Goal: Task Accomplishment & Management: Manage account settings

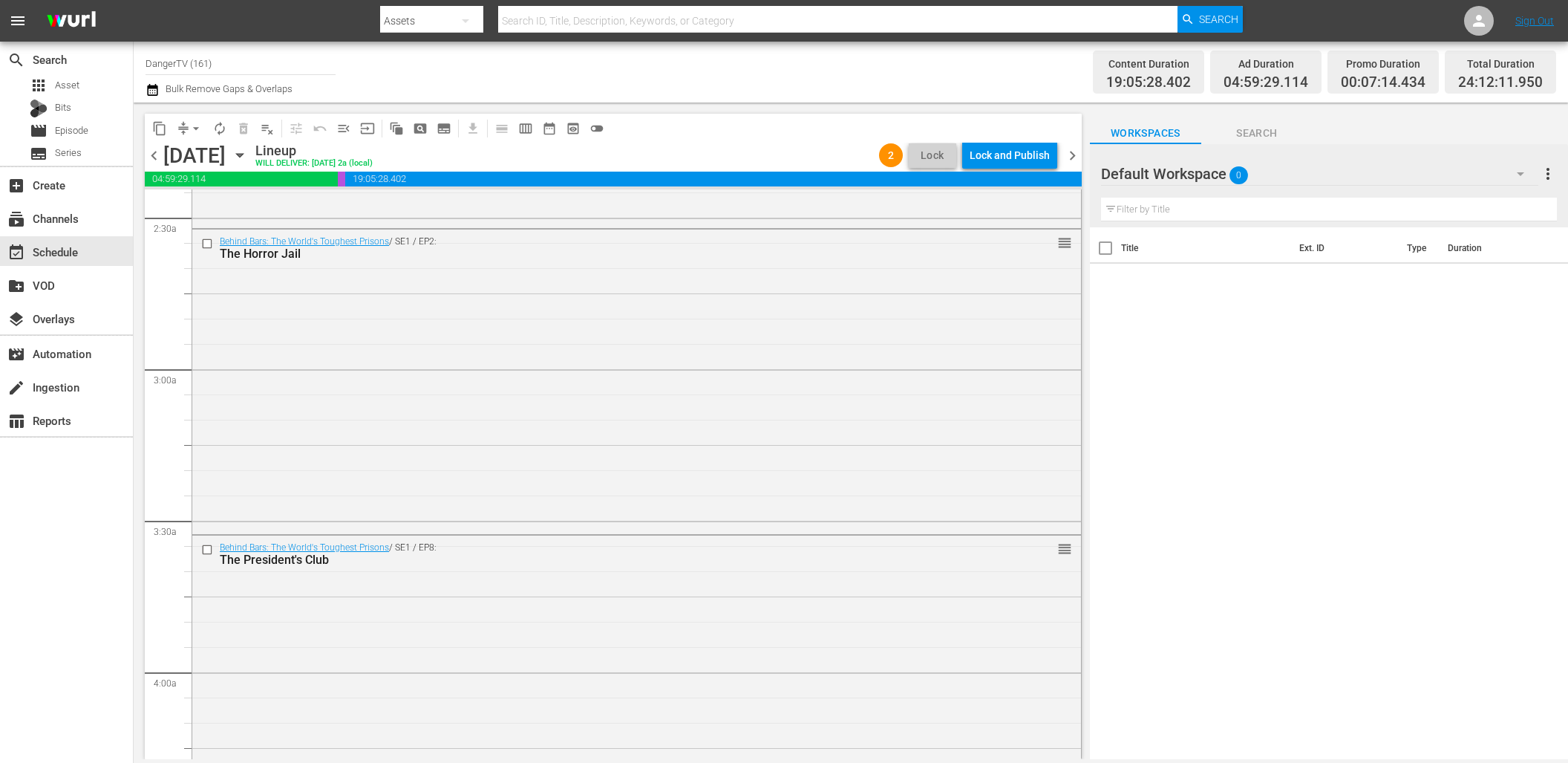
scroll to position [783, 0]
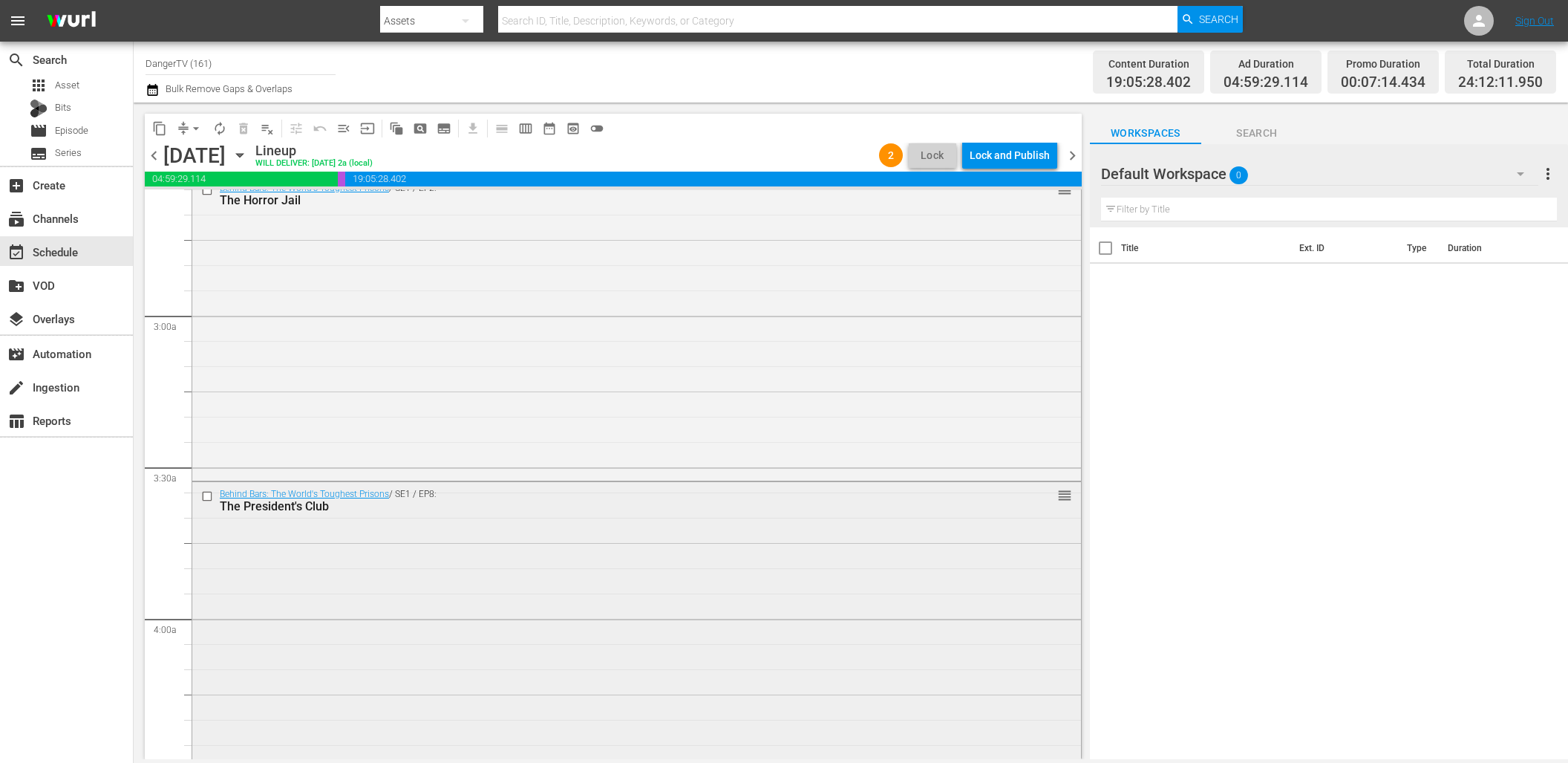
click at [209, 496] on input "checkbox" at bounding box center [209, 496] width 16 height 13
click at [245, 124] on span "delete_forever_outlined" at bounding box center [243, 128] width 15 height 15
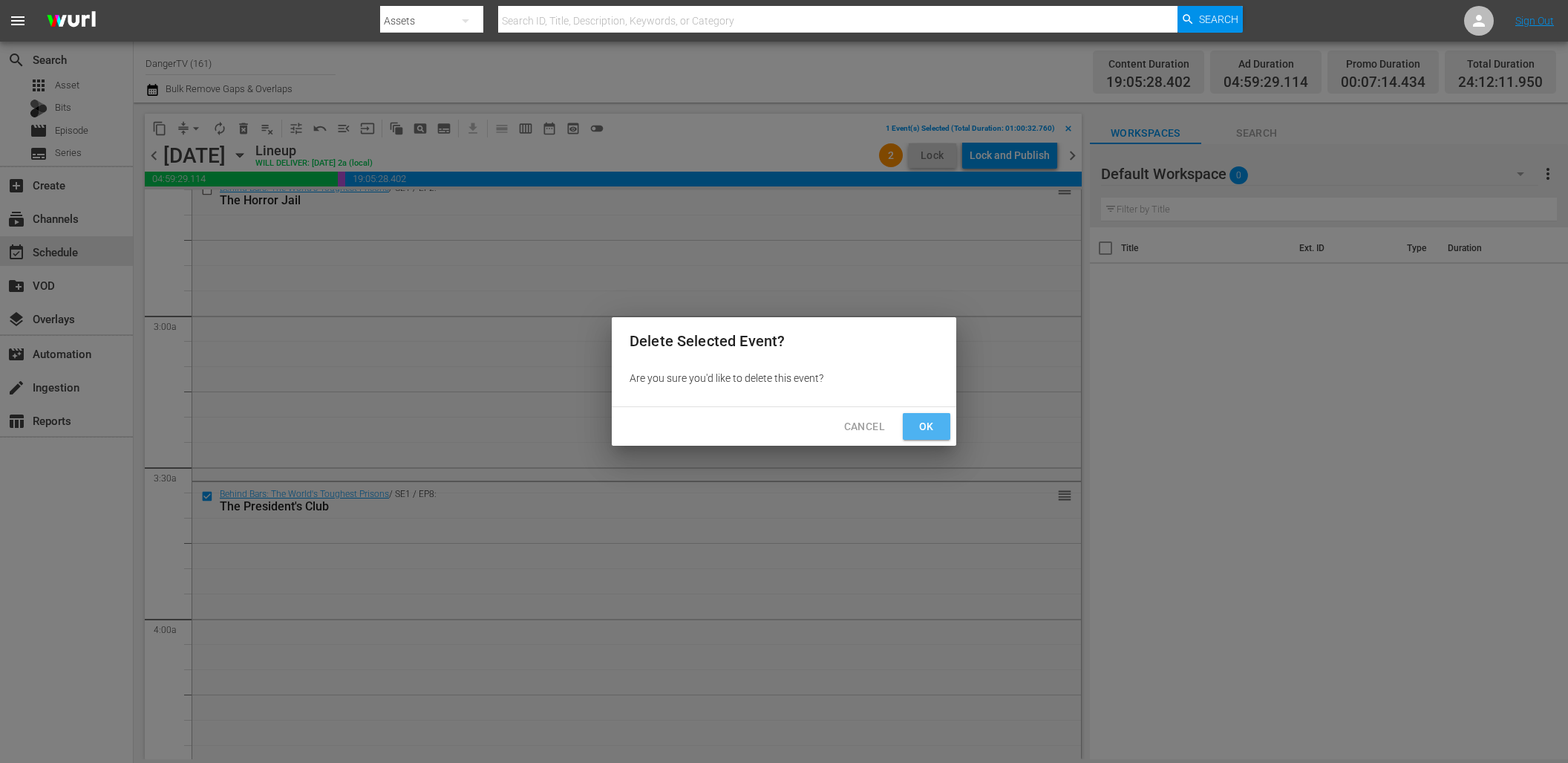
click at [931, 419] on span "Ok" at bounding box center [927, 426] width 24 height 19
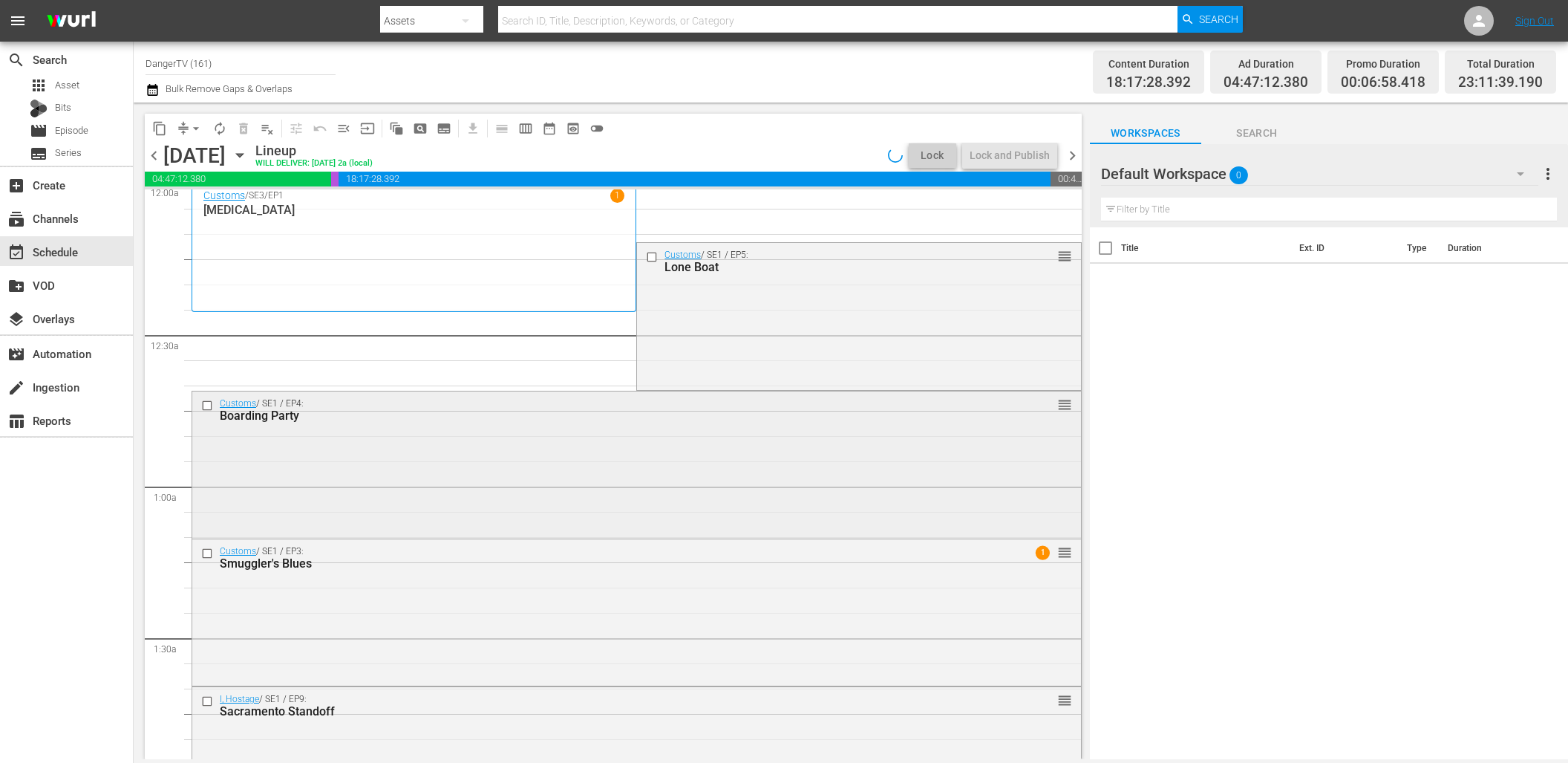
scroll to position [0, 0]
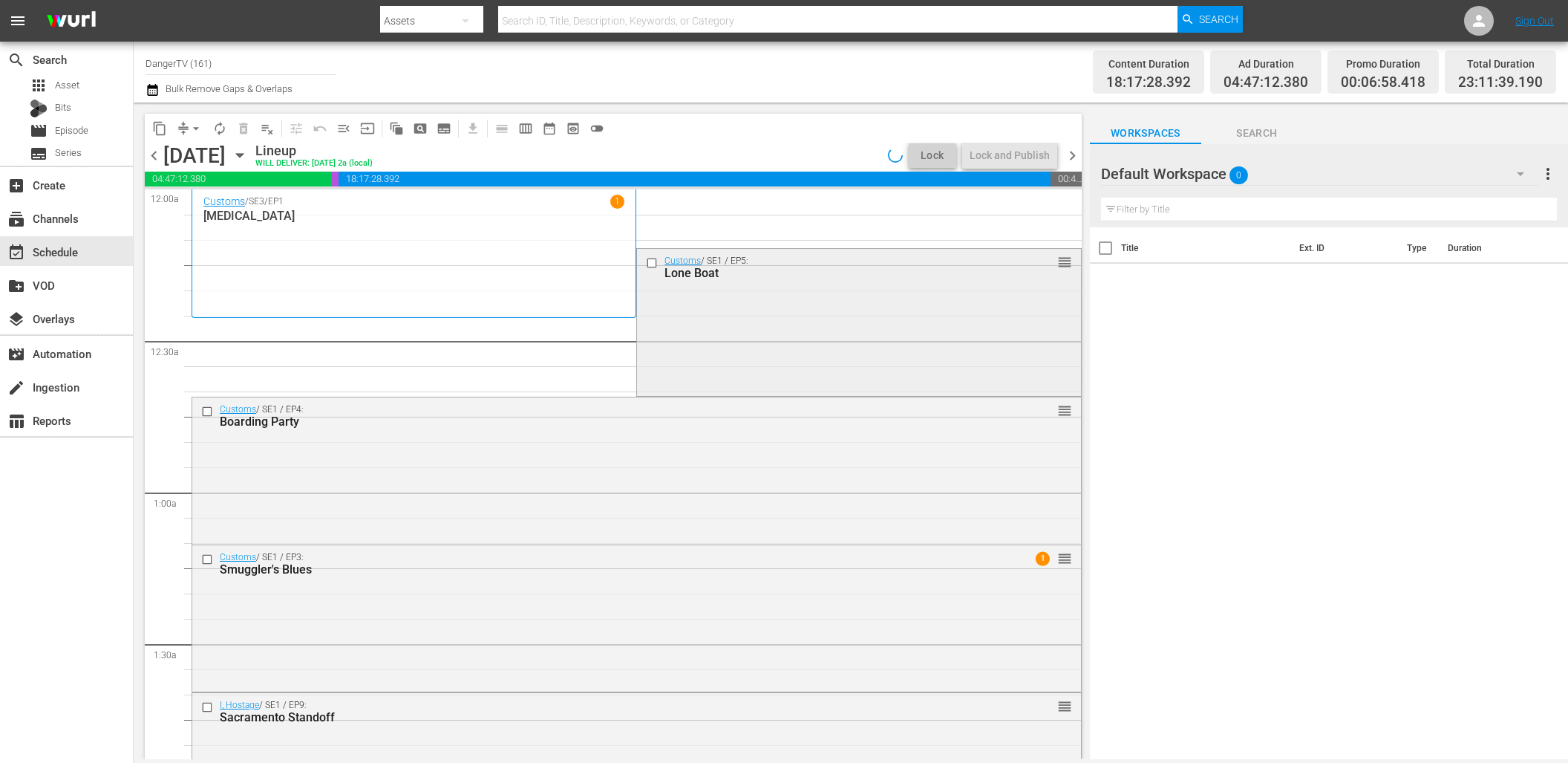
click at [646, 261] on input "checkbox" at bounding box center [654, 263] width 16 height 13
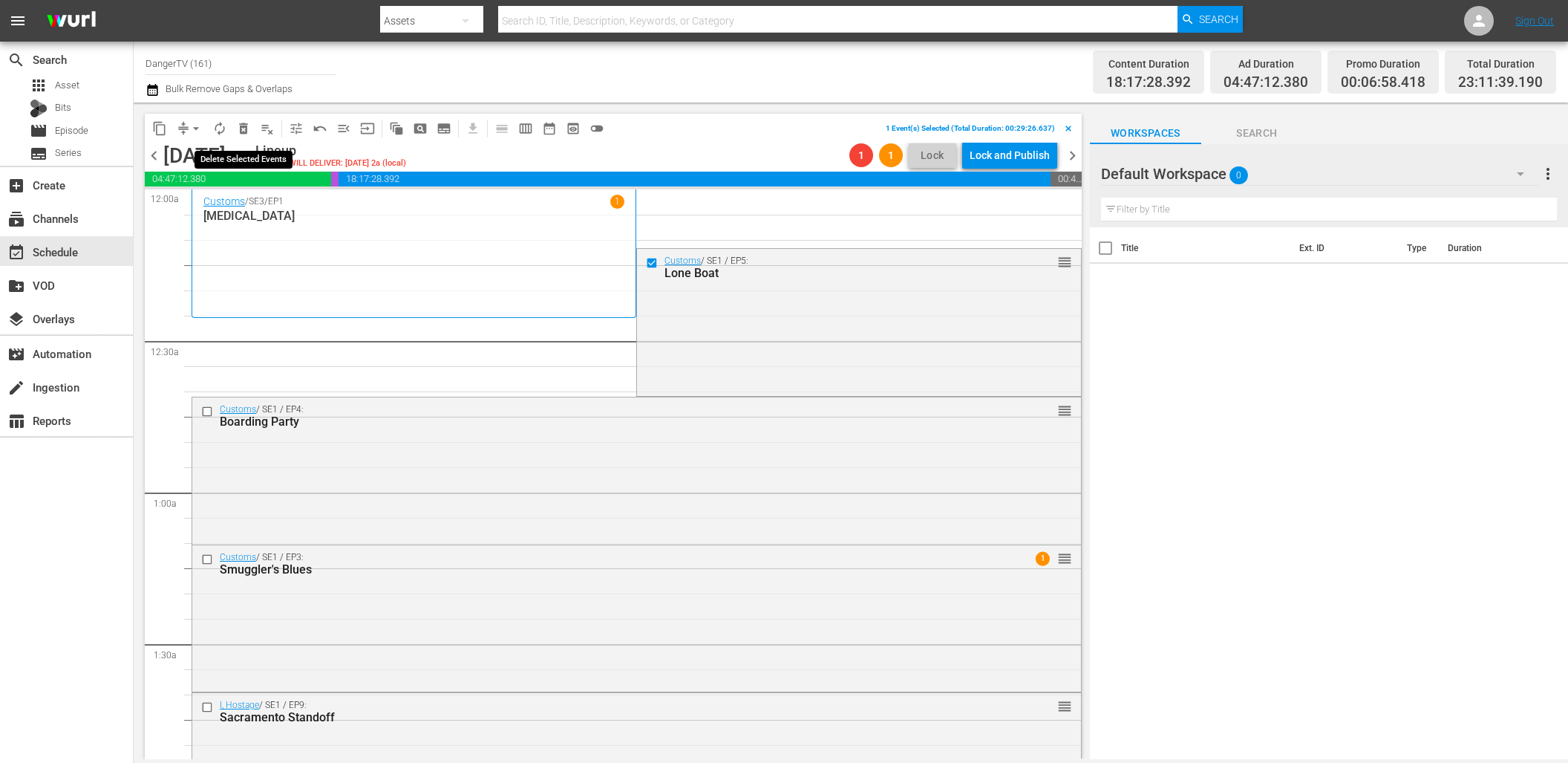
click at [243, 130] on span "delete_forever_outlined" at bounding box center [243, 128] width 15 height 15
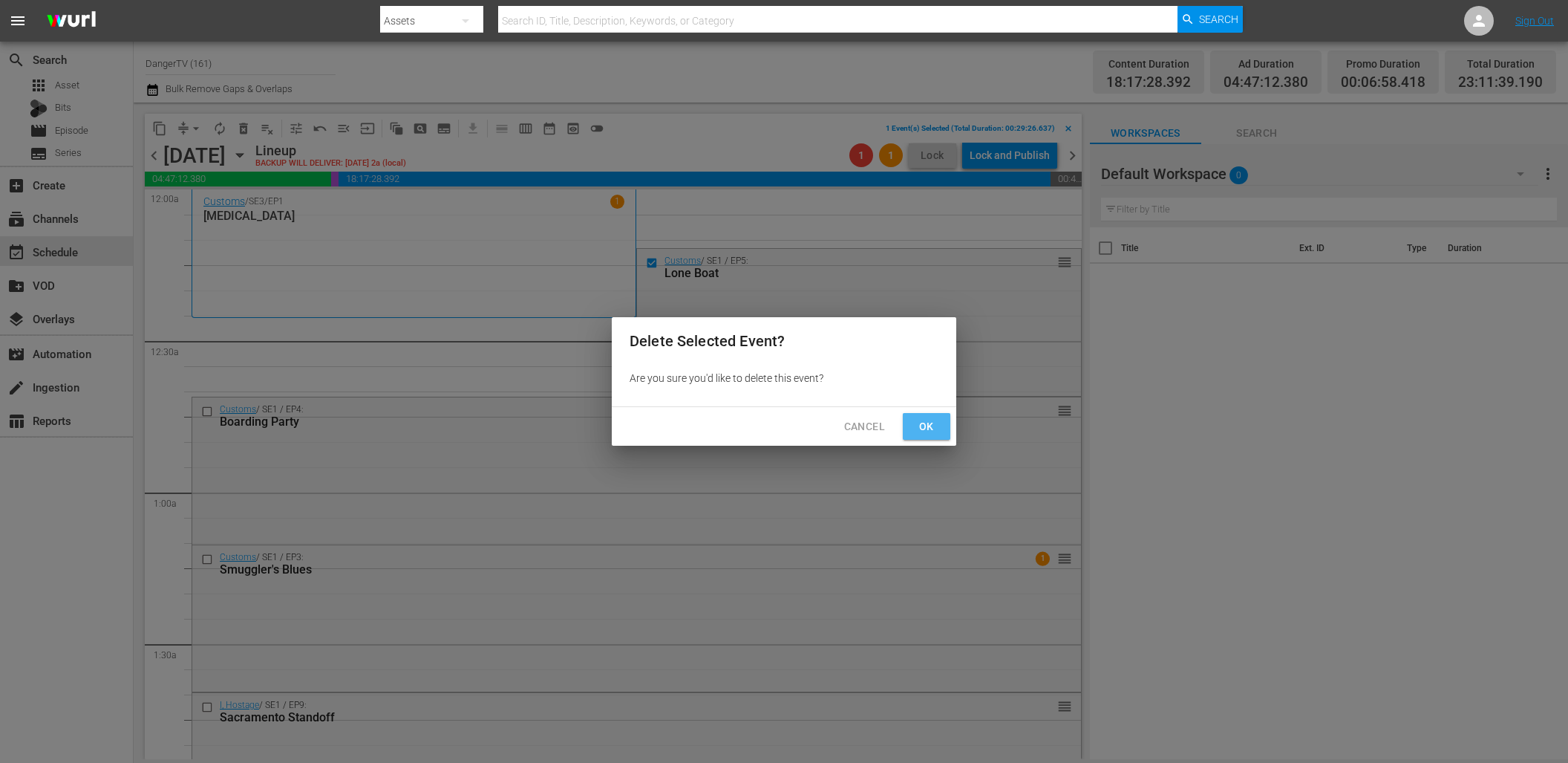
click at [925, 424] on span "Ok" at bounding box center [927, 426] width 24 height 19
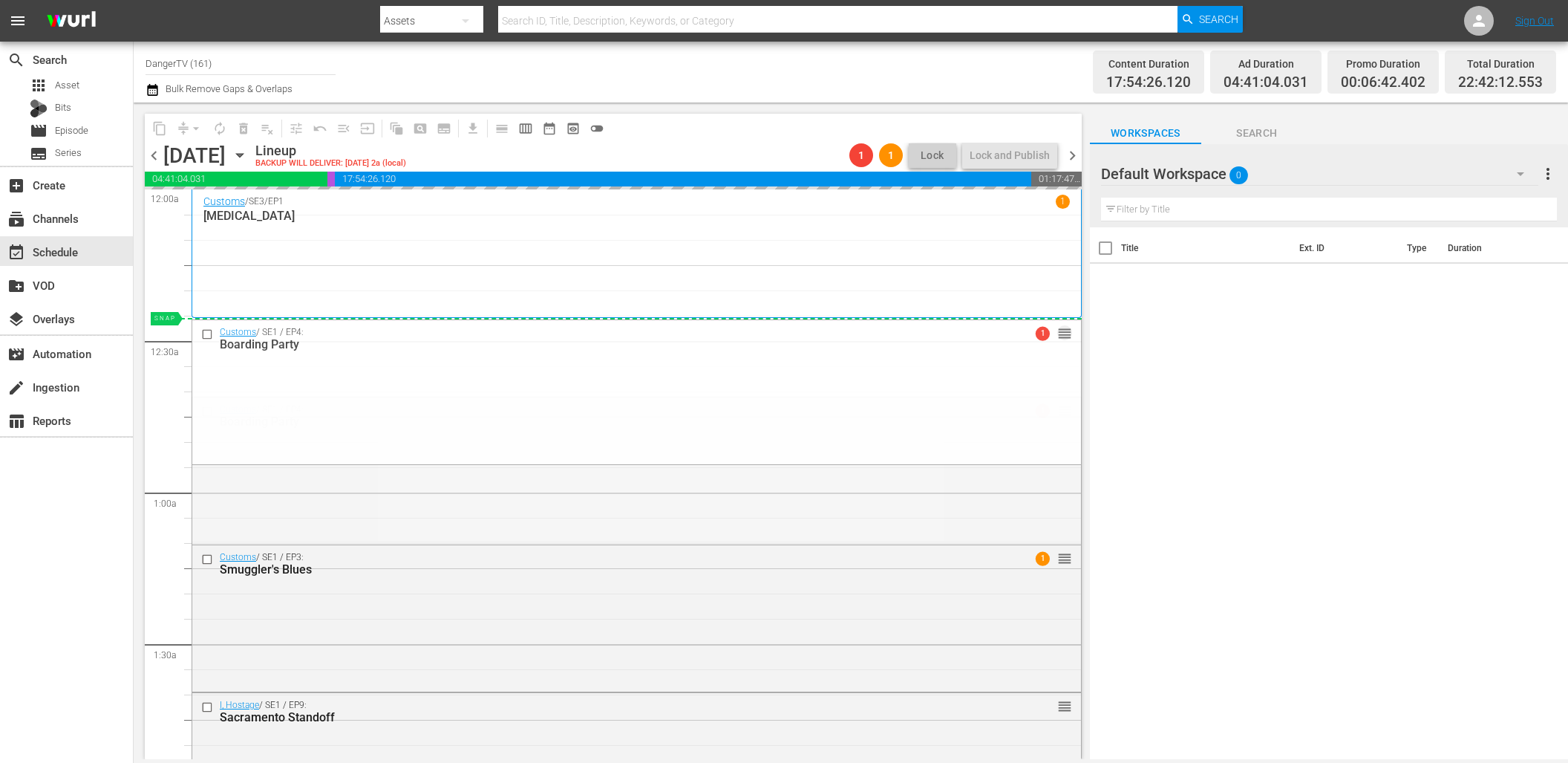
drag, startPoint x: 1054, startPoint y: 410, endPoint x: 1054, endPoint y: 335, distance: 75.0
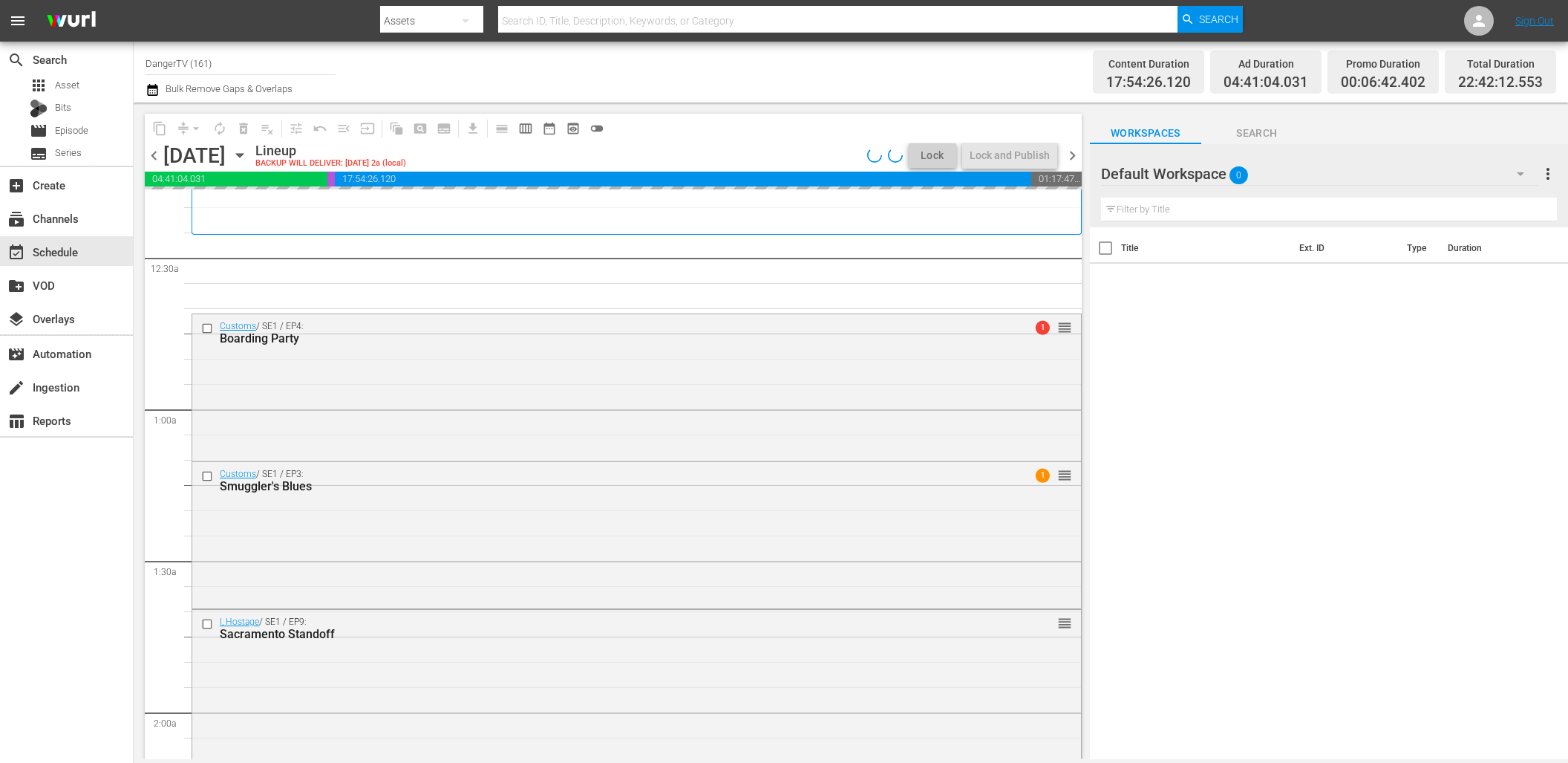
scroll to position [88, 0]
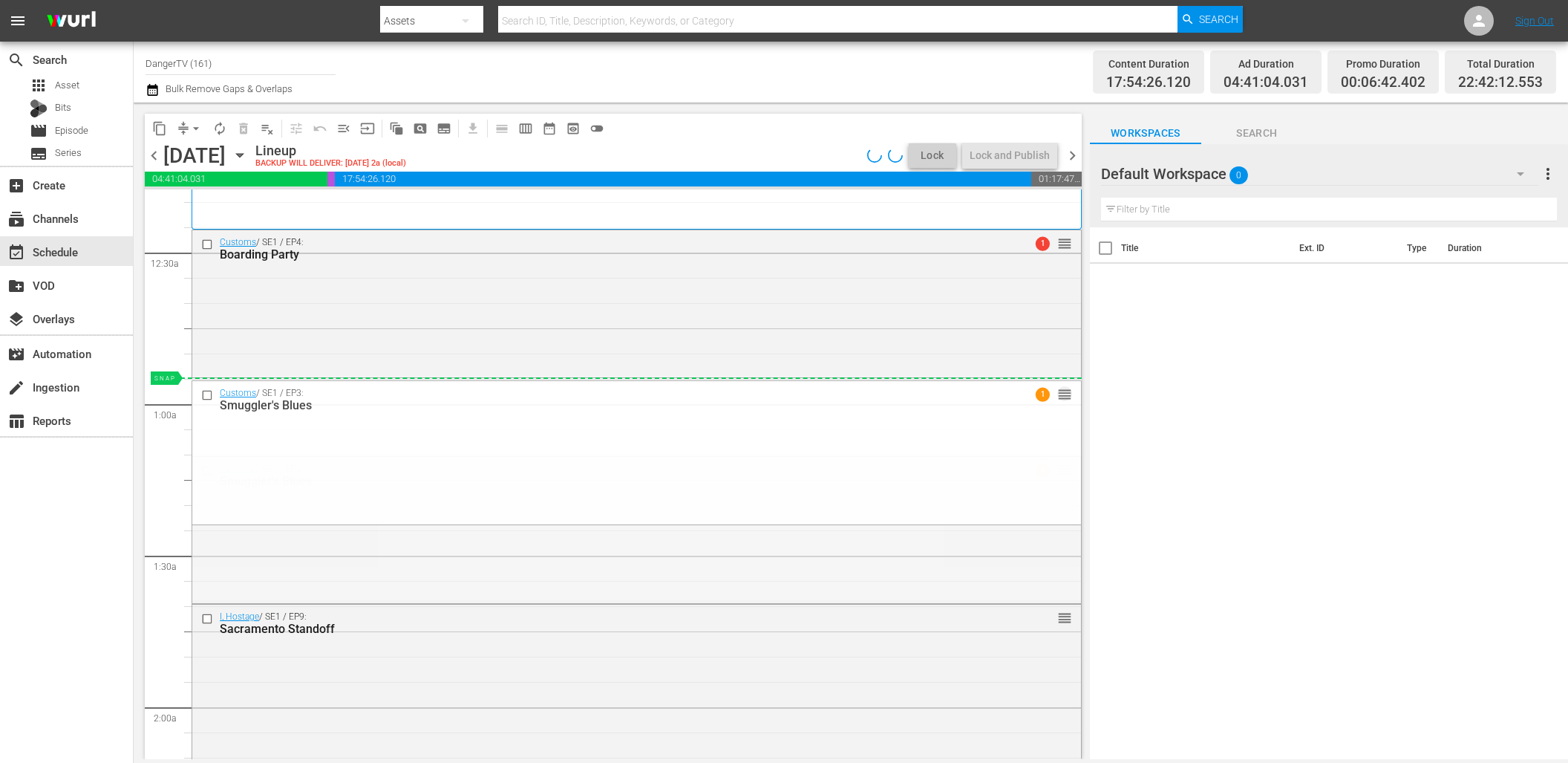
drag, startPoint x: 1053, startPoint y: 470, endPoint x: 1054, endPoint y: 397, distance: 73.0
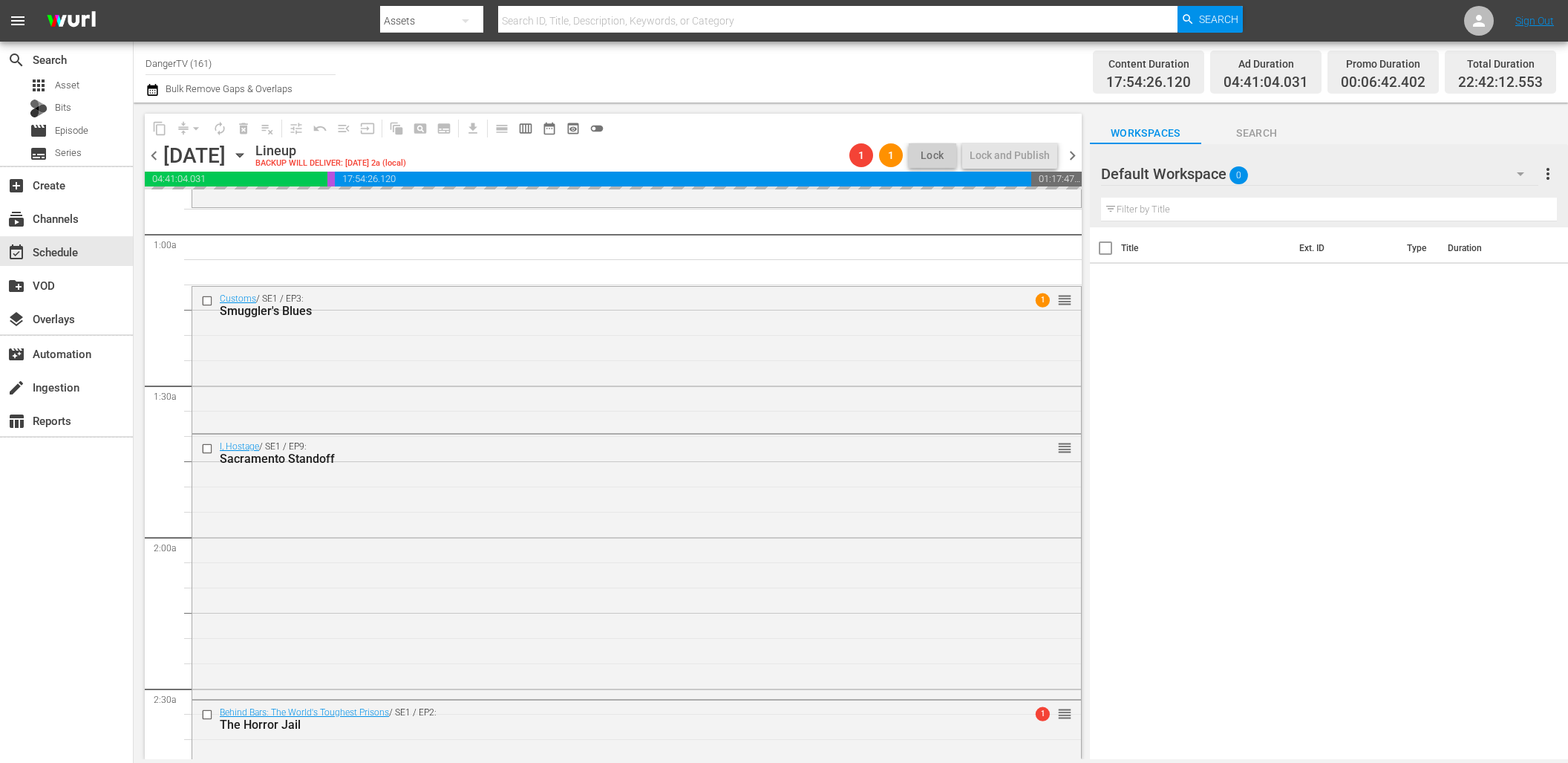
scroll to position [265, 0]
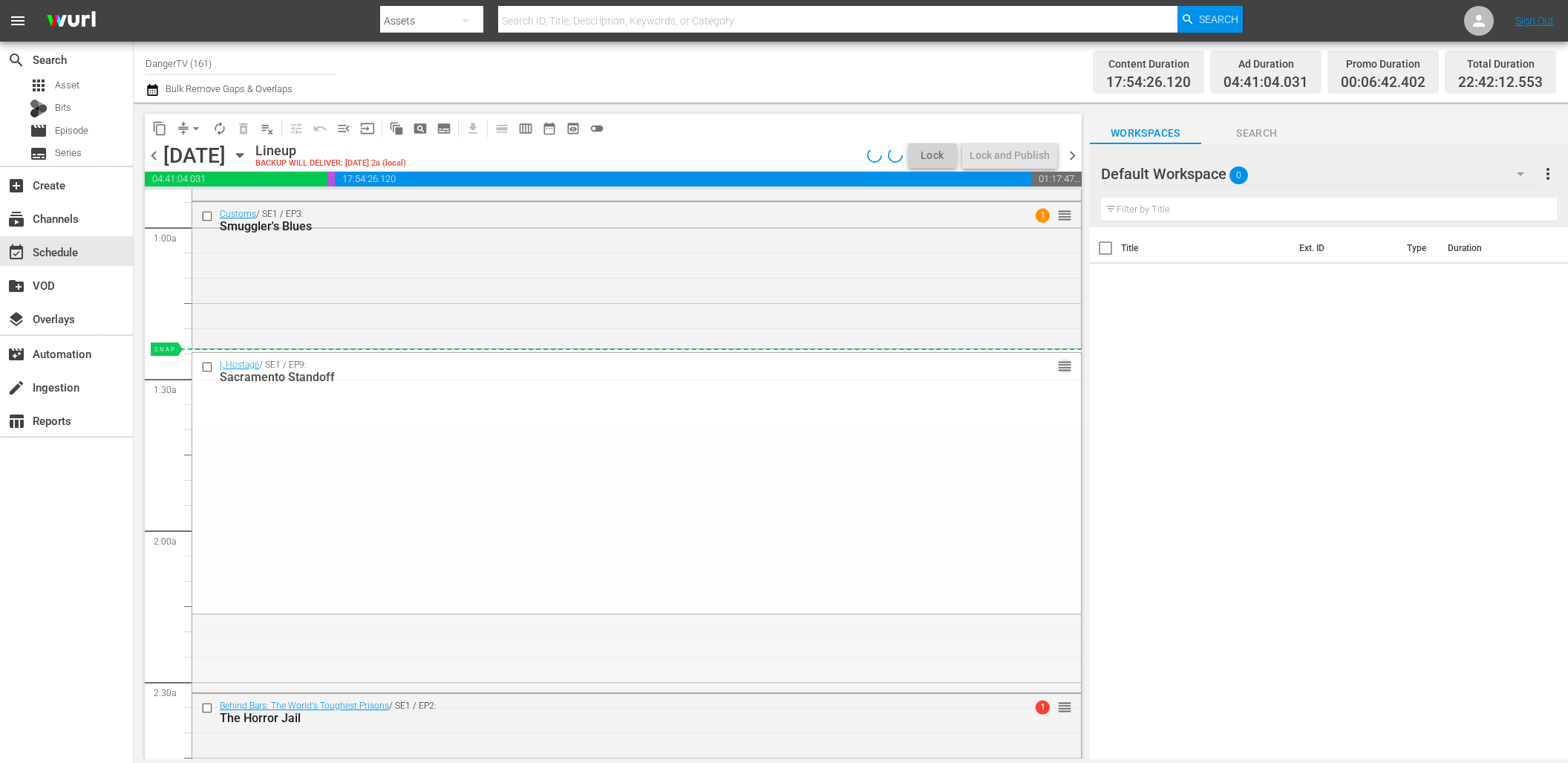
drag, startPoint x: 1054, startPoint y: 444, endPoint x: 1057, endPoint y: 366, distance: 78.1
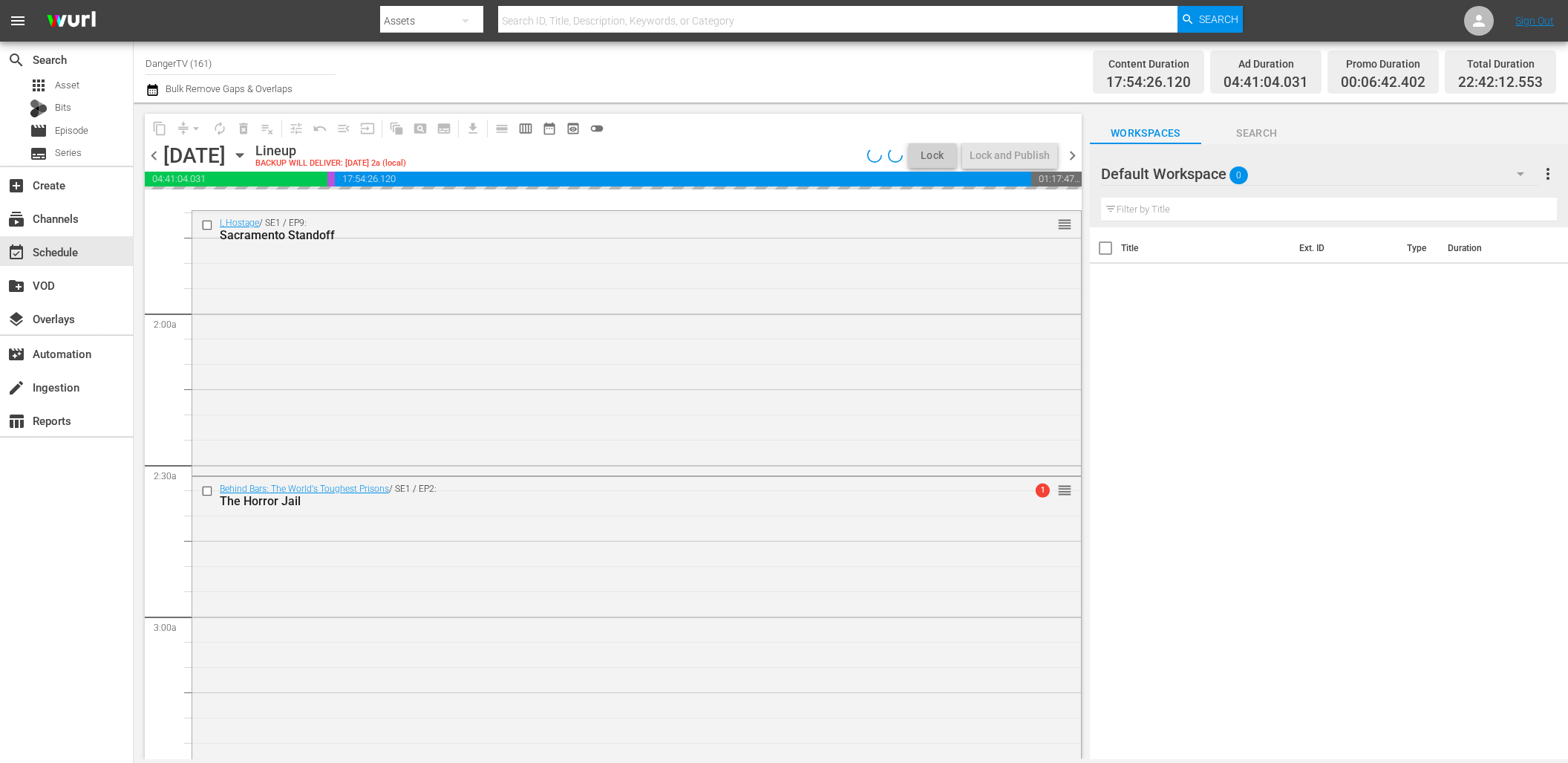
scroll to position [505, 0]
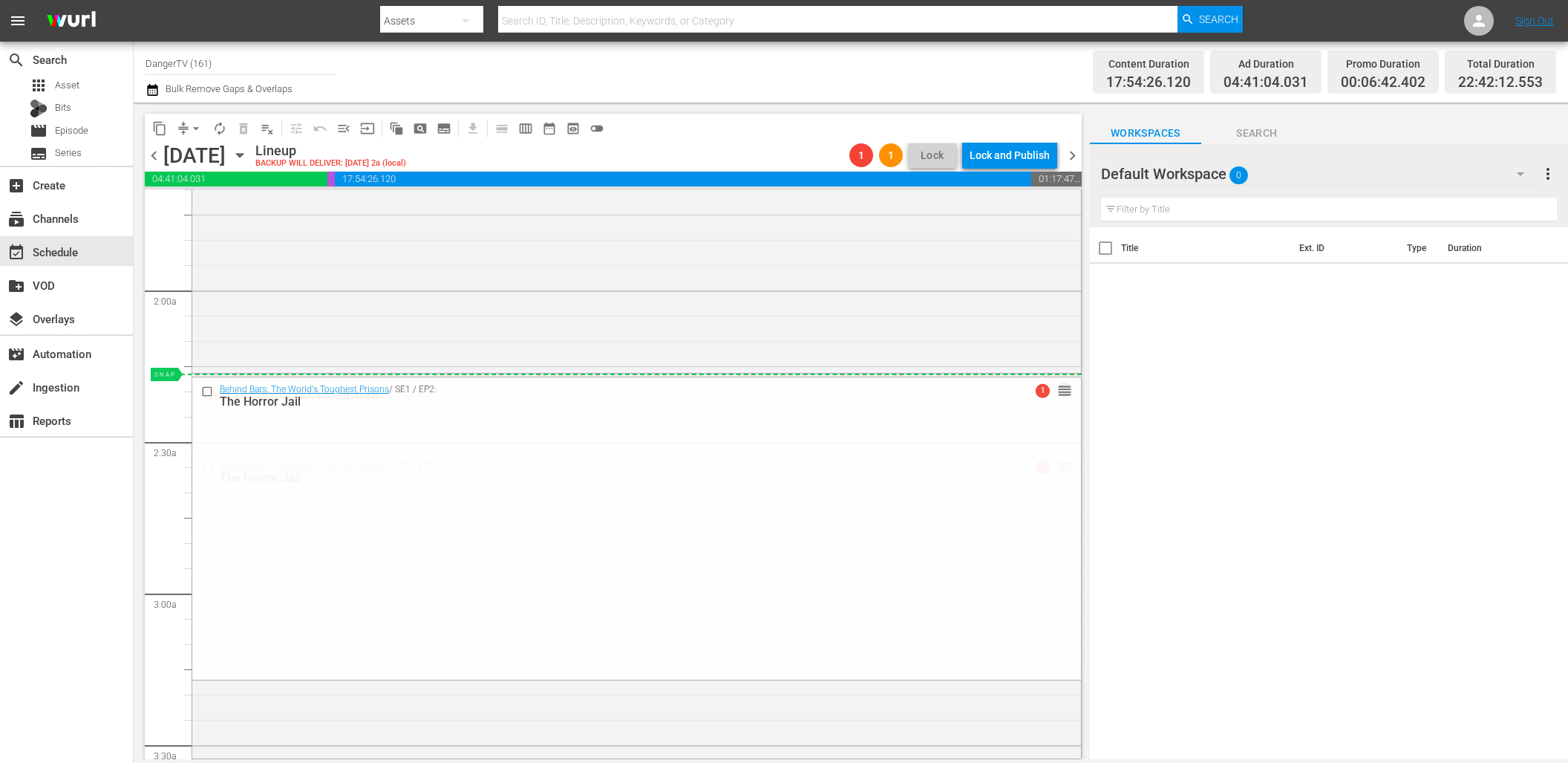
drag, startPoint x: 1054, startPoint y: 467, endPoint x: 1054, endPoint y: 386, distance: 81.0
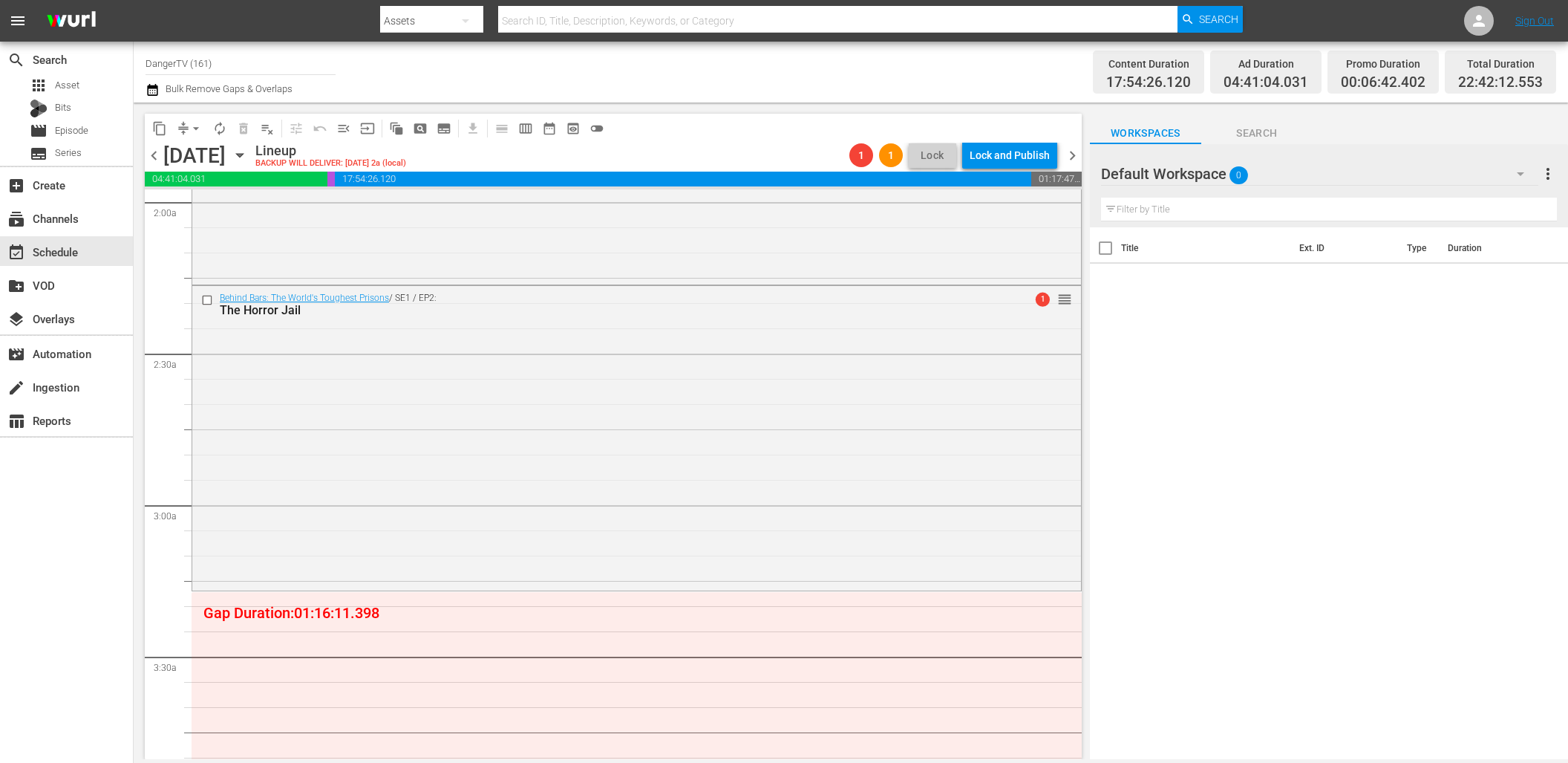
scroll to position [794, 0]
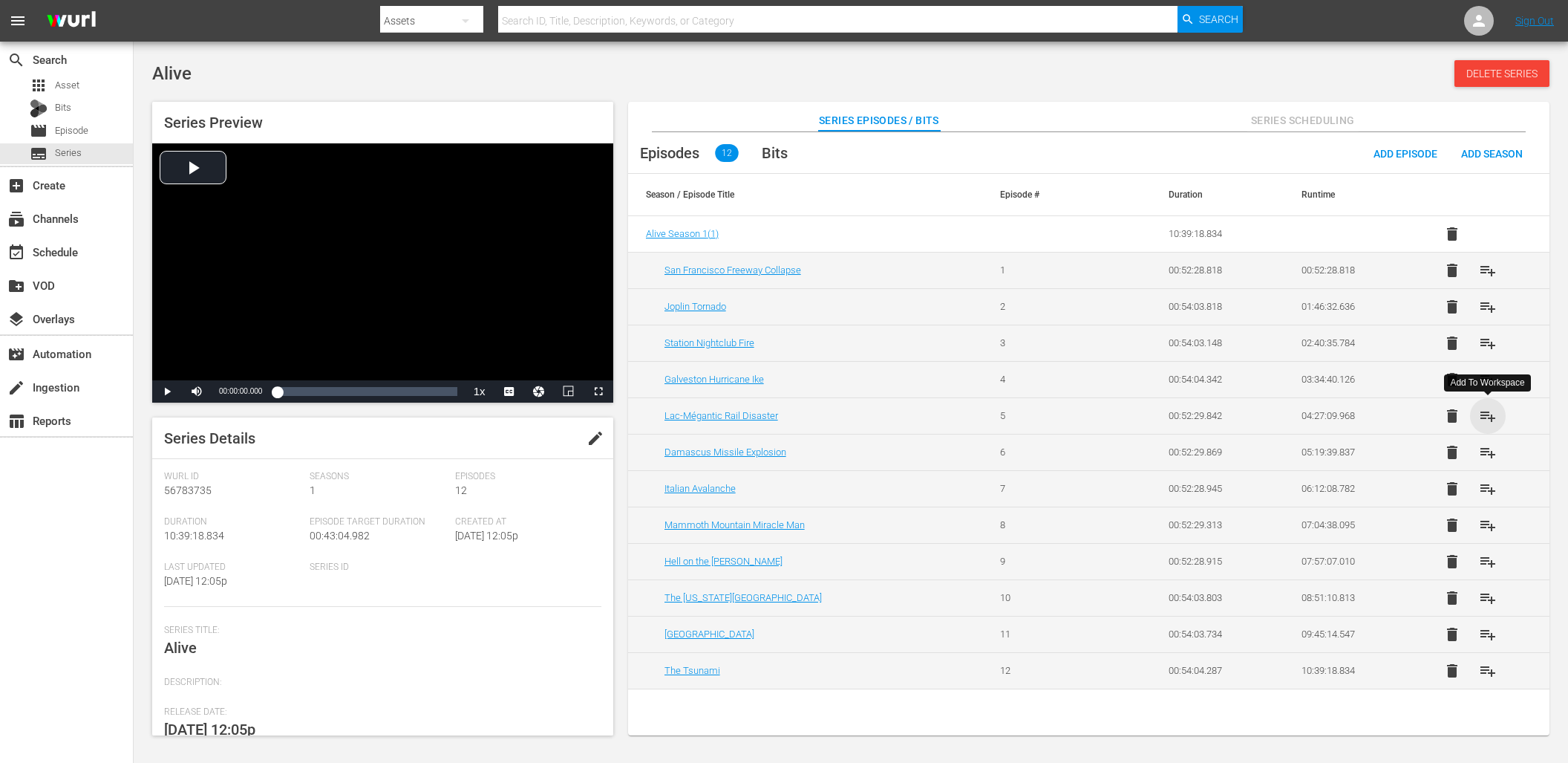
click at [1488, 419] on span "playlist_add" at bounding box center [1488, 415] width 18 height 18
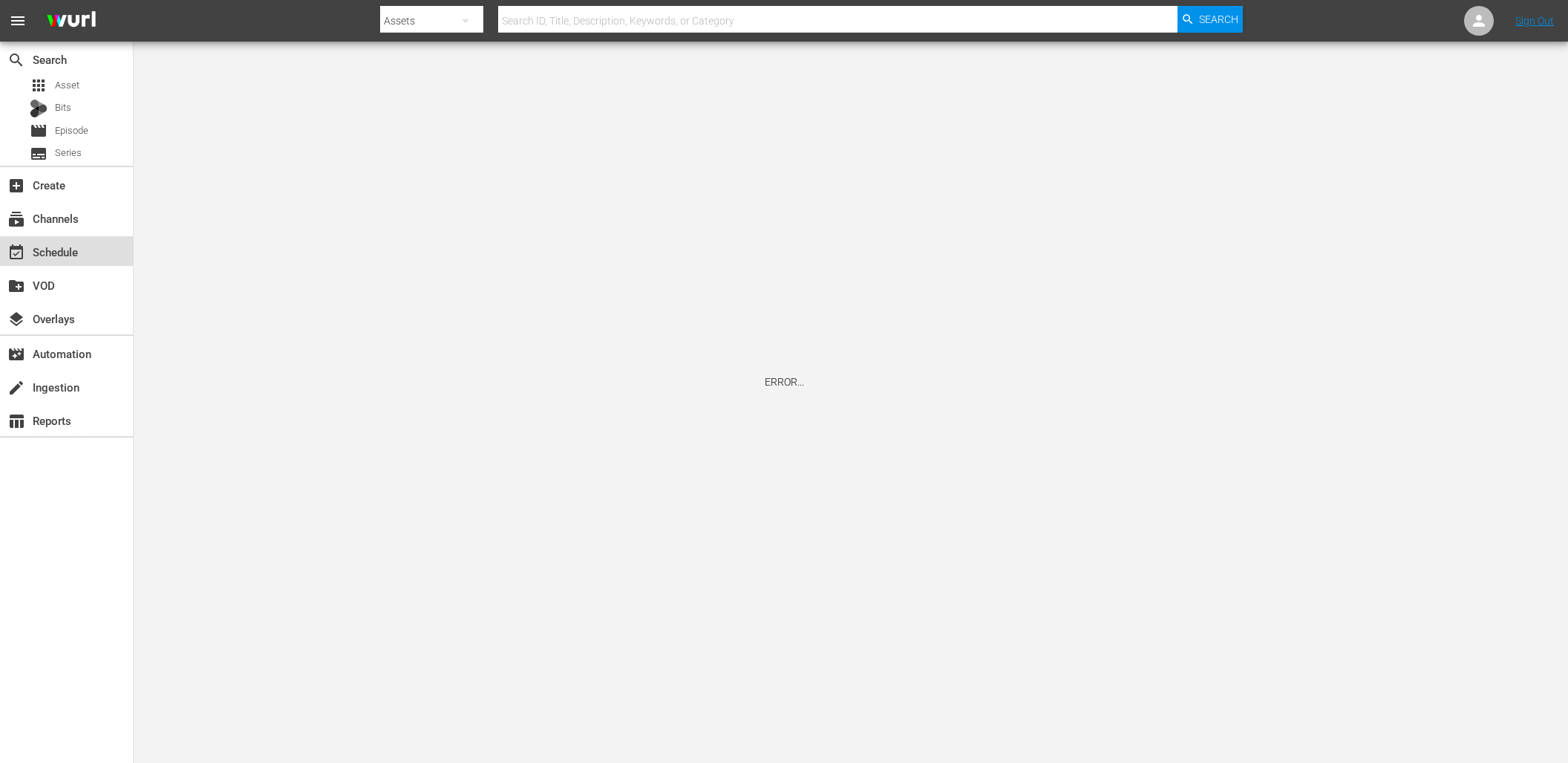
click at [66, 251] on div "event_available Schedule" at bounding box center [41, 249] width 83 height 14
click at [80, 26] on img at bounding box center [71, 22] width 72 height 35
click at [65, 252] on div "event_available Schedule" at bounding box center [41, 249] width 83 height 14
click at [62, 19] on img at bounding box center [71, 22] width 72 height 35
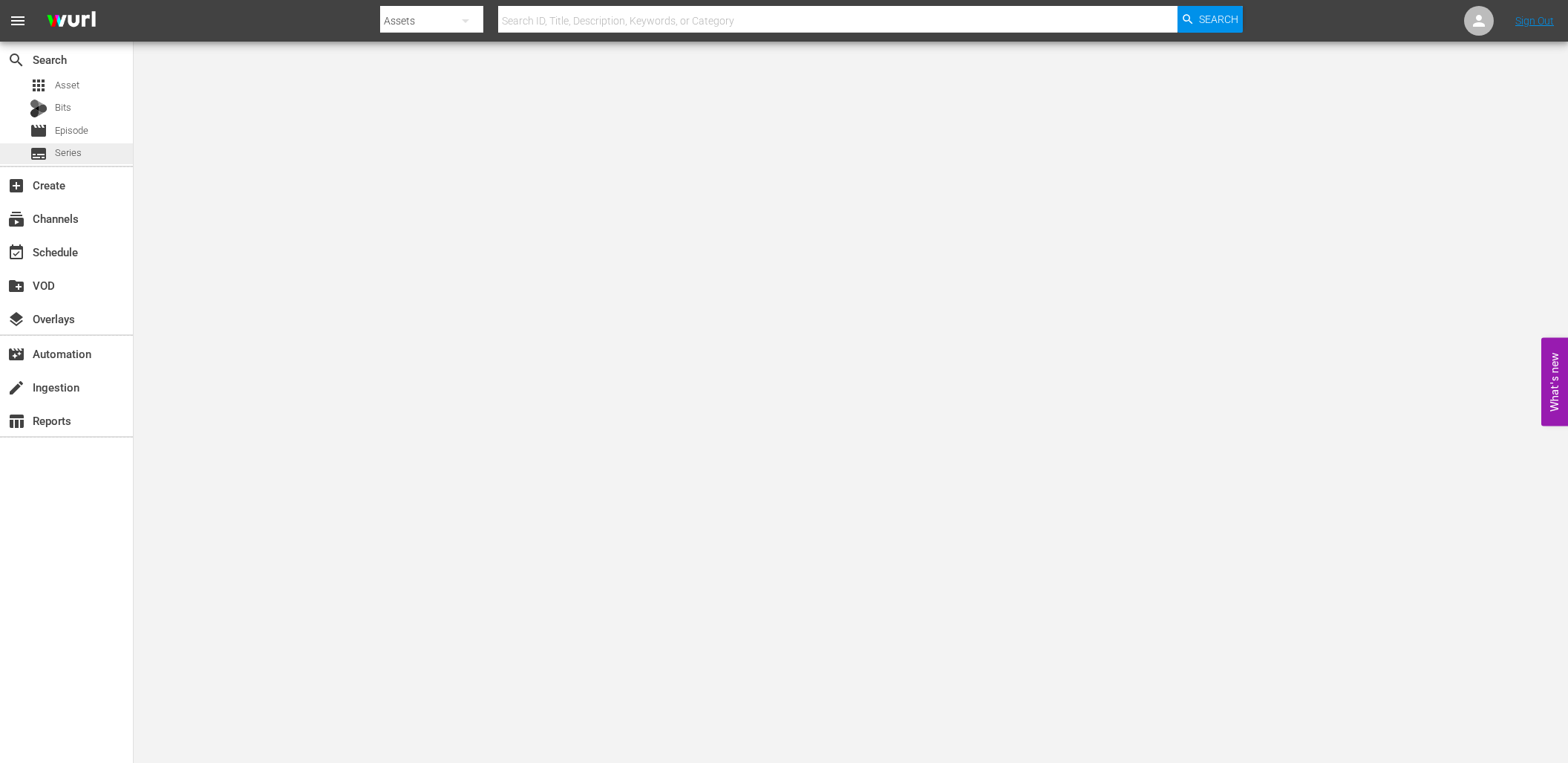
click at [65, 151] on span "Series" at bounding box center [68, 152] width 27 height 15
click at [76, 254] on div "event_available Schedule" at bounding box center [41, 249] width 83 height 14
click at [66, 249] on div "event_available Schedule" at bounding box center [41, 249] width 83 height 14
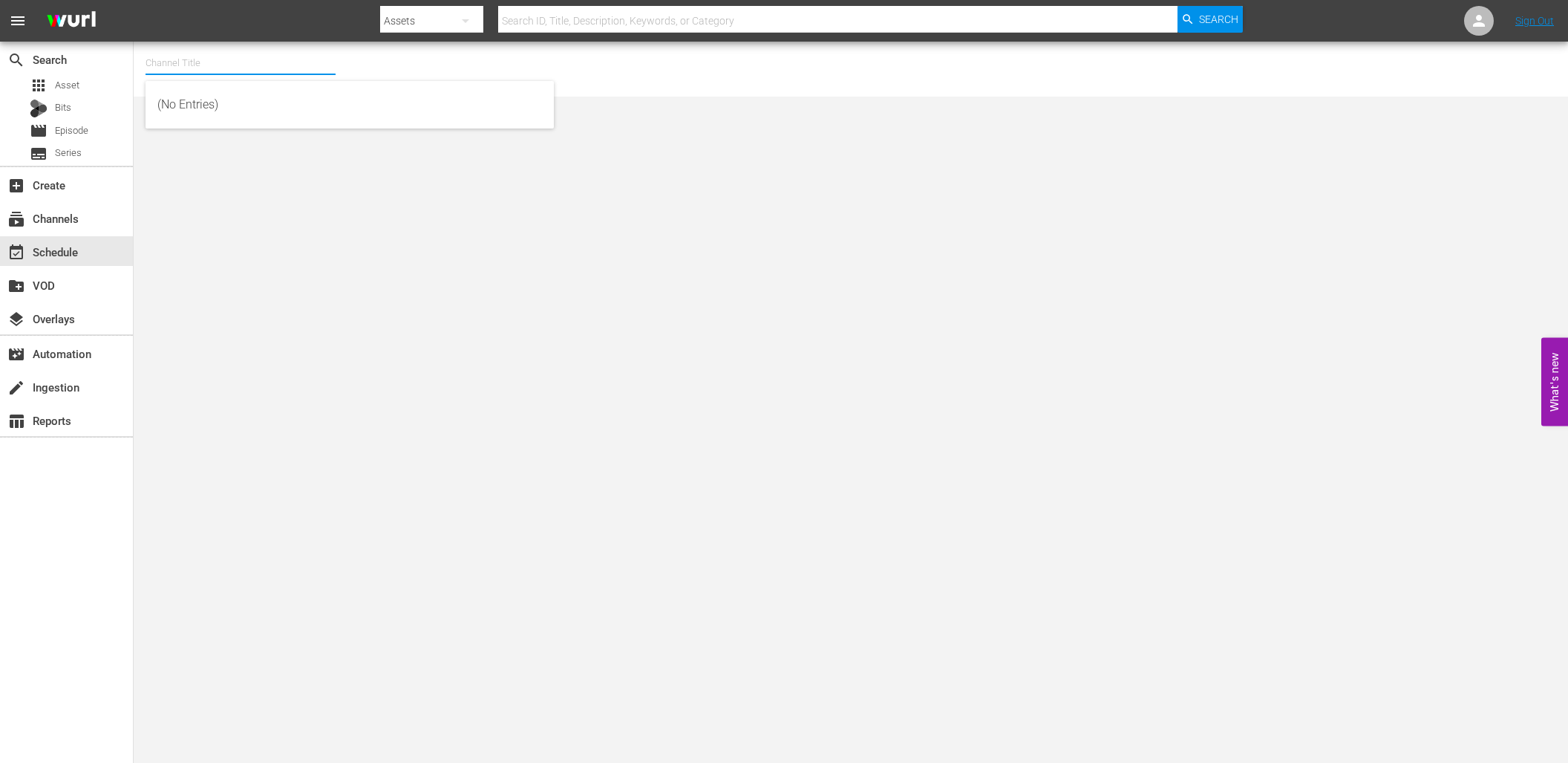
click at [159, 62] on input "text" at bounding box center [241, 63] width 190 height 35
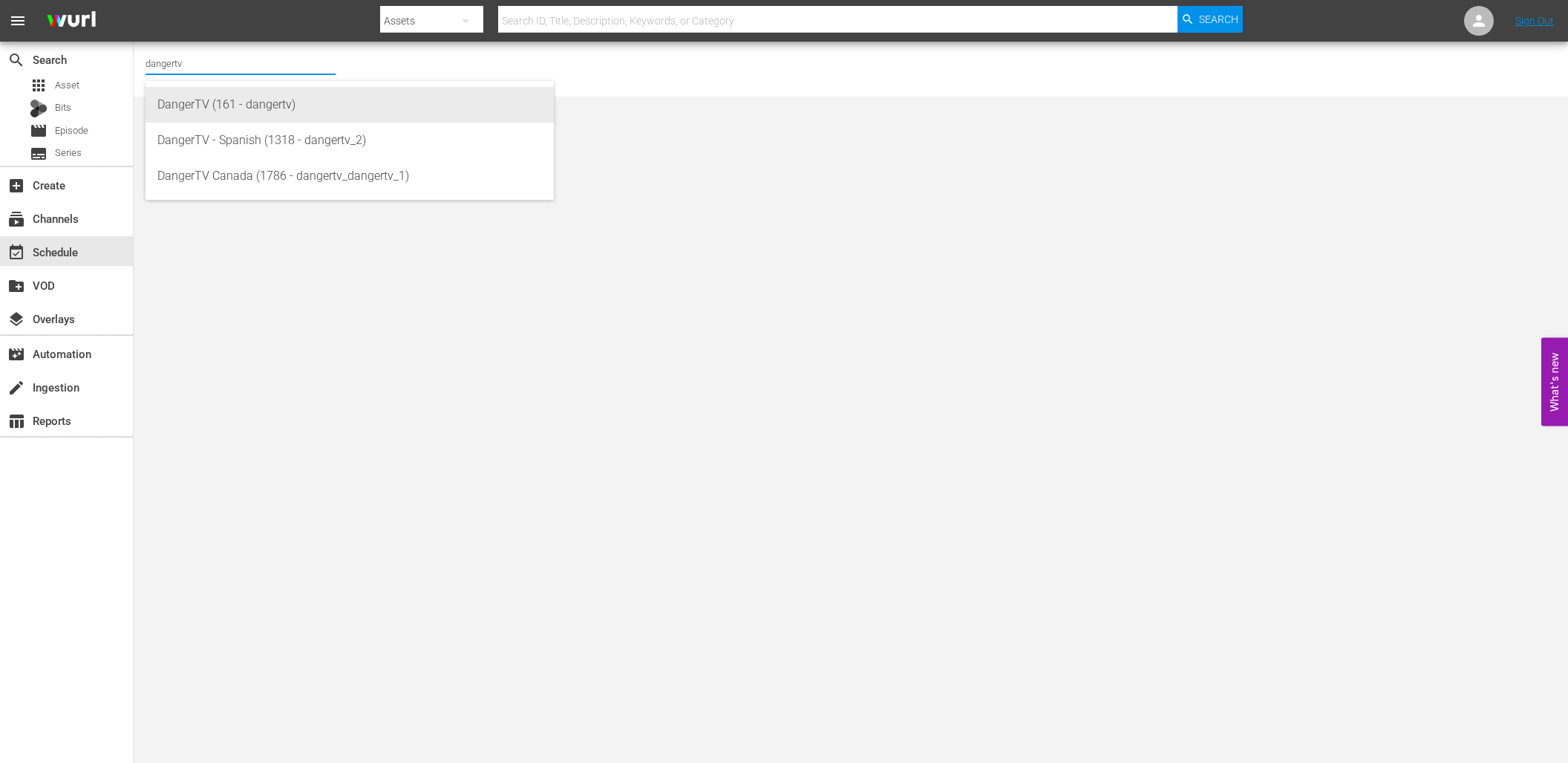
click at [178, 105] on div "DangerTV (161 - dangertv)" at bounding box center [350, 104] width 385 height 35
type input "DangerTV (161 - dangertv)"
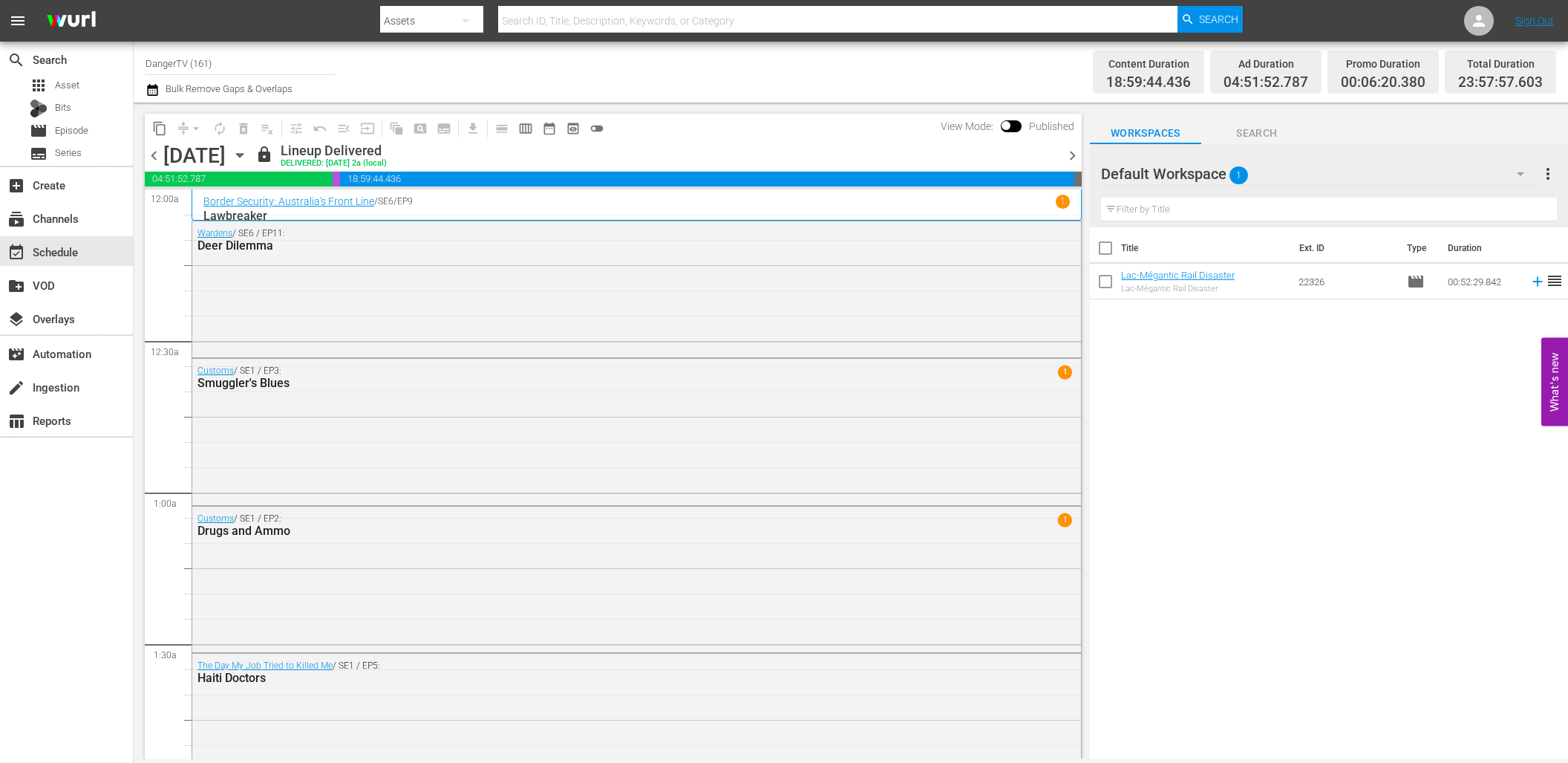
click at [248, 149] on icon "button" at bounding box center [240, 155] width 17 height 17
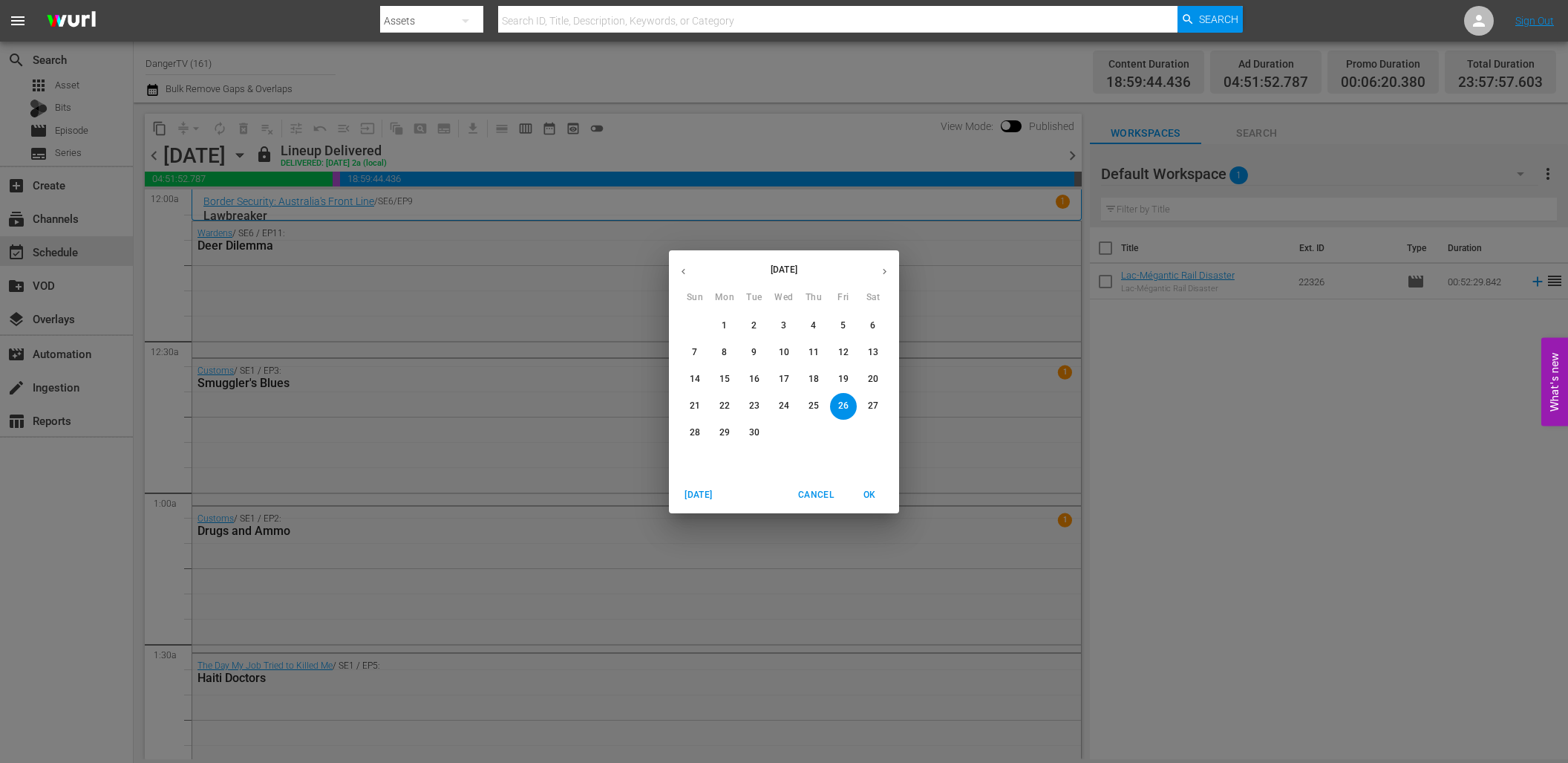
click at [884, 272] on icon "button" at bounding box center [885, 271] width 11 height 11
click at [784, 353] on p "8" at bounding box center [784, 352] width 5 height 13
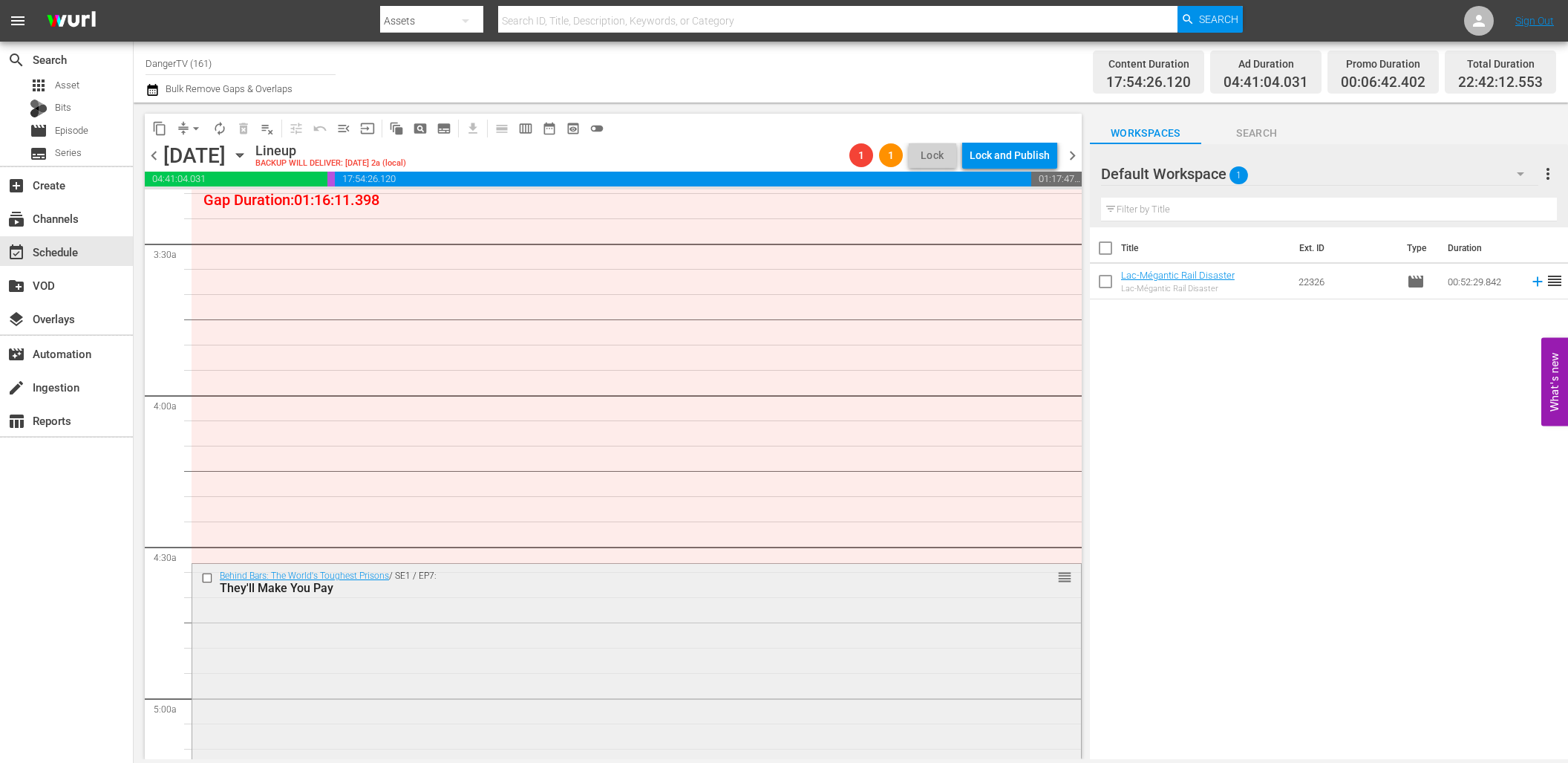
scroll to position [1014, 0]
click at [208, 566] on input "checkbox" at bounding box center [209, 570] width 16 height 13
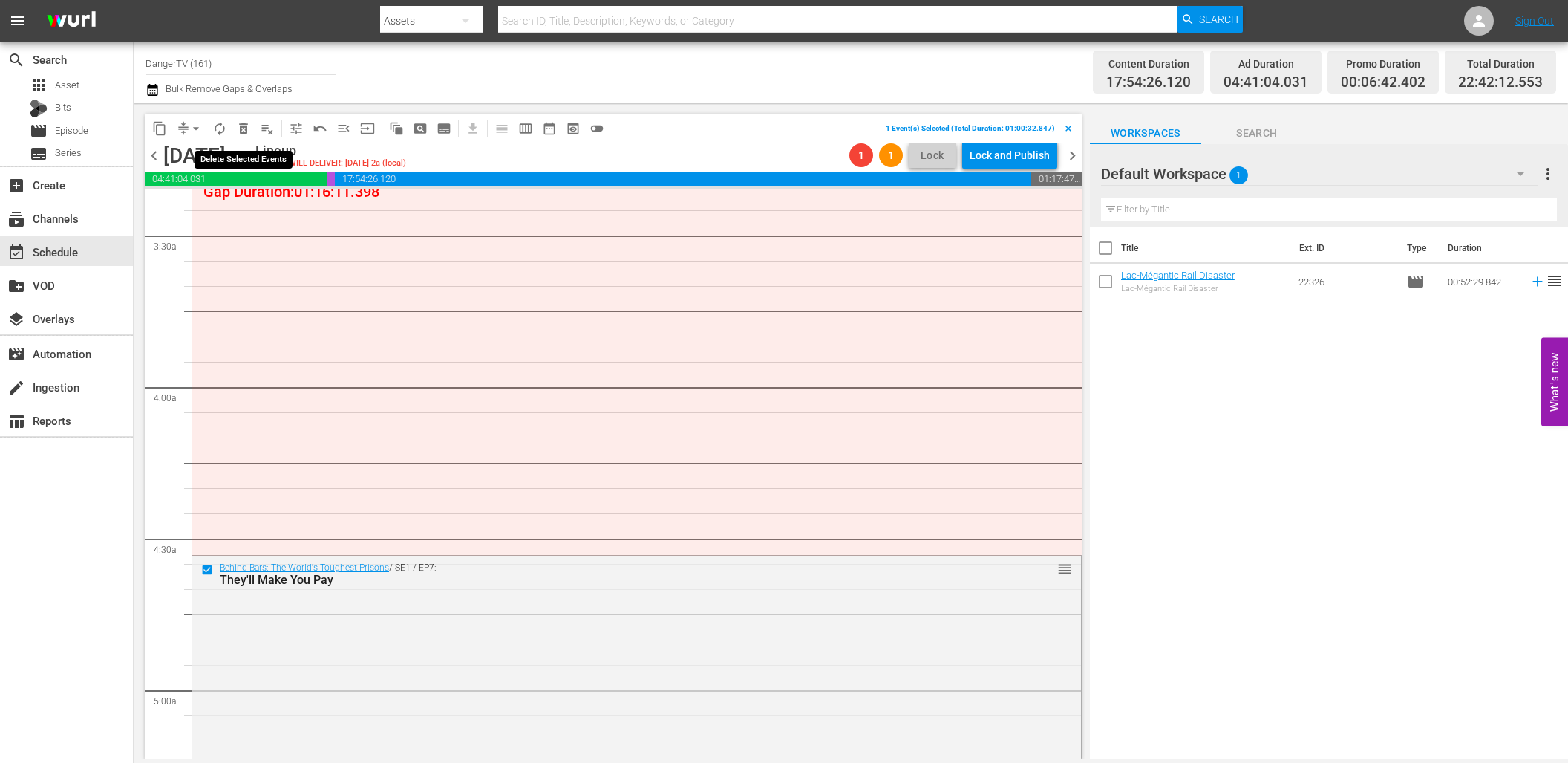
click at [246, 133] on span "delete_forever_outlined" at bounding box center [243, 128] width 15 height 15
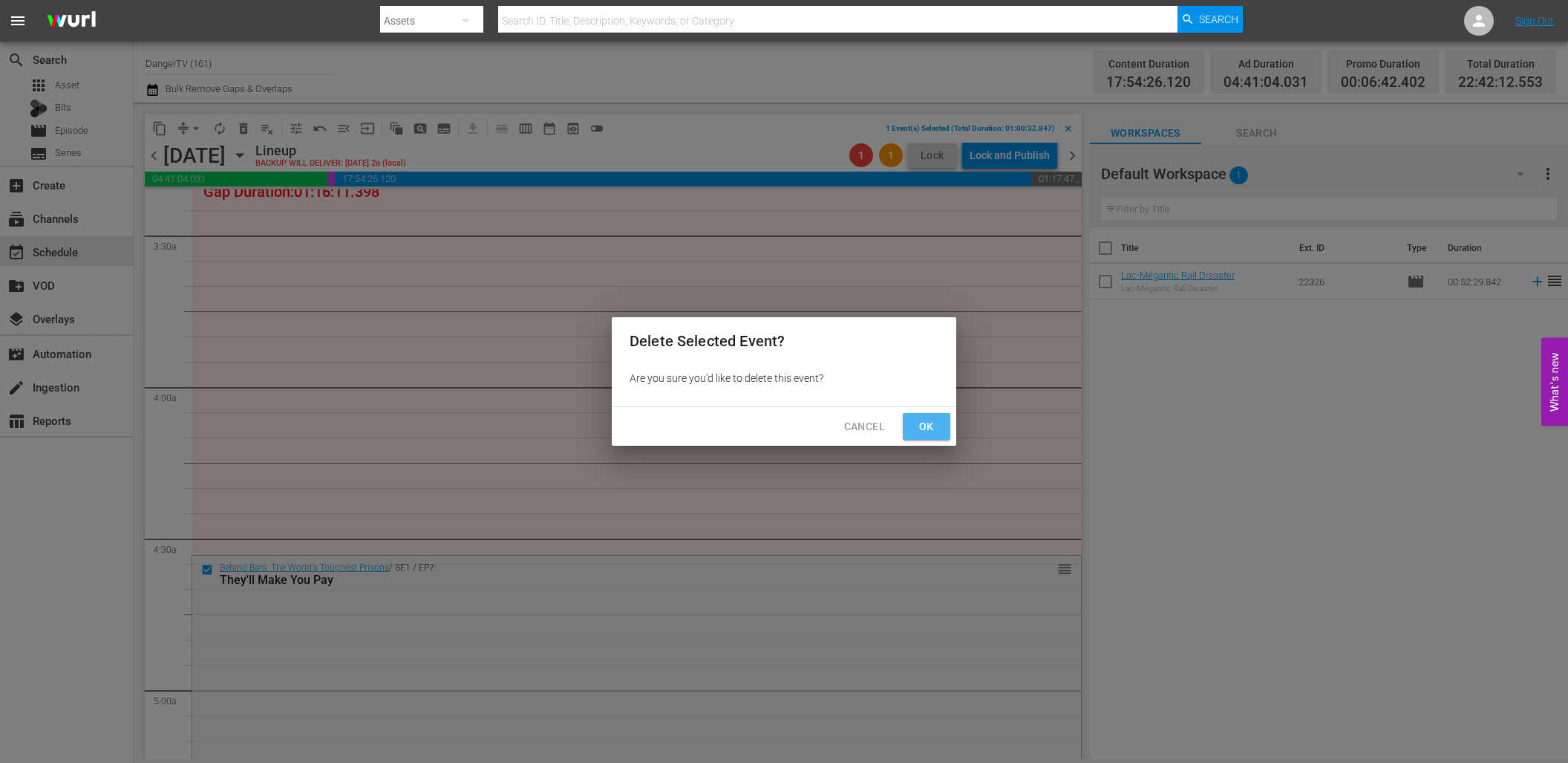
drag, startPoint x: 926, startPoint y: 426, endPoint x: 831, endPoint y: 428, distance: 95.0
click at [925, 425] on span "Ok" at bounding box center [927, 426] width 24 height 19
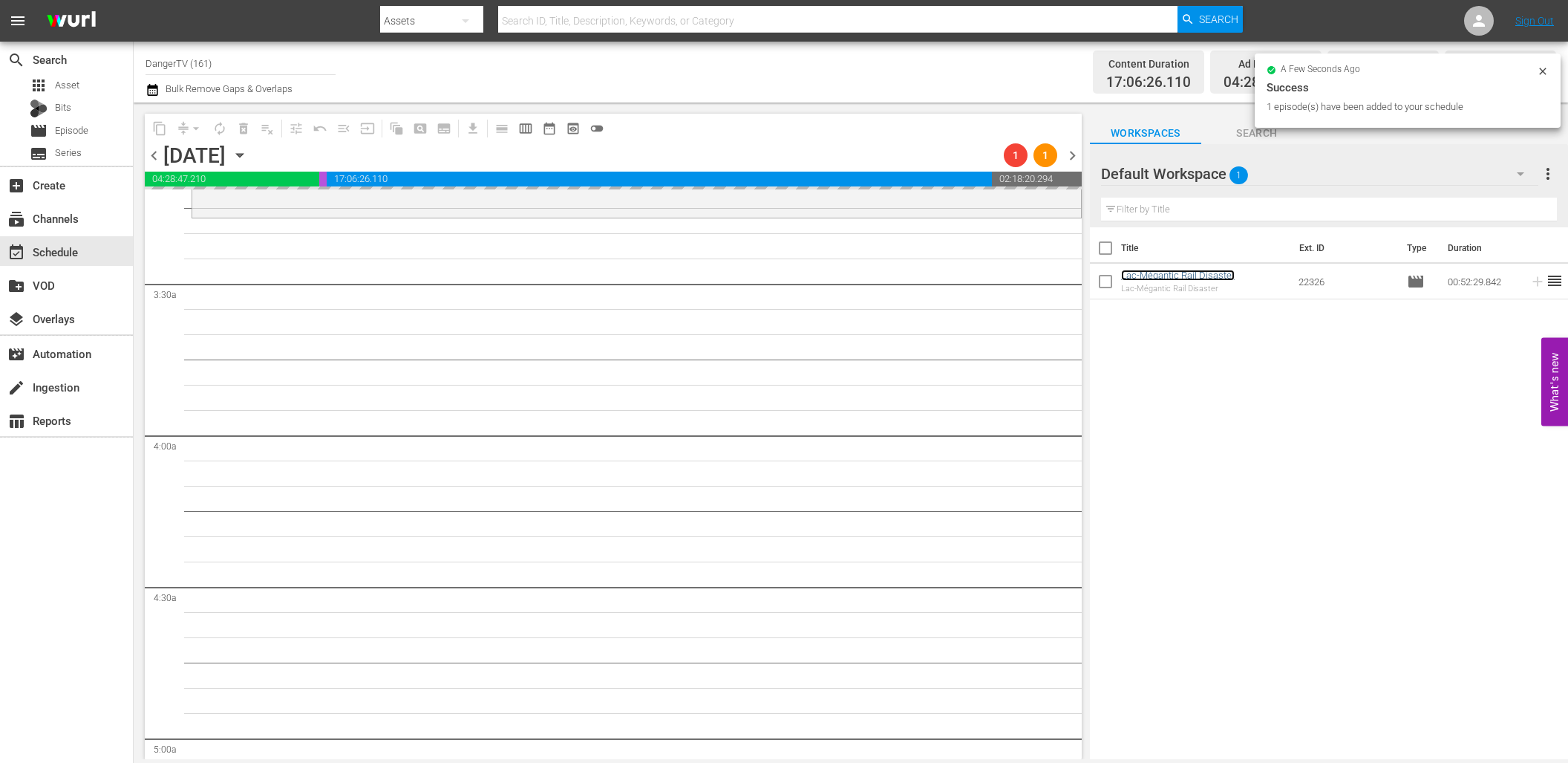
scroll to position [971, 0]
drag, startPoint x: 1178, startPoint y: 275, endPoint x: 363, endPoint y: 15, distance: 855.5
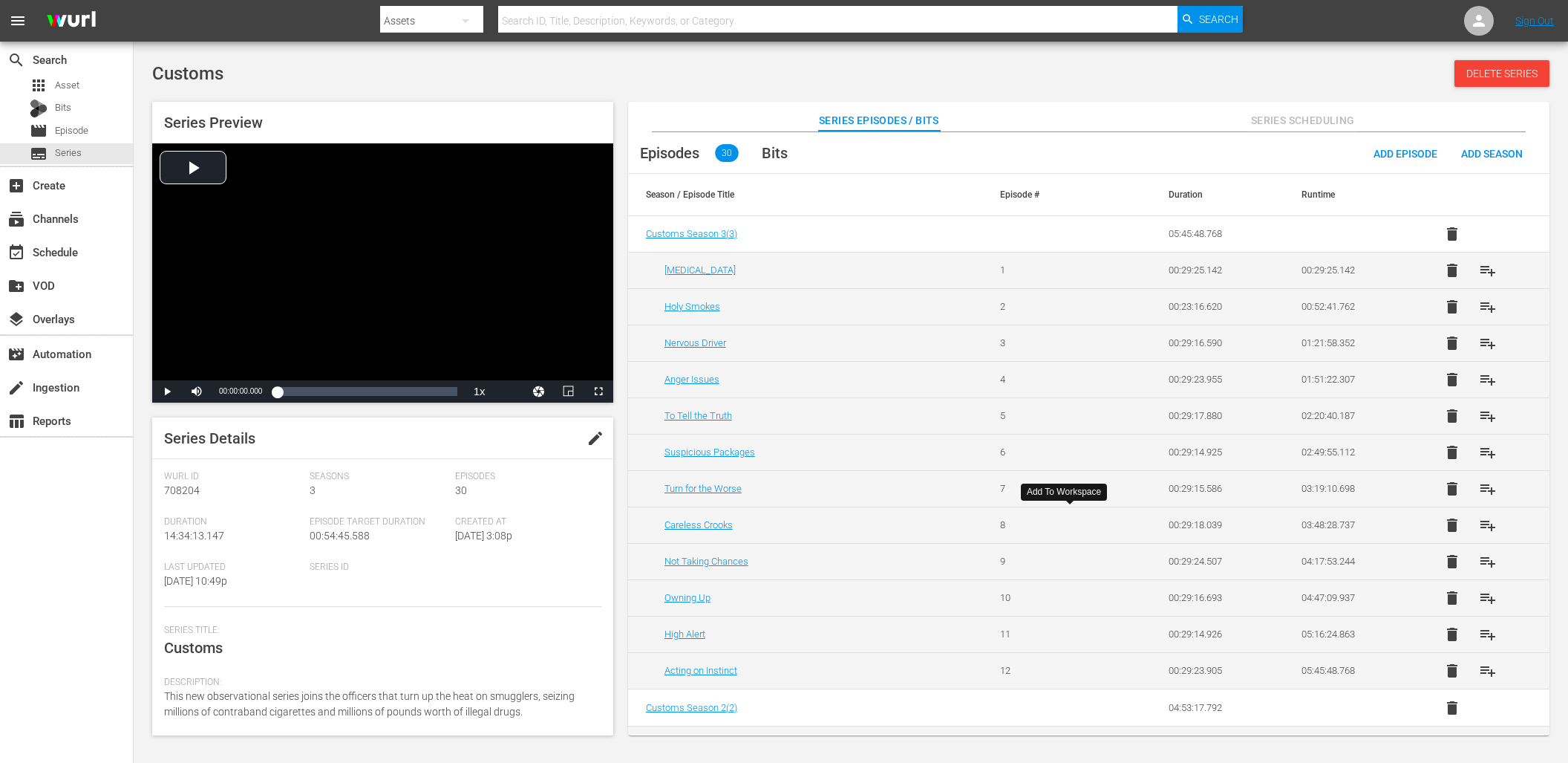
scroll to position [109, 0]
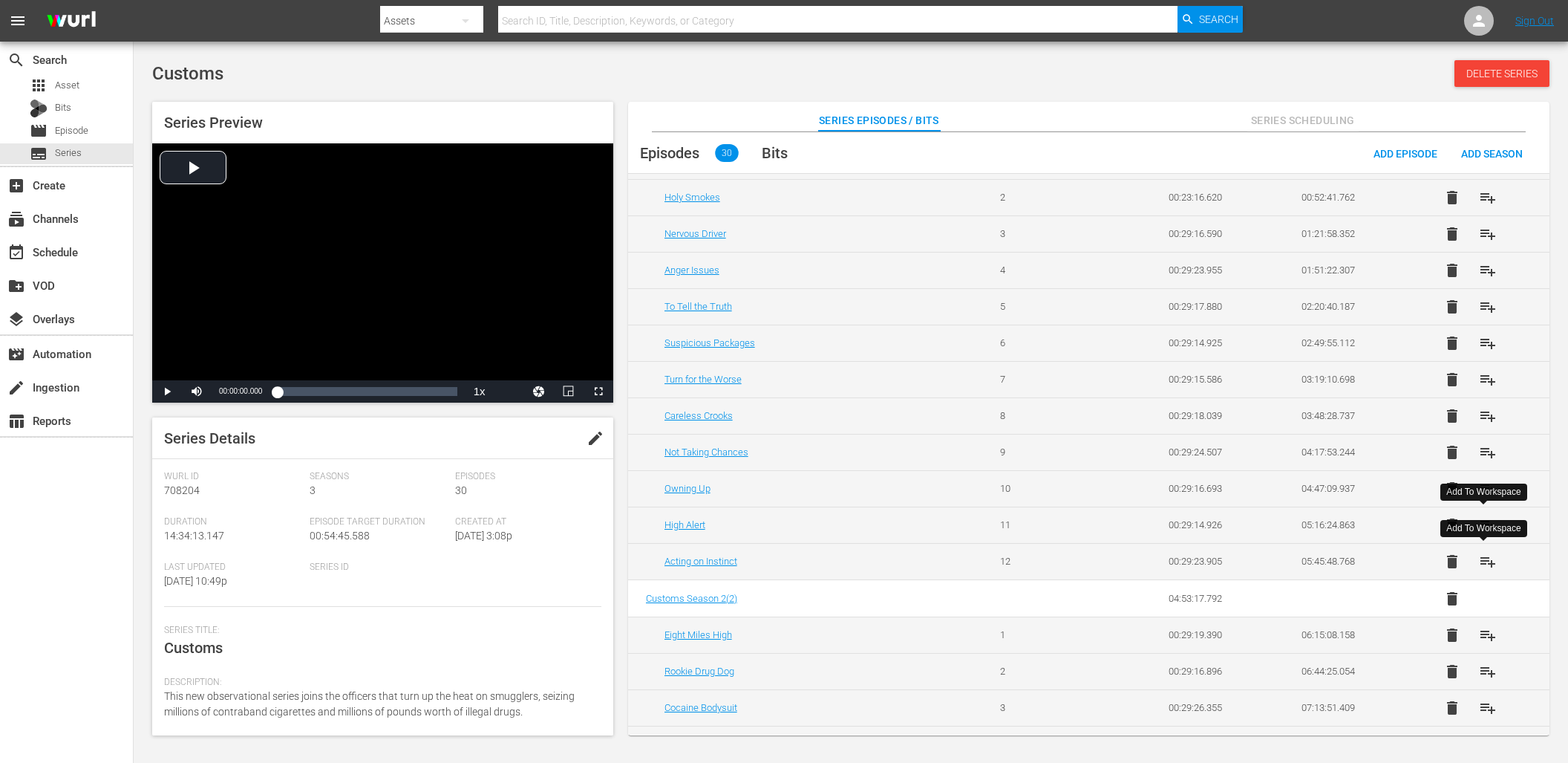
click at [1484, 560] on span "playlist_add" at bounding box center [1488, 562] width 18 height 18
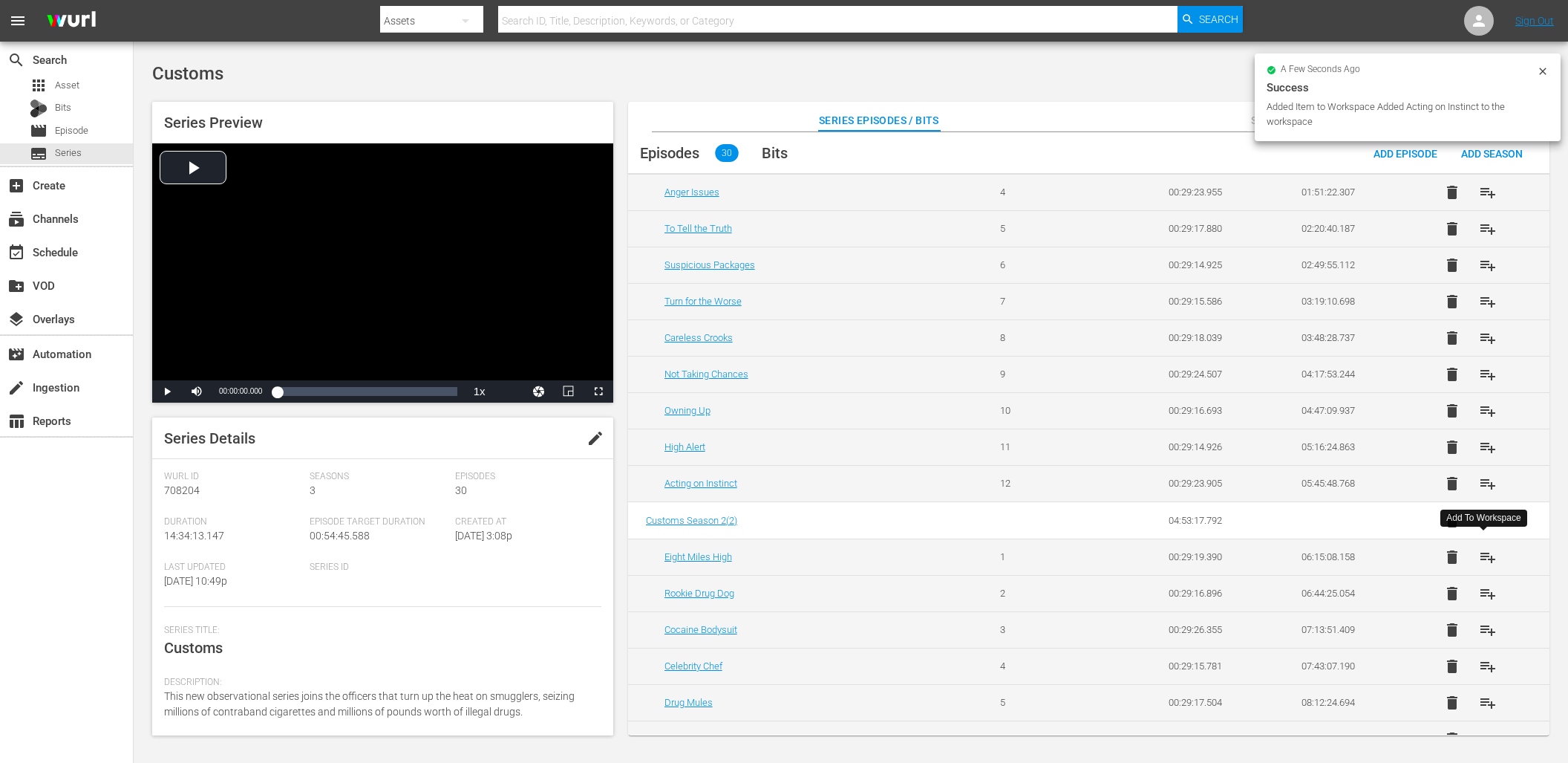
scroll to position [193, 0]
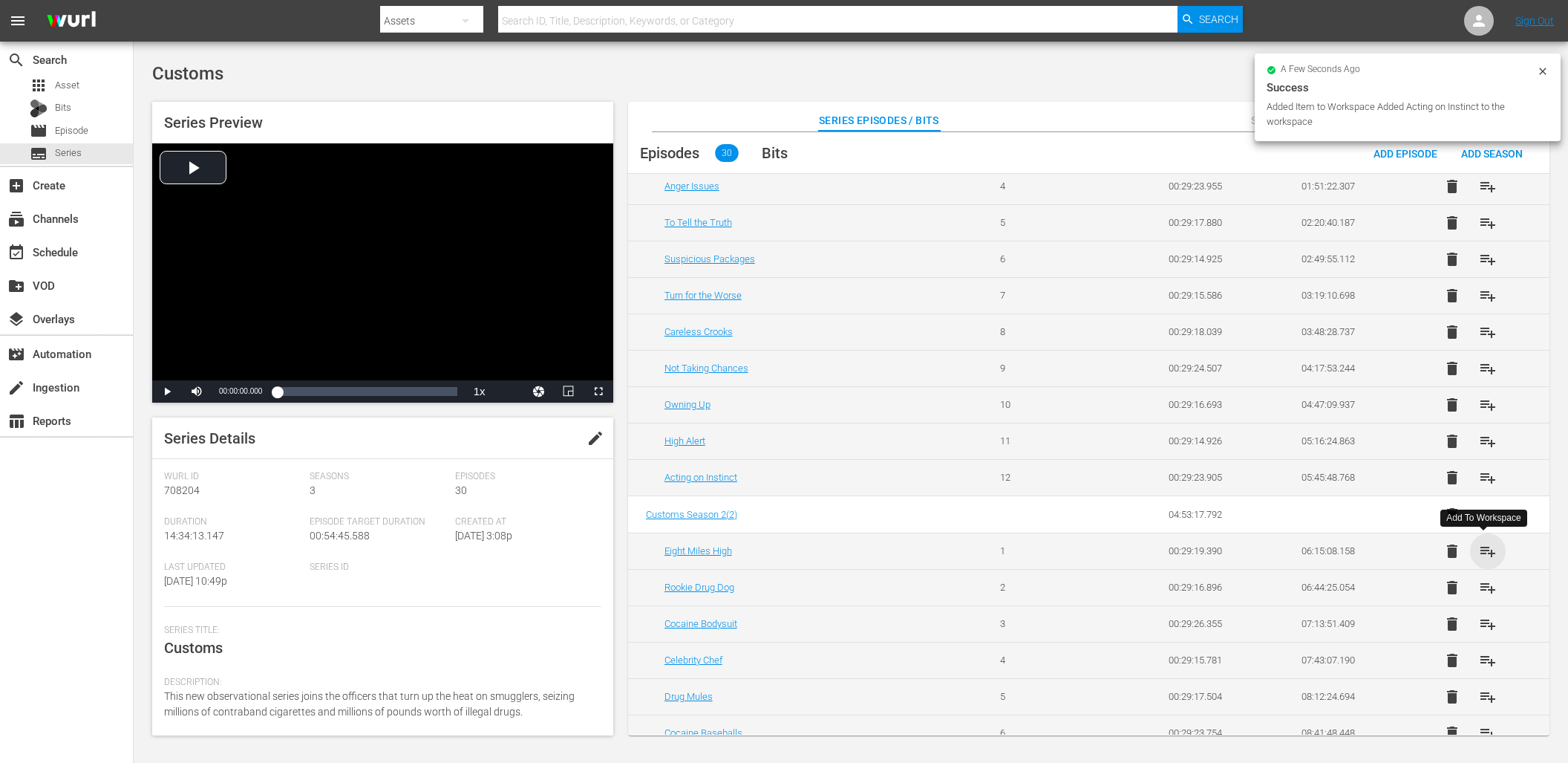
click at [1484, 555] on span "playlist_add" at bounding box center [1488, 551] width 18 height 18
click at [1485, 582] on span "playlist_add" at bounding box center [1488, 587] width 18 height 18
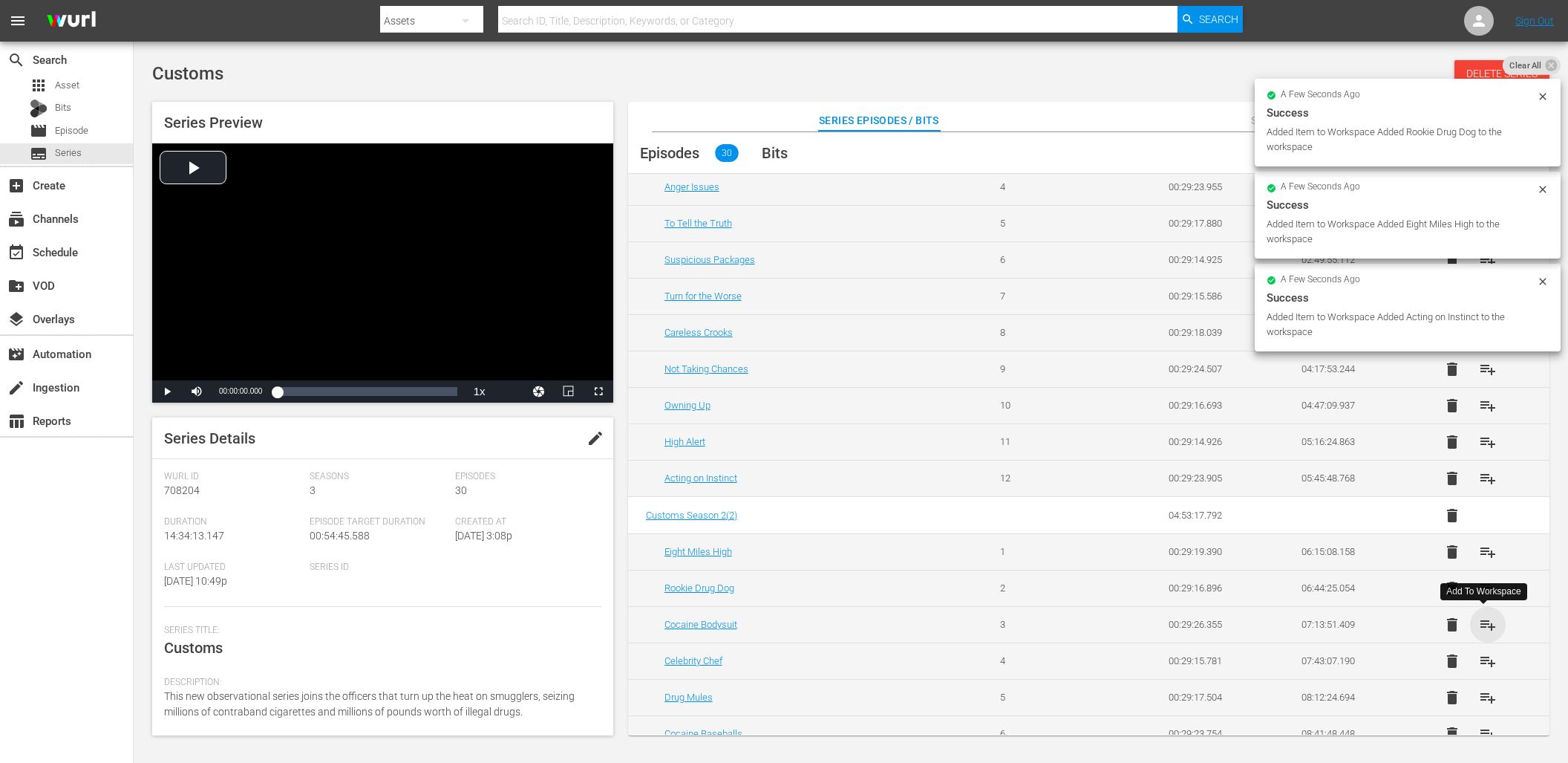
click at [1489, 627] on span "playlist_add" at bounding box center [1488, 625] width 18 height 18
click at [1486, 656] on span "playlist_add" at bounding box center [1488, 661] width 18 height 18
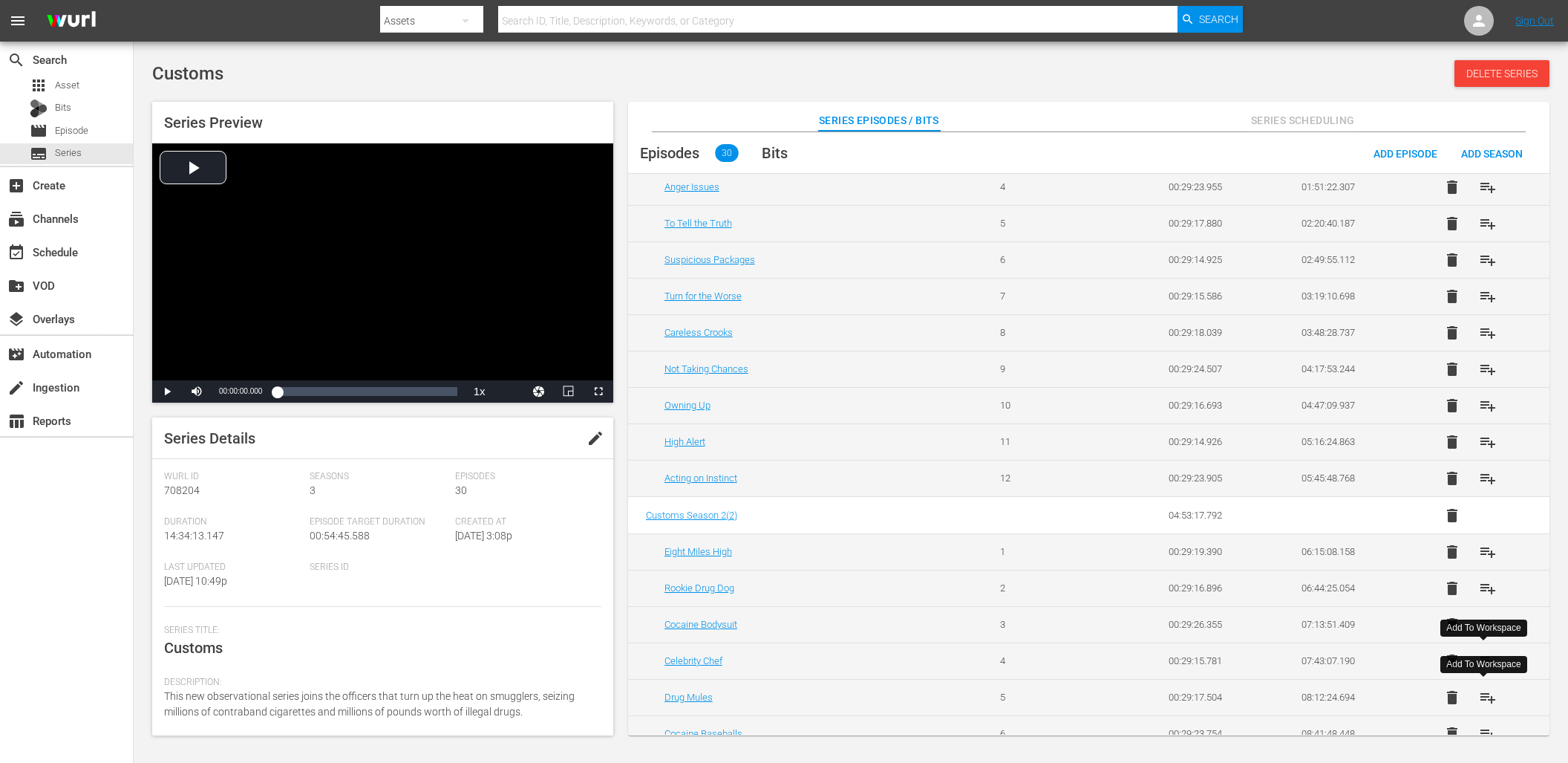
click at [1490, 697] on span "playlist_add" at bounding box center [1488, 697] width 18 height 18
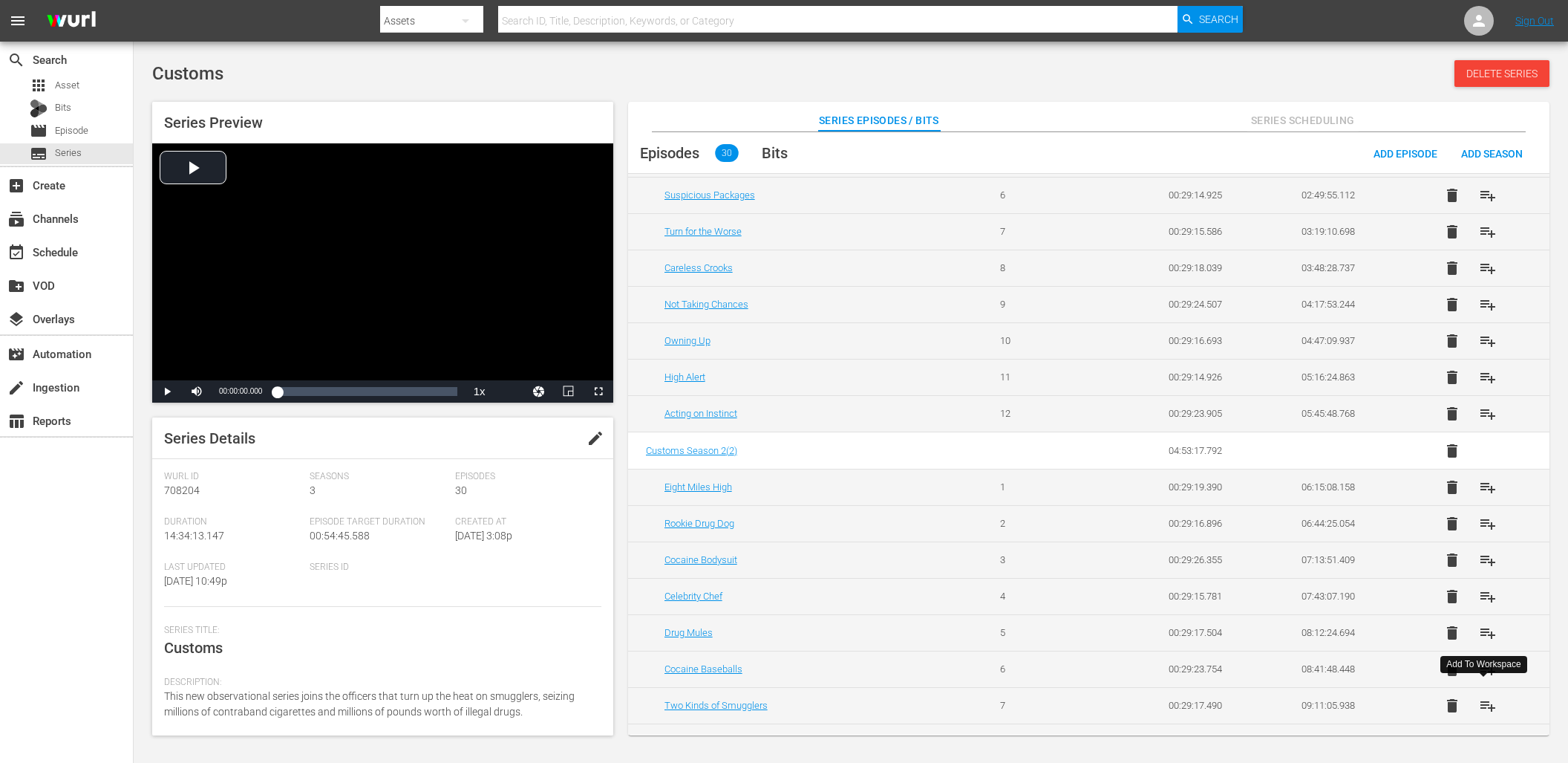
scroll to position [273, 0]
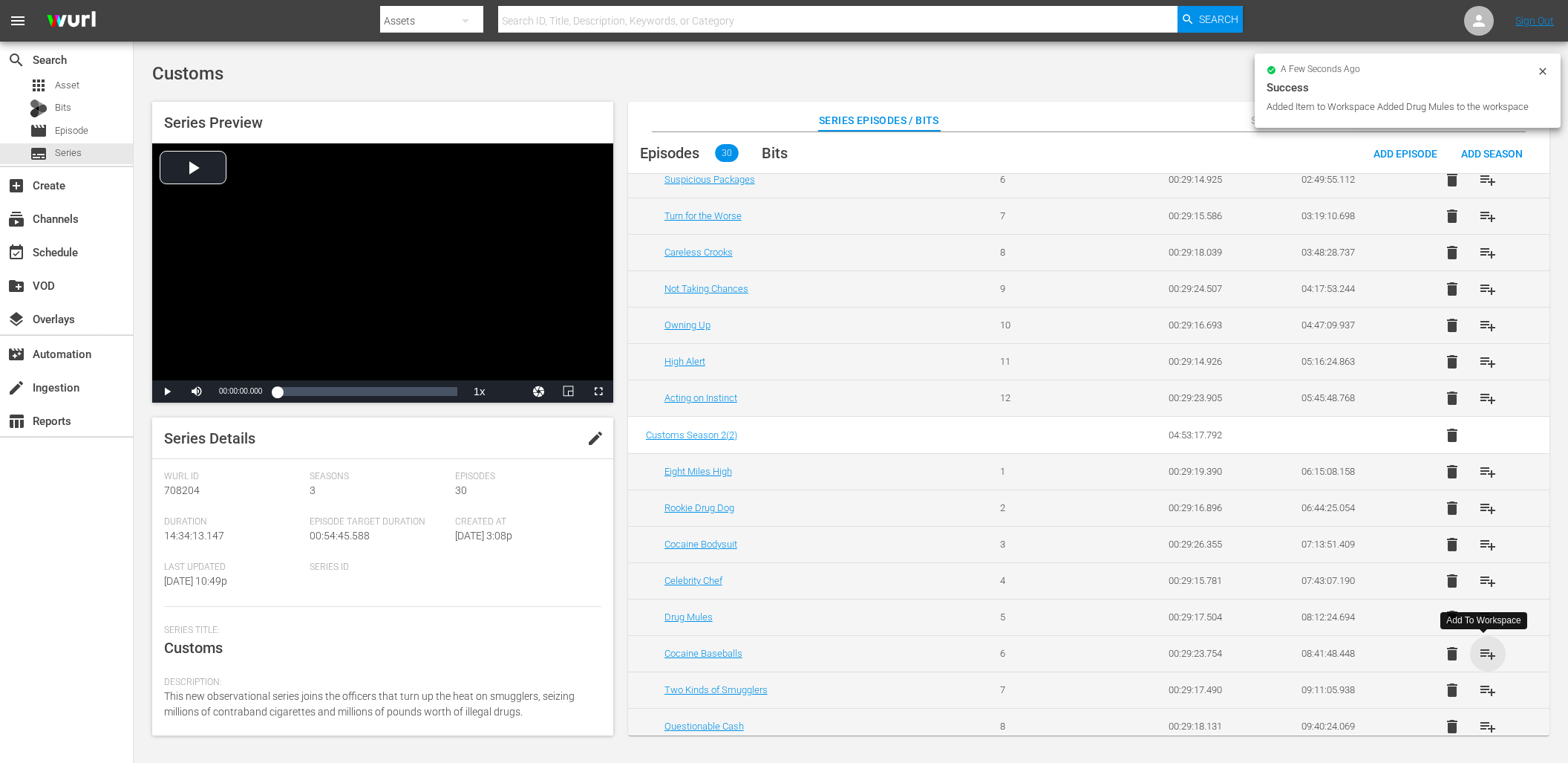
click at [1484, 654] on span "playlist_add" at bounding box center [1488, 654] width 18 height 18
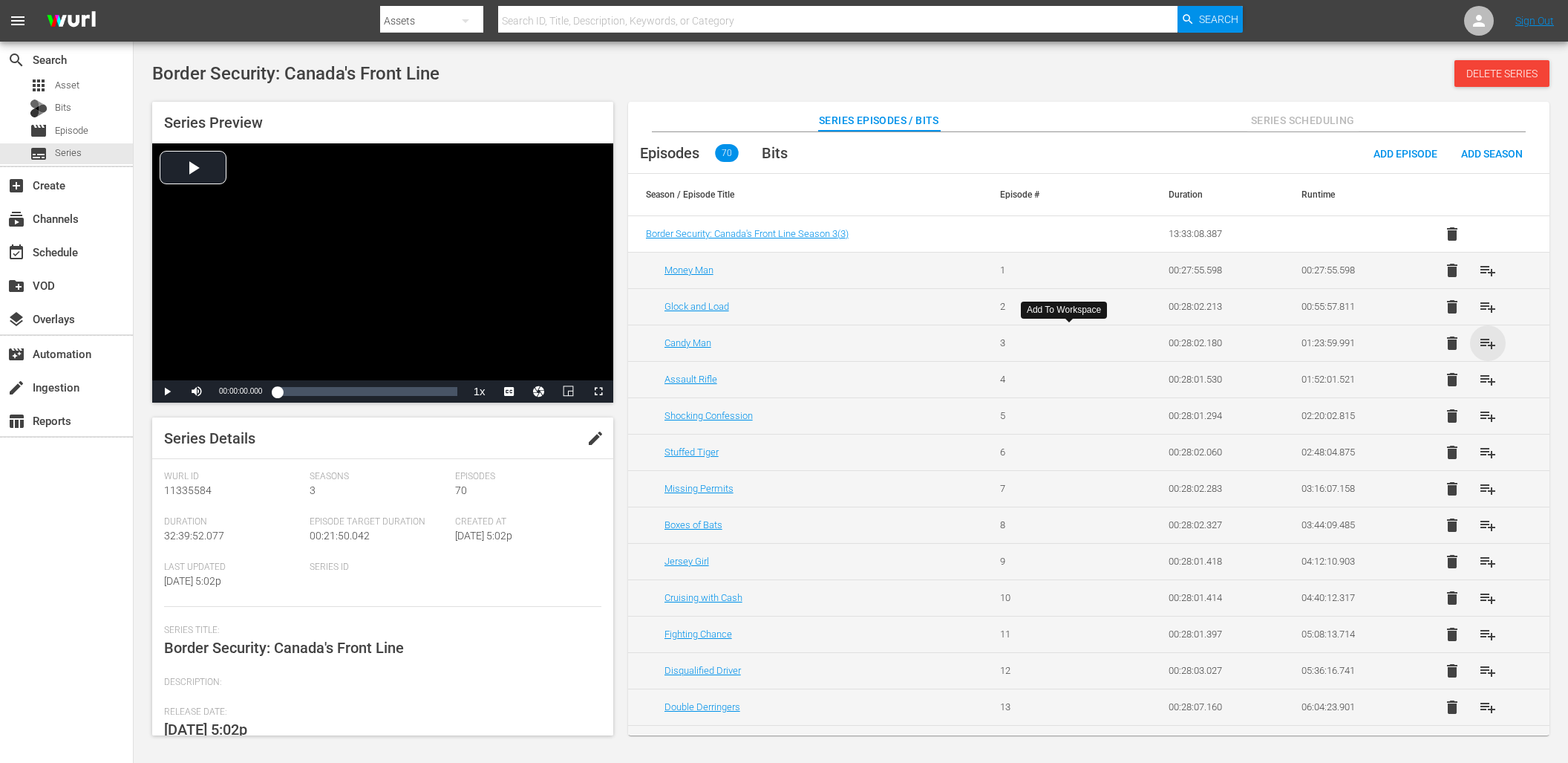
click at [1484, 343] on span "playlist_add" at bounding box center [1488, 343] width 18 height 18
click at [1485, 378] on span "playlist_add" at bounding box center [1488, 379] width 18 height 18
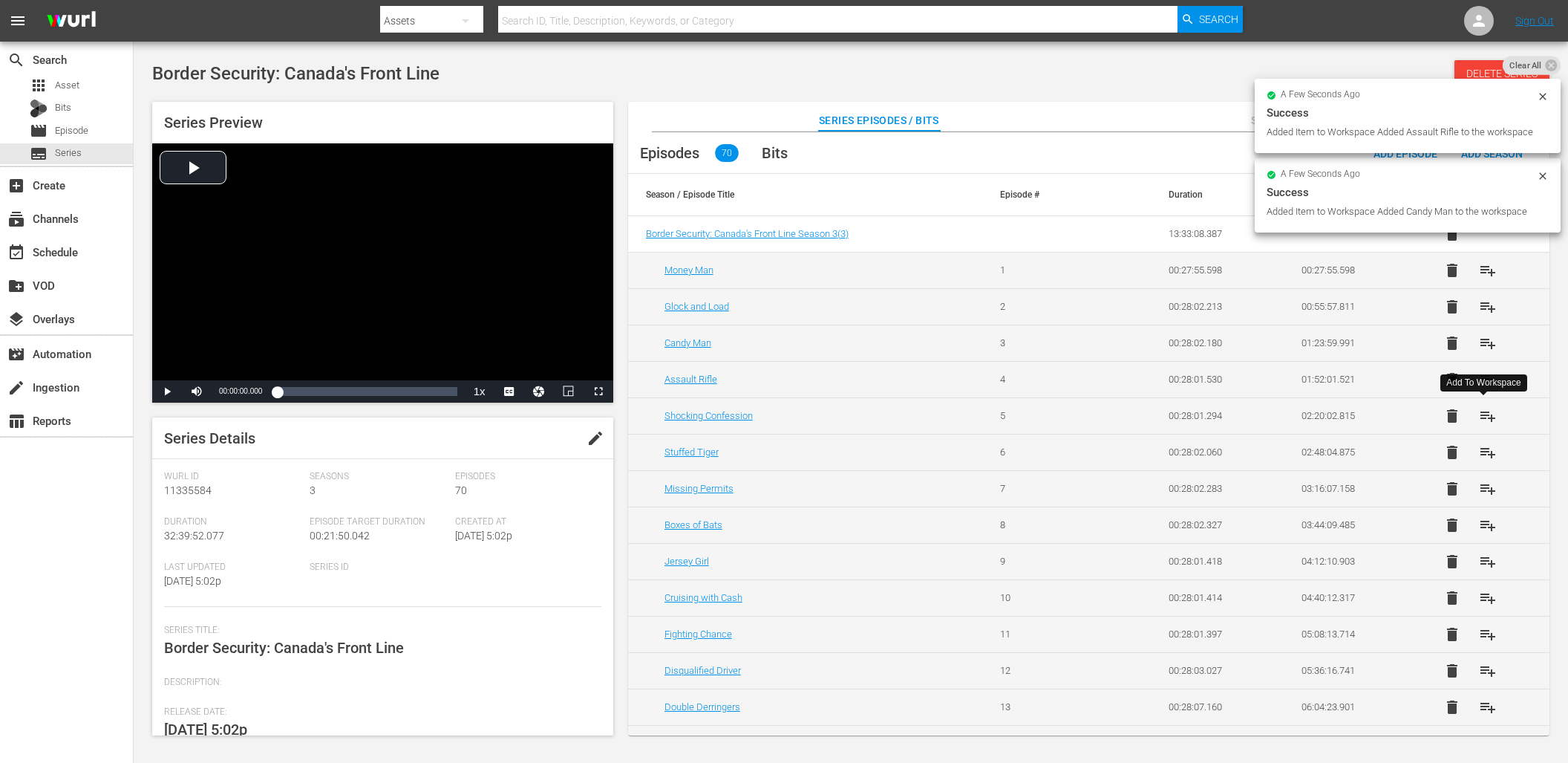
click at [1486, 413] on span "playlist_add" at bounding box center [1488, 415] width 18 height 18
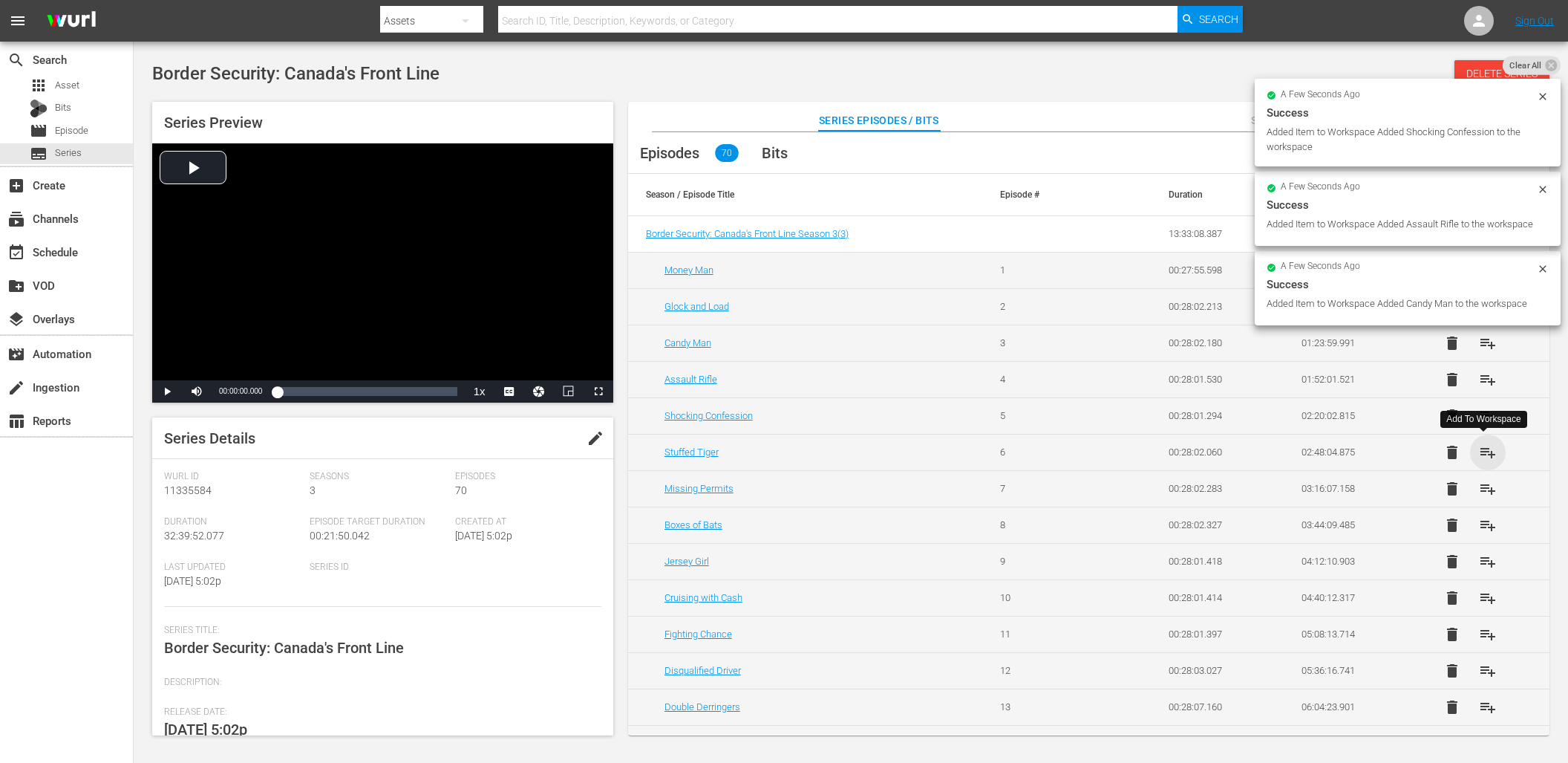
click at [1483, 453] on span "playlist_add" at bounding box center [1488, 453] width 18 height 18
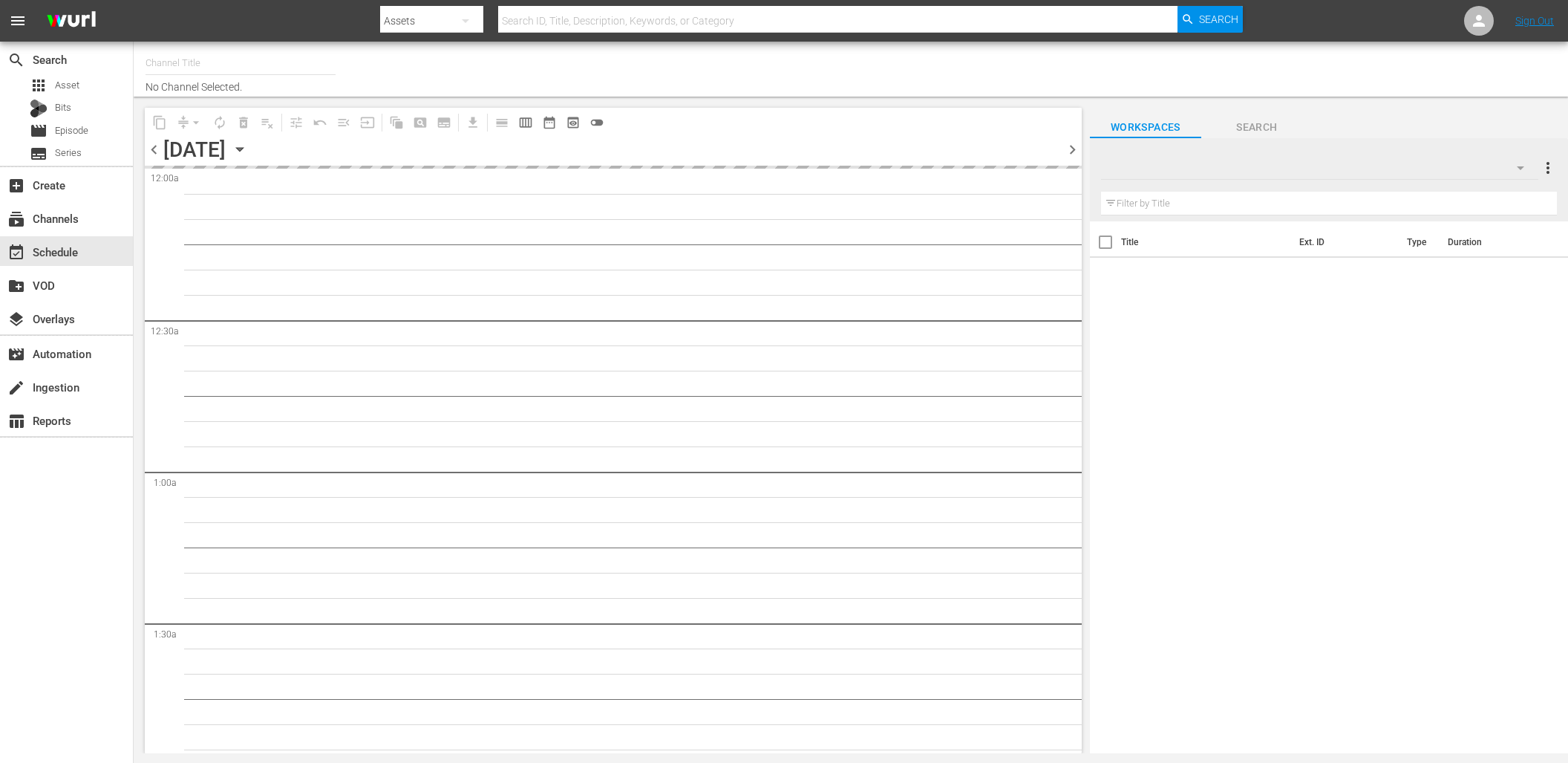
type input "DangerTV (161)"
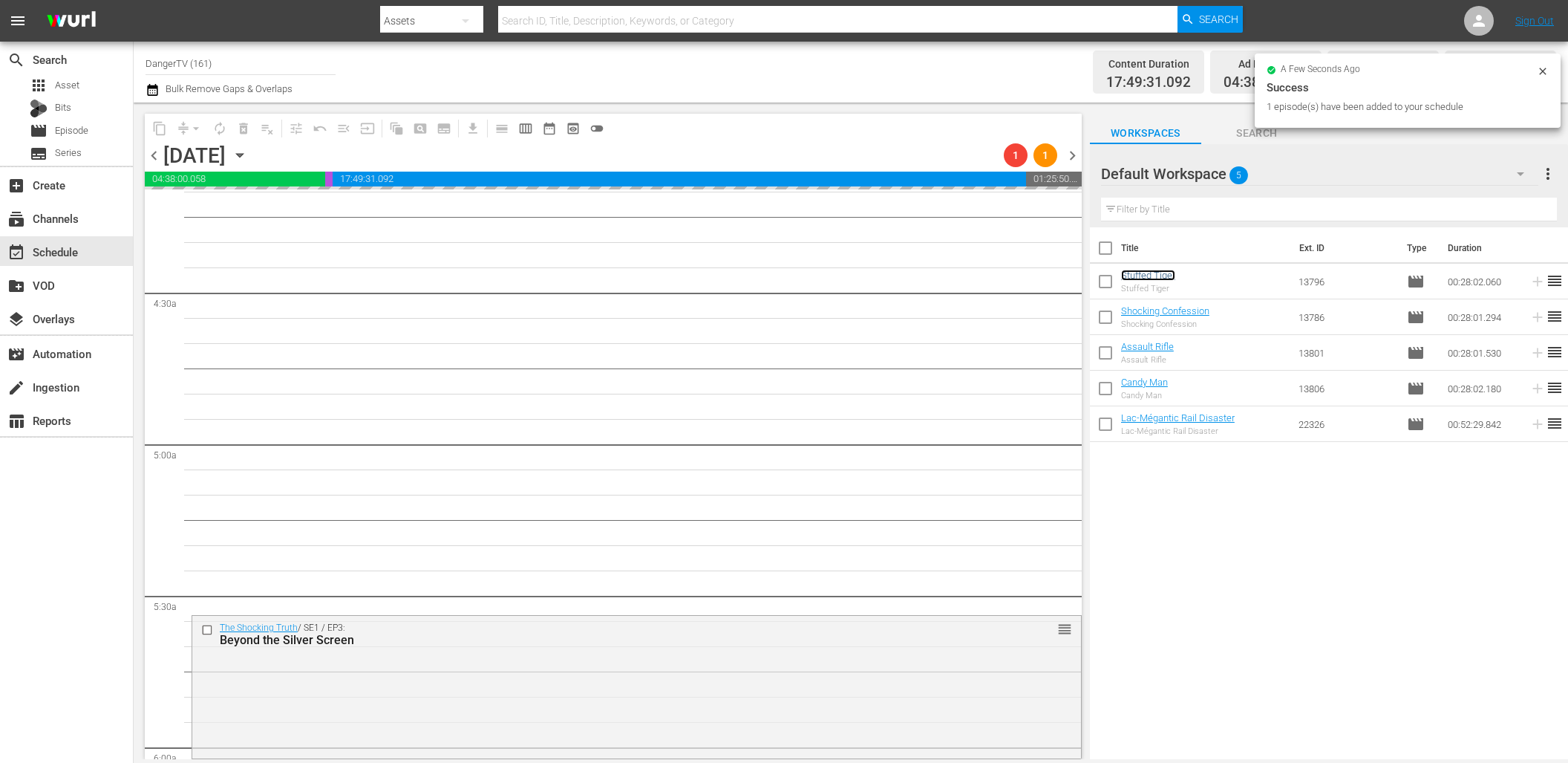
scroll to position [1264, 0]
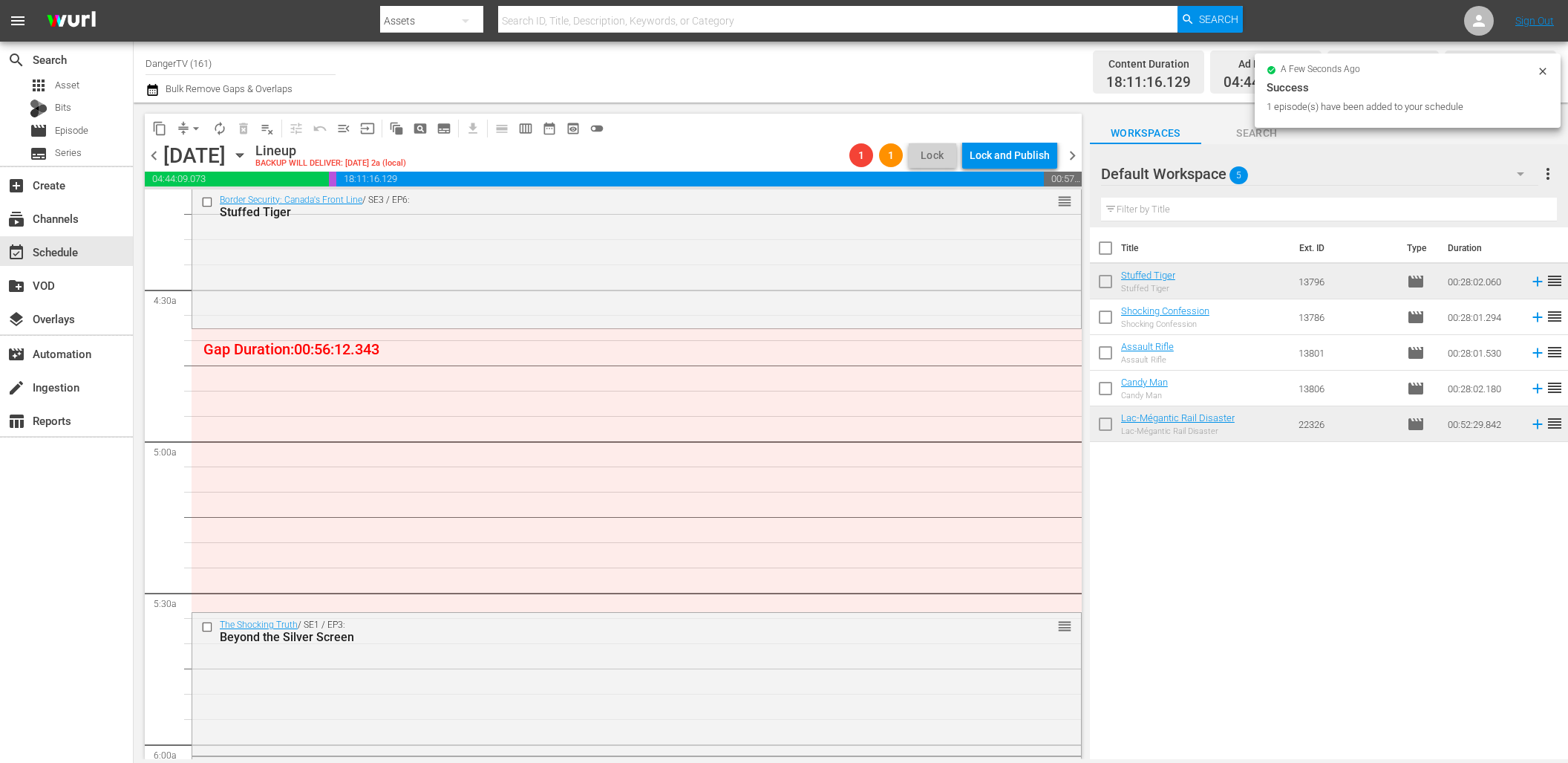
drag, startPoint x: 1159, startPoint y: 273, endPoint x: 122, endPoint y: 15, distance: 1068.6
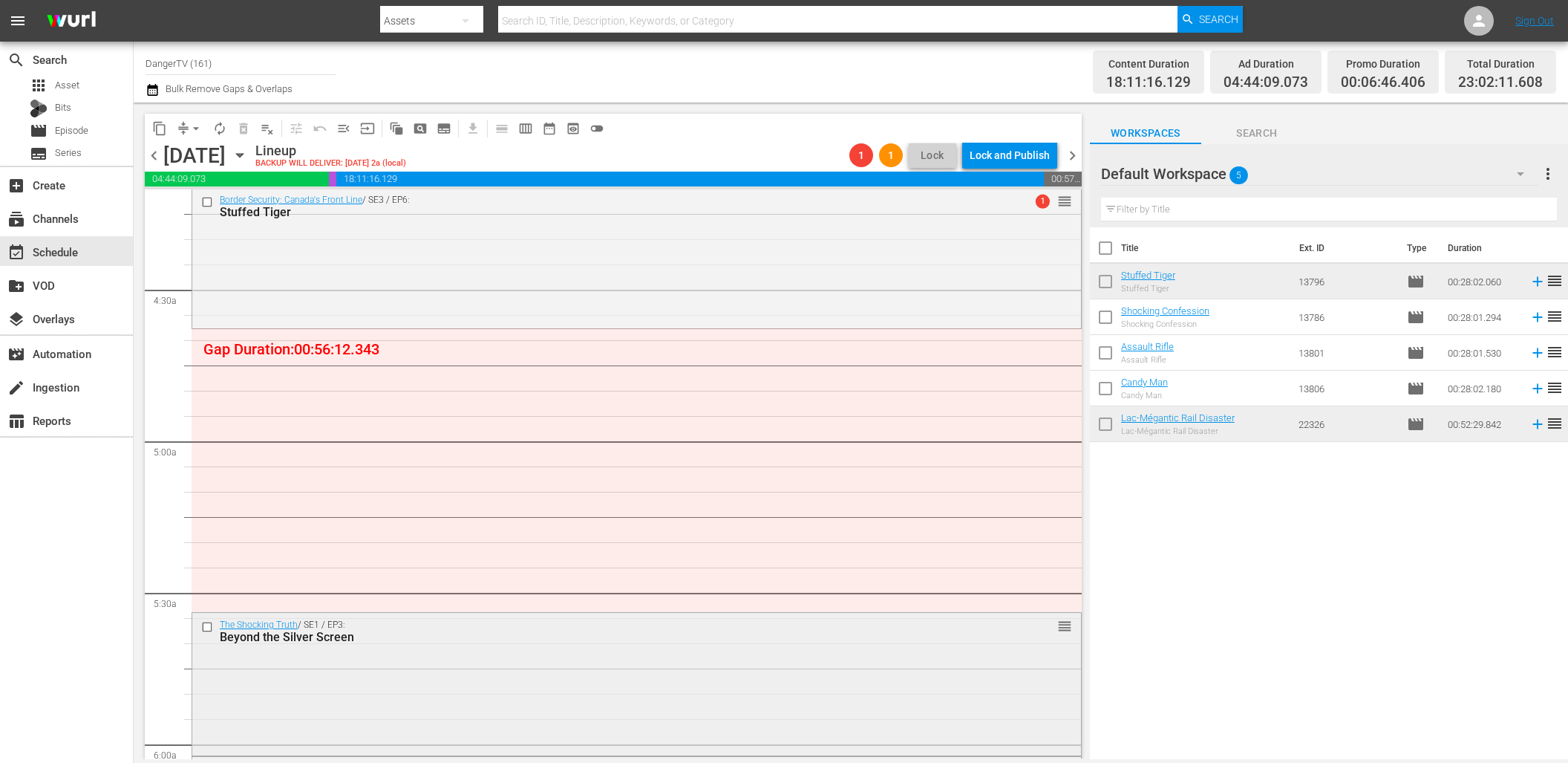
click at [211, 626] on input "checkbox" at bounding box center [209, 627] width 16 height 13
click at [242, 123] on span "delete_forever_outlined" at bounding box center [243, 128] width 15 height 15
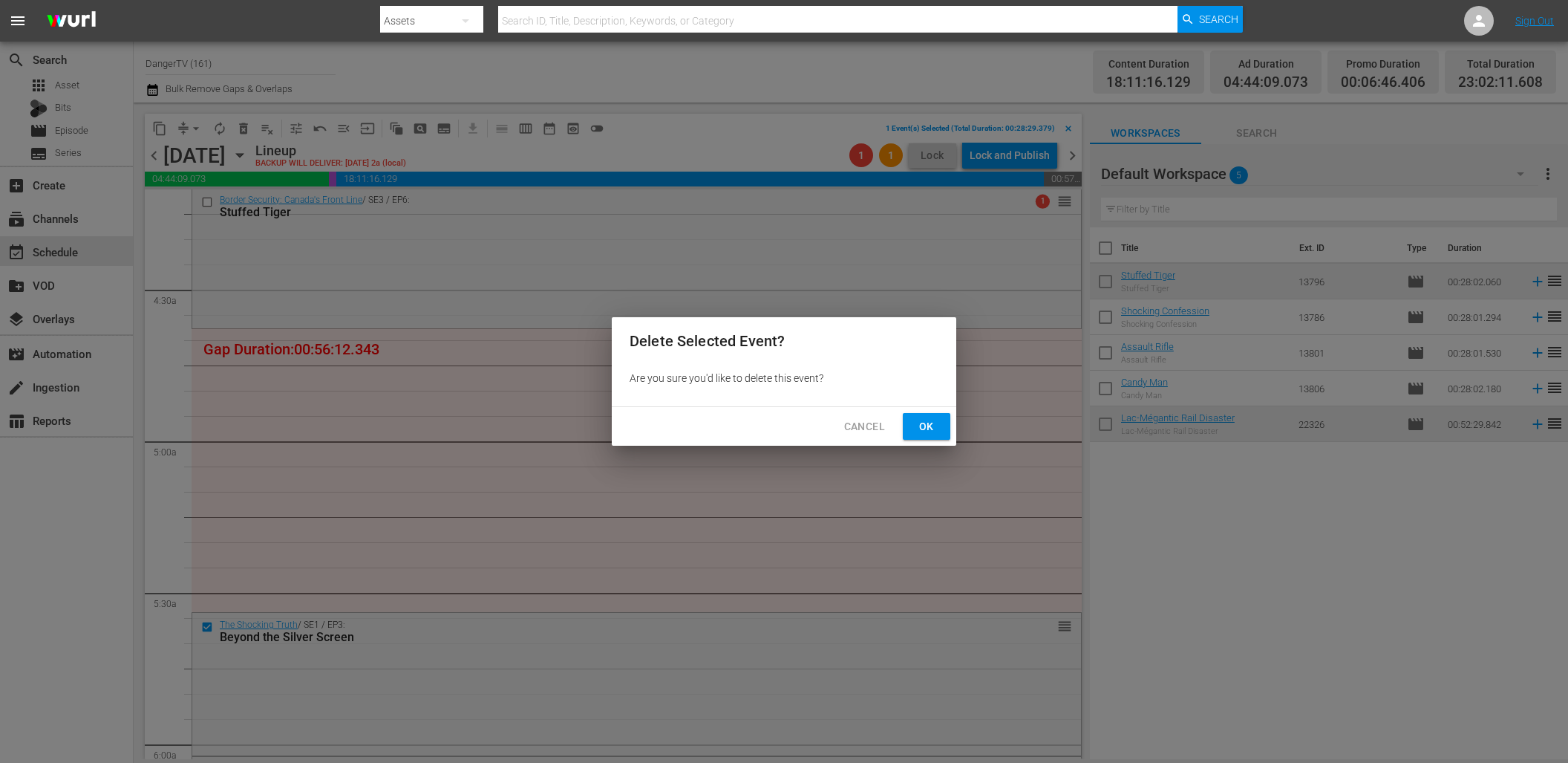
click at [933, 428] on span "Ok" at bounding box center [927, 426] width 24 height 19
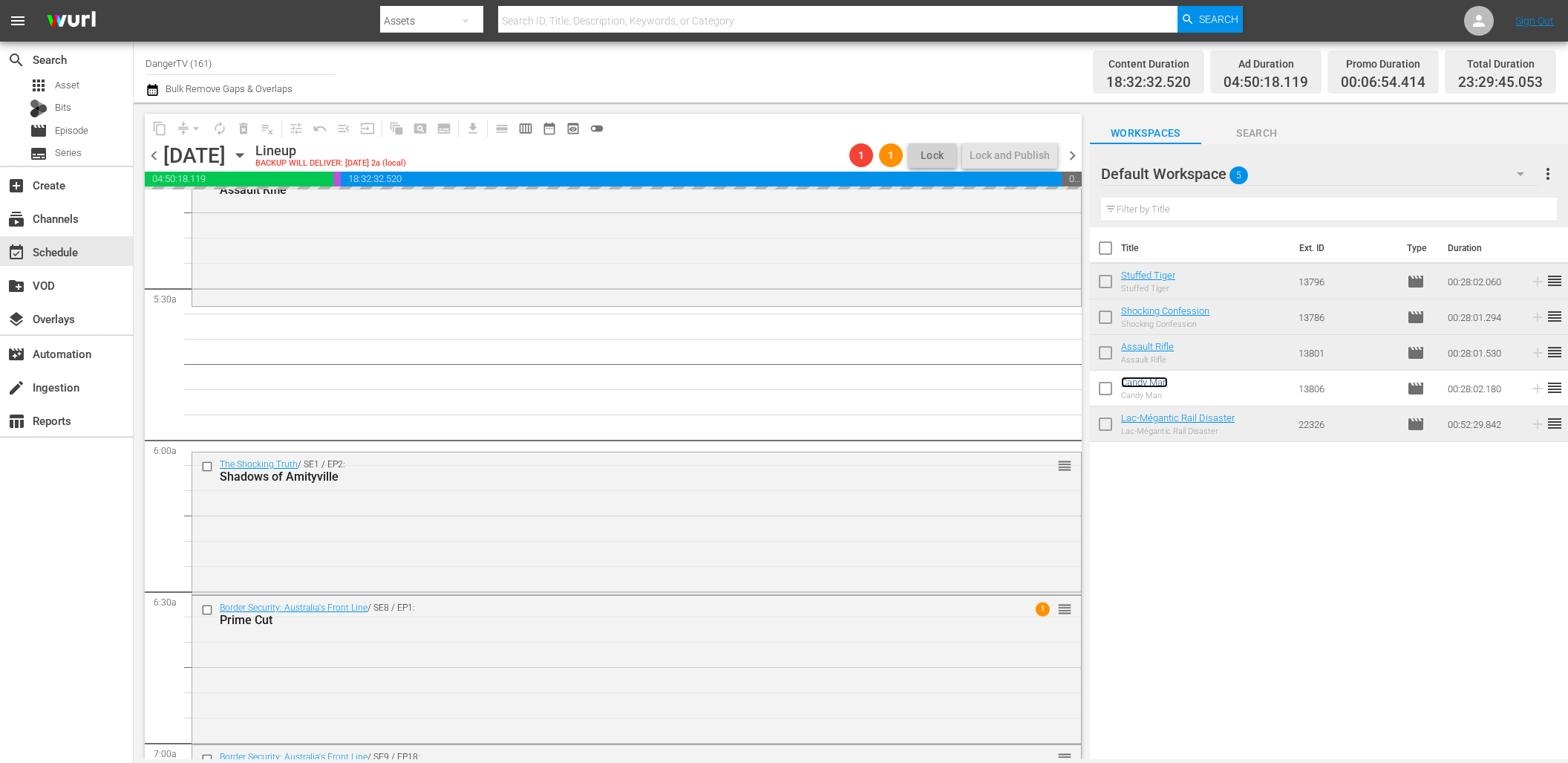
scroll to position [1632, 0]
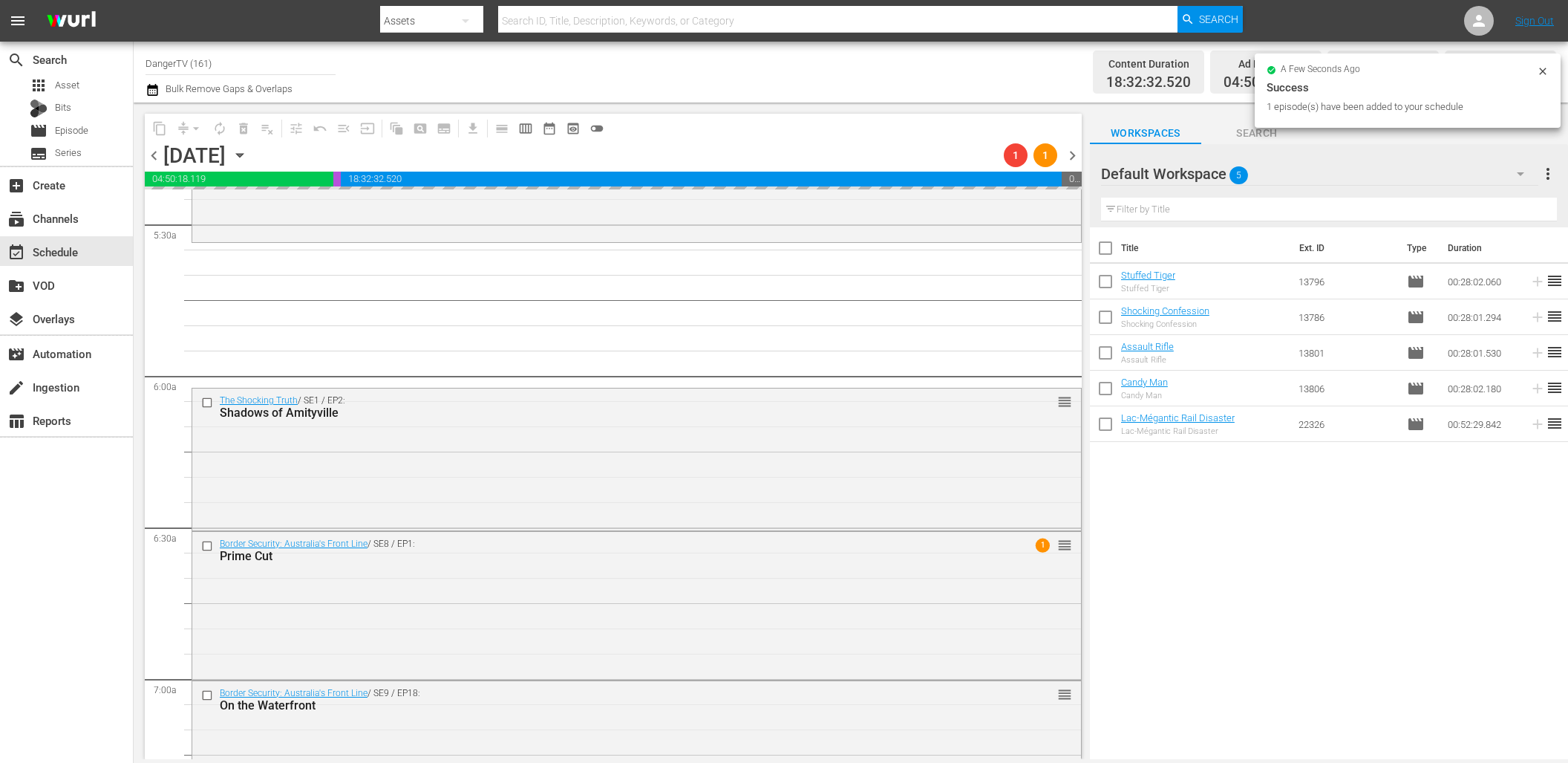
drag, startPoint x: 1136, startPoint y: 379, endPoint x: 279, endPoint y: 32, distance: 924.6
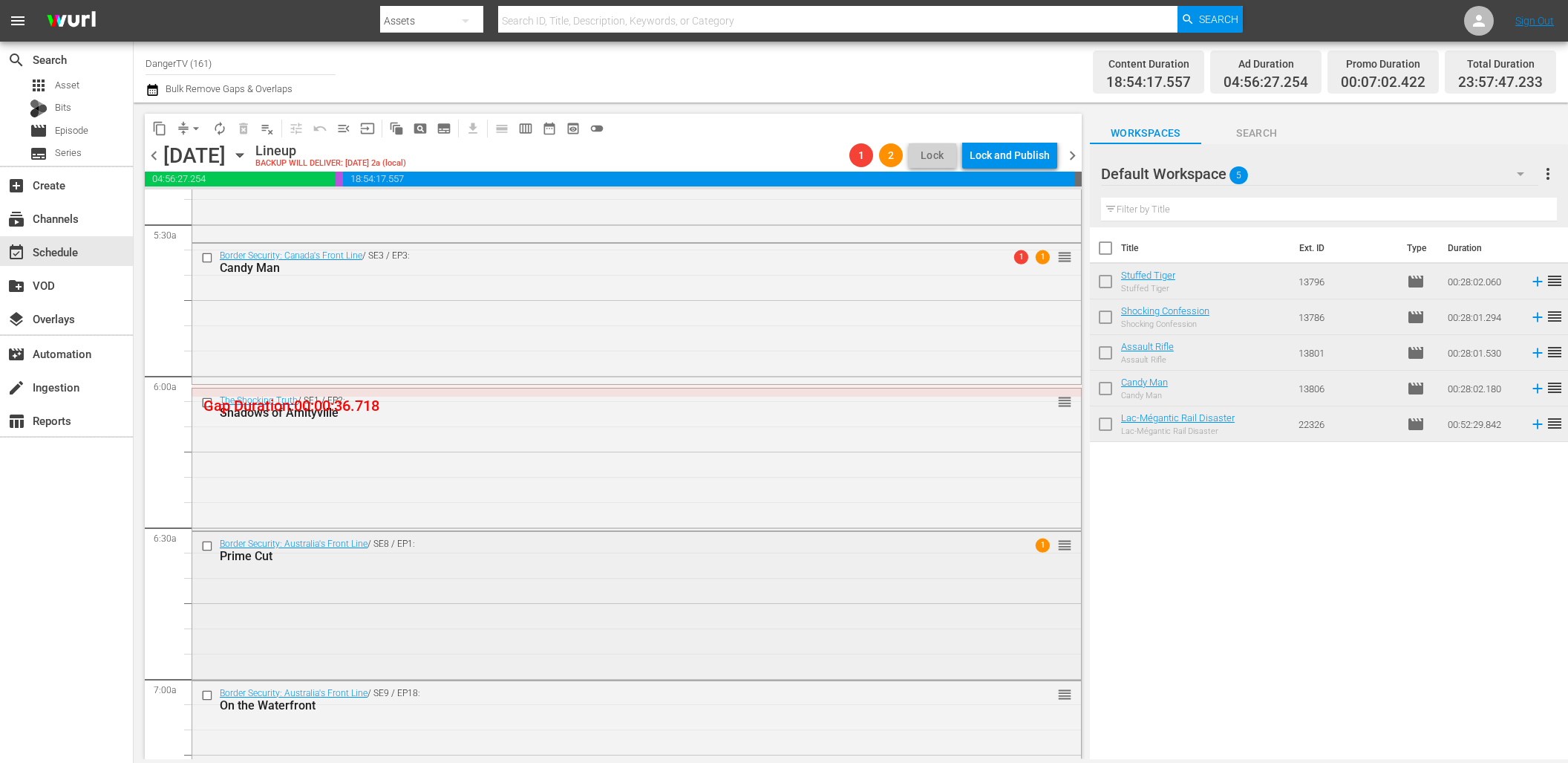
click at [204, 541] on input "checkbox" at bounding box center [209, 546] width 16 height 13
click at [245, 122] on span "delete_forever_outlined" at bounding box center [243, 128] width 15 height 15
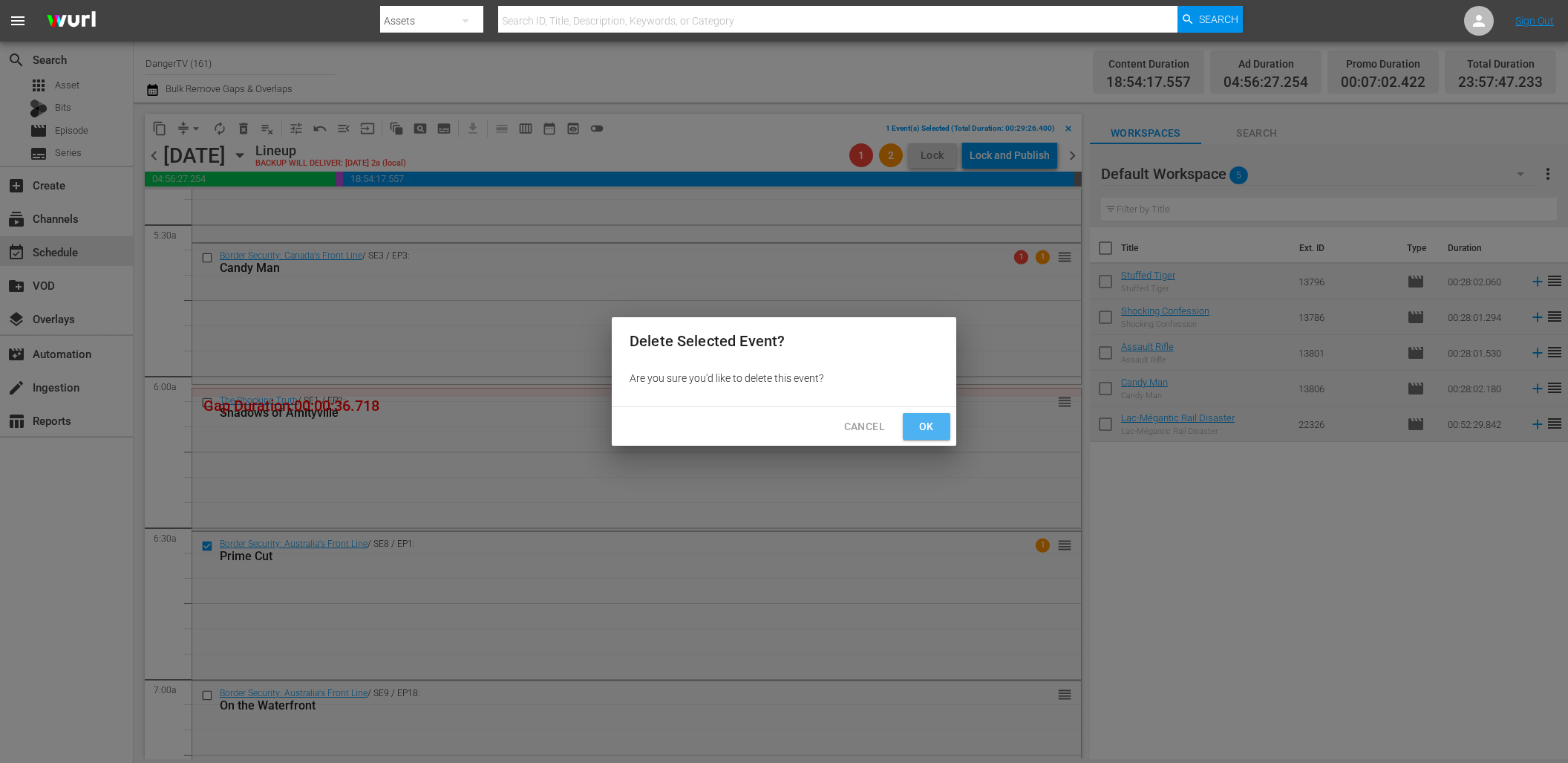
click at [923, 421] on span "Ok" at bounding box center [927, 426] width 24 height 19
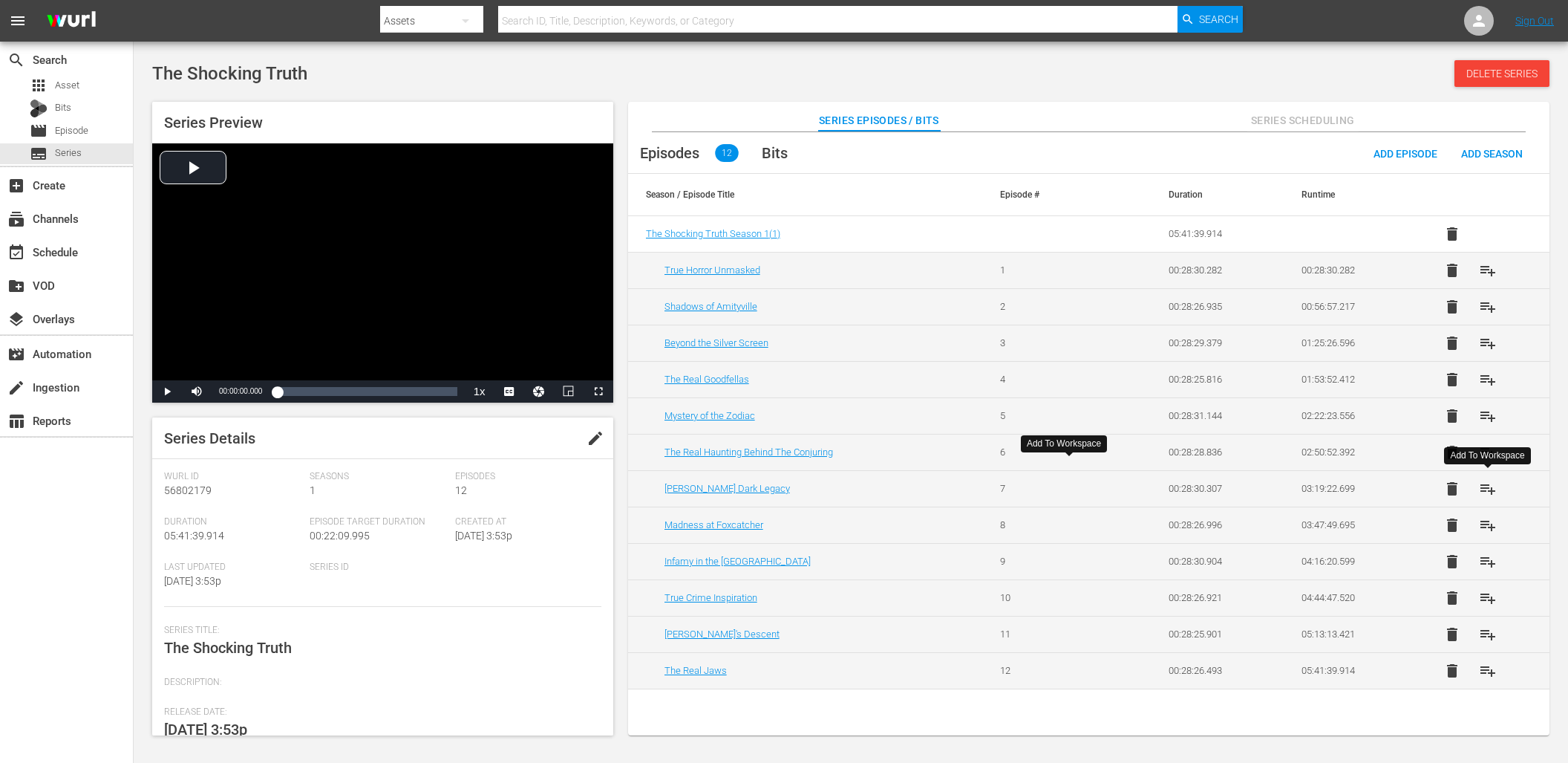
click at [1489, 484] on span "playlist_add" at bounding box center [1488, 489] width 18 height 18
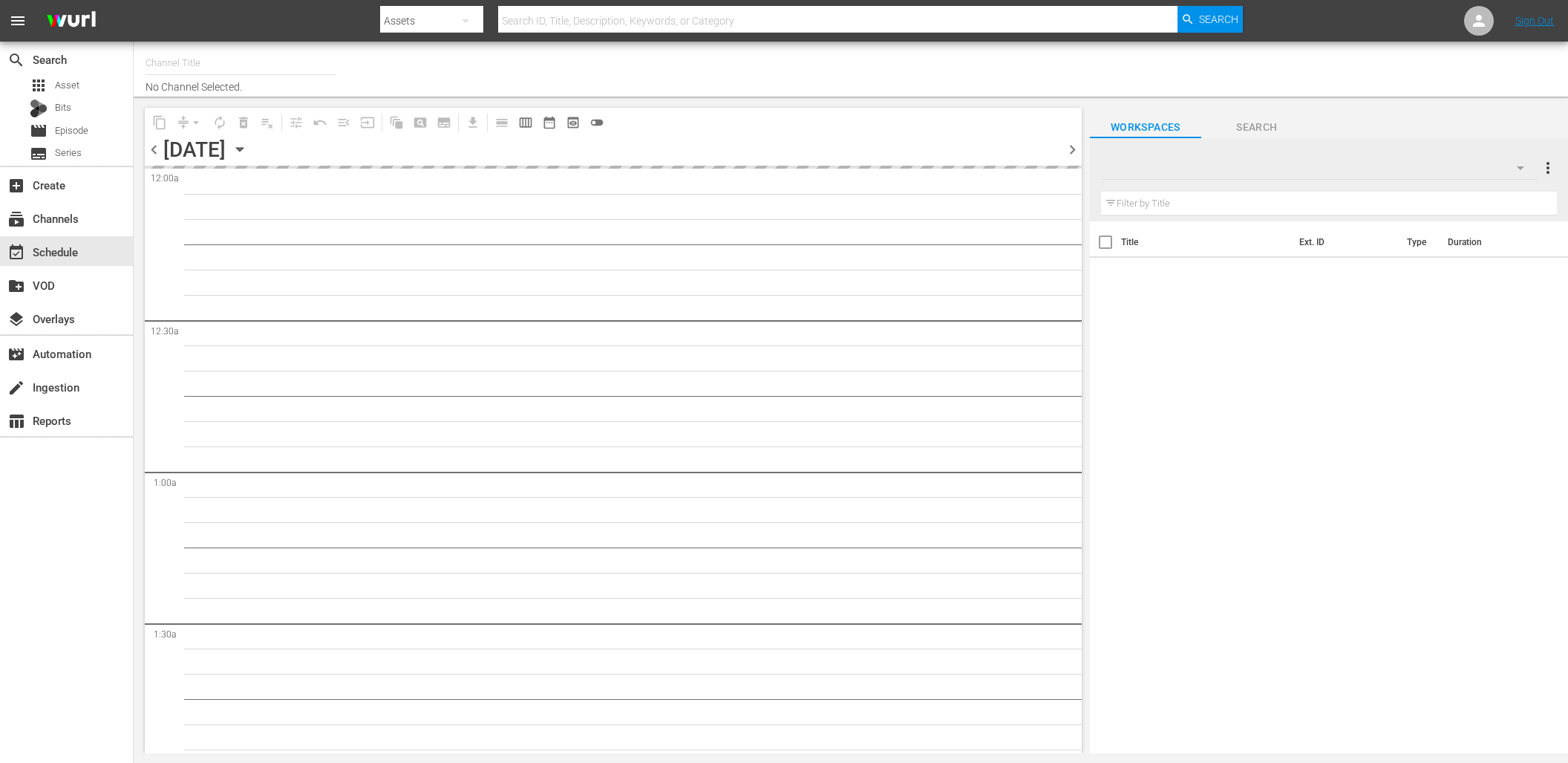
type input "DangerTV (161)"
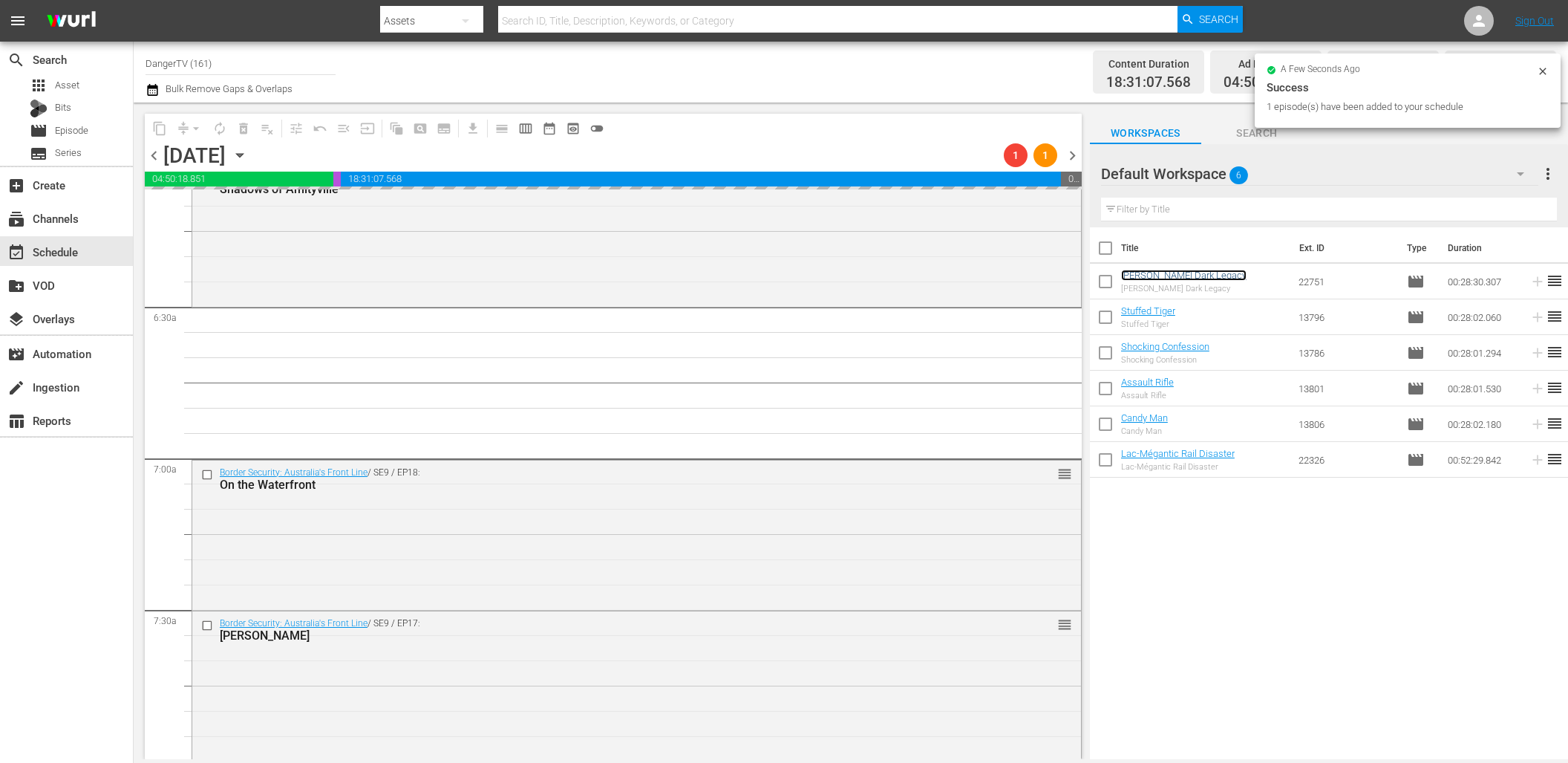
scroll to position [1858, 0]
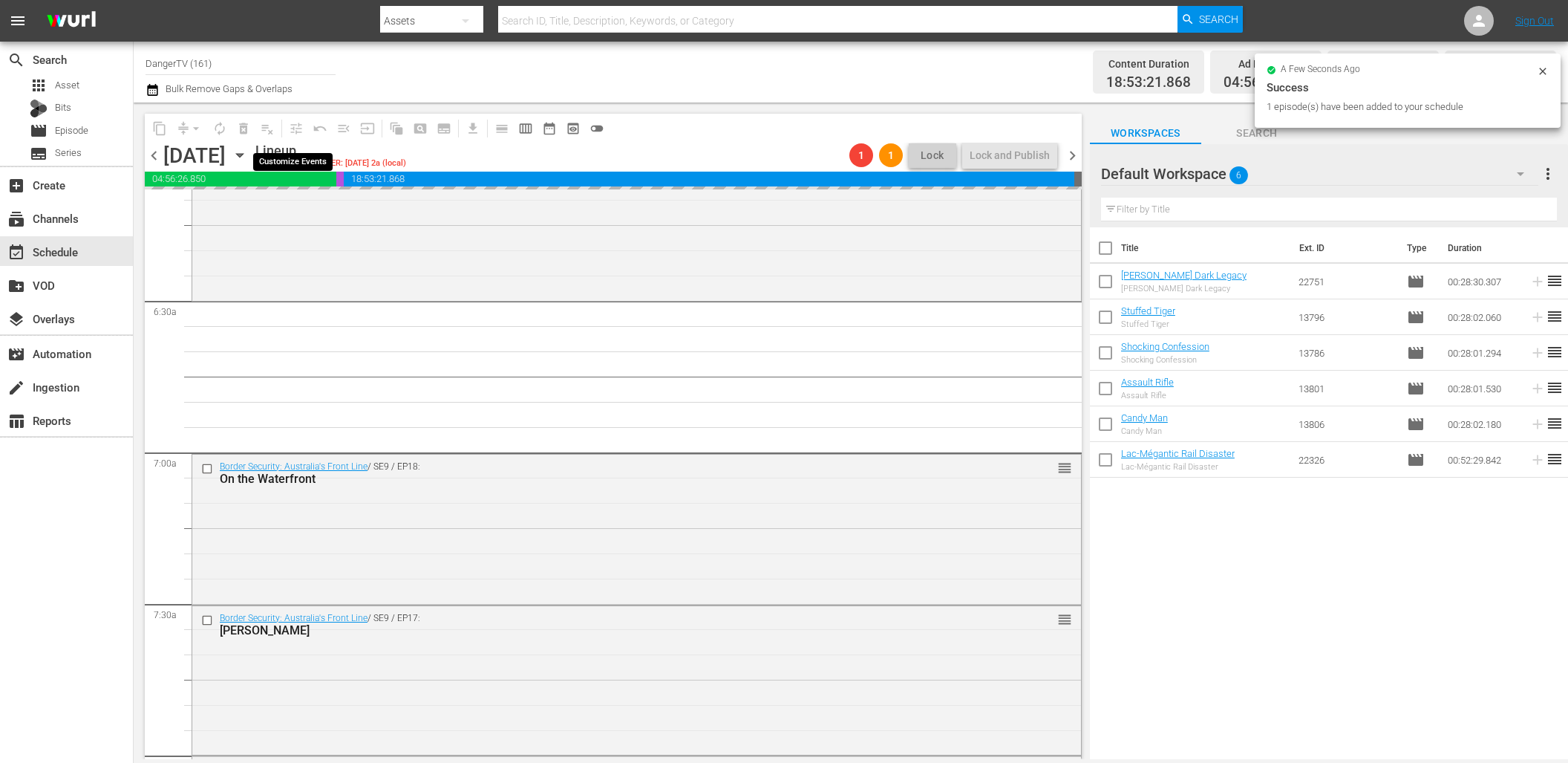
drag, startPoint x: 1154, startPoint y: 274, endPoint x: 282, endPoint y: 128, distance: 884.1
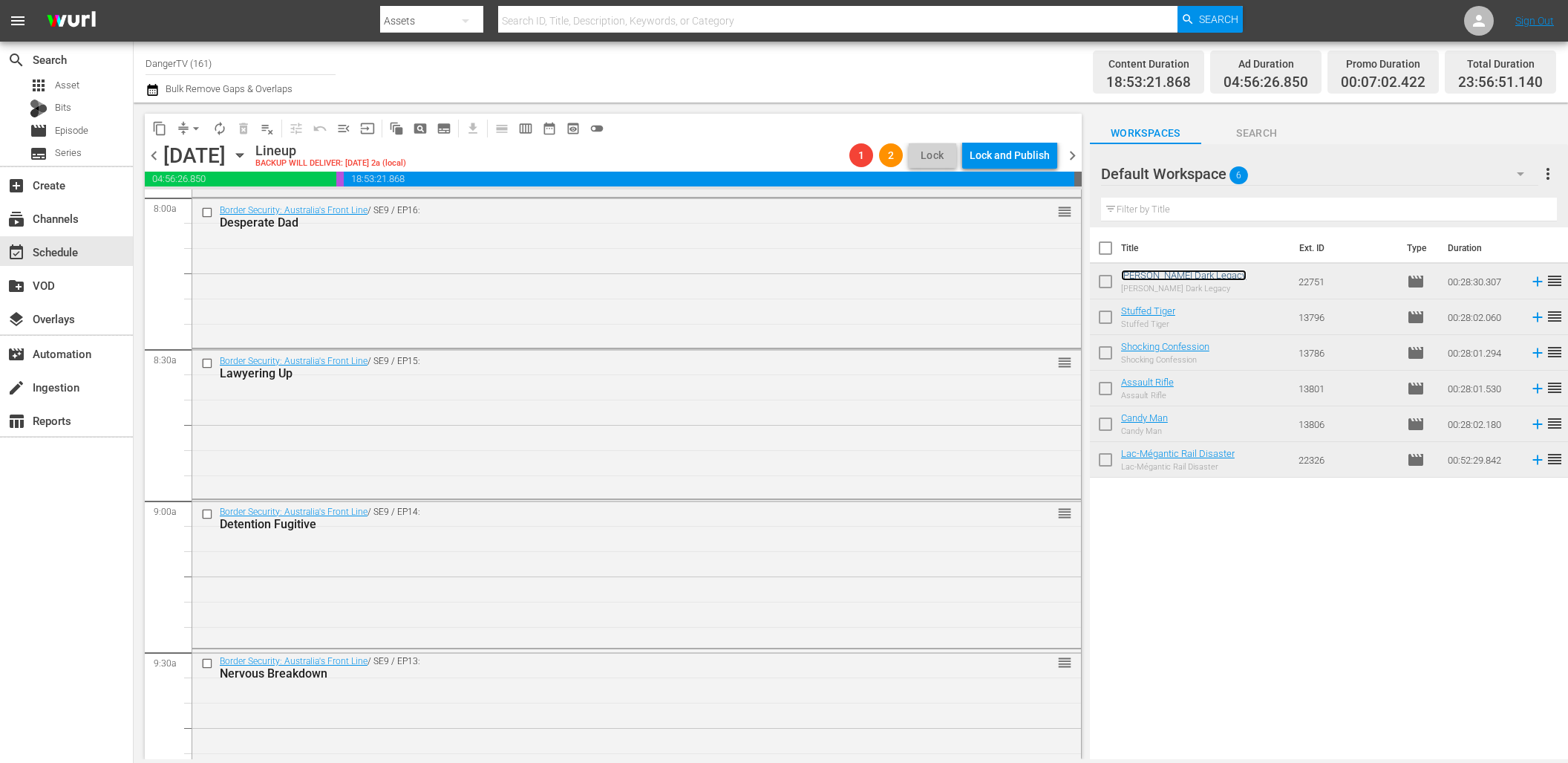
scroll to position [2440, 0]
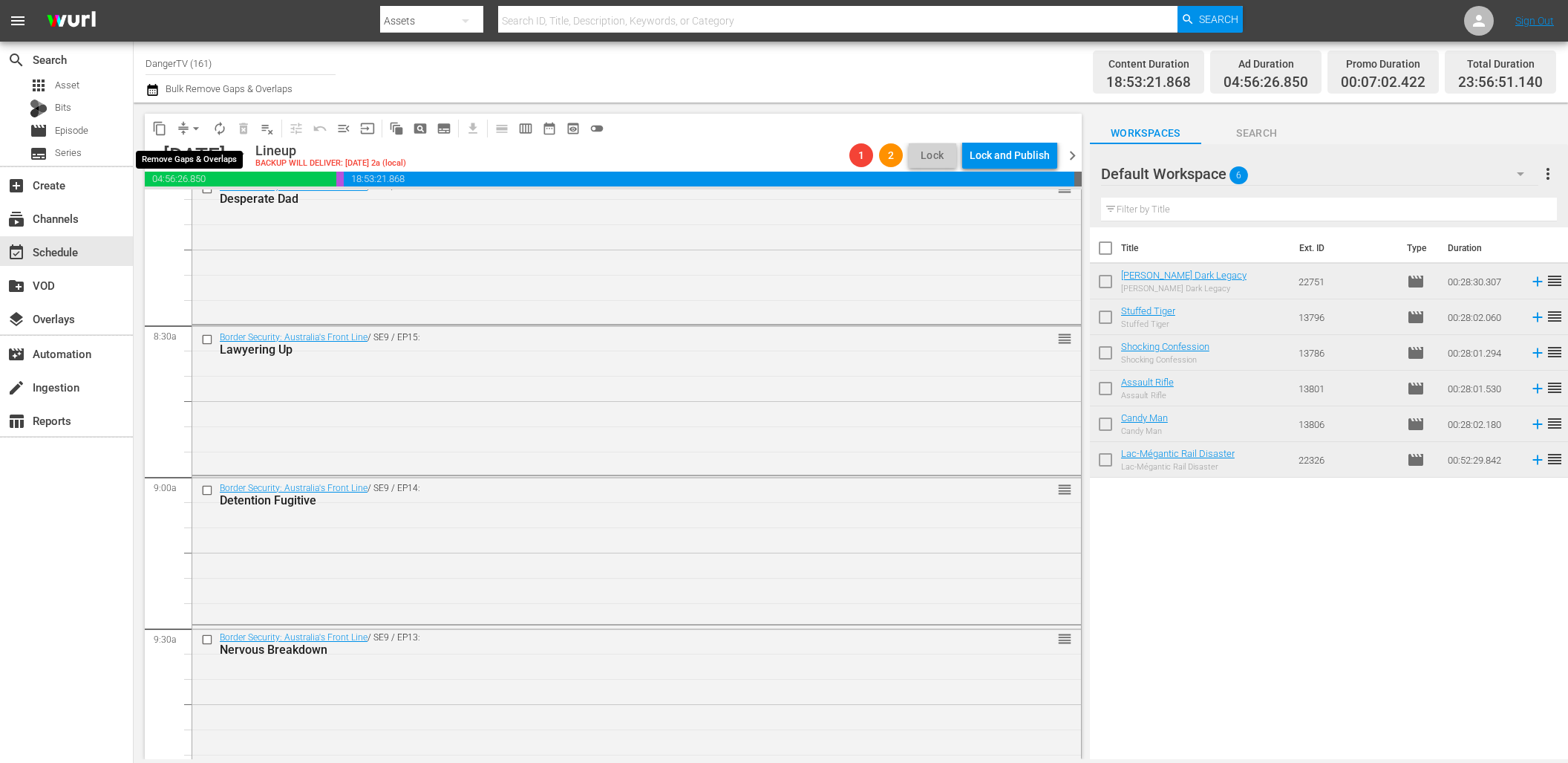
click at [192, 129] on span "arrow_drop_down" at bounding box center [195, 128] width 15 height 15
click at [239, 209] on li "Align to End of Previous Day" at bounding box center [196, 207] width 156 height 25
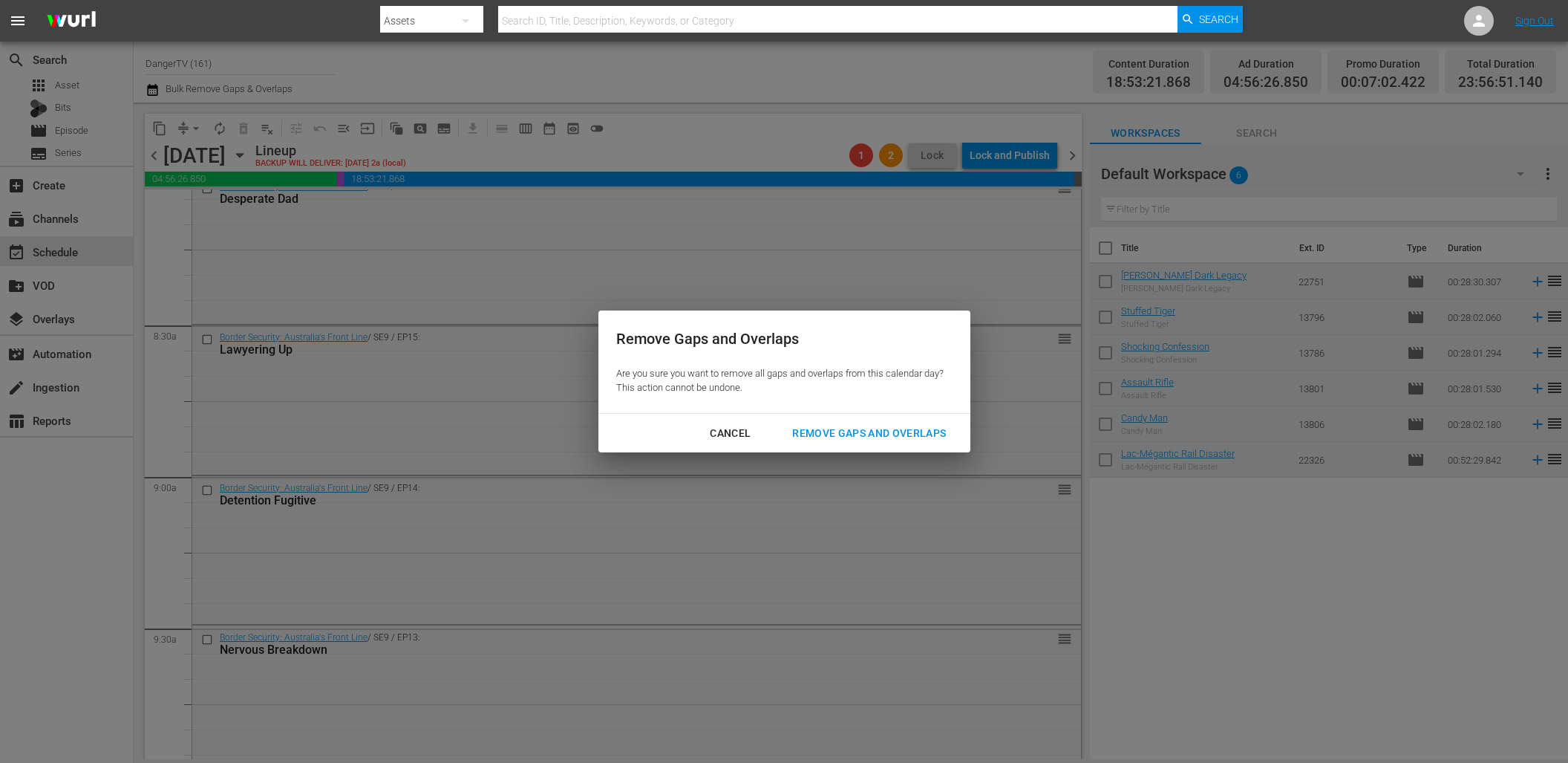
click at [852, 426] on div "Remove Gaps and Overlaps" at bounding box center [869, 433] width 178 height 19
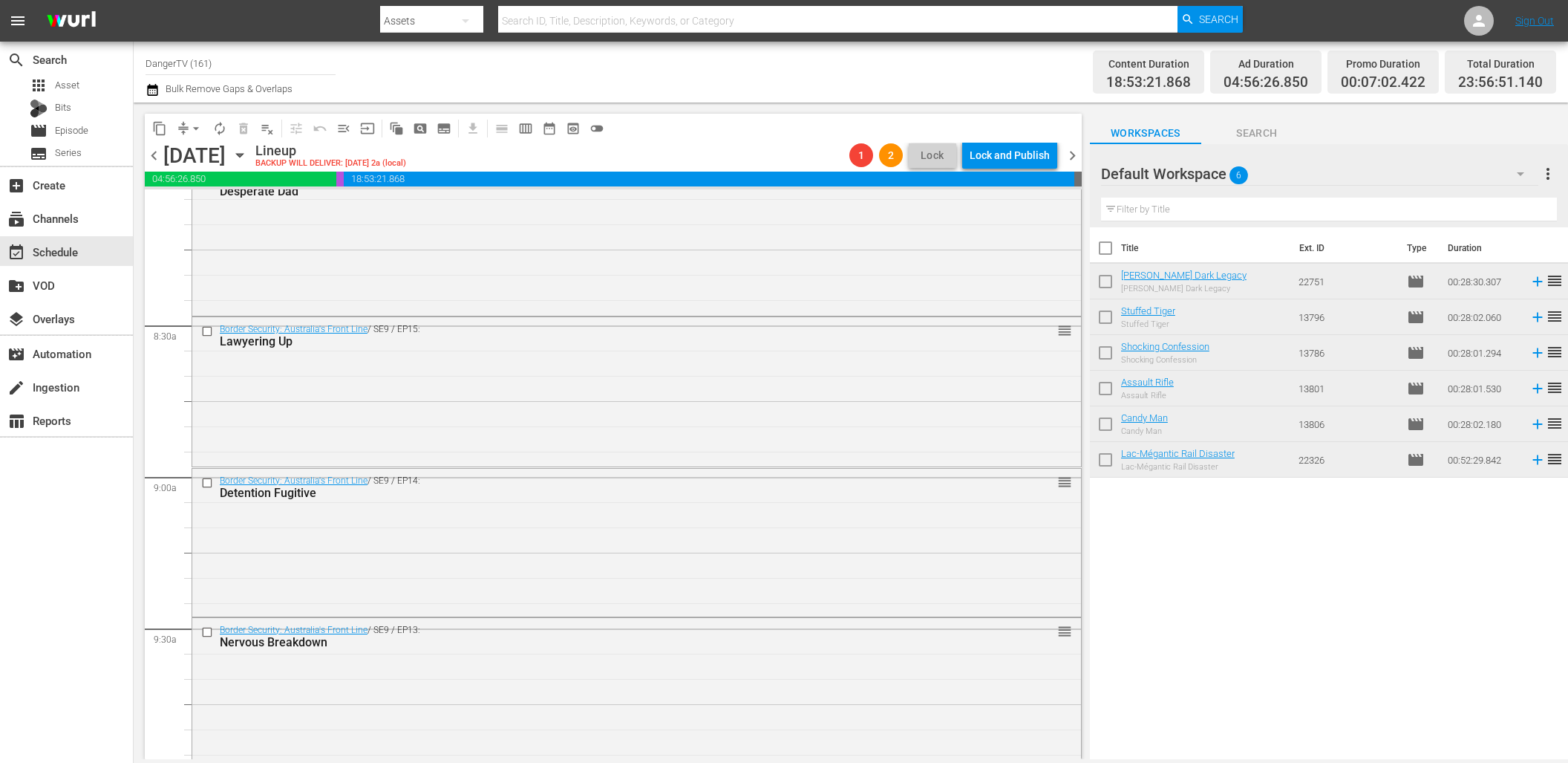
scroll to position [2474, 0]
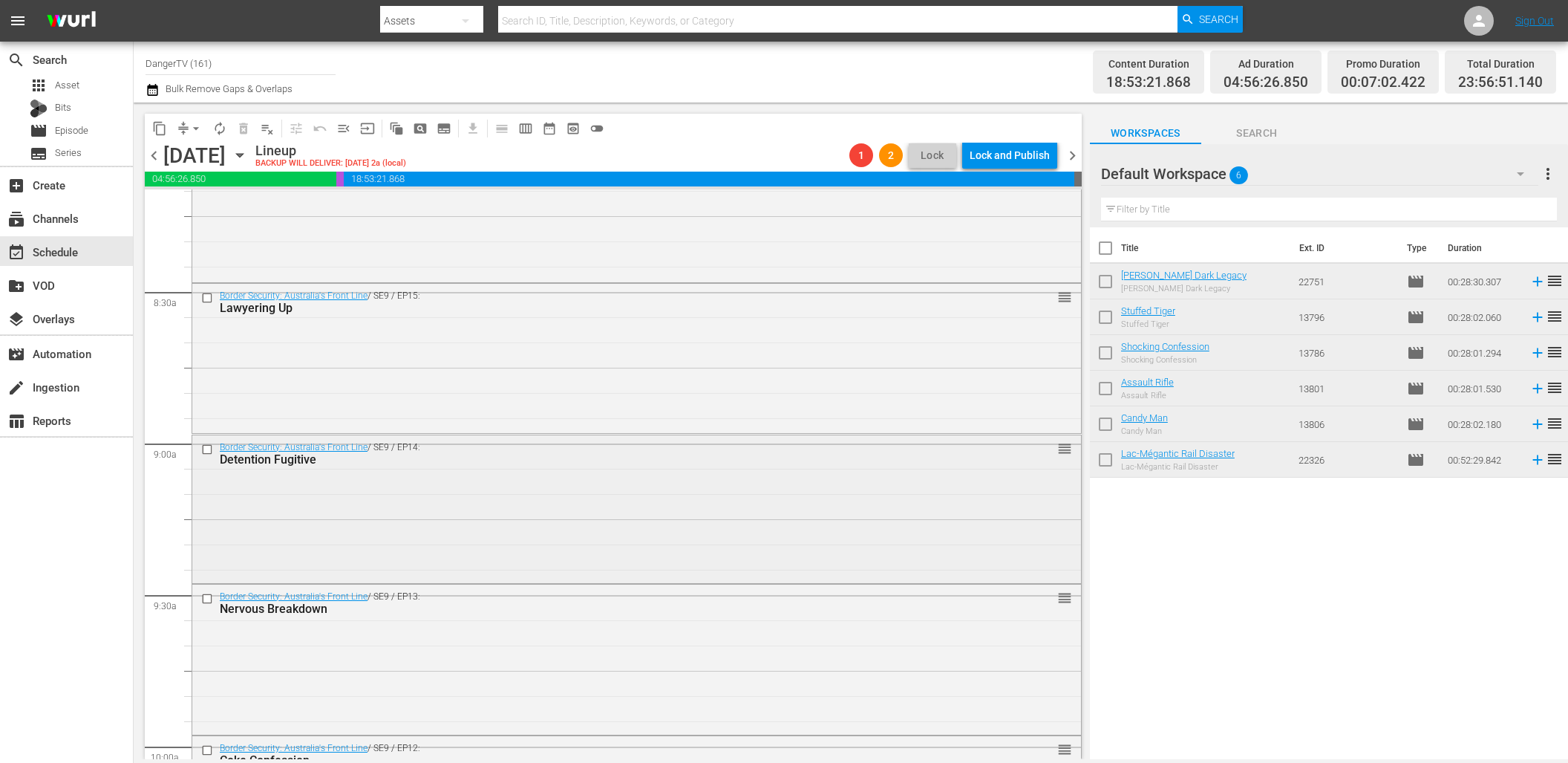
click at [206, 448] on input "checkbox" at bounding box center [209, 449] width 16 height 13
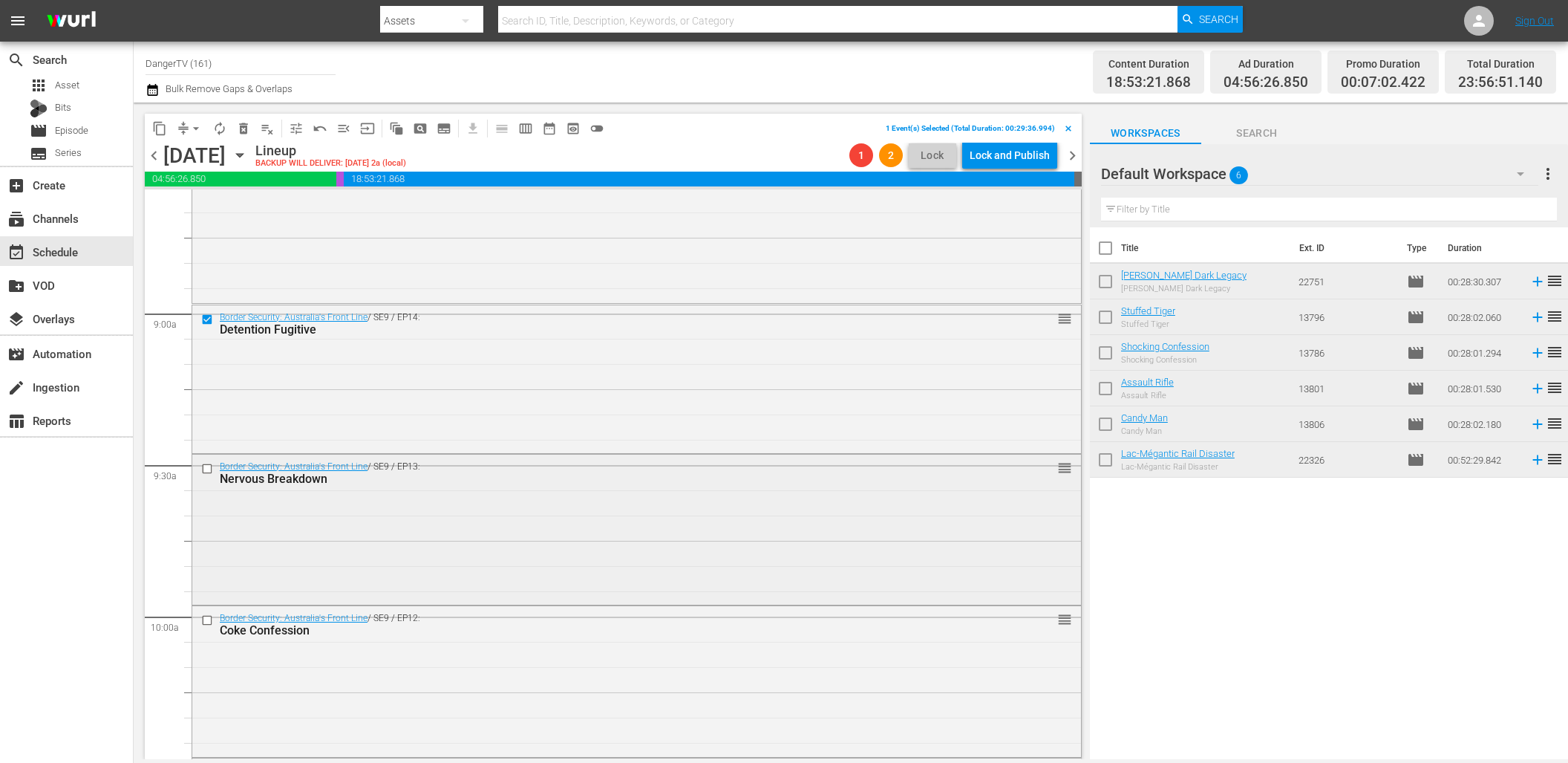
click at [209, 468] on input "checkbox" at bounding box center [209, 467] width 16 height 13
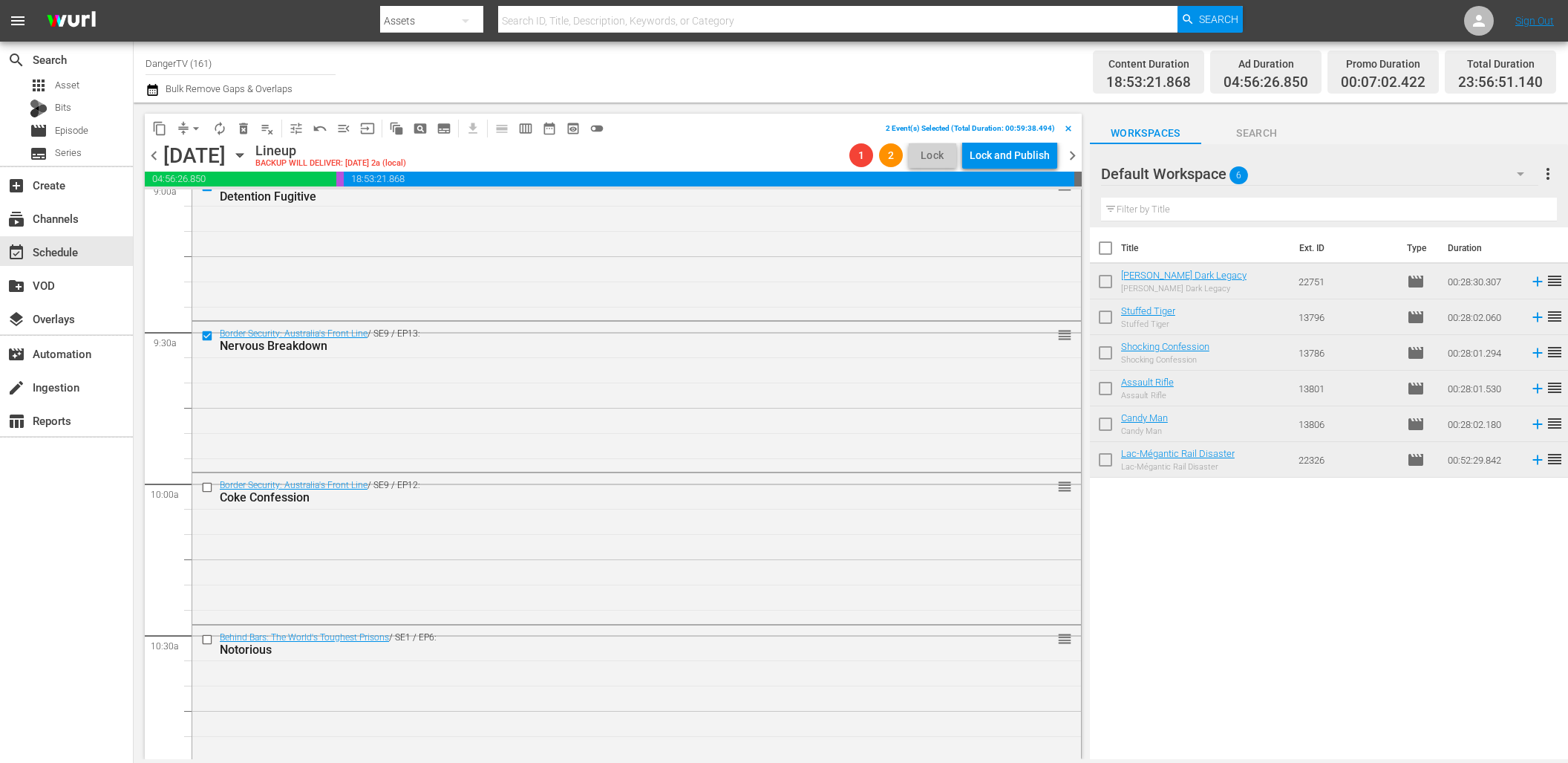
scroll to position [2772, 0]
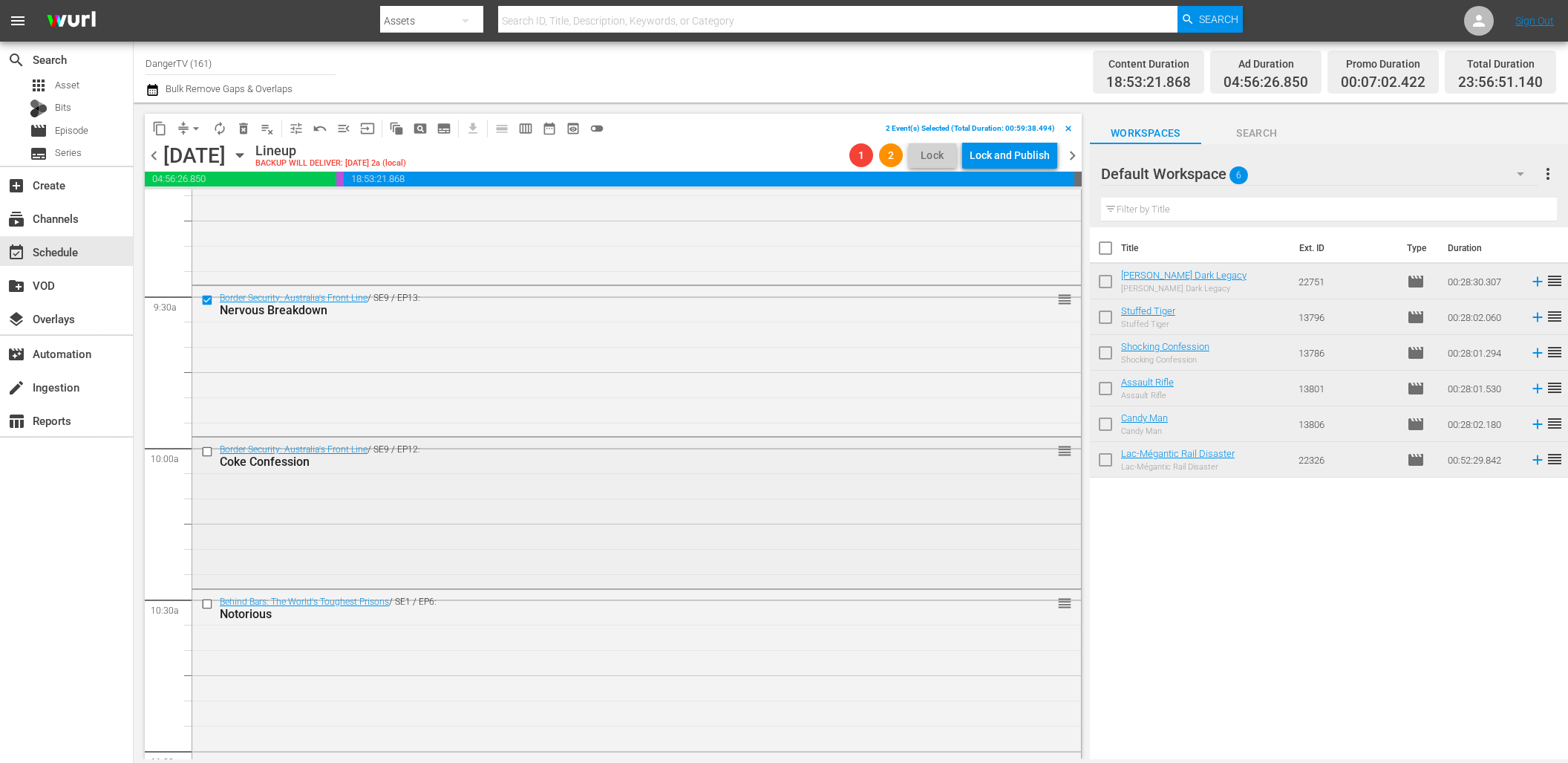
click at [204, 451] on input "checkbox" at bounding box center [209, 452] width 16 height 13
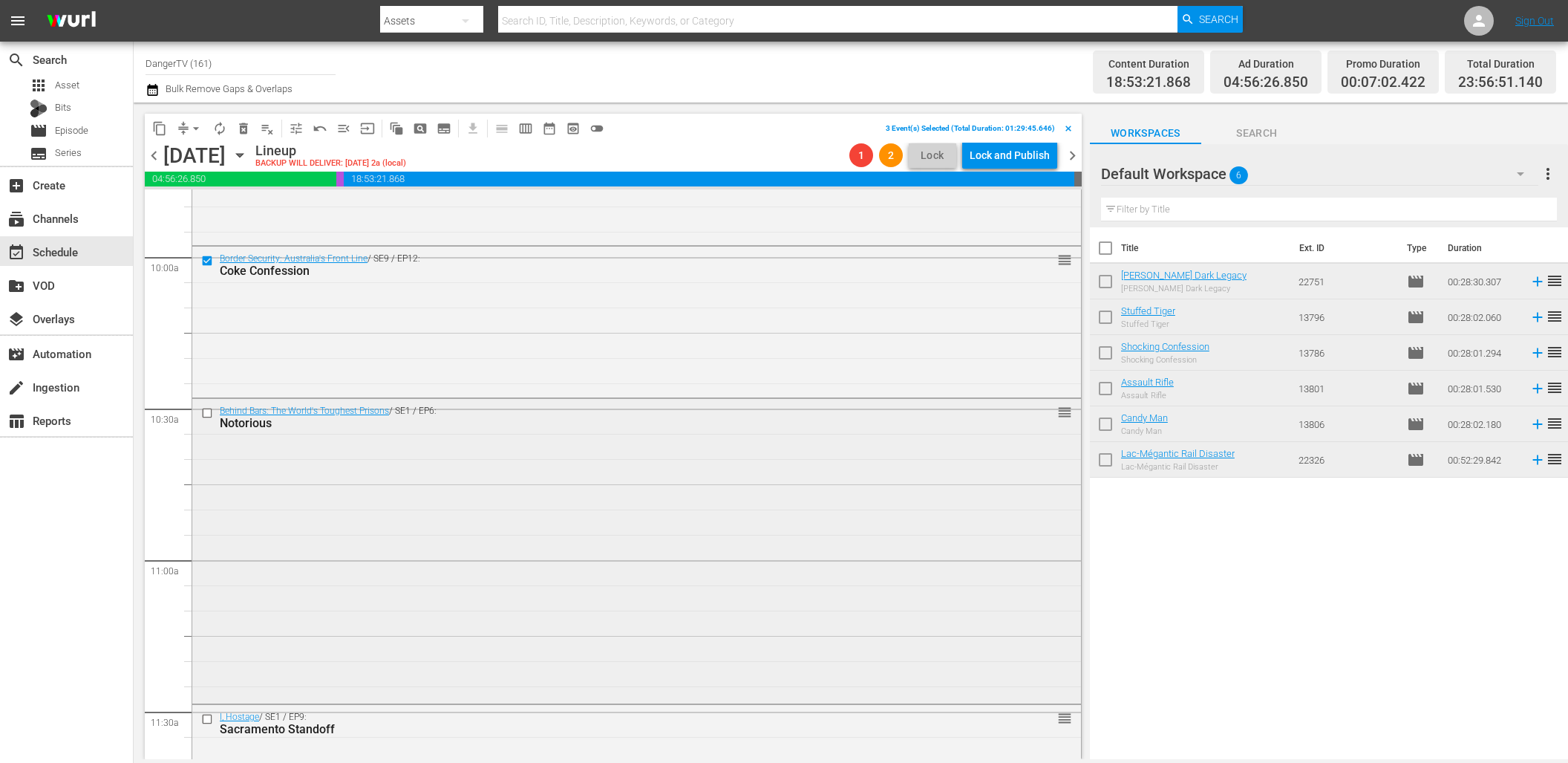
scroll to position [2997, 0]
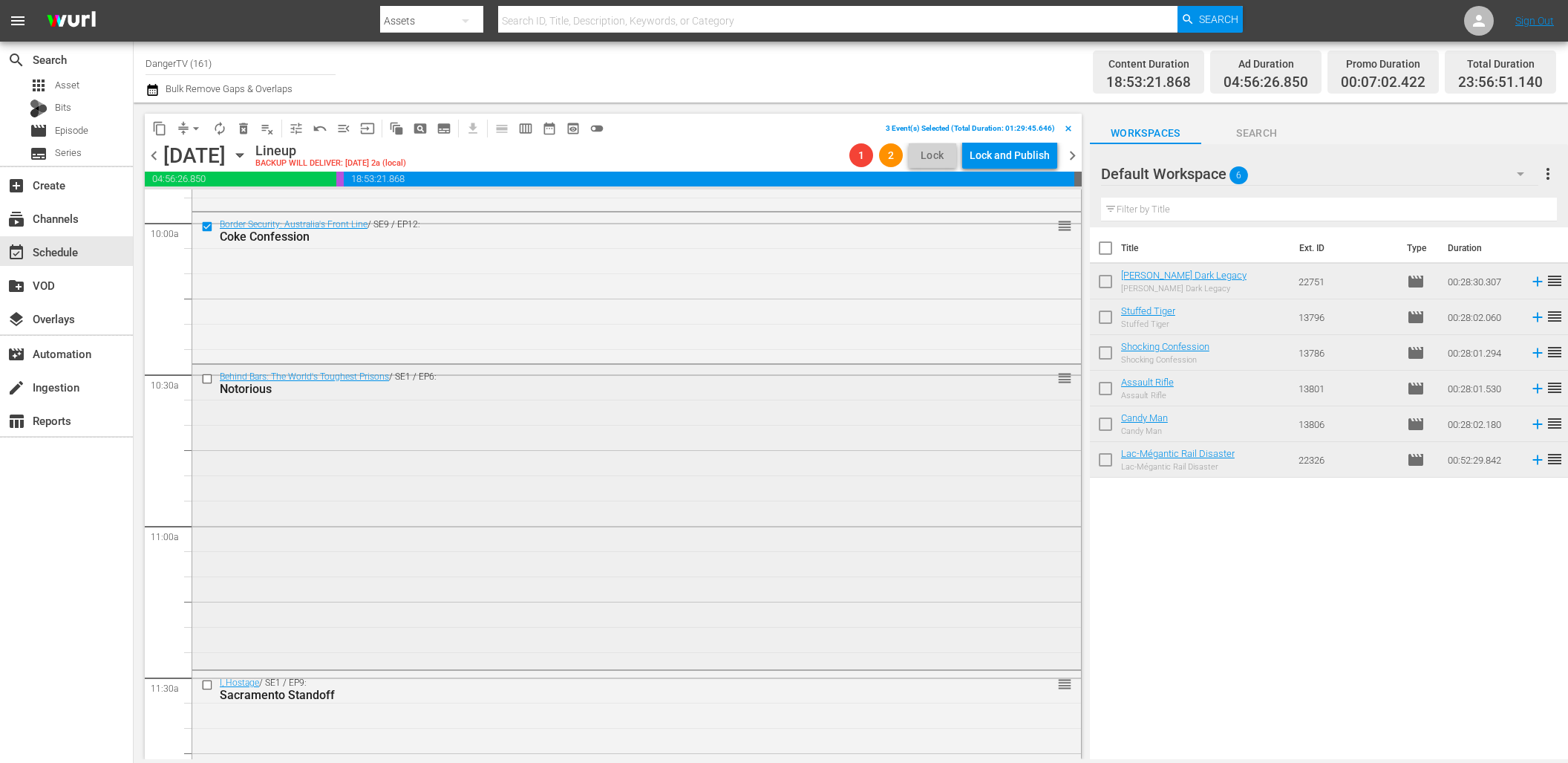
click at [207, 379] on input "checkbox" at bounding box center [209, 379] width 16 height 13
click at [247, 127] on span "delete_forever_outlined" at bounding box center [243, 128] width 15 height 15
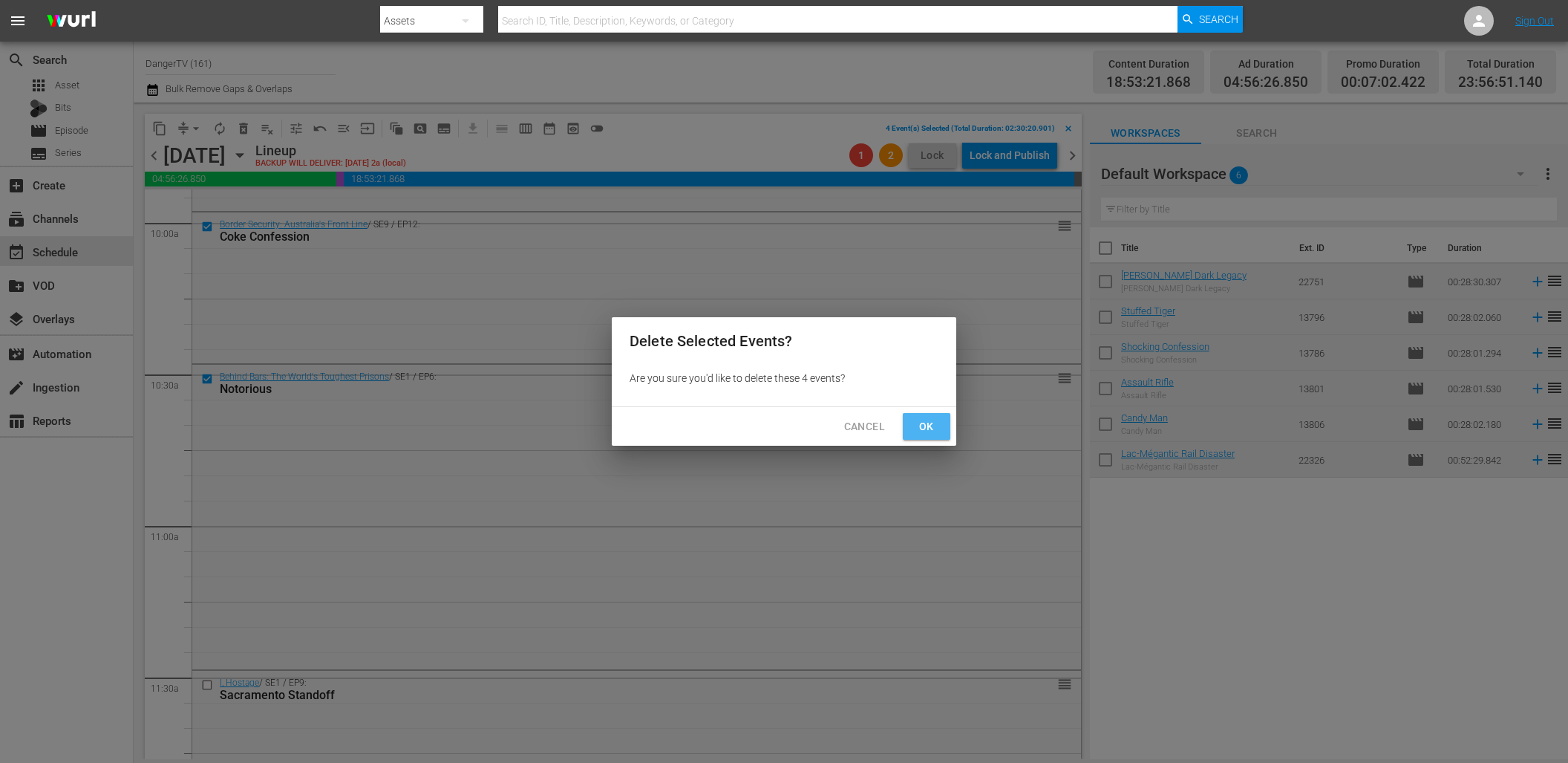
click at [928, 421] on span "Ok" at bounding box center [927, 426] width 24 height 19
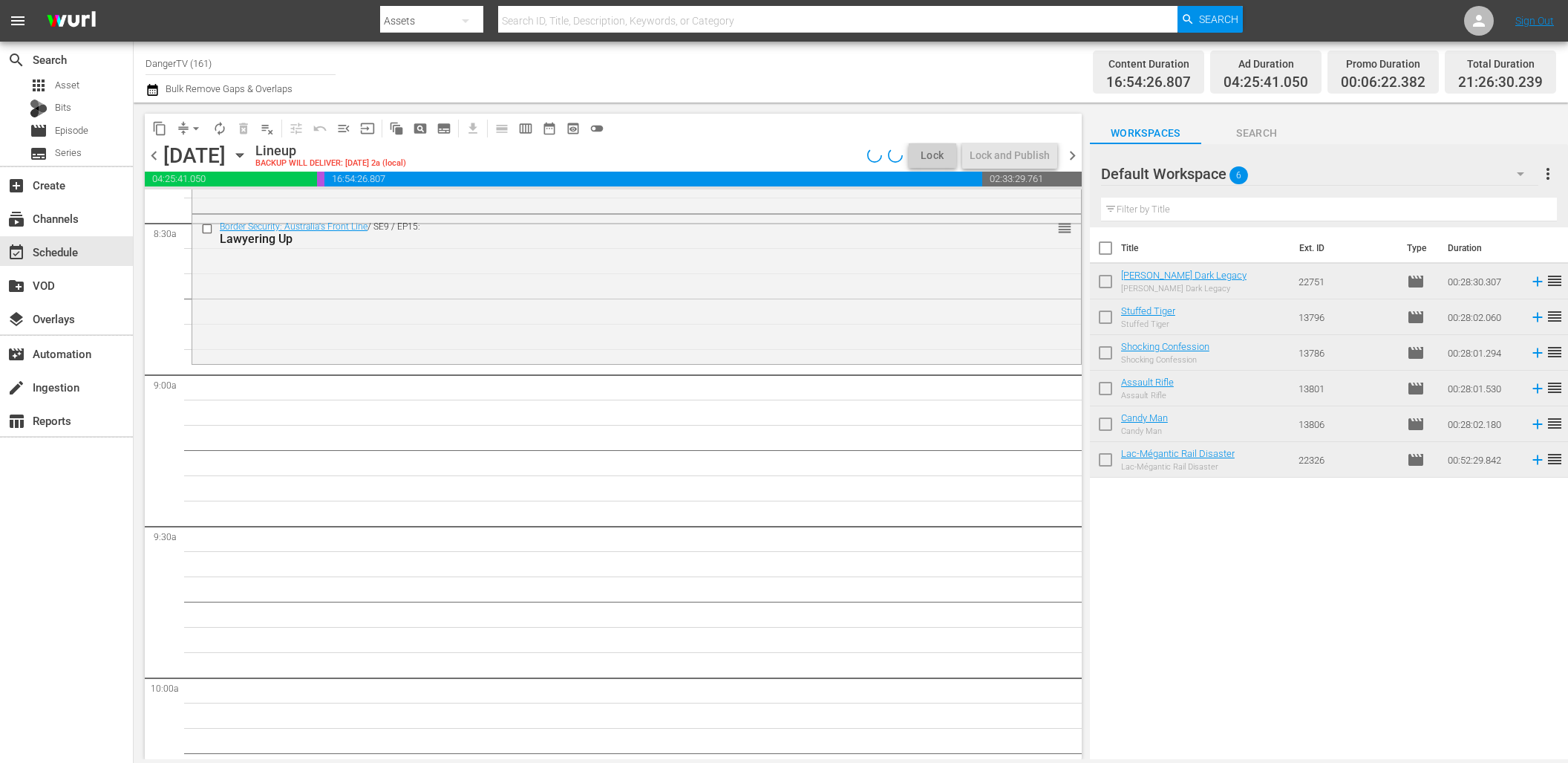
scroll to position [2552, 0]
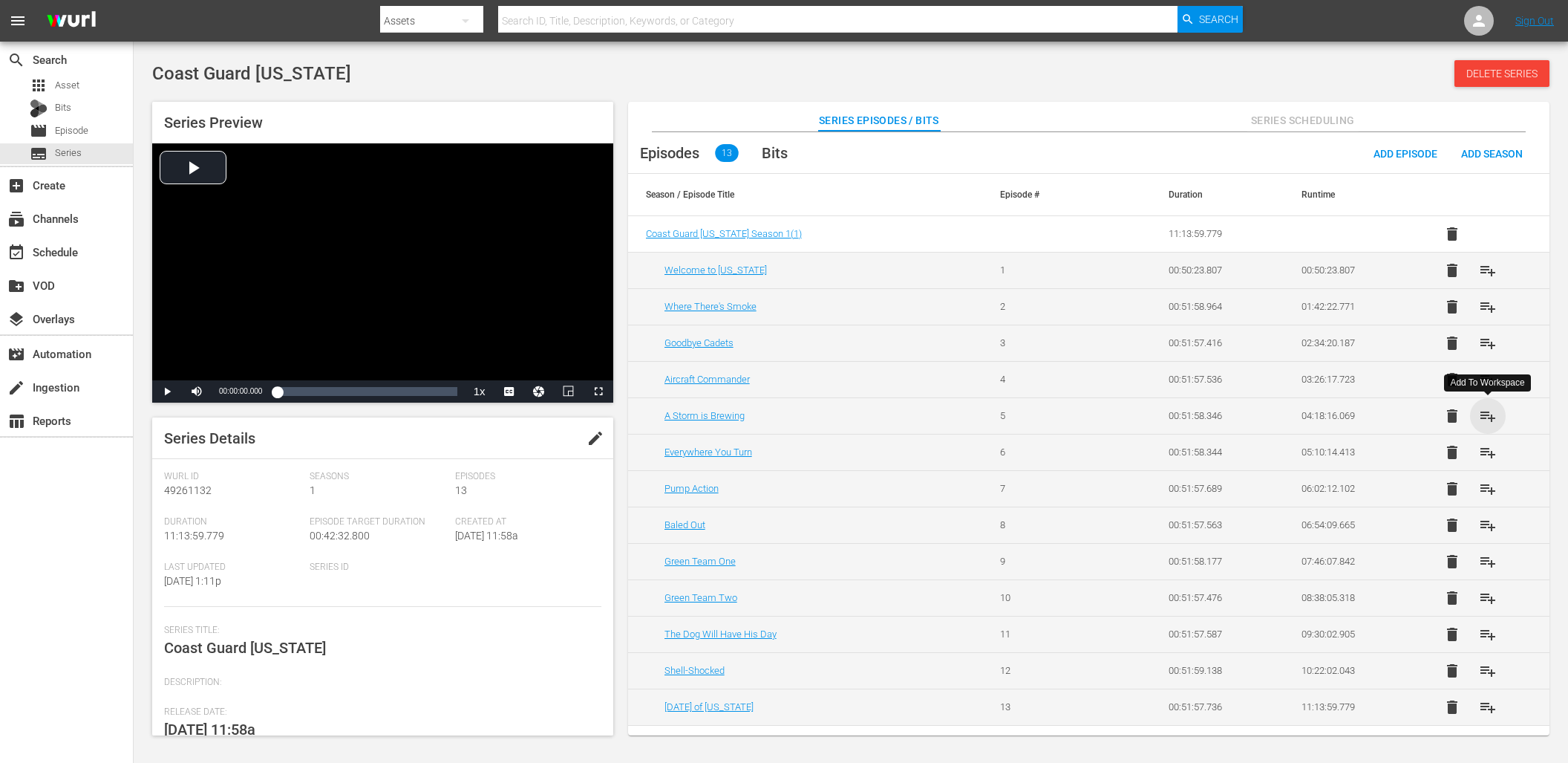
click at [1487, 413] on span "playlist_add" at bounding box center [1488, 415] width 18 height 18
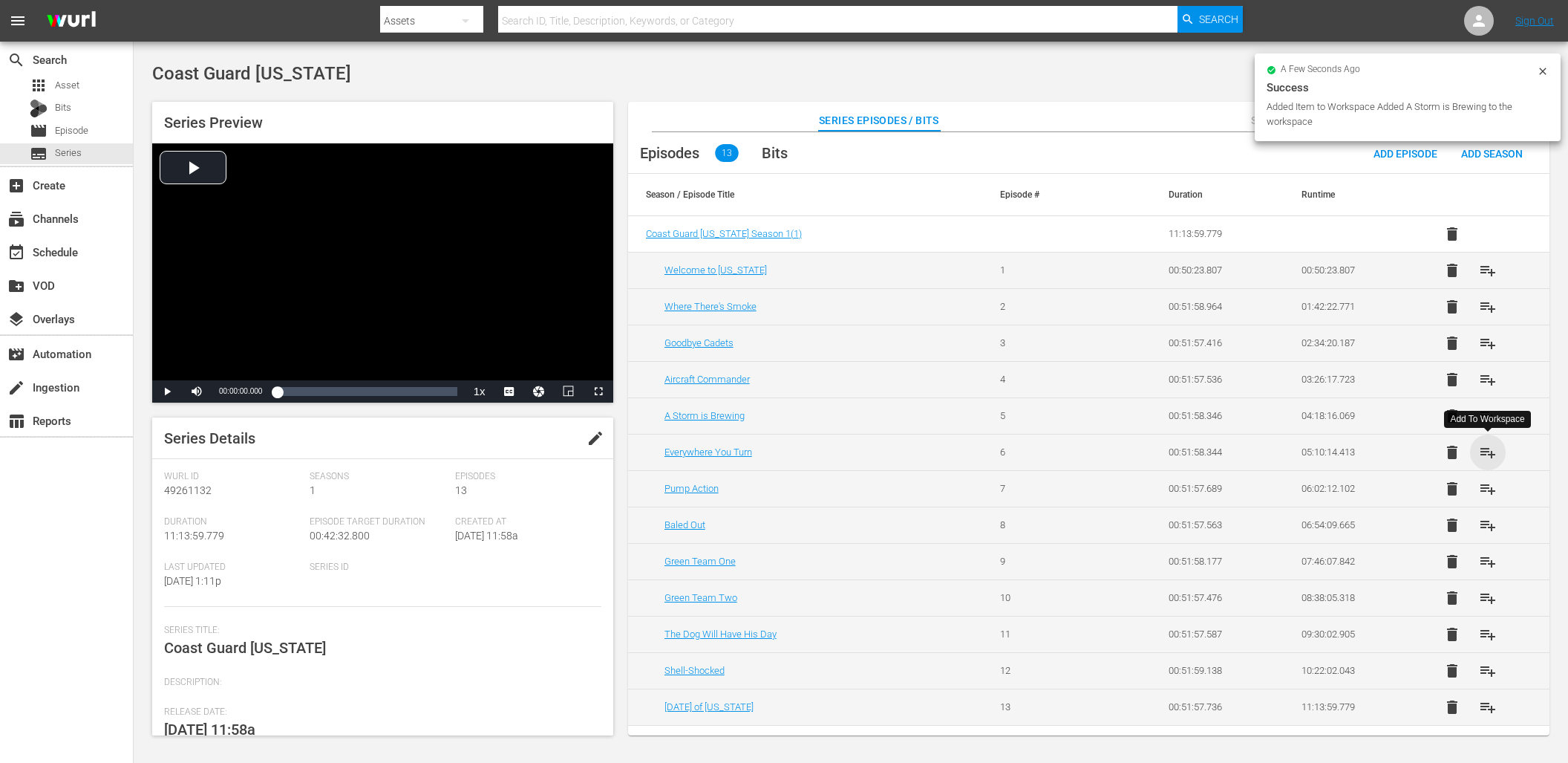
click at [1488, 447] on span "playlist_add" at bounding box center [1488, 453] width 18 height 18
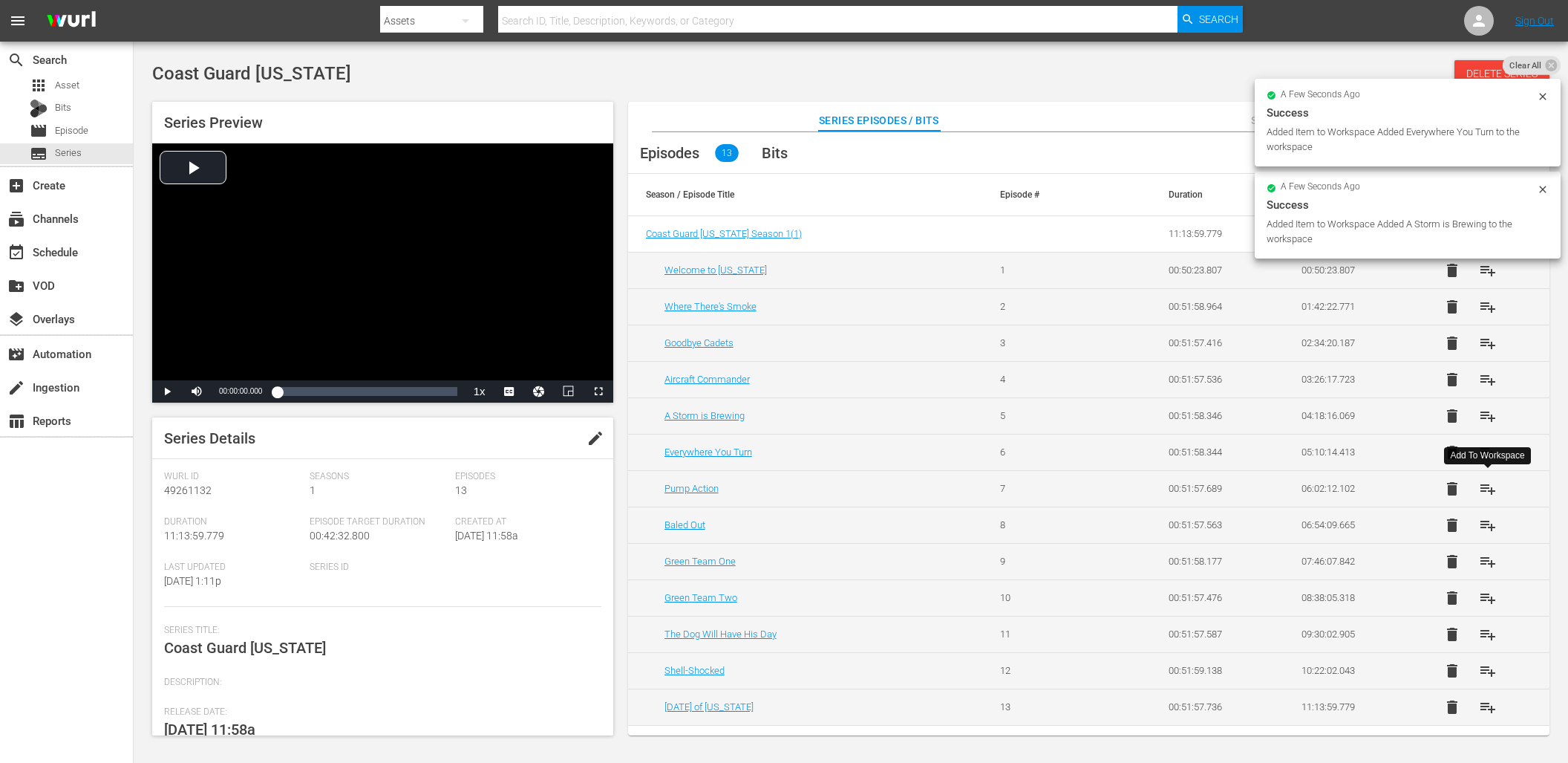
click at [1489, 490] on span "playlist_add" at bounding box center [1488, 489] width 18 height 18
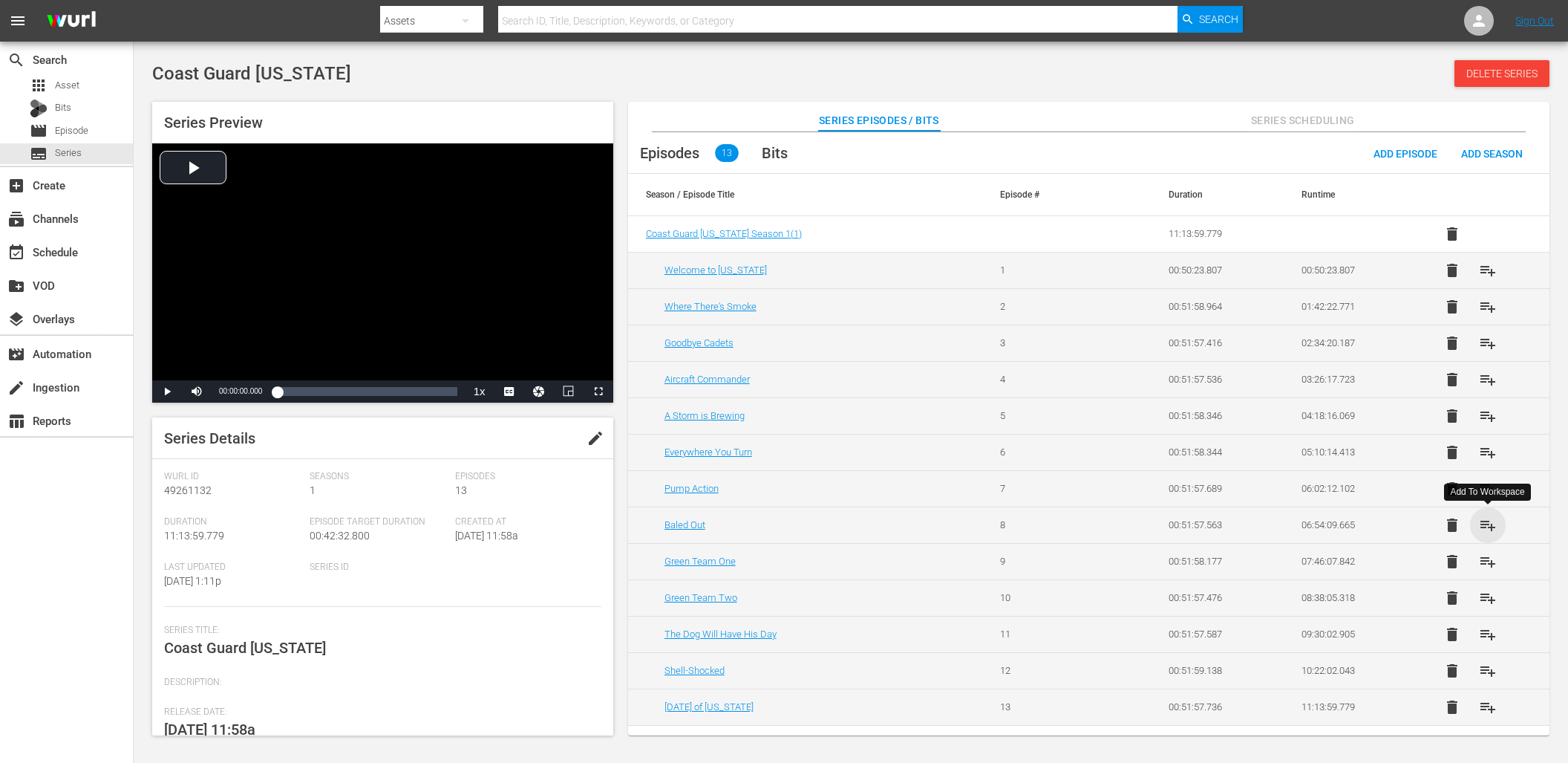
click at [1482, 525] on span "playlist_add" at bounding box center [1488, 525] width 18 height 18
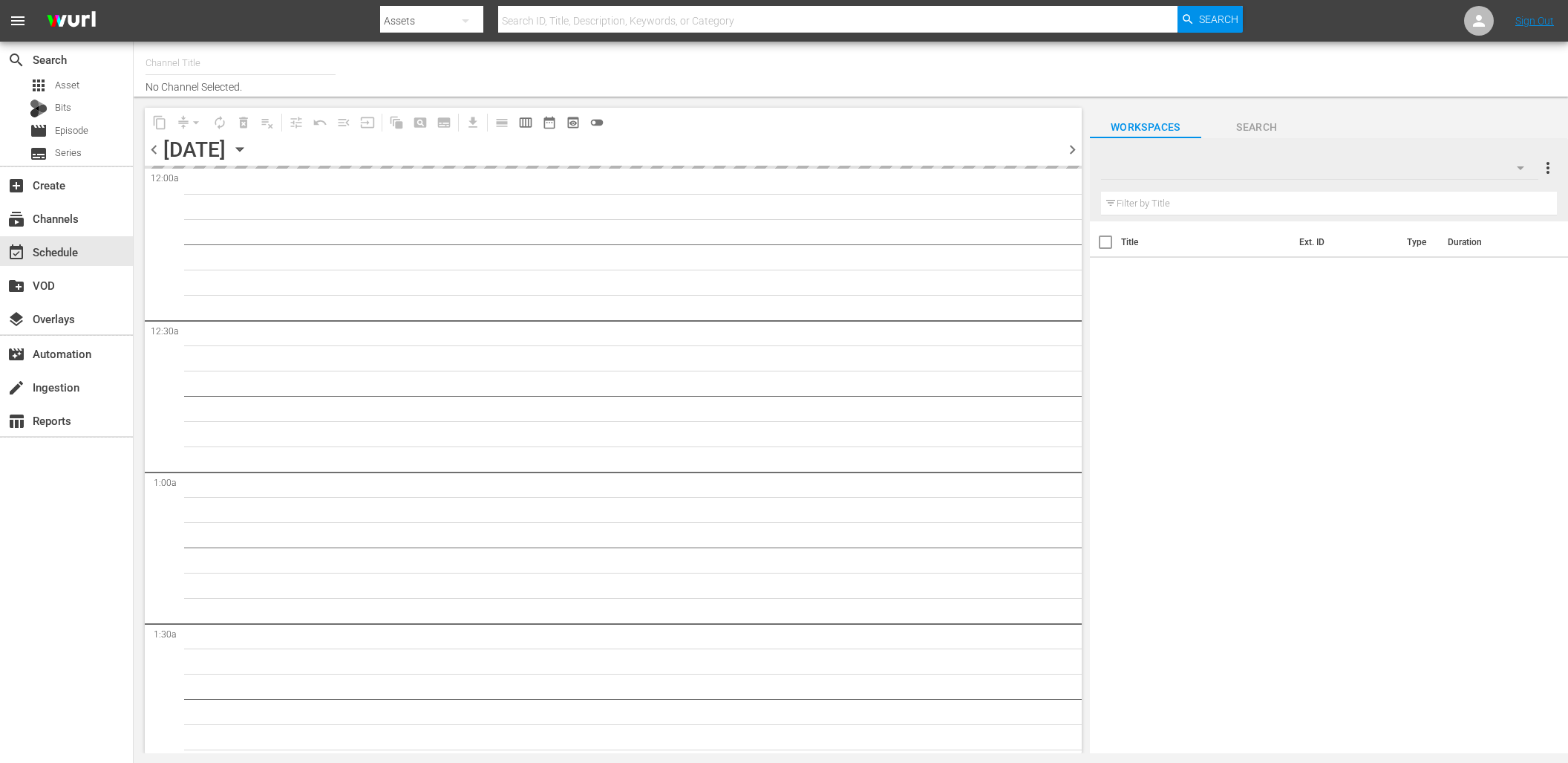
type input "DangerTV (161)"
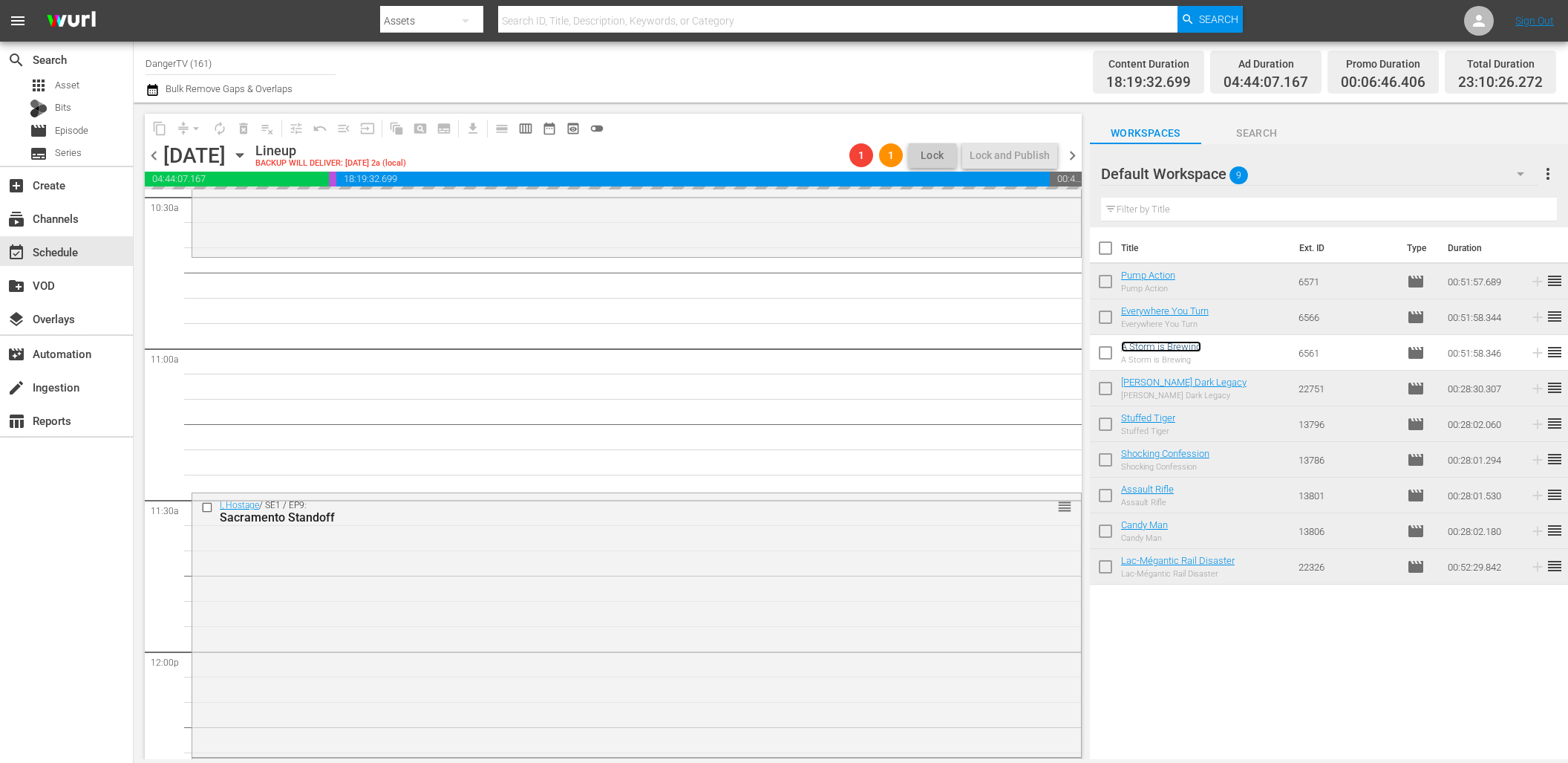
scroll to position [3220, 0]
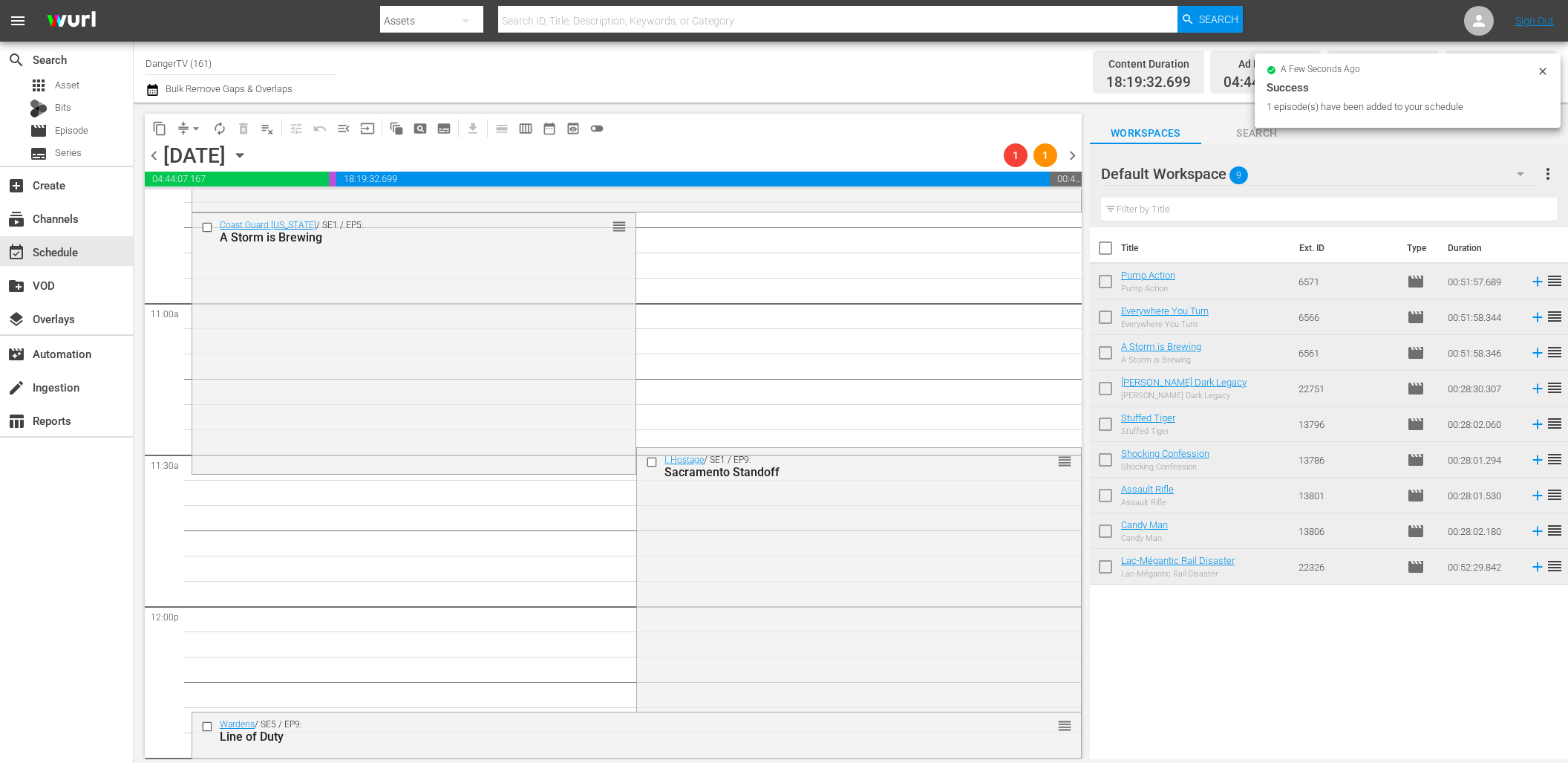
drag, startPoint x: 1190, startPoint y: 348, endPoint x: 215, endPoint y: 5, distance: 1033.6
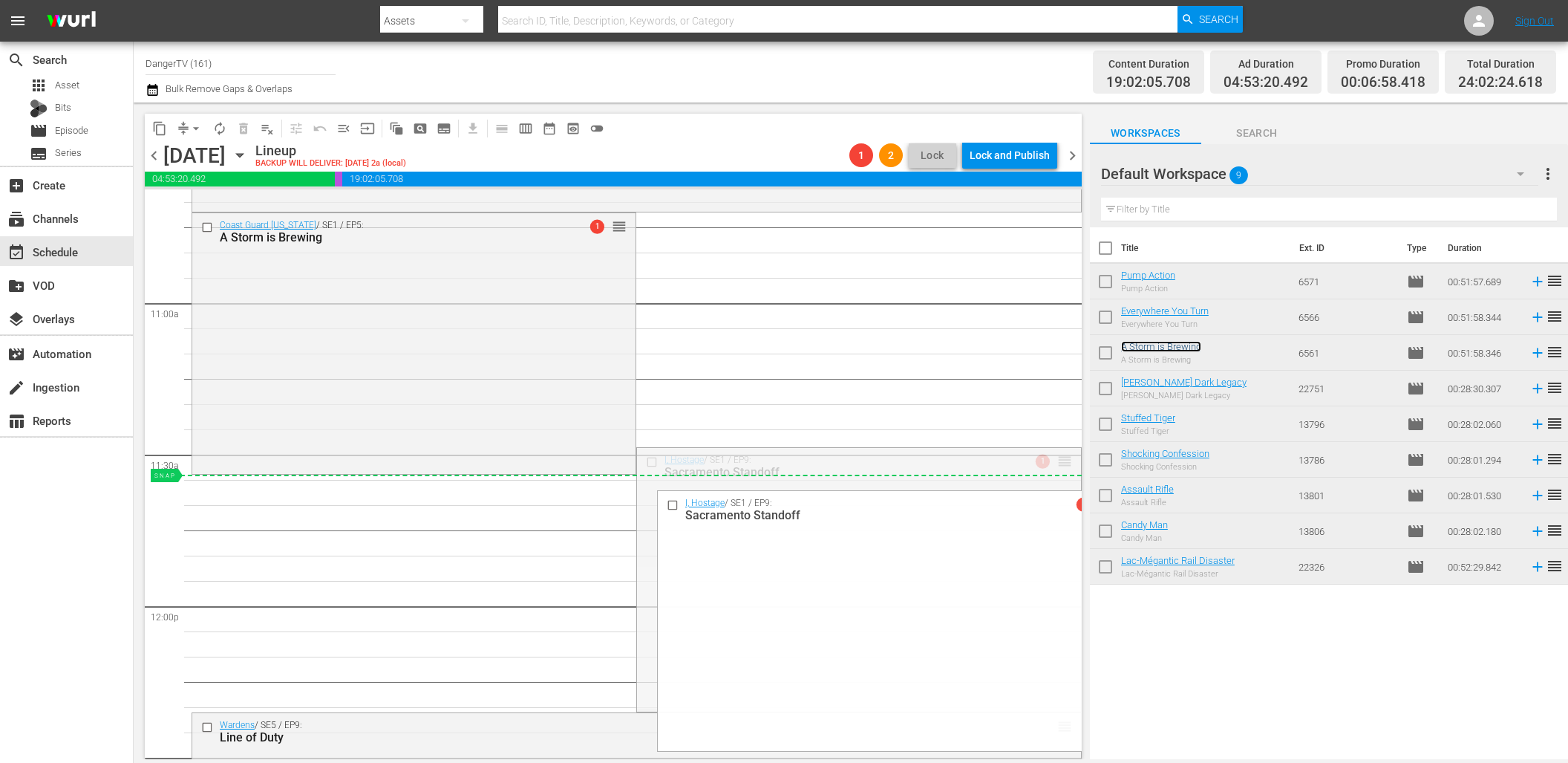
drag, startPoint x: 1054, startPoint y: 459, endPoint x: 1045, endPoint y: 482, distance: 24.7
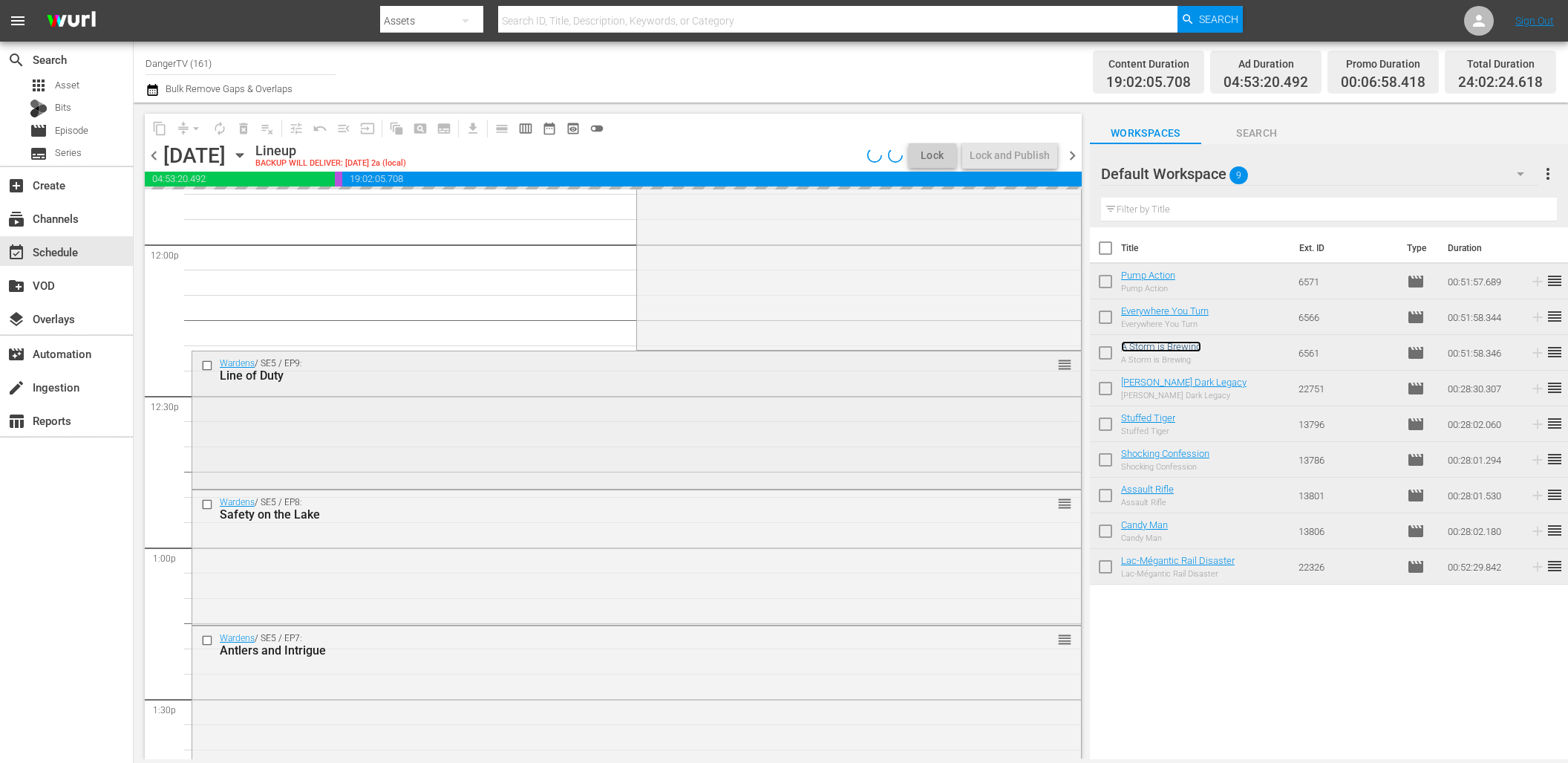
scroll to position [3583, 0]
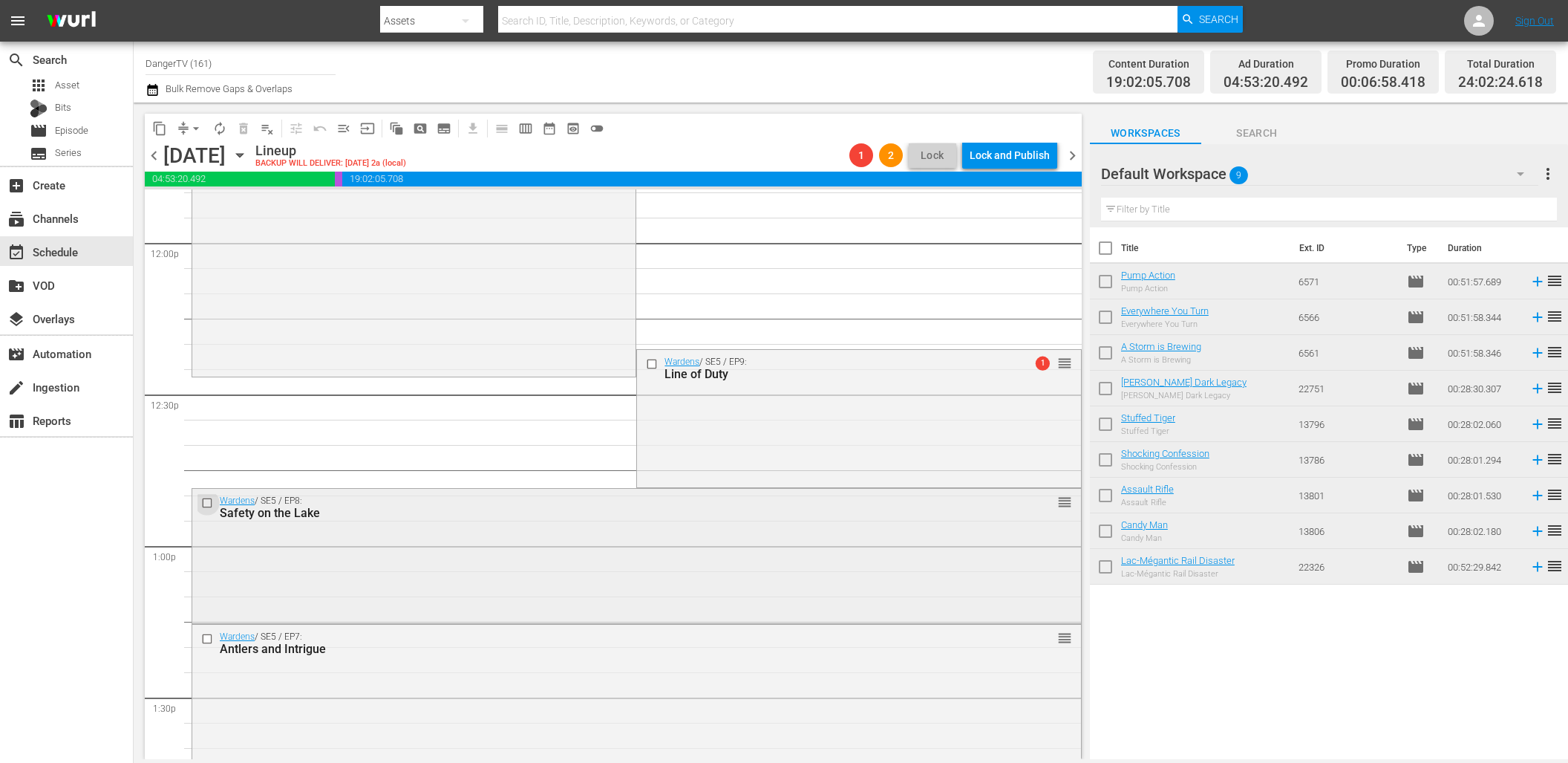
click at [209, 501] on input "checkbox" at bounding box center [209, 502] width 16 height 13
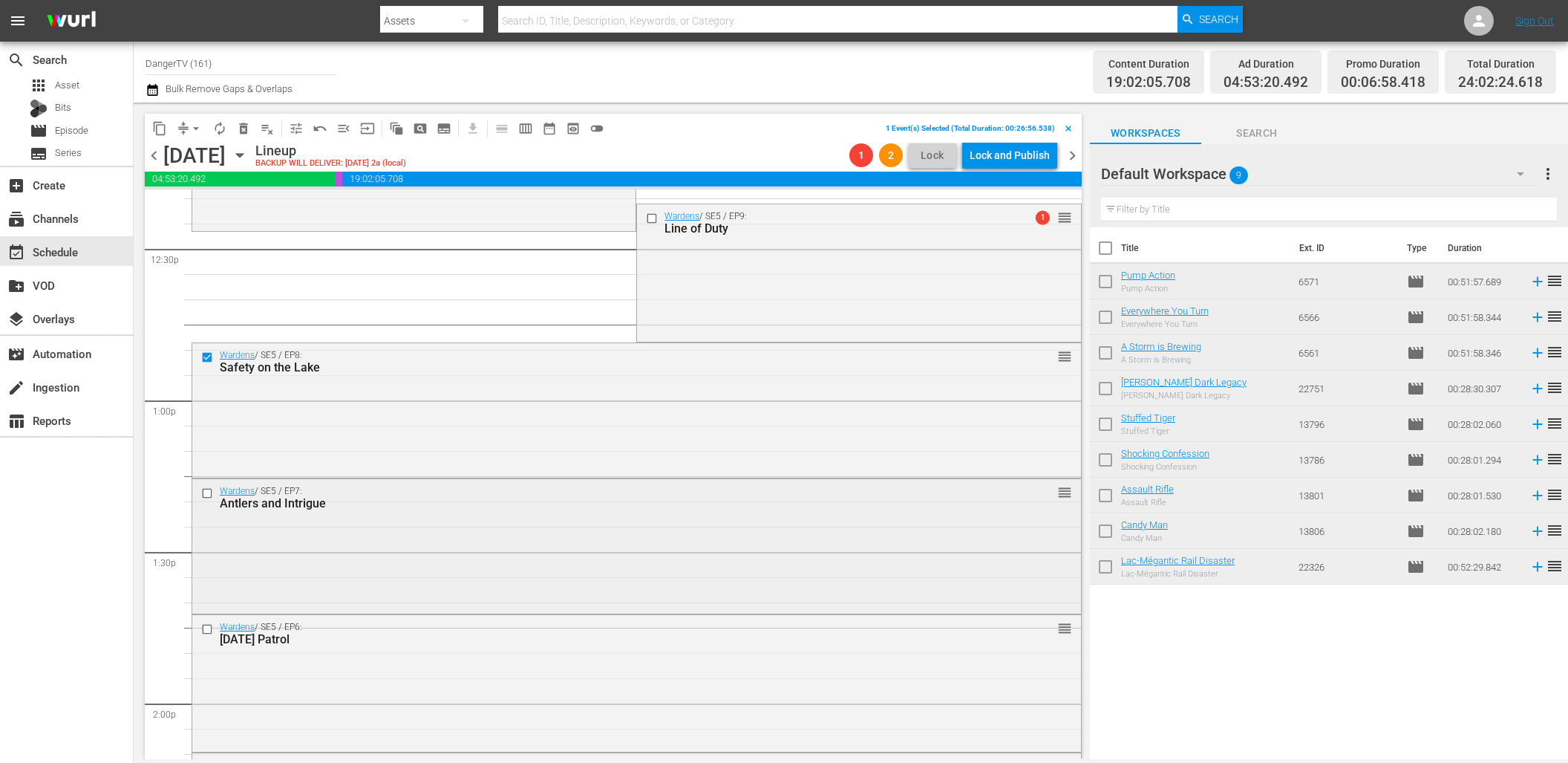
click at [207, 494] on input "checkbox" at bounding box center [209, 492] width 16 height 13
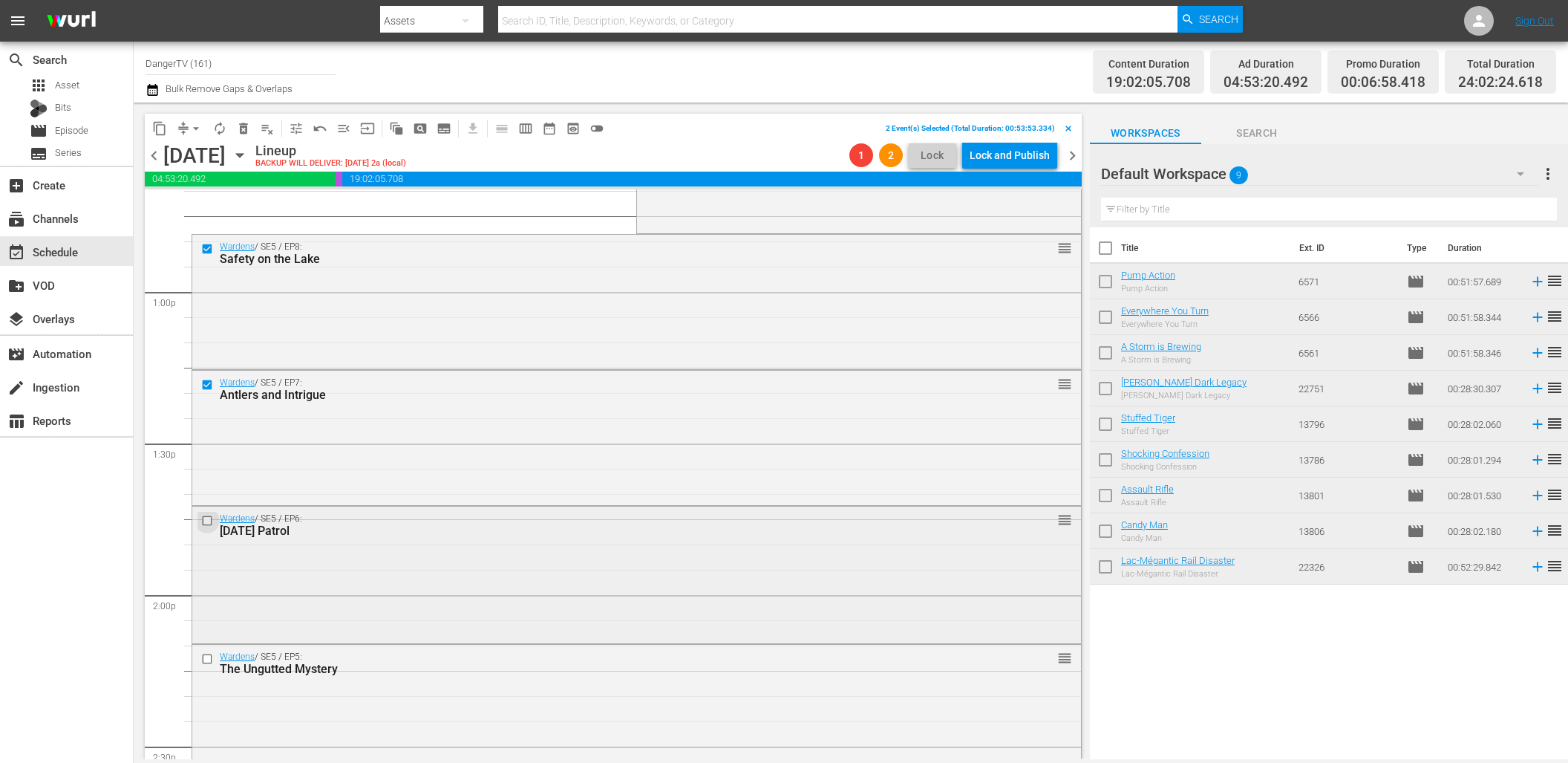
click at [206, 519] on input "checkbox" at bounding box center [209, 519] width 16 height 13
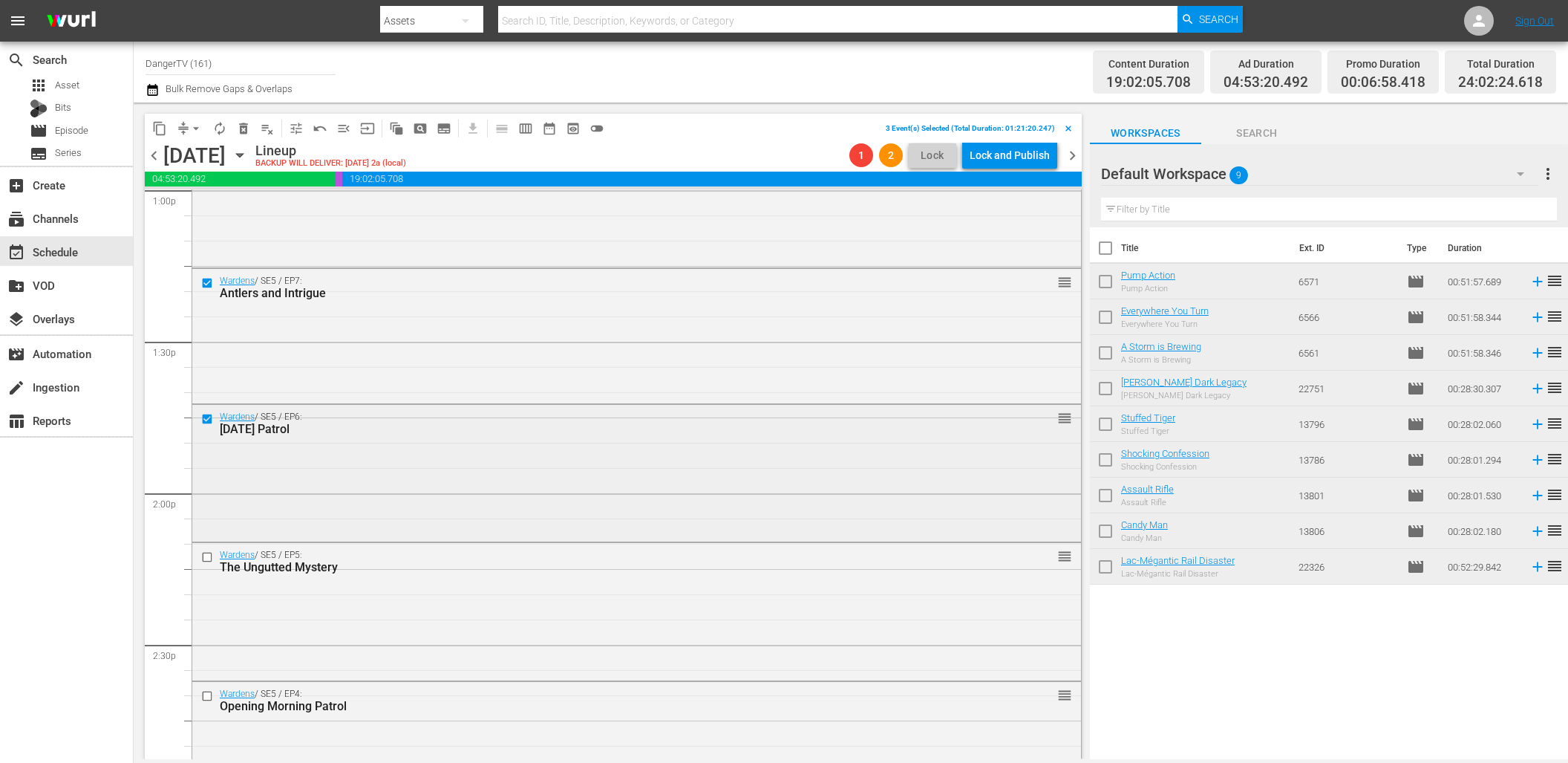
scroll to position [3952, 0]
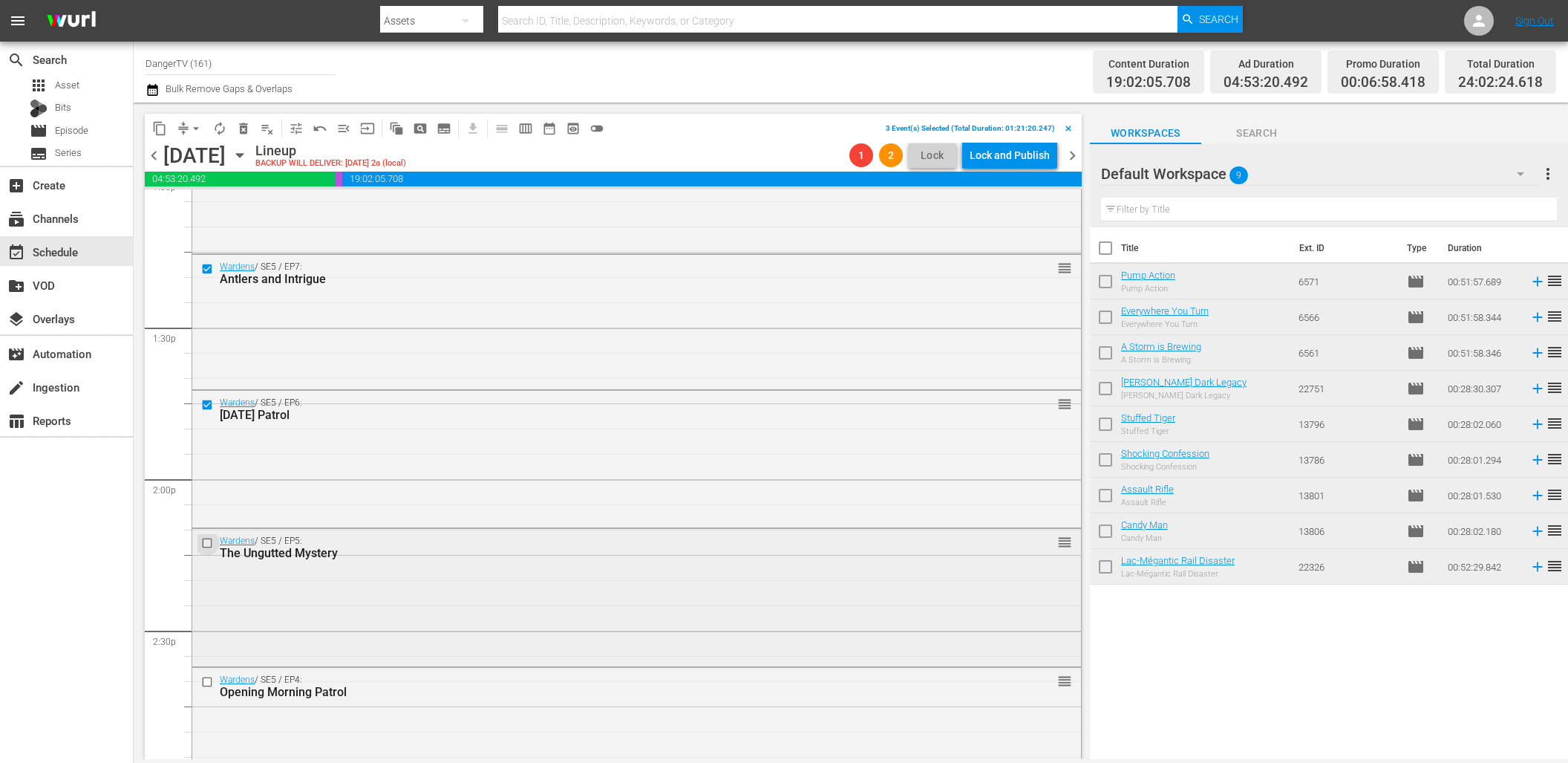
click at [208, 542] on input "checkbox" at bounding box center [209, 543] width 16 height 13
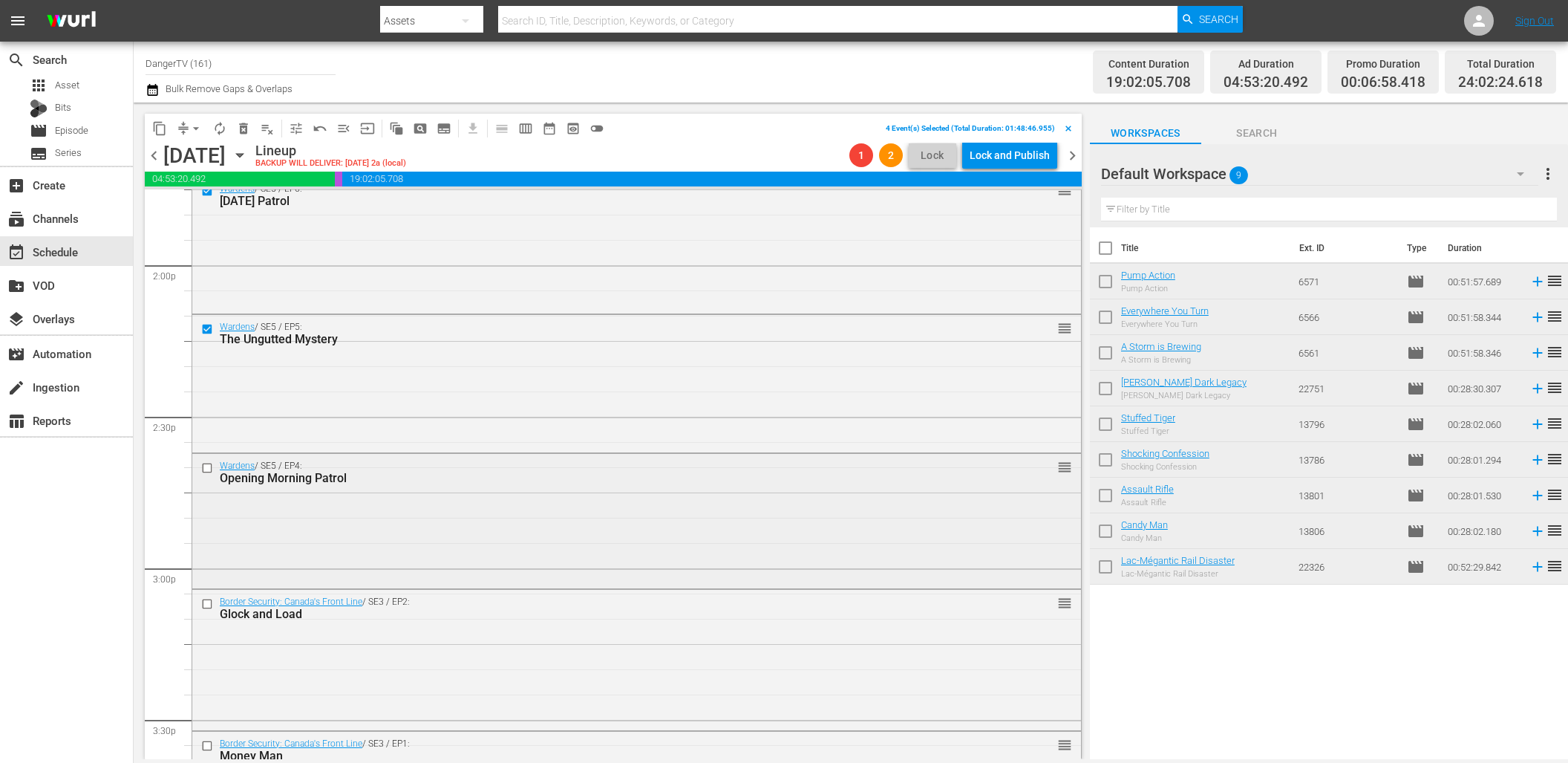
click at [209, 469] on input "checkbox" at bounding box center [209, 467] width 16 height 13
click at [249, 128] on span "delete_forever_outlined" at bounding box center [243, 128] width 15 height 15
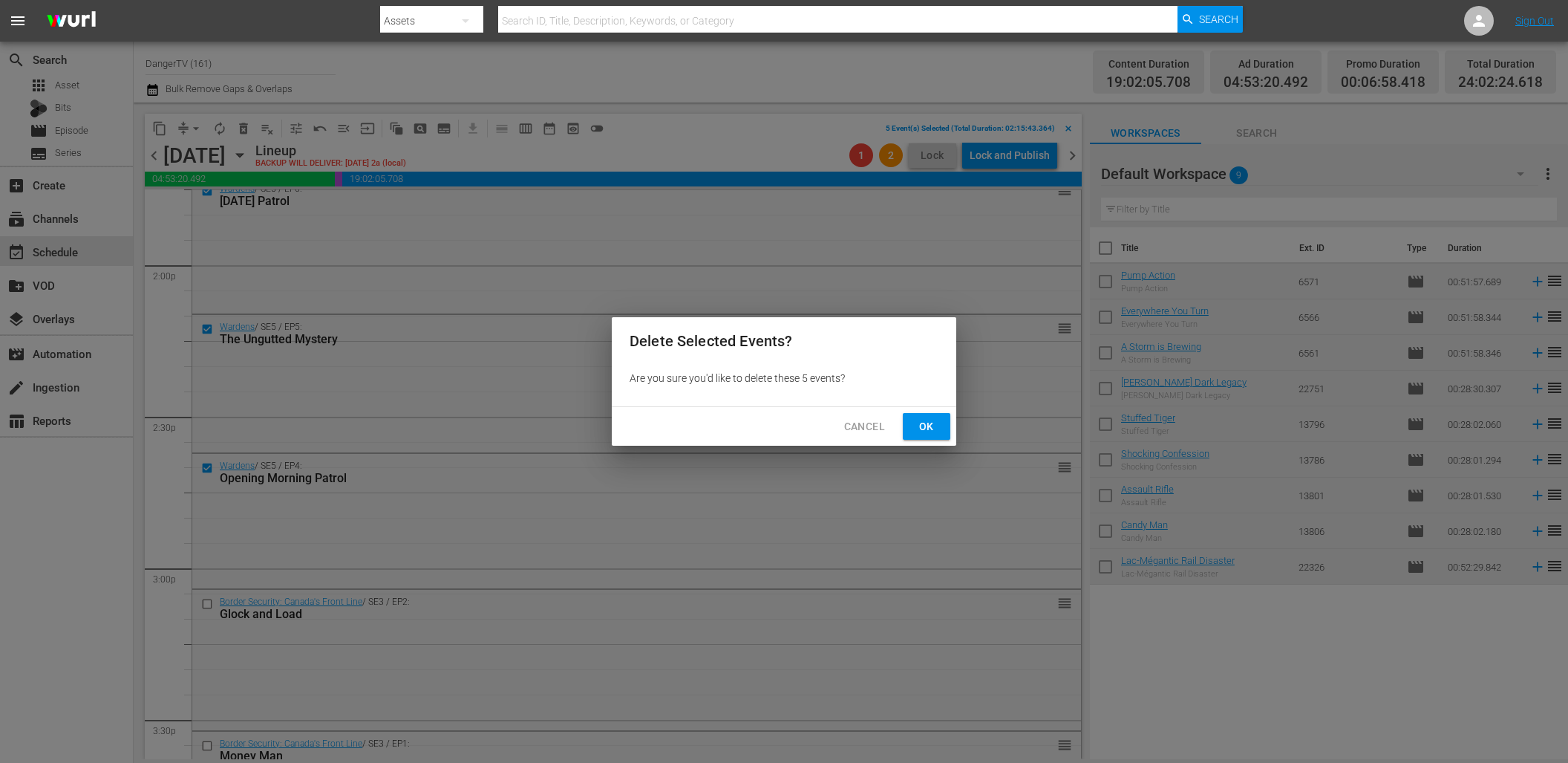
click at [930, 431] on span "Ok" at bounding box center [927, 426] width 24 height 19
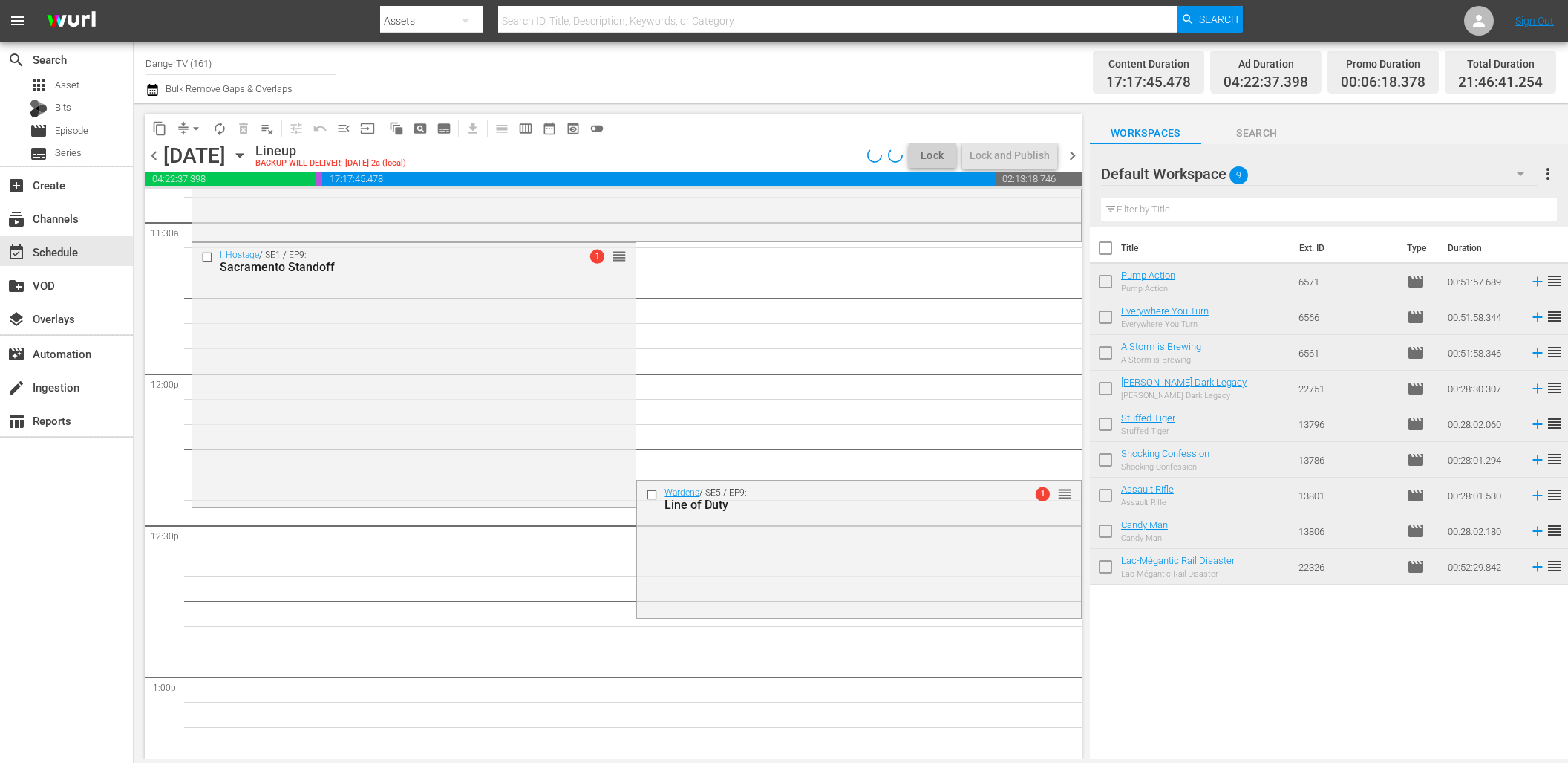
scroll to position [3435, 0]
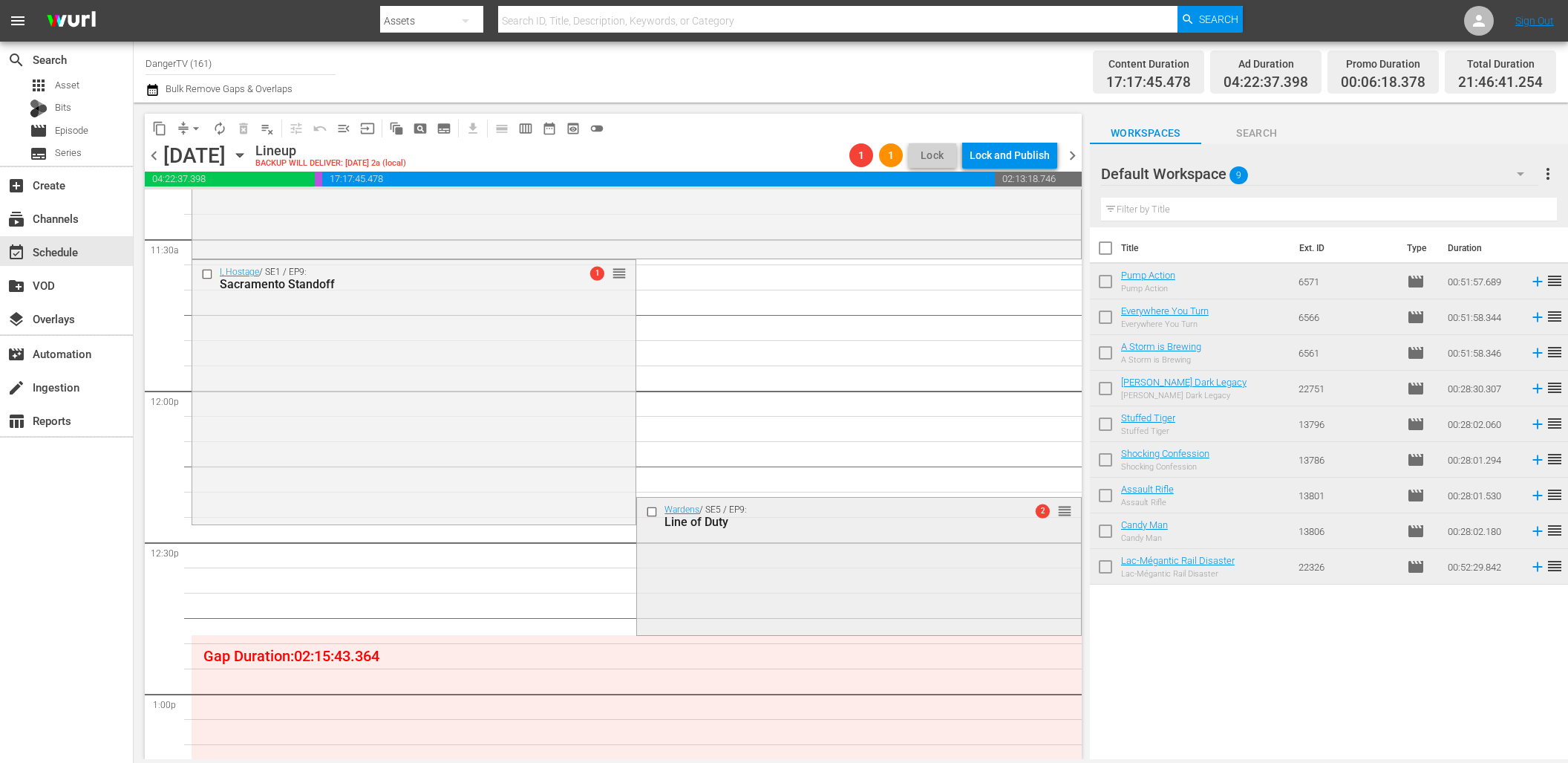
click at [646, 511] on input "checkbox" at bounding box center [654, 511] width 16 height 13
click at [243, 129] on span "delete_forever_outlined" at bounding box center [243, 128] width 15 height 15
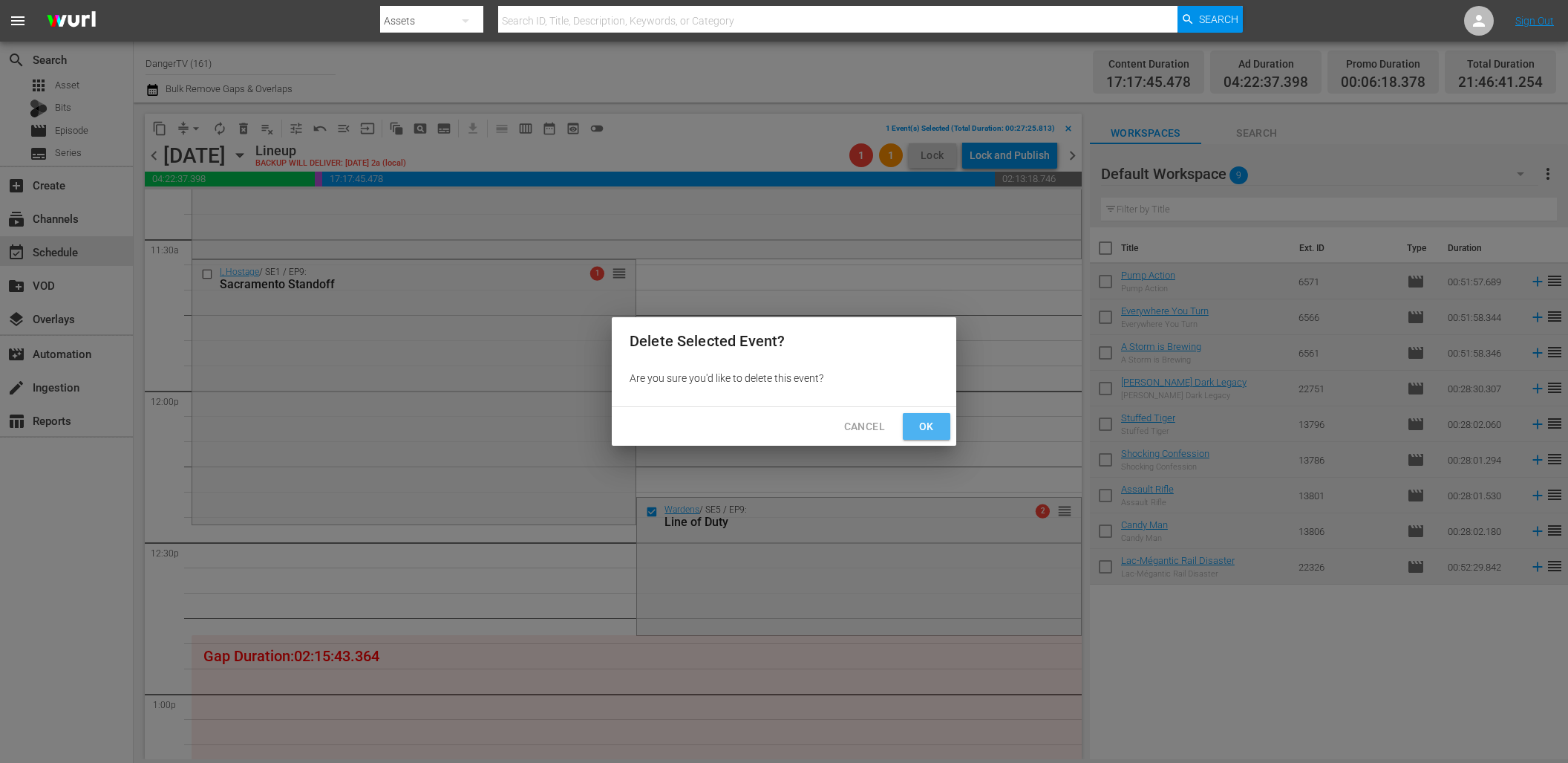
click at [922, 428] on span "Ok" at bounding box center [927, 426] width 24 height 19
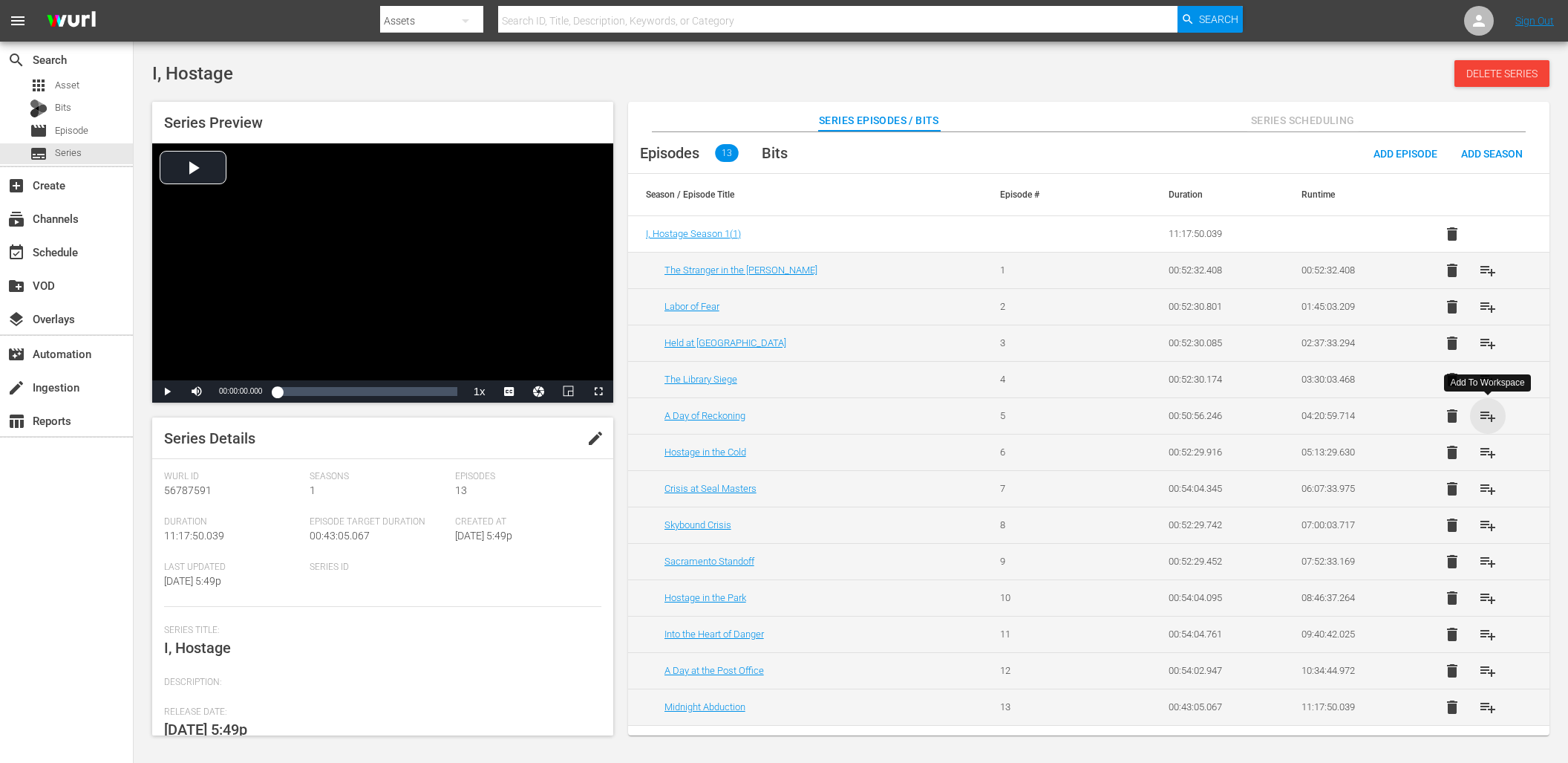
click at [1490, 419] on span "playlist_add" at bounding box center [1488, 415] width 18 height 18
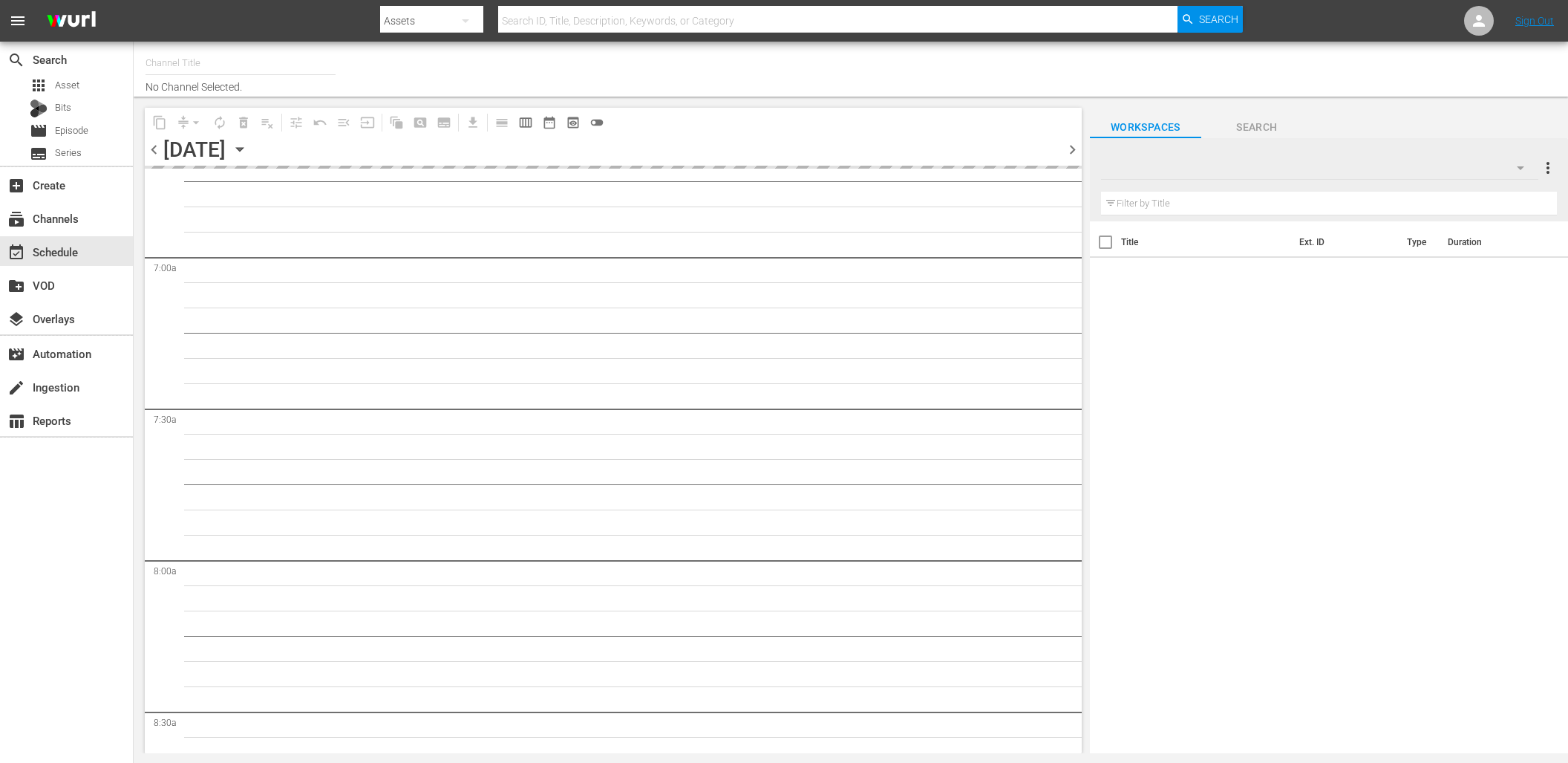
type input "DangerTV (161)"
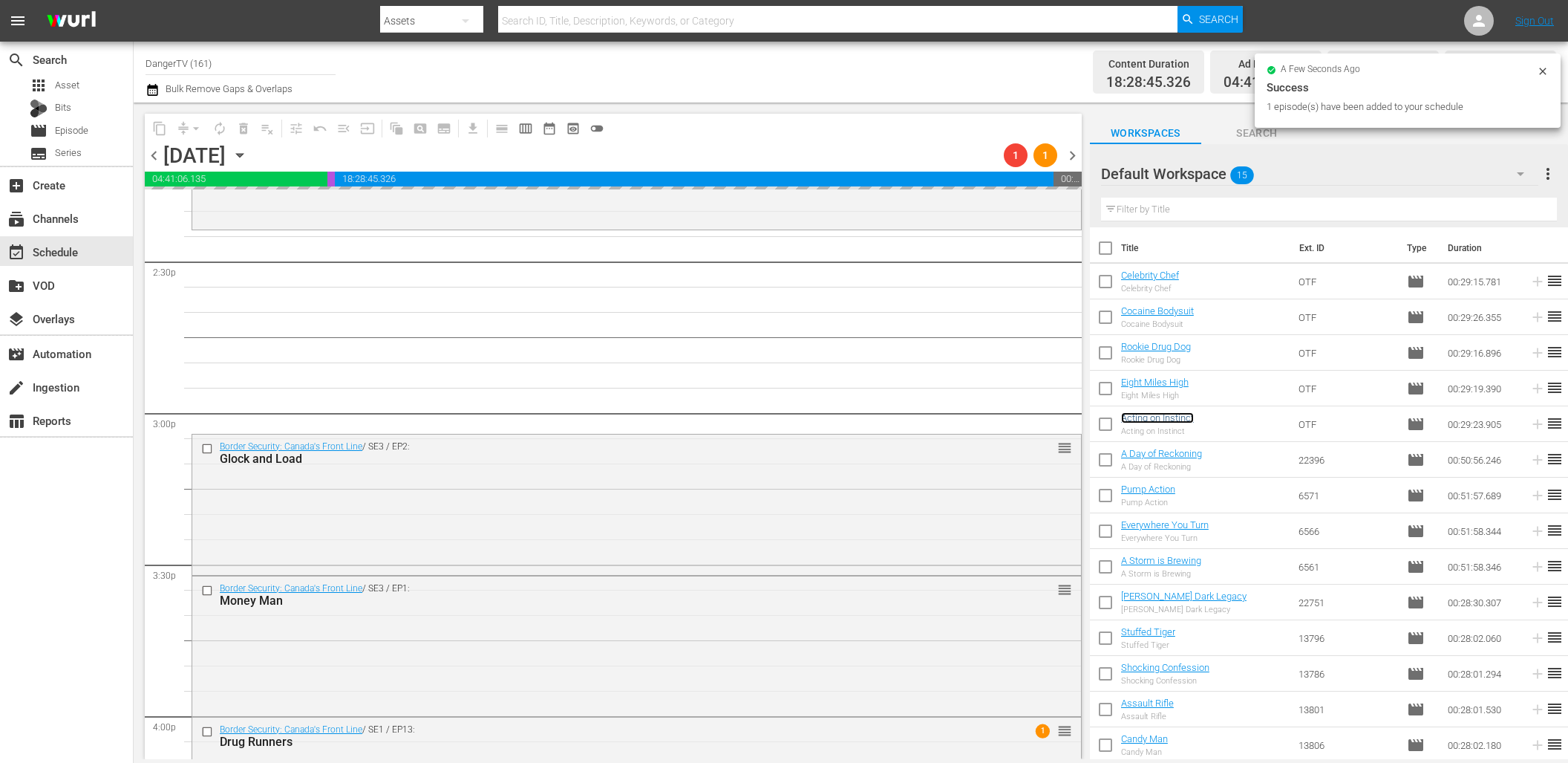
scroll to position [4333, 0]
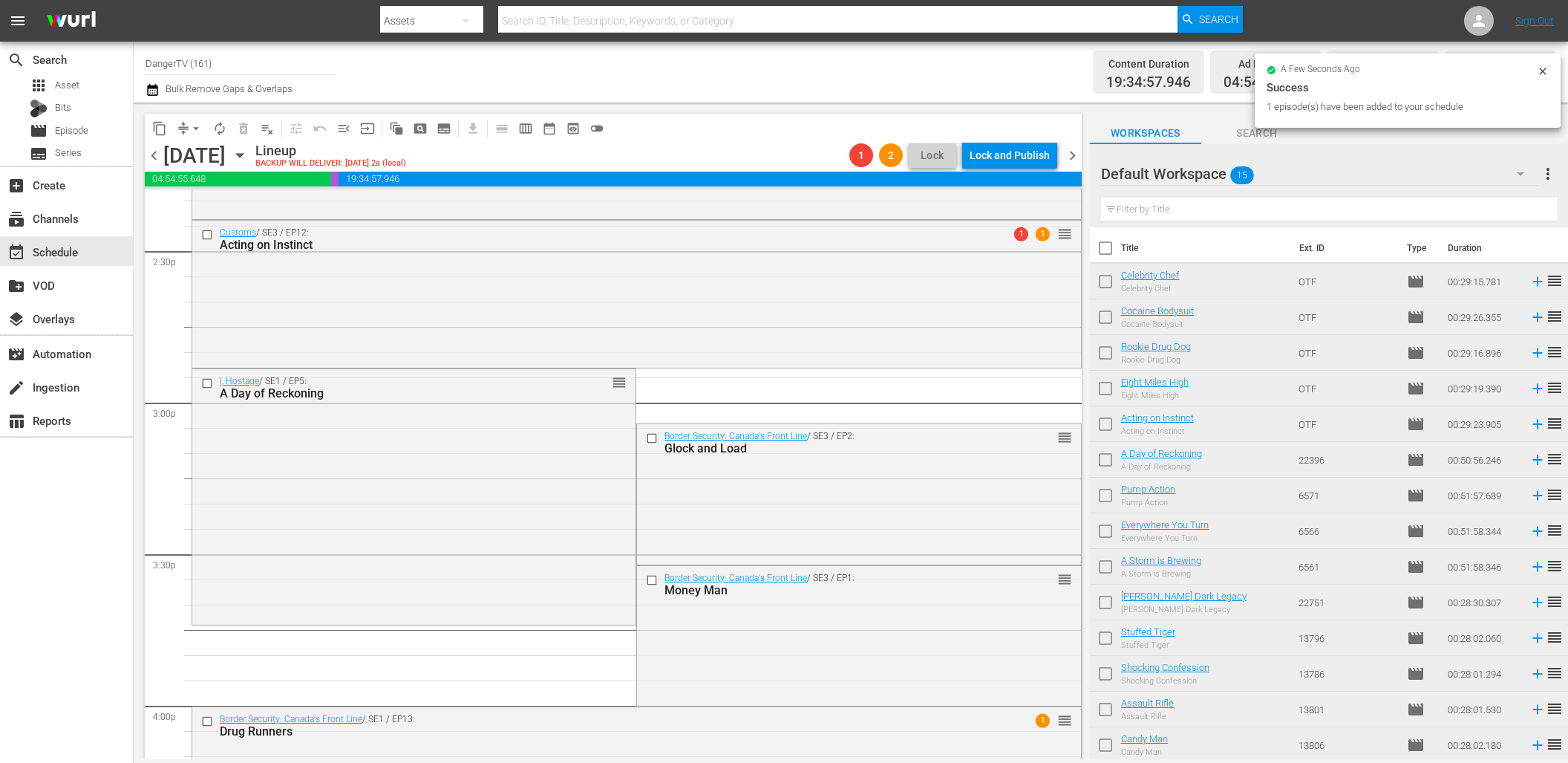
drag, startPoint x: 1172, startPoint y: 454, endPoint x: 359, endPoint y: 38, distance: 913.2
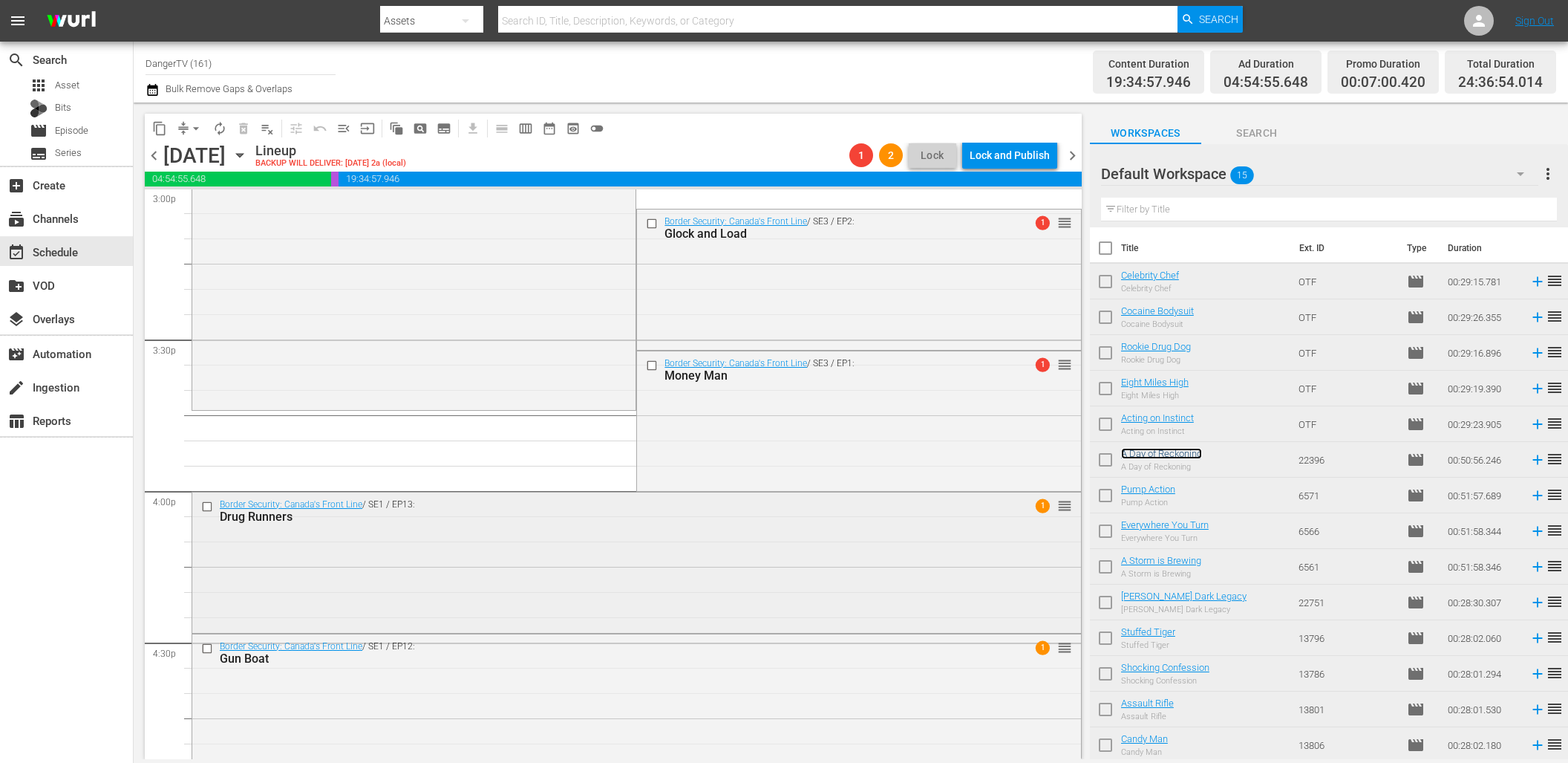
scroll to position [4529, 0]
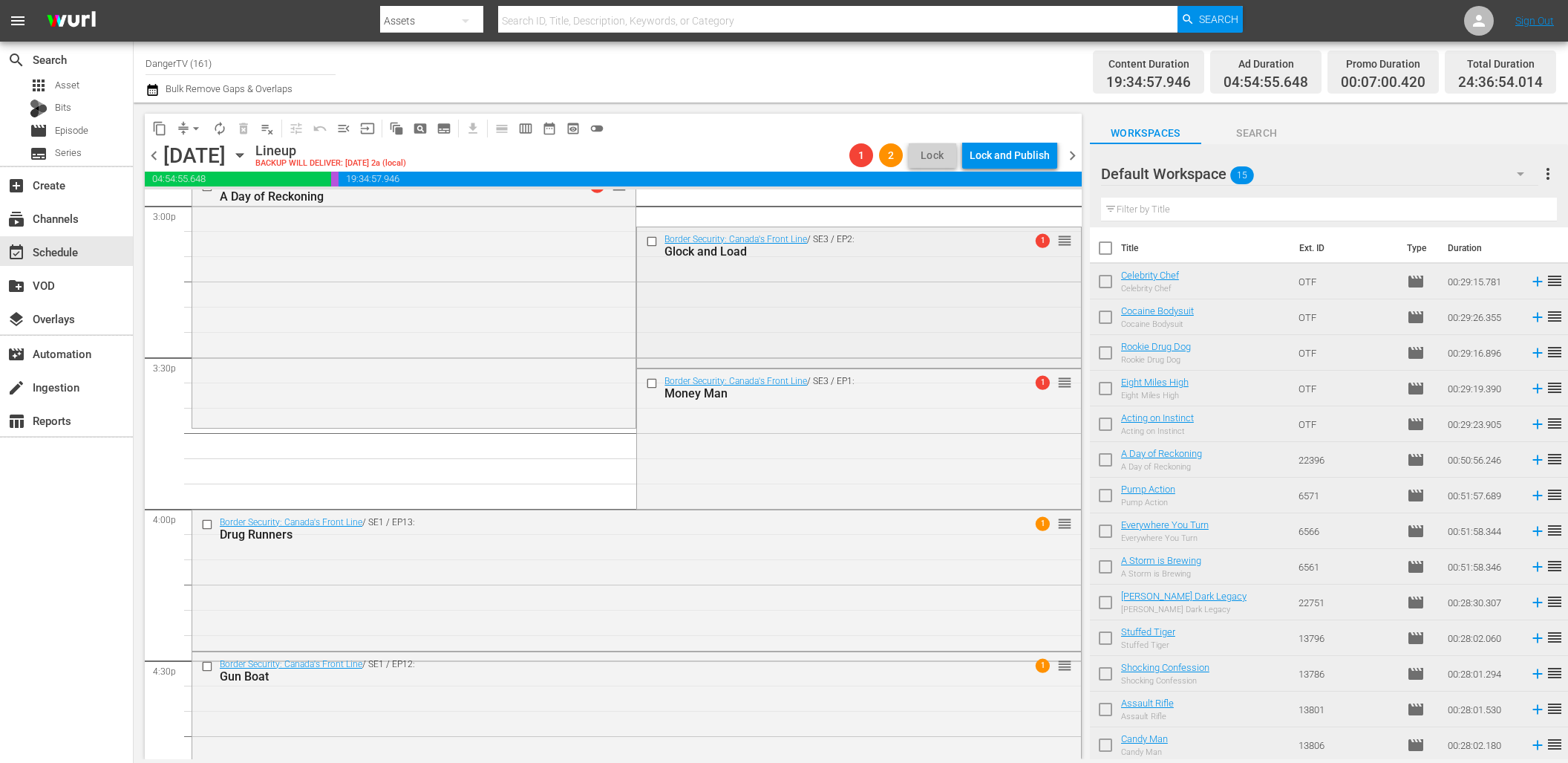
click at [649, 241] on input "checkbox" at bounding box center [654, 242] width 16 height 13
click at [245, 124] on span "delete_forever_outlined" at bounding box center [243, 128] width 15 height 15
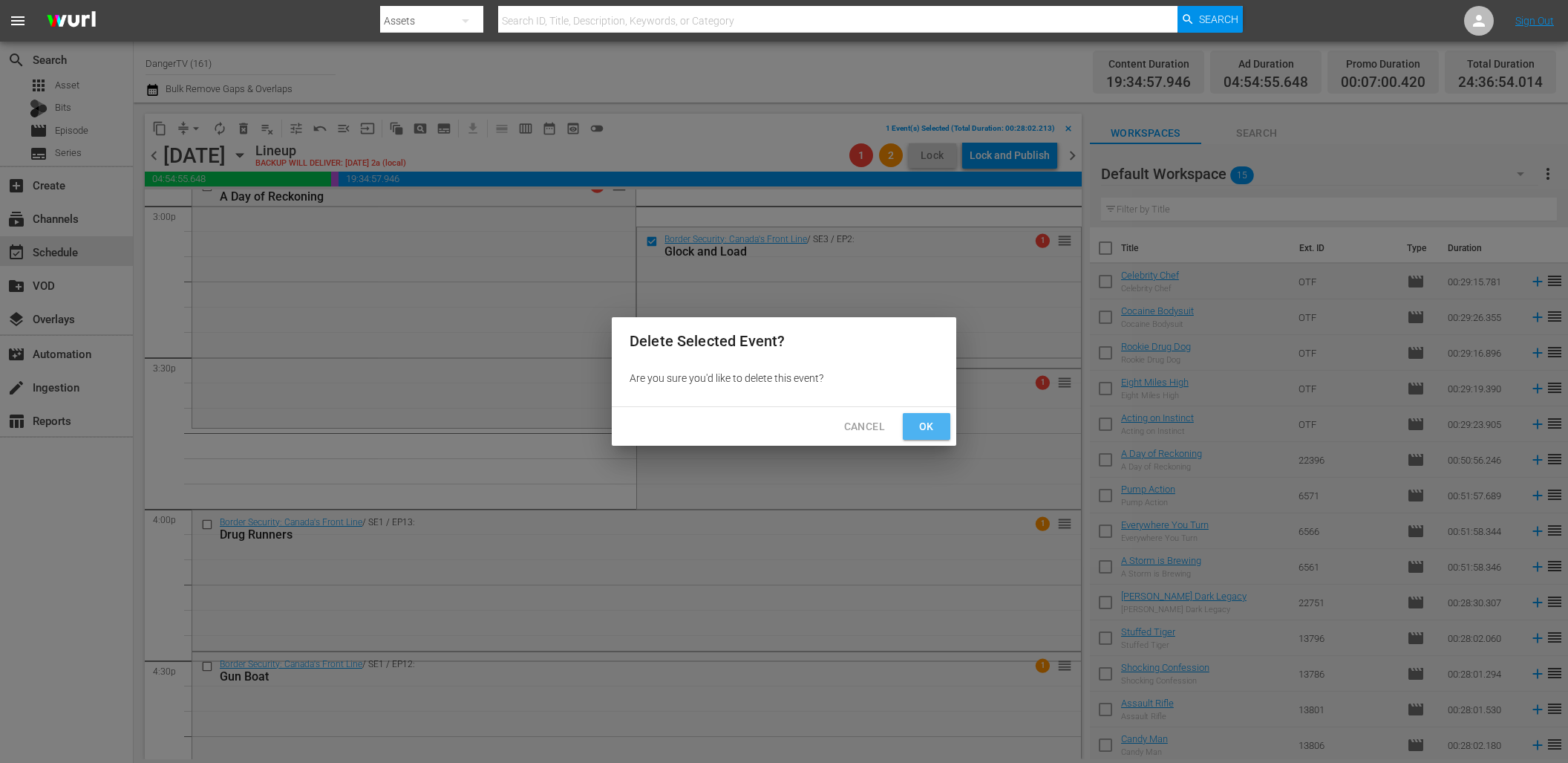
click at [923, 427] on span "Ok" at bounding box center [927, 426] width 24 height 19
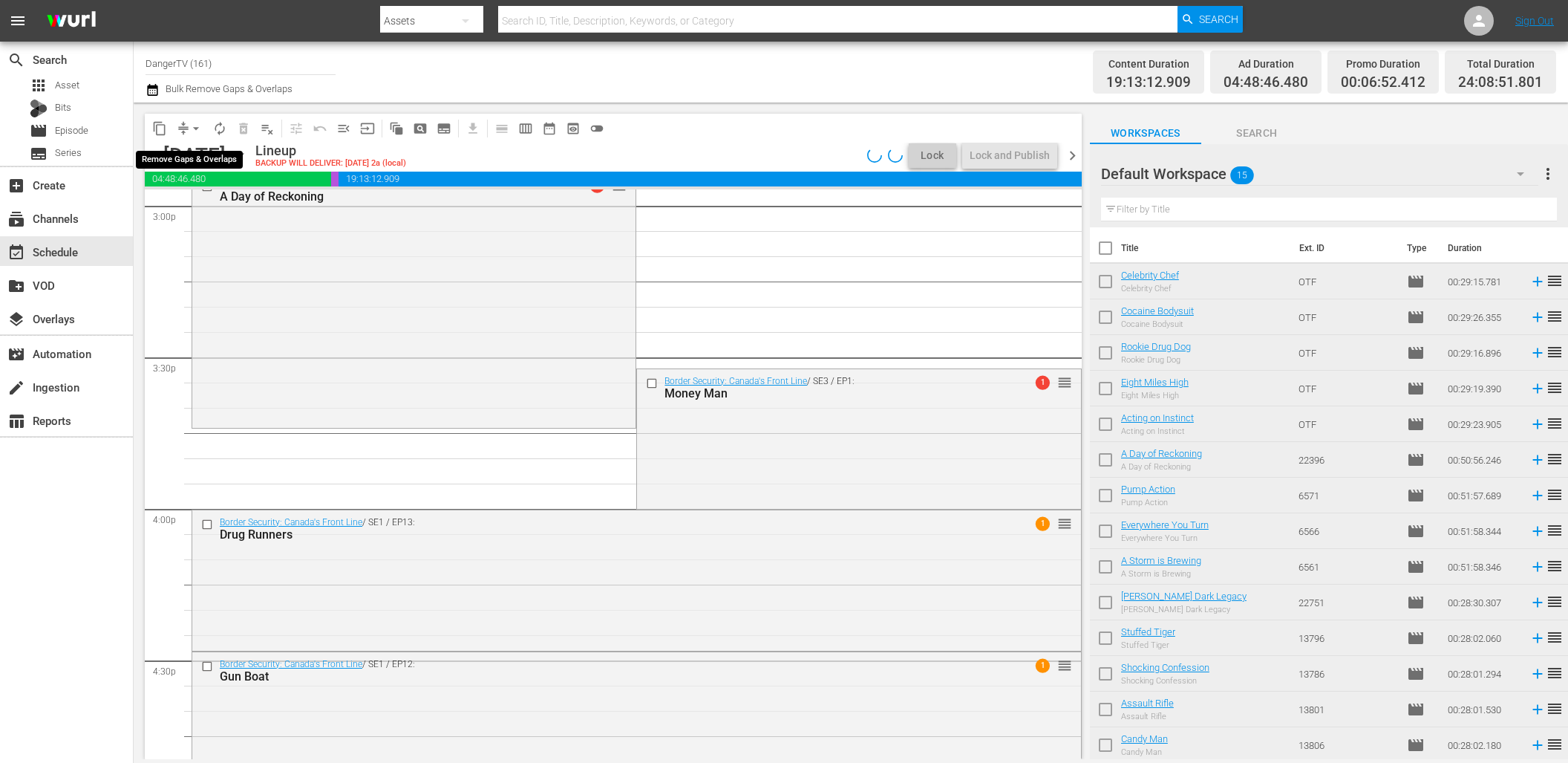
click at [196, 128] on span "arrow_drop_down" at bounding box center [195, 128] width 15 height 15
click at [217, 209] on li "Align to End of Previous Day" at bounding box center [196, 207] width 156 height 25
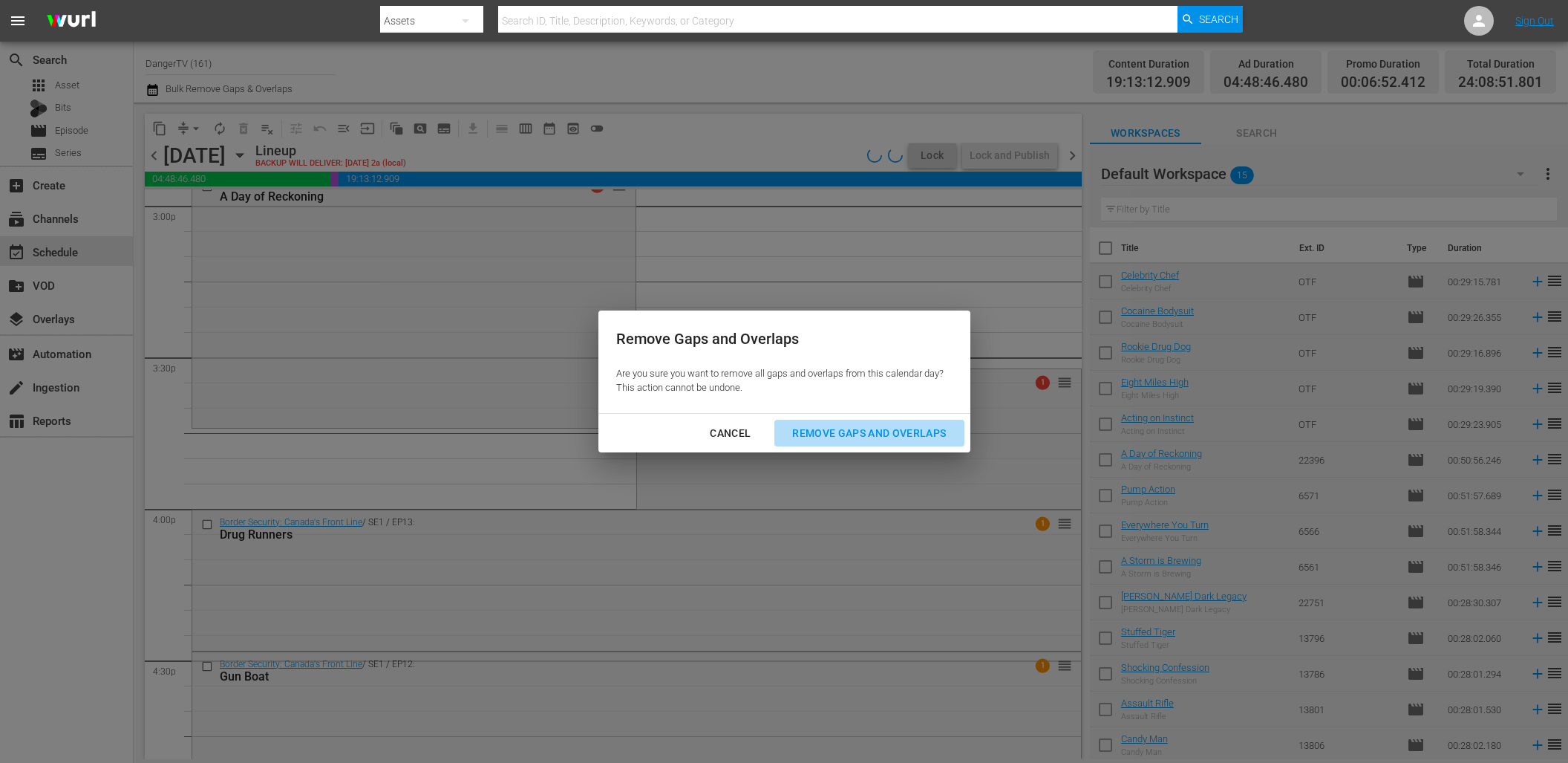
click at [891, 430] on div "Remove Gaps and Overlaps" at bounding box center [869, 433] width 178 height 19
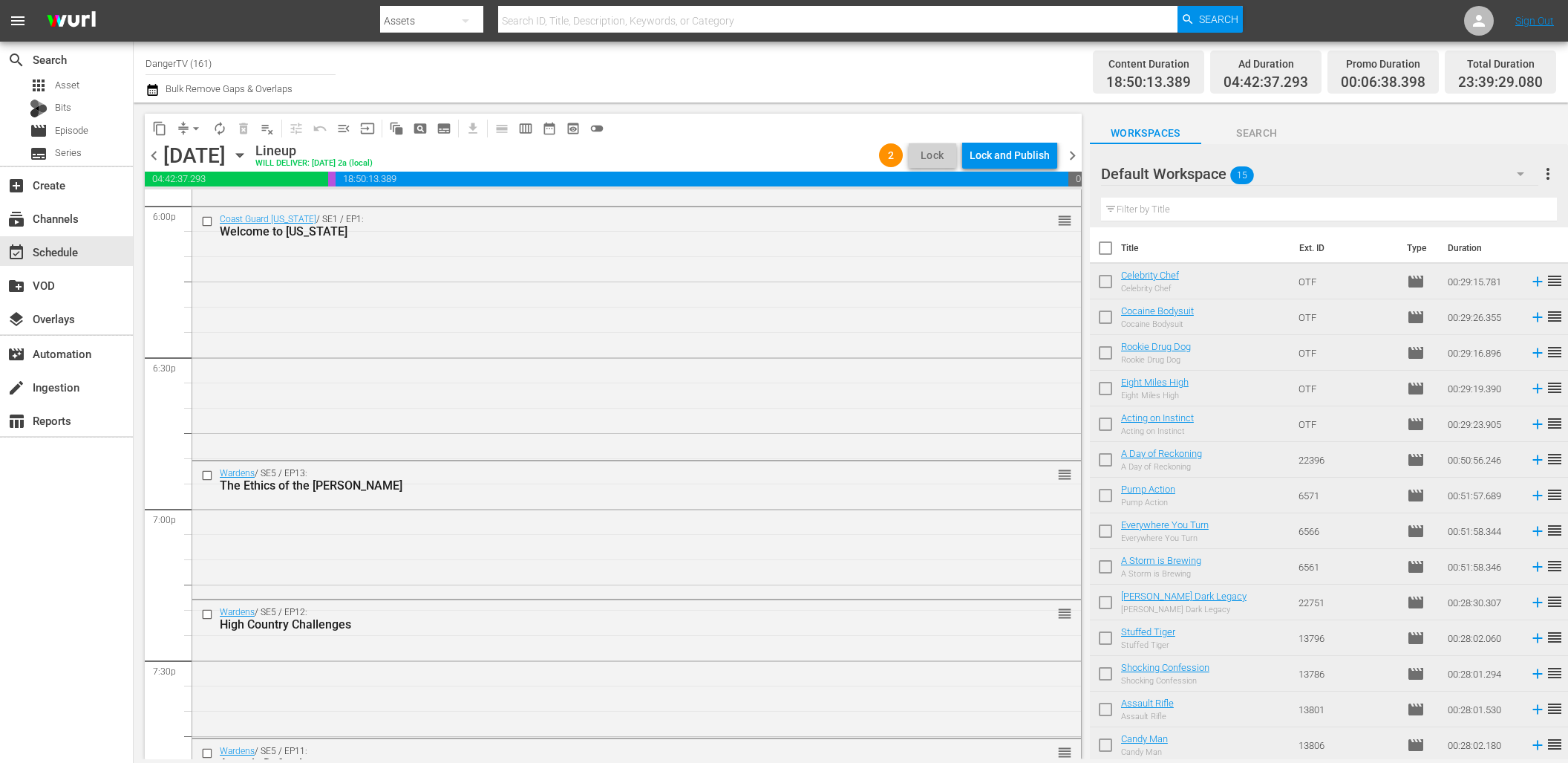
scroll to position [5477, 0]
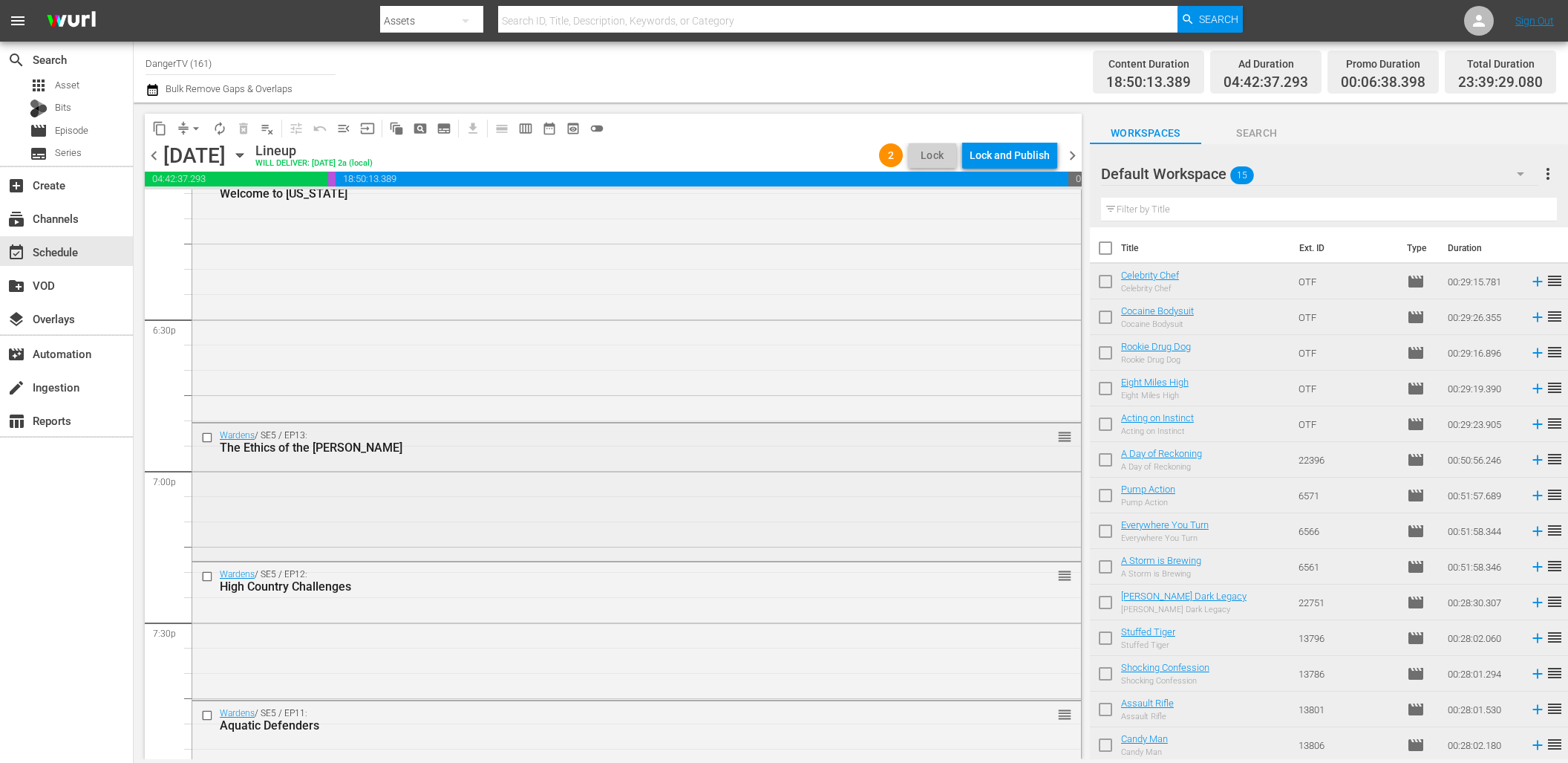
click at [204, 434] on input "checkbox" at bounding box center [209, 437] width 16 height 13
click at [206, 573] on input "checkbox" at bounding box center [209, 576] width 16 height 13
click at [245, 139] on div "content_copy compress arrow_drop_down autorenew_outlined delete_forever_outline…" at bounding box center [378, 128] width 467 height 28
click at [243, 128] on span "delete_forever_outlined" at bounding box center [243, 128] width 15 height 15
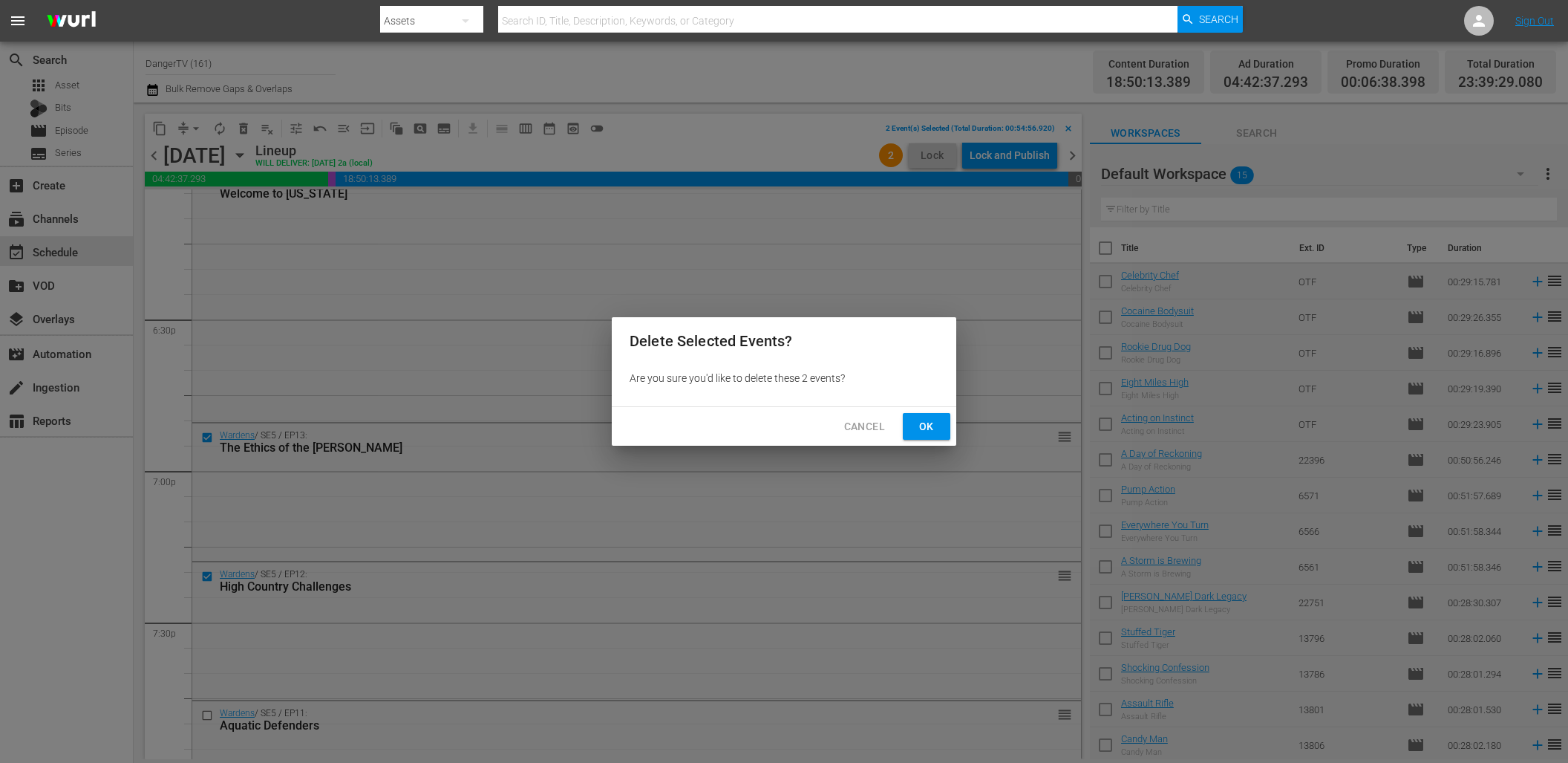
click at [927, 422] on span "Ok" at bounding box center [927, 426] width 24 height 19
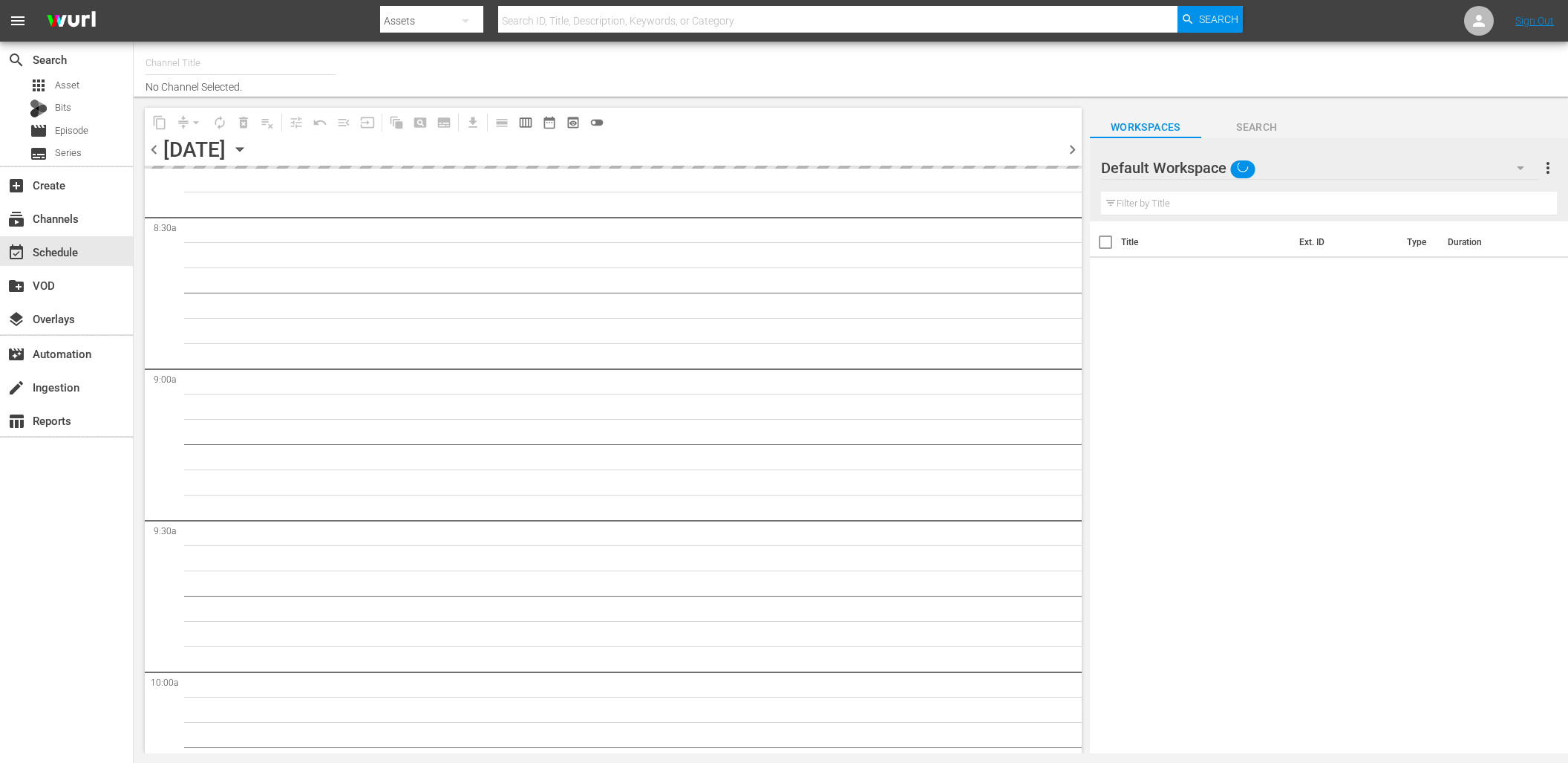
type input "DangerTV (161)"
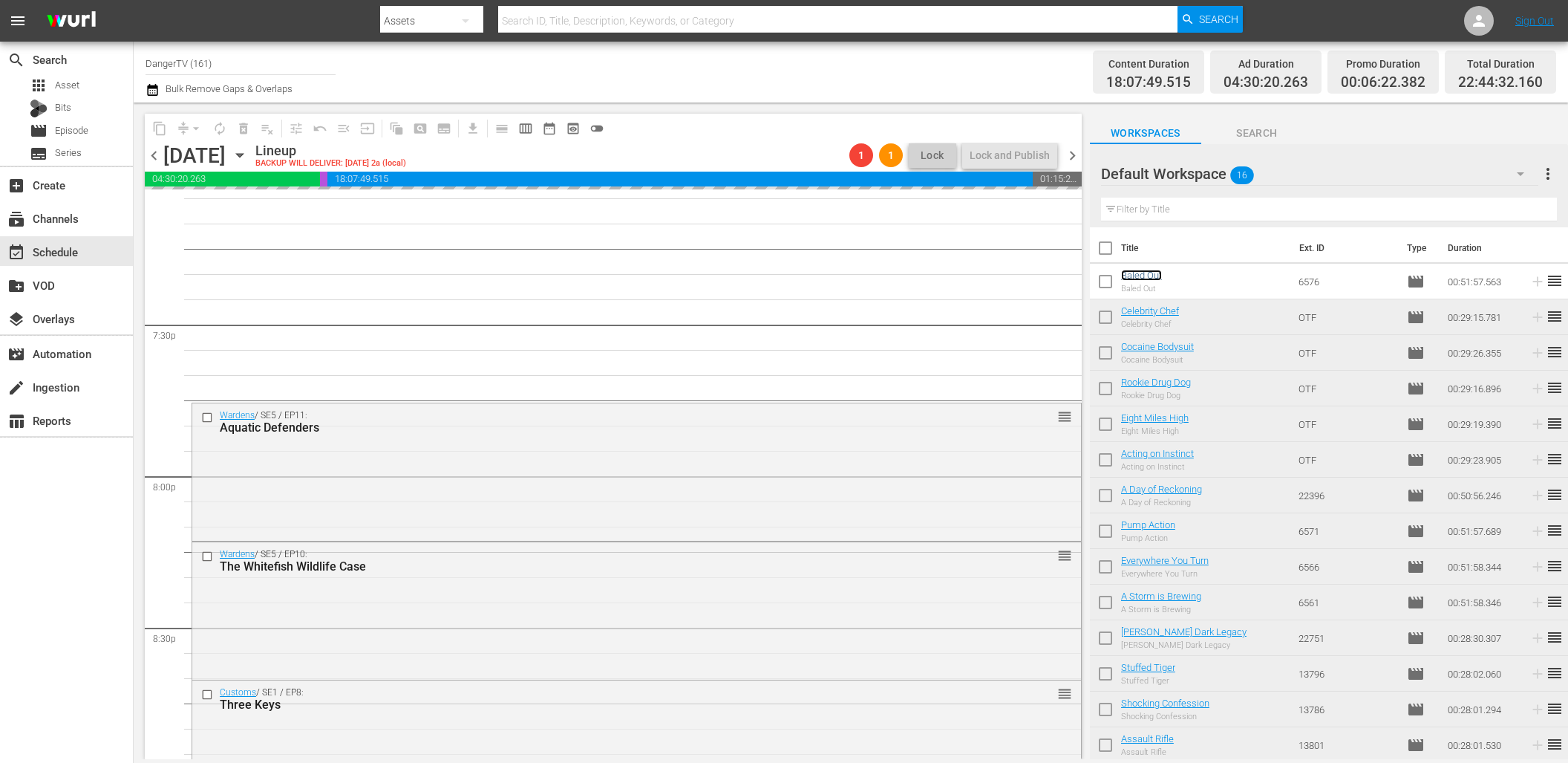
scroll to position [5842, 0]
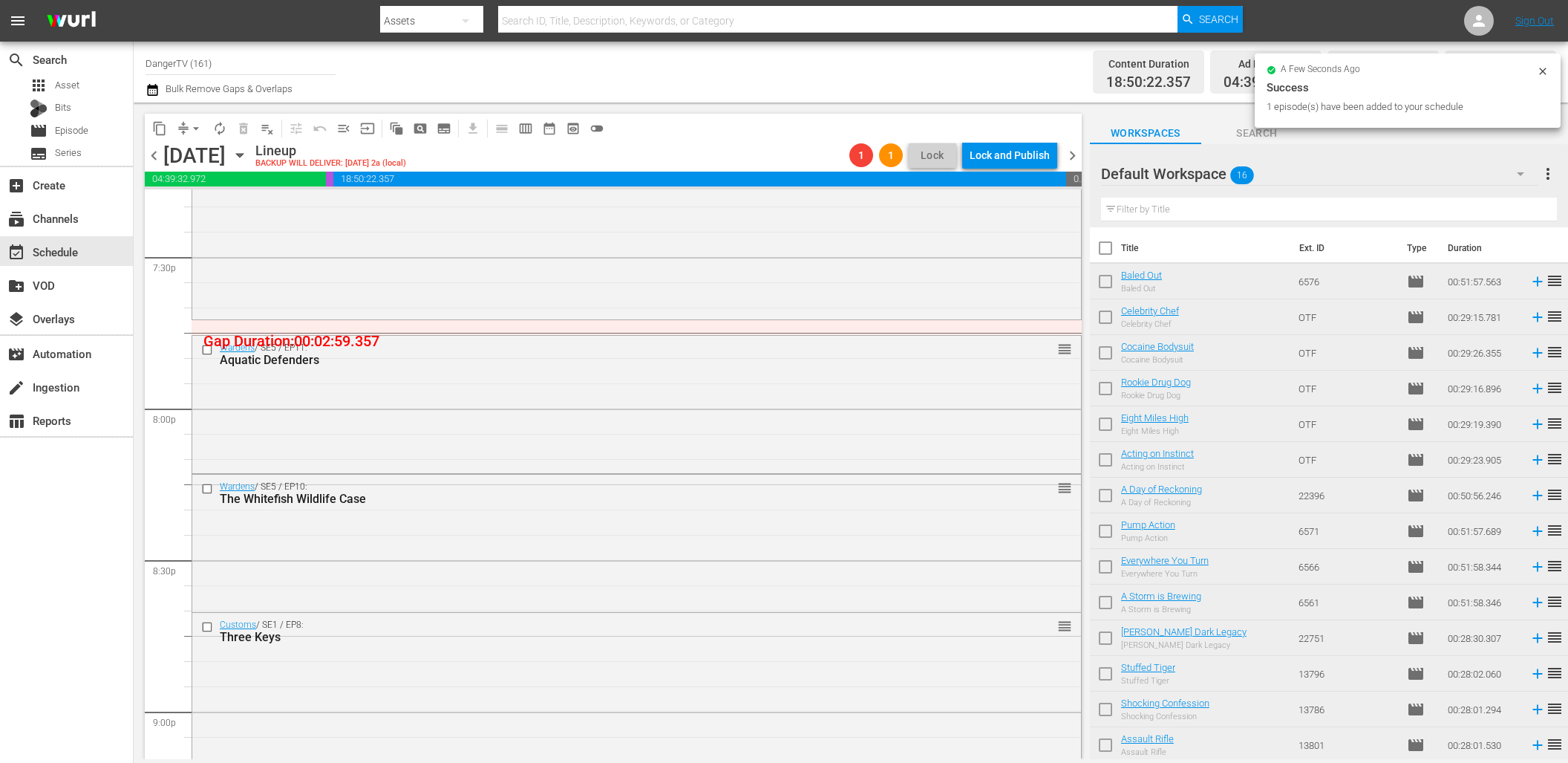
drag, startPoint x: 1142, startPoint y: 276, endPoint x: 205, endPoint y: 351, distance: 940.0
click at [207, 349] on input "checkbox" at bounding box center [209, 350] width 16 height 13
click at [211, 489] on input "checkbox" at bounding box center [209, 489] width 16 height 13
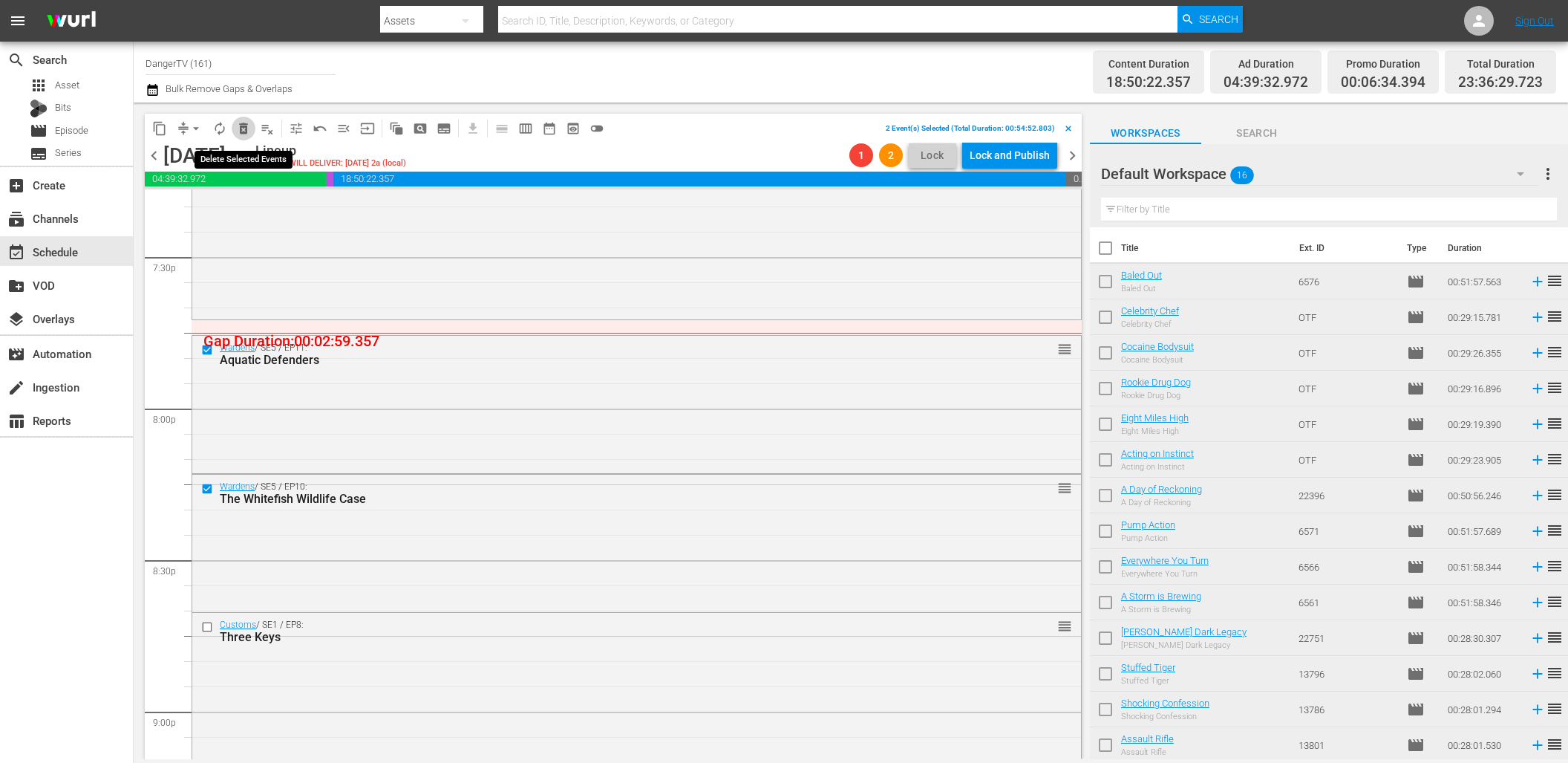
click at [244, 127] on span "delete_forever_outlined" at bounding box center [243, 128] width 15 height 15
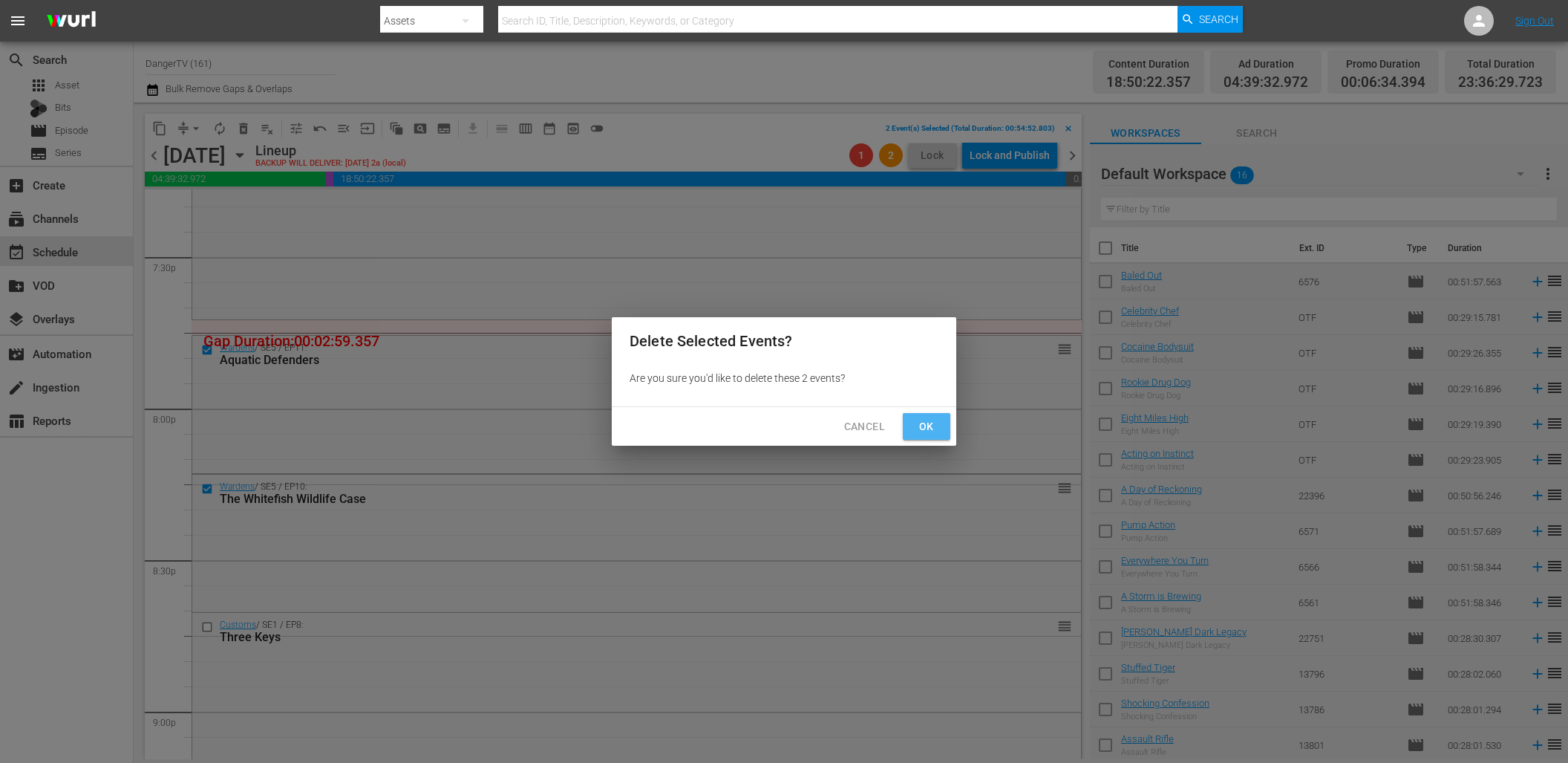
click at [924, 420] on span "Ok" at bounding box center [927, 426] width 24 height 19
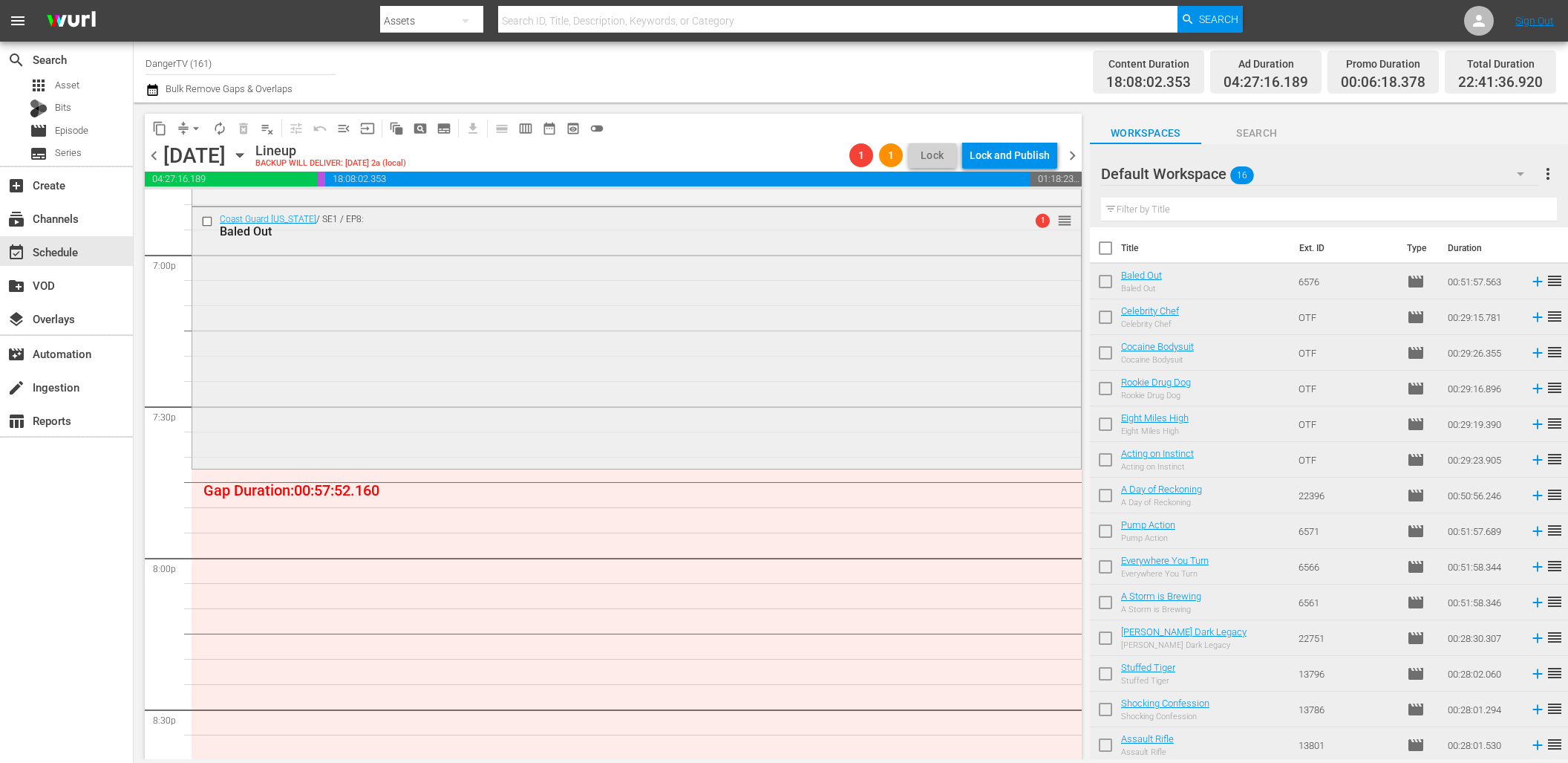
scroll to position [5690, 0]
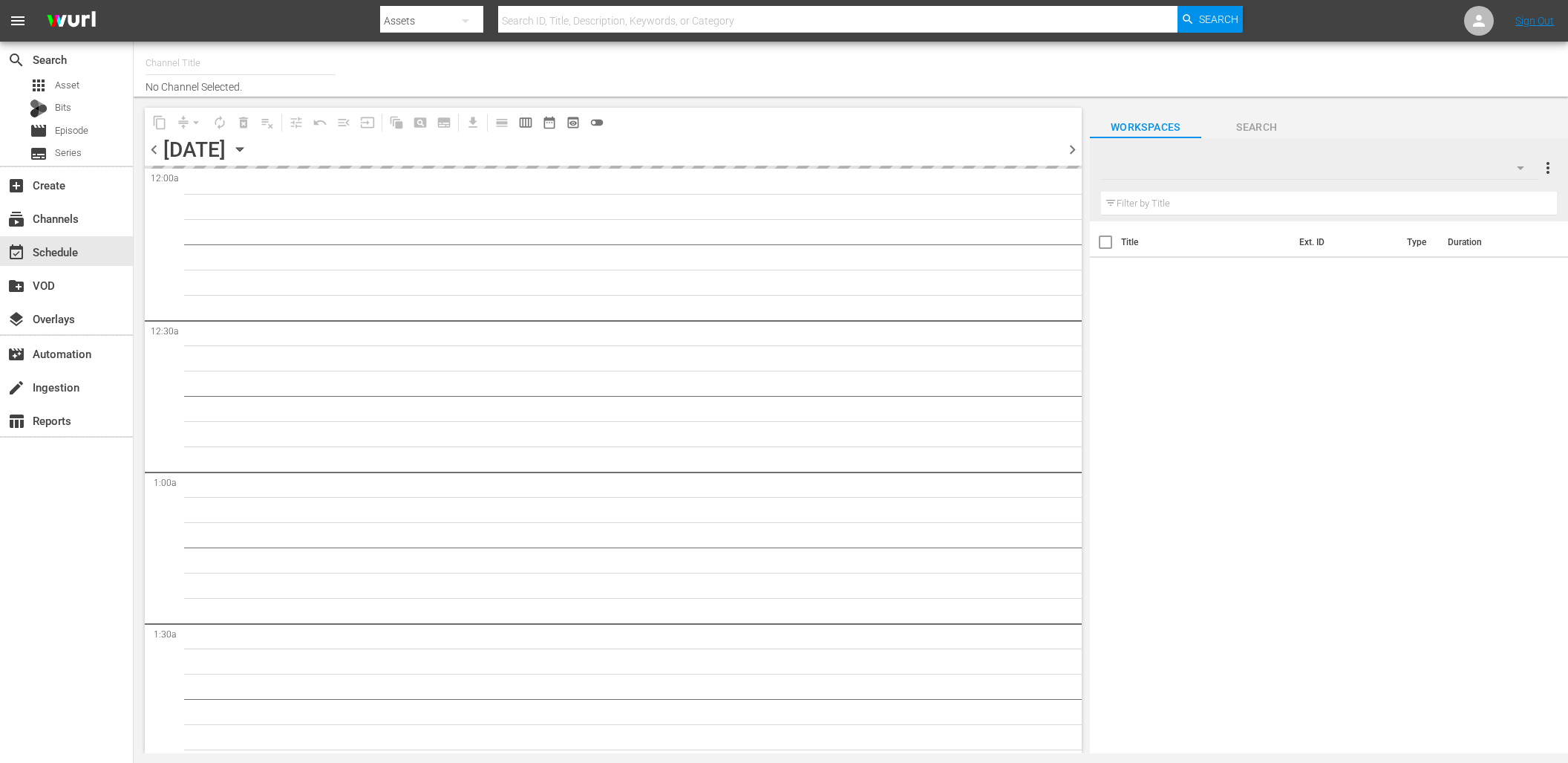
type input "DangerTV (161)"
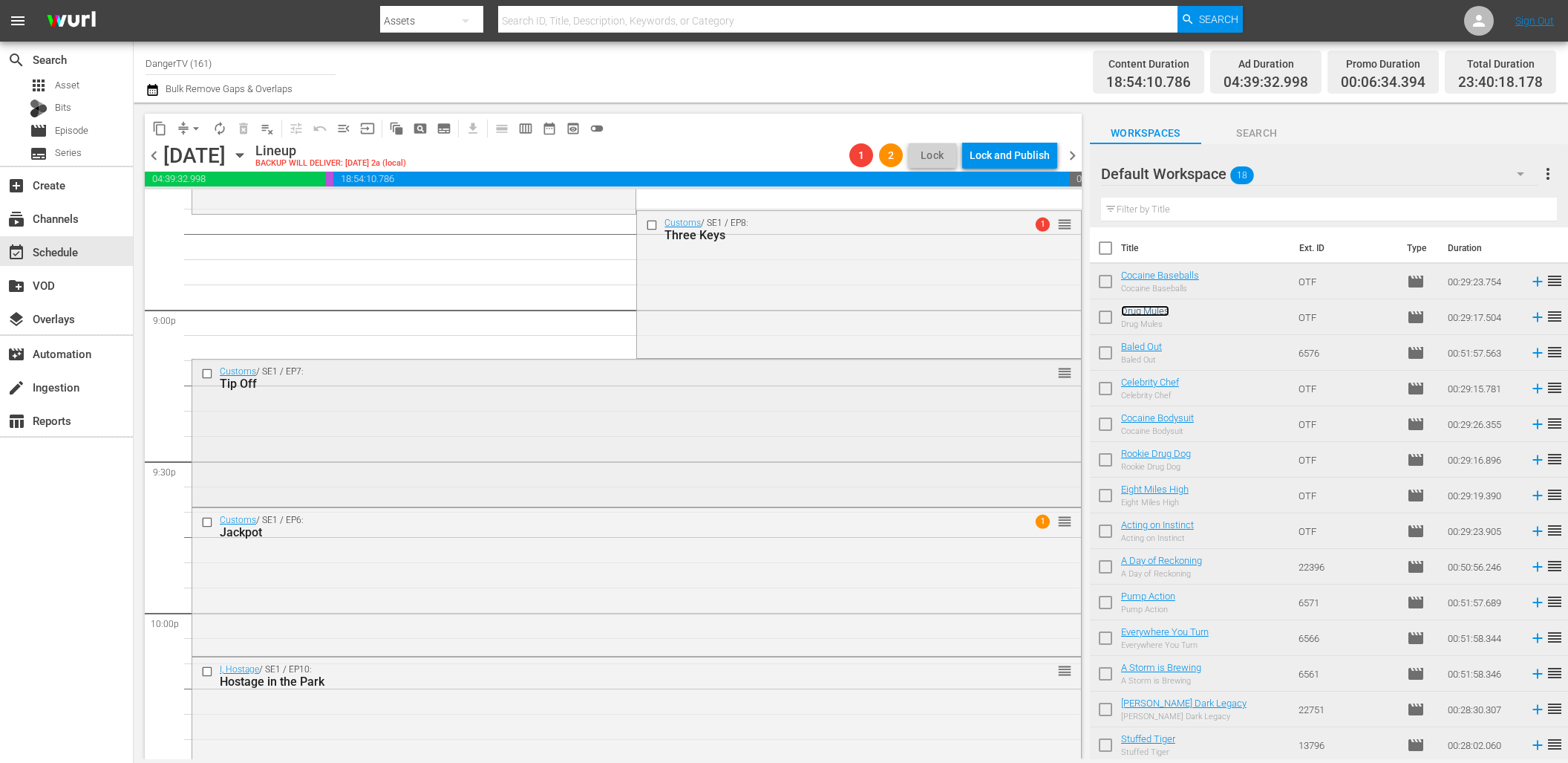
scroll to position [6245, 0]
click at [195, 127] on span "arrow_drop_down" at bounding box center [195, 128] width 15 height 15
click at [242, 209] on li "Align to End of Previous Day" at bounding box center [196, 207] width 156 height 25
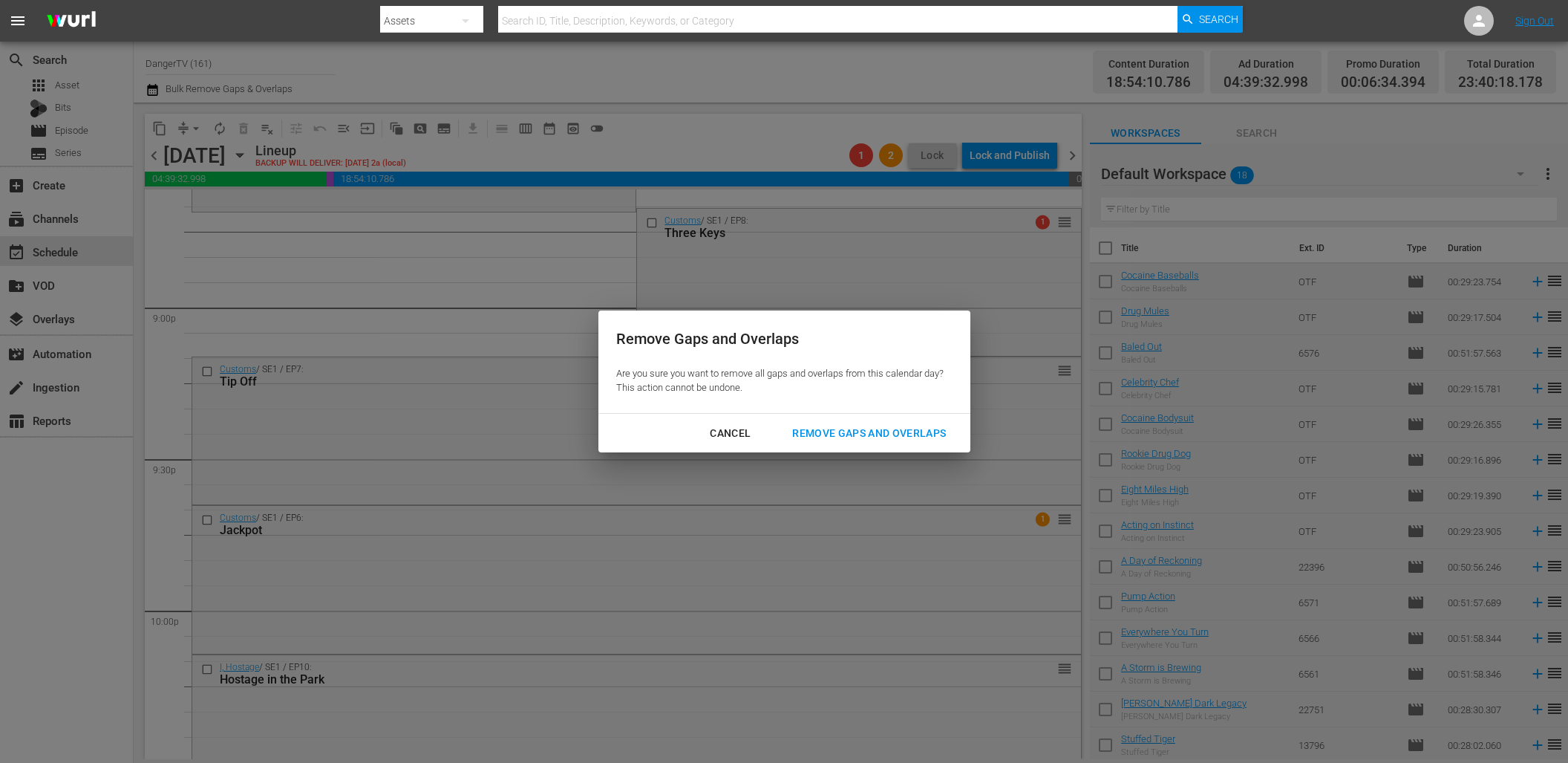
click at [871, 434] on div "Remove Gaps and Overlaps" at bounding box center [869, 433] width 178 height 19
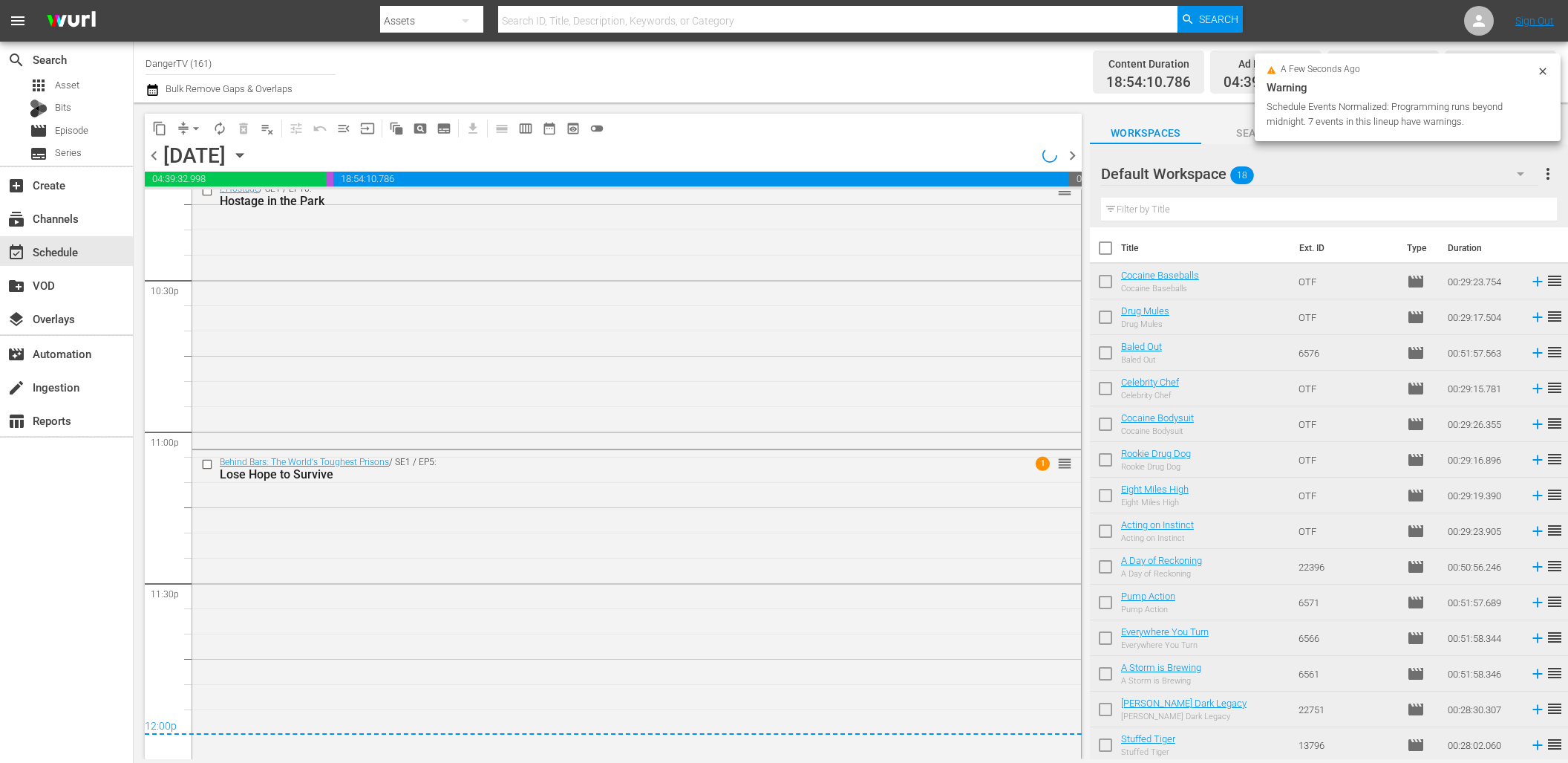
scroll to position [6732, 0]
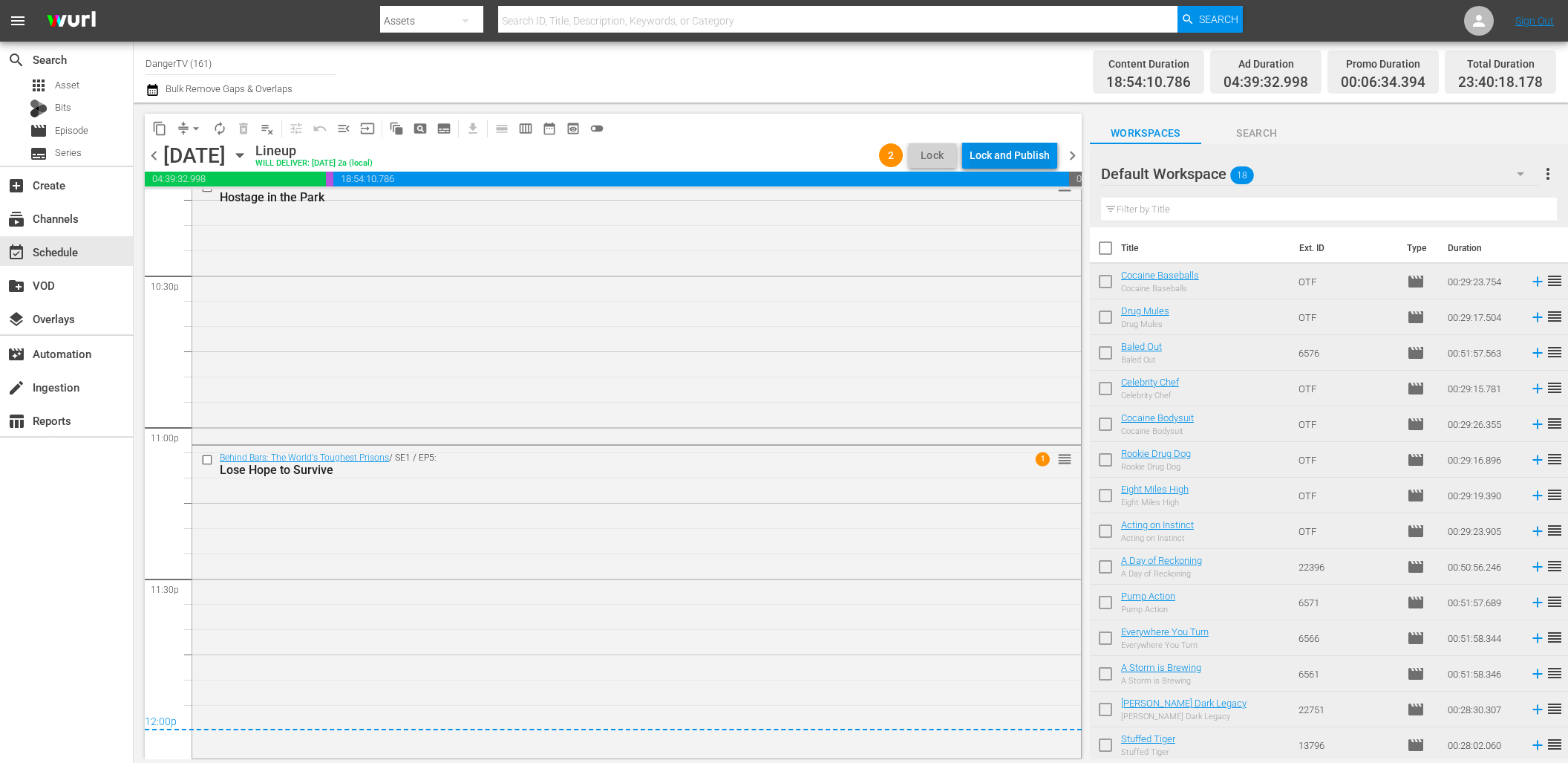
click at [999, 148] on div "Lock and Publish" at bounding box center [1010, 154] width 81 height 27
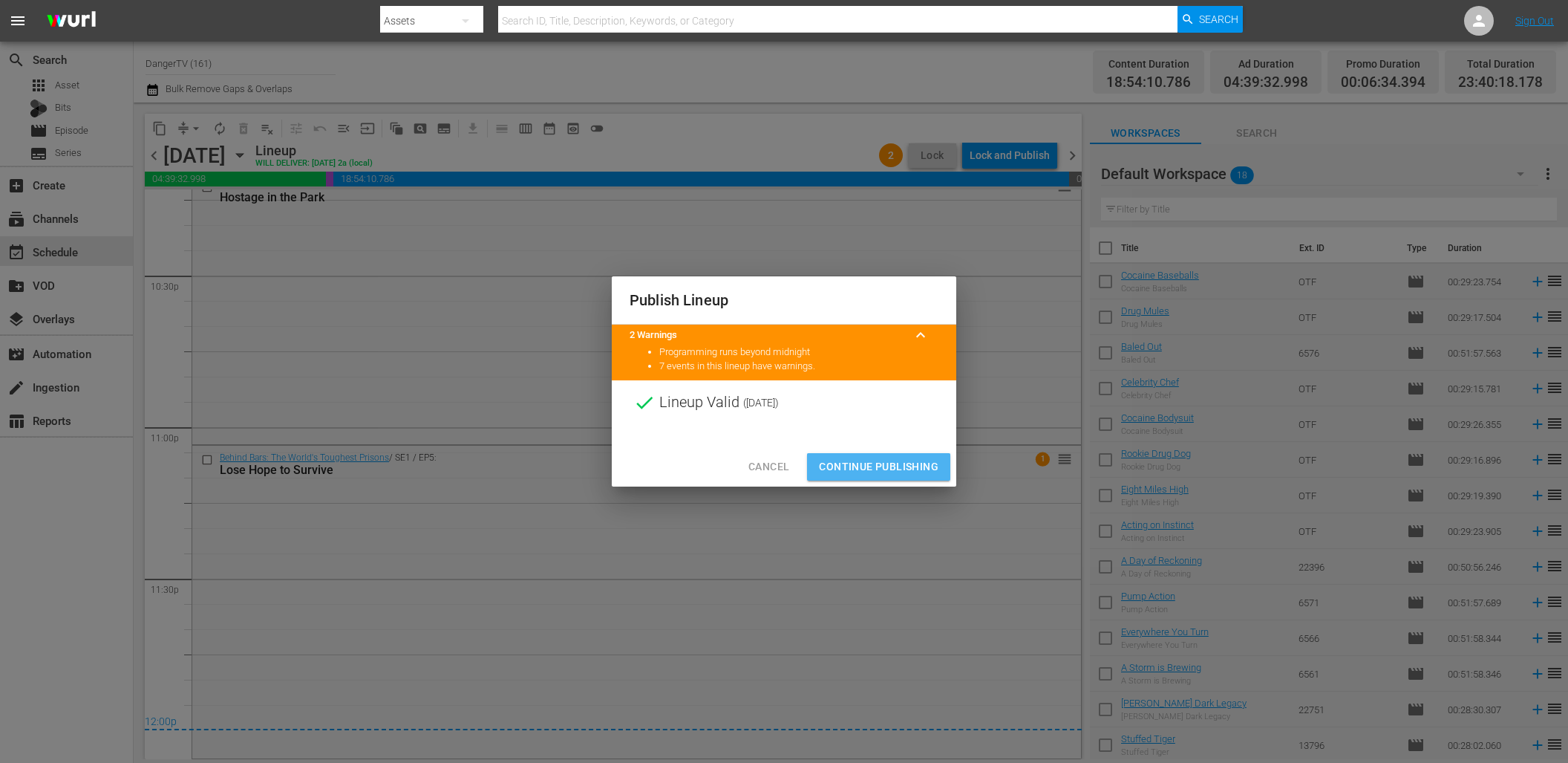
click at [880, 462] on span "Continue Publishing" at bounding box center [879, 466] width 120 height 19
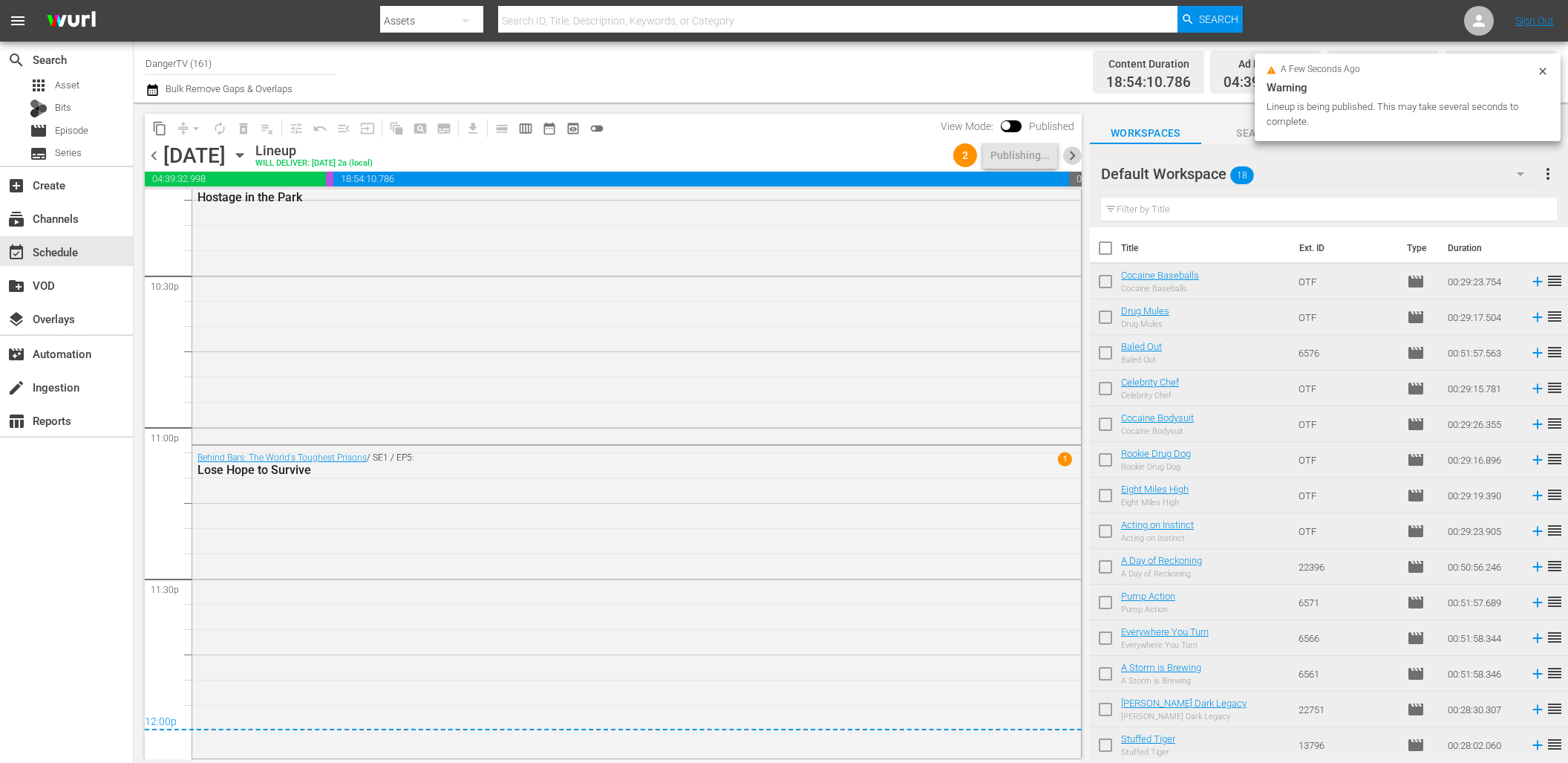
click at [1074, 155] on span "chevron_right" at bounding box center [1072, 155] width 19 height 19
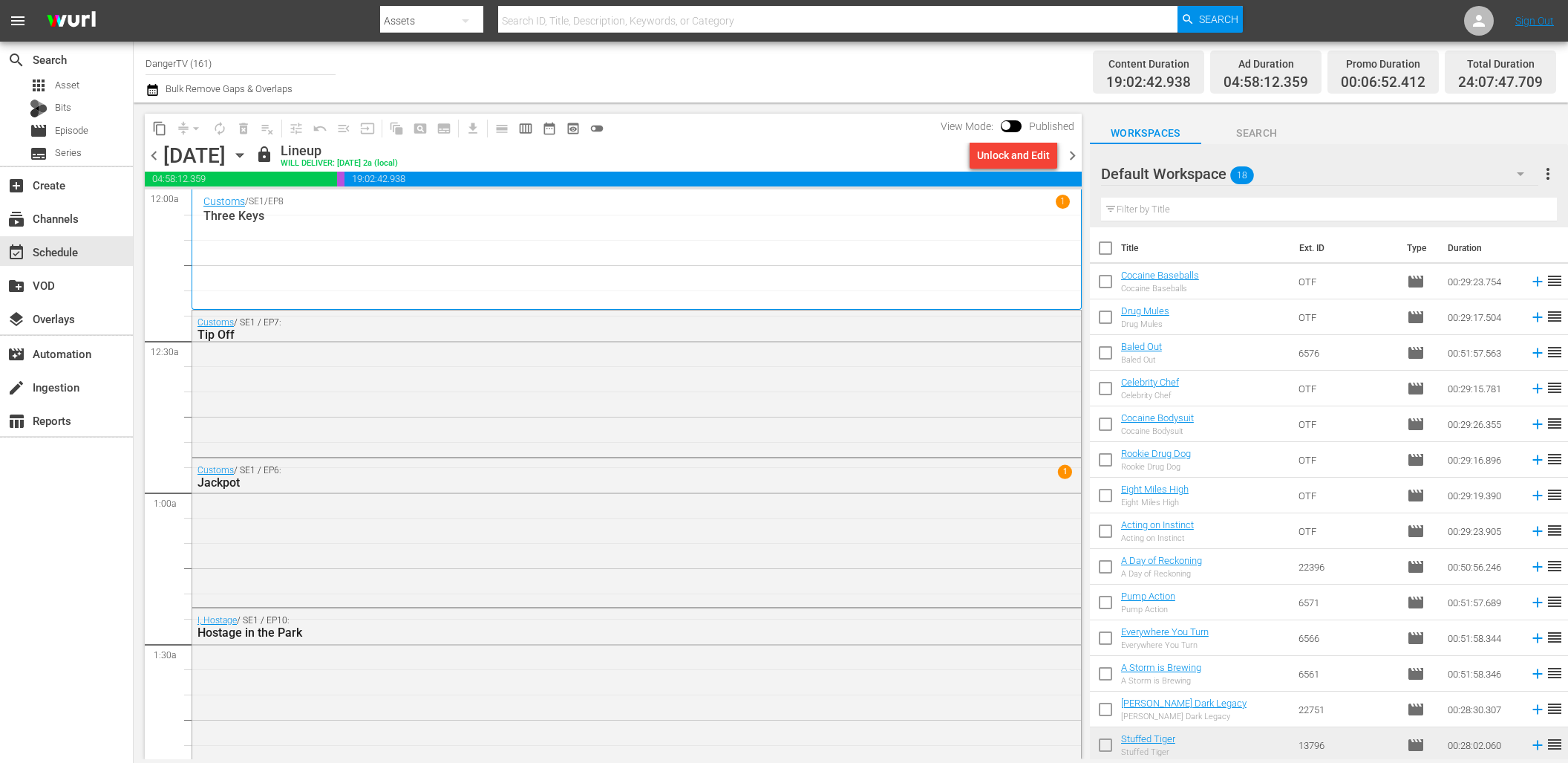
click at [1014, 157] on div "Unlock and Edit" at bounding box center [1013, 154] width 73 height 27
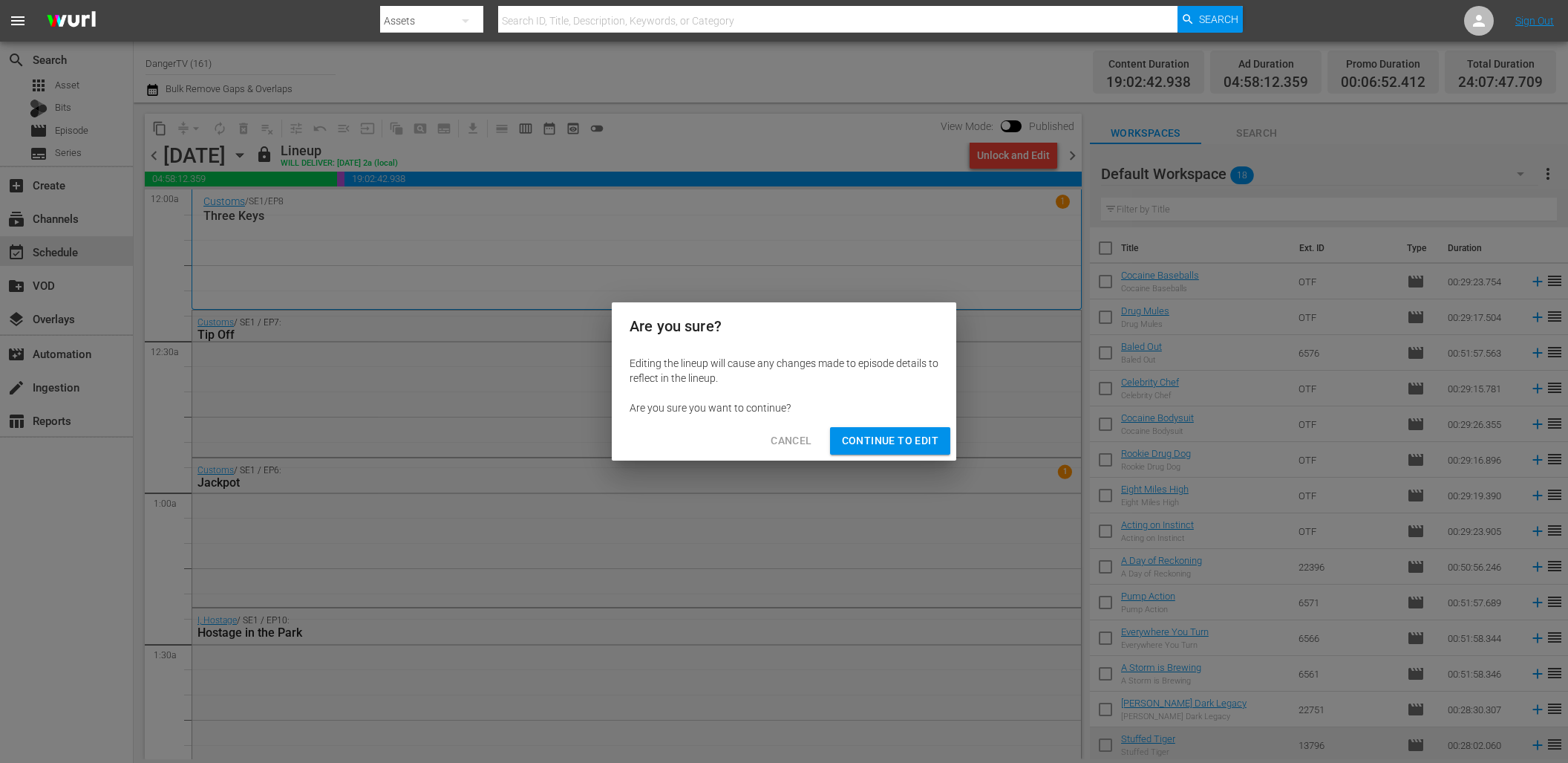
click at [917, 445] on span "Continue to Edit" at bounding box center [891, 440] width 96 height 19
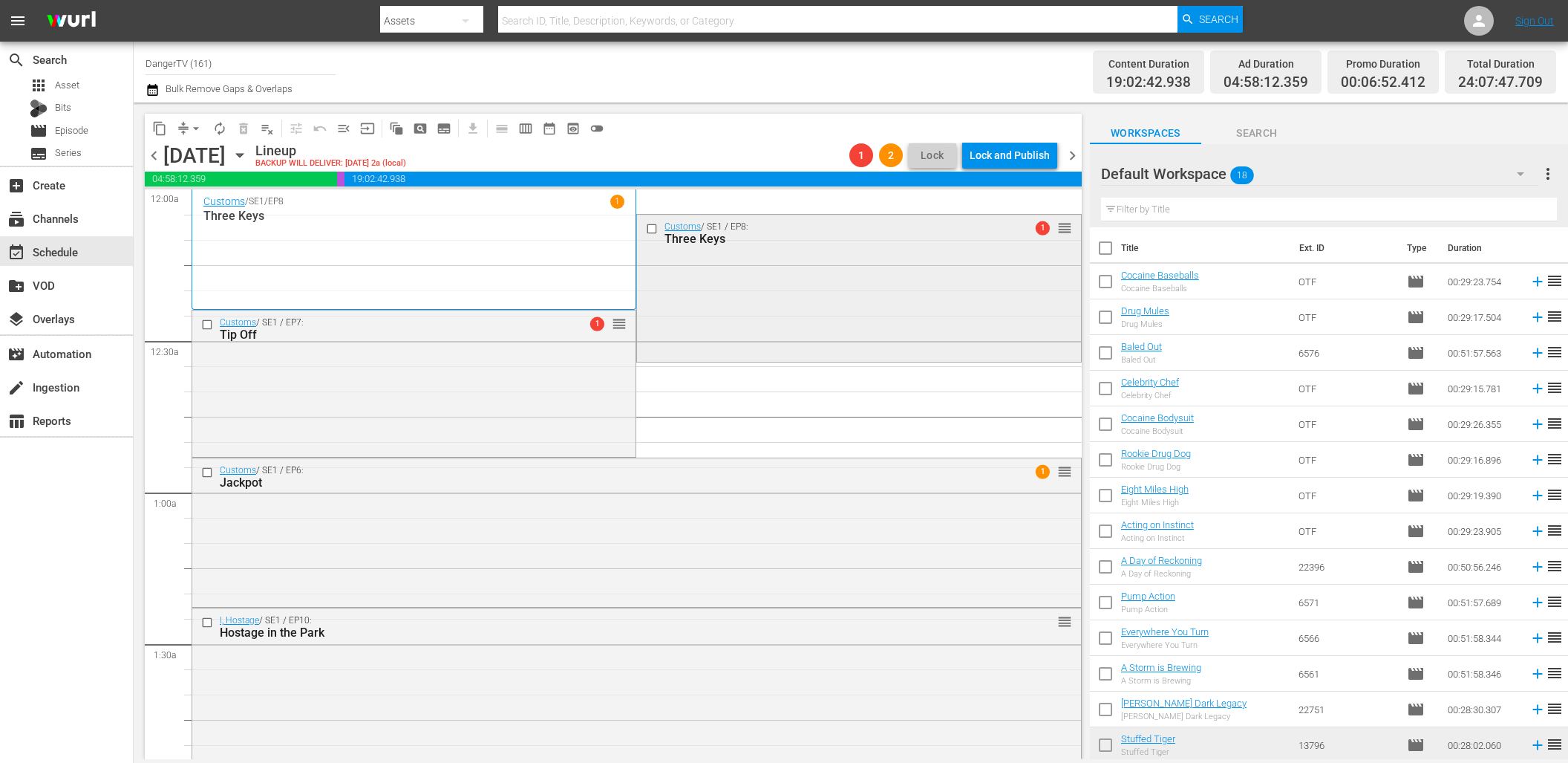
click at [650, 228] on input "checkbox" at bounding box center [654, 229] width 16 height 13
click at [249, 130] on span "delete_forever_outlined" at bounding box center [243, 128] width 15 height 15
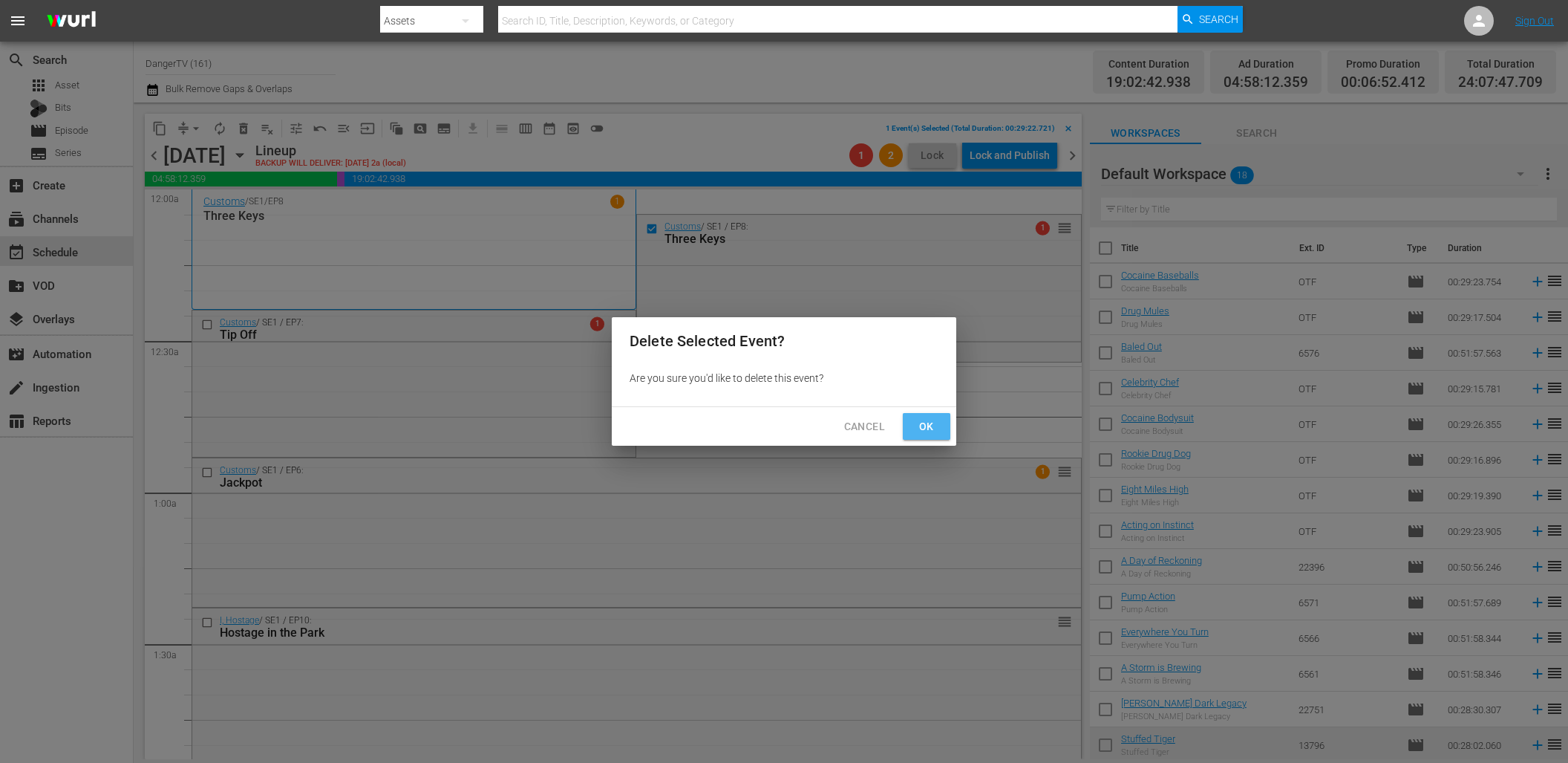
click at [927, 432] on span "Ok" at bounding box center [927, 426] width 24 height 19
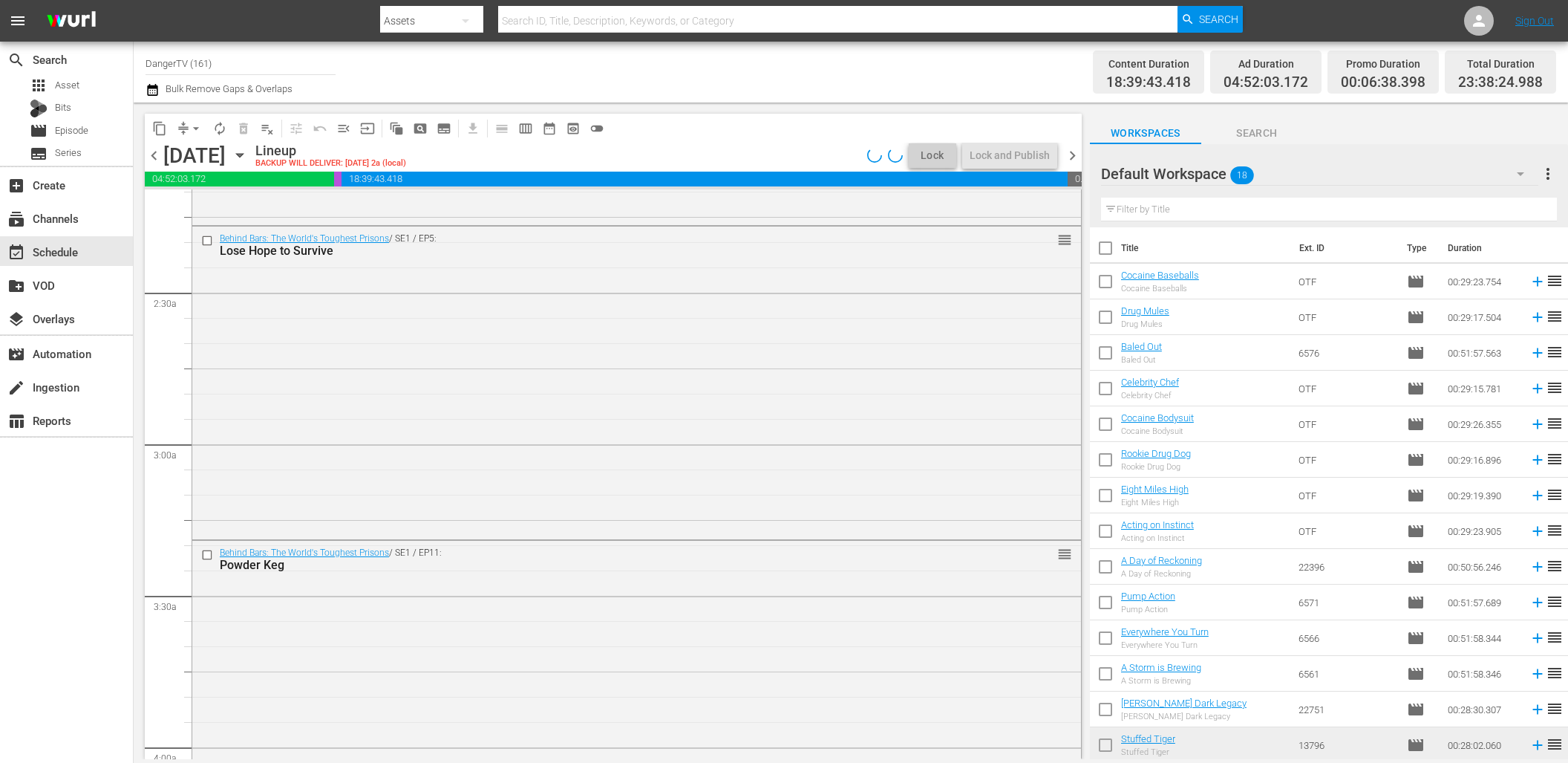
scroll to position [666, 0]
click at [210, 542] on input "checkbox" at bounding box center [209, 543] width 16 height 13
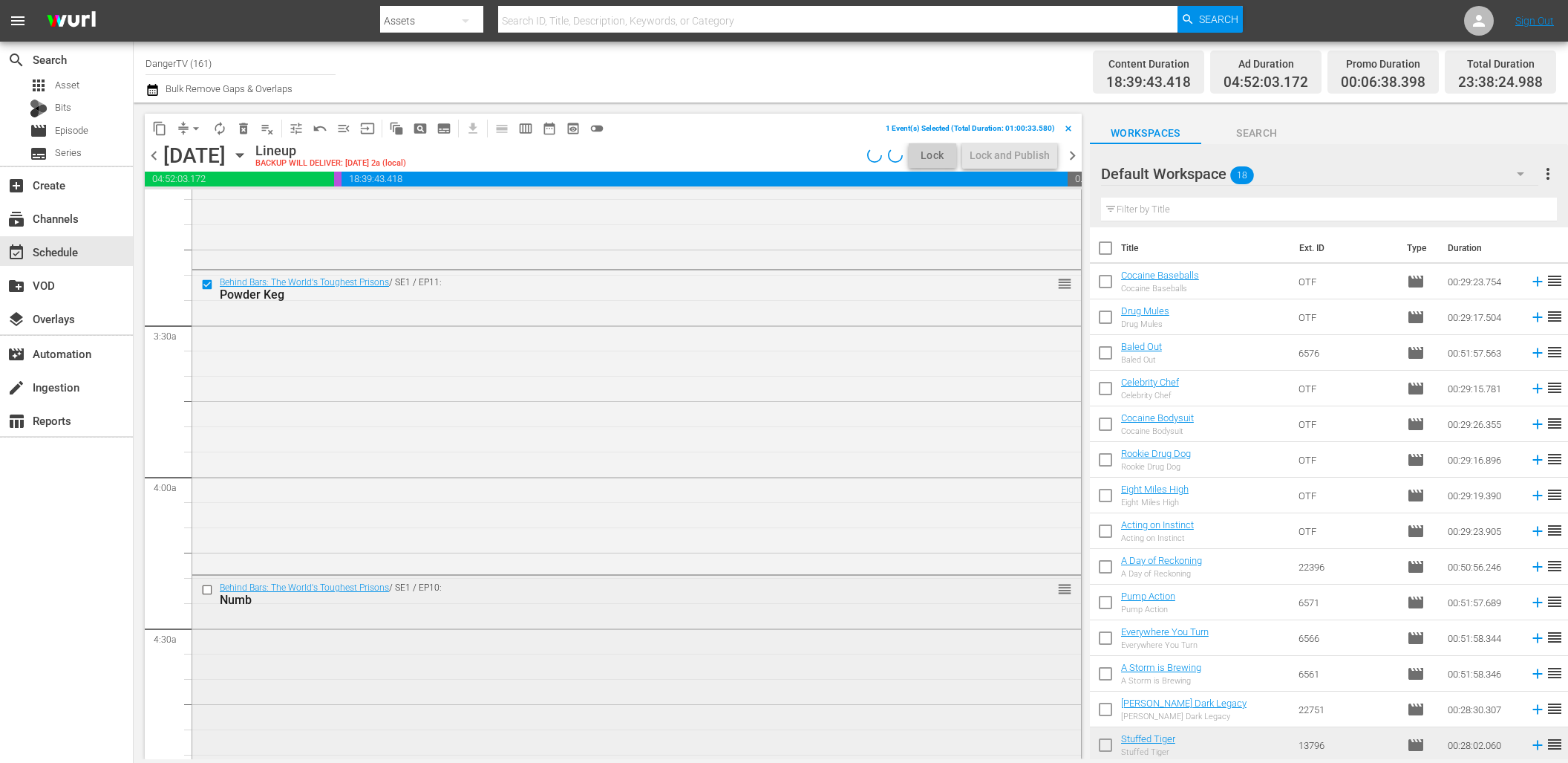
scroll to position [929, 0]
click at [209, 587] on input "checkbox" at bounding box center [209, 585] width 16 height 13
click at [243, 135] on span "delete_forever_outlined" at bounding box center [243, 128] width 15 height 15
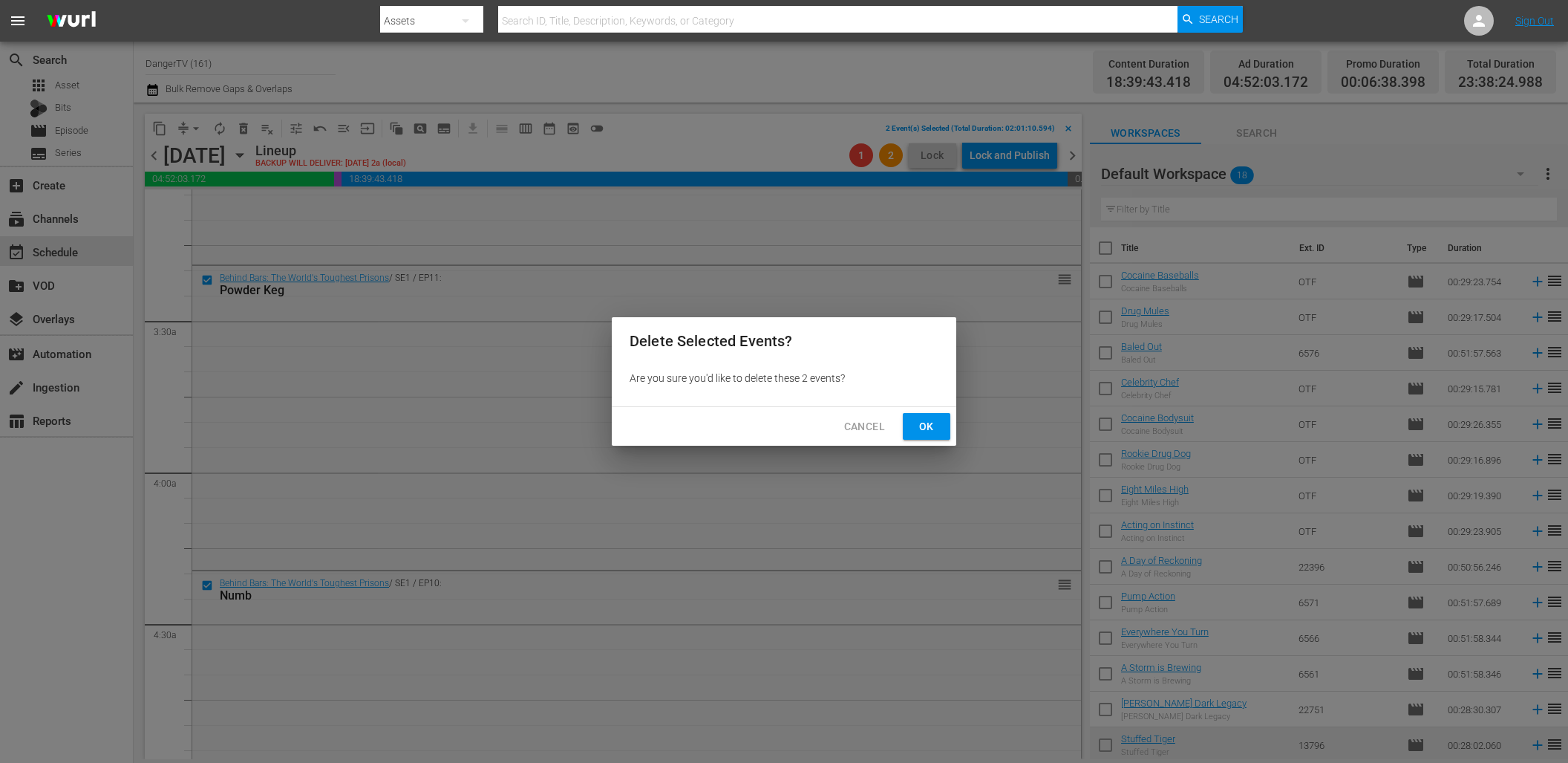
drag, startPoint x: 926, startPoint y: 421, endPoint x: 622, endPoint y: 435, distance: 304.3
click at [925, 421] on span "Ok" at bounding box center [927, 426] width 24 height 19
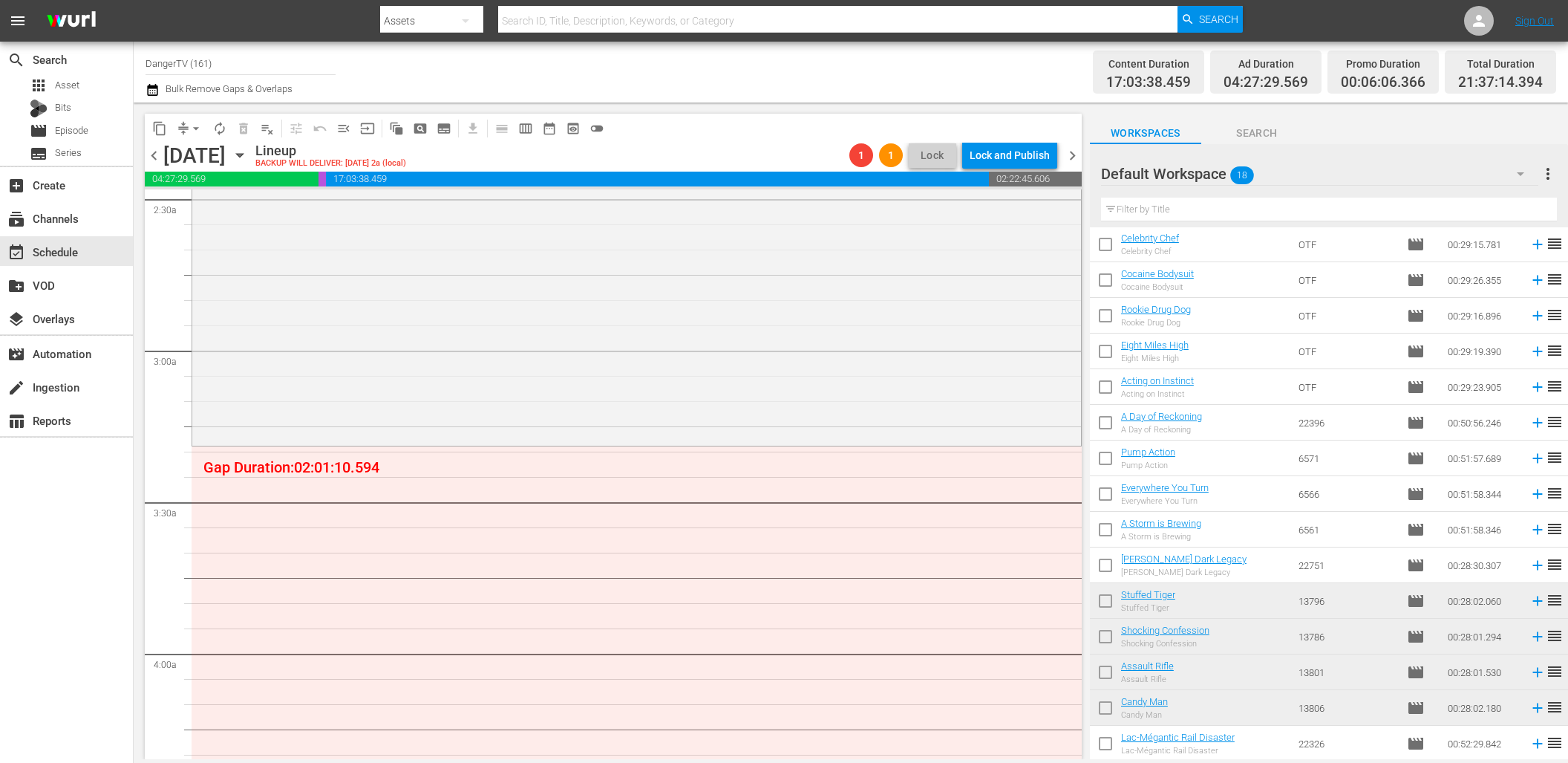
scroll to position [0, 0]
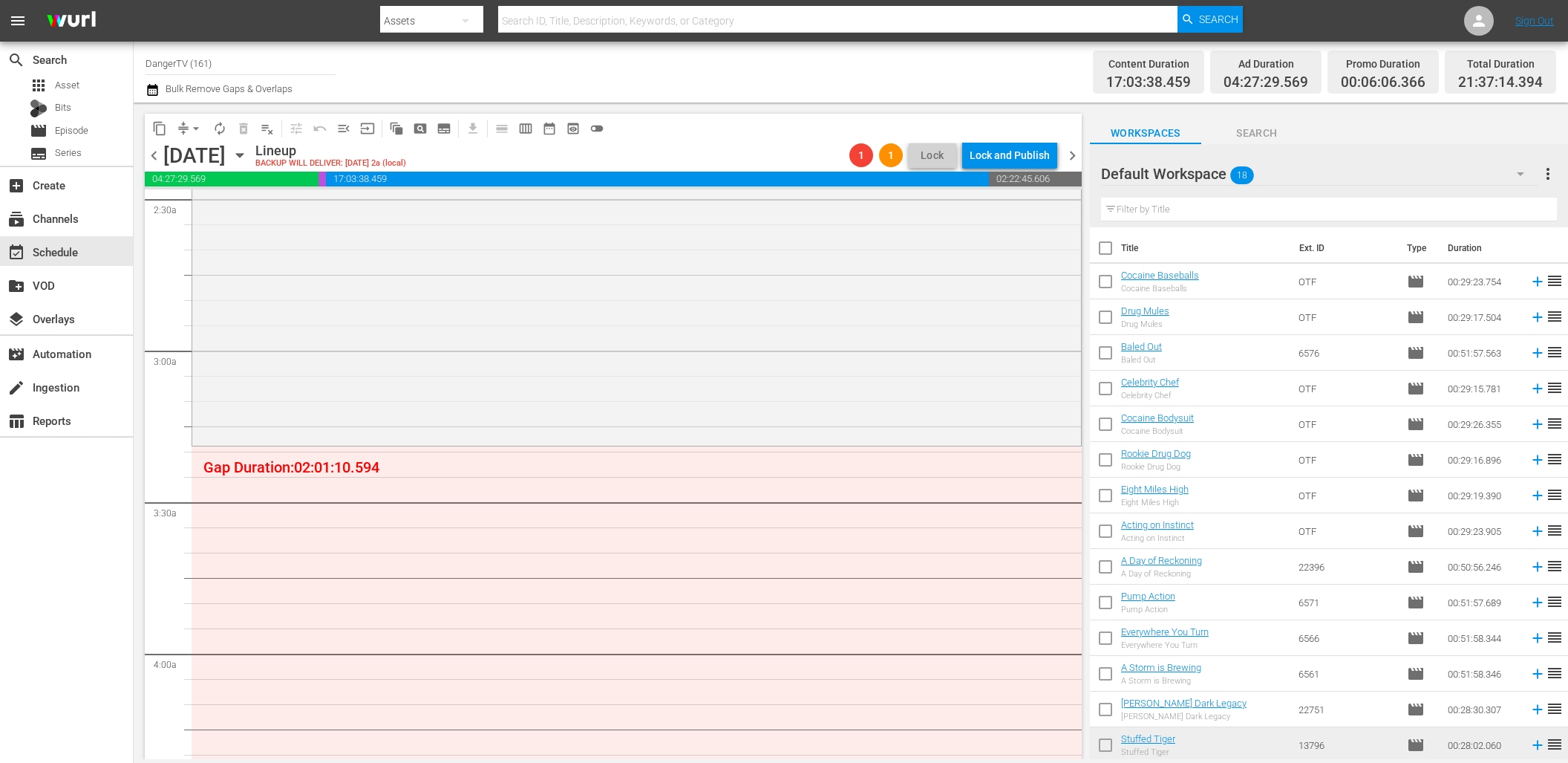
click at [1107, 248] on input "checkbox" at bounding box center [1106, 251] width 31 height 31
checkbox input "true"
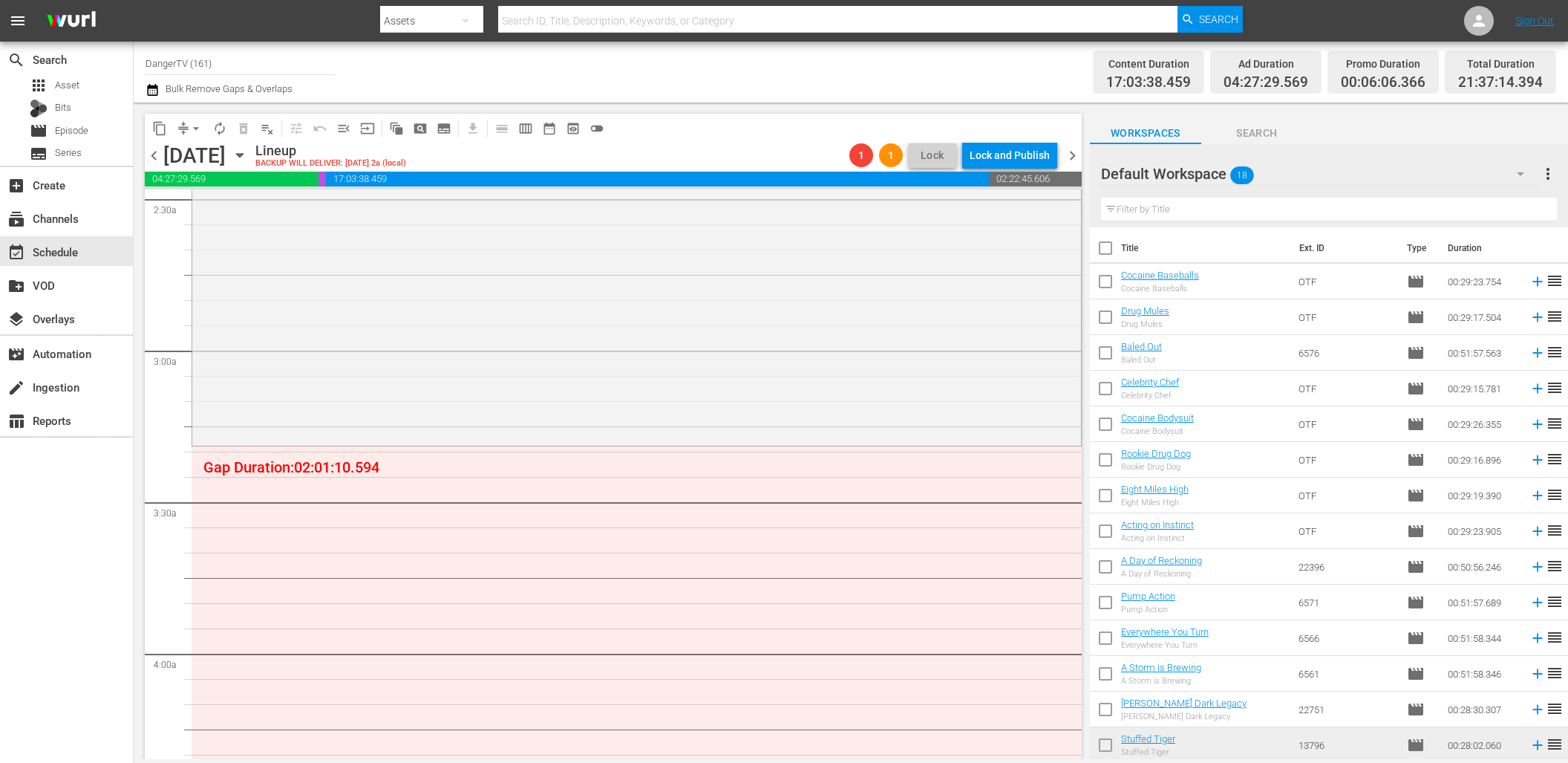
checkbox input "true"
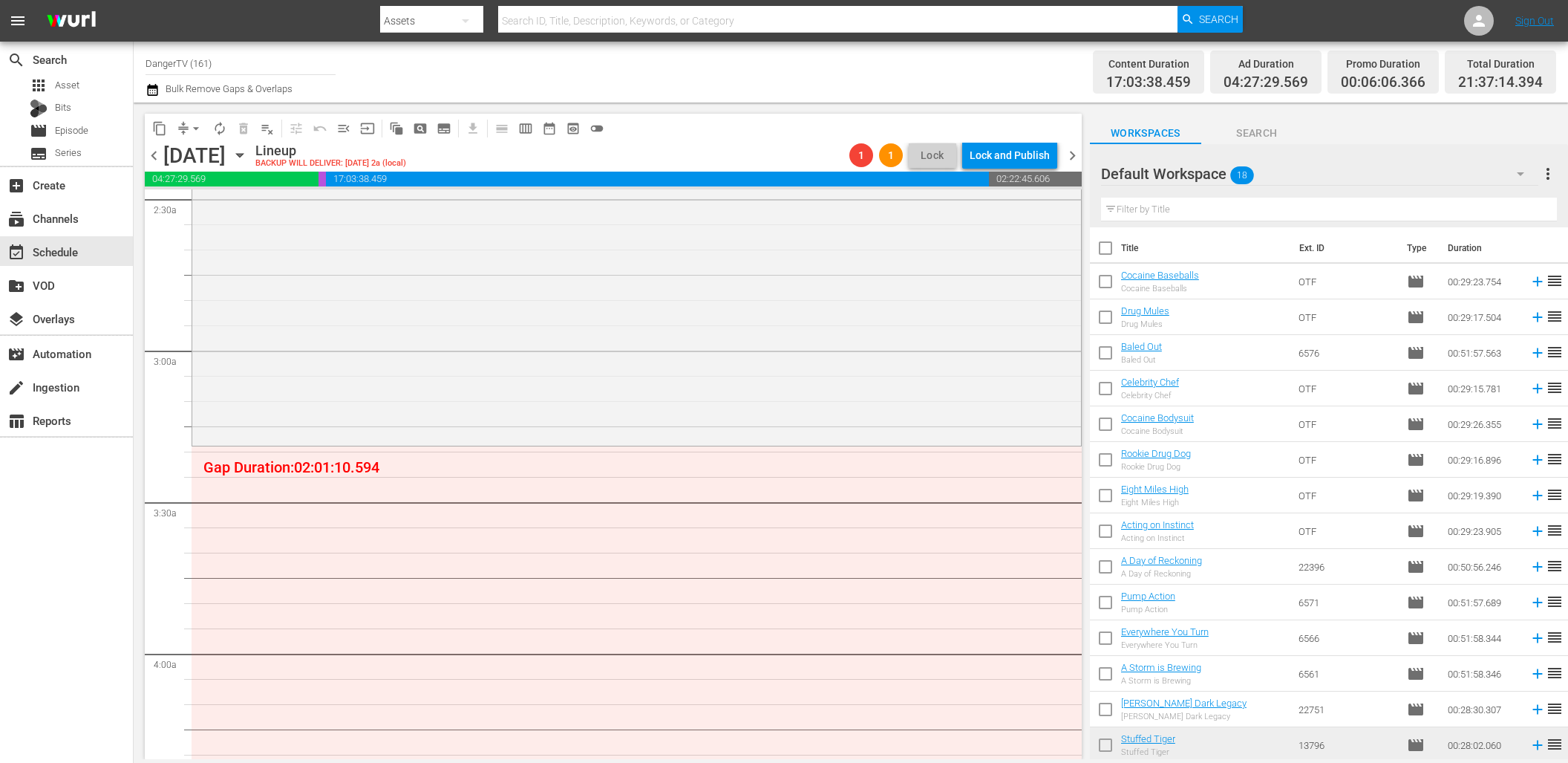
checkbox input "true"
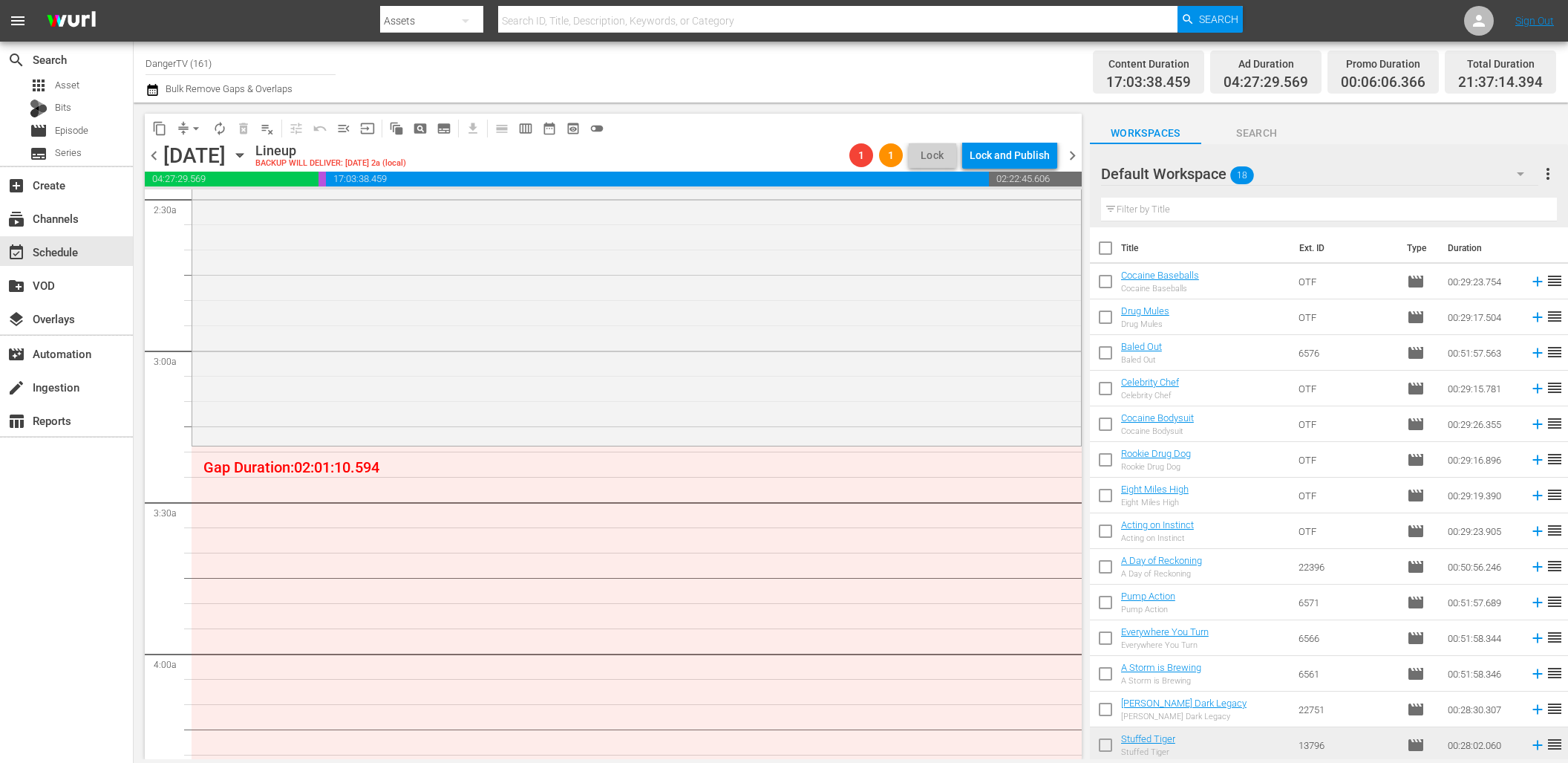
checkbox input "true"
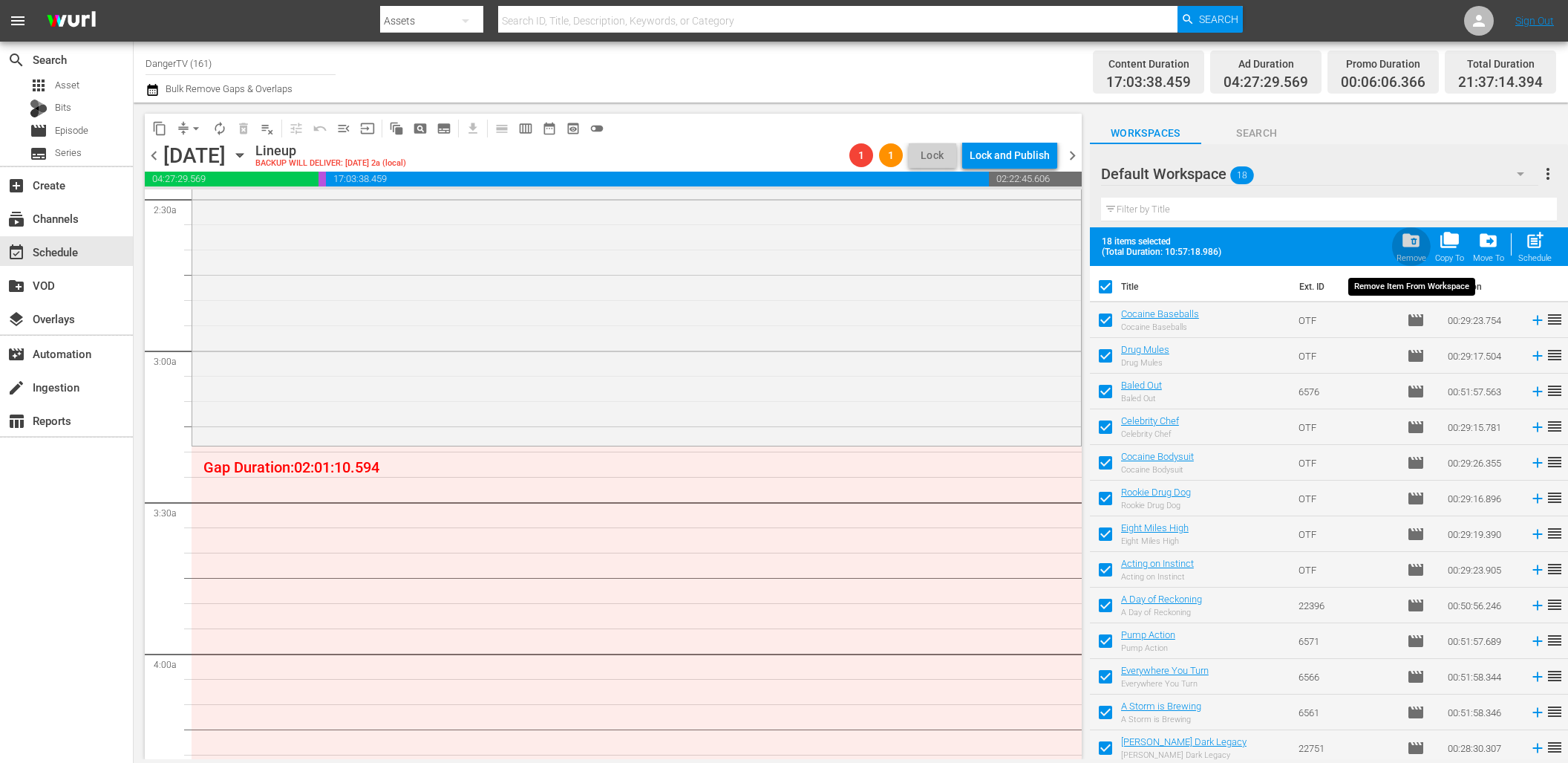
click at [1414, 240] on span "folder_delete" at bounding box center [1411, 240] width 20 height 20
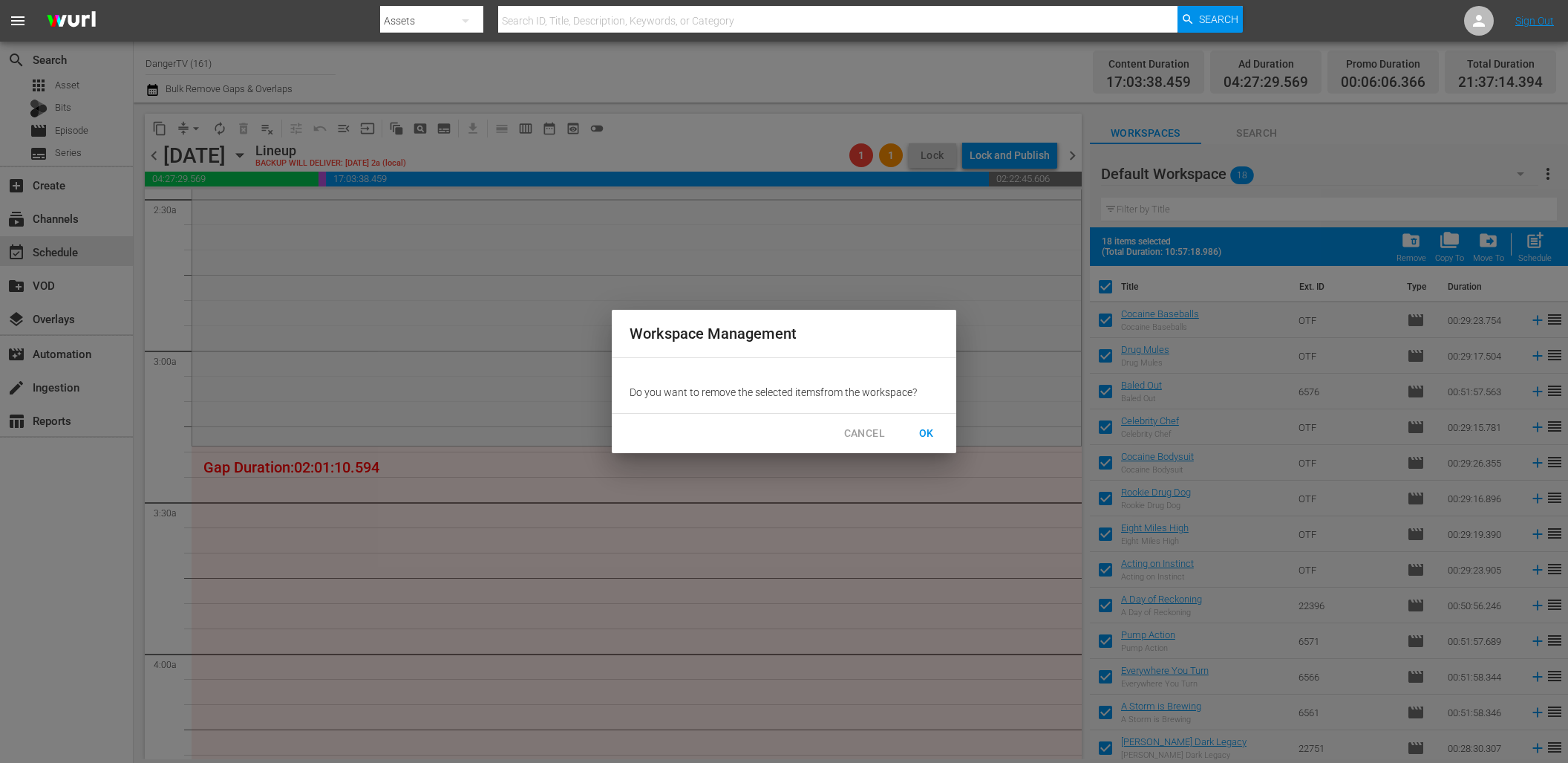
click at [927, 430] on span "OK" at bounding box center [927, 433] width 24 height 19
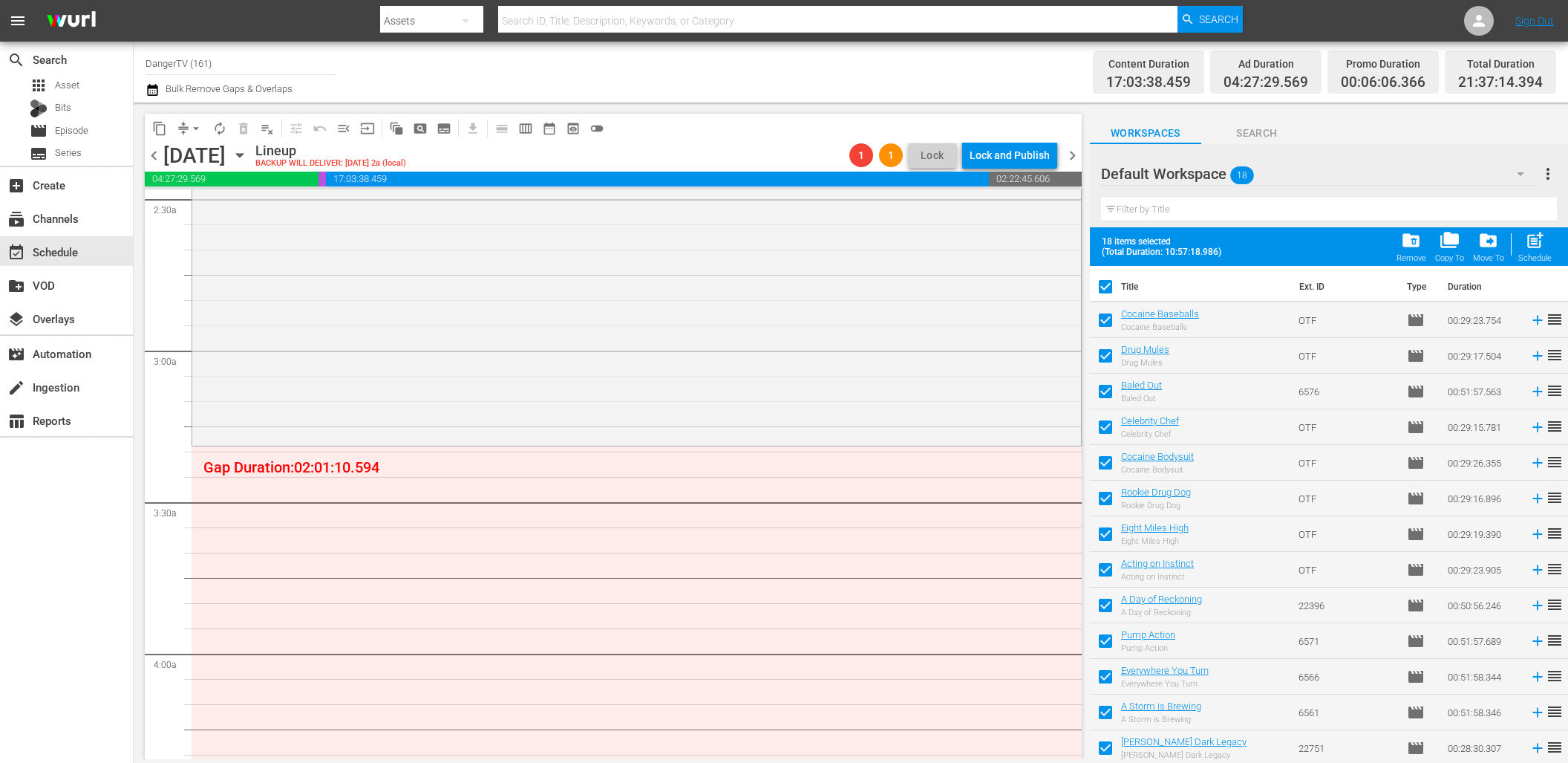
checkbox input "false"
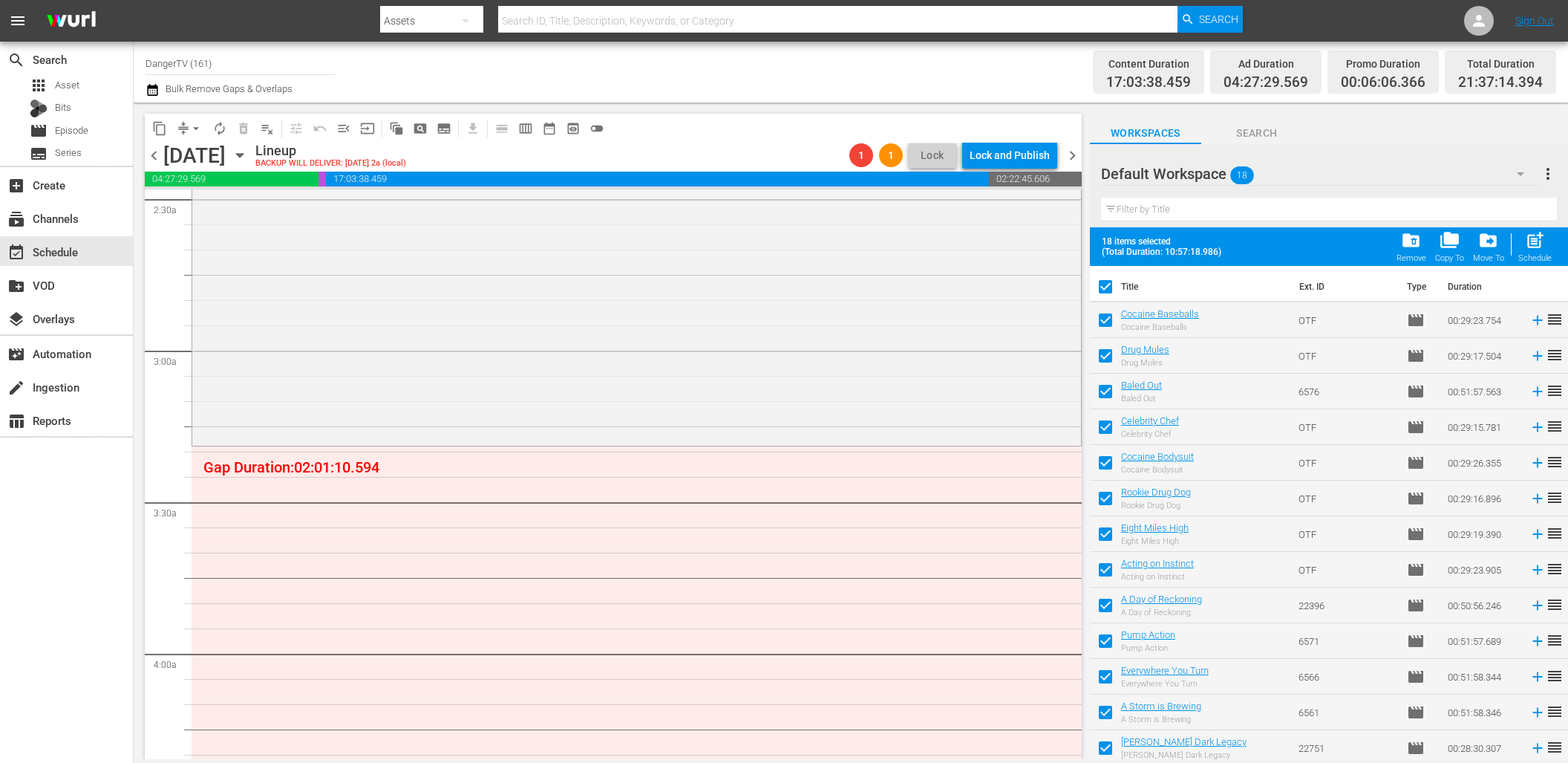
checkbox input "false"
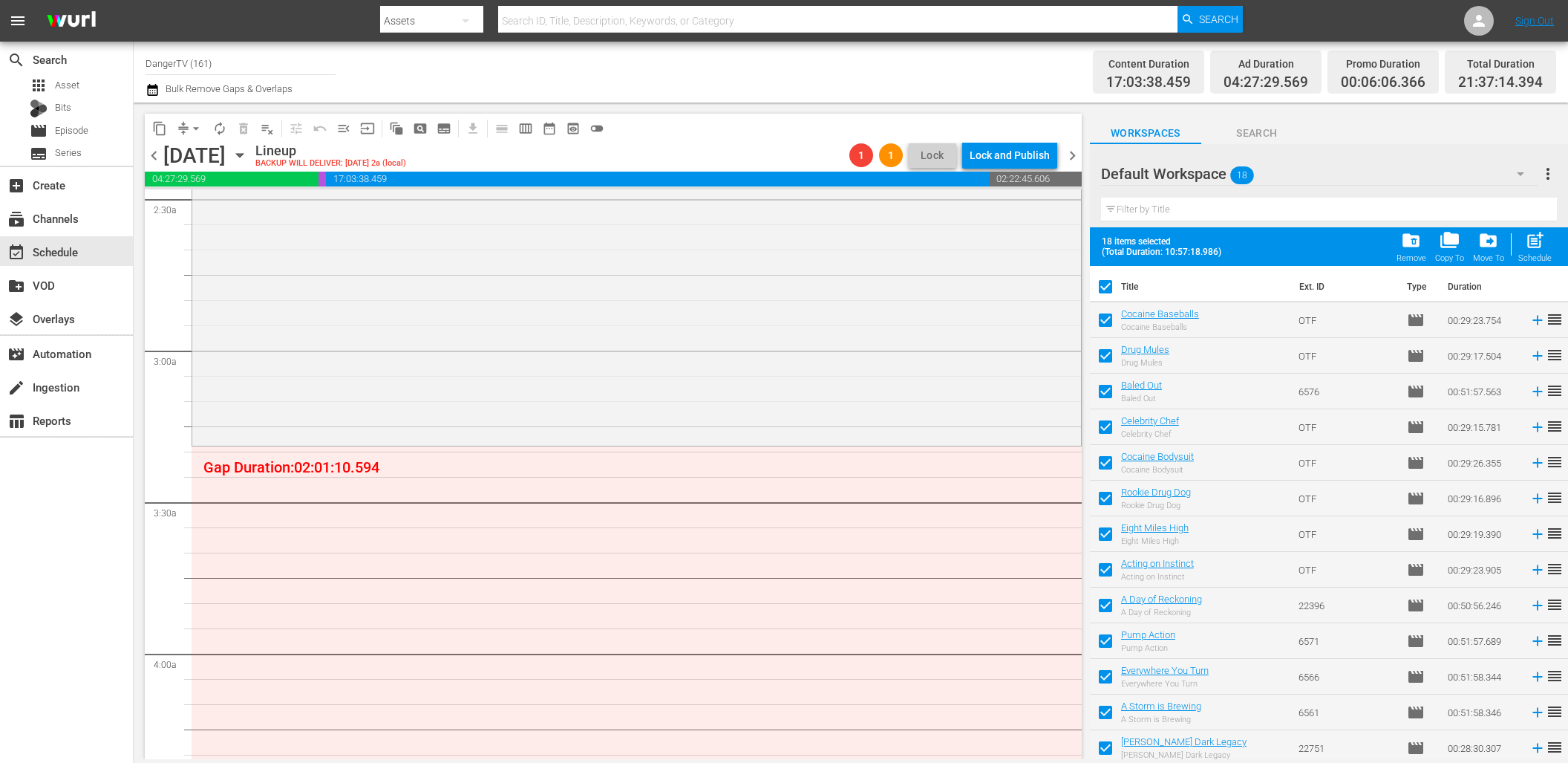
checkbox input "false"
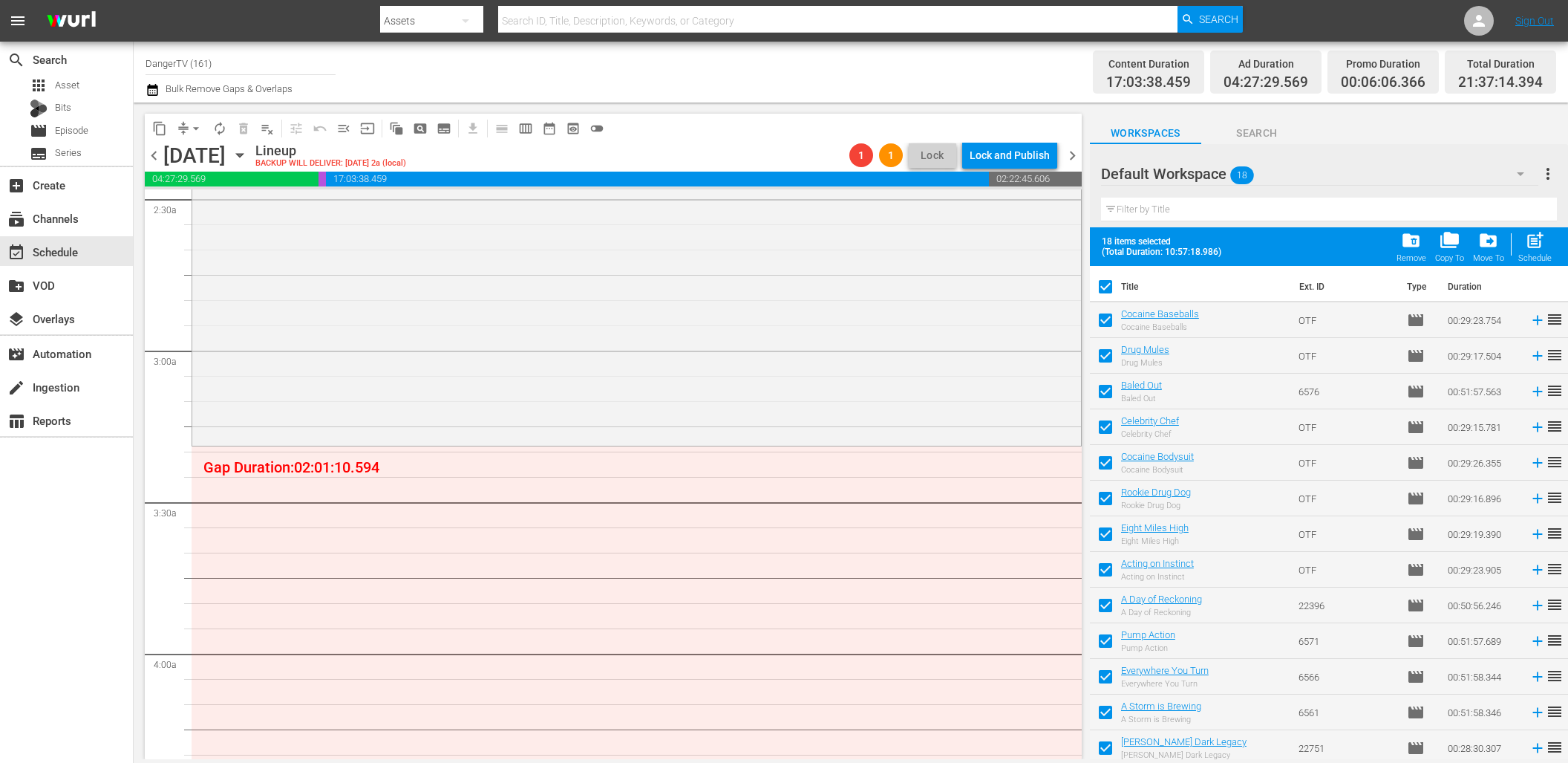
checkbox input "false"
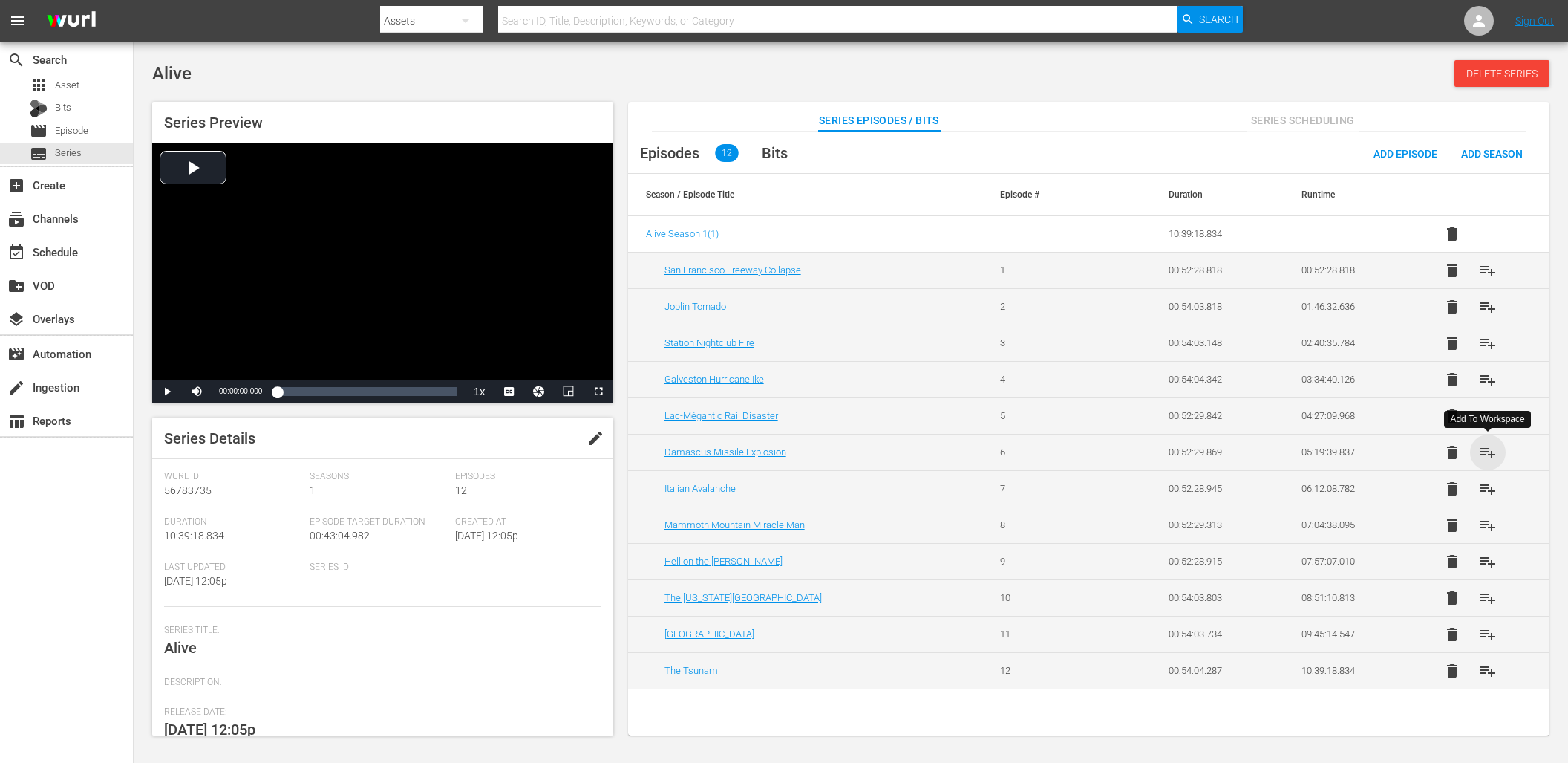
click at [1488, 452] on span "playlist_add" at bounding box center [1488, 453] width 18 height 18
click at [1492, 487] on span "playlist_add" at bounding box center [1488, 489] width 18 height 18
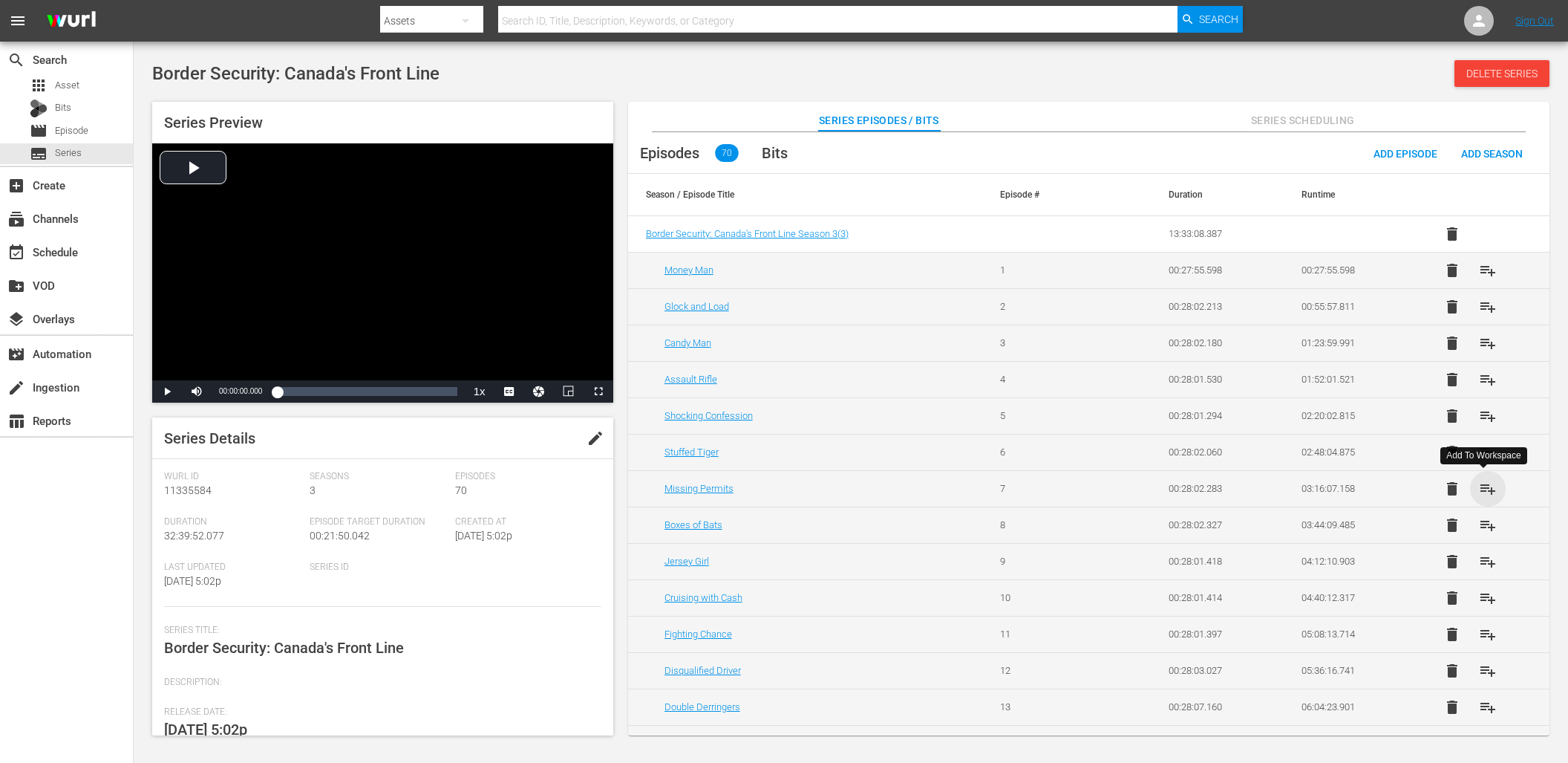
click at [1490, 483] on span "playlist_add" at bounding box center [1488, 489] width 18 height 18
click at [1486, 527] on span "playlist_add" at bounding box center [1488, 525] width 18 height 18
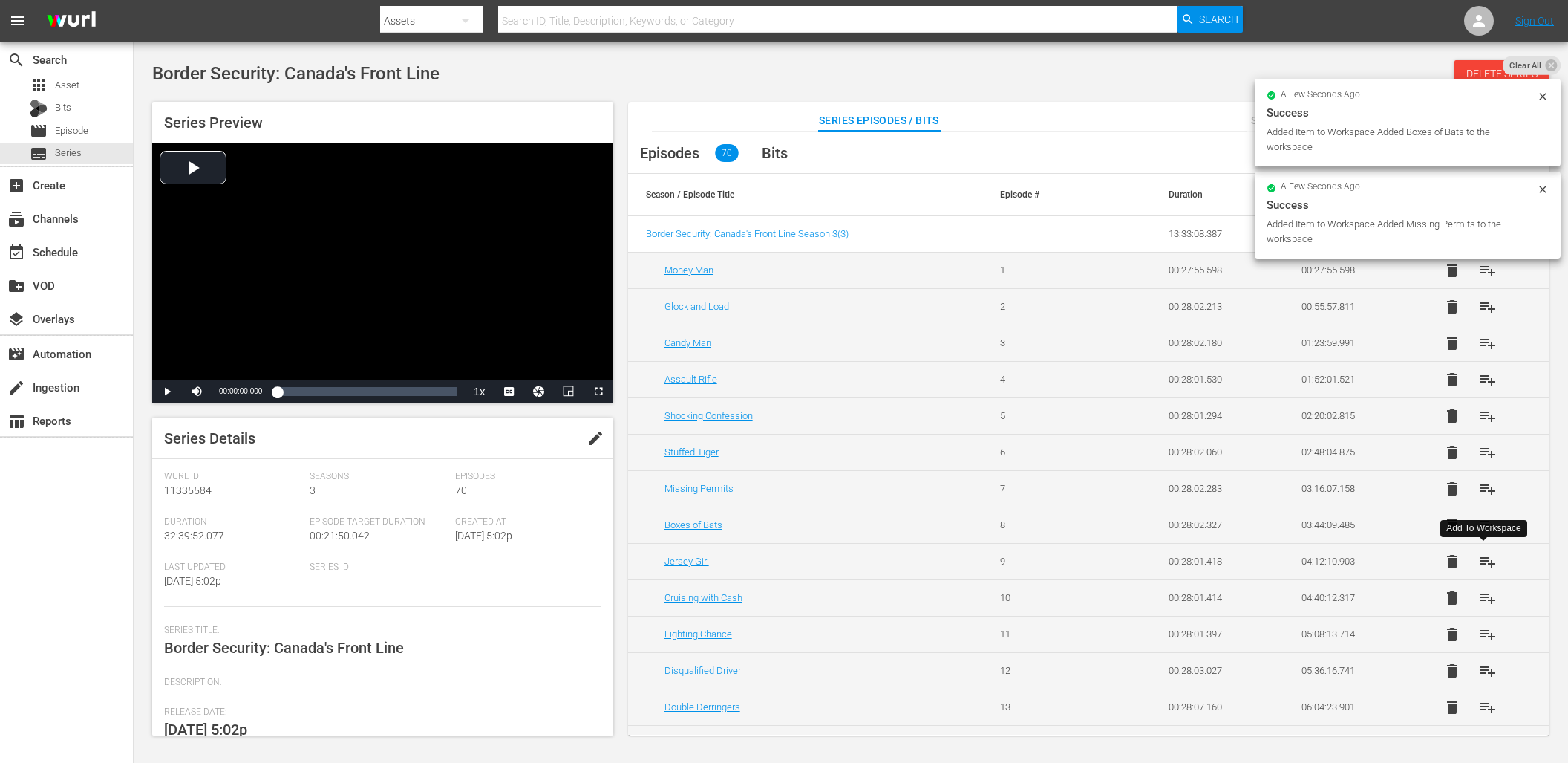
drag, startPoint x: 1485, startPoint y: 557, endPoint x: 1487, endPoint y: 575, distance: 18.1
click at [1485, 557] on span "playlist_add" at bounding box center [1488, 562] width 18 height 18
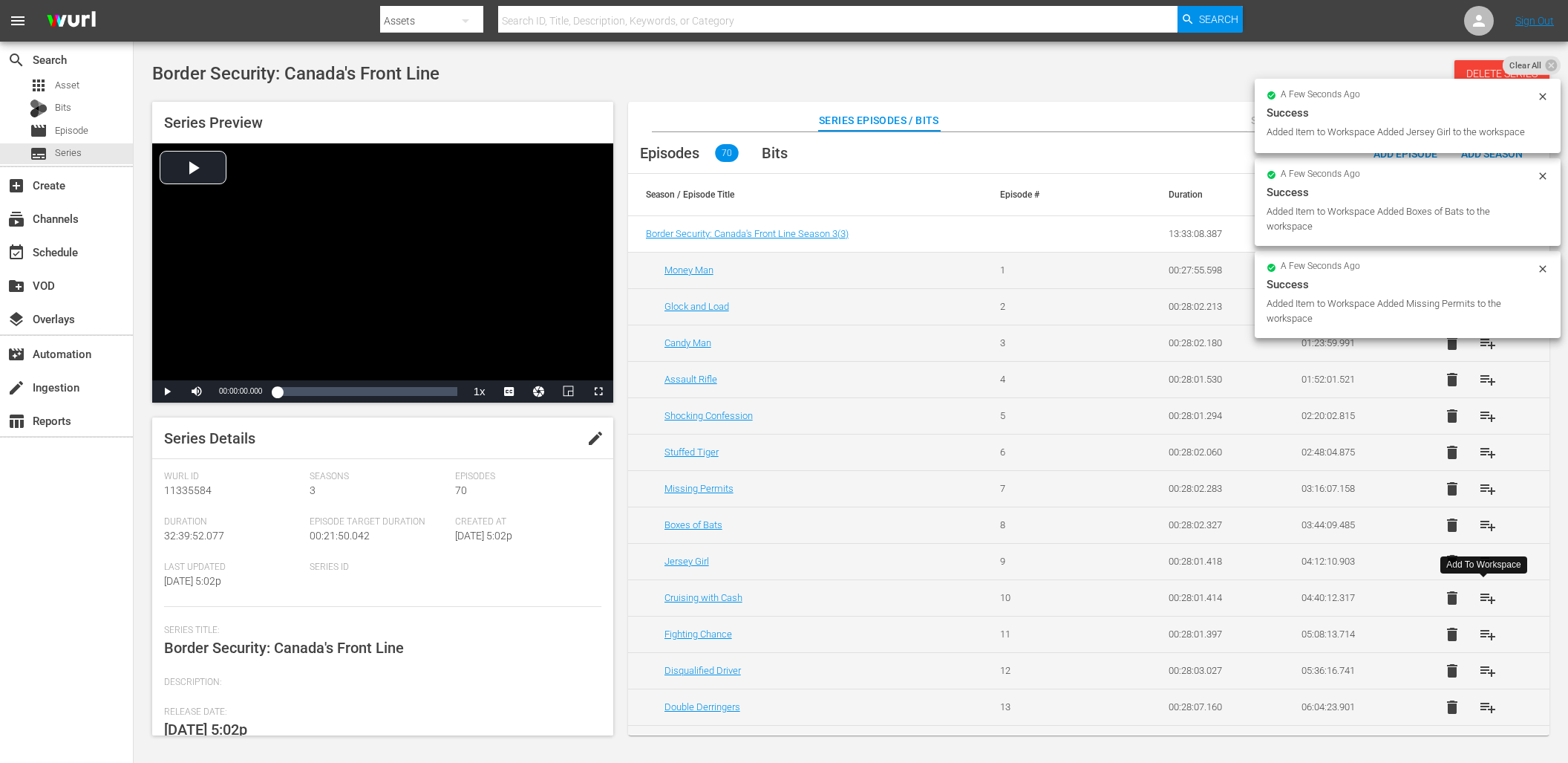
click at [1485, 602] on span "playlist_add" at bounding box center [1488, 598] width 18 height 18
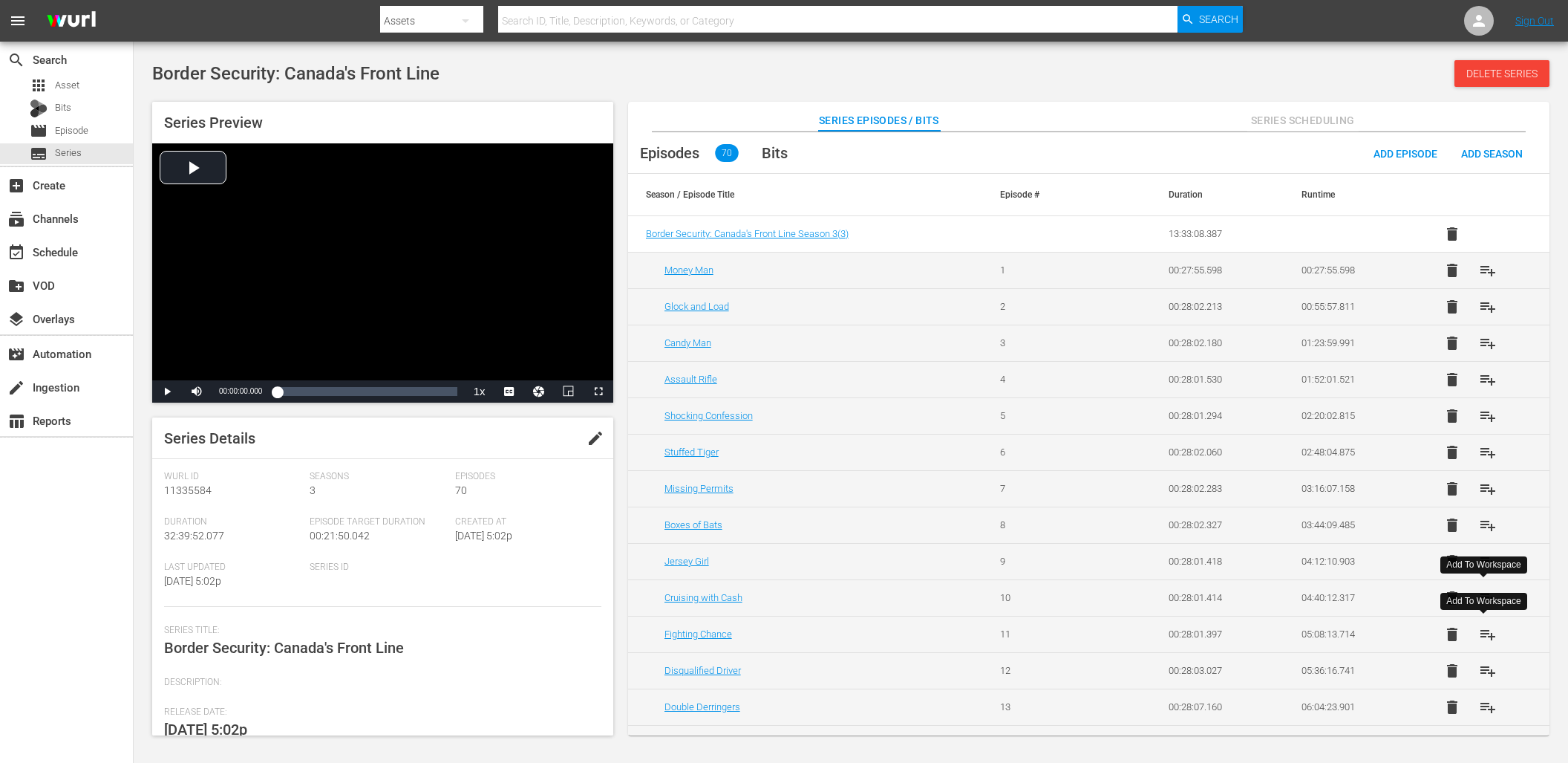
click at [1486, 635] on span "playlist_add" at bounding box center [1488, 634] width 18 height 18
click at [1480, 666] on span "playlist_add" at bounding box center [1488, 671] width 18 height 18
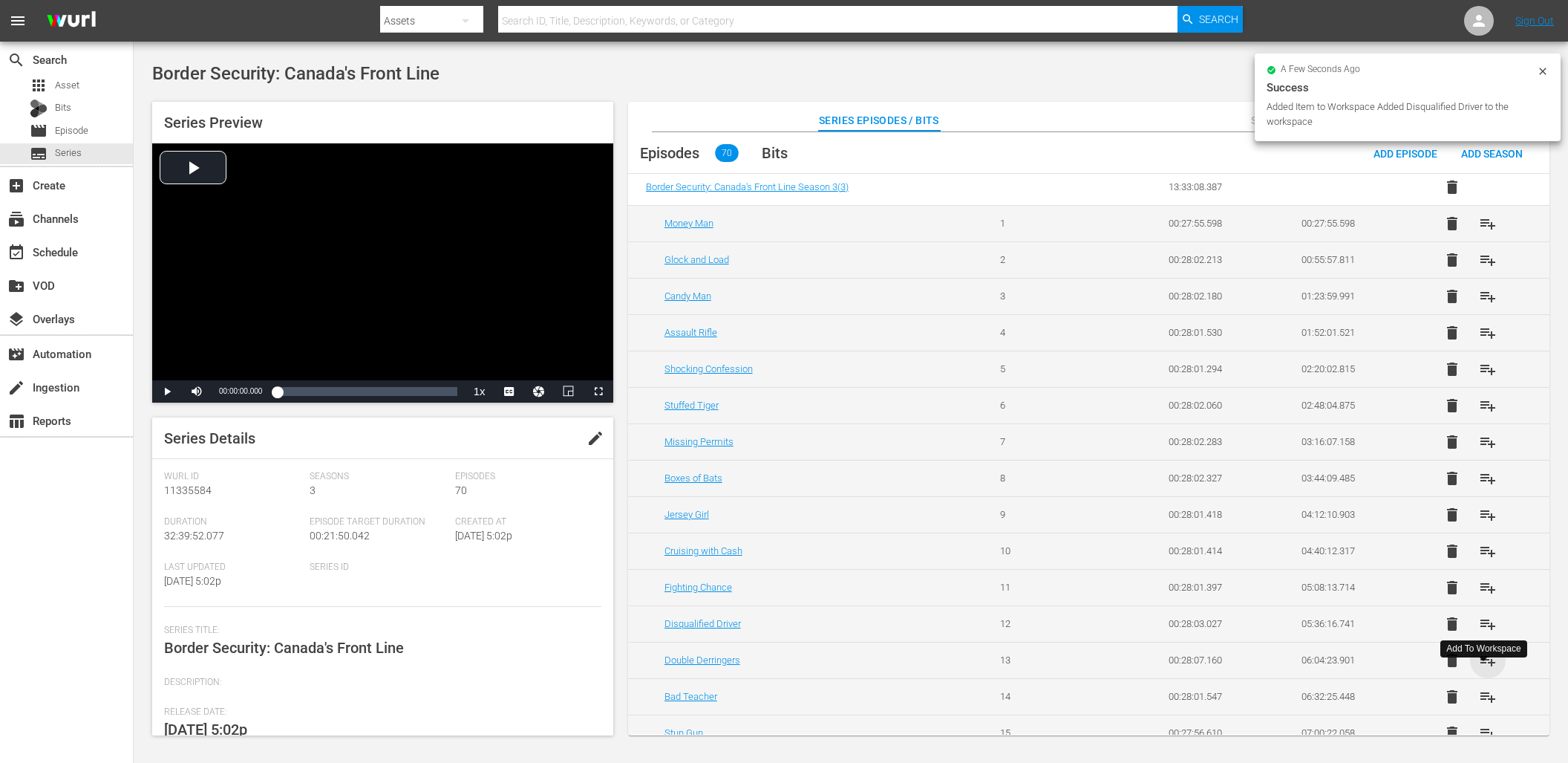
click at [1484, 665] on span "playlist_add" at bounding box center [1488, 660] width 18 height 18
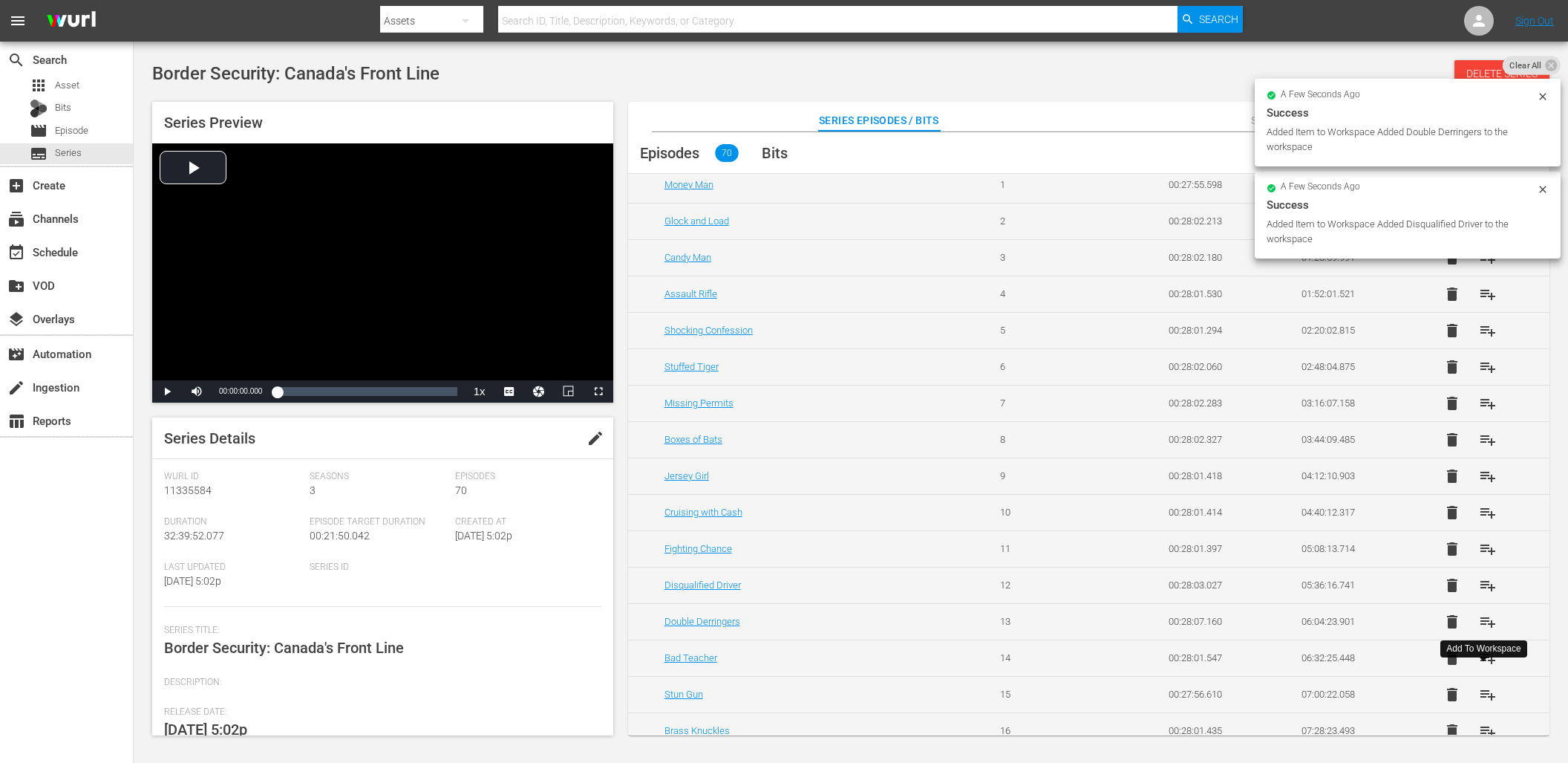
scroll to position [108, 0]
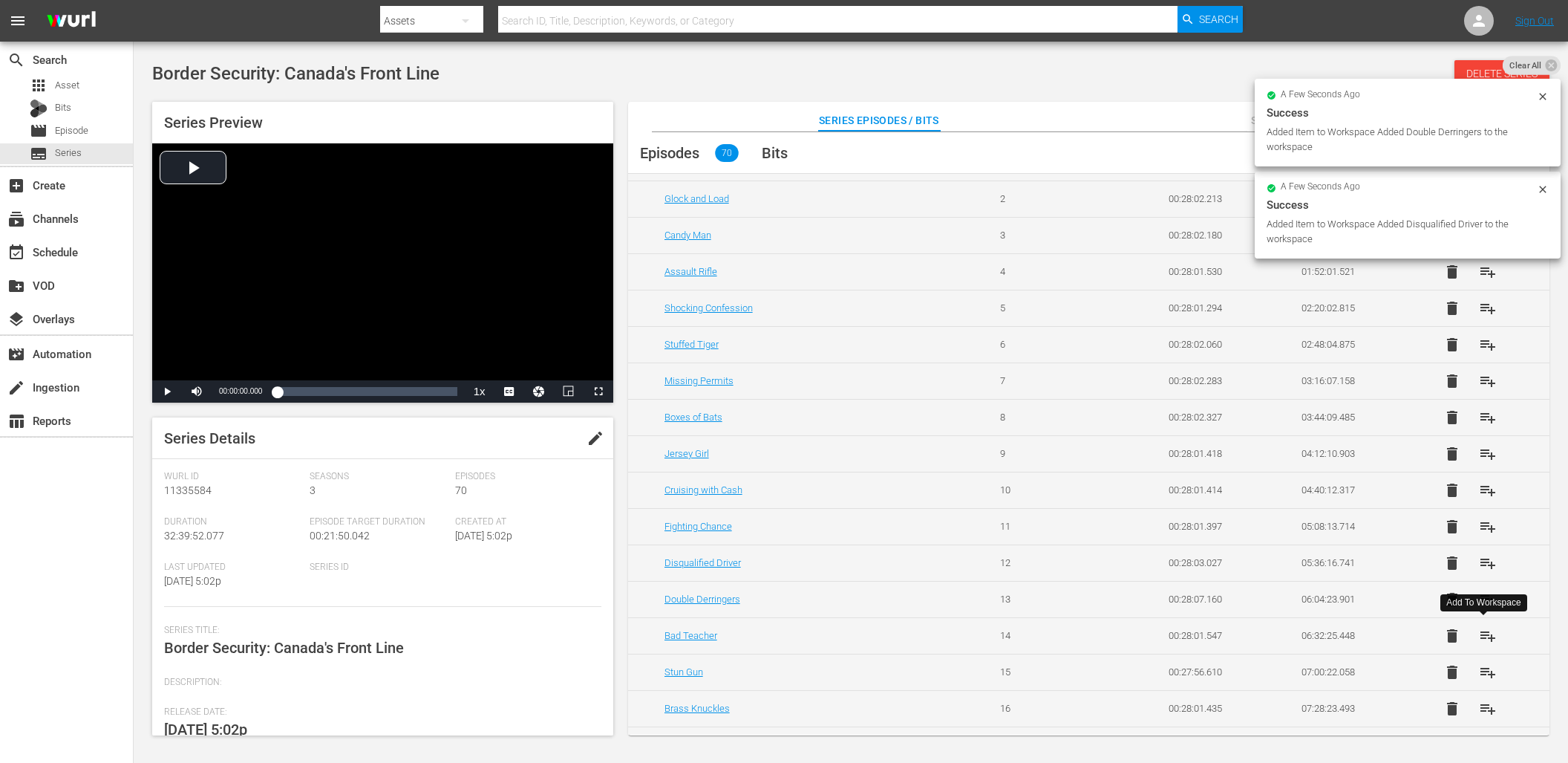
click at [1484, 635] on span "playlist_add" at bounding box center [1488, 635] width 18 height 18
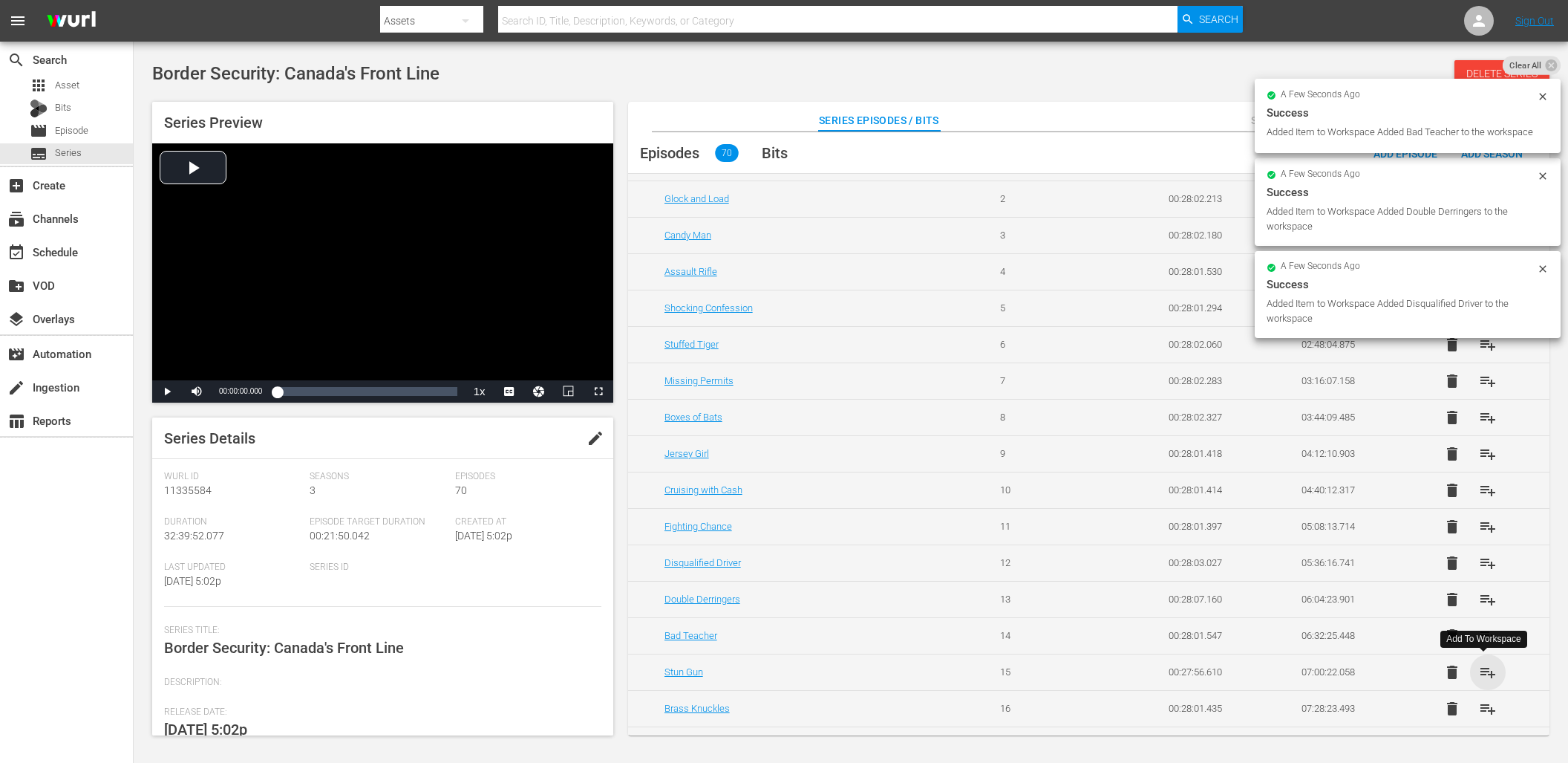
click at [1487, 672] on span "playlist_add" at bounding box center [1488, 672] width 18 height 18
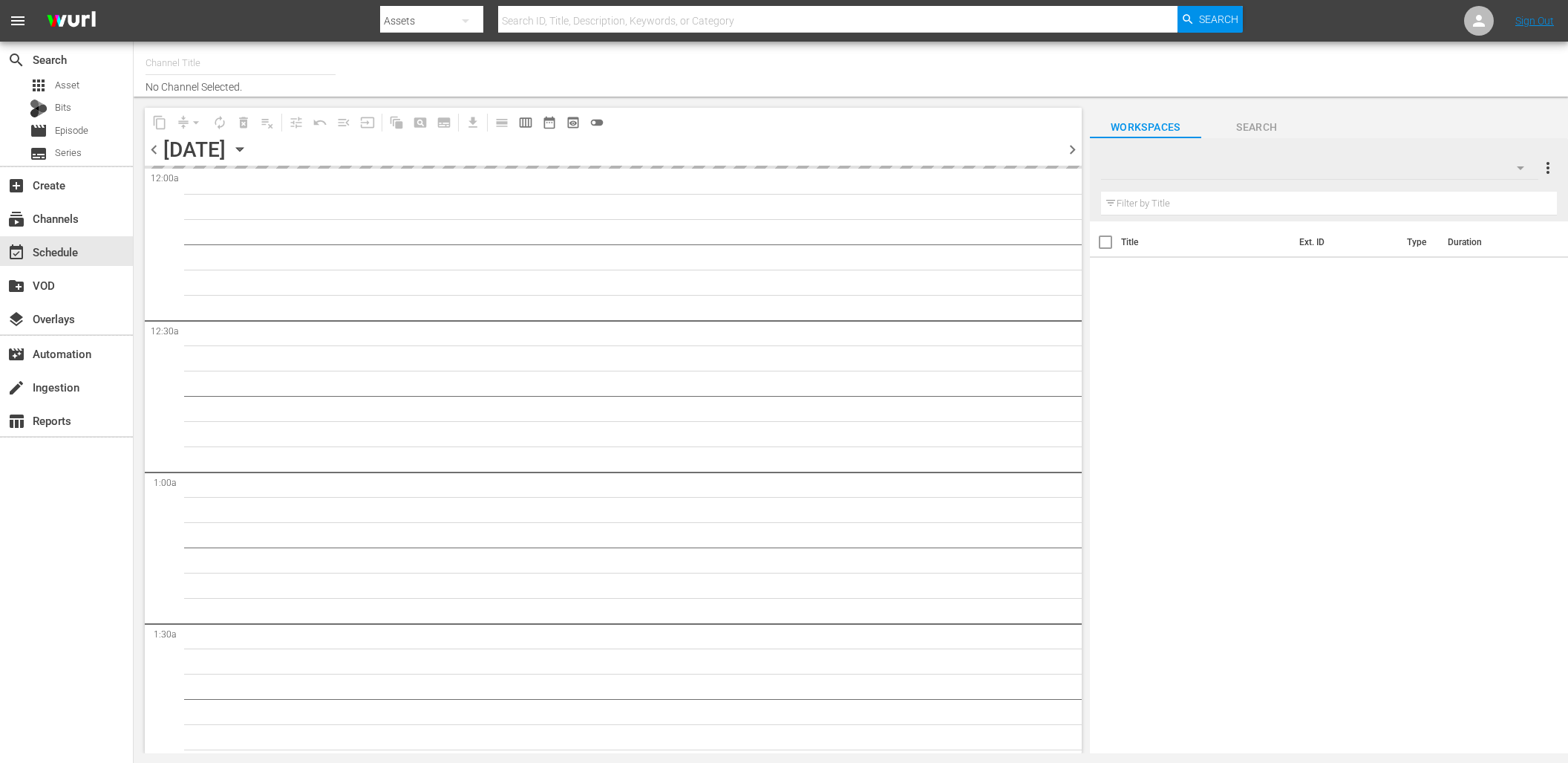
type input "DangerTV (161)"
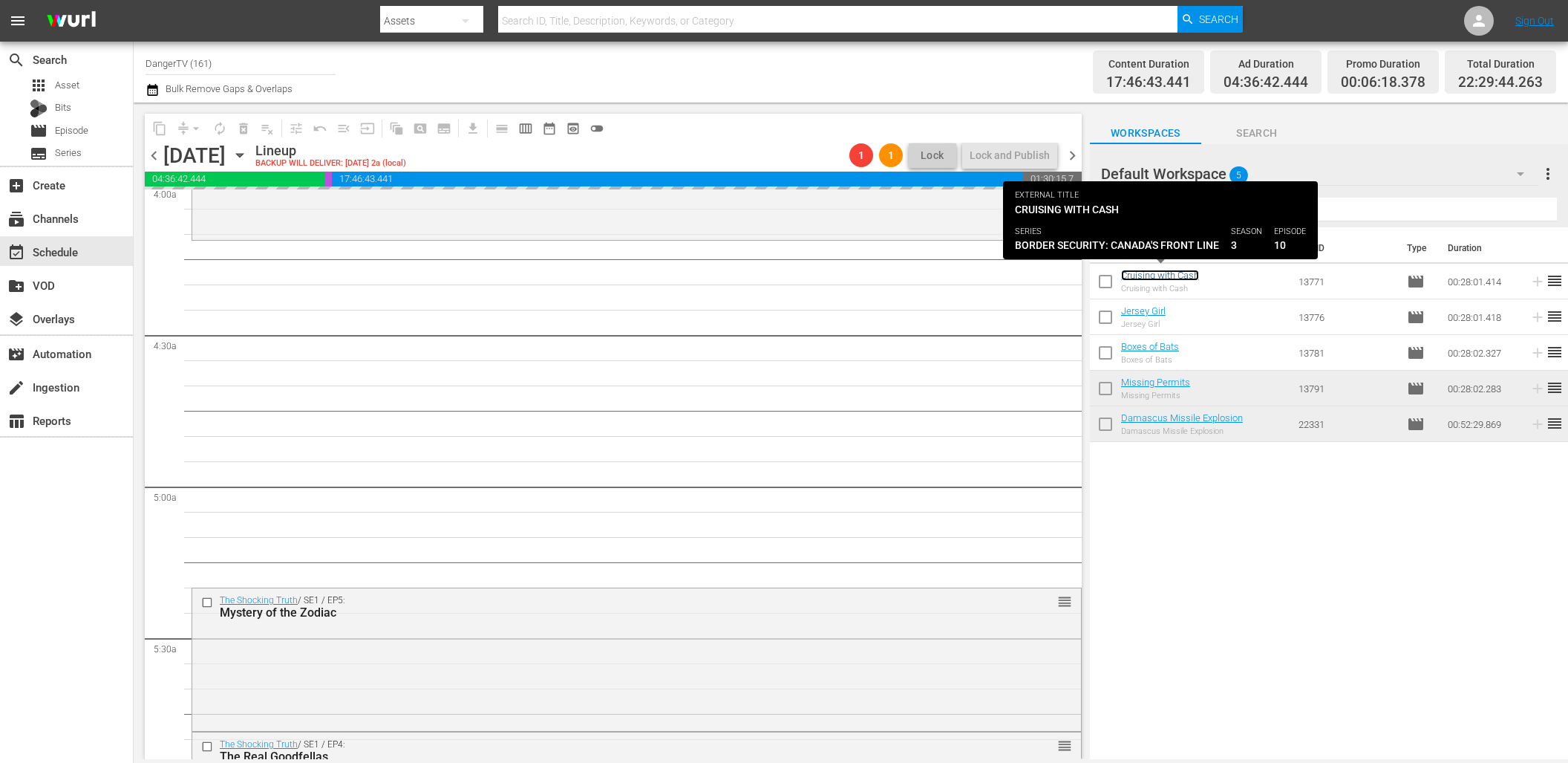
scroll to position [1225, 0]
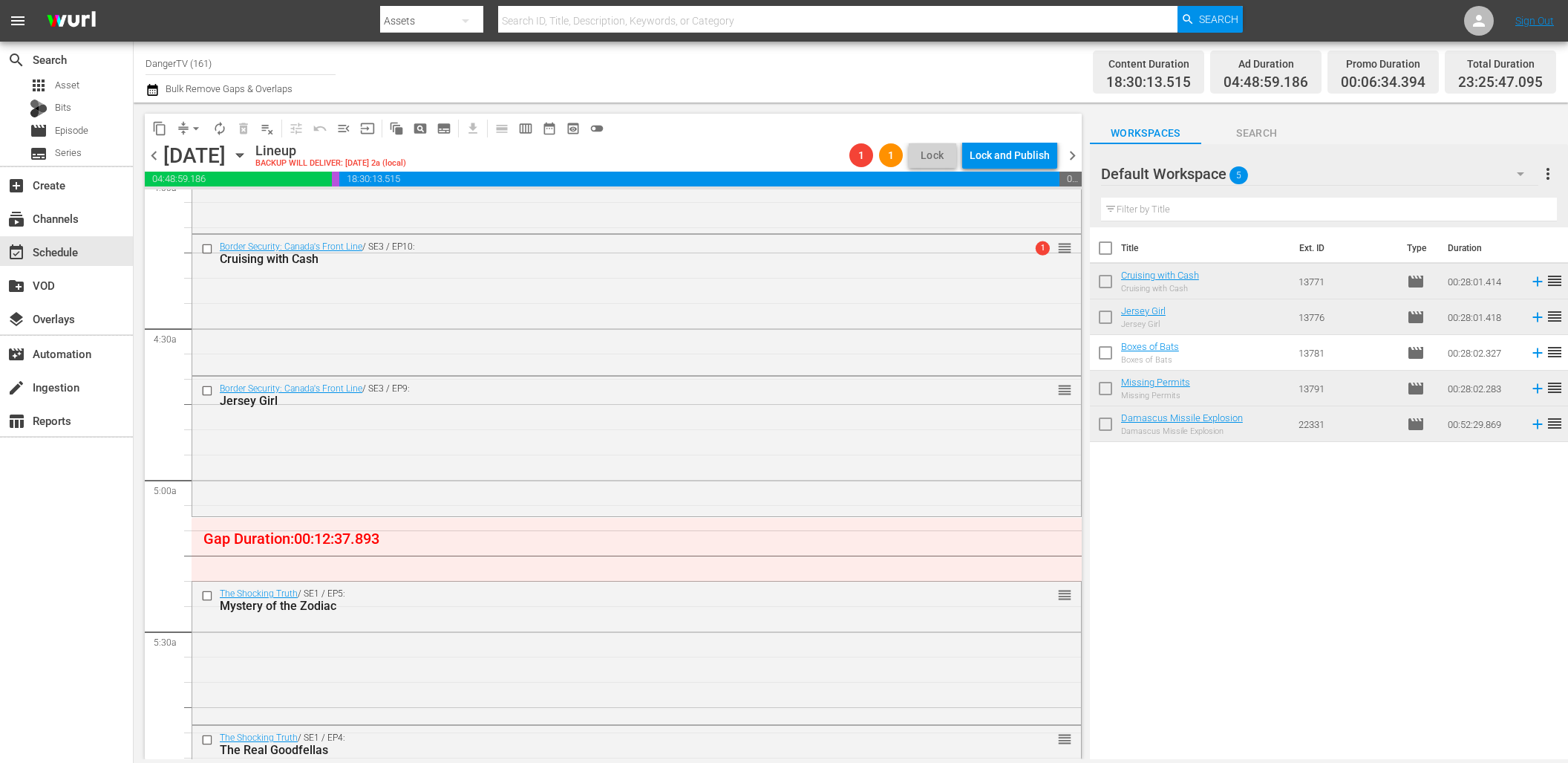
drag, startPoint x: 1154, startPoint y: 311, endPoint x: 310, endPoint y: 12, distance: 895.4
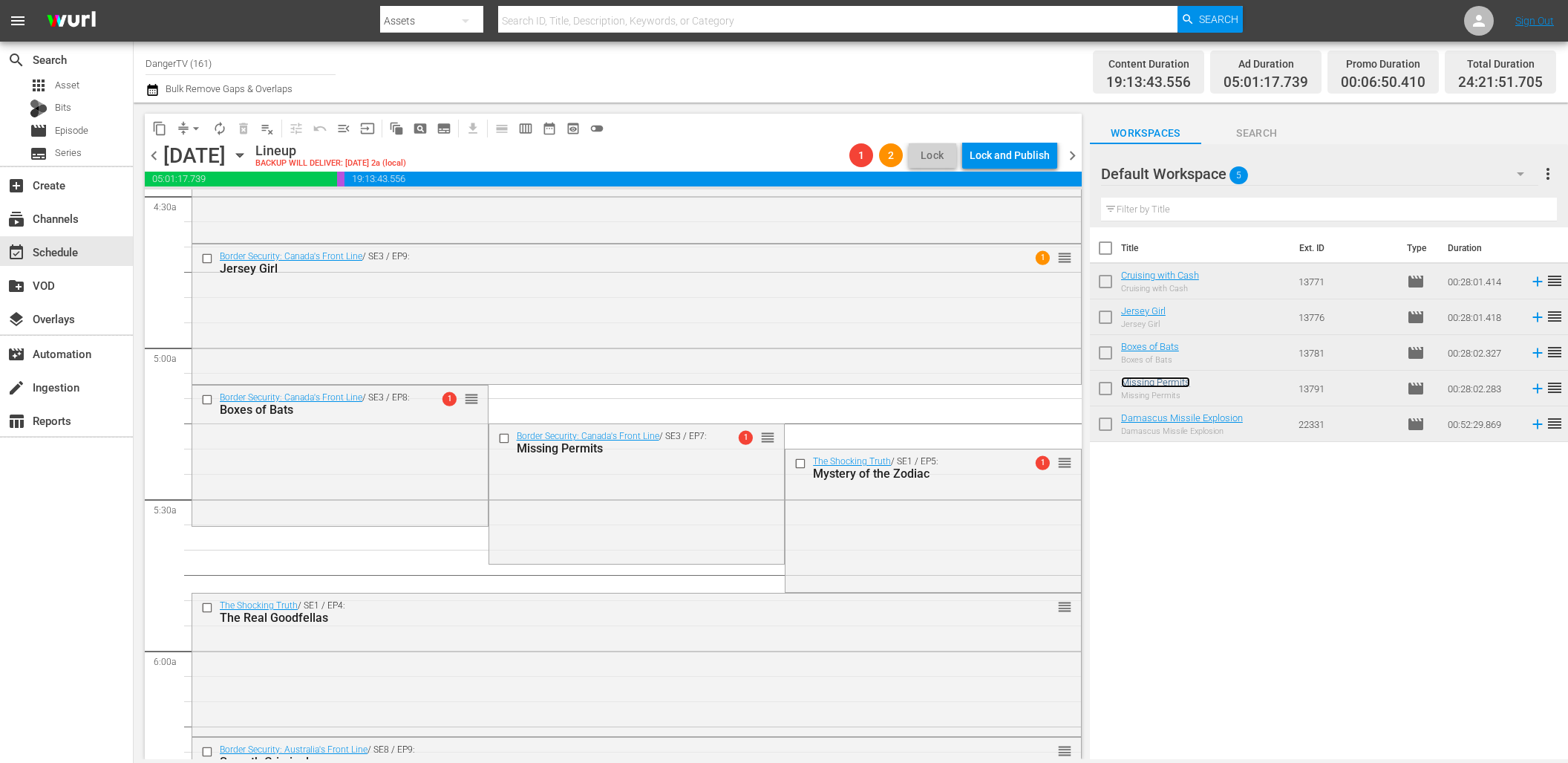
scroll to position [1352, 0]
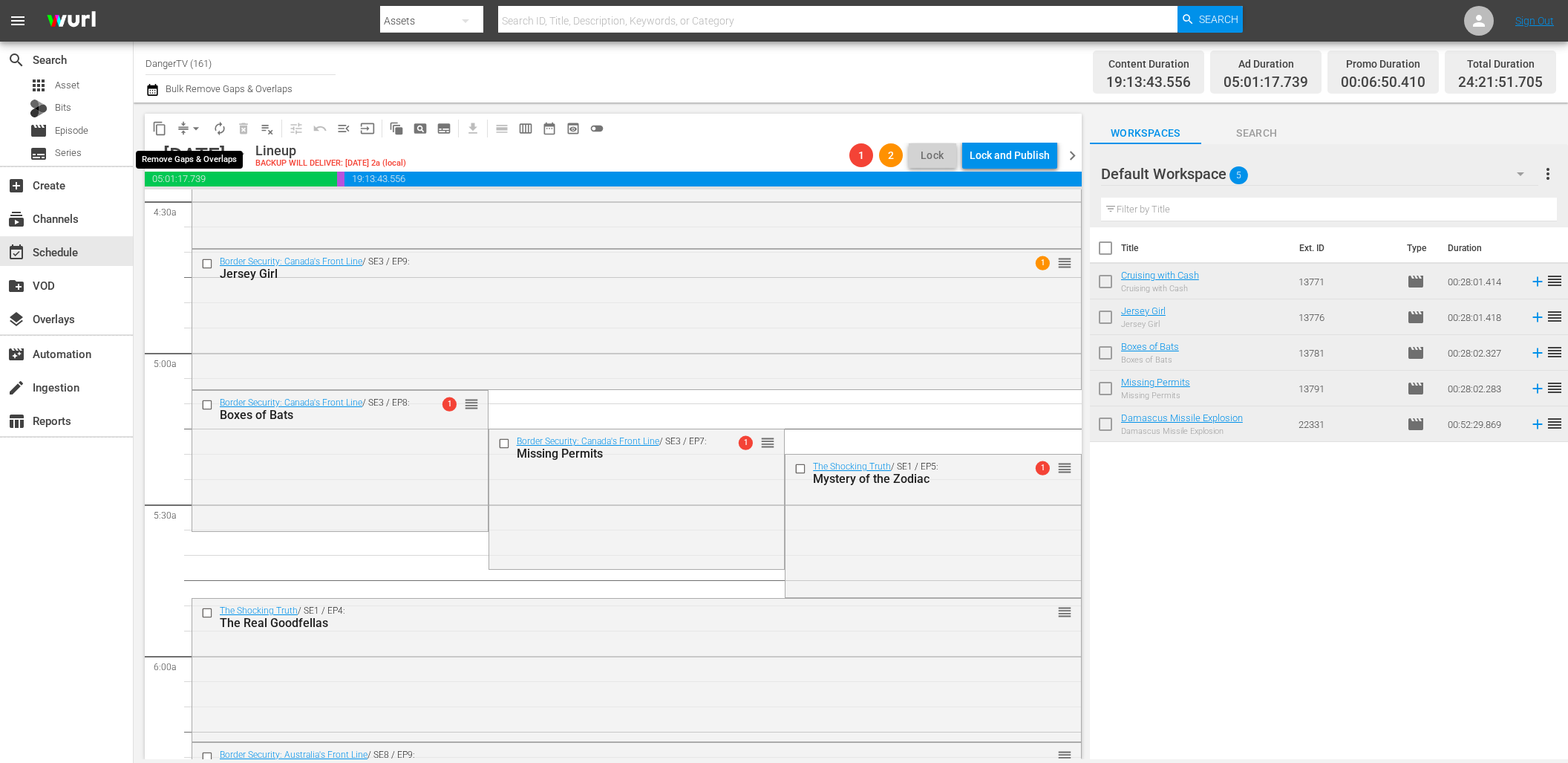
drag, startPoint x: 196, startPoint y: 130, endPoint x: 202, endPoint y: 136, distance: 8.5
click at [196, 130] on span "arrow_drop_down" at bounding box center [195, 128] width 15 height 15
click at [247, 206] on li "Align to End of Previous Day" at bounding box center [196, 207] width 156 height 25
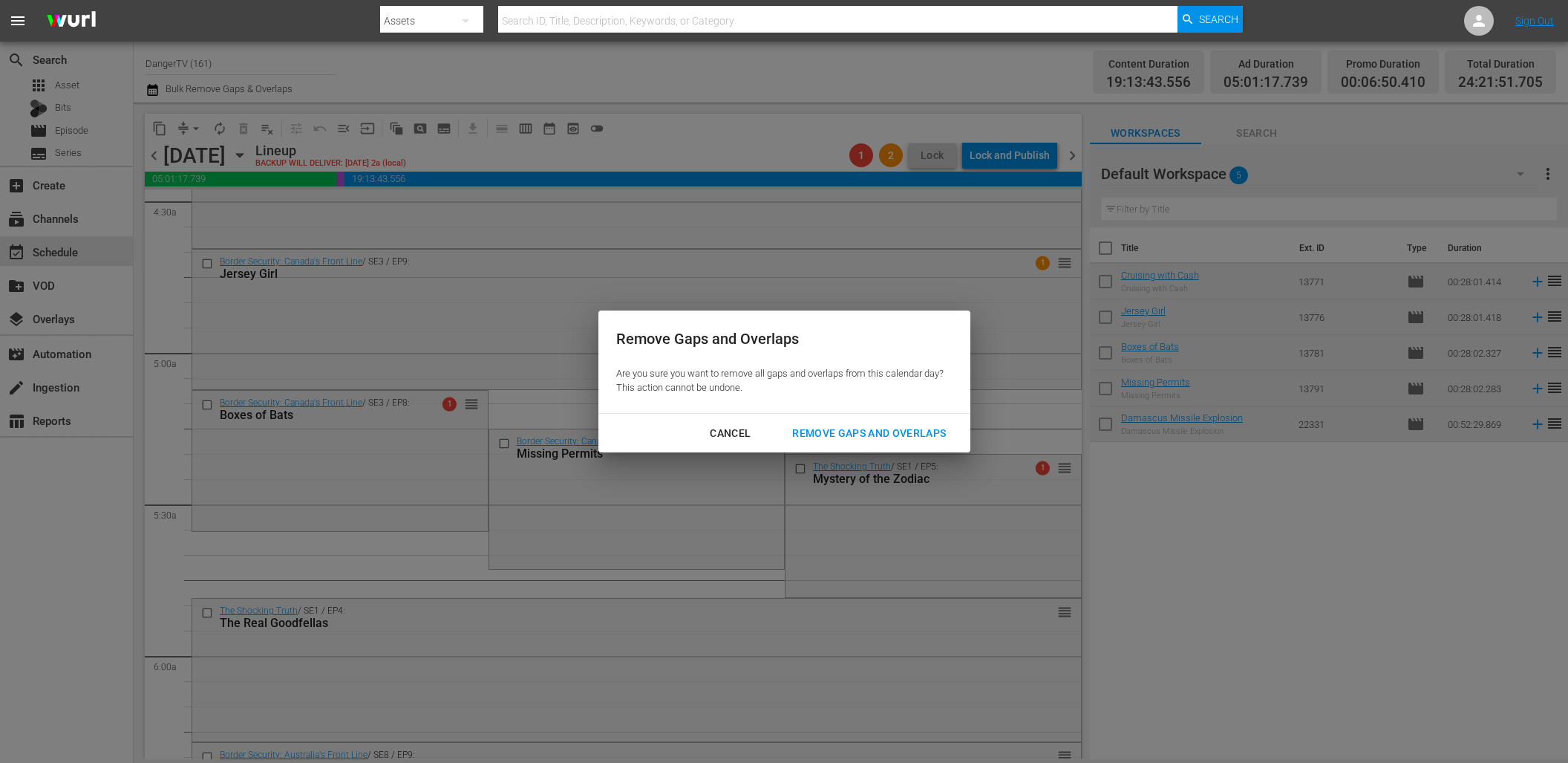
click at [937, 434] on div "Remove Gaps and Overlaps" at bounding box center [869, 433] width 178 height 19
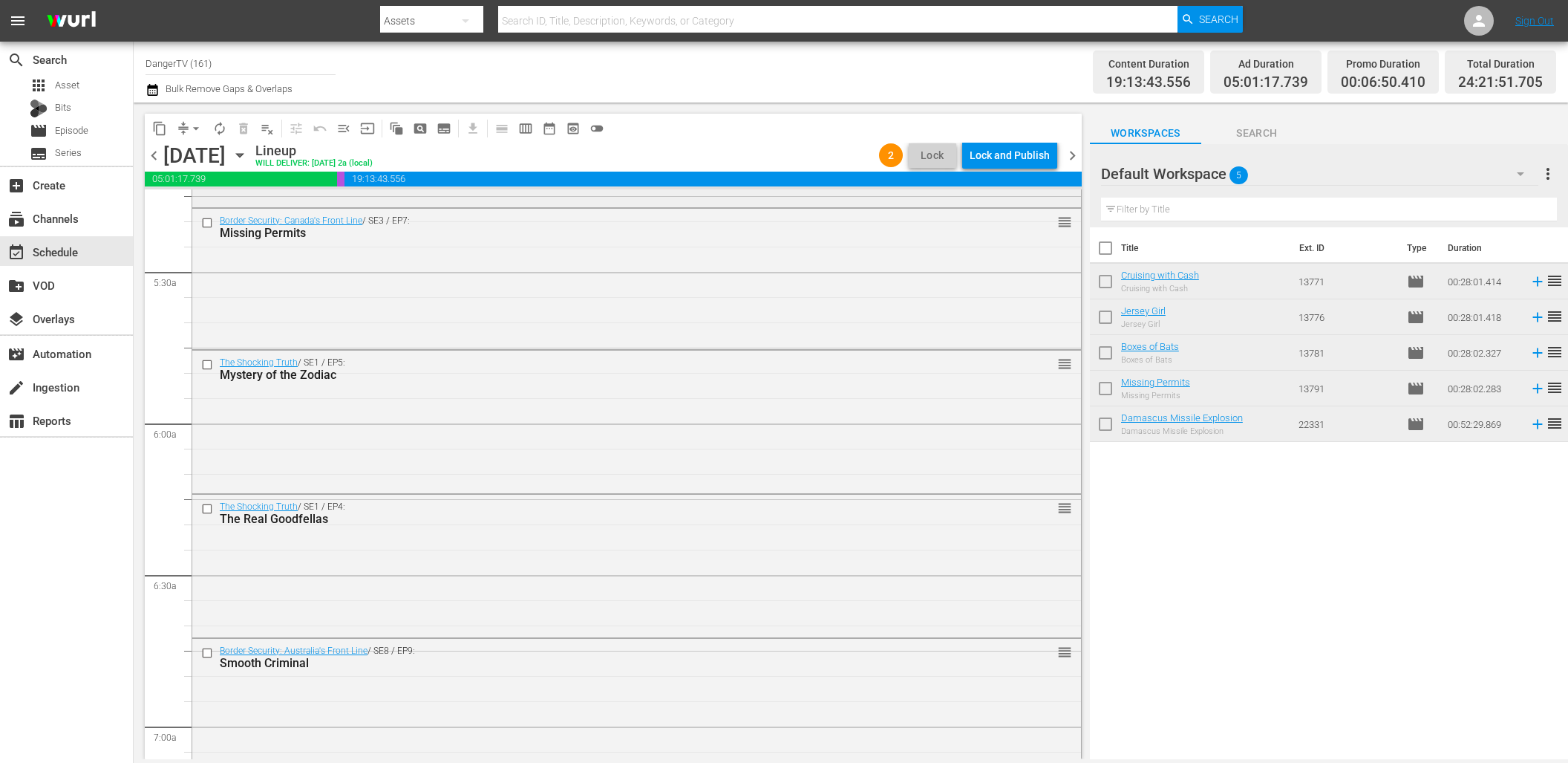
scroll to position [1573, 0]
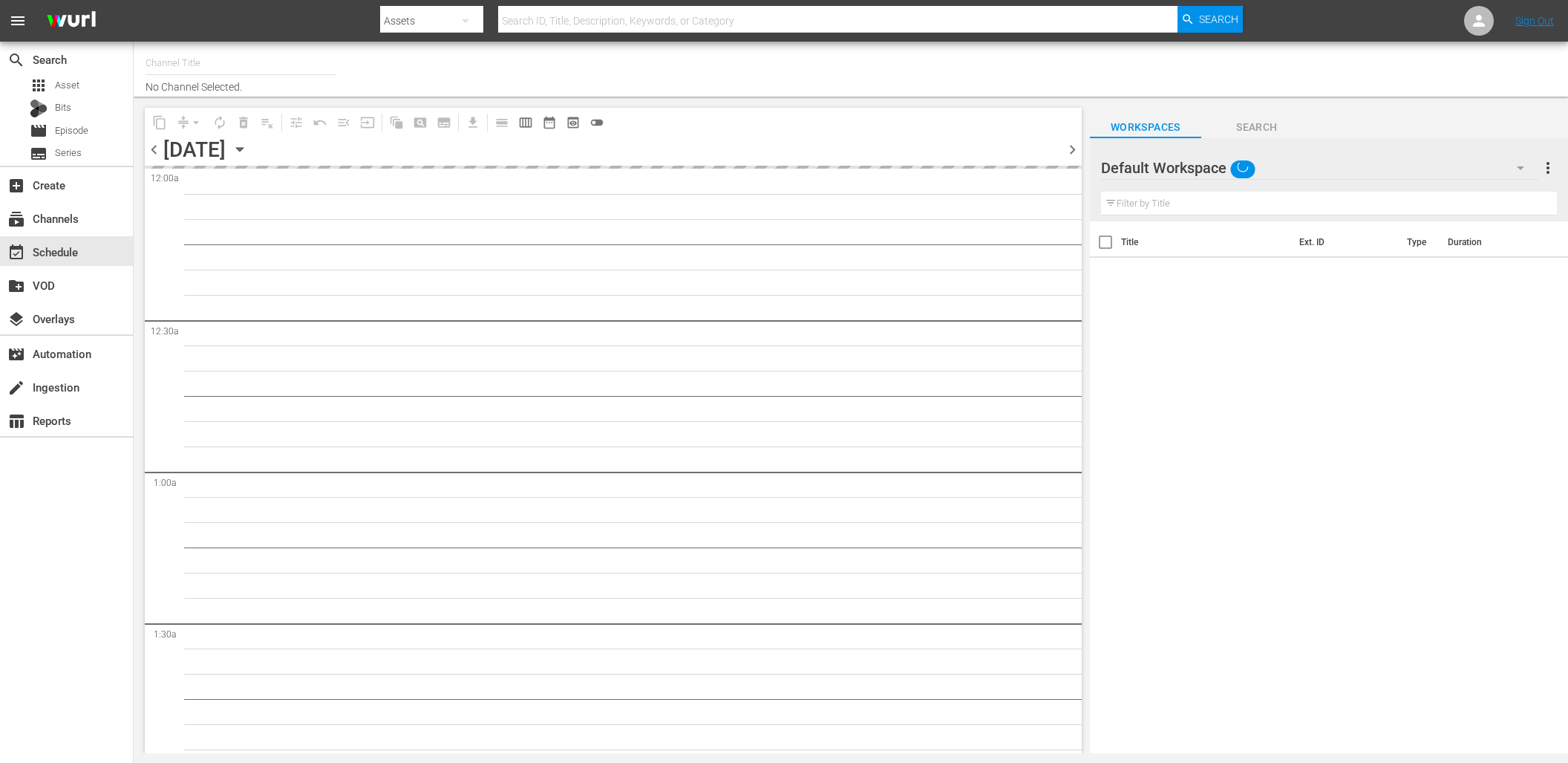
type input "DangerTV (161)"
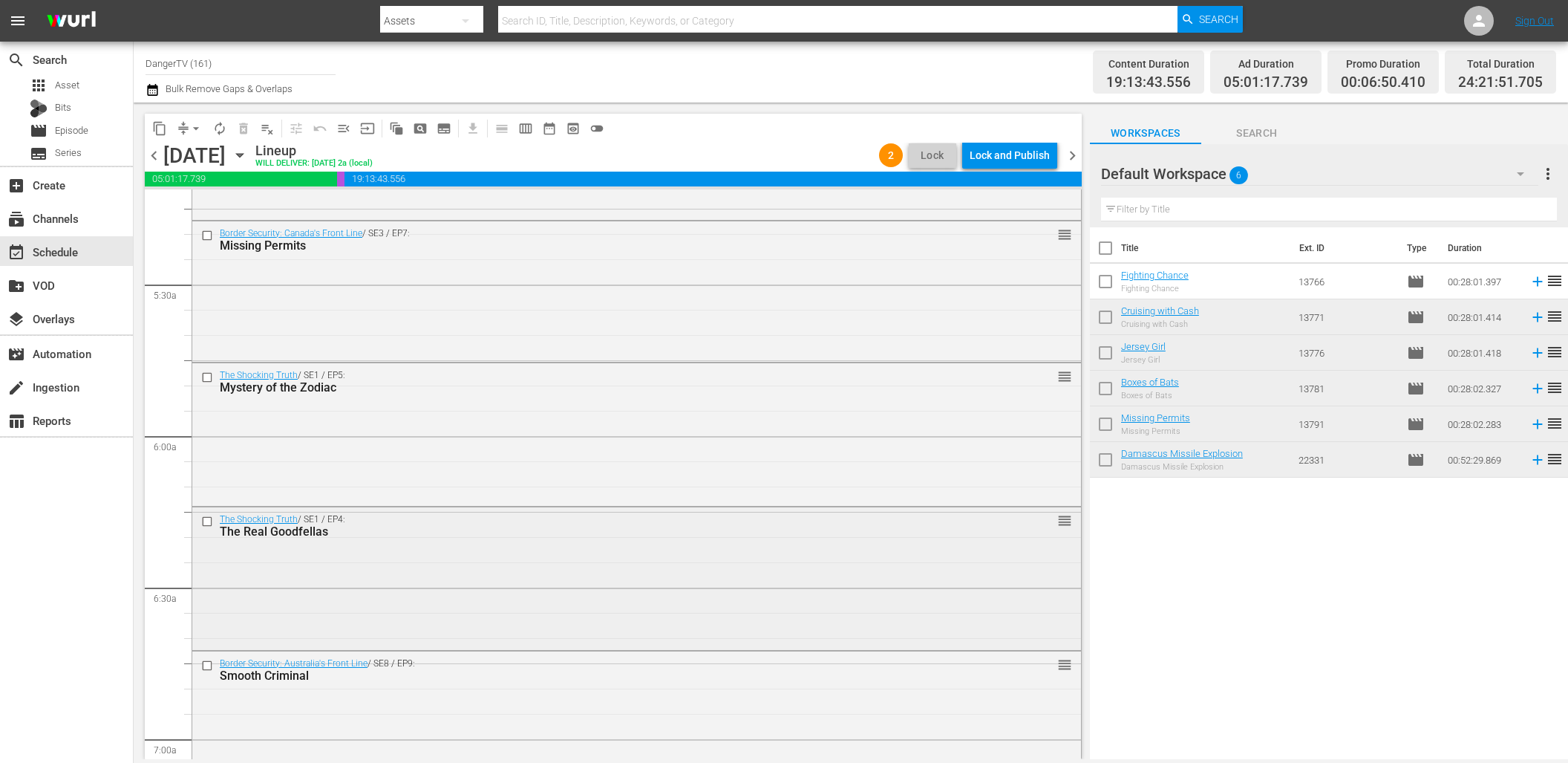
scroll to position [1541, 0]
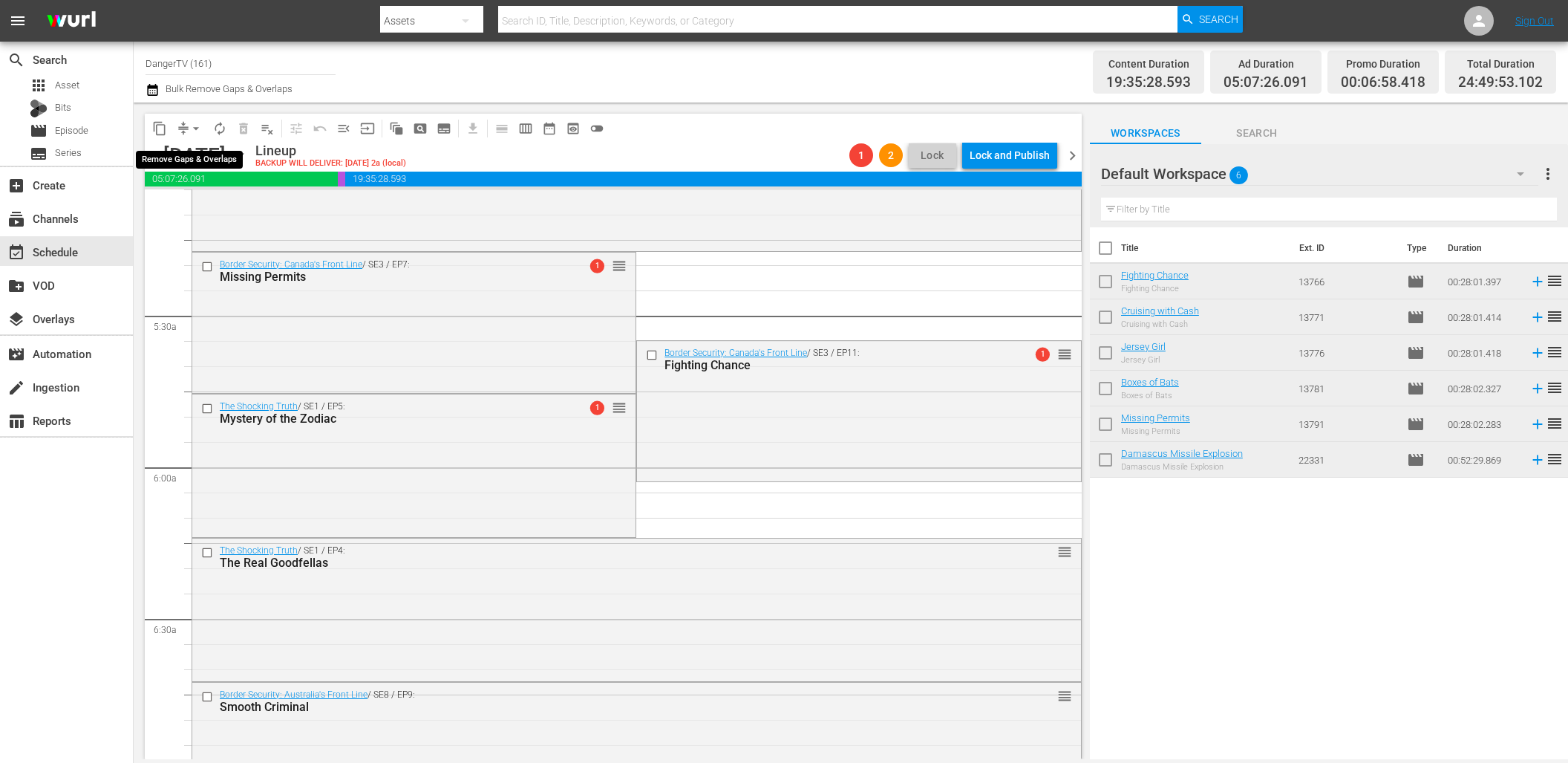
click at [200, 126] on span "arrow_drop_down" at bounding box center [195, 128] width 15 height 15
click at [216, 202] on li "Align to End of Previous Day" at bounding box center [196, 207] width 156 height 25
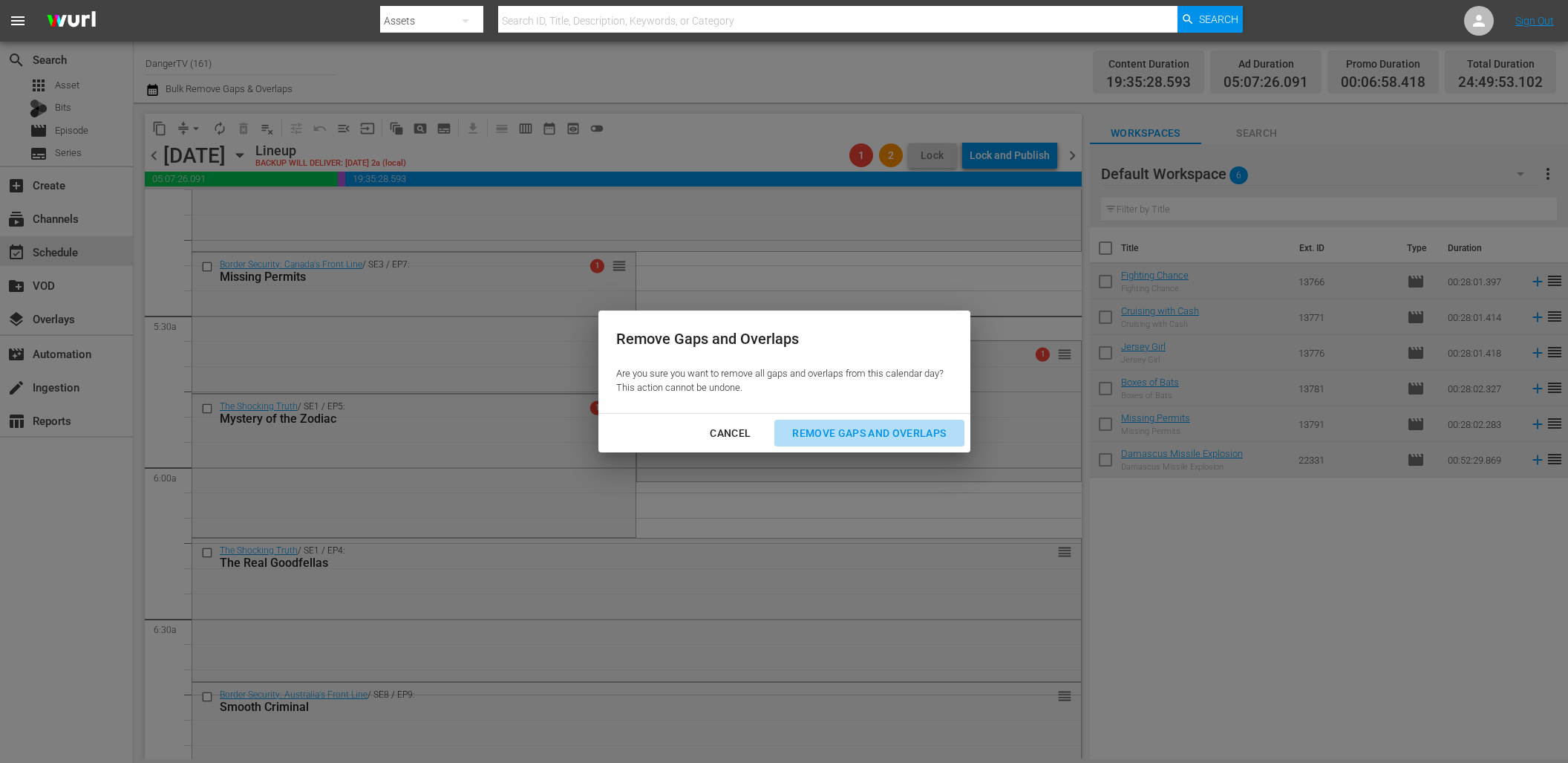
click at [873, 433] on div "Remove Gaps and Overlaps" at bounding box center [869, 433] width 178 height 19
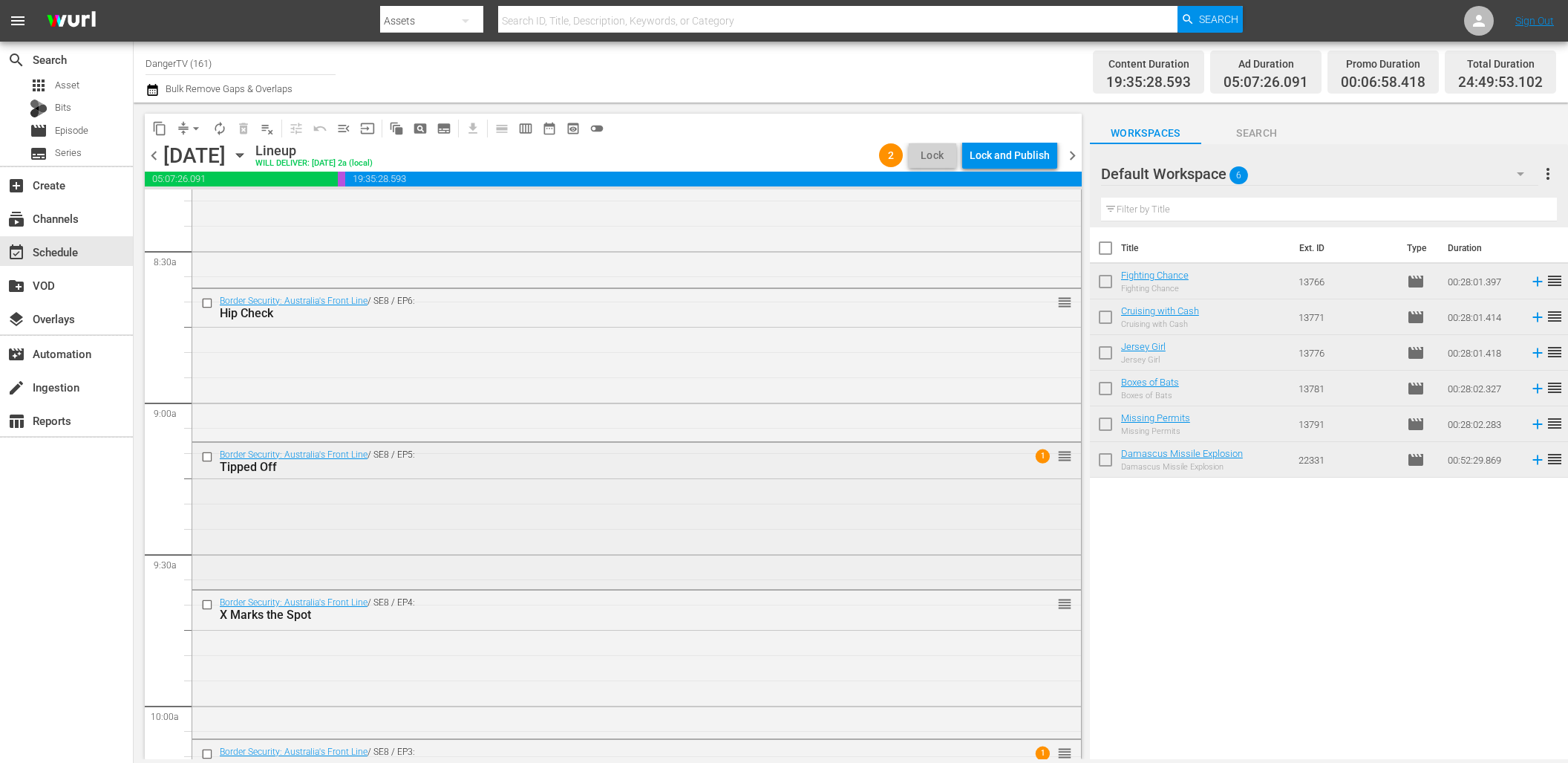
scroll to position [2520, 0]
click at [209, 451] on input "checkbox" at bounding box center [209, 451] width 16 height 13
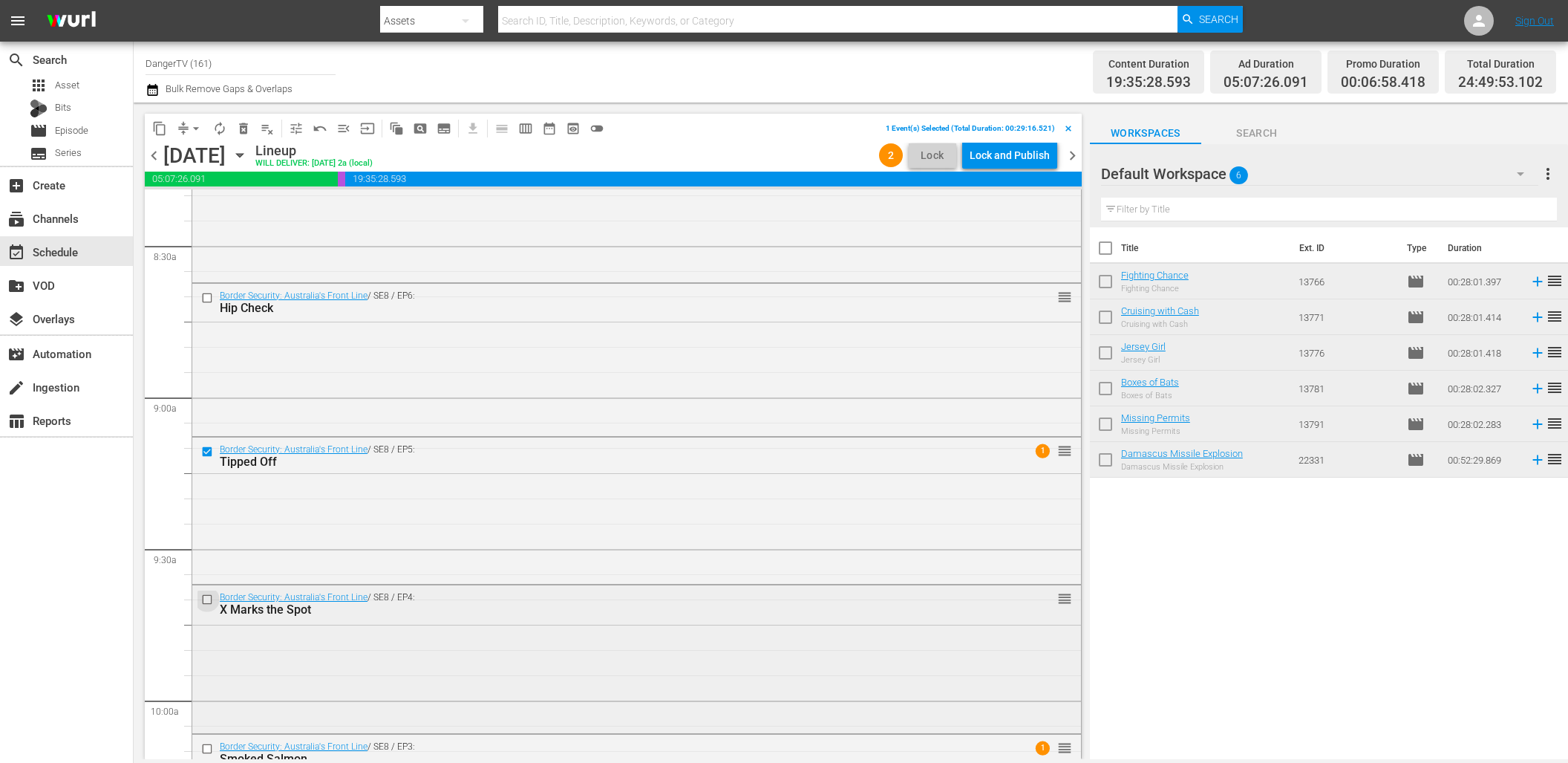
click at [206, 599] on input "checkbox" at bounding box center [209, 599] width 16 height 13
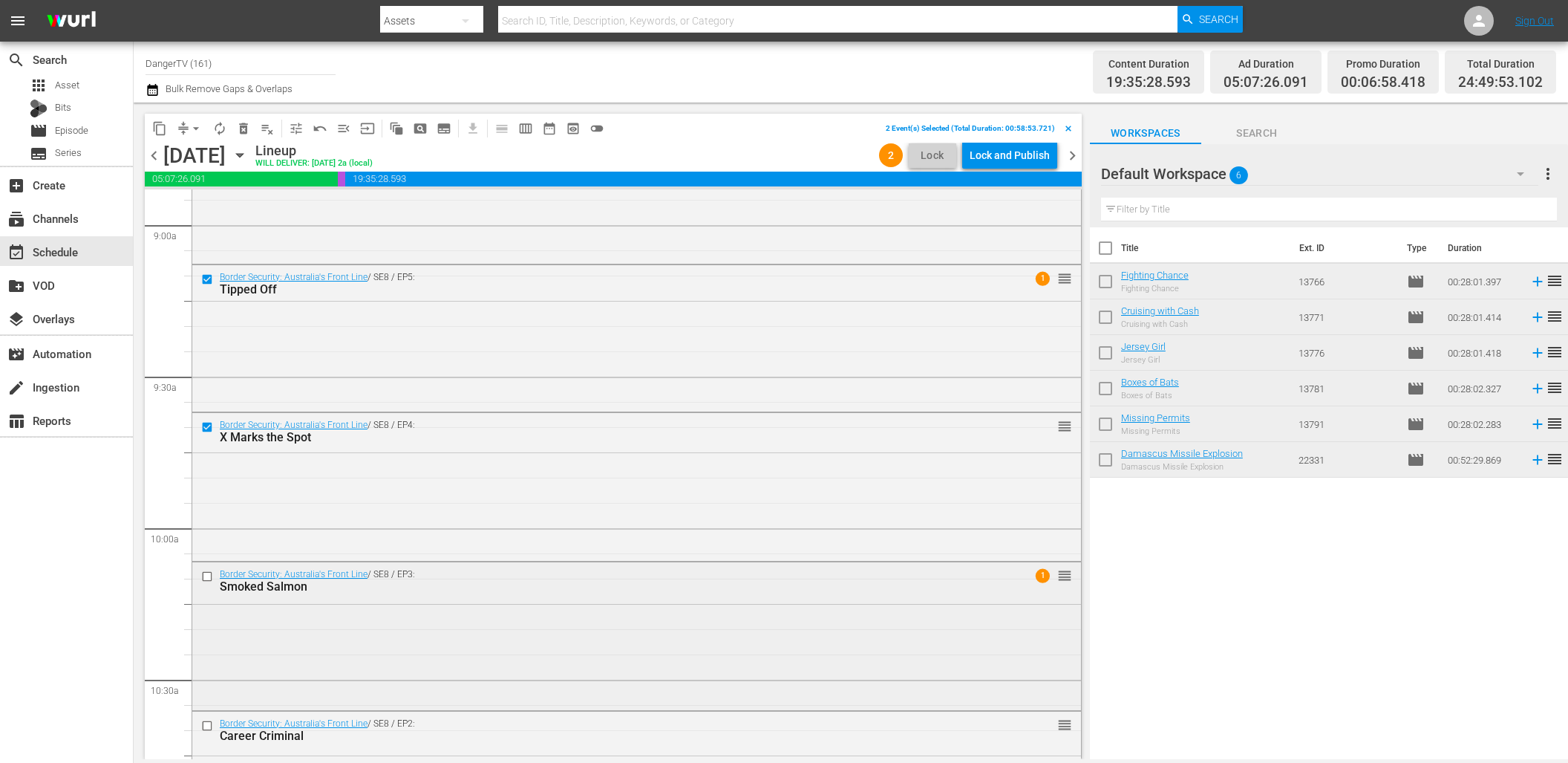
click at [209, 574] on input "checkbox" at bounding box center [209, 576] width 16 height 13
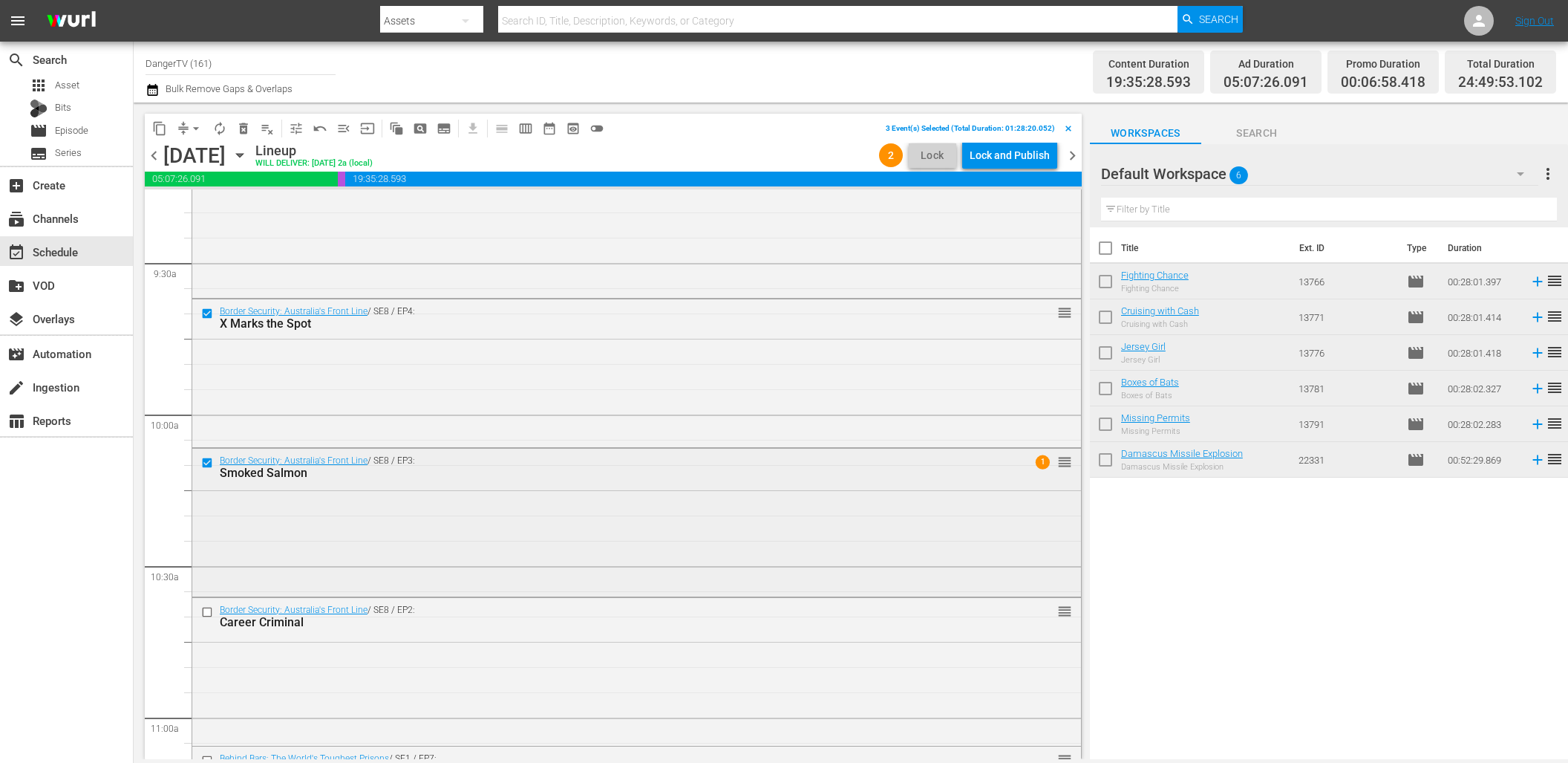
scroll to position [2813, 0]
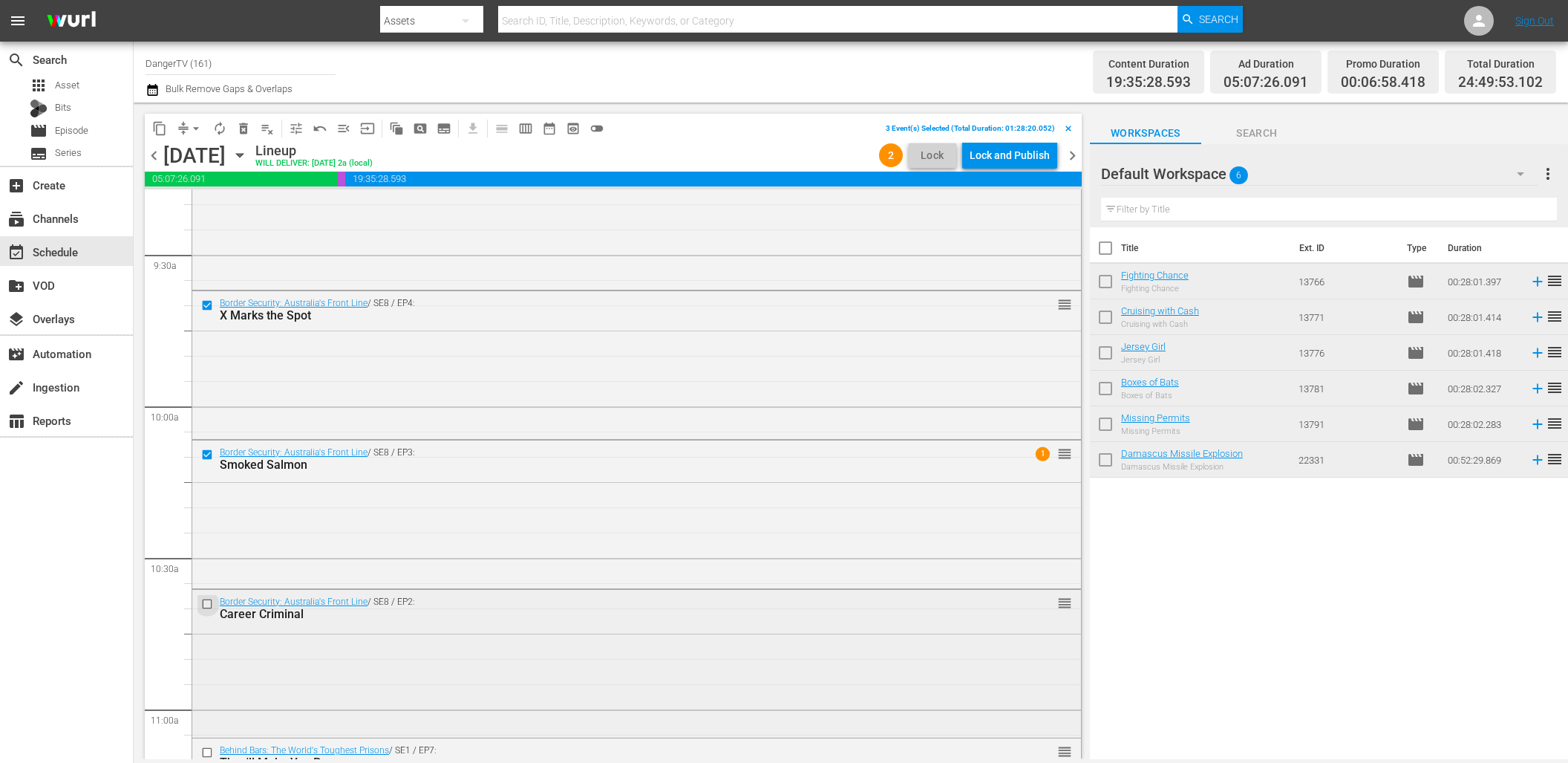
click at [209, 604] on input "checkbox" at bounding box center [209, 603] width 16 height 13
click at [242, 127] on span "delete_forever_outlined" at bounding box center [243, 128] width 15 height 15
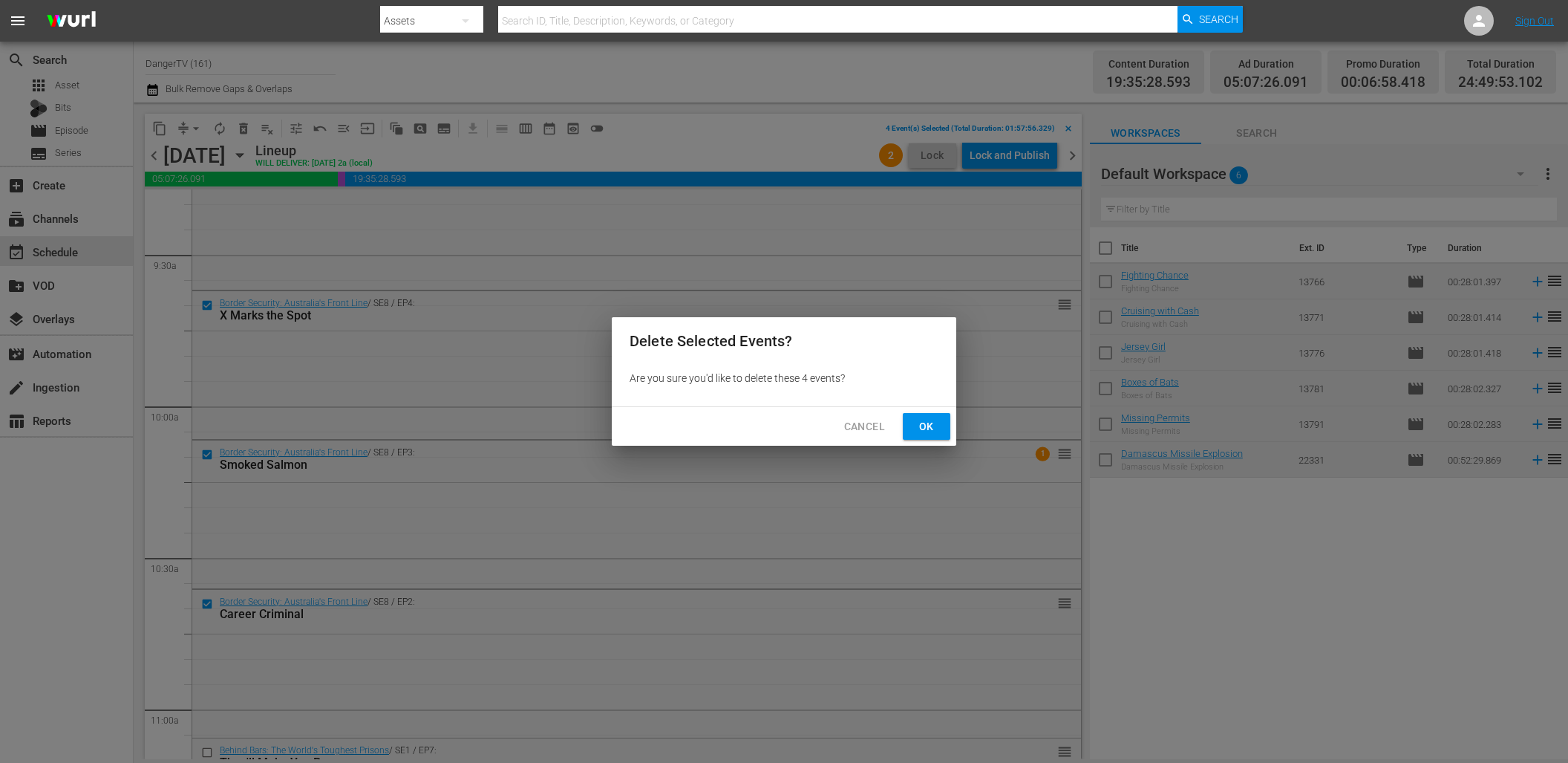
drag, startPoint x: 929, startPoint y: 425, endPoint x: 907, endPoint y: 422, distance: 22.2
click at [928, 425] on span "Ok" at bounding box center [927, 426] width 24 height 19
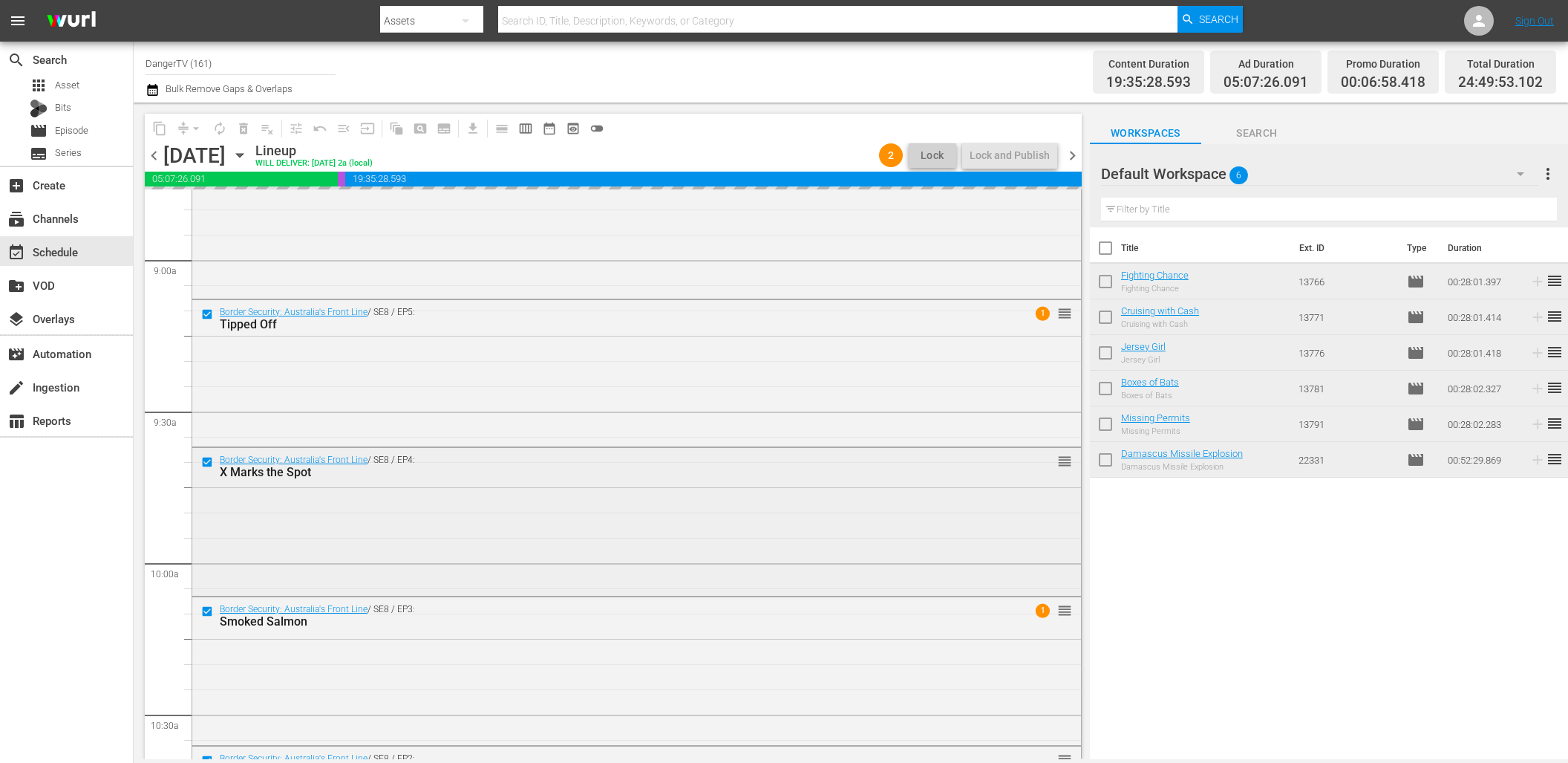
scroll to position [2621, 0]
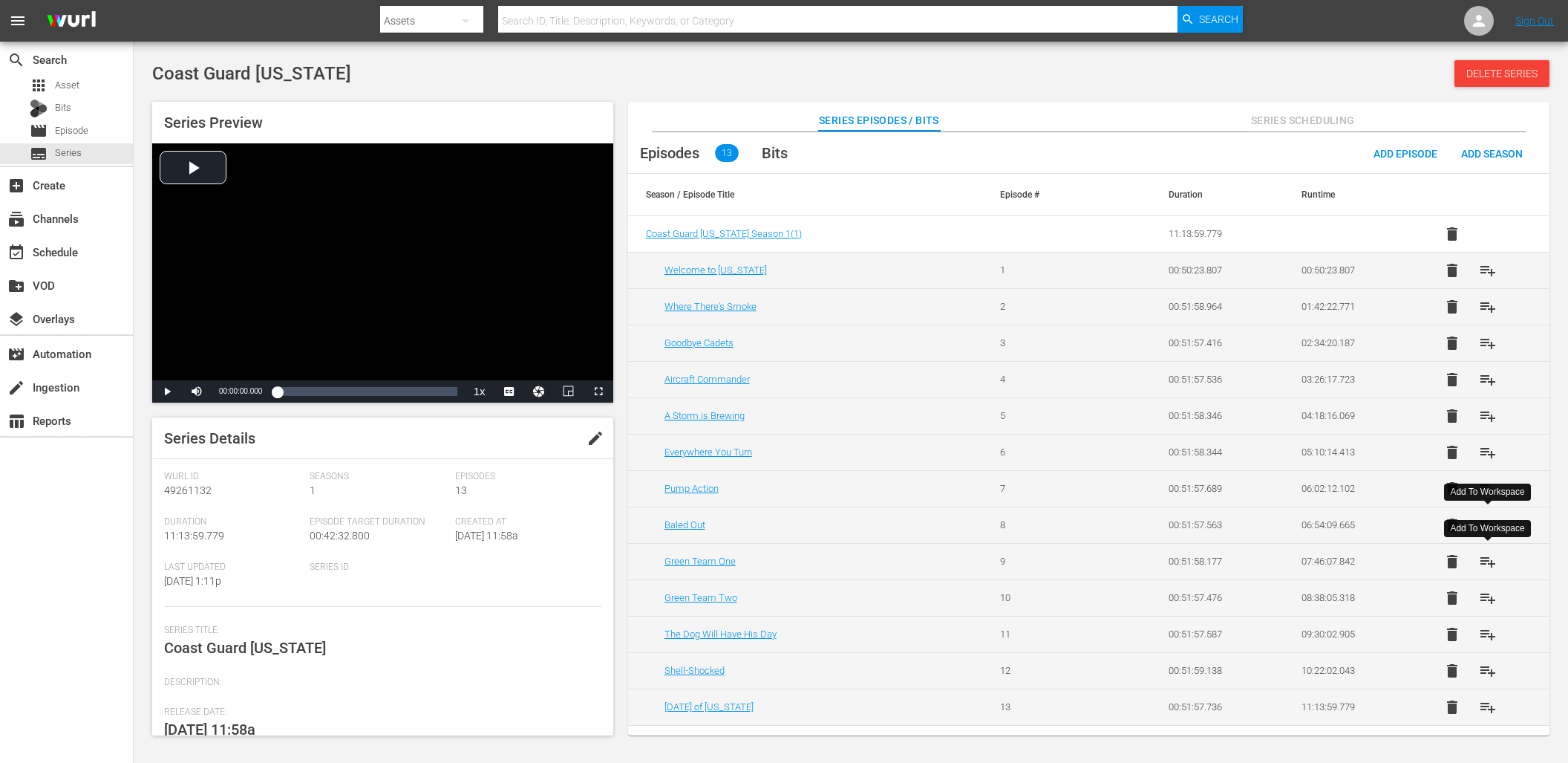
click at [1488, 559] on span "playlist_add" at bounding box center [1488, 562] width 18 height 18
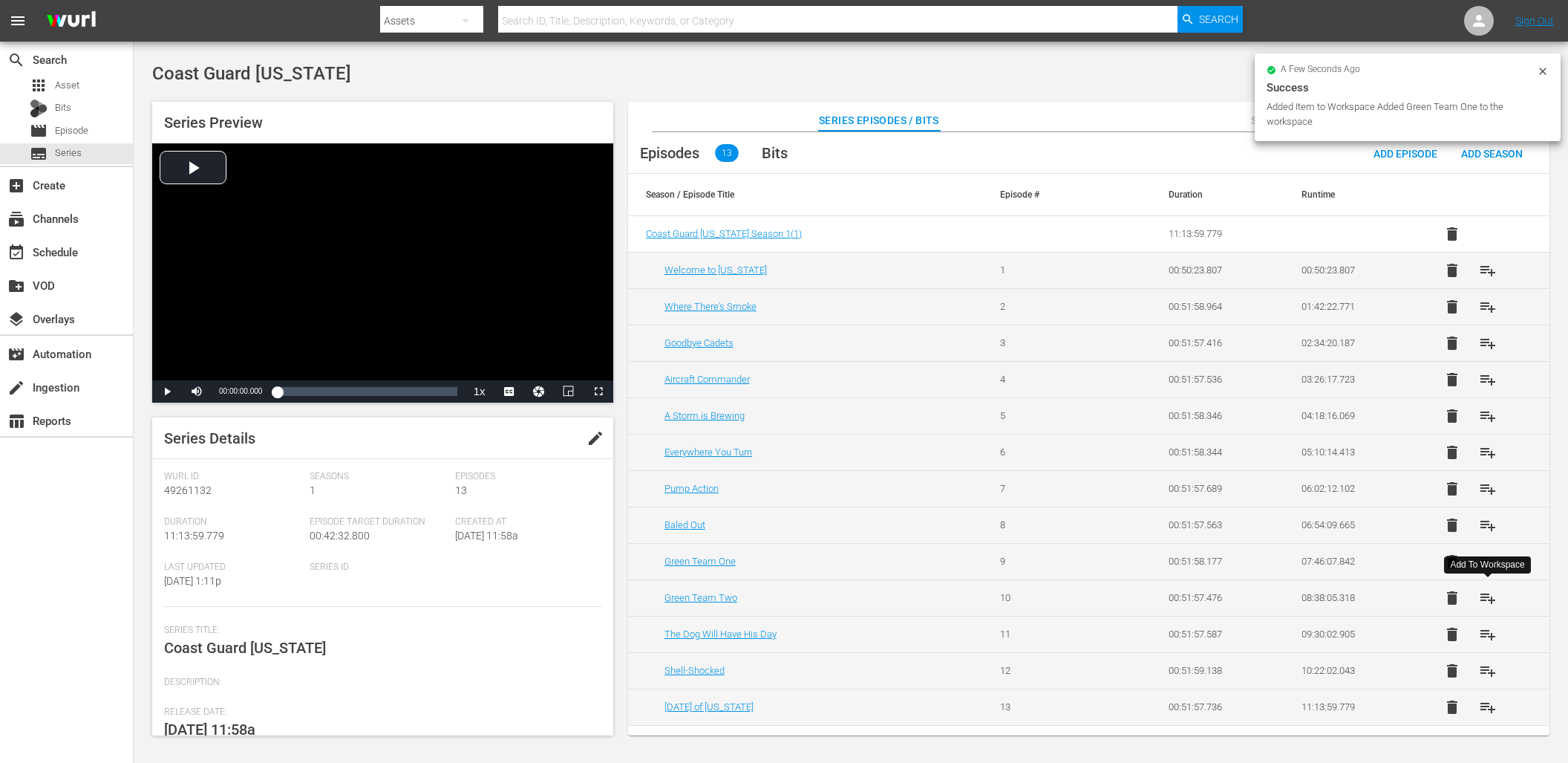
drag, startPoint x: 1494, startPoint y: 600, endPoint x: 1496, endPoint y: 614, distance: 14.1
click at [1494, 600] on span "playlist_add" at bounding box center [1488, 598] width 18 height 18
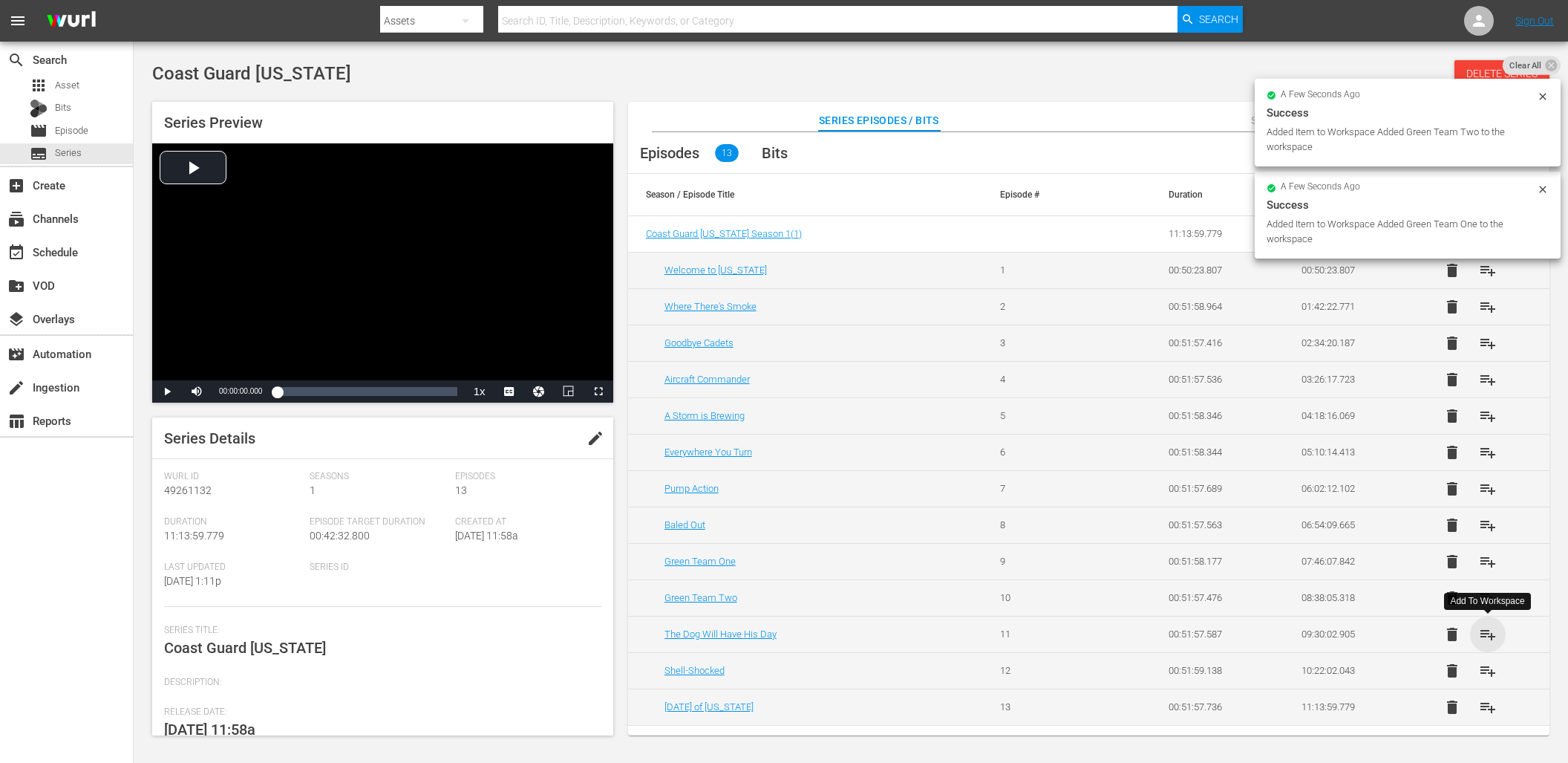
drag, startPoint x: 1492, startPoint y: 633, endPoint x: 1483, endPoint y: 630, distance: 9.5
click at [1491, 632] on span "playlist_add" at bounding box center [1488, 634] width 18 height 18
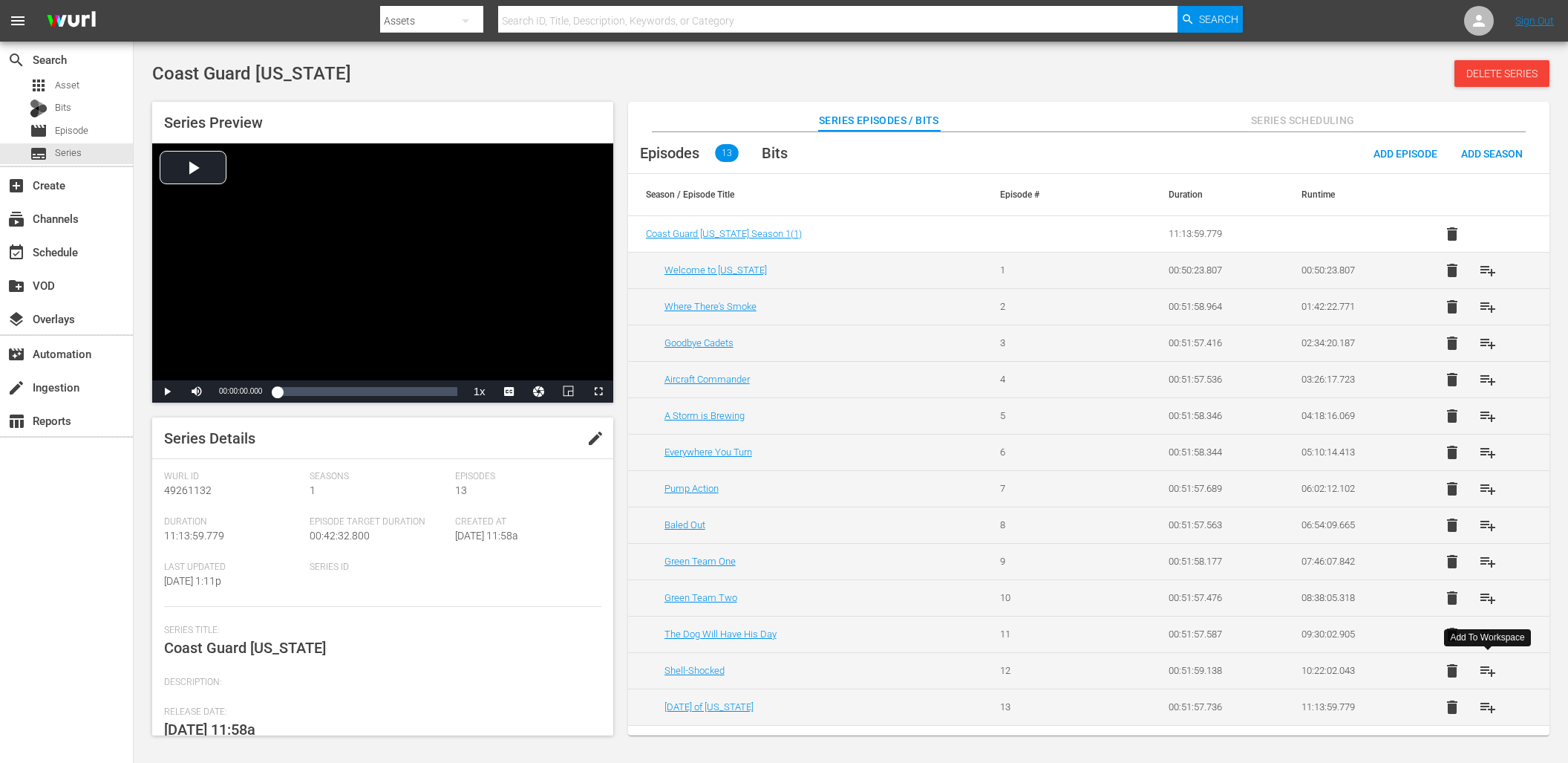
click at [1490, 669] on span "playlist_add" at bounding box center [1488, 671] width 18 height 18
drag, startPoint x: 1492, startPoint y: 709, endPoint x: 1483, endPoint y: 699, distance: 13.5
click at [1492, 709] on span "playlist_add" at bounding box center [1488, 707] width 18 height 18
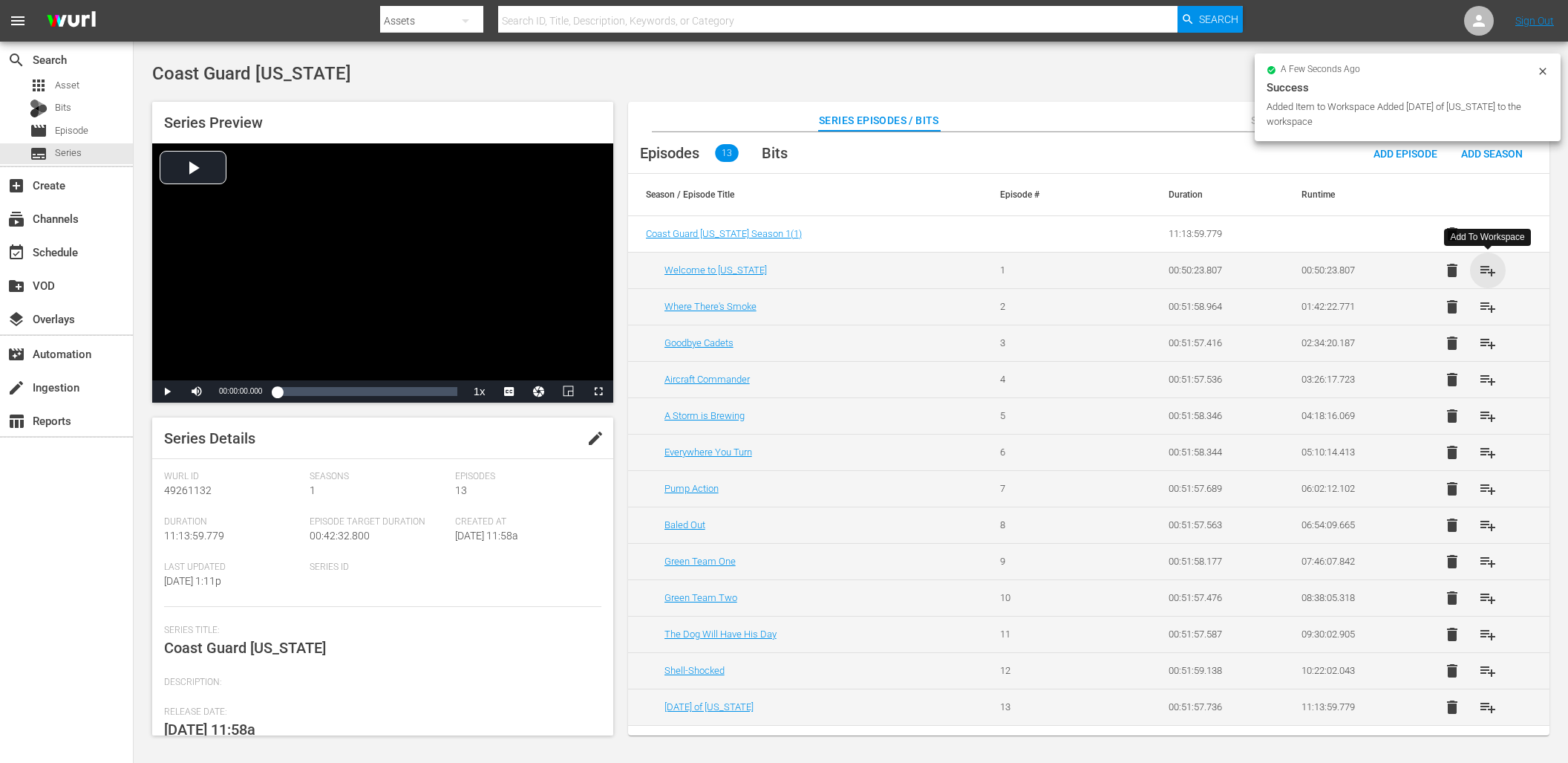
click at [1486, 271] on span "playlist_add" at bounding box center [1488, 270] width 18 height 18
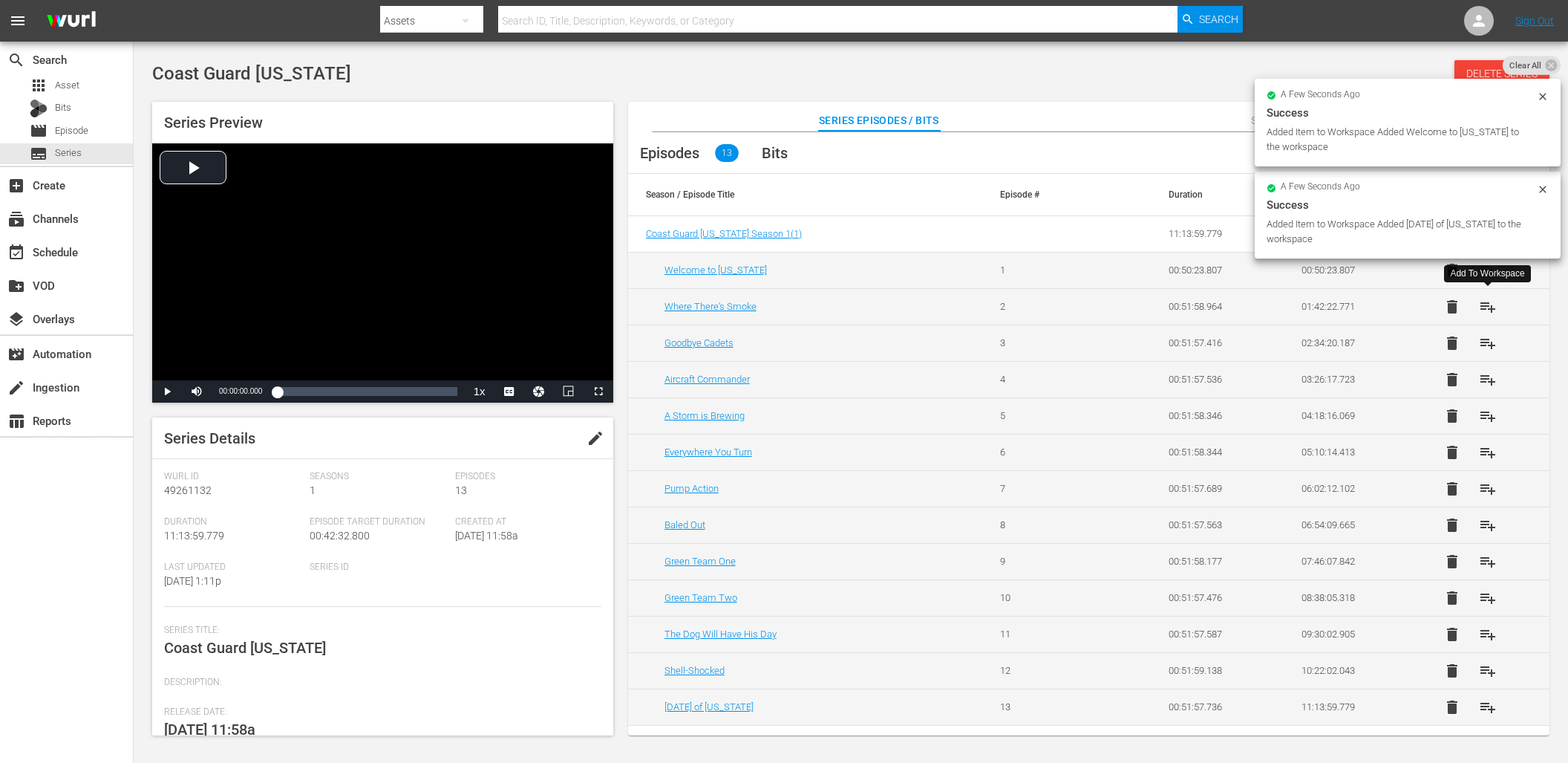
click at [1486, 306] on span "playlist_add" at bounding box center [1488, 306] width 18 height 18
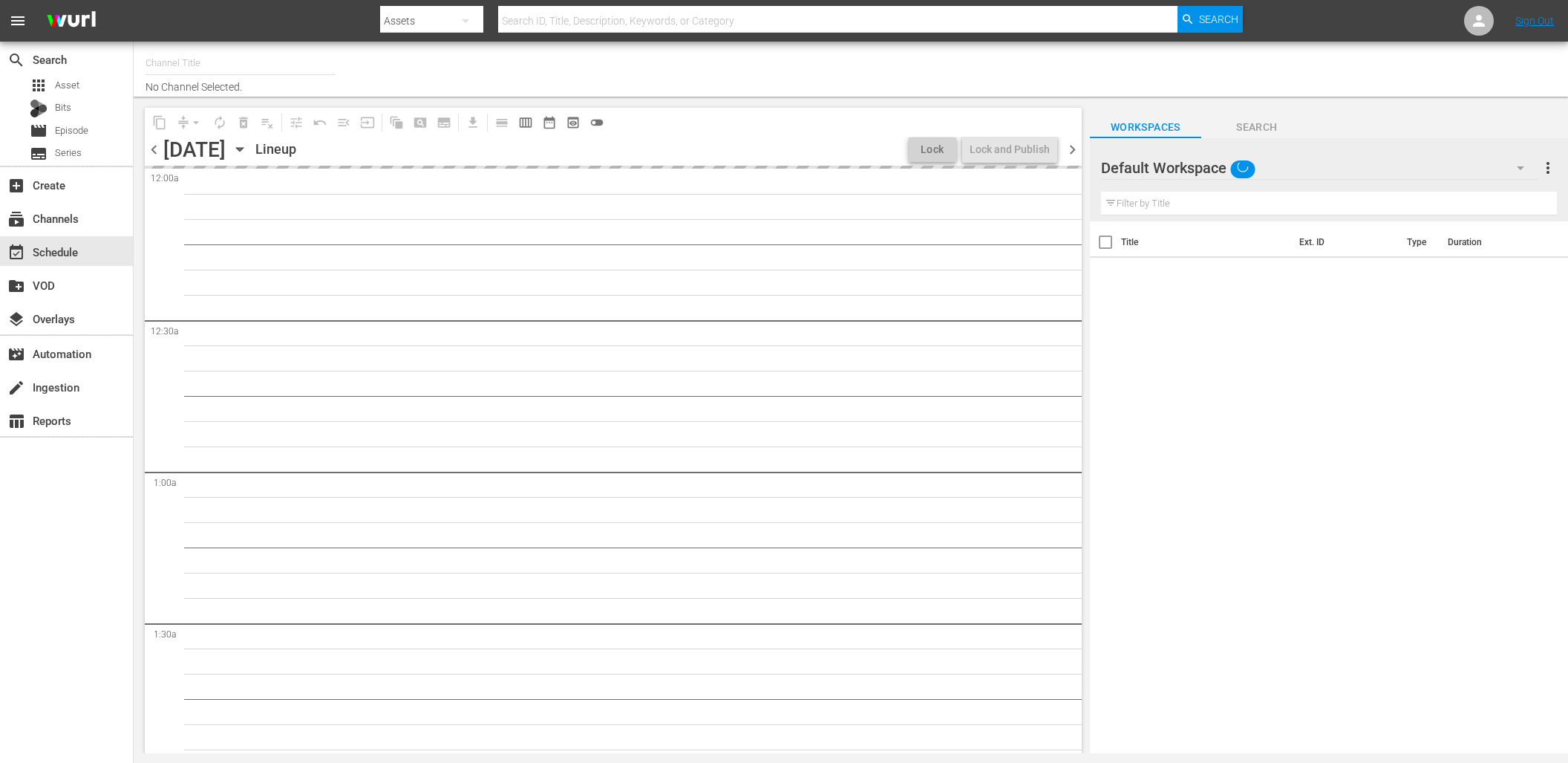
type input "DangerTV (161)"
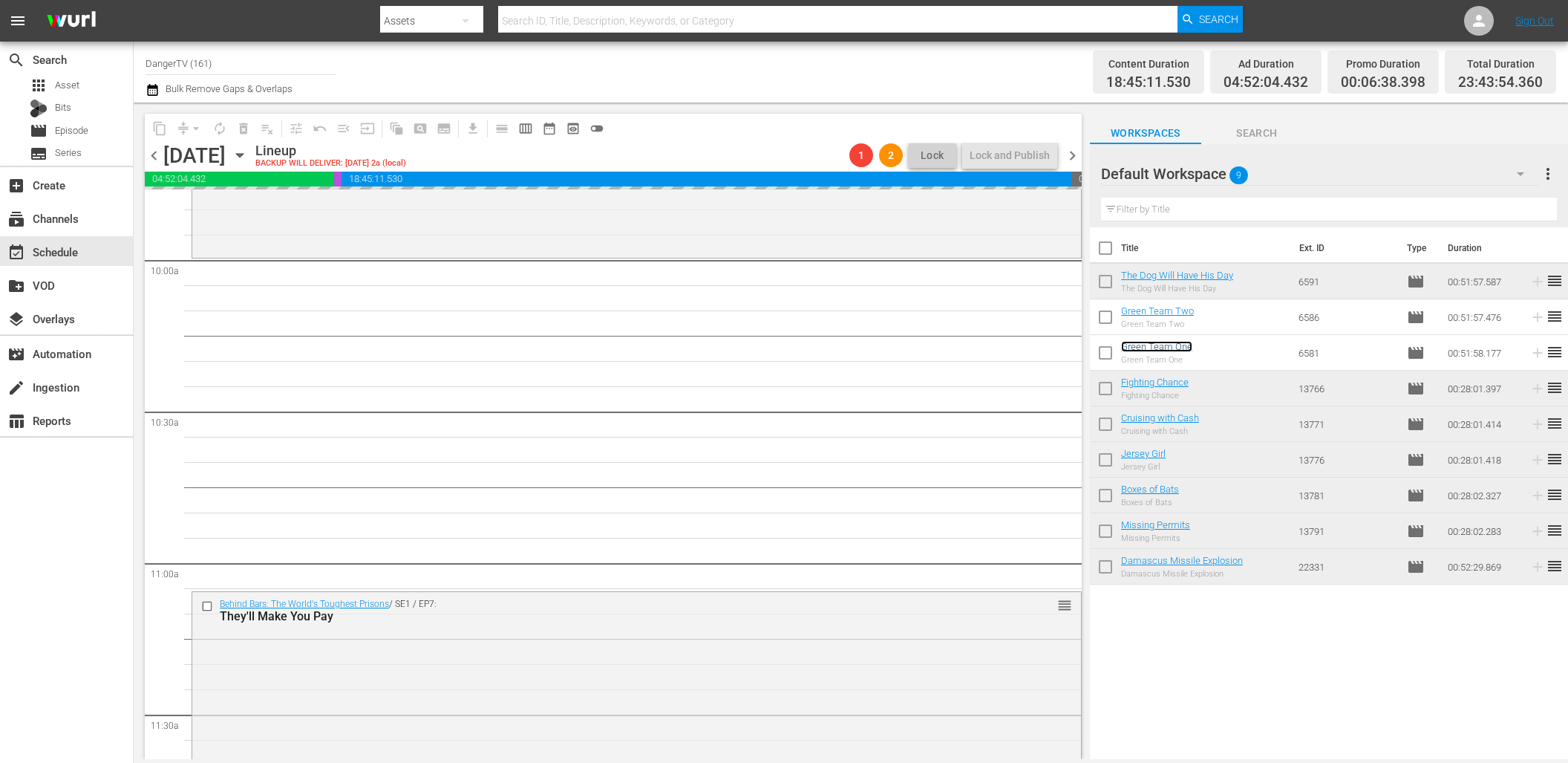
scroll to position [2970, 0]
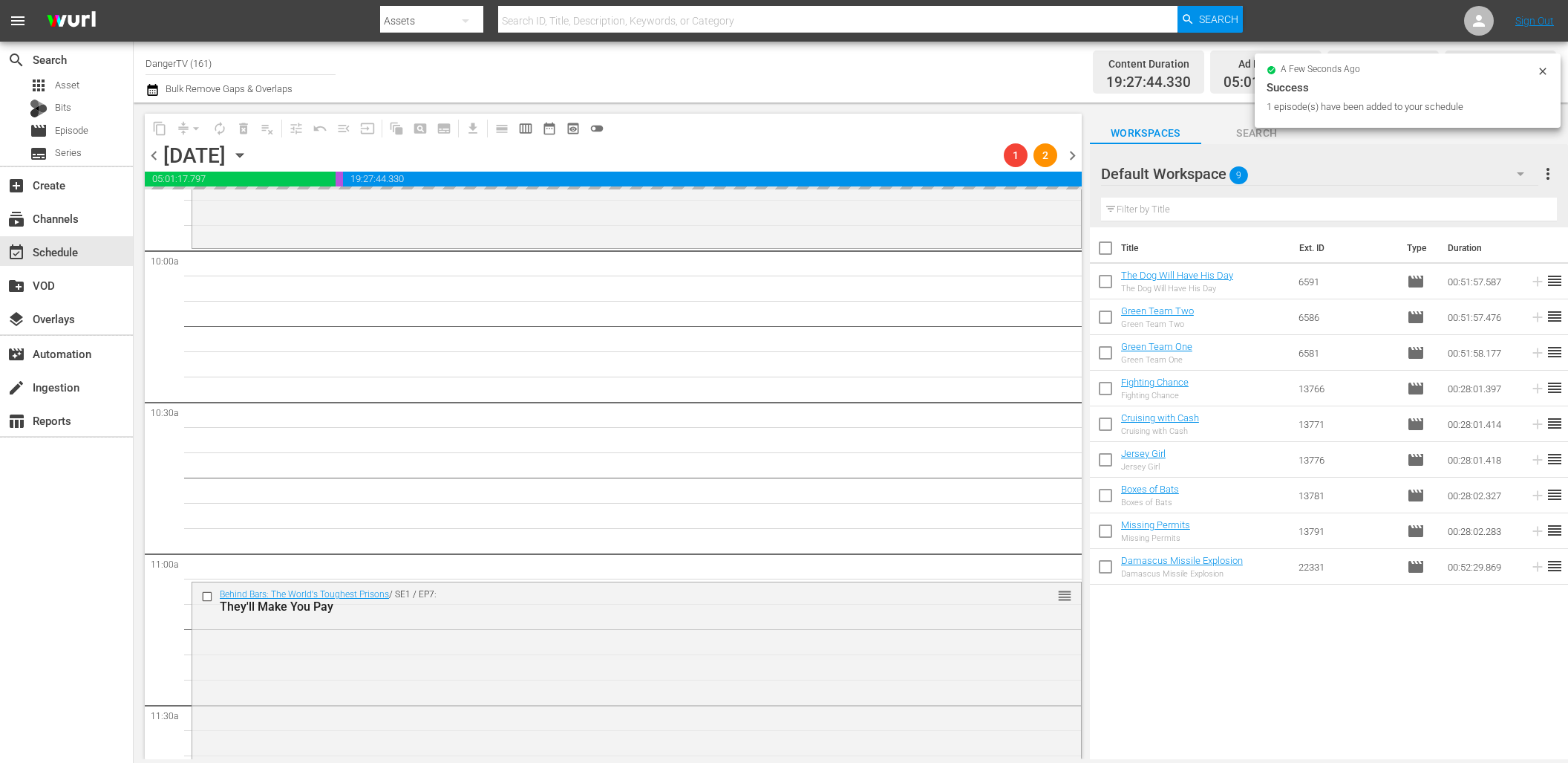
drag, startPoint x: 1175, startPoint y: 349, endPoint x: 361, endPoint y: 5, distance: 883.7
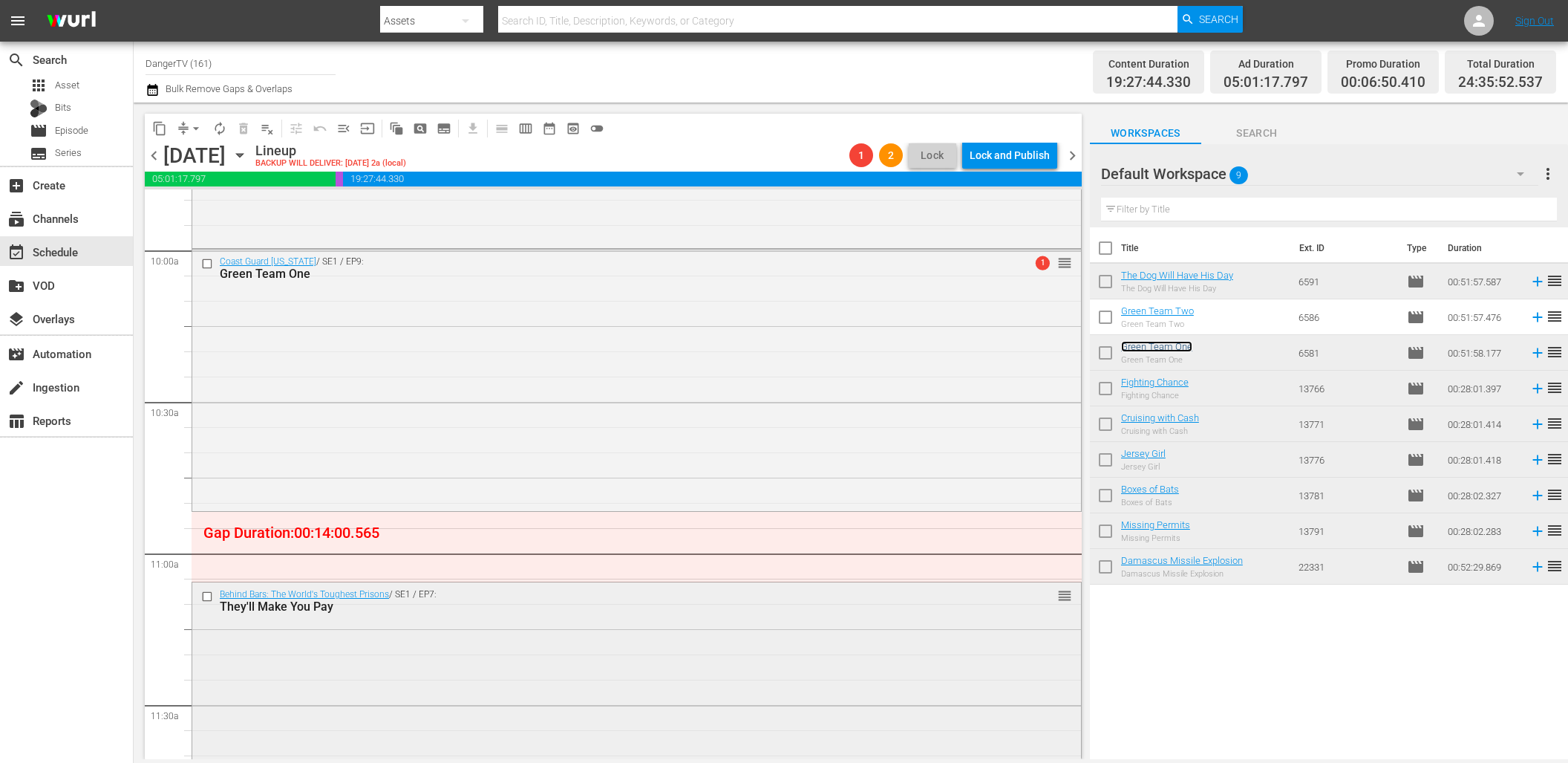
scroll to position [3225, 0]
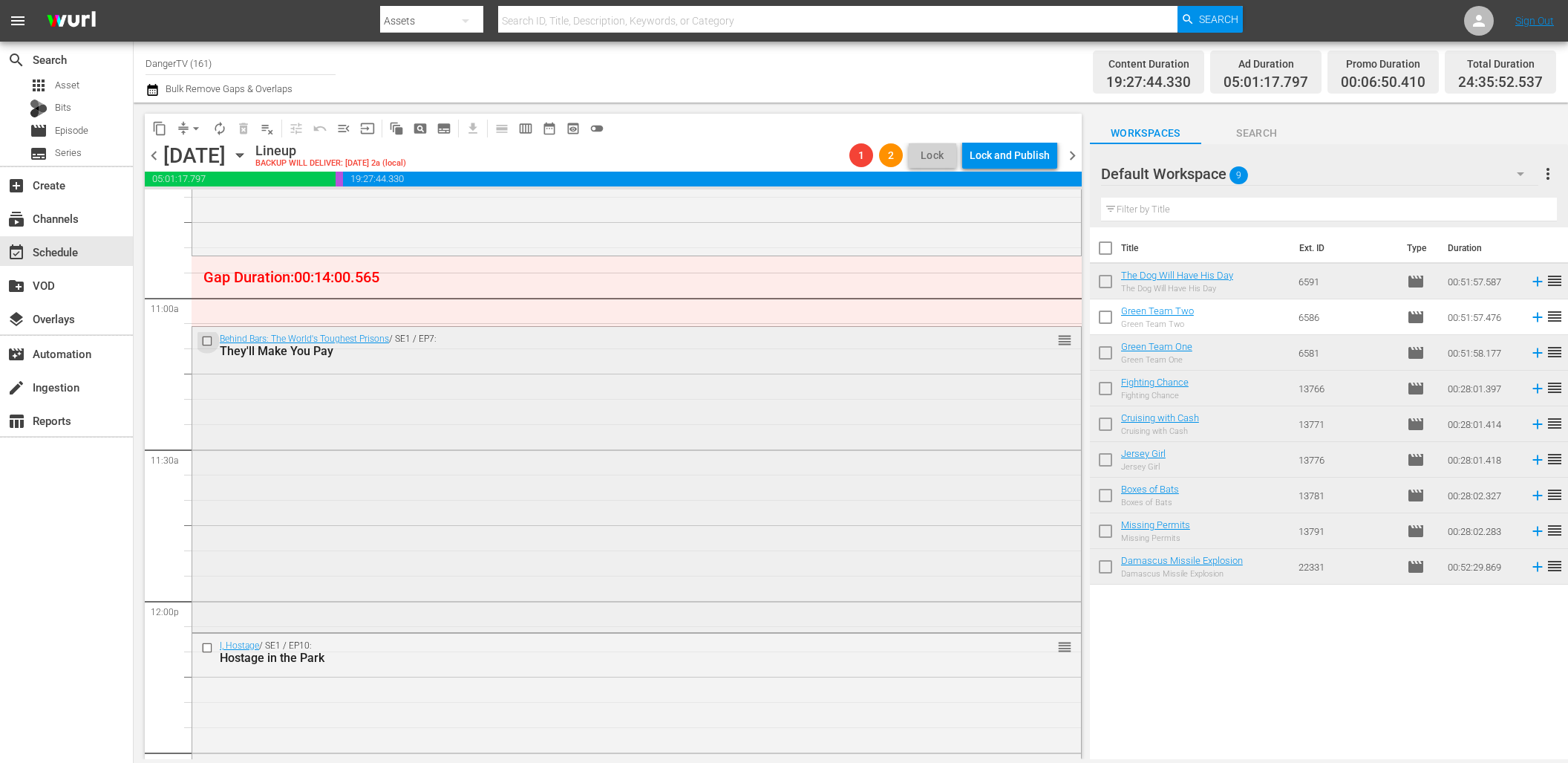
click at [207, 337] on input "checkbox" at bounding box center [209, 341] width 16 height 13
click at [245, 131] on span "delete_forever_outlined" at bounding box center [243, 128] width 15 height 15
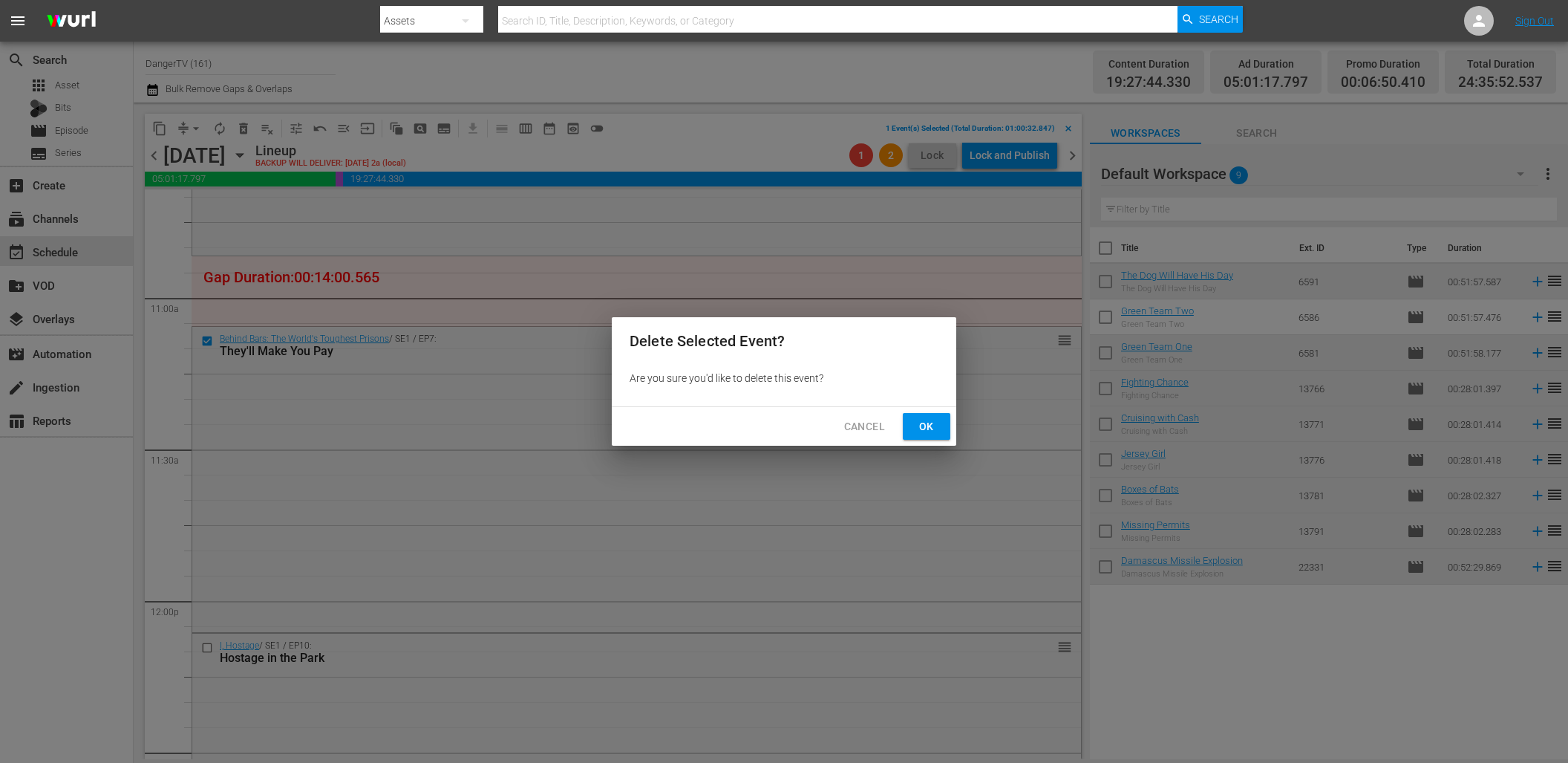
click at [928, 426] on span "Ok" at bounding box center [927, 426] width 24 height 19
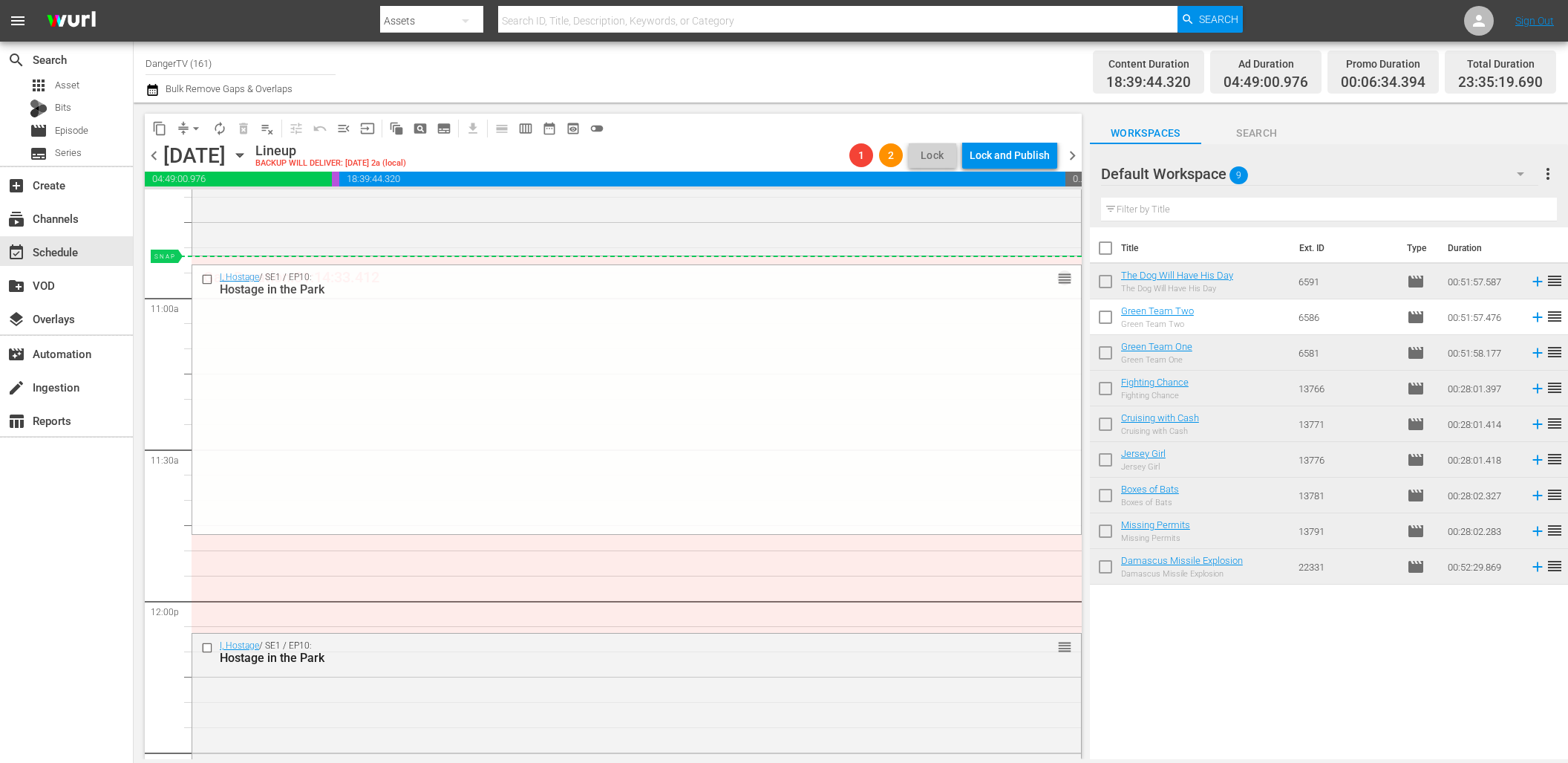
drag, startPoint x: 1054, startPoint y: 648, endPoint x: 1035, endPoint y: 267, distance: 381.5
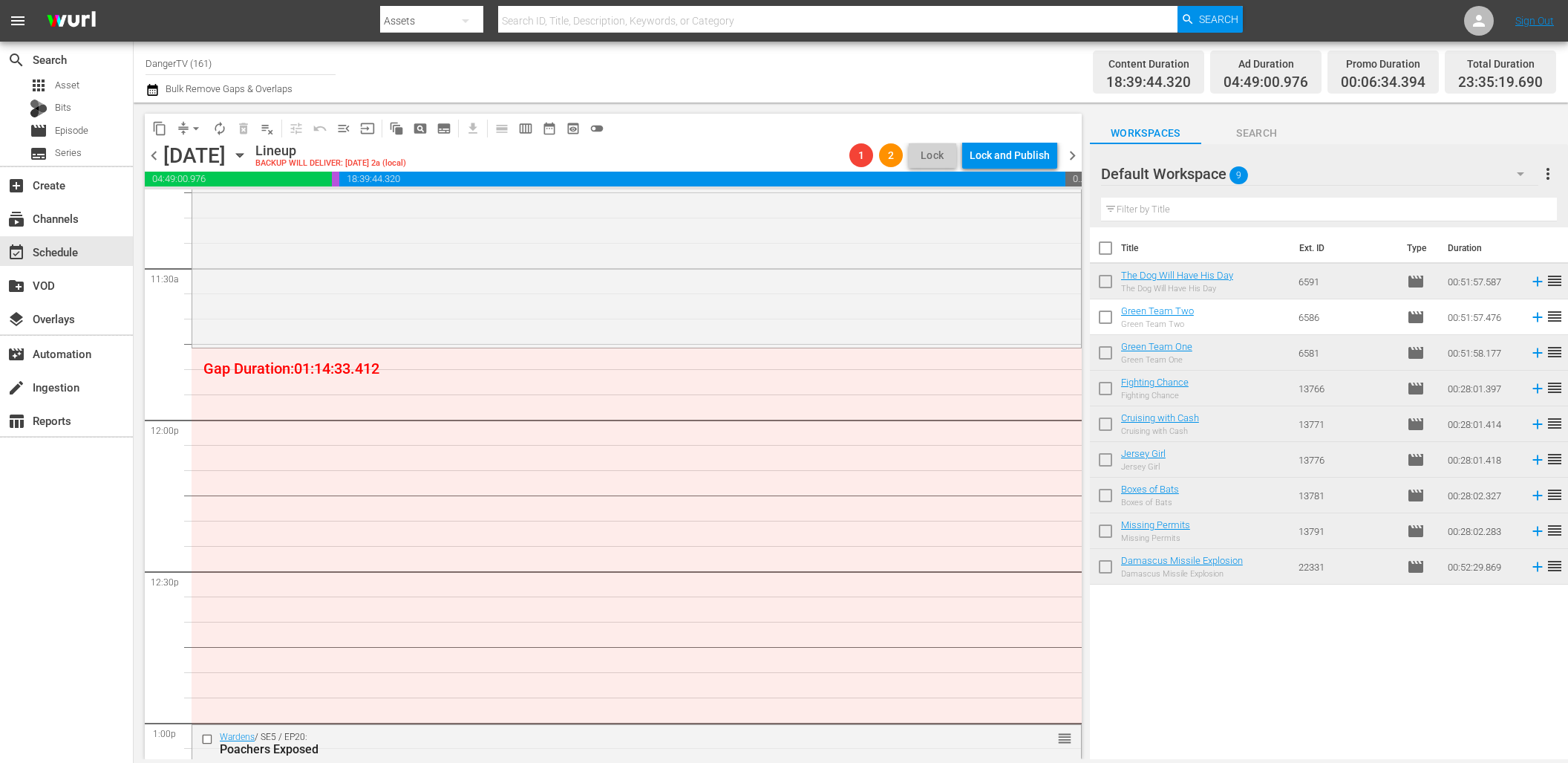
scroll to position [3406, 0]
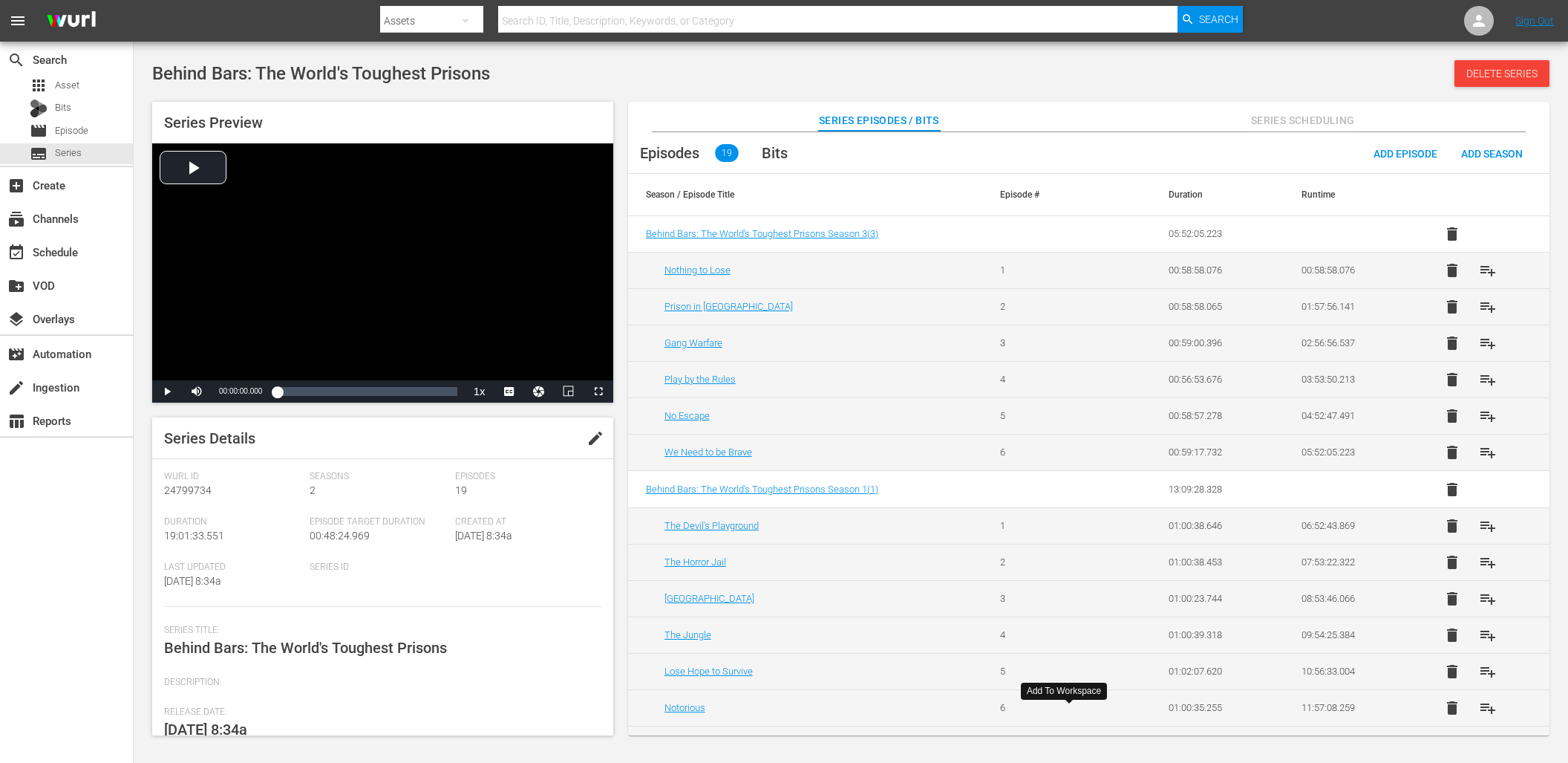
scroll to position [56, 0]
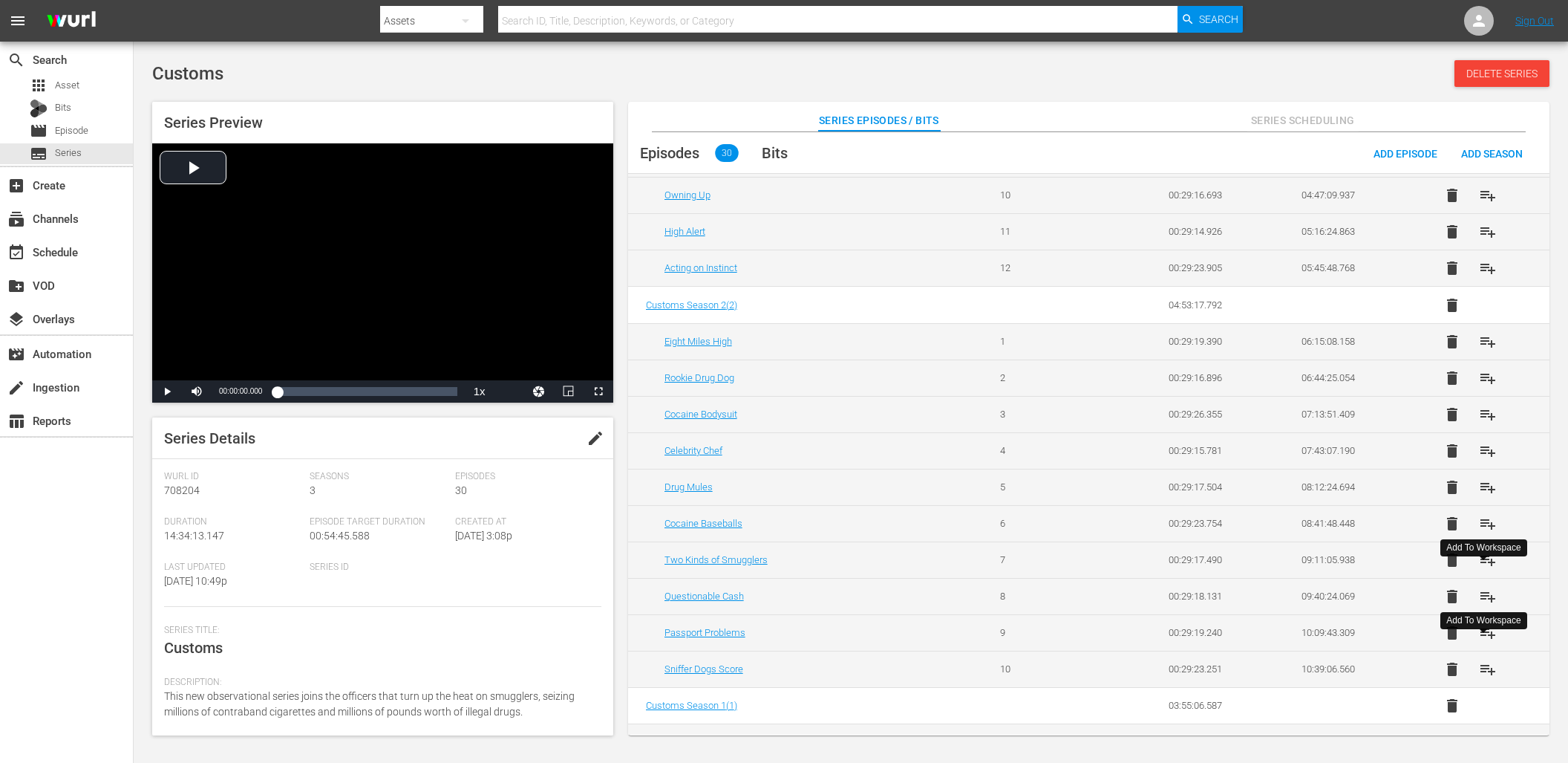
scroll to position [443, 0]
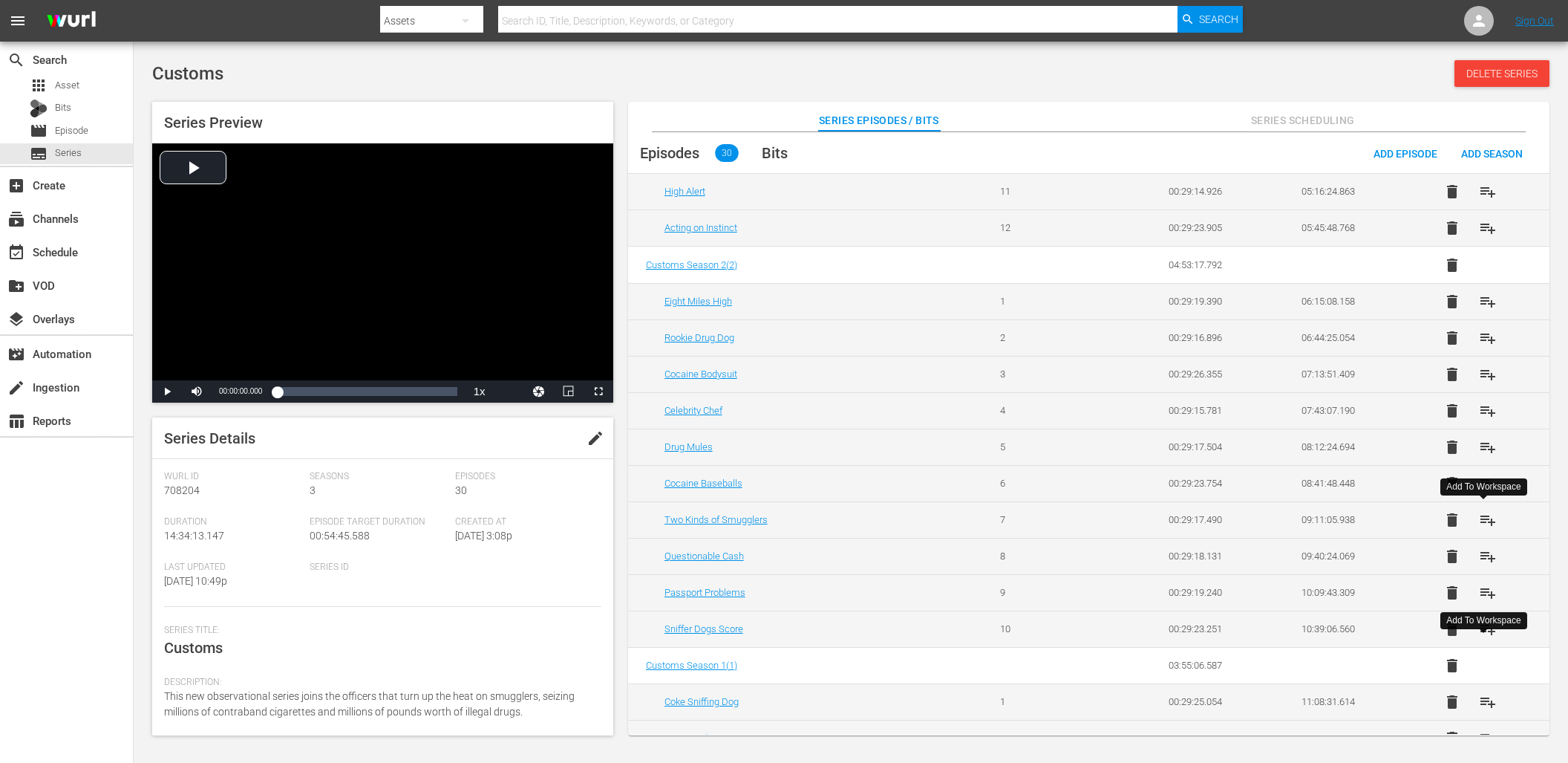
click at [1487, 520] on span "playlist_add" at bounding box center [1488, 519] width 18 height 18
click at [1482, 551] on span "playlist_add" at bounding box center [1488, 556] width 18 height 18
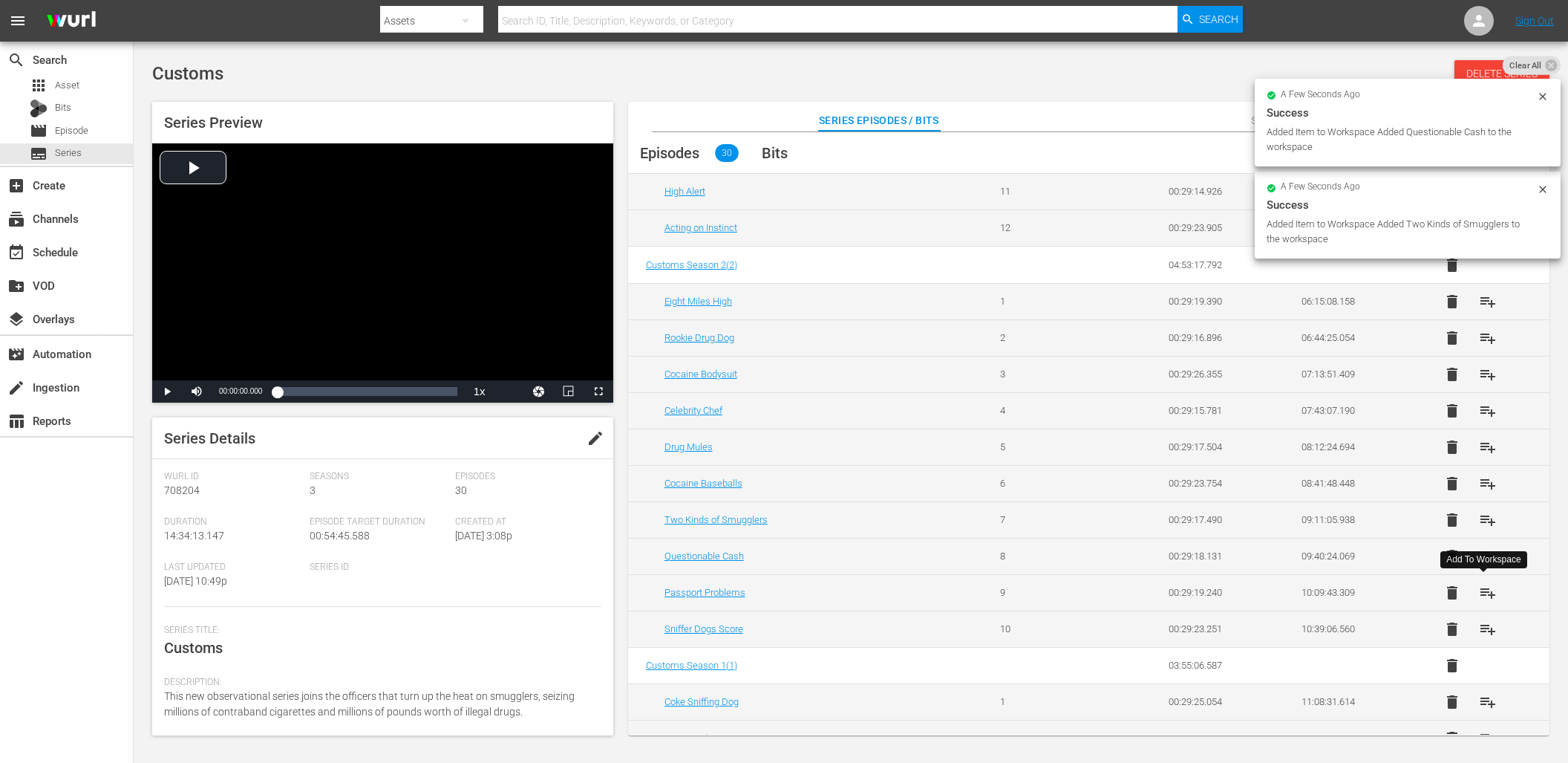
click at [1485, 586] on span "playlist_add" at bounding box center [1488, 592] width 18 height 18
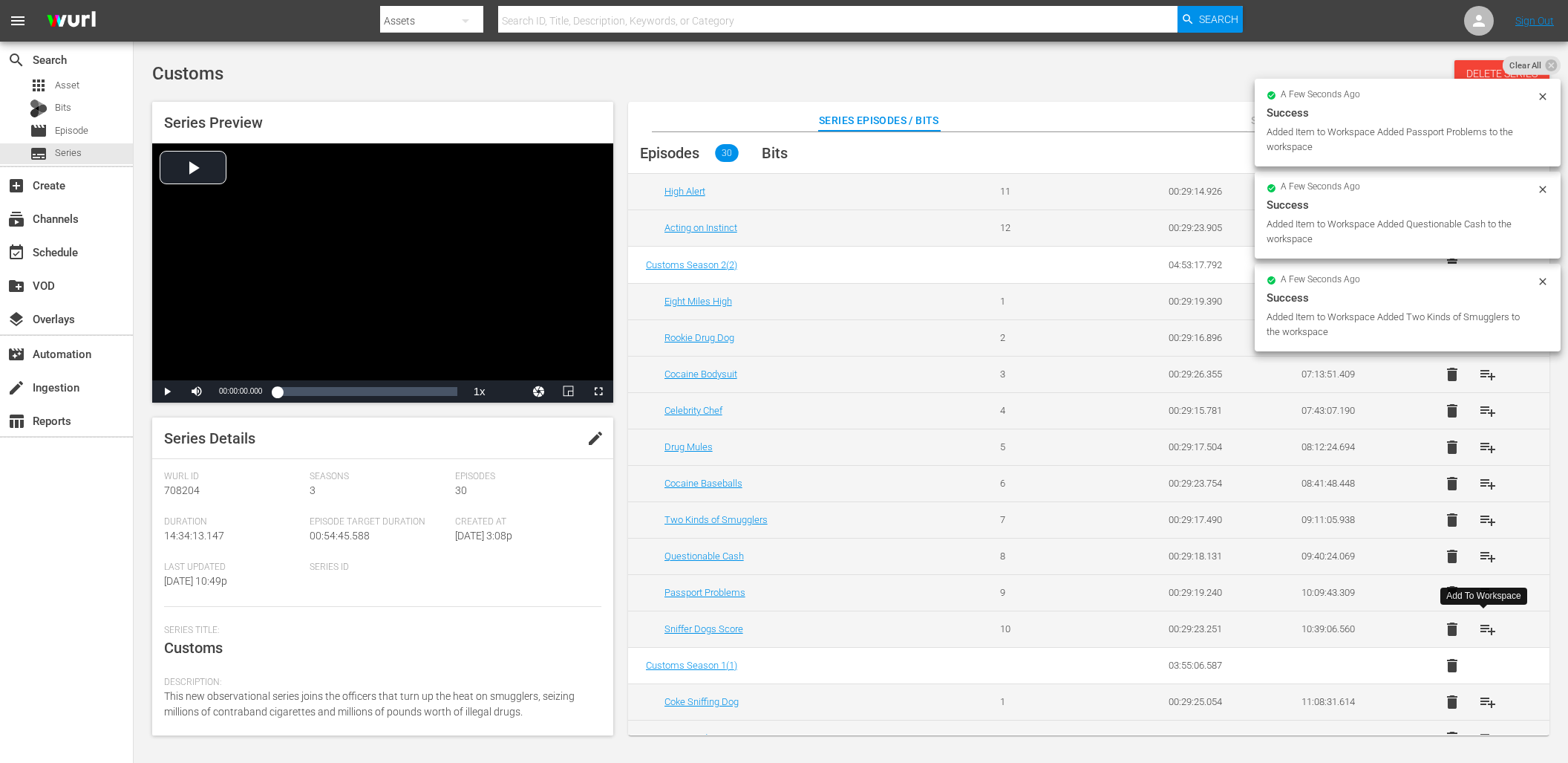
click at [1486, 631] on span "playlist_add" at bounding box center [1488, 629] width 18 height 18
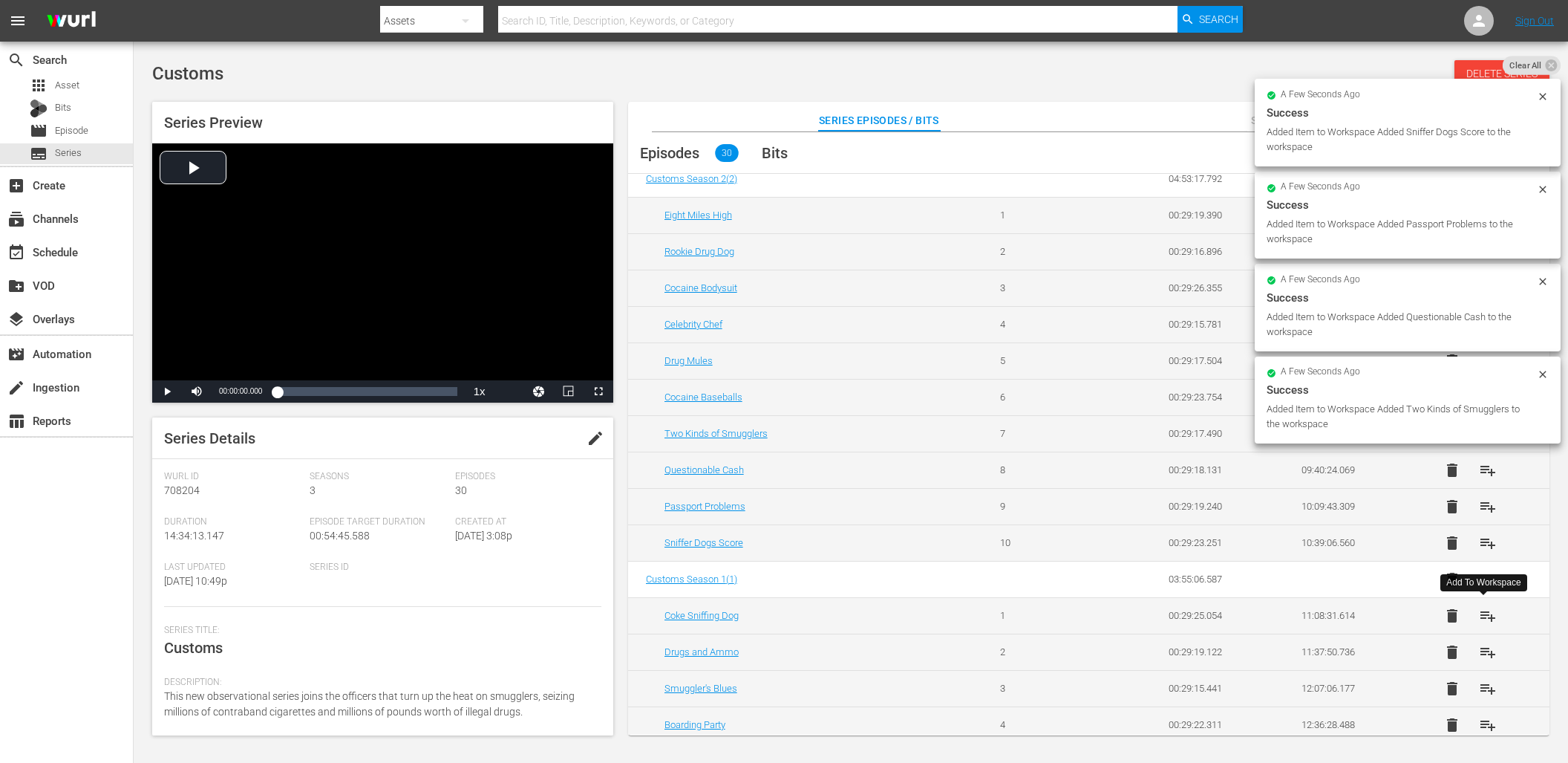
click at [1485, 615] on span "playlist_add" at bounding box center [1488, 616] width 18 height 18
click at [1484, 654] on span "playlist_add" at bounding box center [1488, 652] width 18 height 18
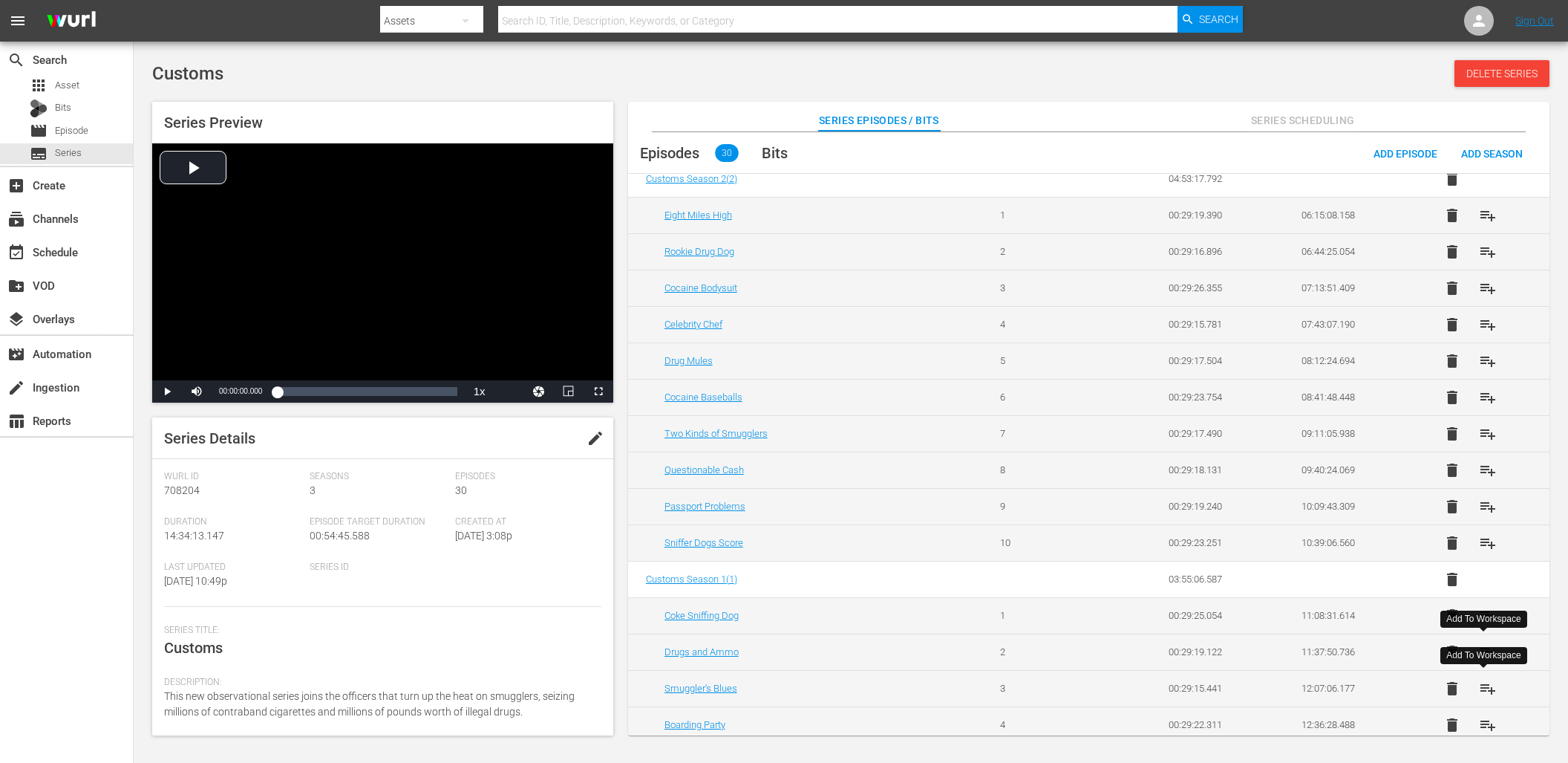
click at [1487, 687] on span "playlist_add" at bounding box center [1488, 688] width 18 height 18
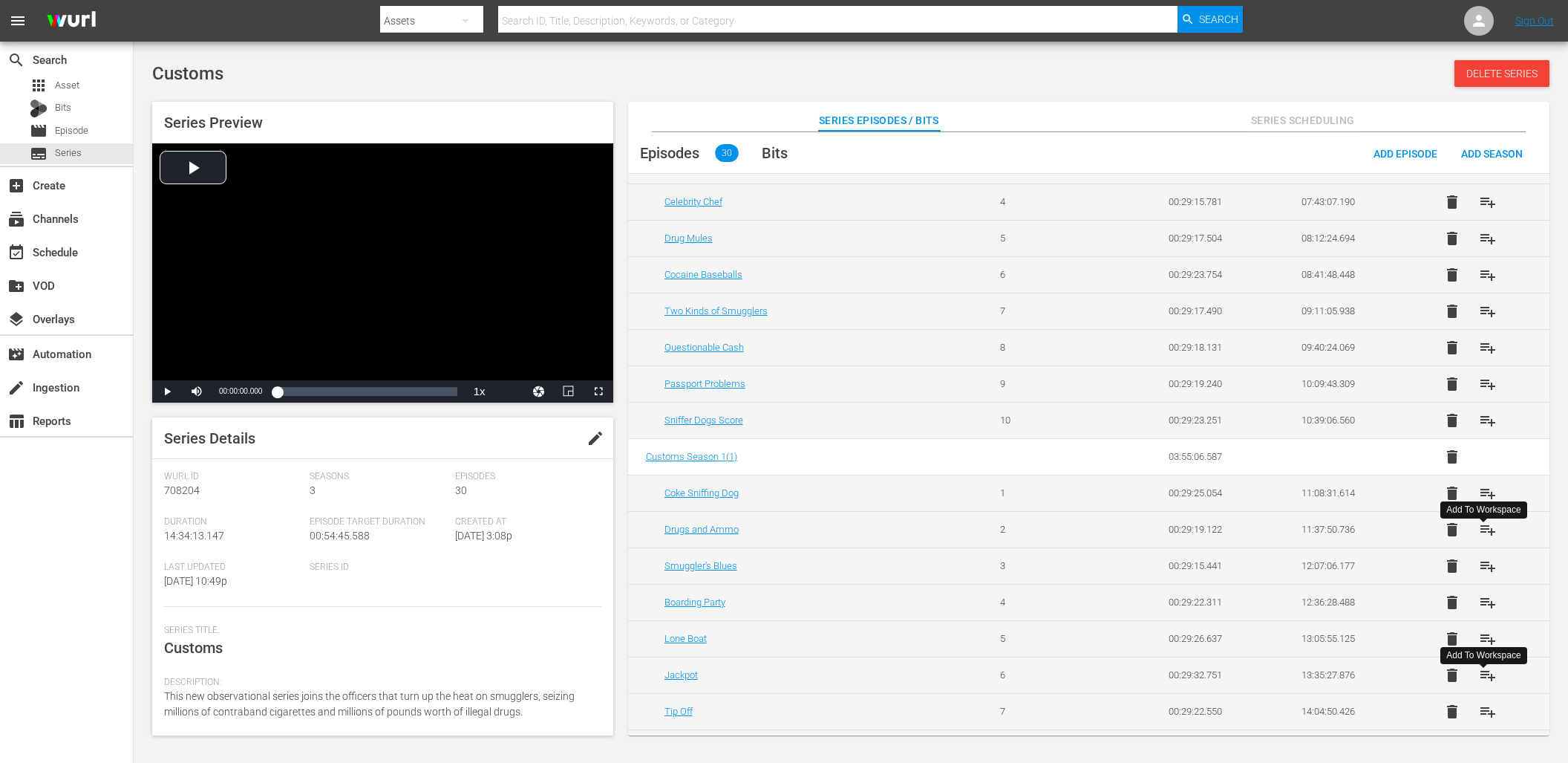
scroll to position [683, 0]
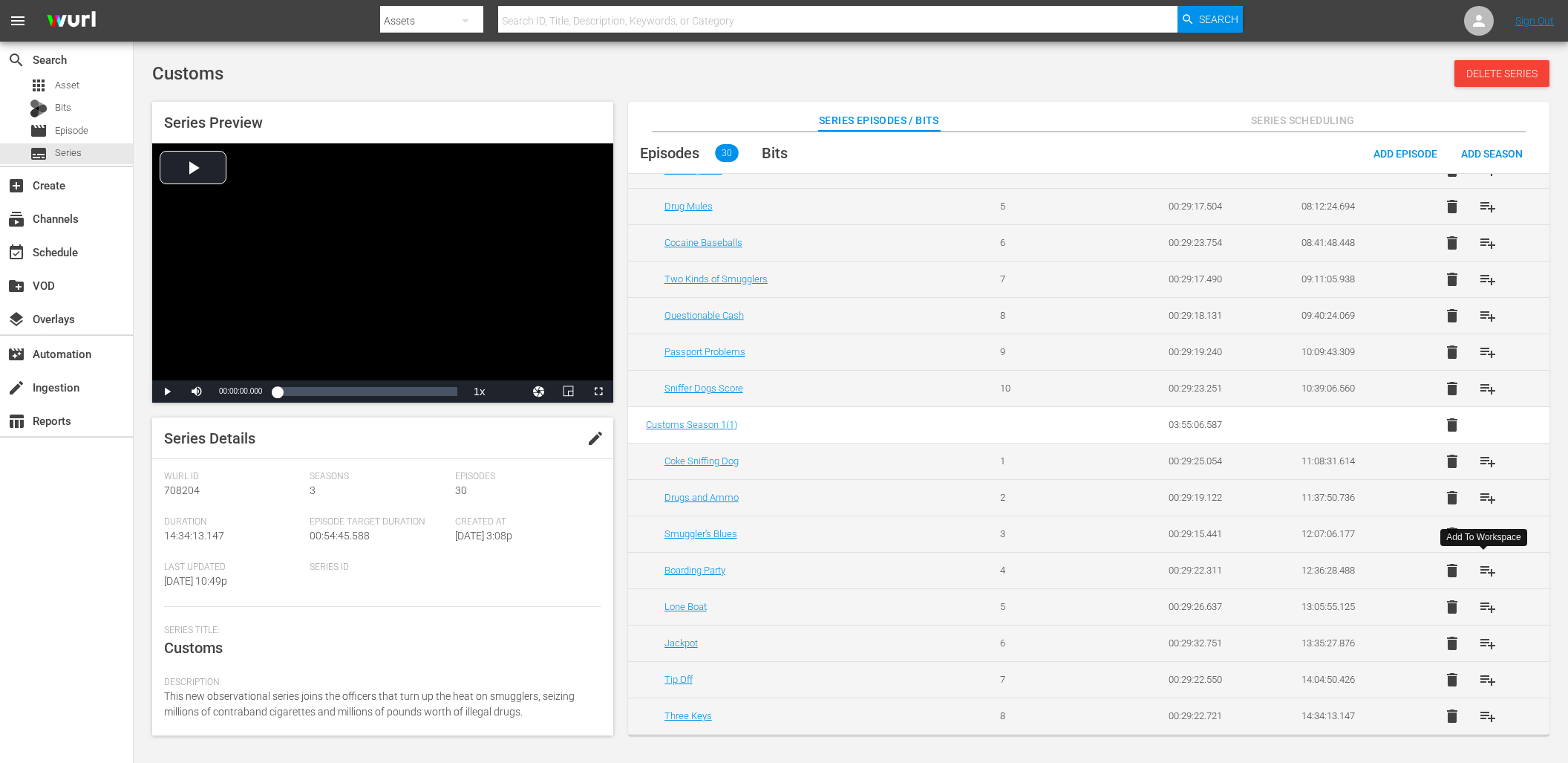
click at [1488, 573] on span "playlist_add" at bounding box center [1488, 571] width 18 height 18
click at [1487, 608] on span "playlist_add" at bounding box center [1488, 607] width 18 height 18
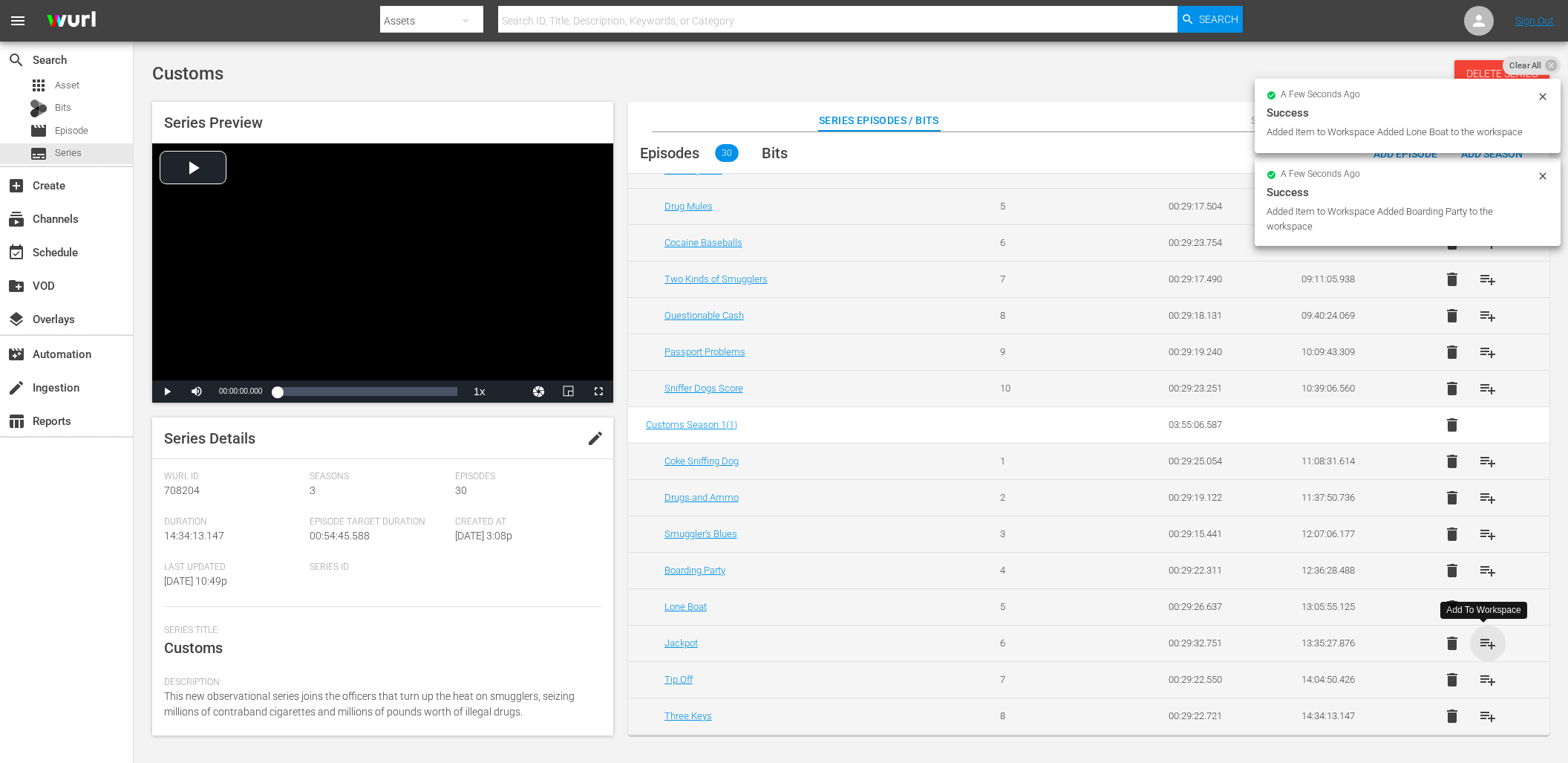
click at [1487, 634] on span "playlist_add" at bounding box center [1488, 643] width 18 height 18
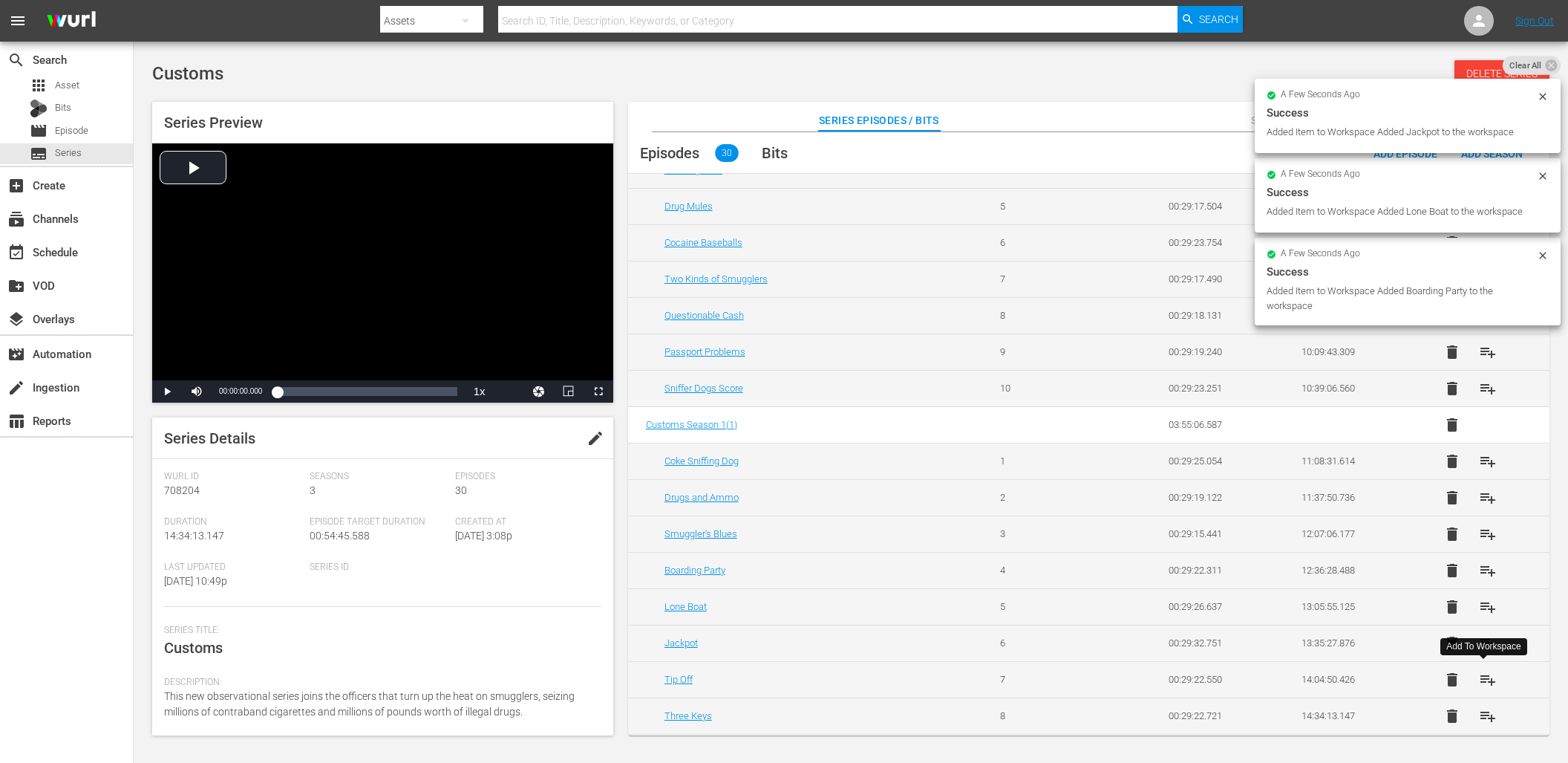
click at [1480, 675] on span "playlist_add" at bounding box center [1488, 680] width 18 height 18
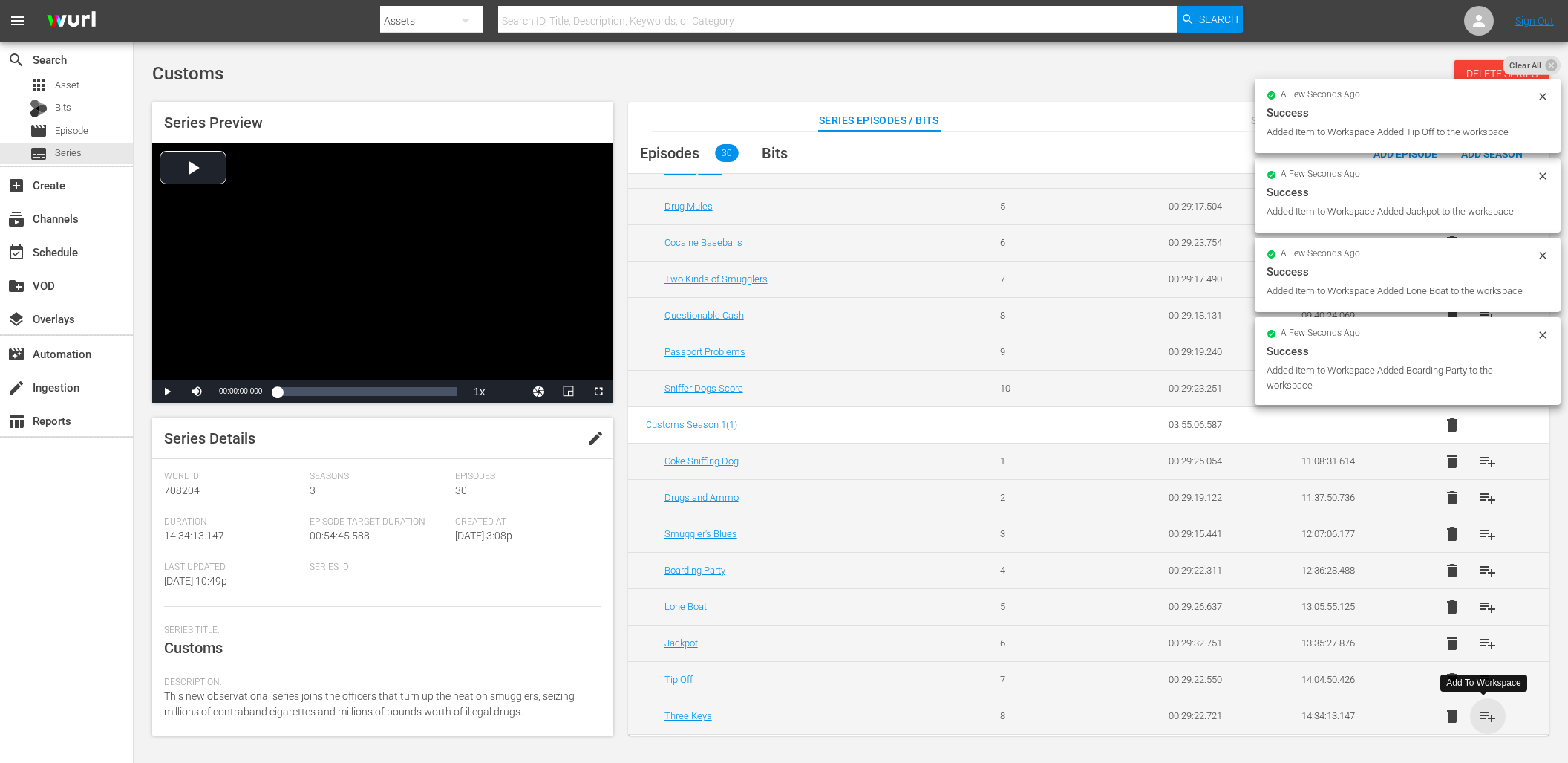
click at [1483, 714] on span "playlist_add" at bounding box center [1488, 716] width 18 height 18
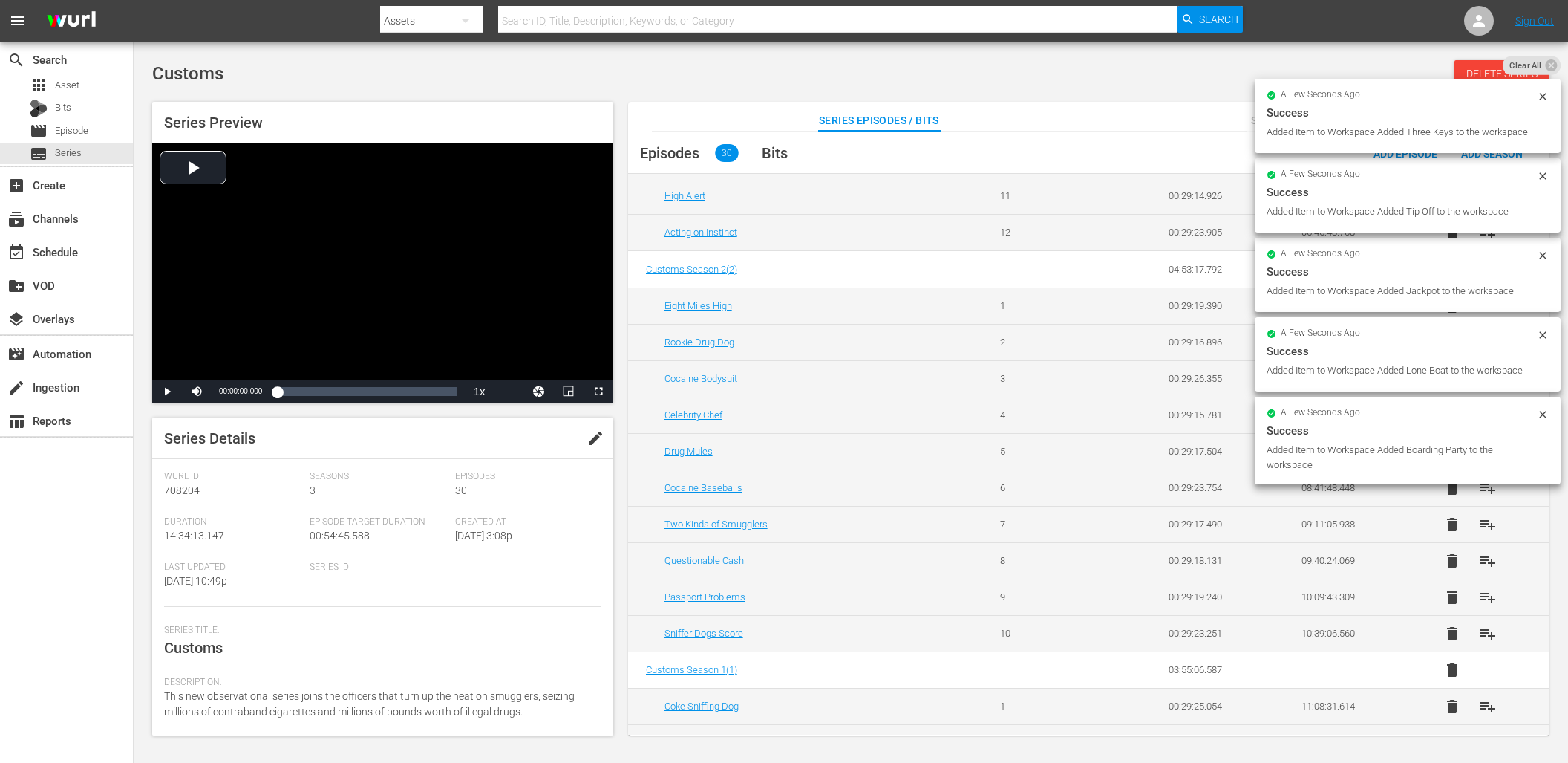
scroll to position [0, 0]
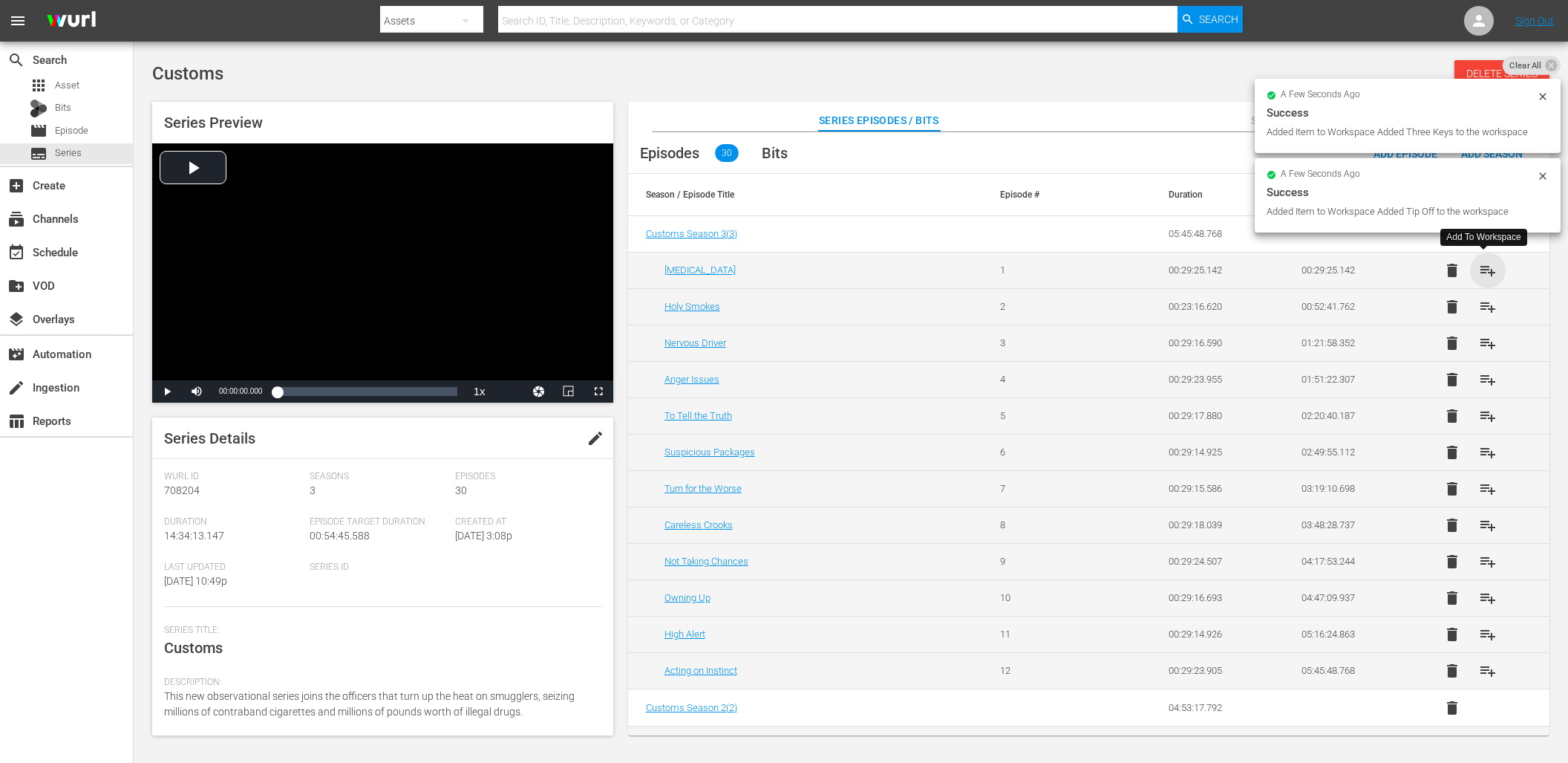
click at [1486, 275] on span "playlist_add" at bounding box center [1488, 270] width 18 height 18
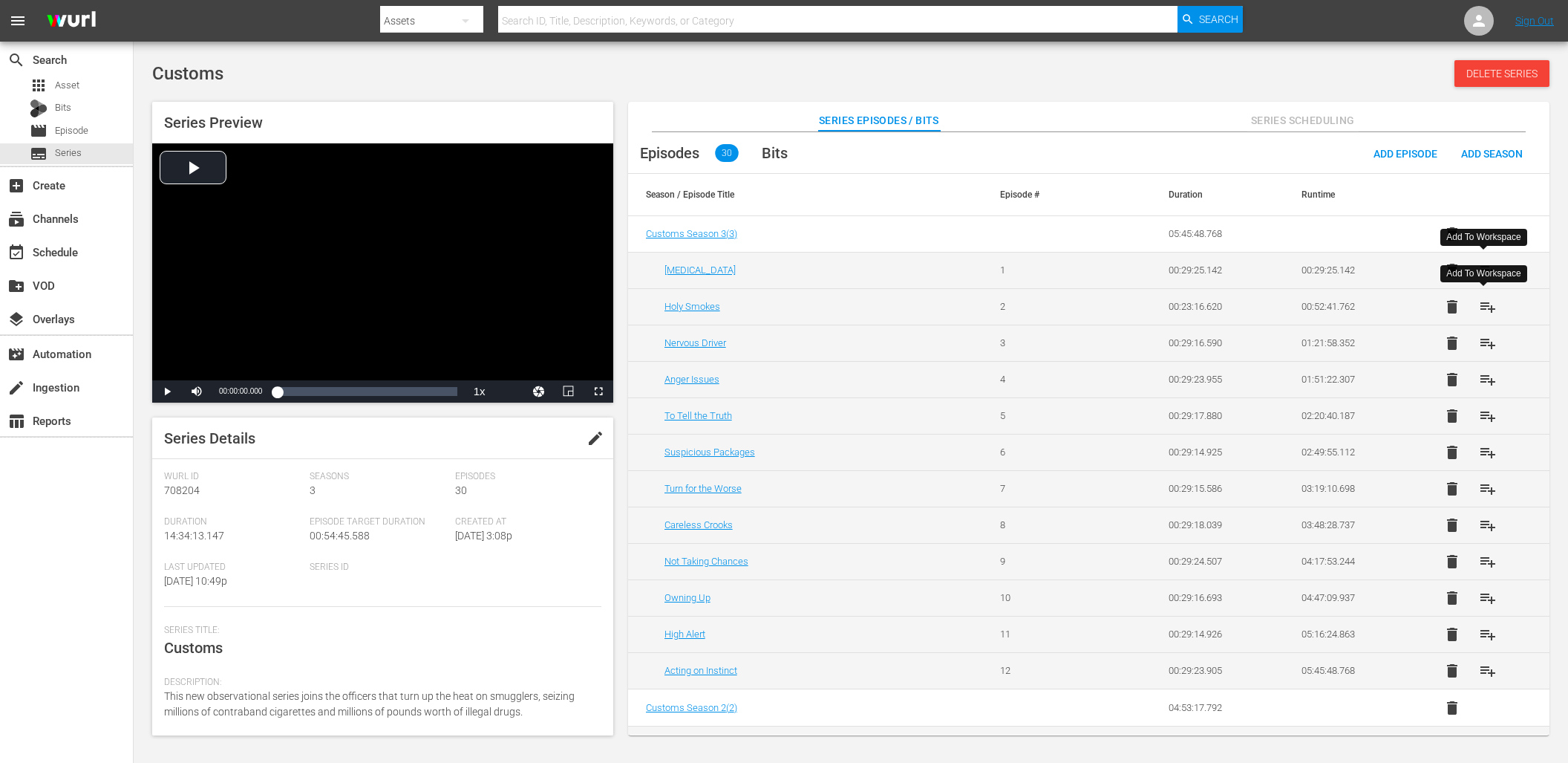
drag, startPoint x: 1483, startPoint y: 304, endPoint x: 1484, endPoint y: 314, distance: 10.0
click at [1483, 305] on span "playlist_add" at bounding box center [1488, 306] width 18 height 18
click at [1485, 343] on span "playlist_add" at bounding box center [1488, 343] width 18 height 18
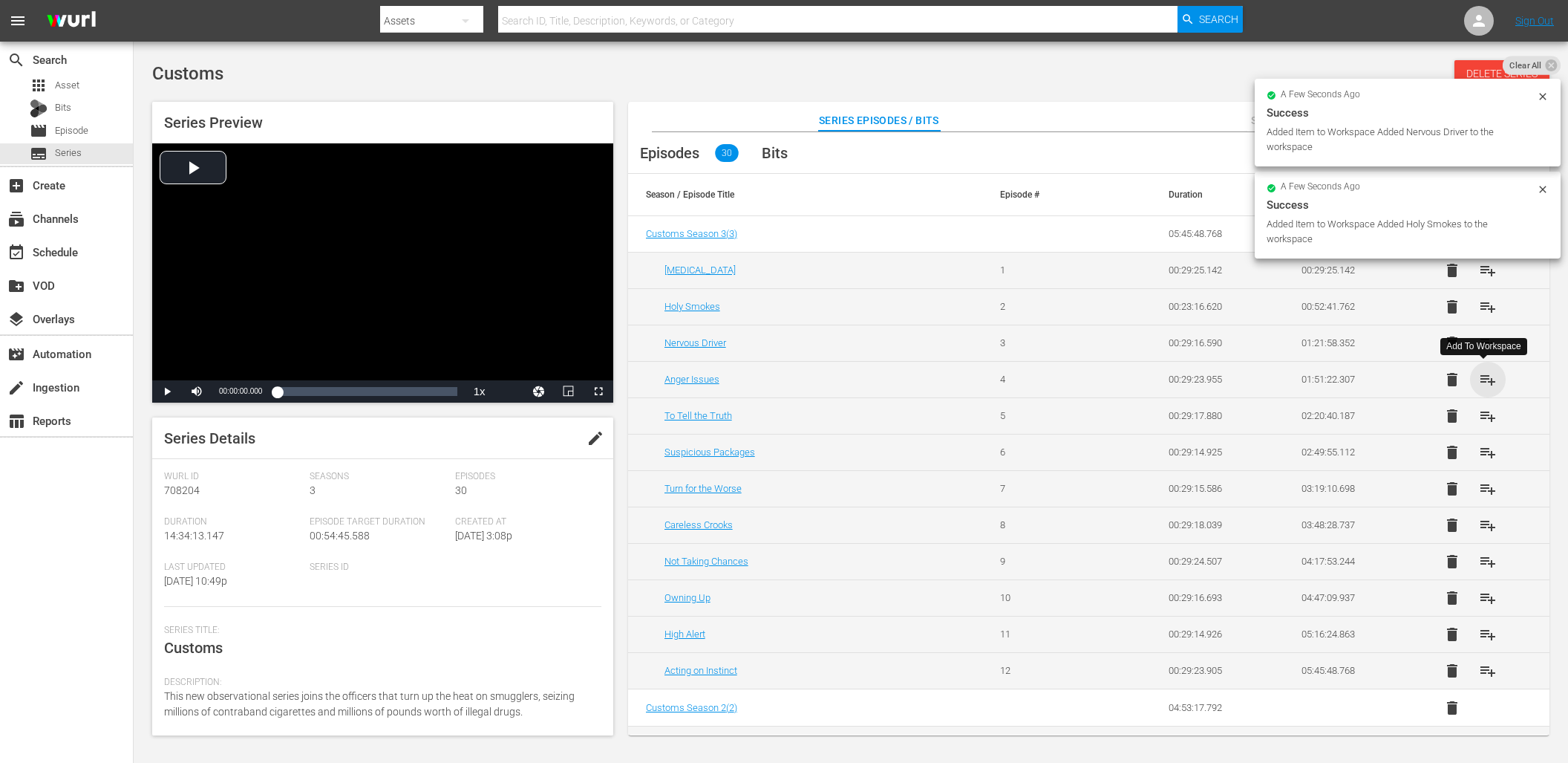
click at [1485, 387] on span "playlist_add" at bounding box center [1488, 379] width 18 height 18
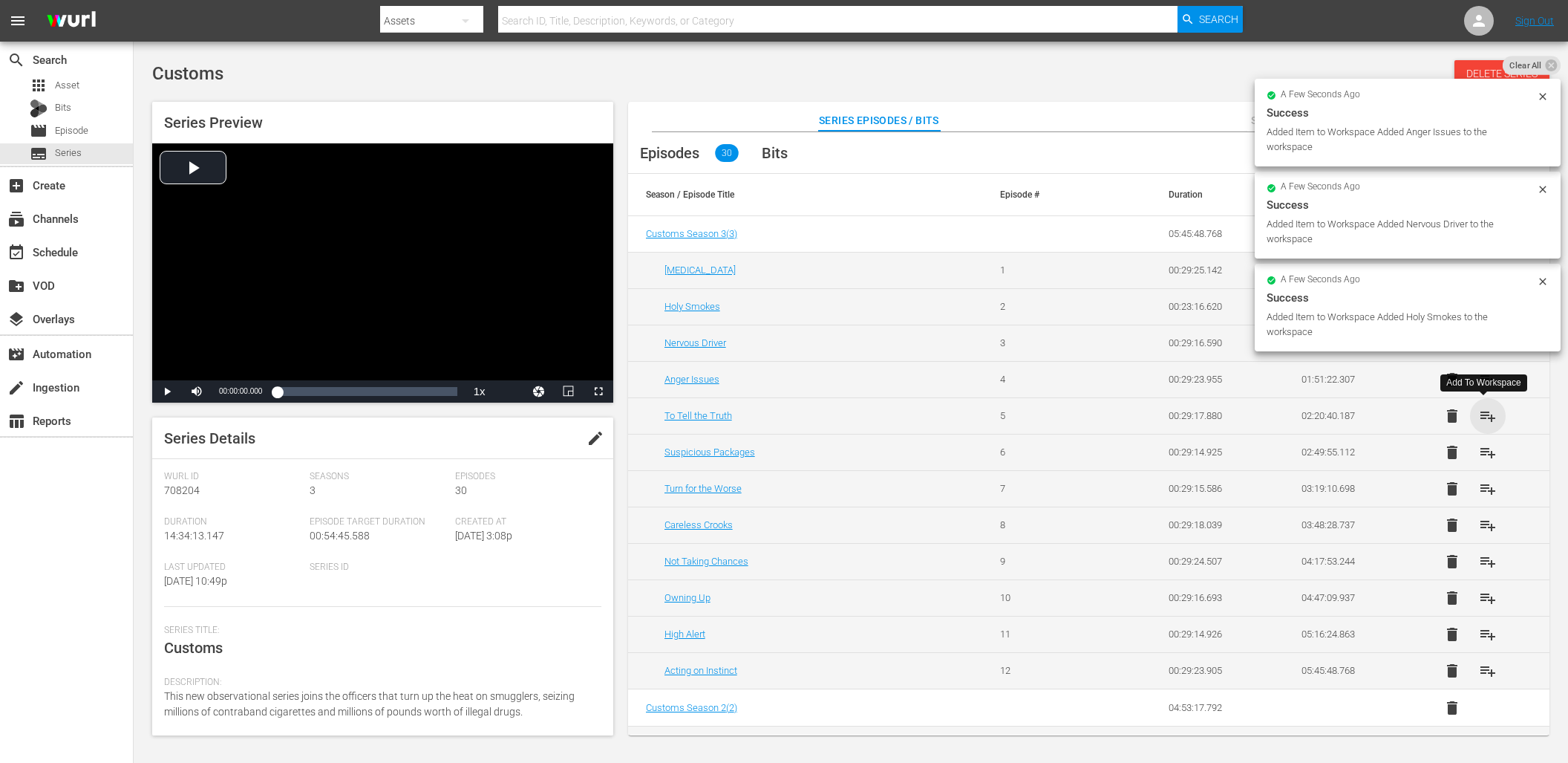
click at [1487, 411] on span "playlist_add" at bounding box center [1488, 415] width 18 height 18
click at [1491, 450] on span "playlist_add" at bounding box center [1488, 453] width 18 height 18
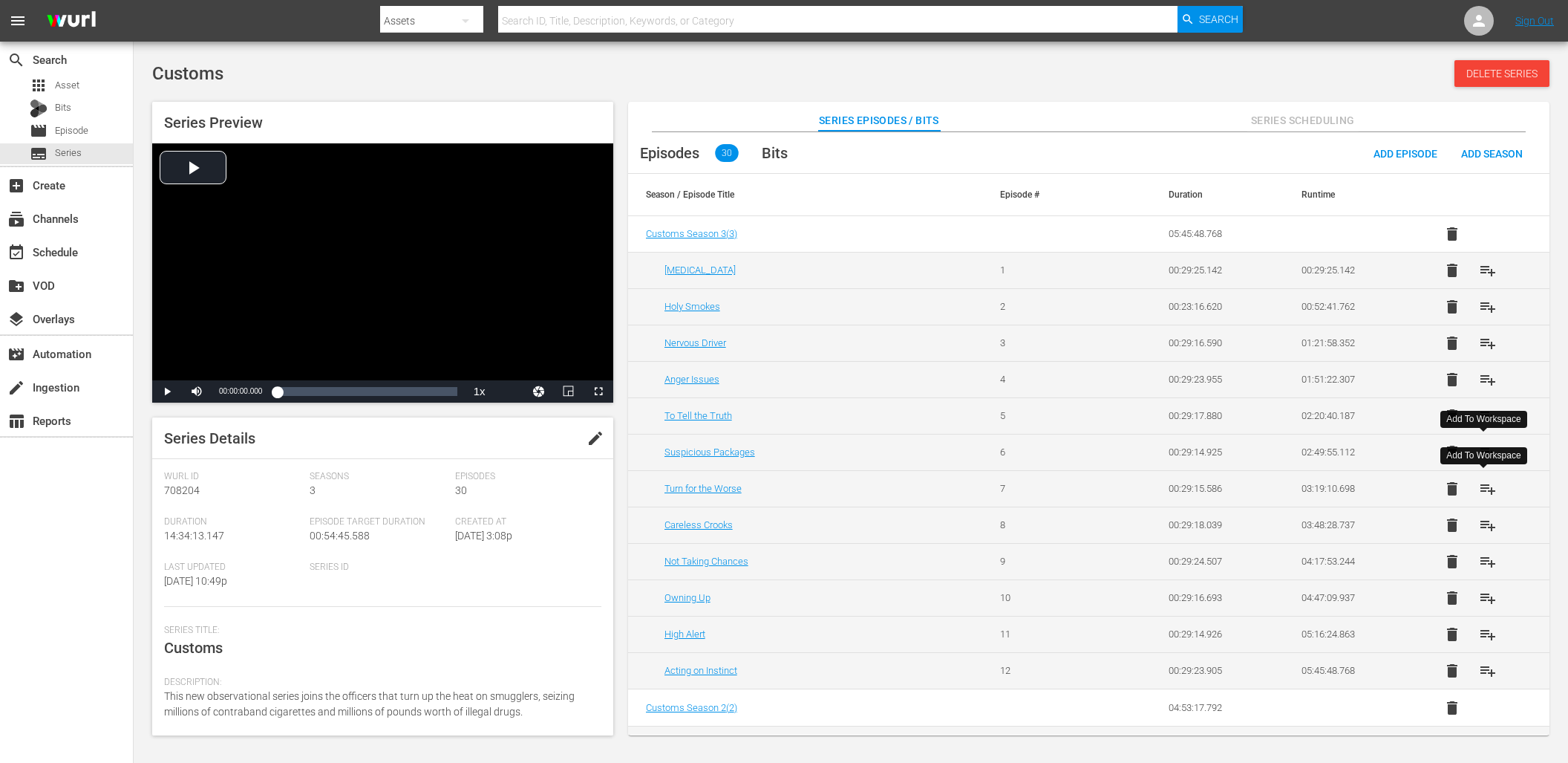
click at [1480, 492] on span "playlist_add" at bounding box center [1488, 489] width 18 height 18
click at [1483, 525] on span "playlist_add" at bounding box center [1488, 525] width 18 height 18
click at [1484, 560] on span "playlist_add" at bounding box center [1488, 562] width 18 height 18
click at [1486, 594] on span "playlist_add" at bounding box center [1488, 598] width 18 height 18
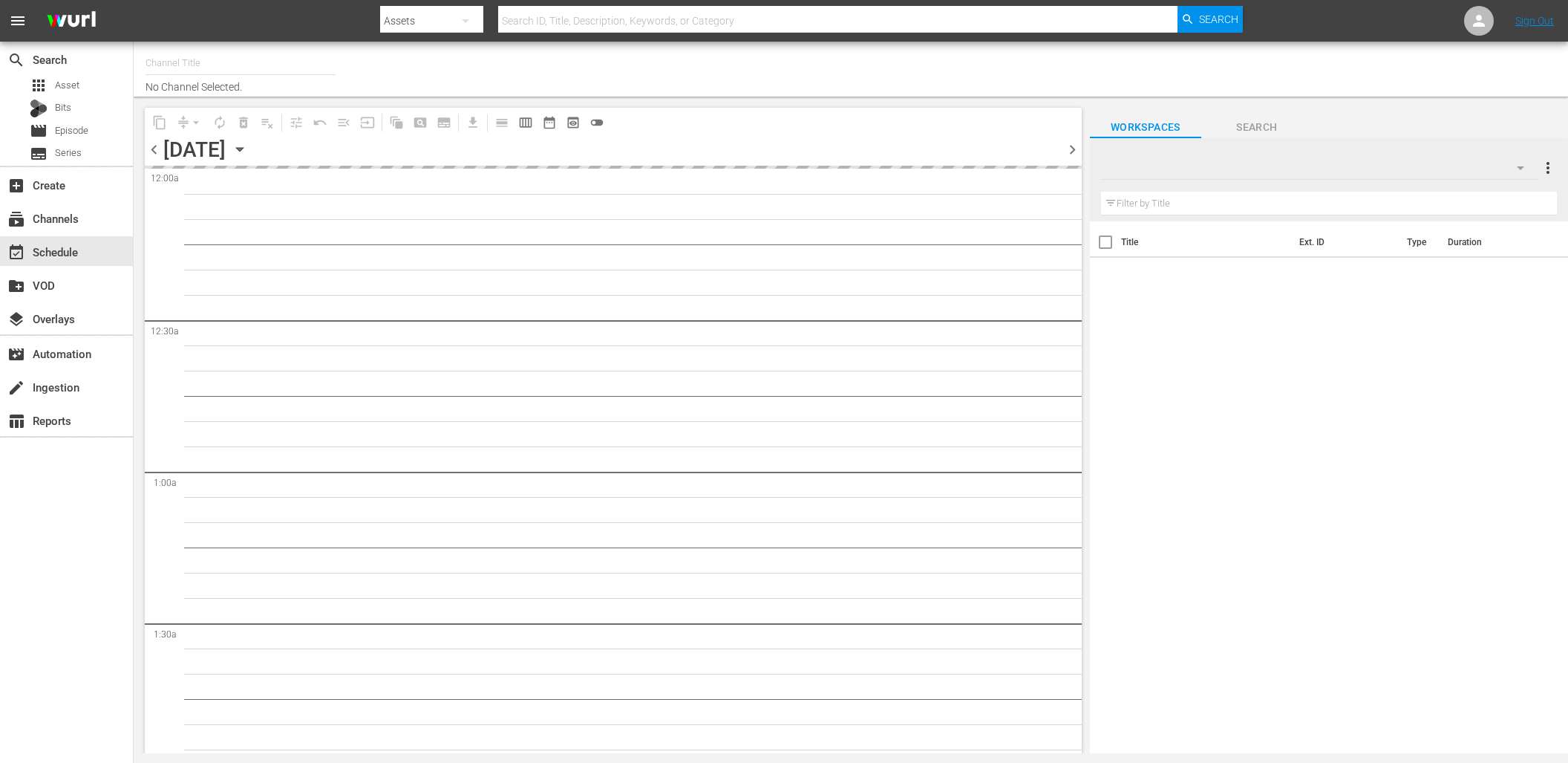
type input "DangerTV (161)"
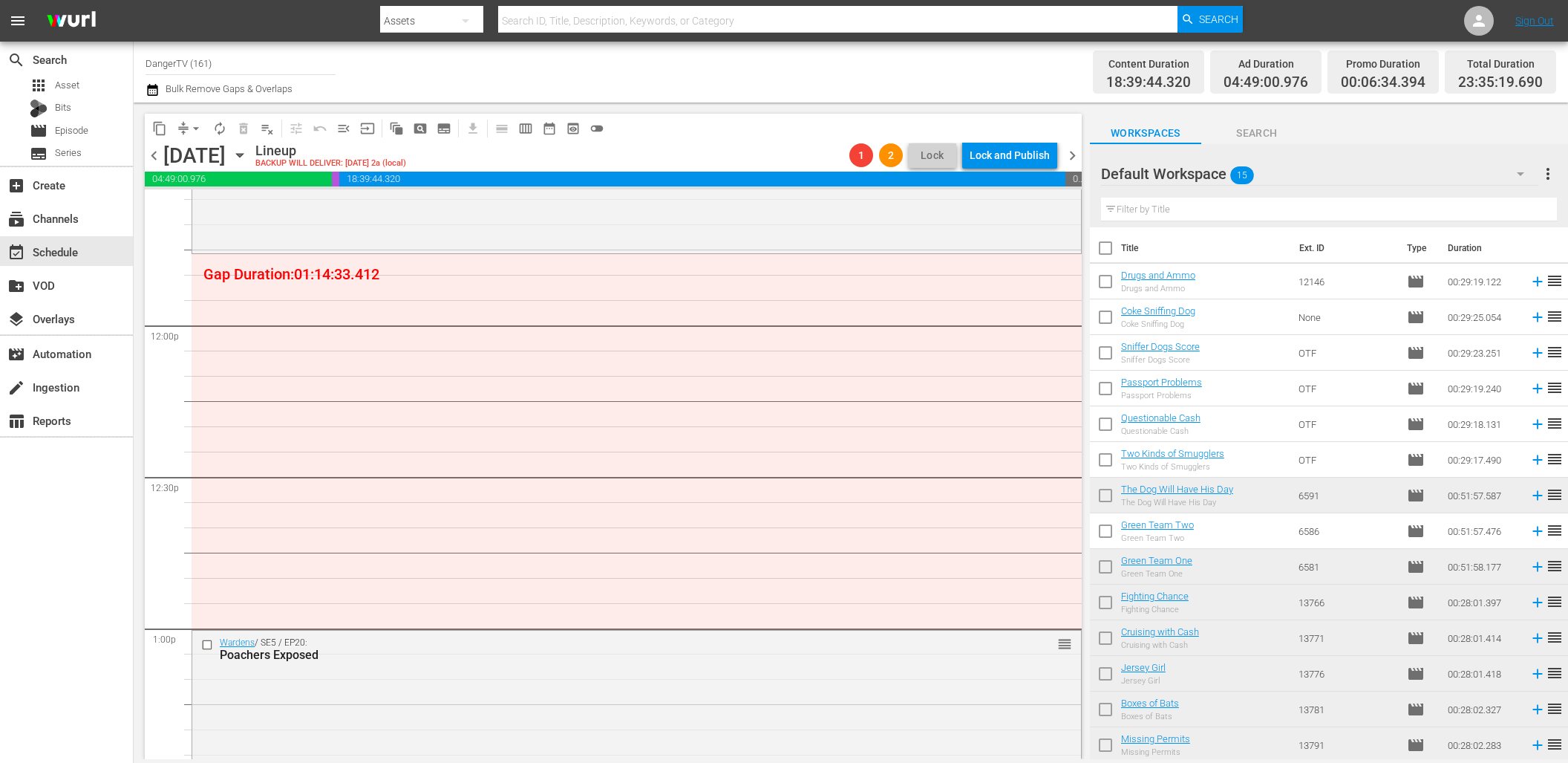
scroll to position [3507, 0]
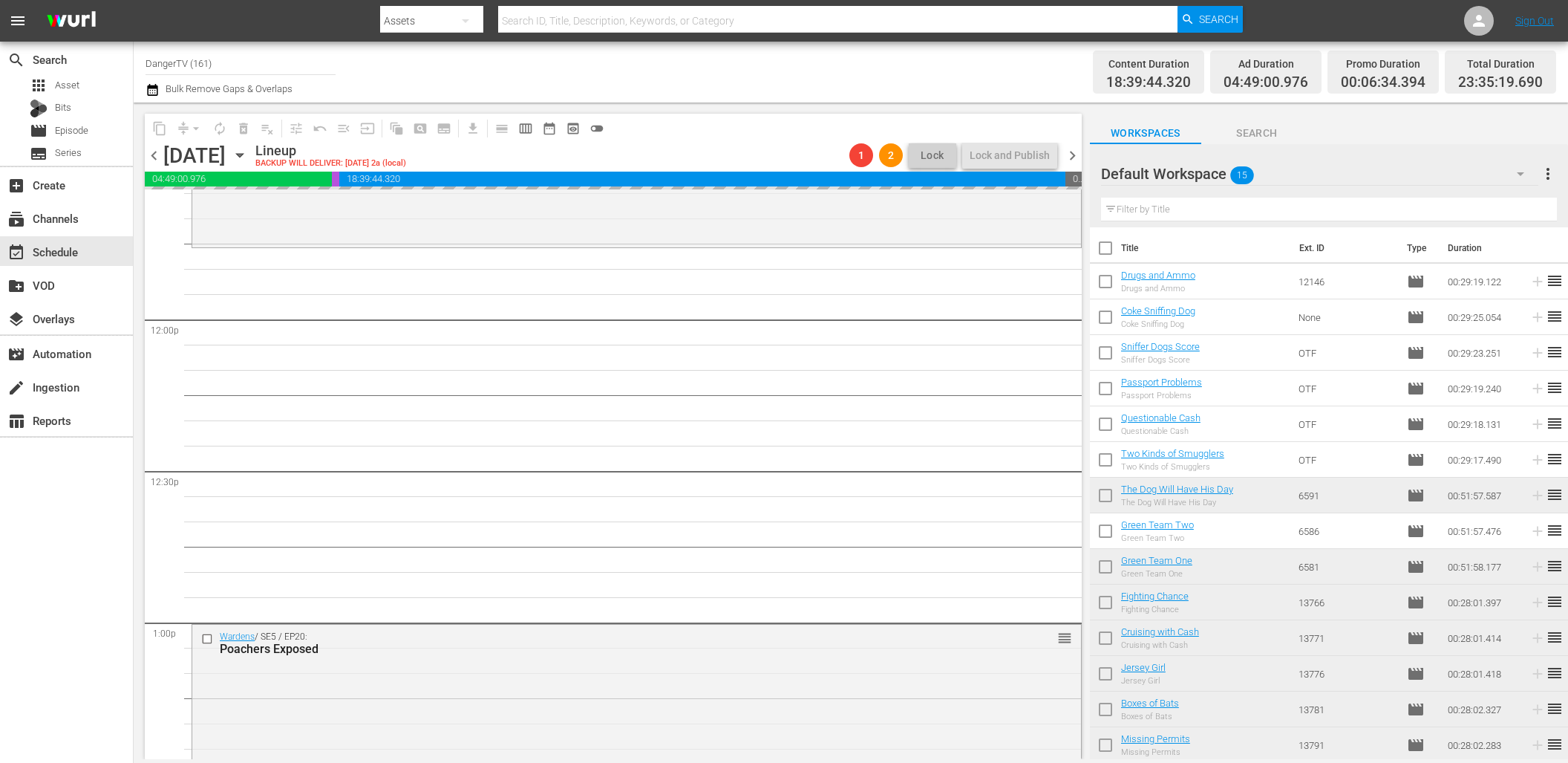
drag, startPoint x: 1149, startPoint y: 279, endPoint x: 297, endPoint y: 6, distance: 894.7
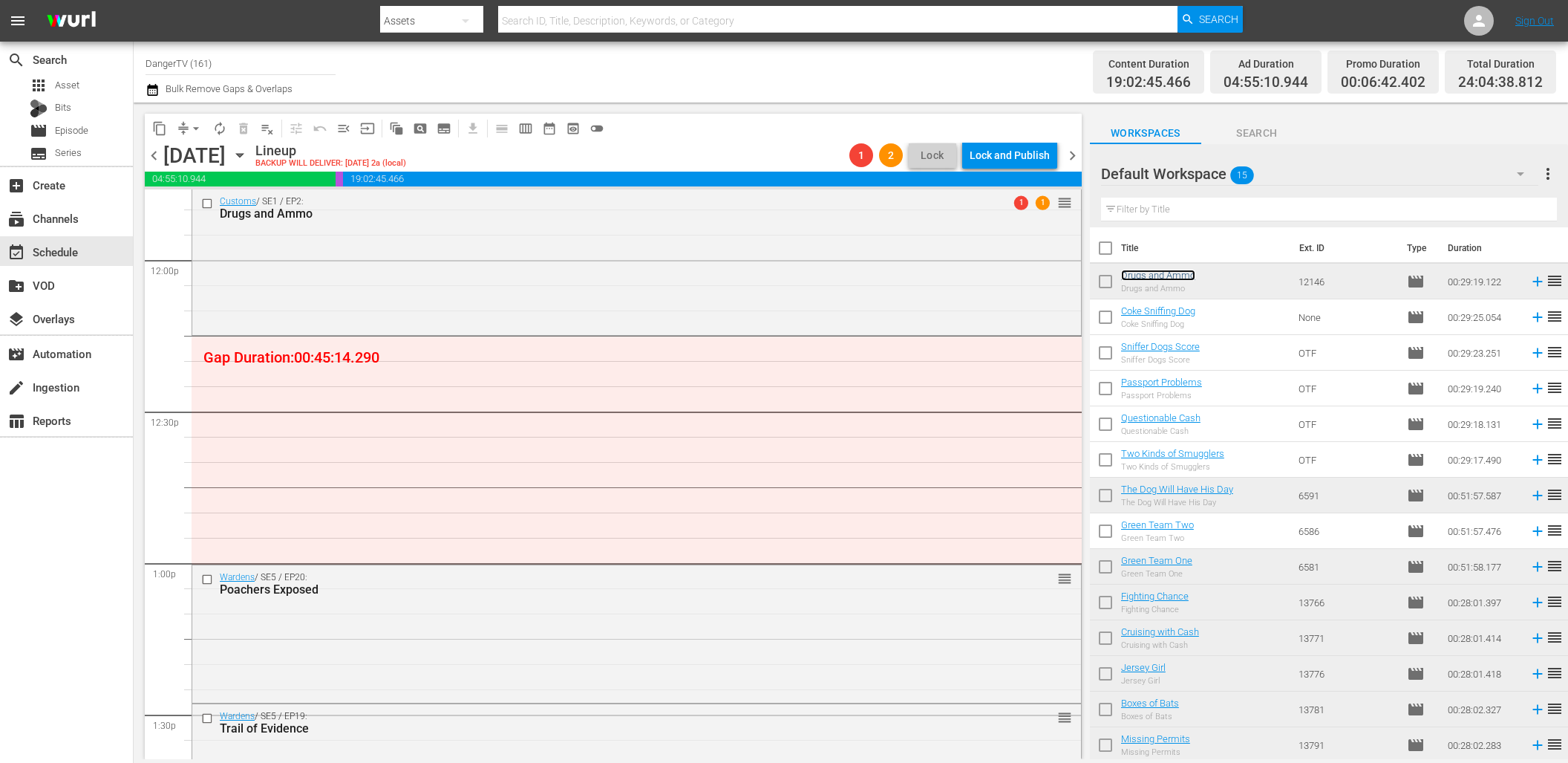
scroll to position [3671, 0]
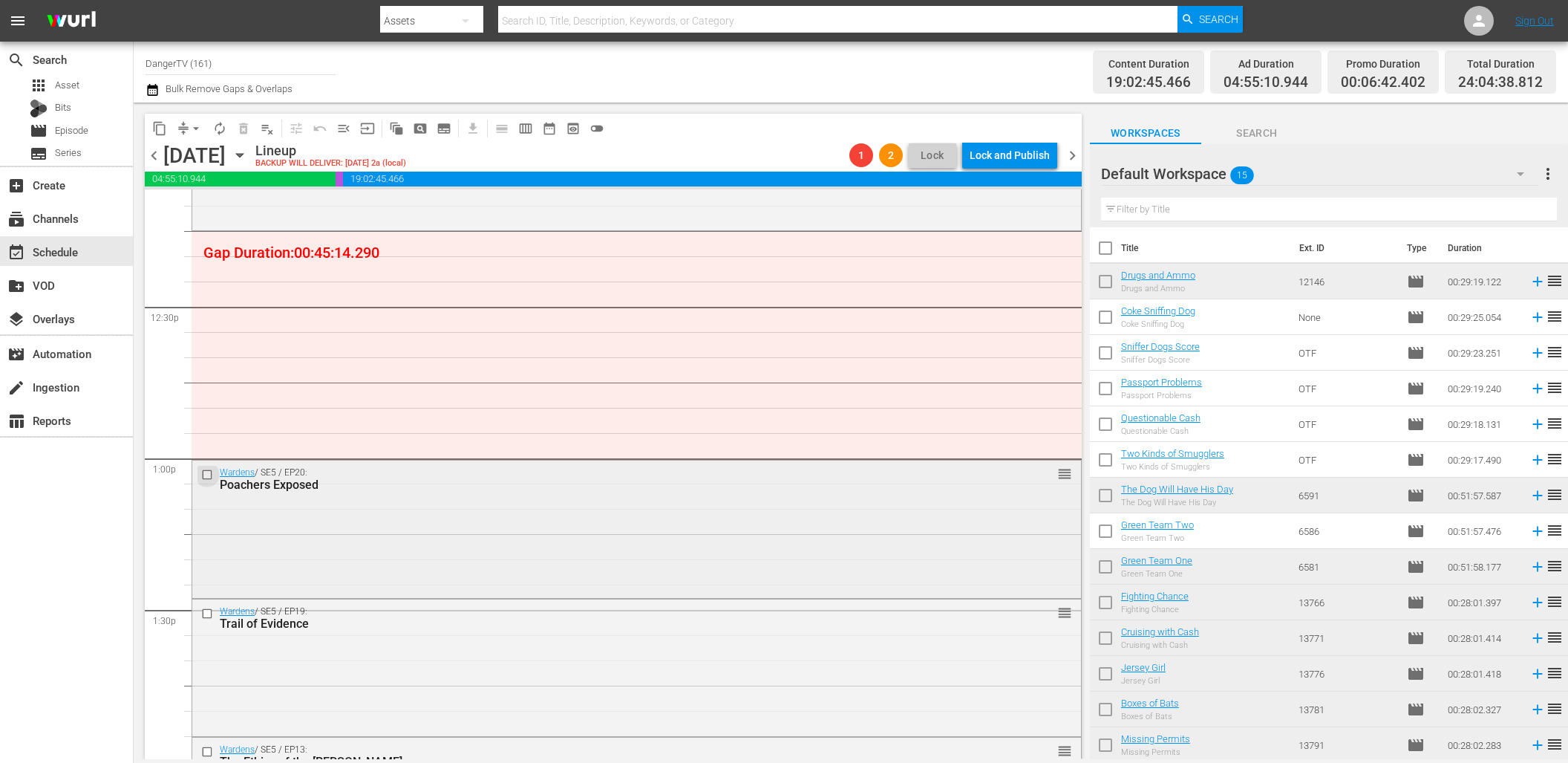
click at [209, 474] on input "checkbox" at bounding box center [209, 474] width 16 height 13
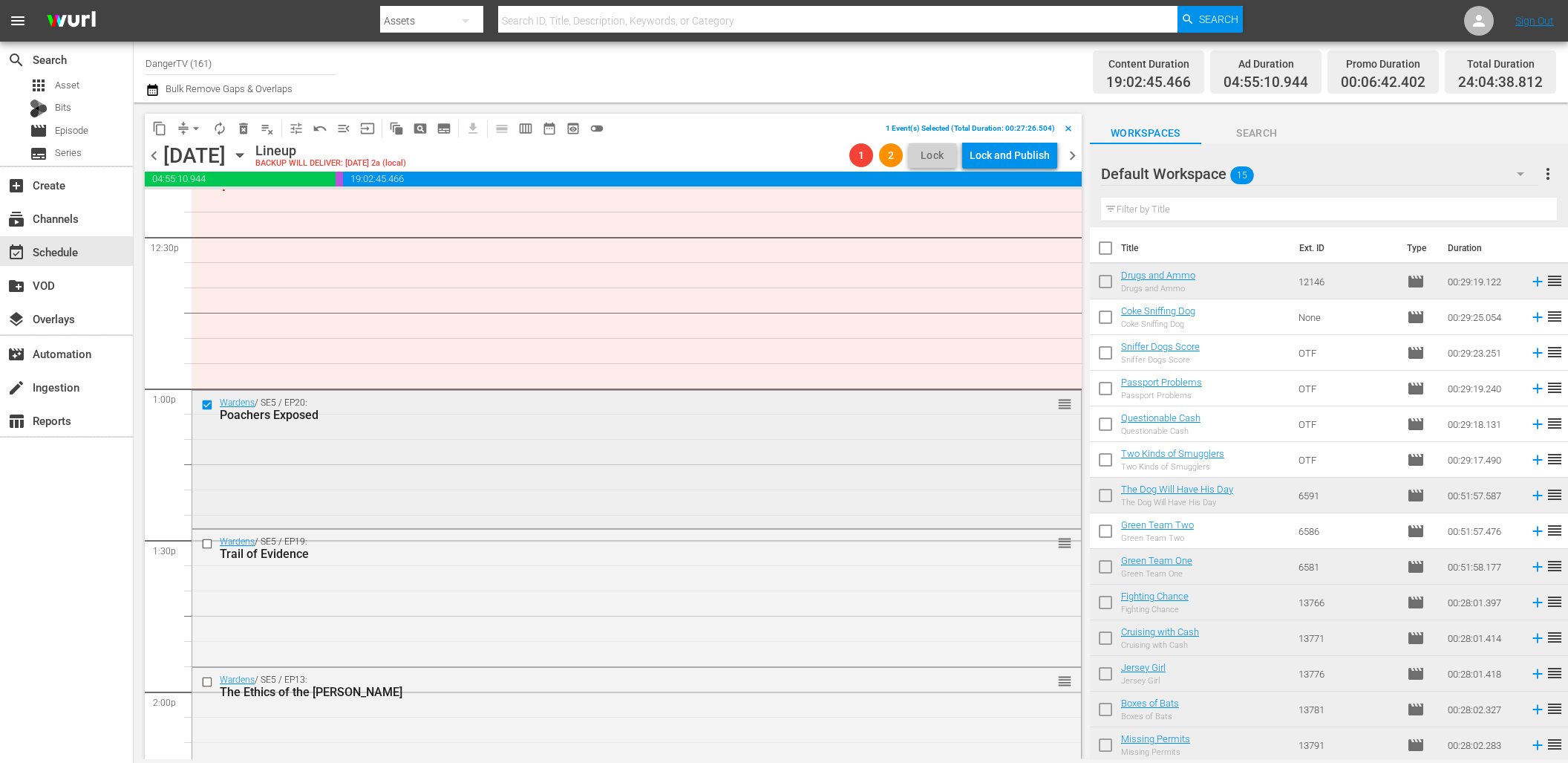
scroll to position [3815, 0]
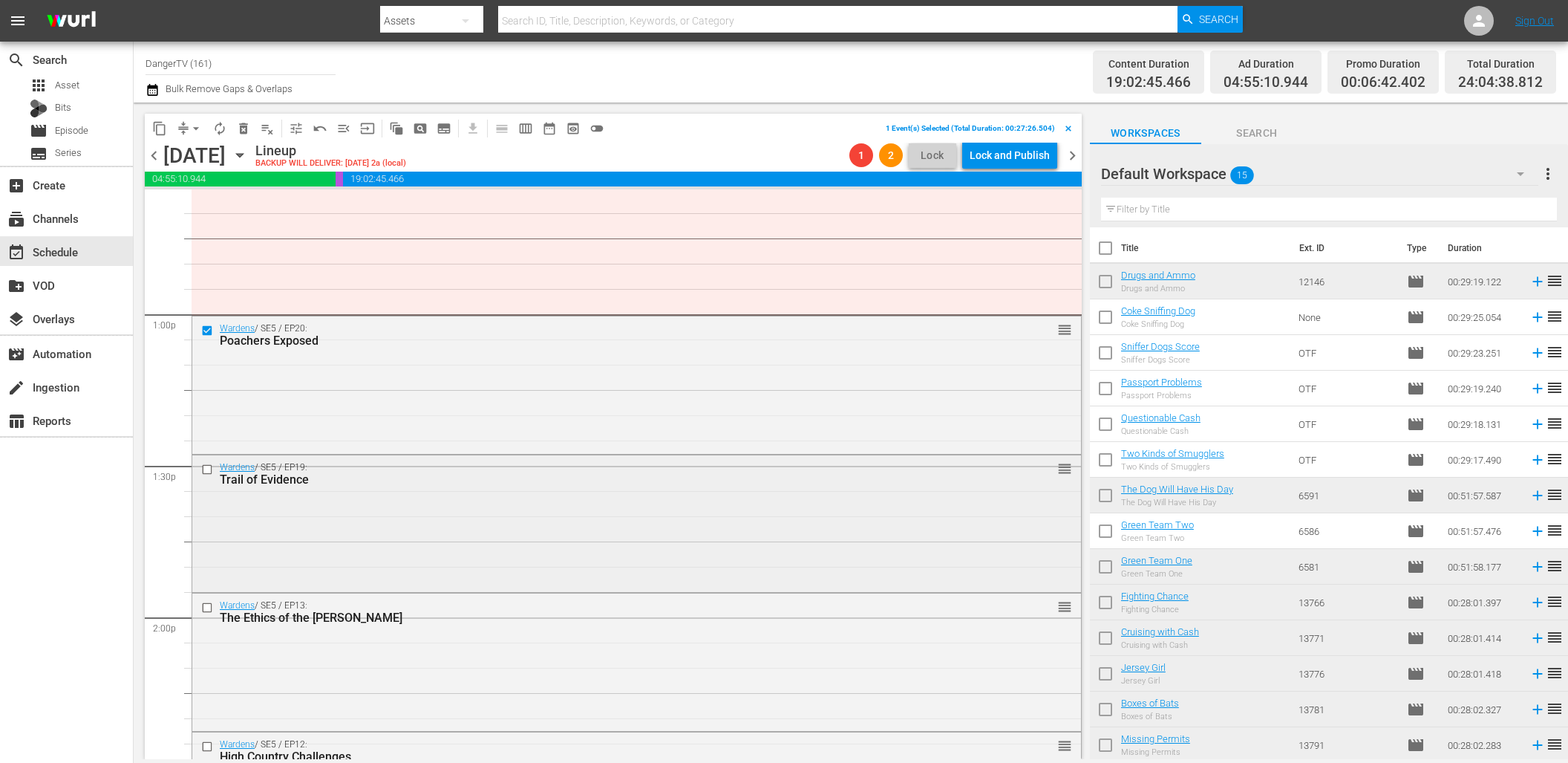
click at [209, 470] on input "checkbox" at bounding box center [209, 469] width 16 height 13
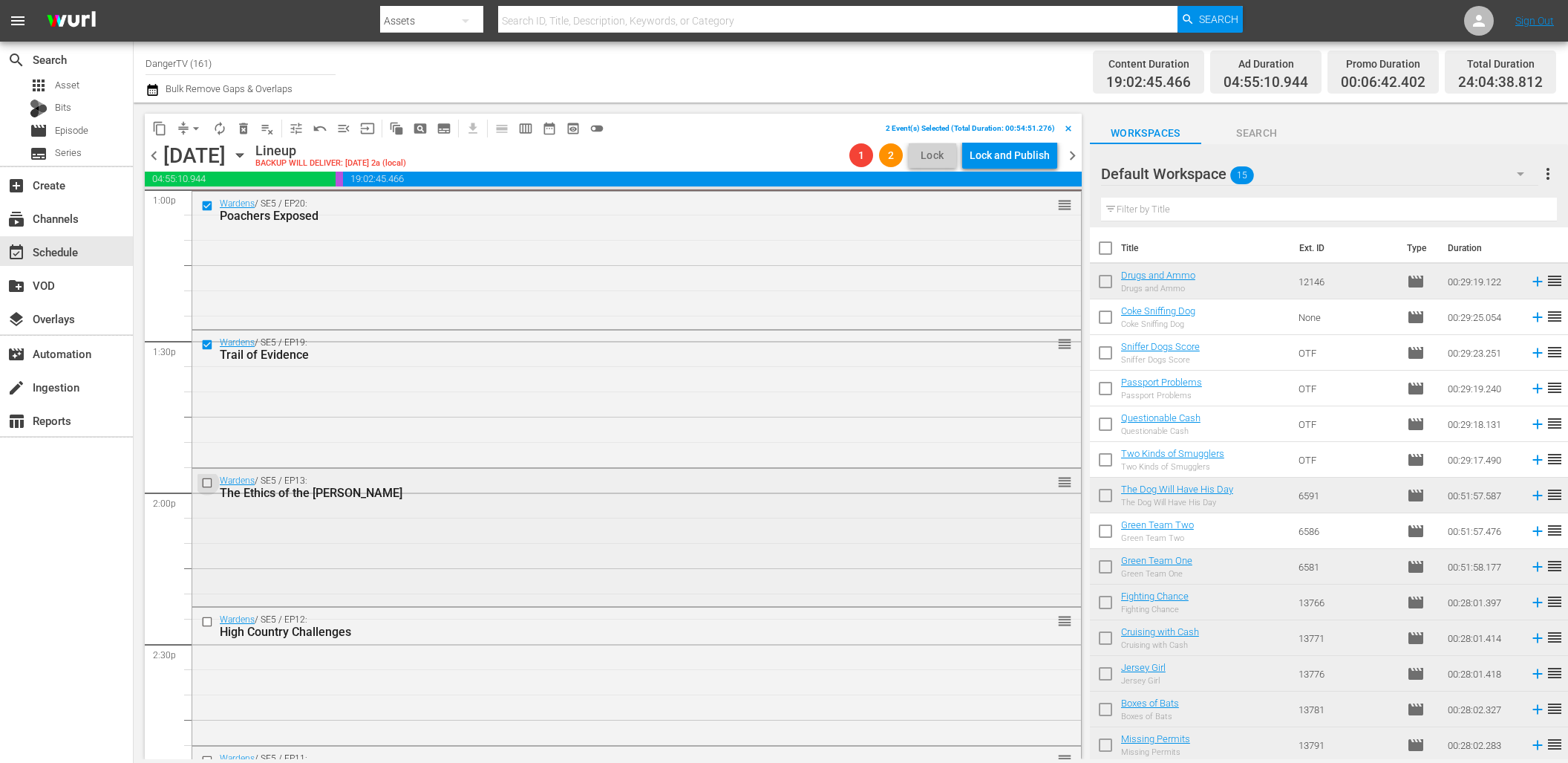
click at [207, 479] on input "checkbox" at bounding box center [209, 483] width 16 height 13
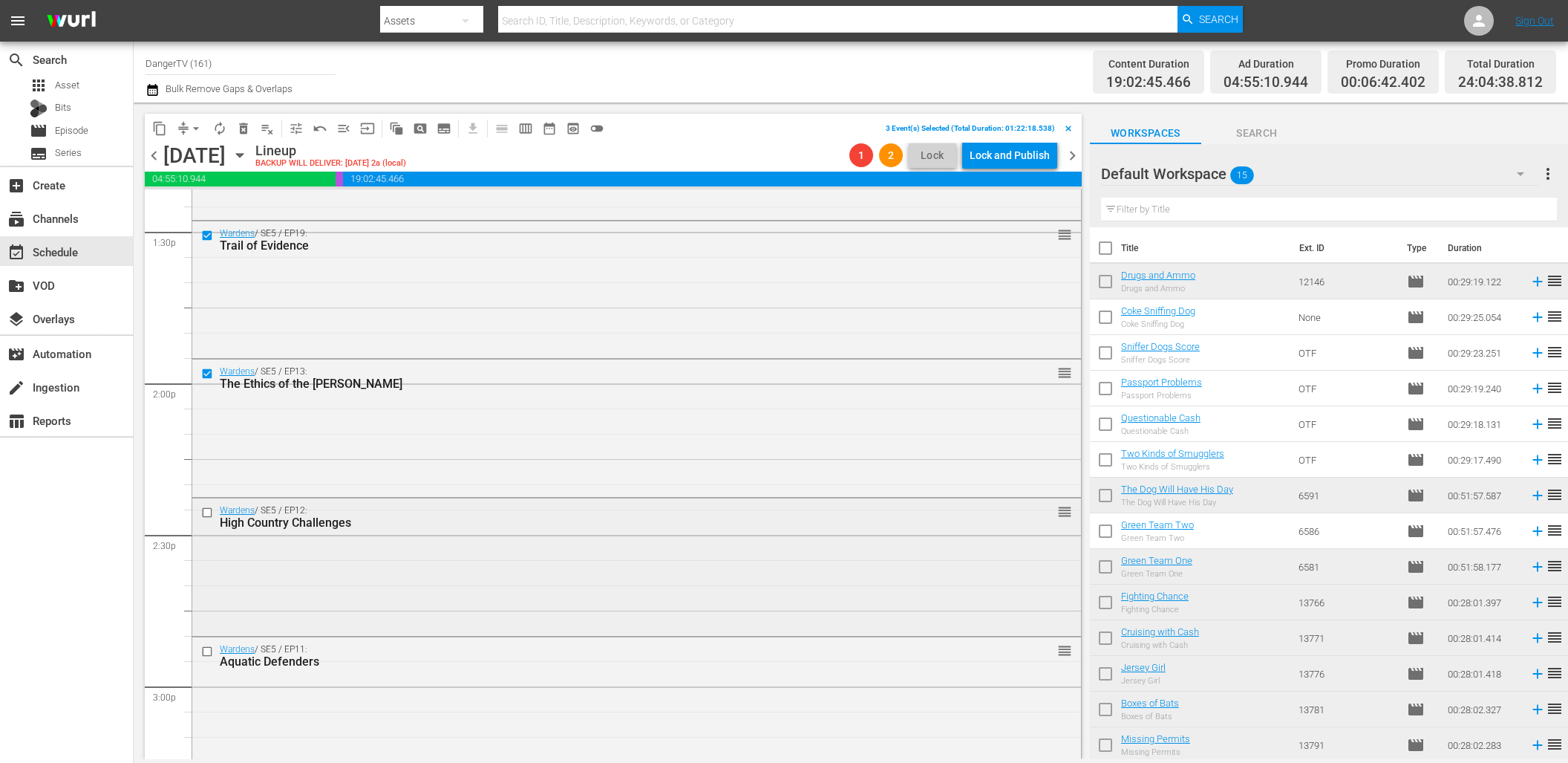
click at [208, 512] on input "checkbox" at bounding box center [209, 513] width 16 height 13
click at [208, 651] on input "checkbox" at bounding box center [209, 651] width 16 height 13
click at [245, 129] on span "delete_forever_outlined" at bounding box center [243, 128] width 15 height 15
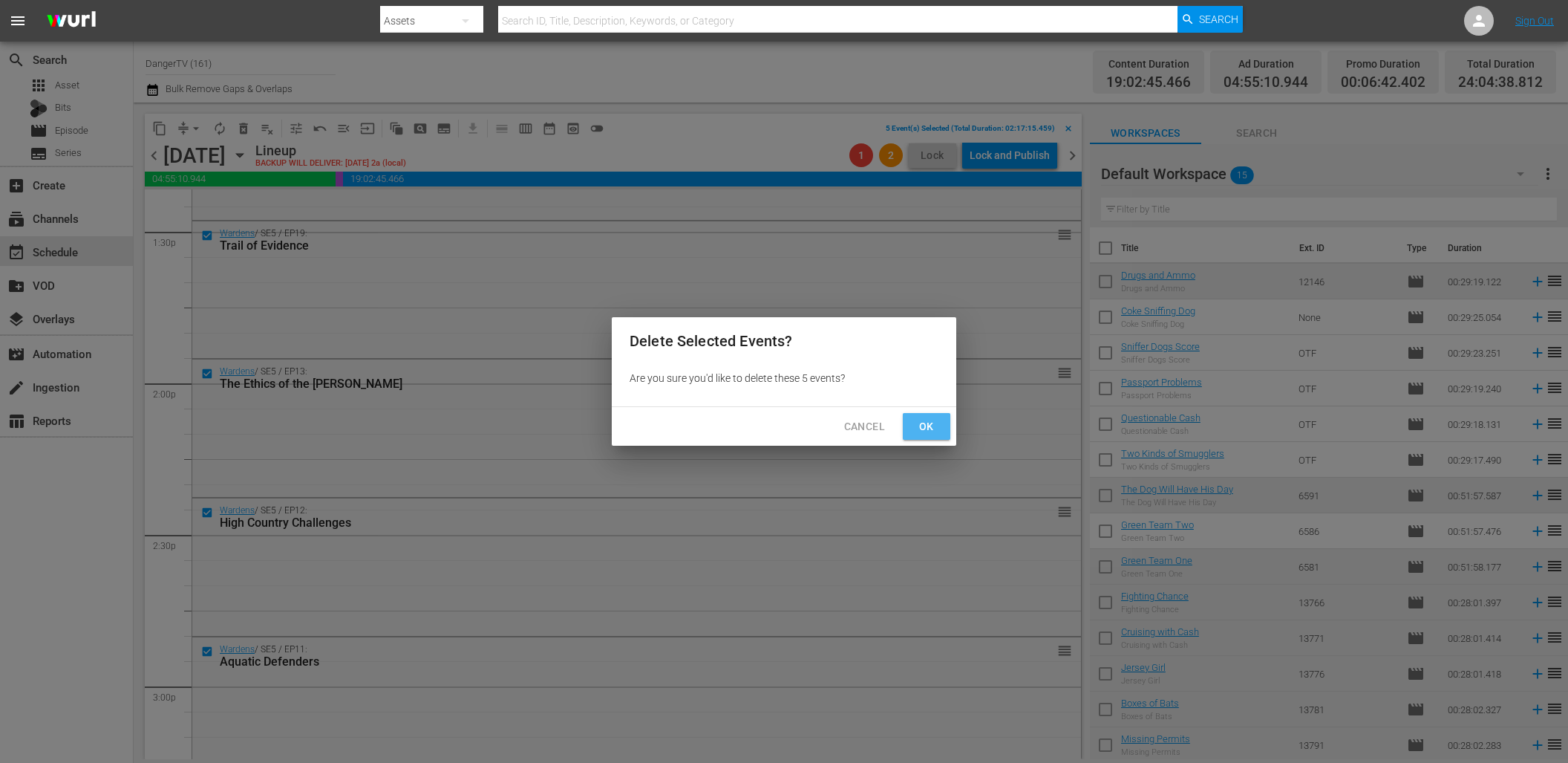
drag, startPoint x: 922, startPoint y: 431, endPoint x: 903, endPoint y: 449, distance: 26.2
click at [922, 431] on span "Ok" at bounding box center [927, 426] width 24 height 19
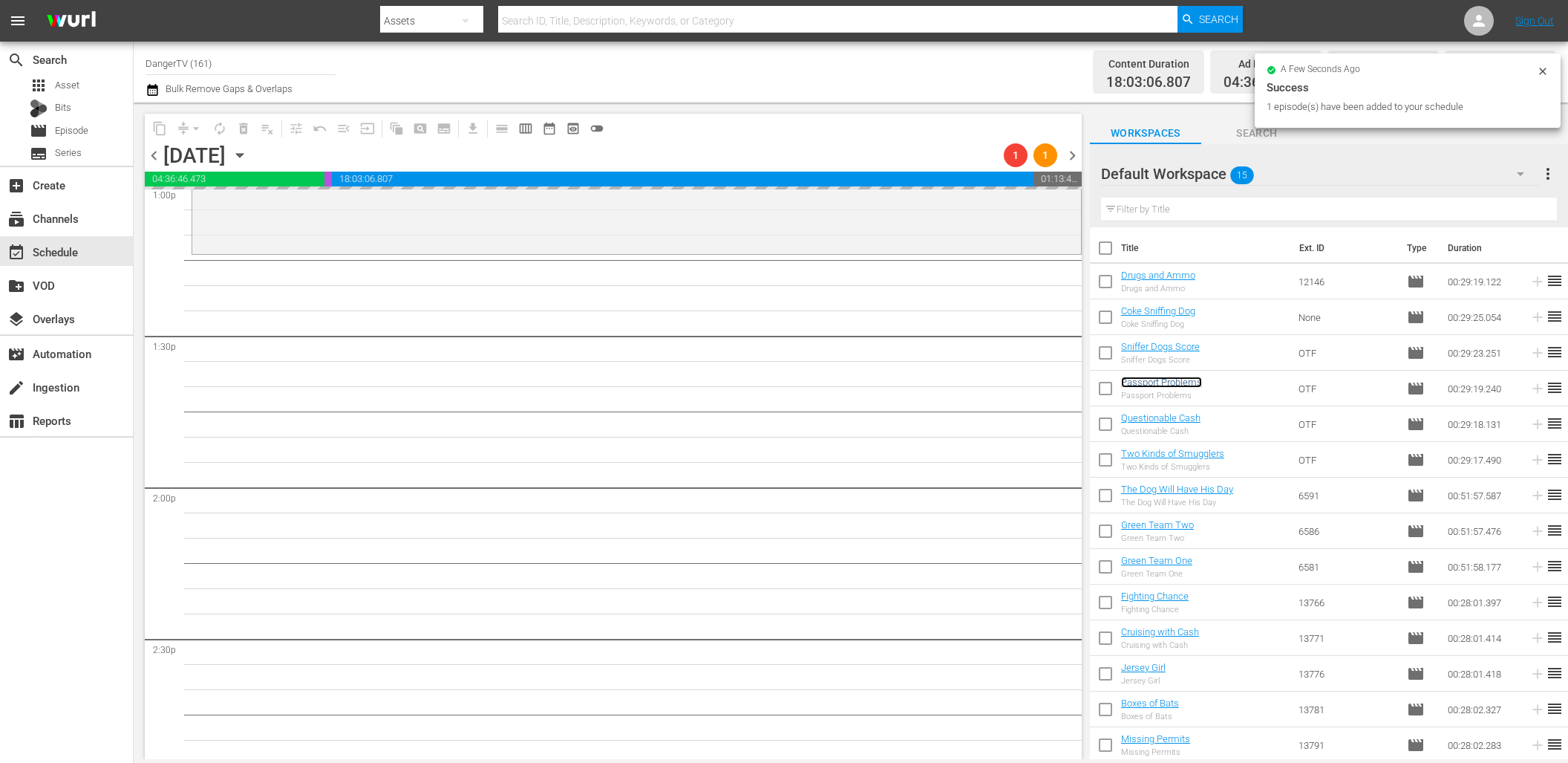
scroll to position [3952, 0]
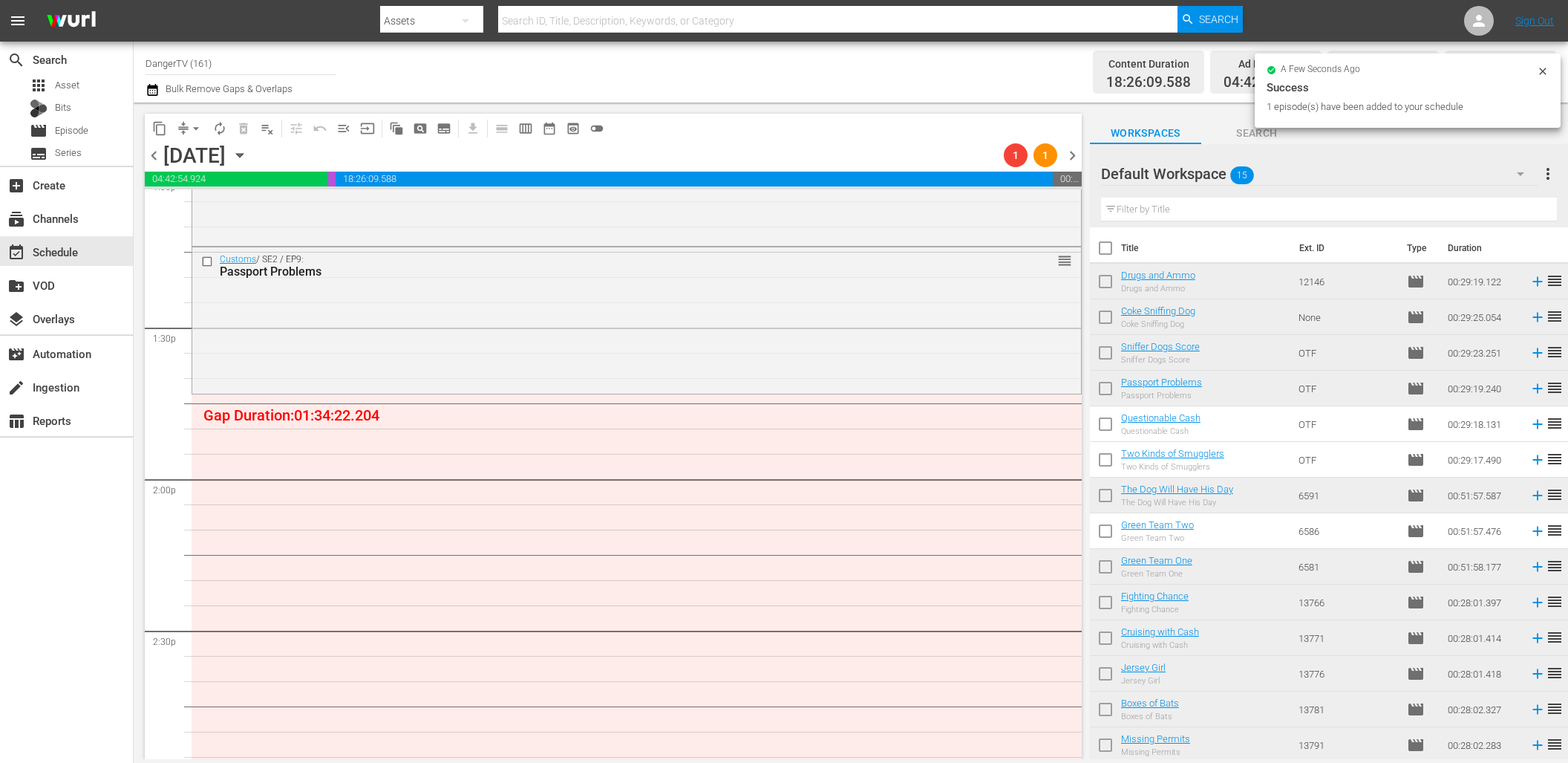
drag, startPoint x: 1164, startPoint y: 383, endPoint x: 477, endPoint y: 59, distance: 759.6
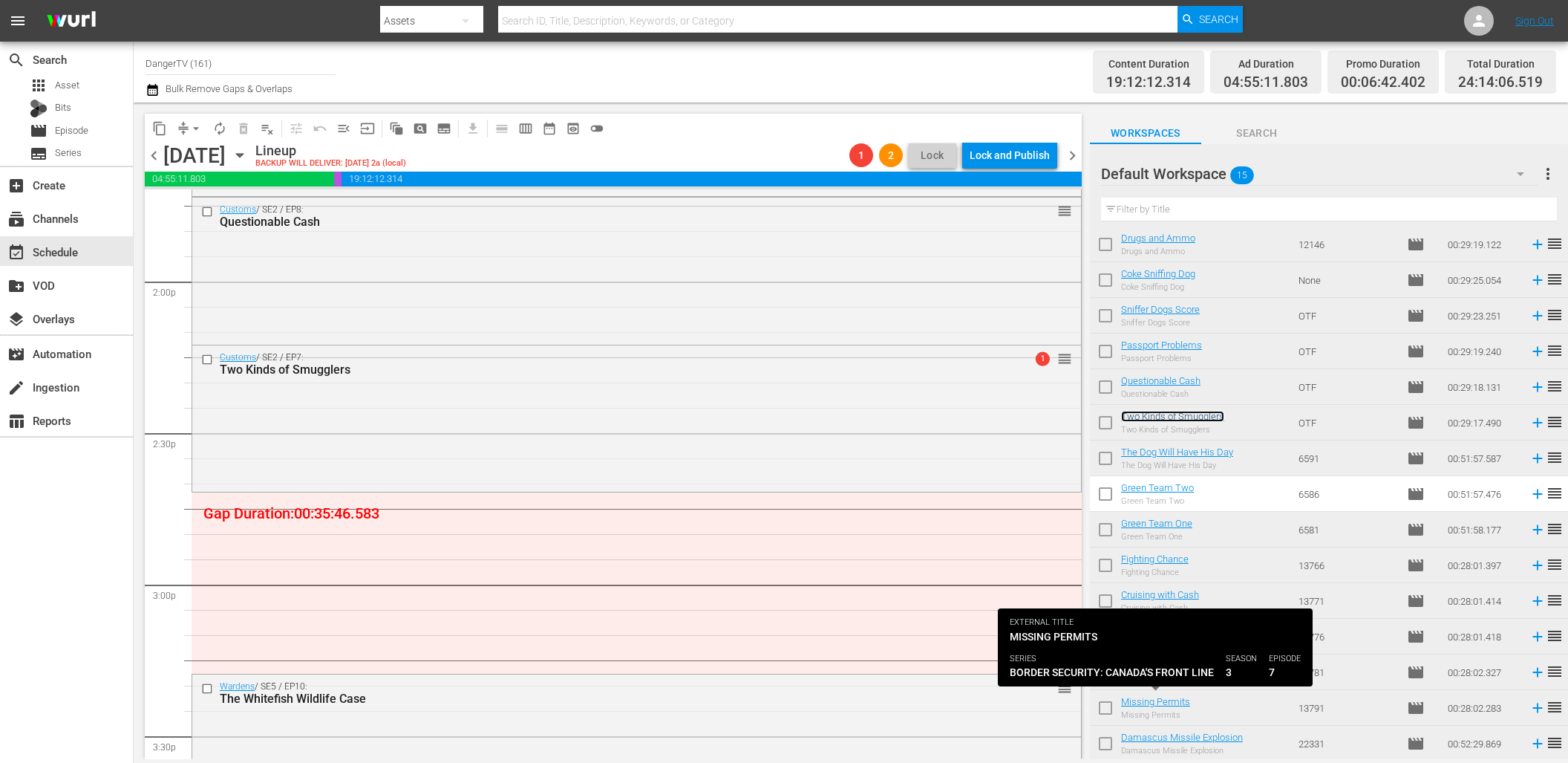
scroll to position [0, 0]
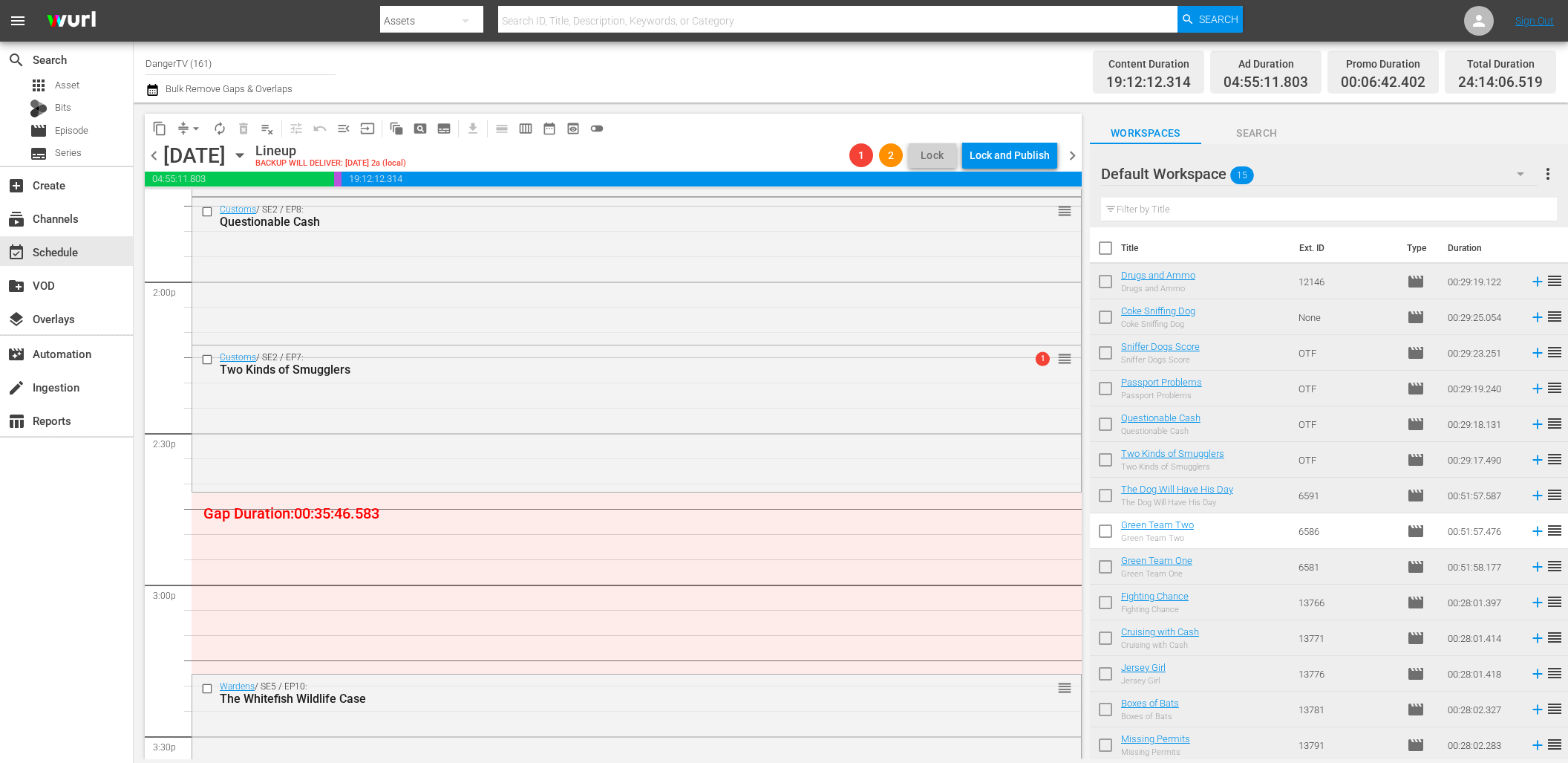
drag, startPoint x: 1172, startPoint y: 453, endPoint x: 1026, endPoint y: 8, distance: 468.3
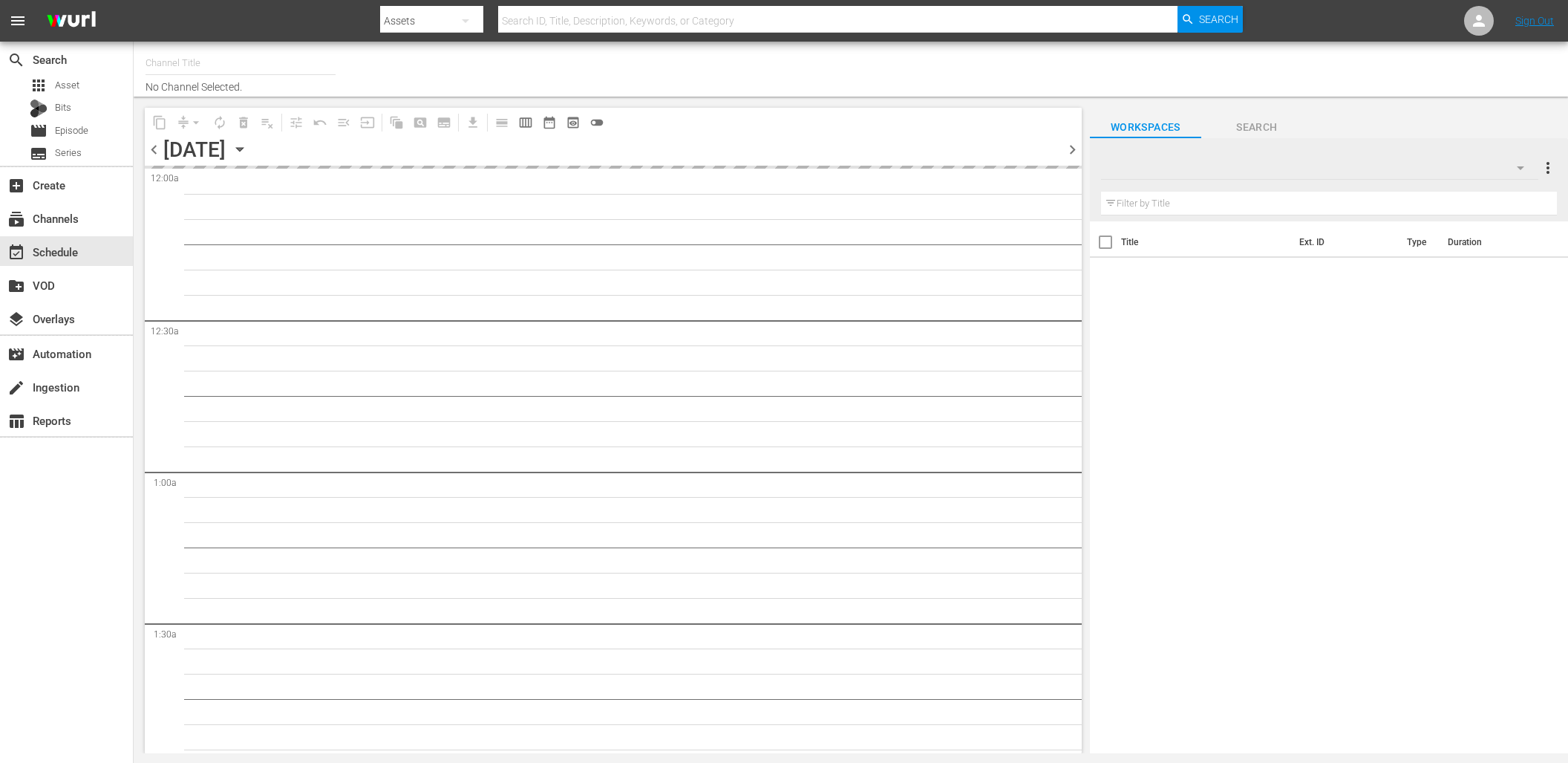
type input "DangerTV (161)"
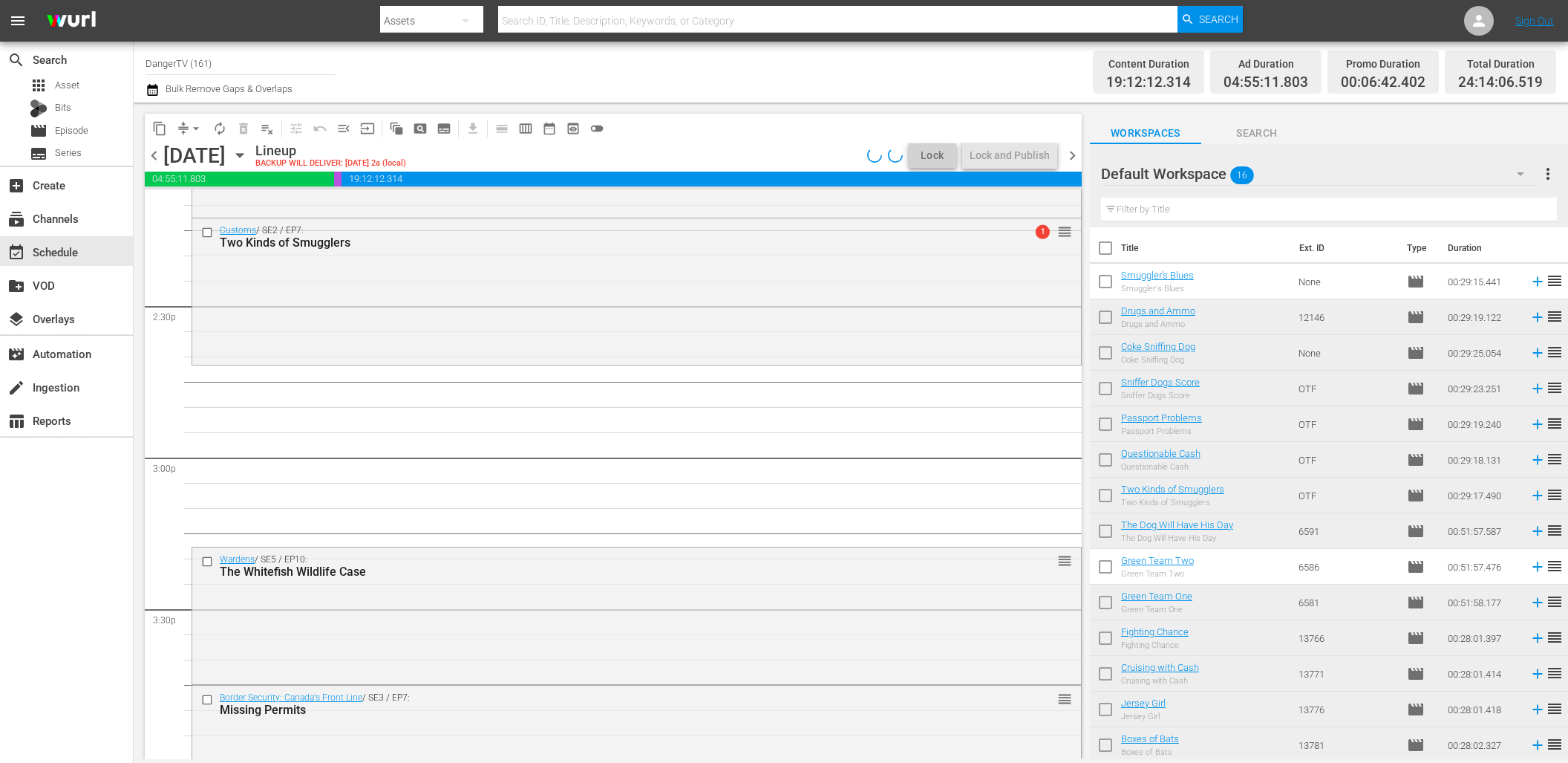
scroll to position [4279, 0]
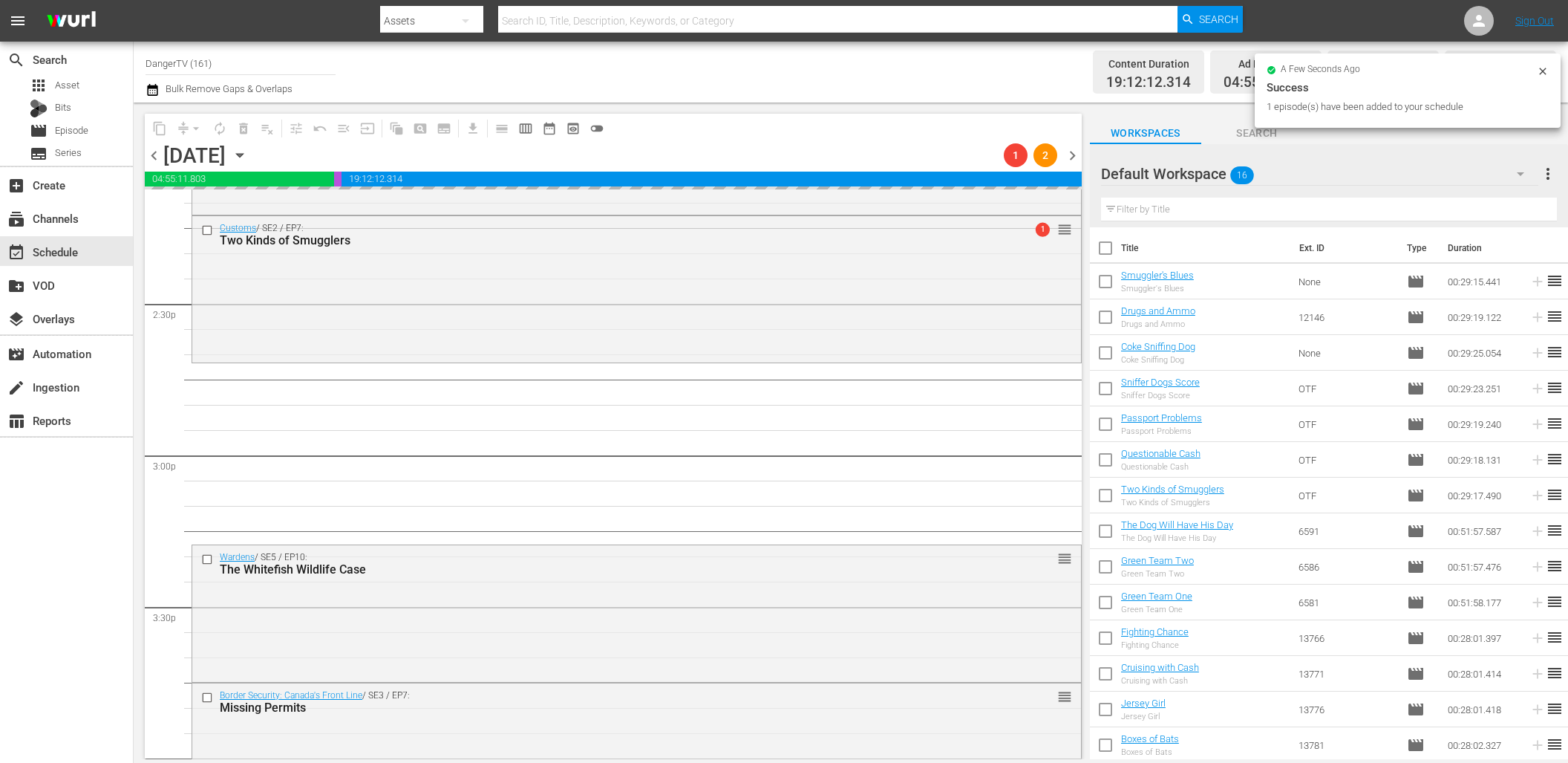
drag, startPoint x: 1132, startPoint y: 276, endPoint x: 368, endPoint y: 1, distance: 812.0
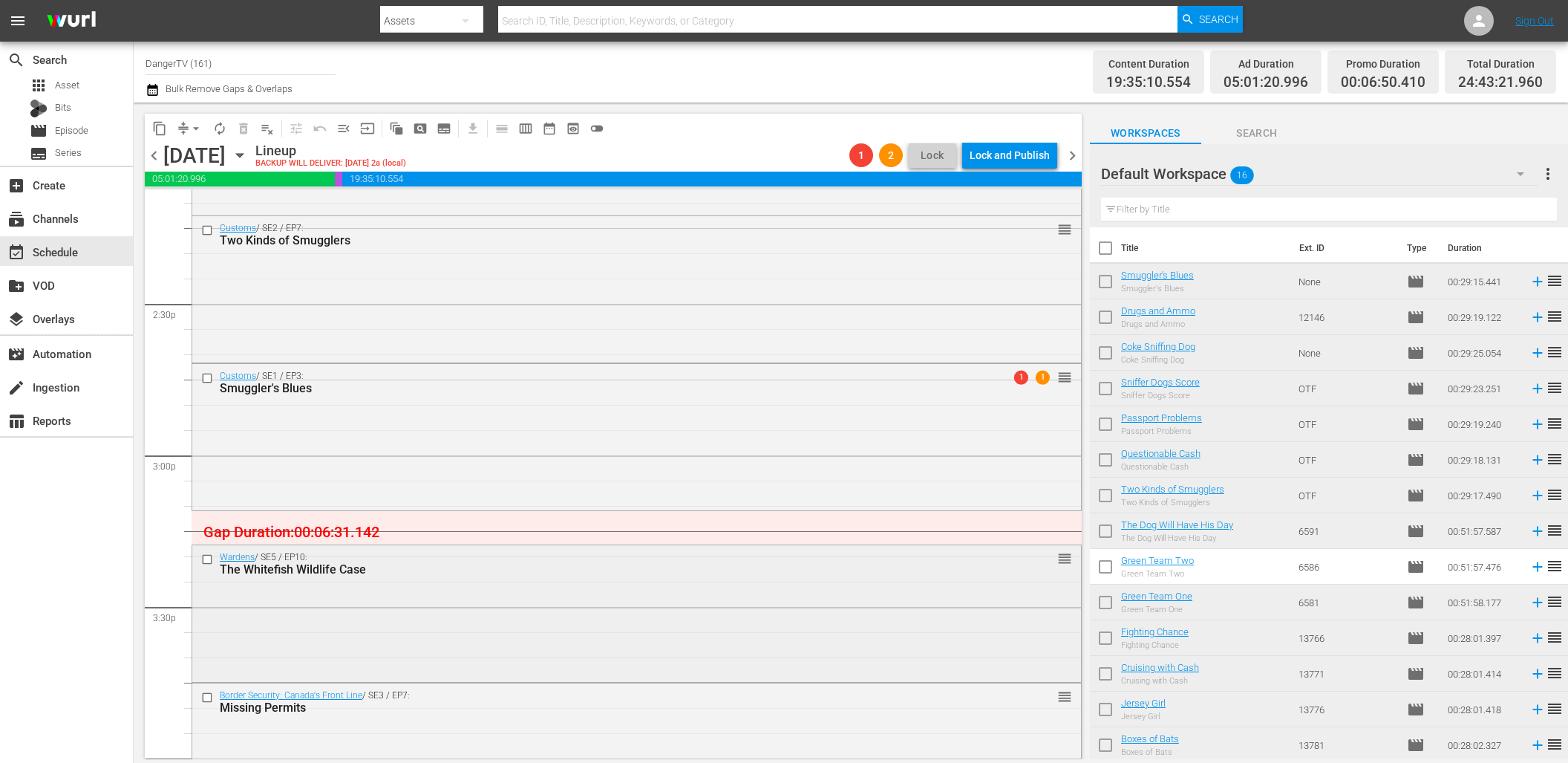
click at [207, 561] on input "checkbox" at bounding box center [209, 559] width 16 height 13
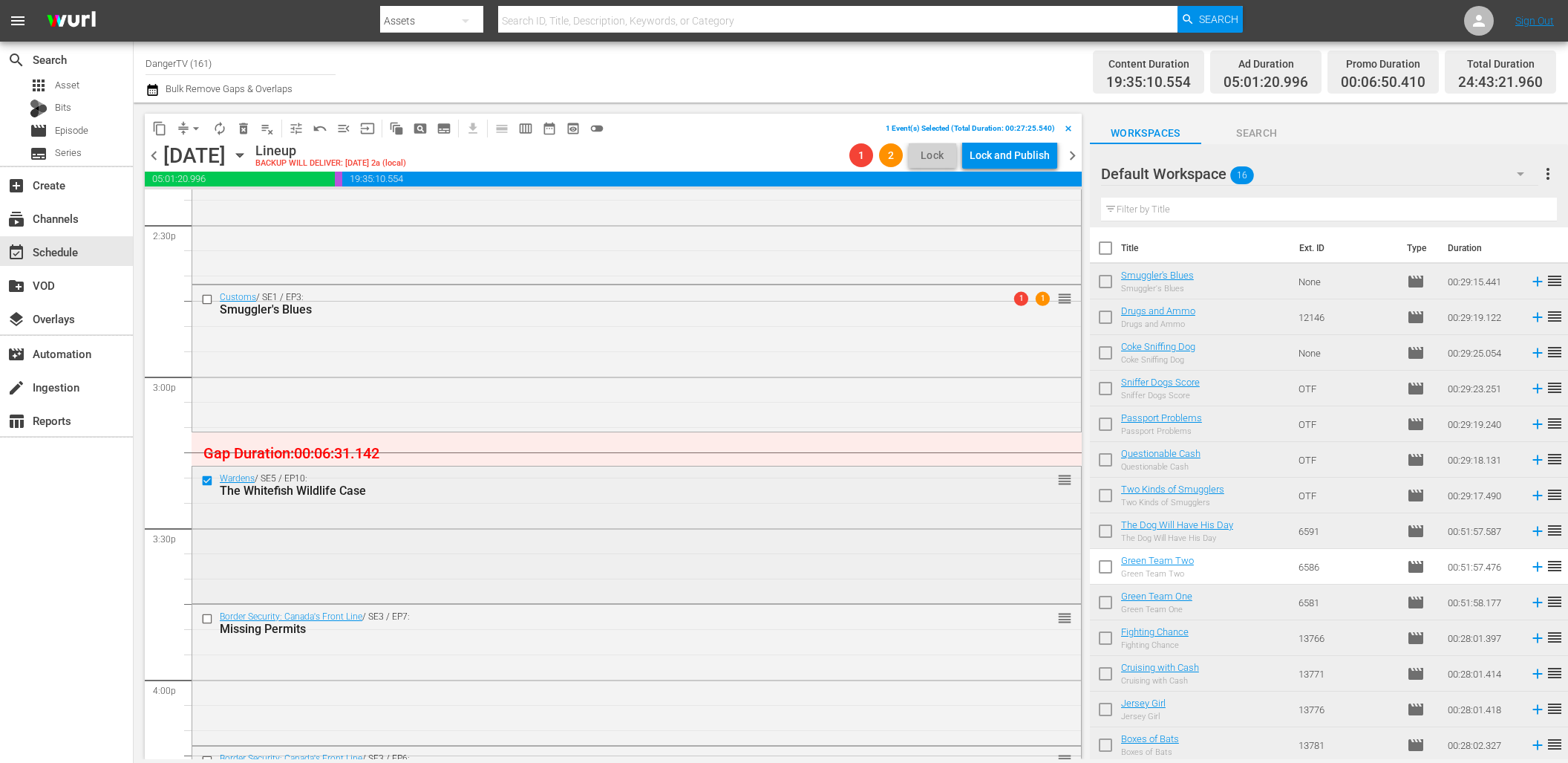
scroll to position [4469, 0]
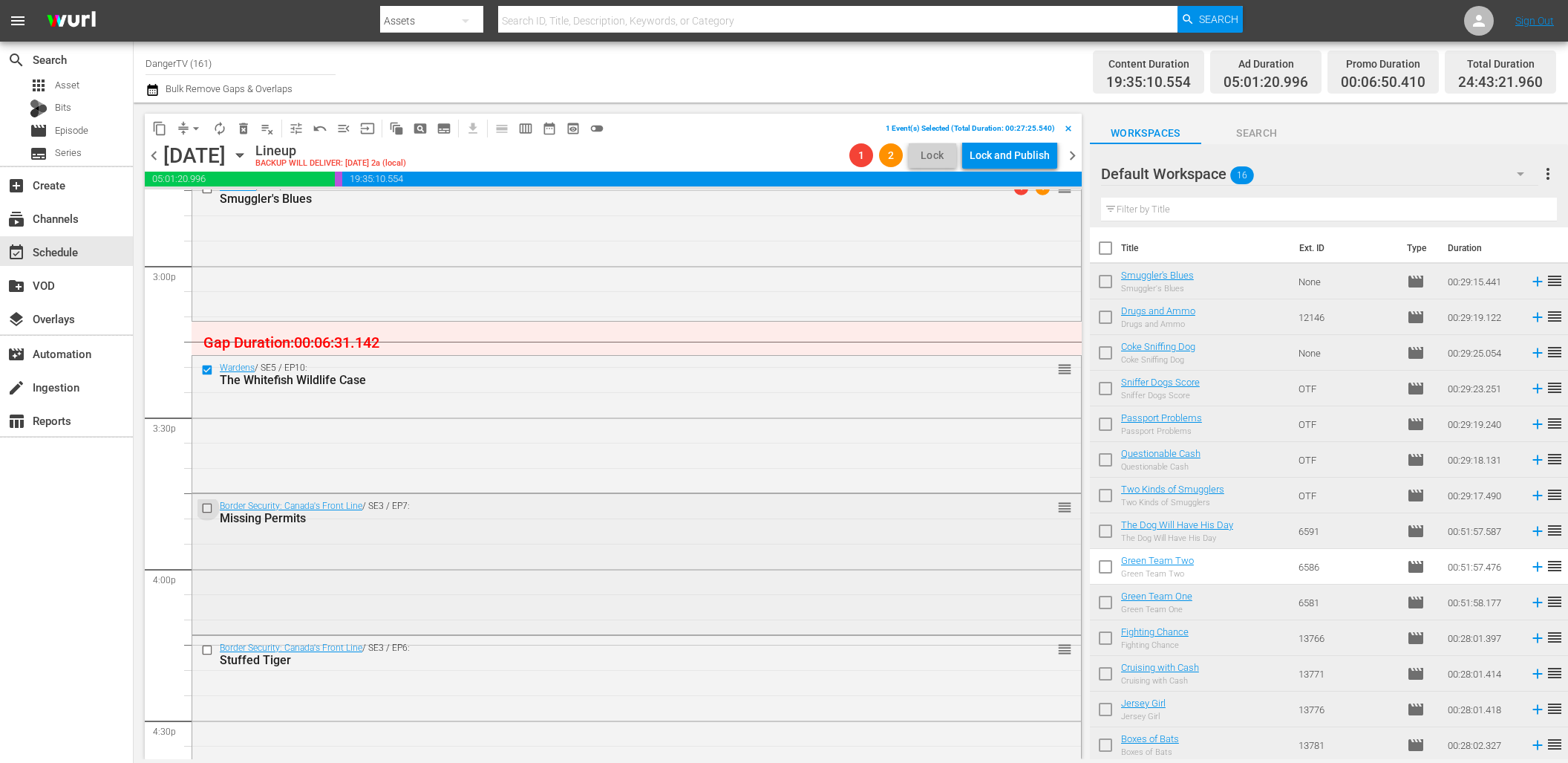
click at [206, 505] on input "checkbox" at bounding box center [209, 508] width 16 height 13
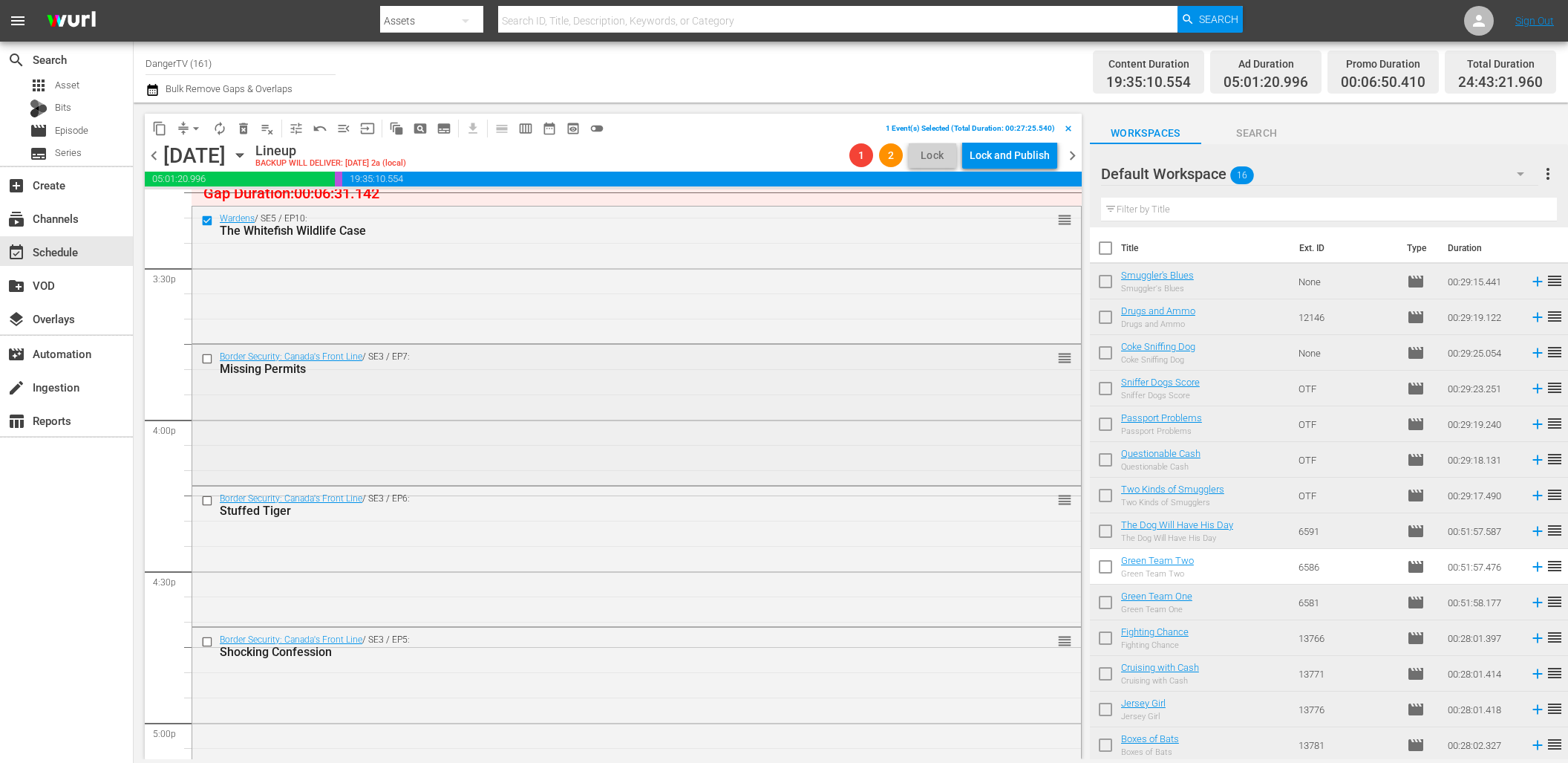
scroll to position [4620, 0]
click at [248, 127] on span "delete_forever_outlined" at bounding box center [243, 128] width 15 height 15
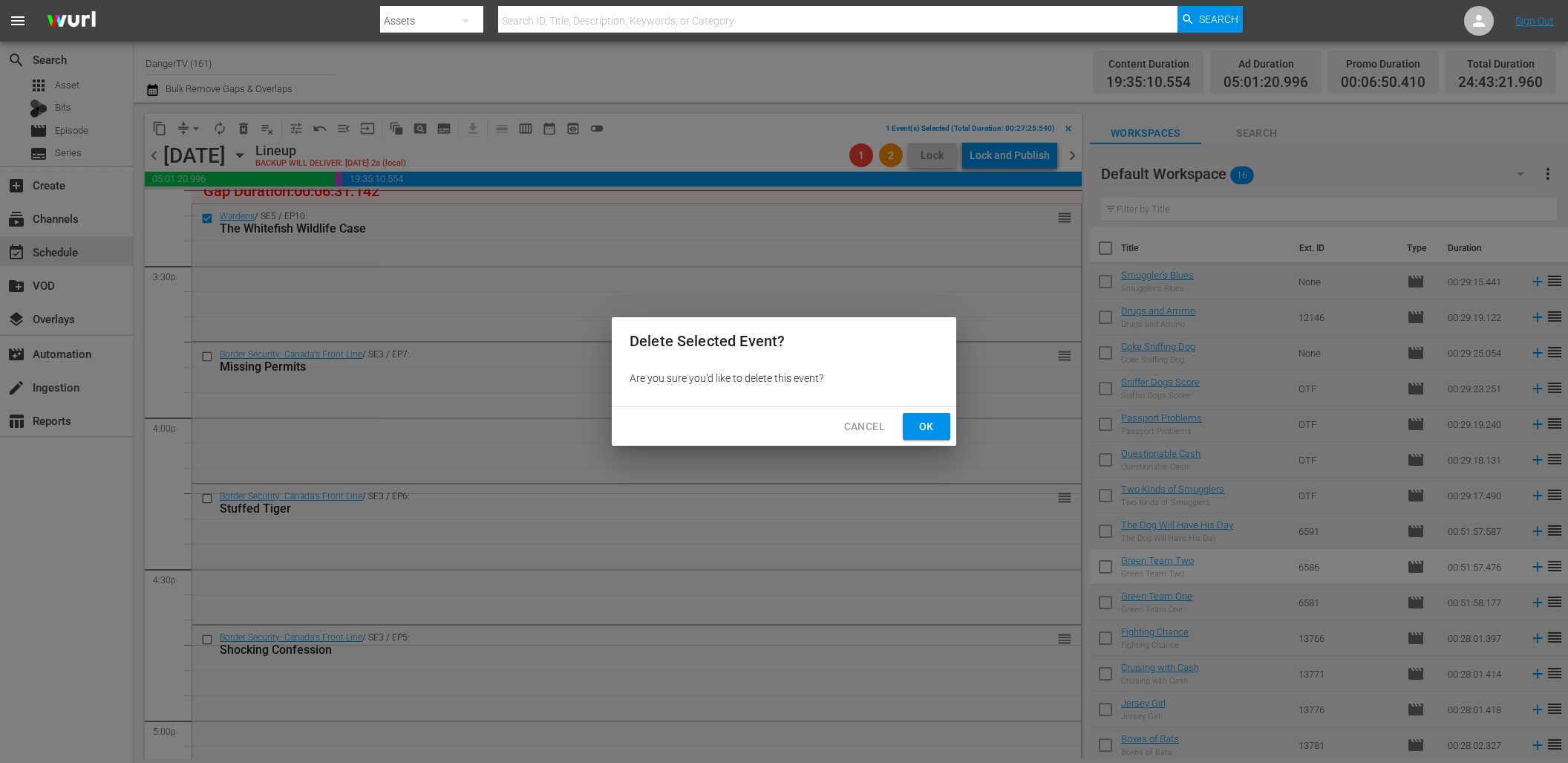
click at [922, 428] on span "Ok" at bounding box center [927, 426] width 24 height 19
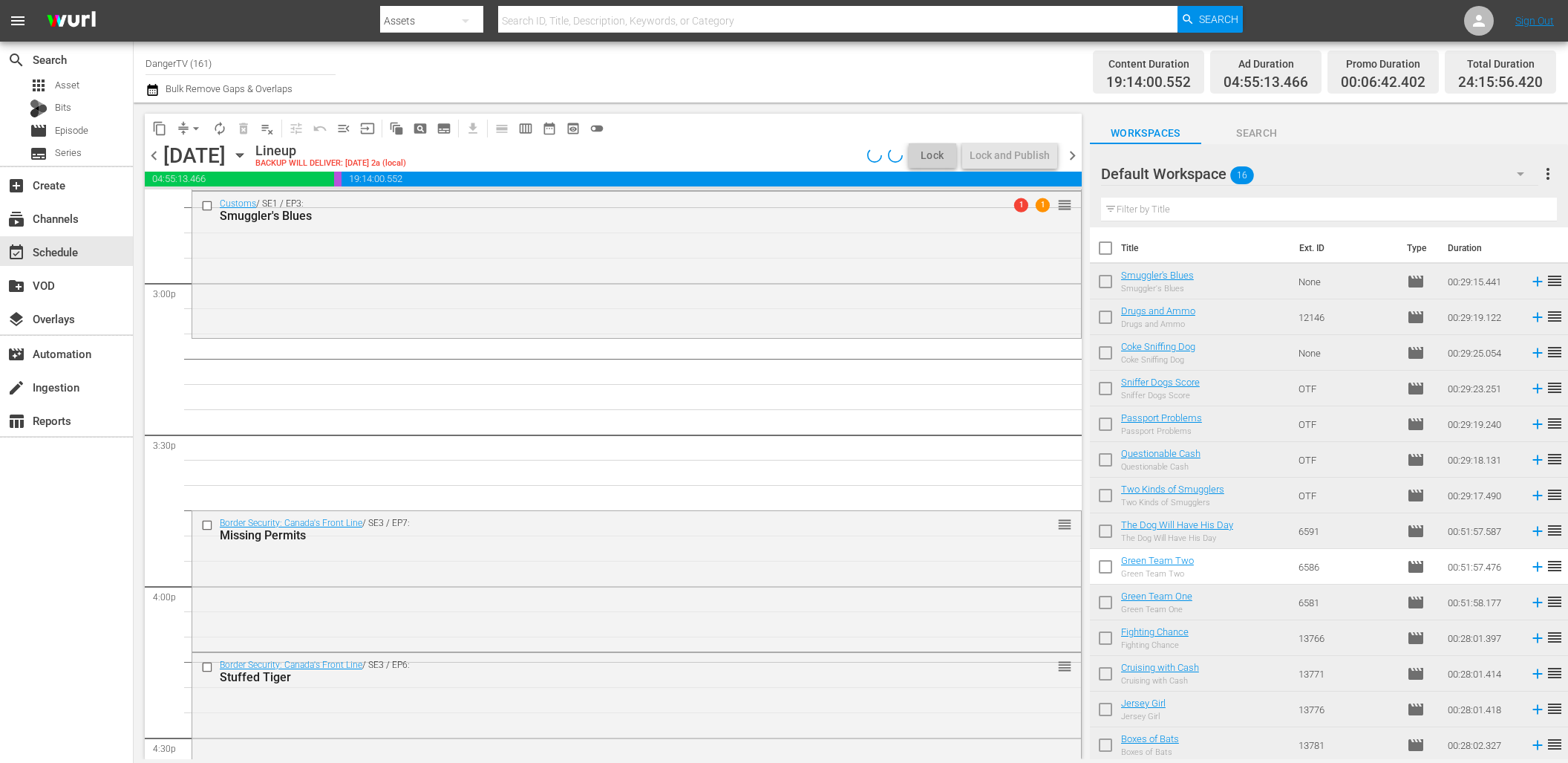
scroll to position [4447, 0]
click at [197, 128] on span "arrow_drop_down" at bounding box center [195, 128] width 15 height 15
click at [224, 209] on li "Align to End of Previous Day" at bounding box center [196, 207] width 156 height 25
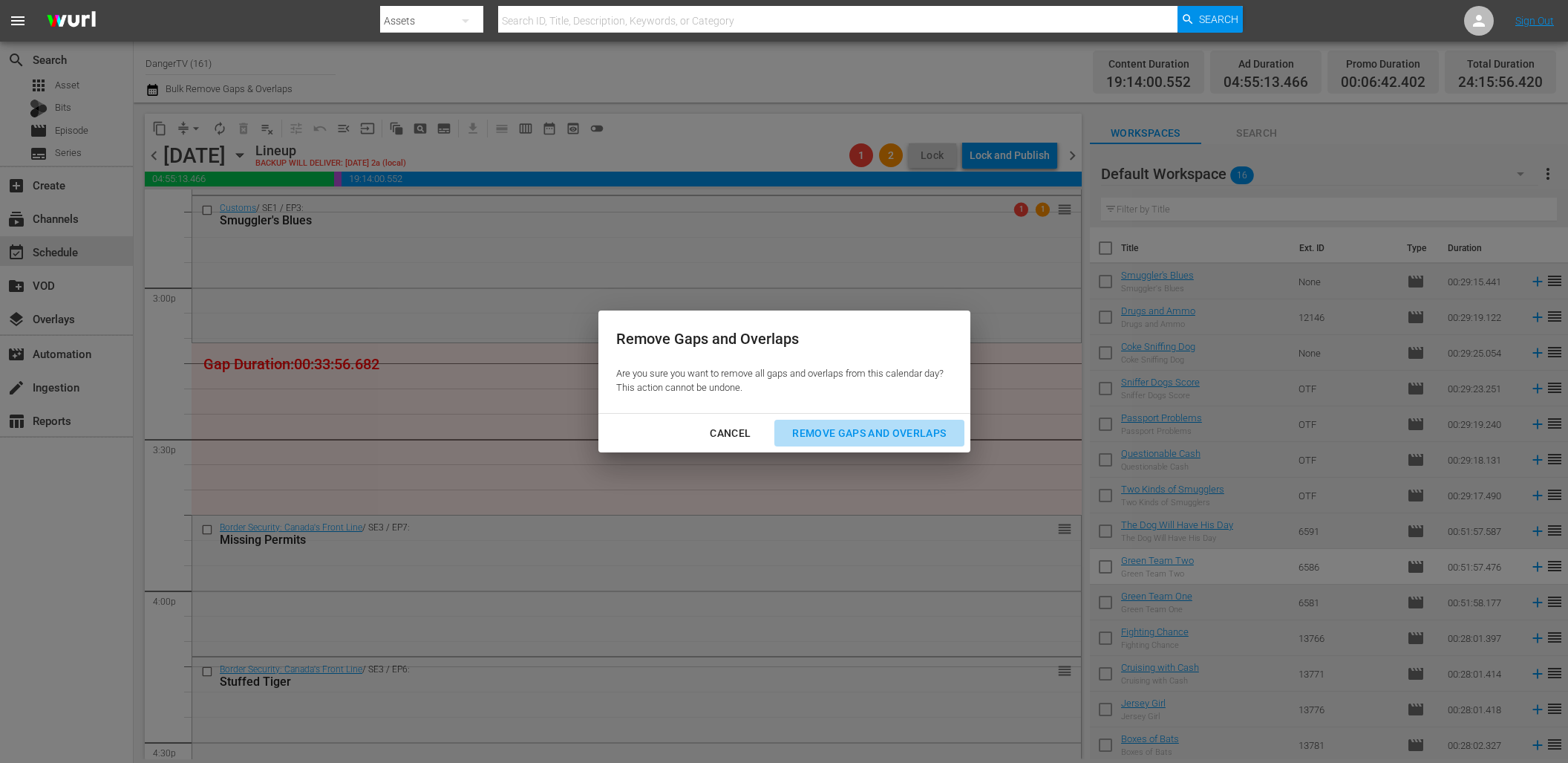
click at [831, 432] on div "Remove Gaps and Overlaps" at bounding box center [869, 433] width 178 height 19
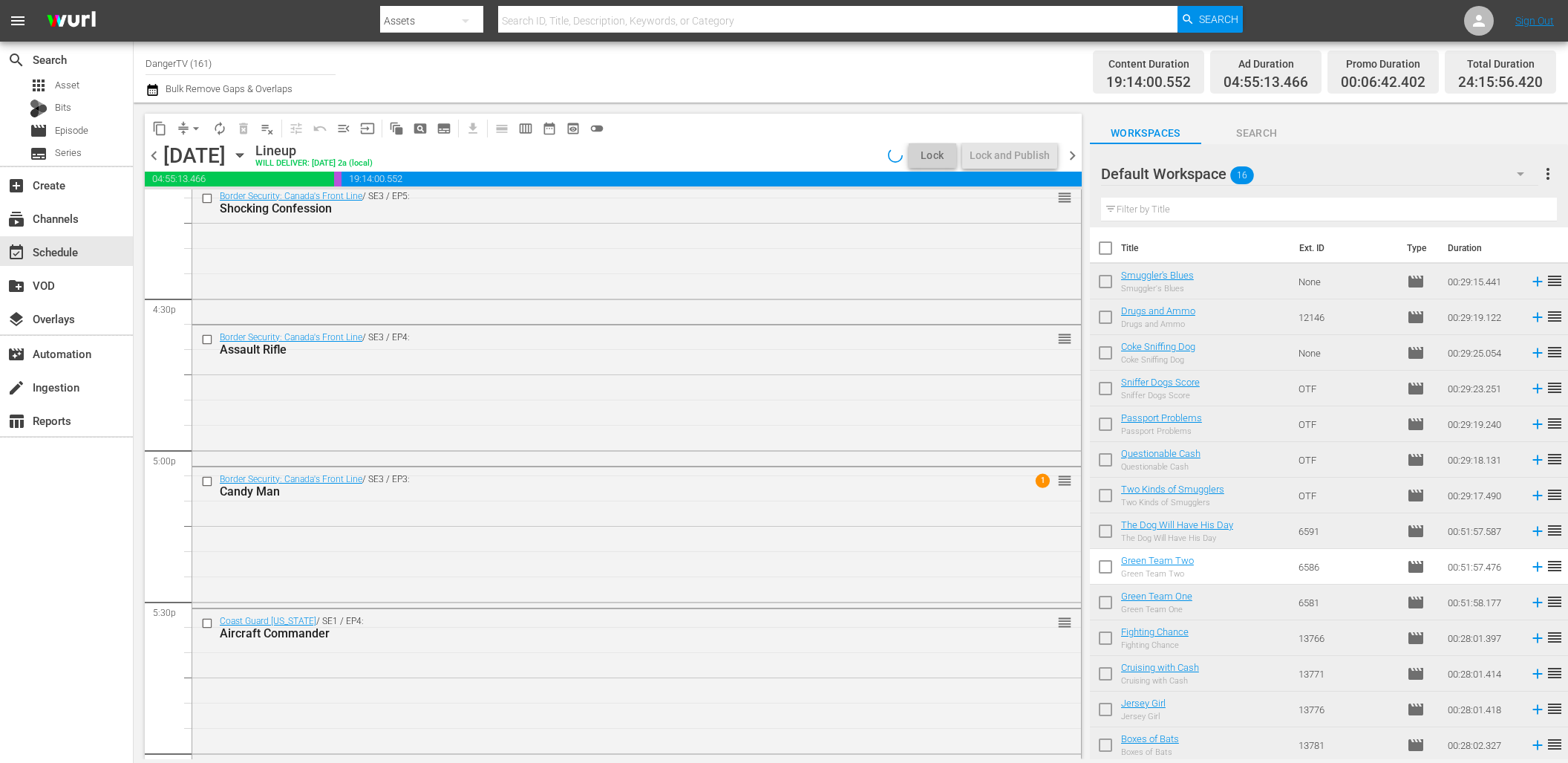
scroll to position [4891, 0]
click at [210, 477] on input "checkbox" at bounding box center [209, 480] width 16 height 13
click at [243, 130] on span "delete_forever_outlined" at bounding box center [243, 128] width 15 height 15
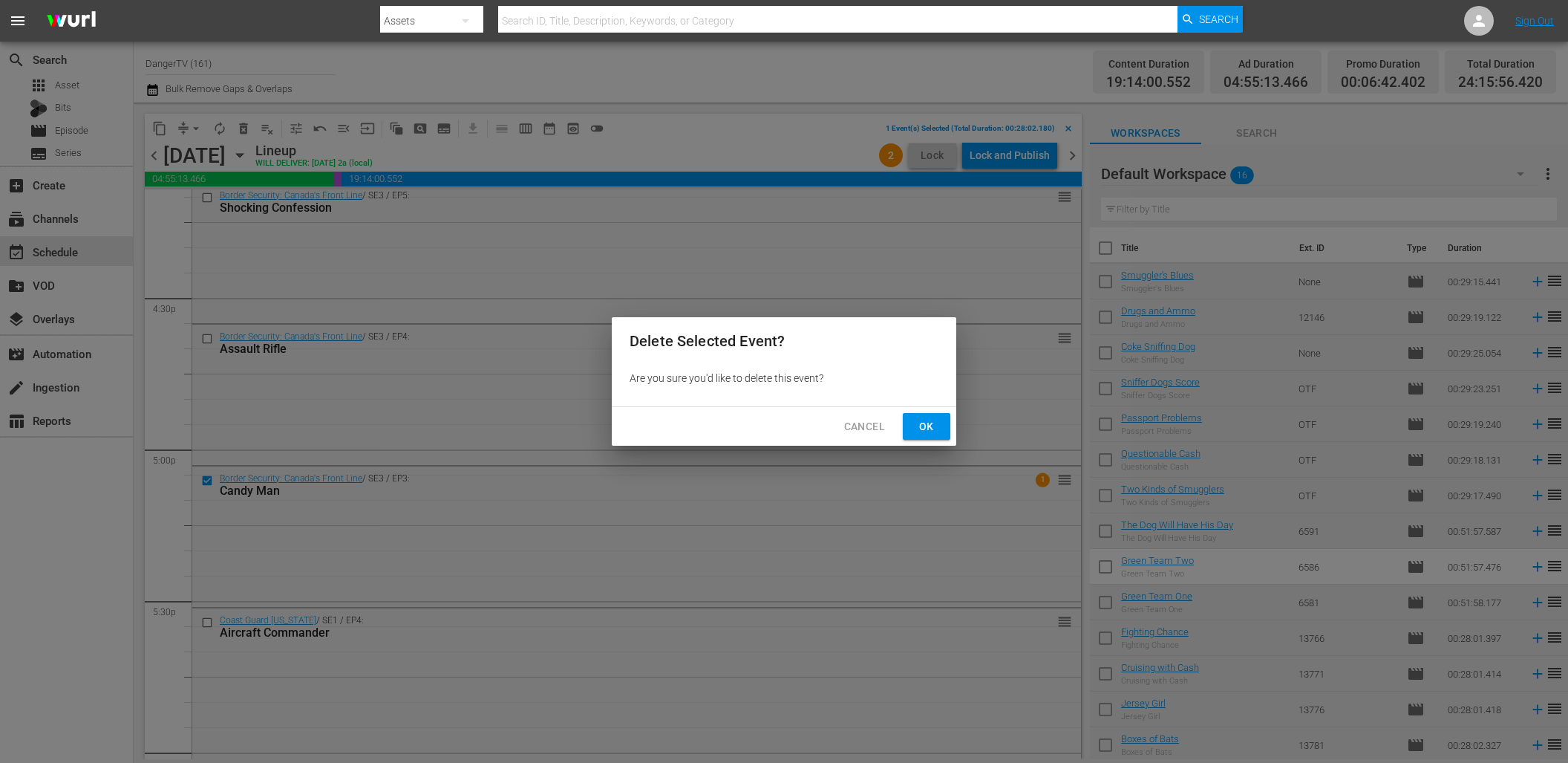
click at [926, 426] on span "Ok" at bounding box center [927, 426] width 24 height 19
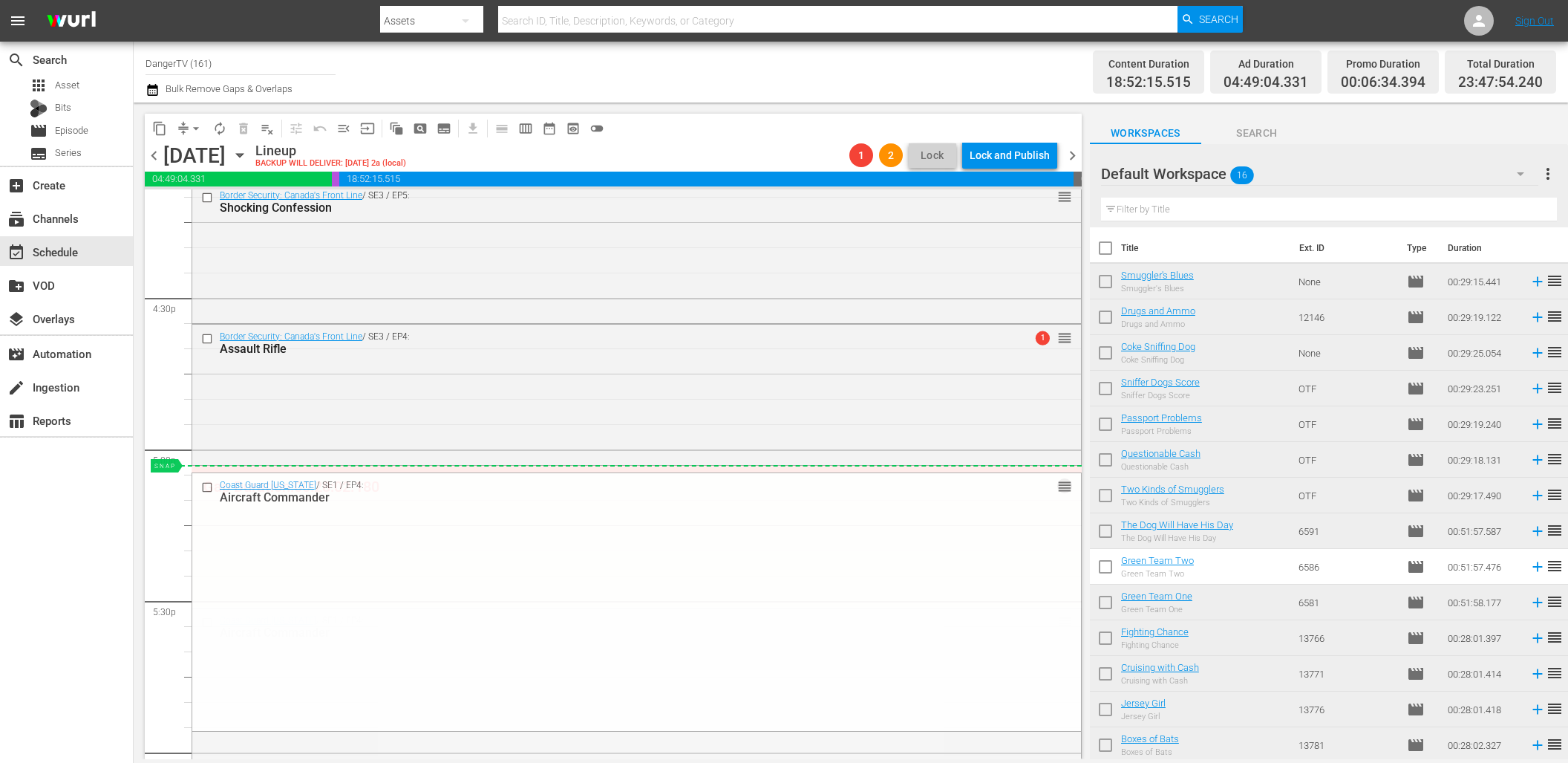
drag, startPoint x: 1050, startPoint y: 620, endPoint x: 1024, endPoint y: 471, distance: 151.3
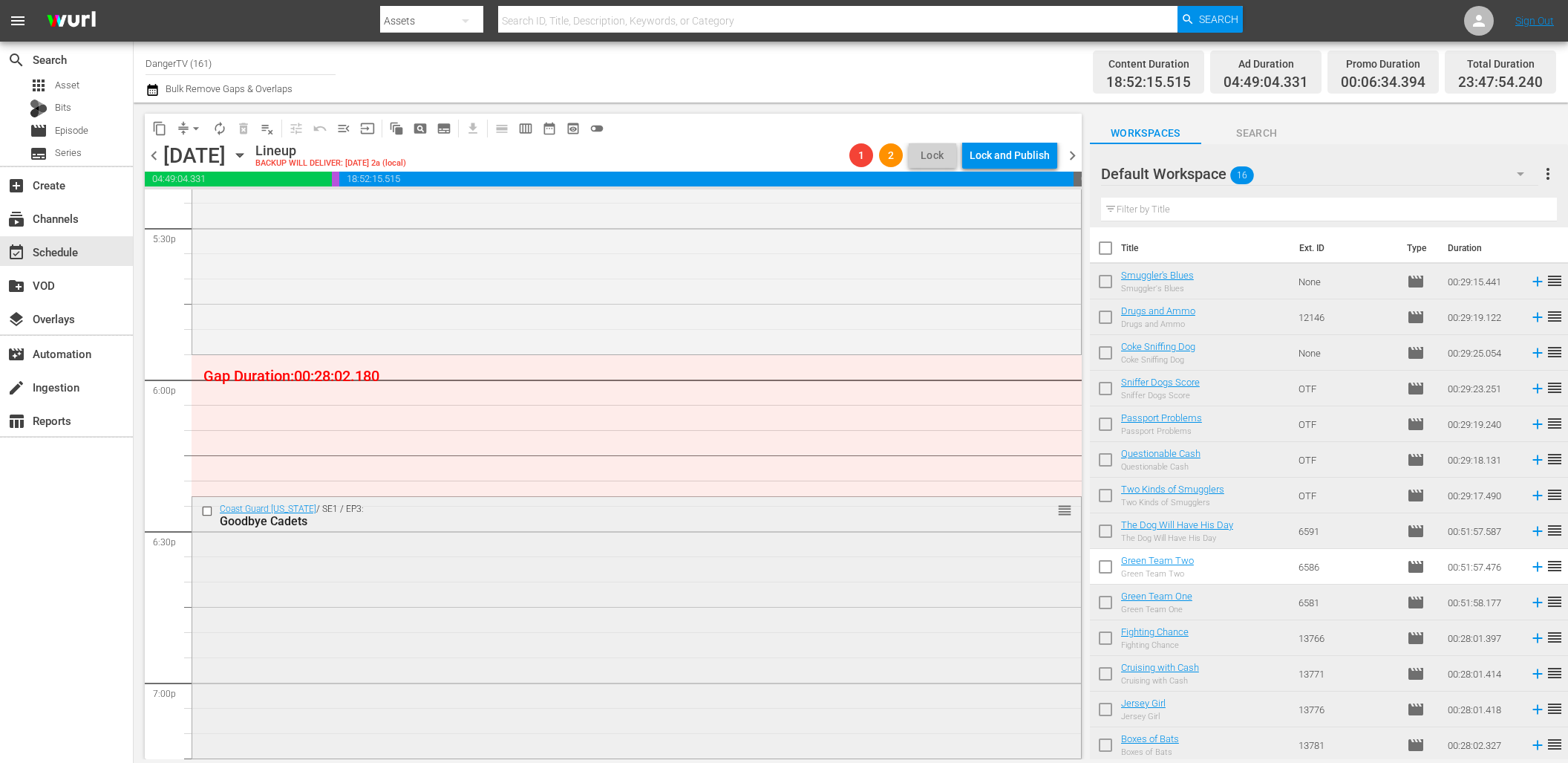
scroll to position [5280, 0]
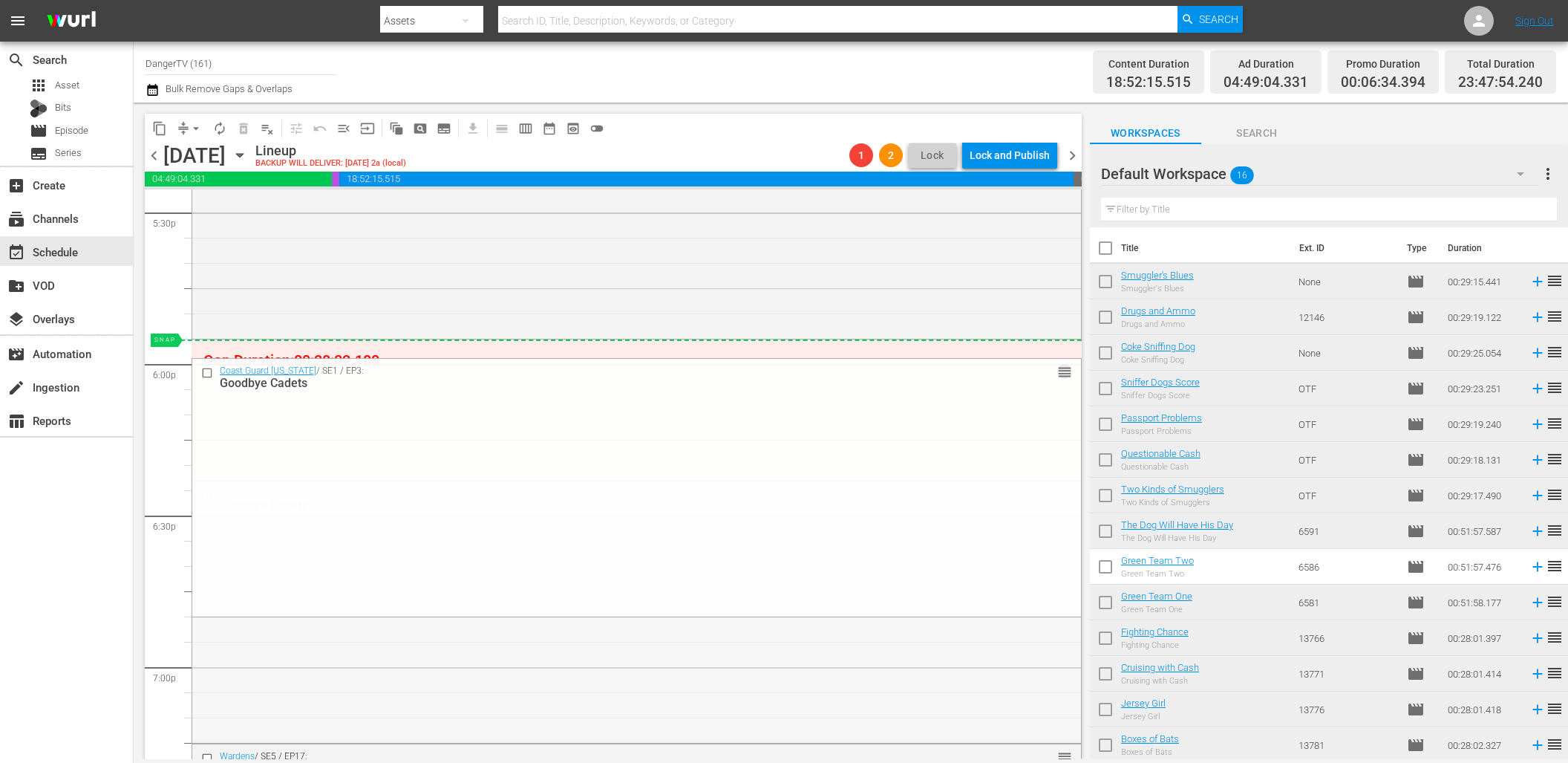
drag, startPoint x: 1050, startPoint y: 496, endPoint x: 1040, endPoint y: 351, distance: 145.3
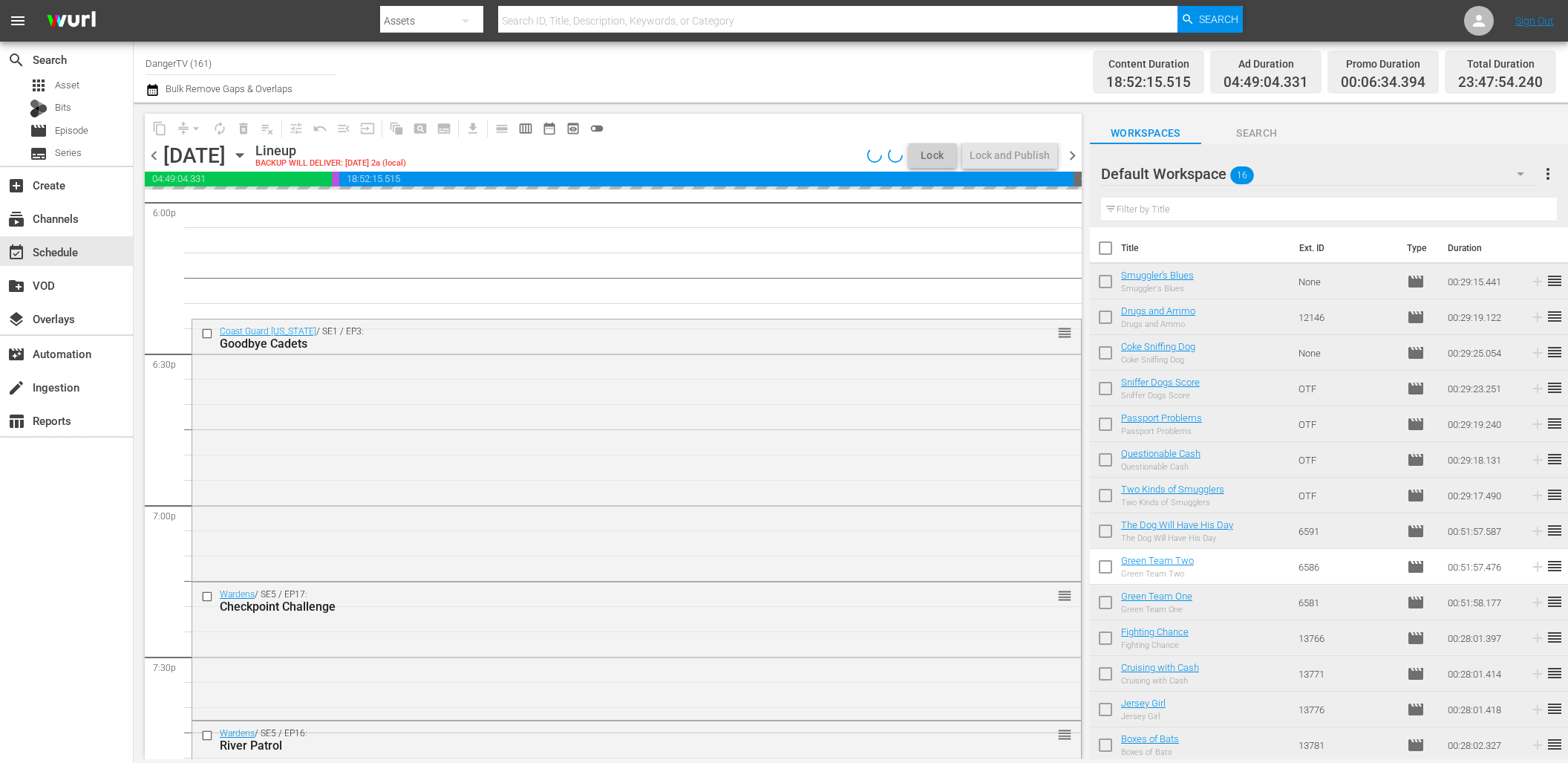
scroll to position [5443, 0]
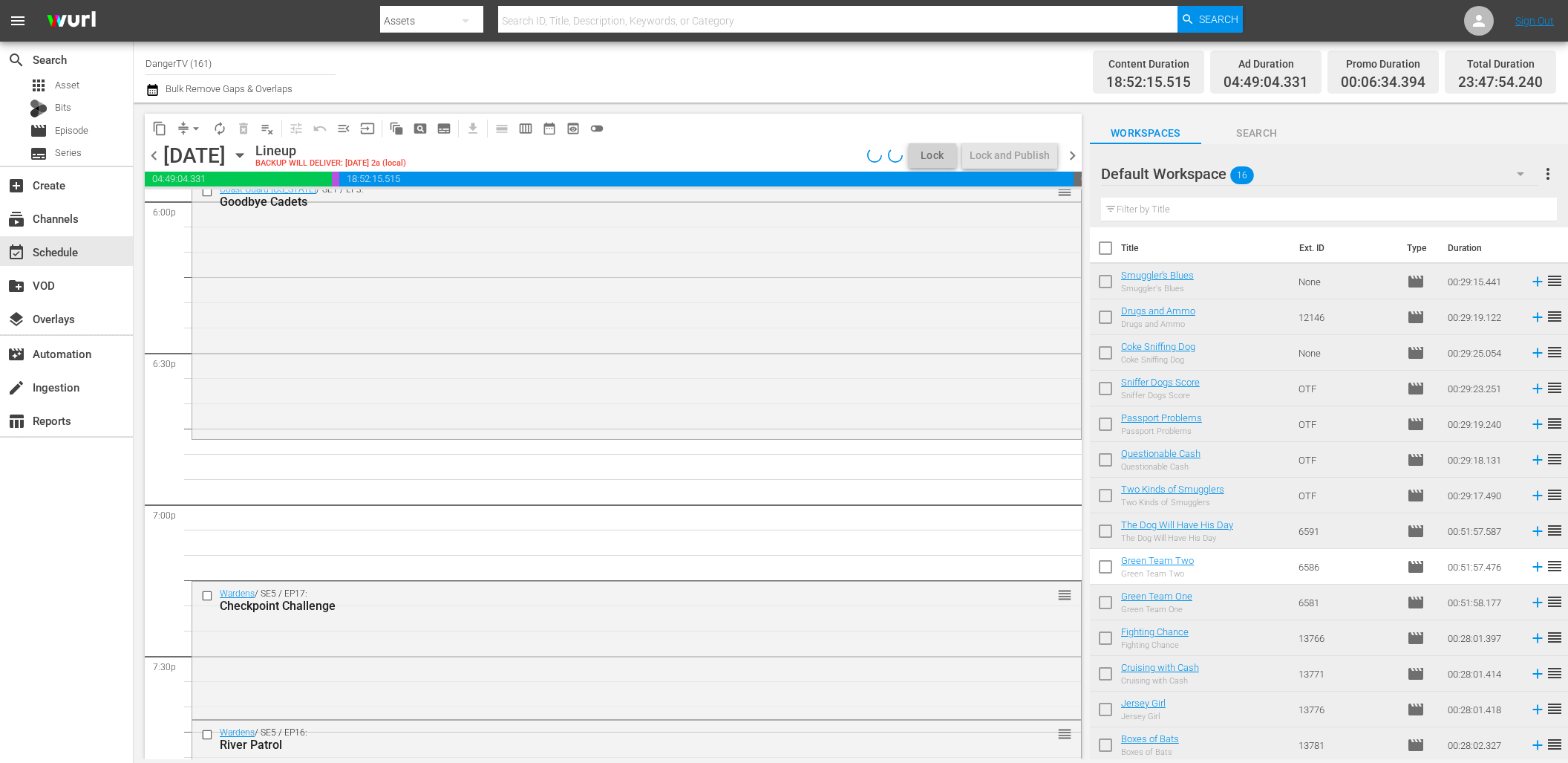
click at [209, 595] on input "checkbox" at bounding box center [209, 595] width 16 height 13
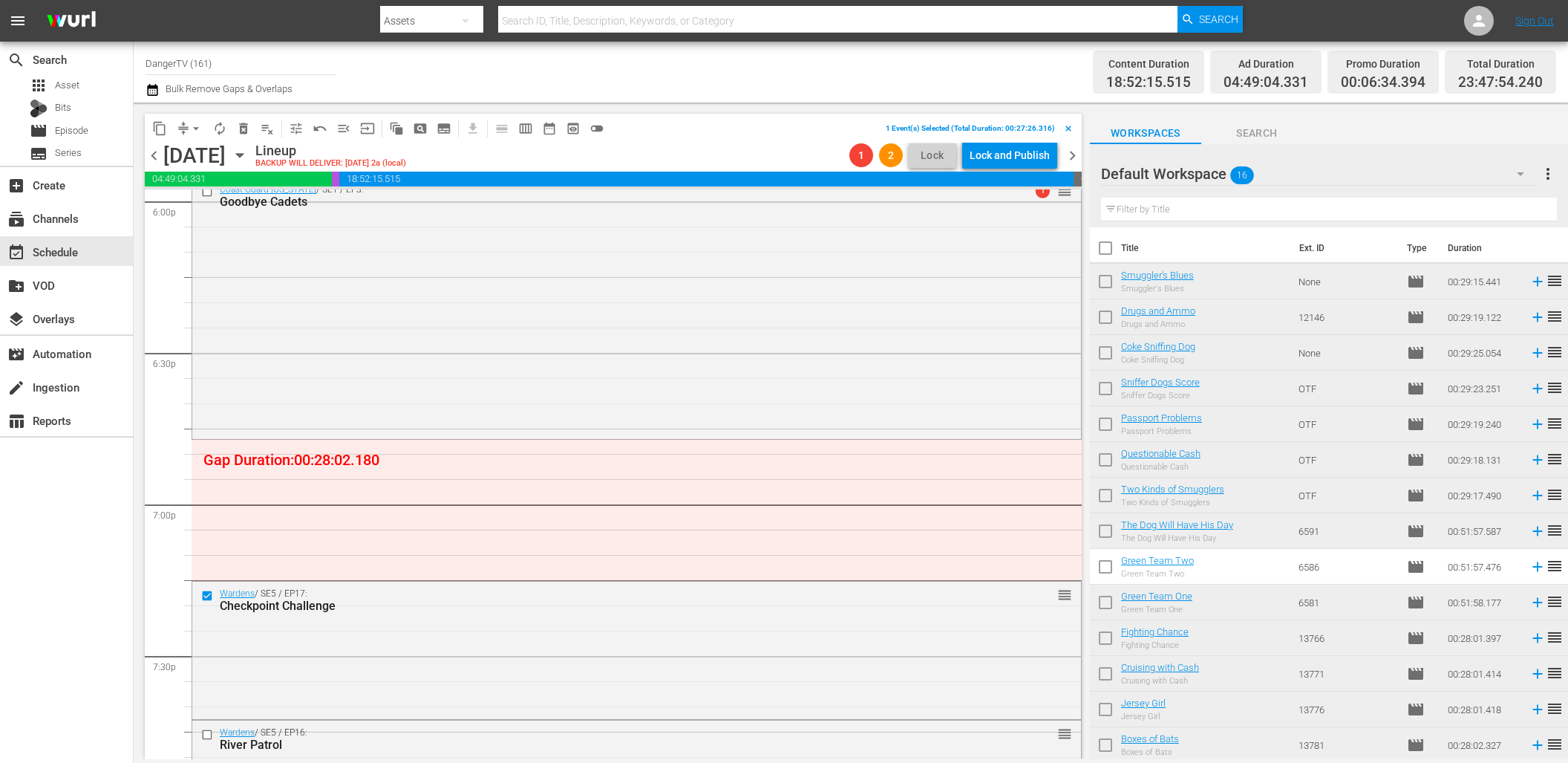
click at [243, 125] on span "delete_forever_outlined" at bounding box center [243, 128] width 15 height 15
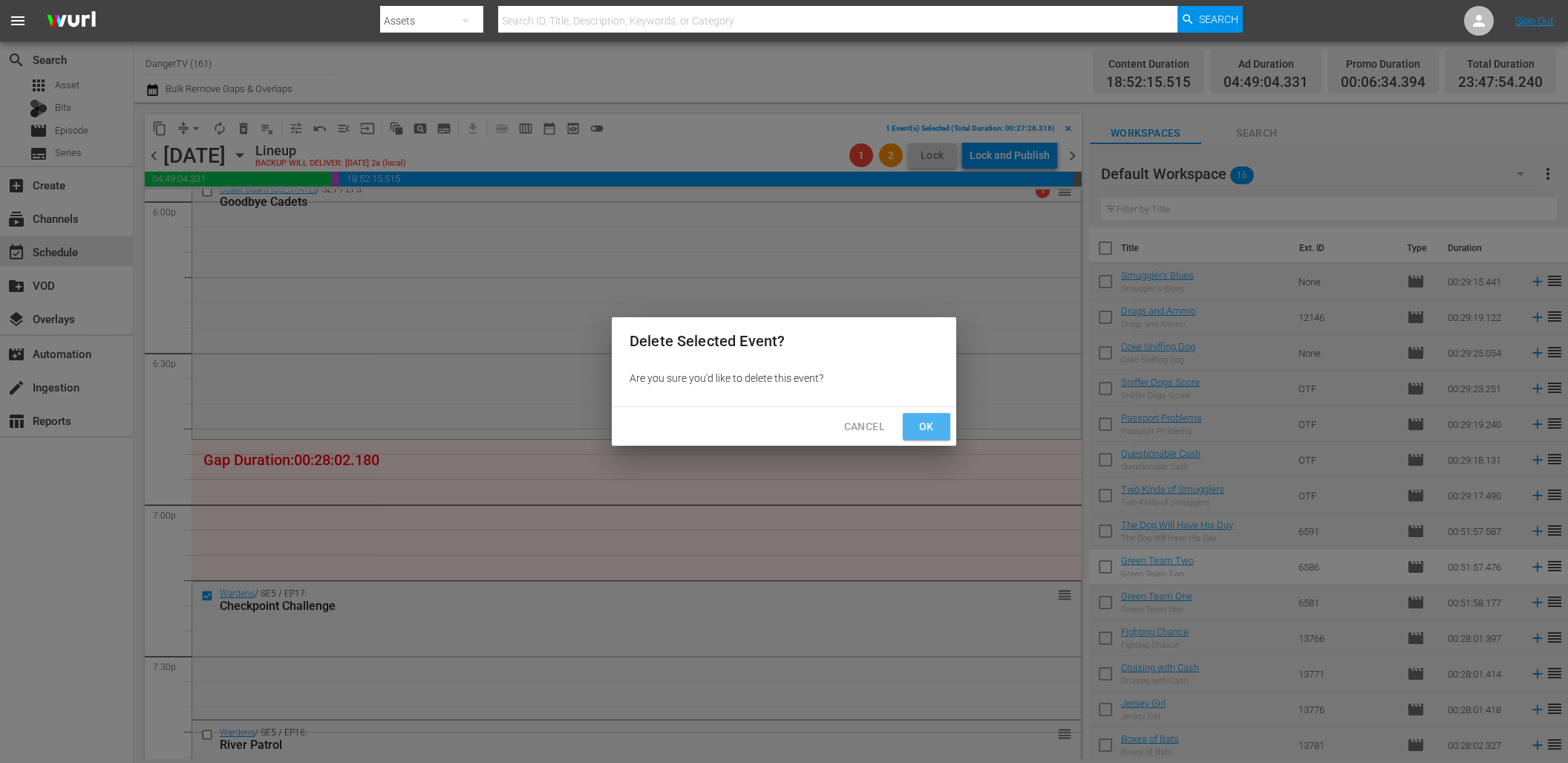
click at [948, 428] on button "Ok" at bounding box center [927, 427] width 47 height 27
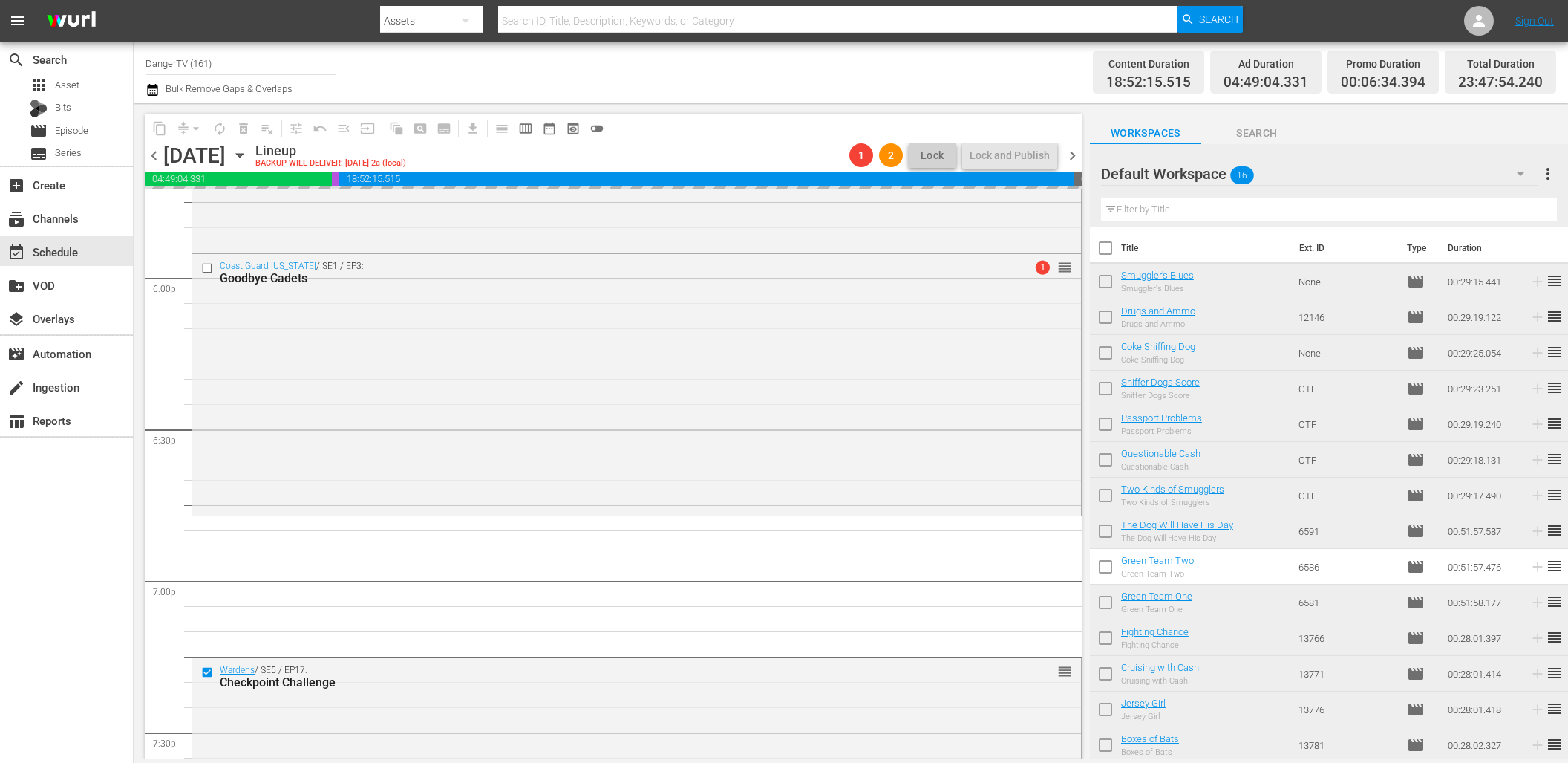
scroll to position [5366, 0]
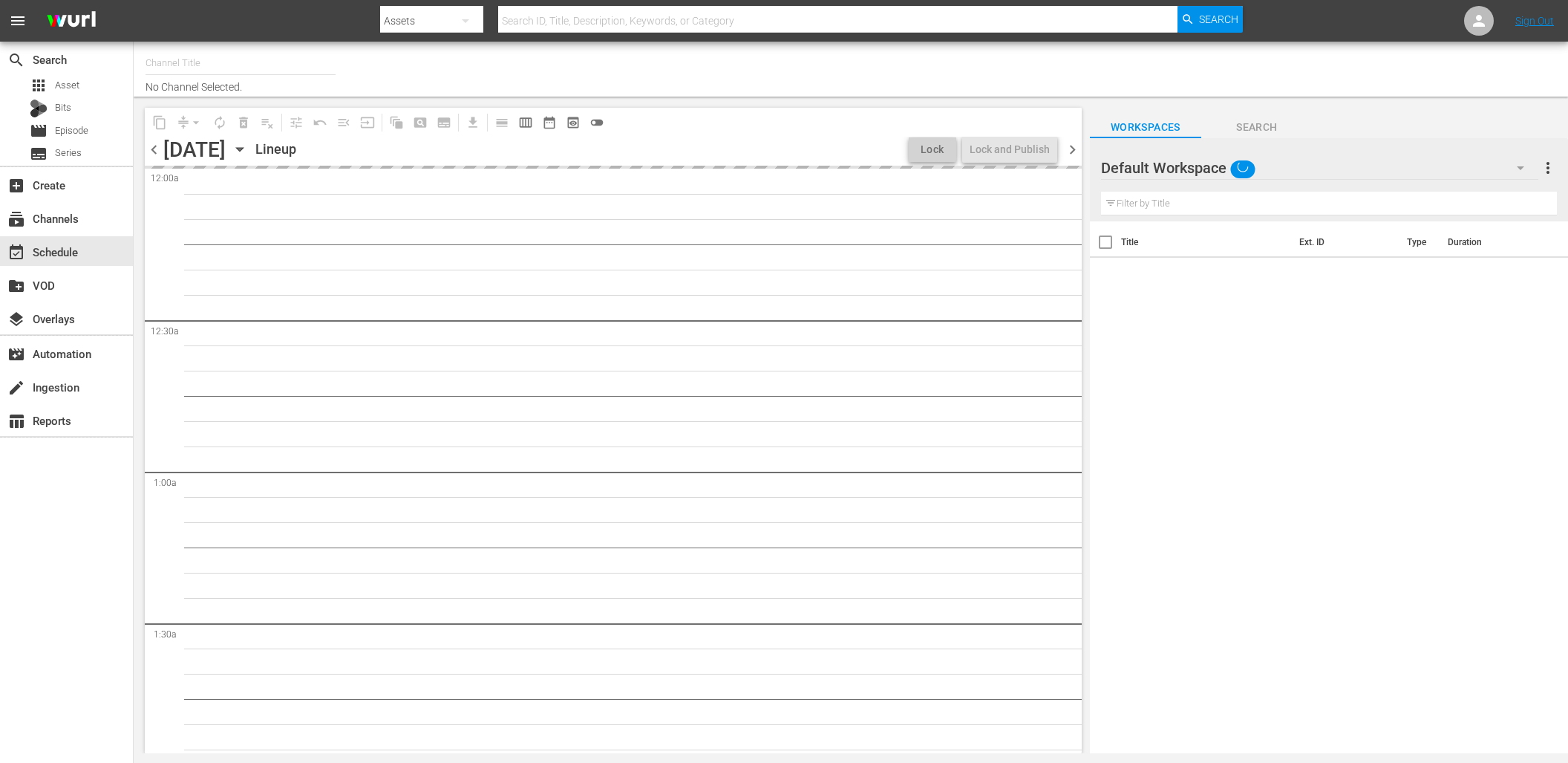
type input "DangerTV (161)"
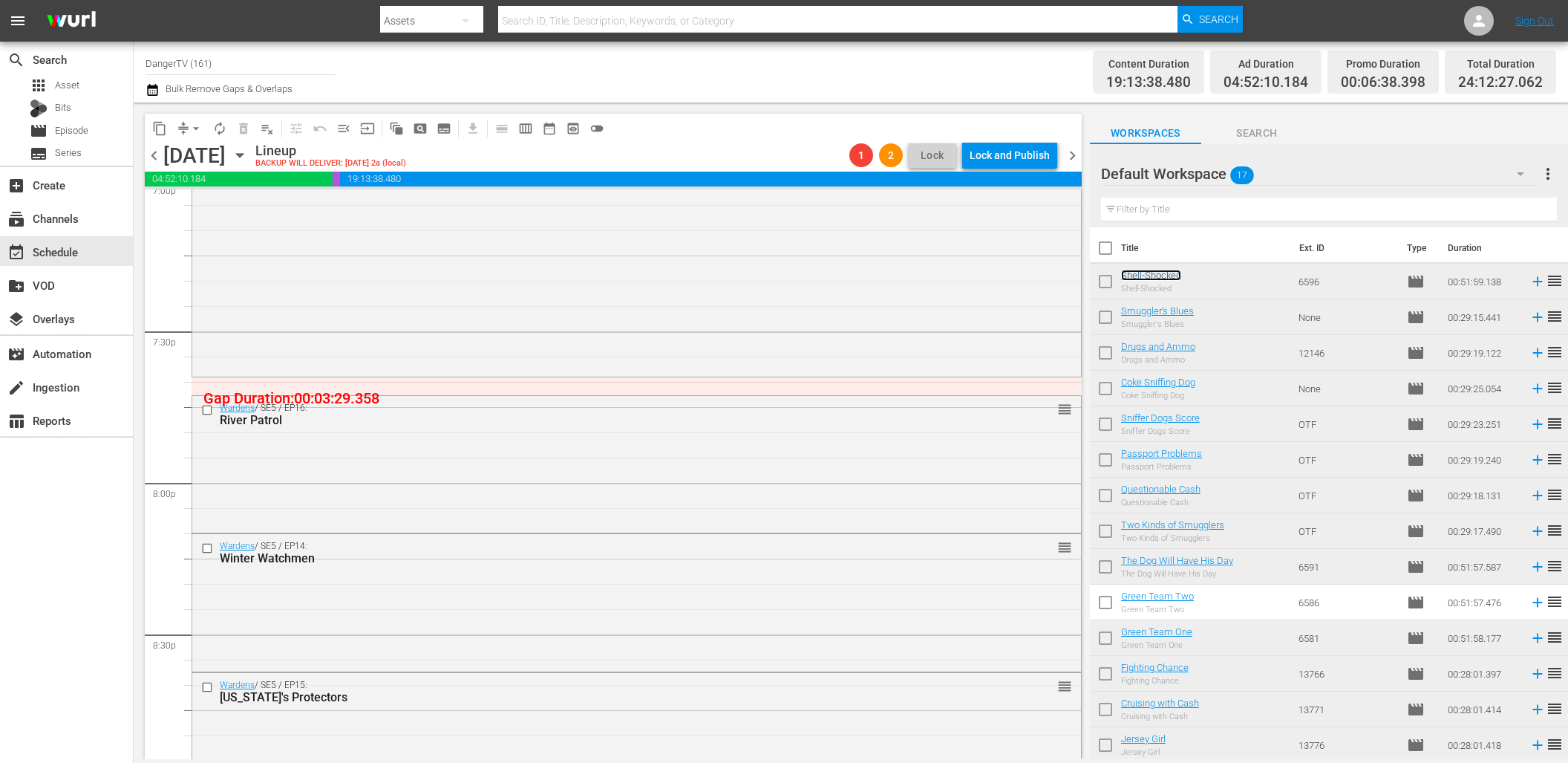
scroll to position [5768, 0]
click at [210, 407] on input "checkbox" at bounding box center [209, 409] width 16 height 13
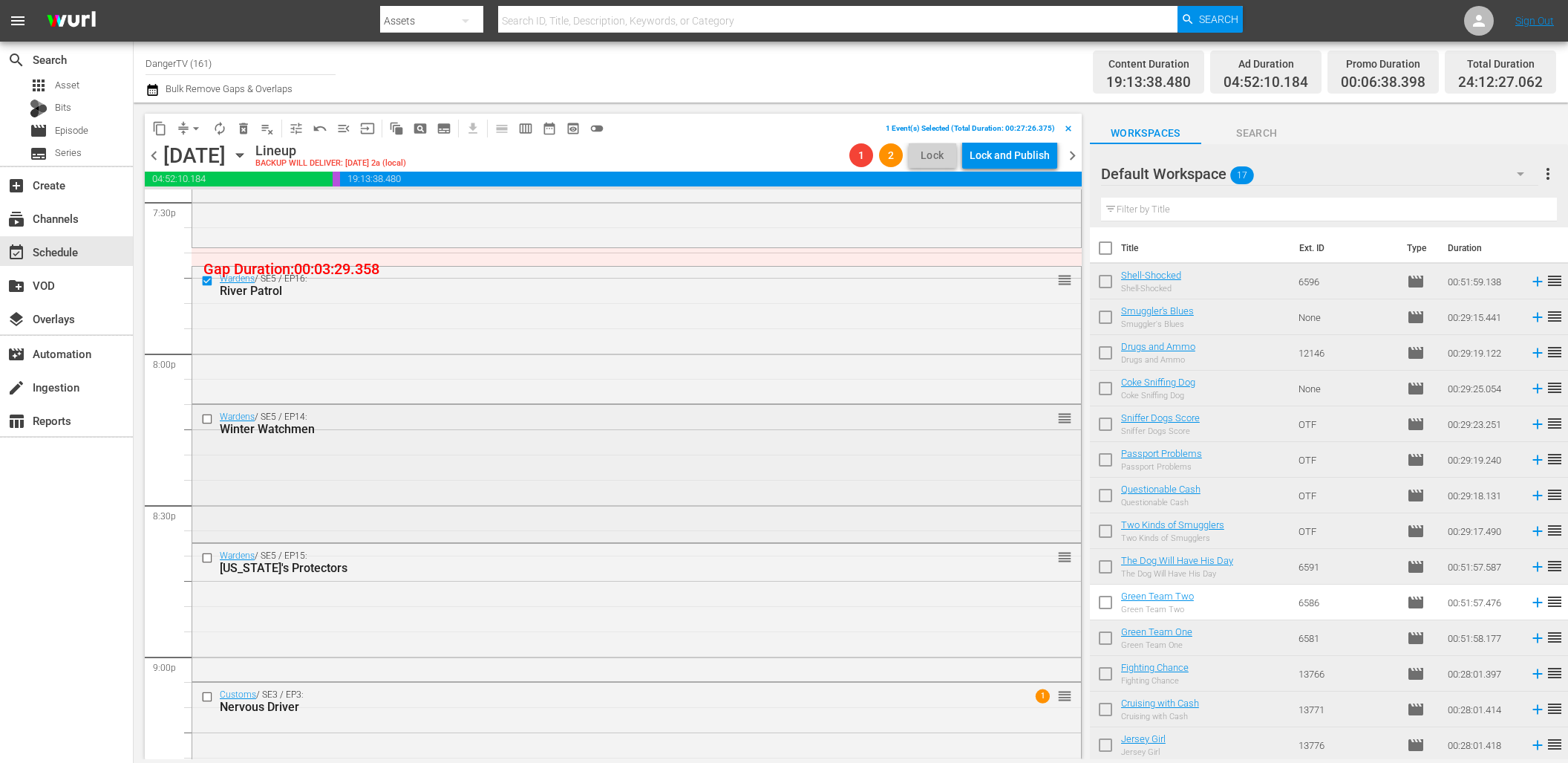
click at [207, 415] on input "checkbox" at bounding box center [209, 418] width 16 height 13
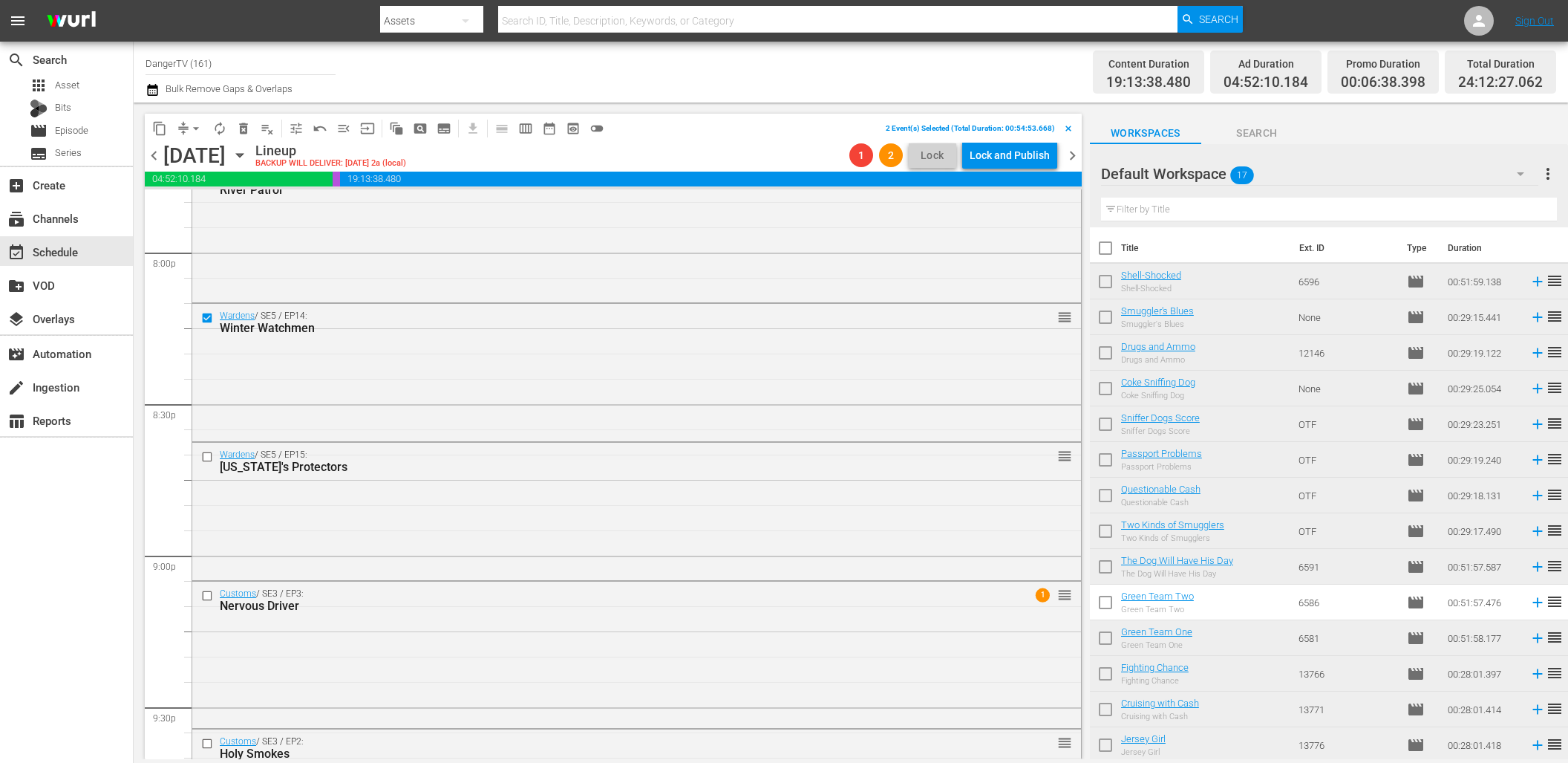
scroll to position [6040, 0]
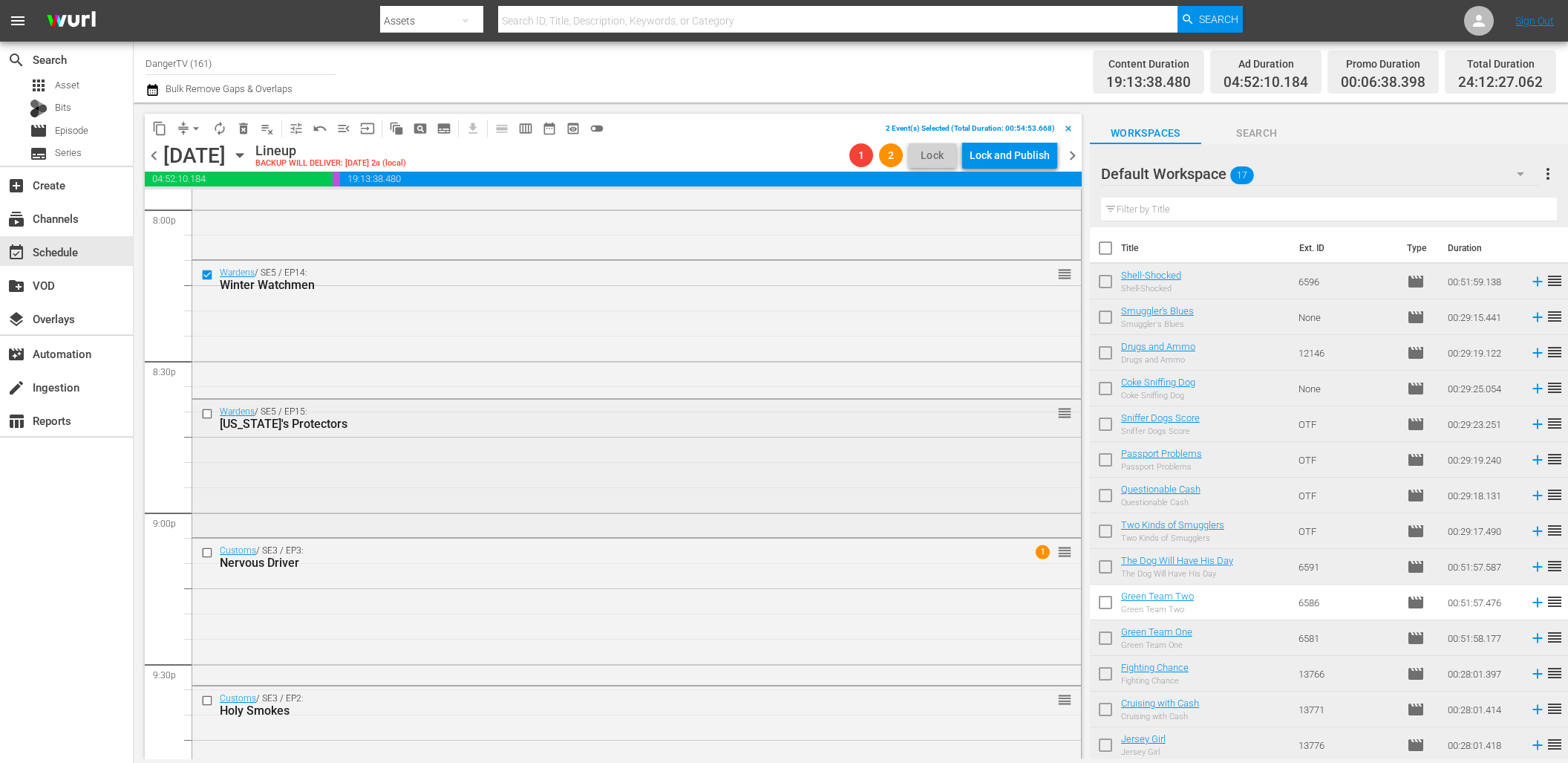
click at [207, 413] on input "checkbox" at bounding box center [209, 412] width 16 height 13
click at [249, 124] on span "delete_forever_outlined" at bounding box center [243, 128] width 15 height 15
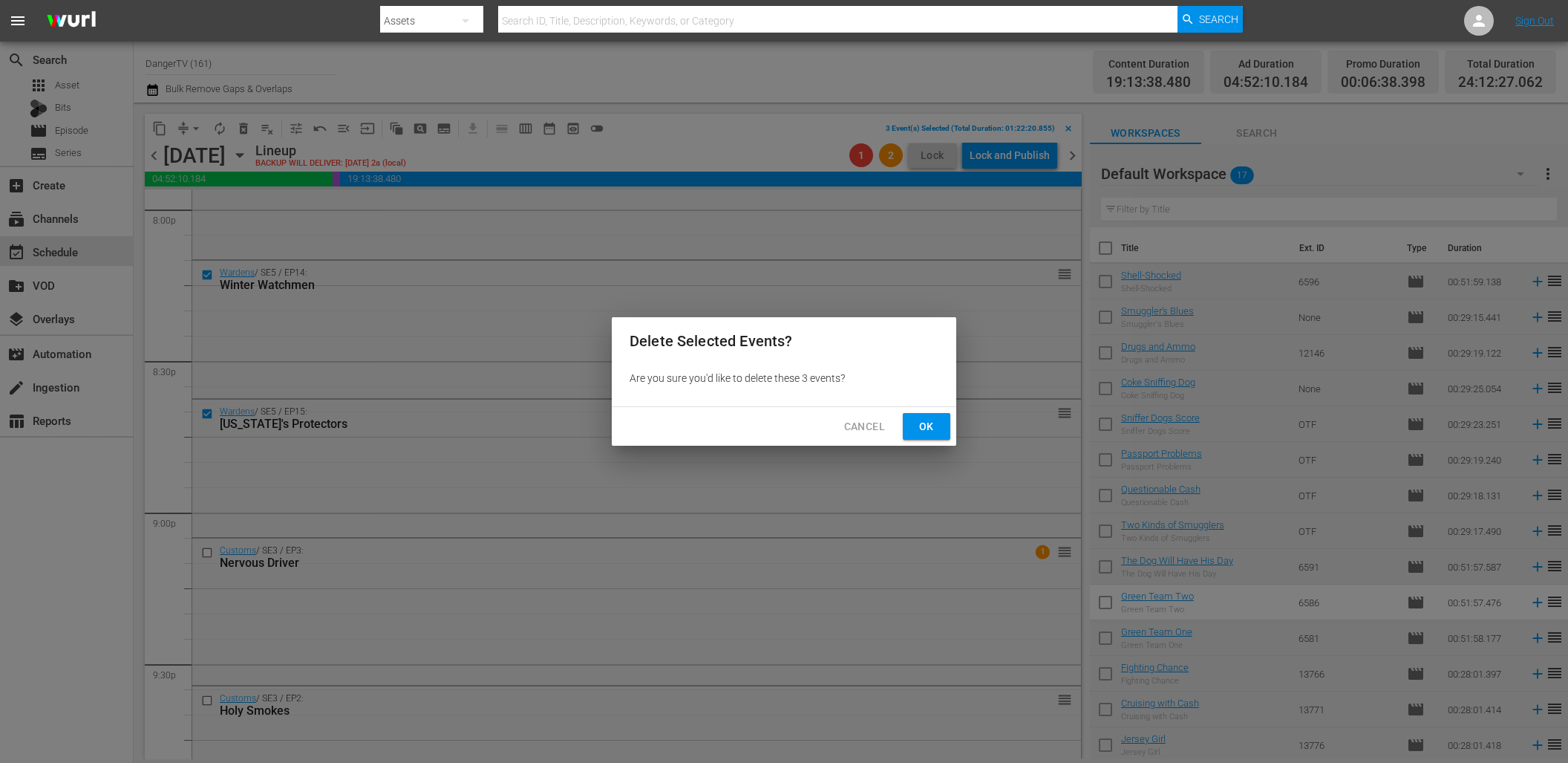
click at [927, 426] on span "Ok" at bounding box center [927, 426] width 24 height 19
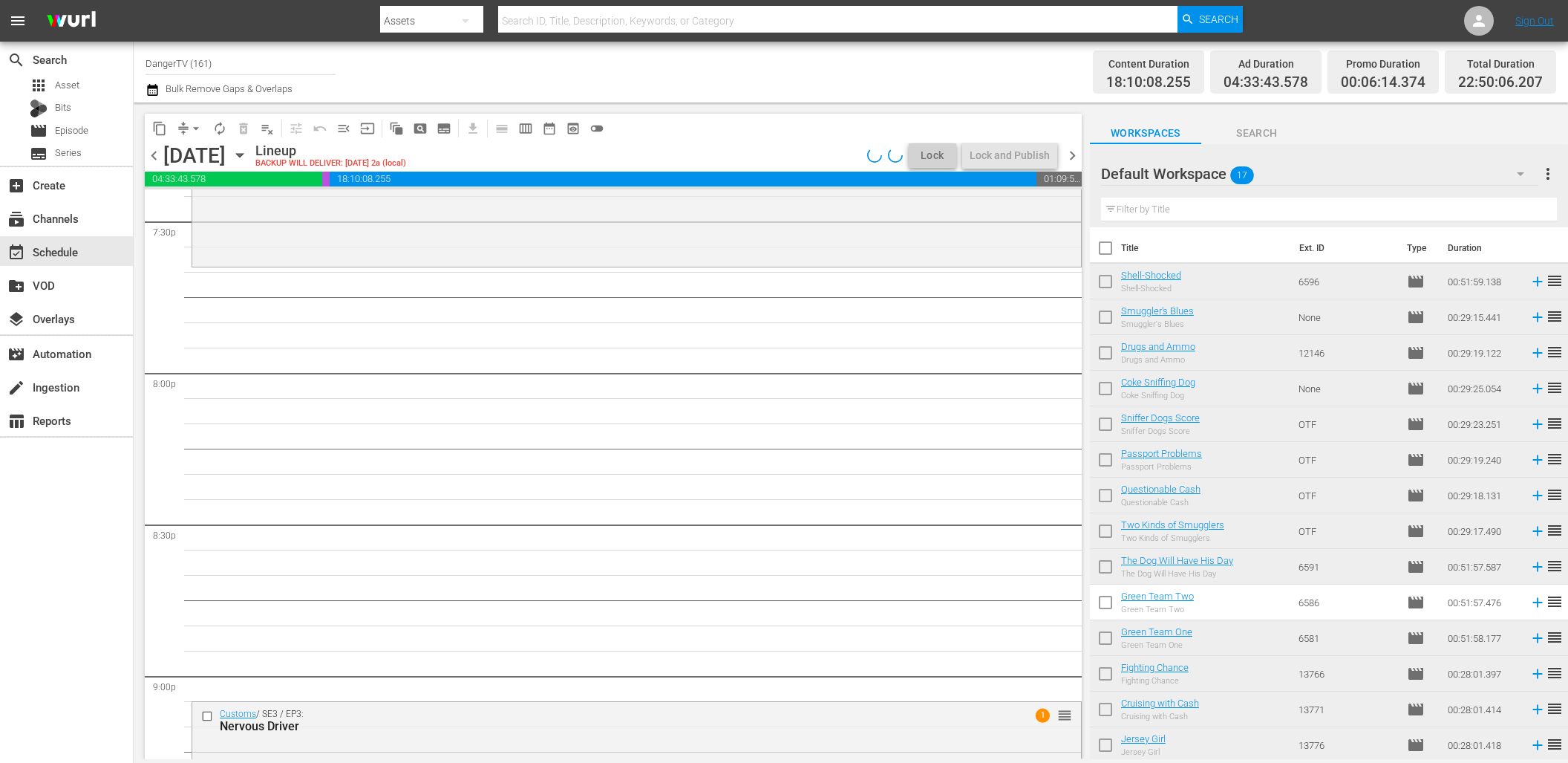
scroll to position [5905, 0]
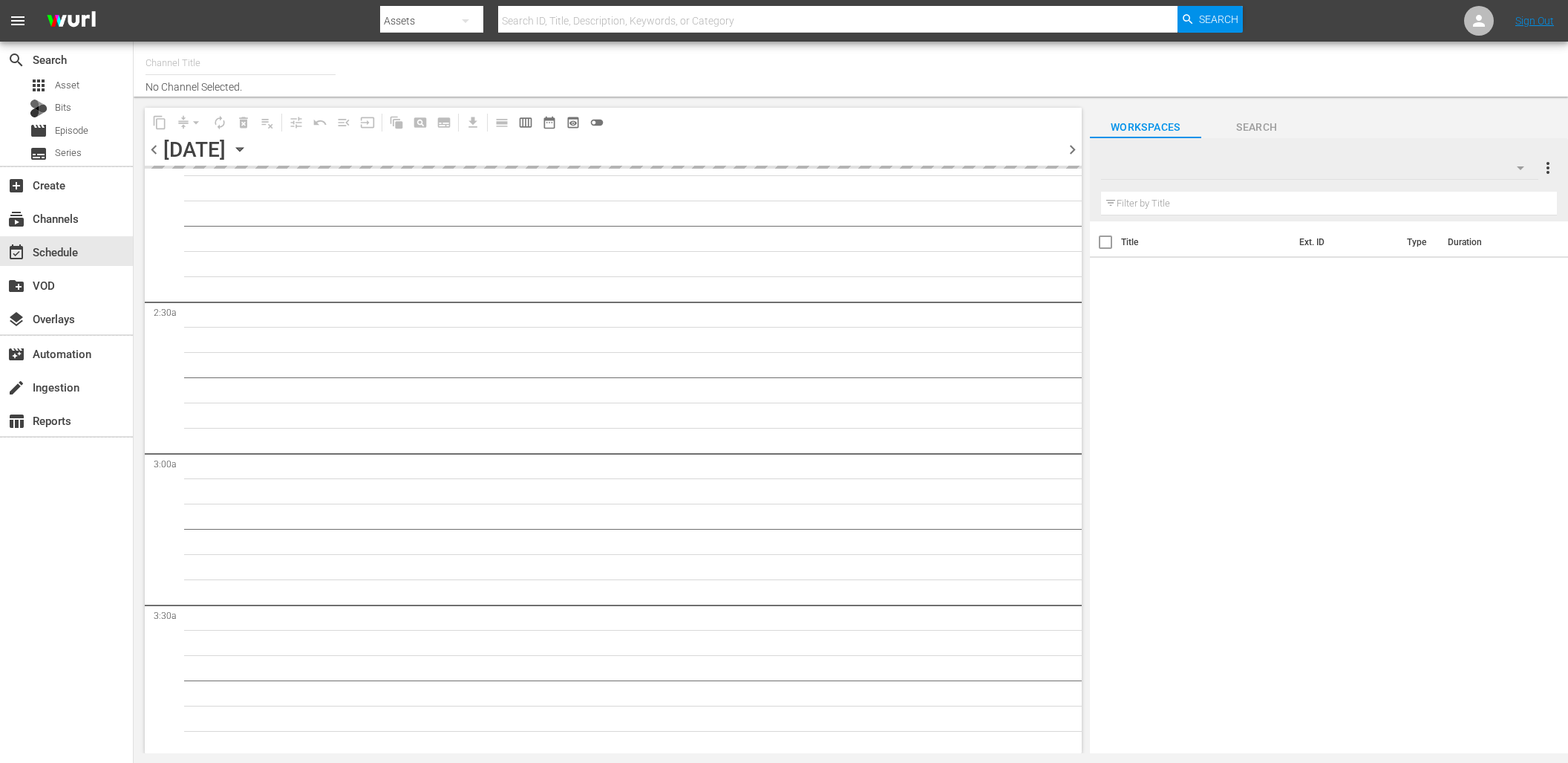
type input "DangerTV (161)"
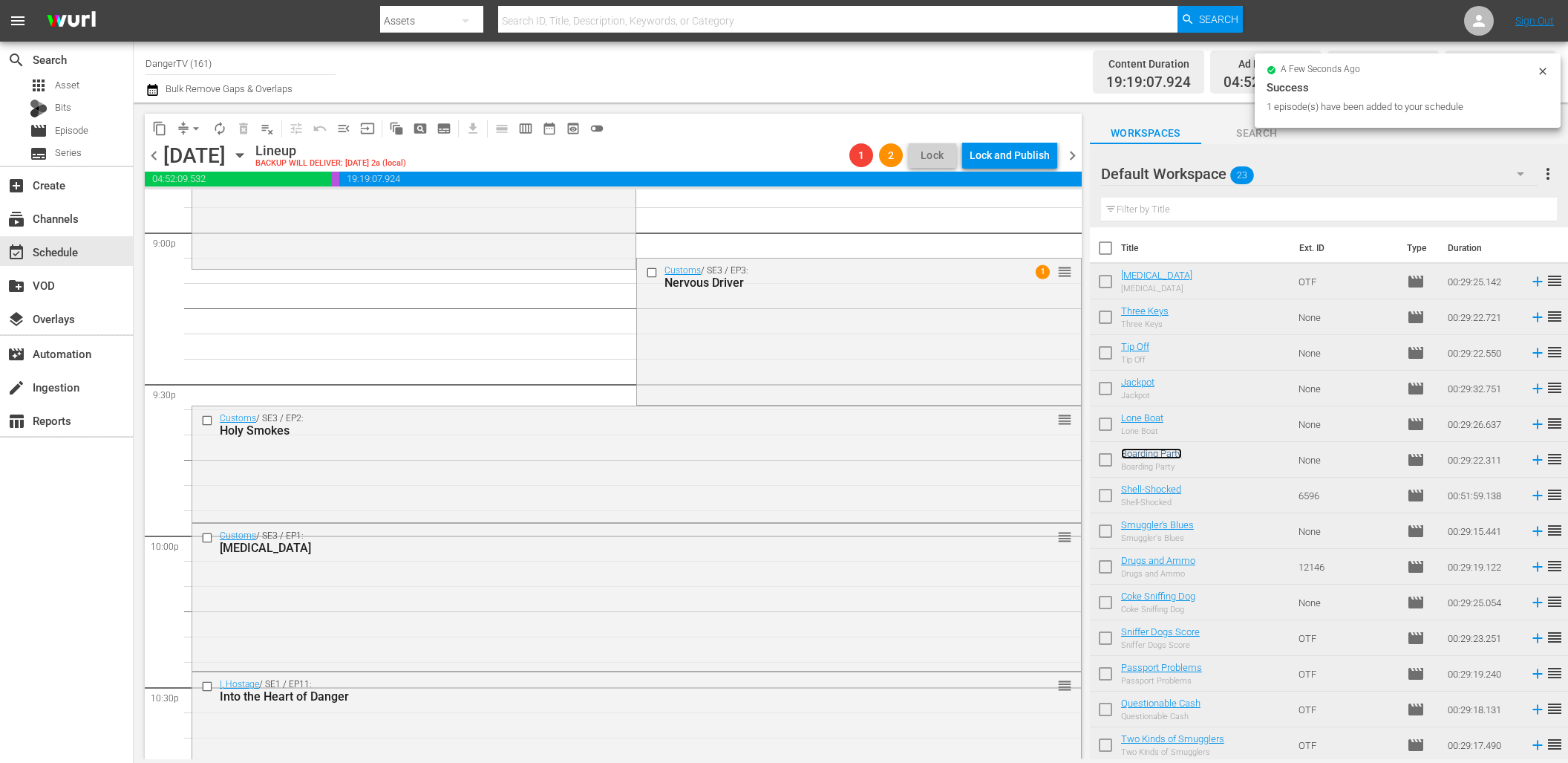
scroll to position [6236, 0]
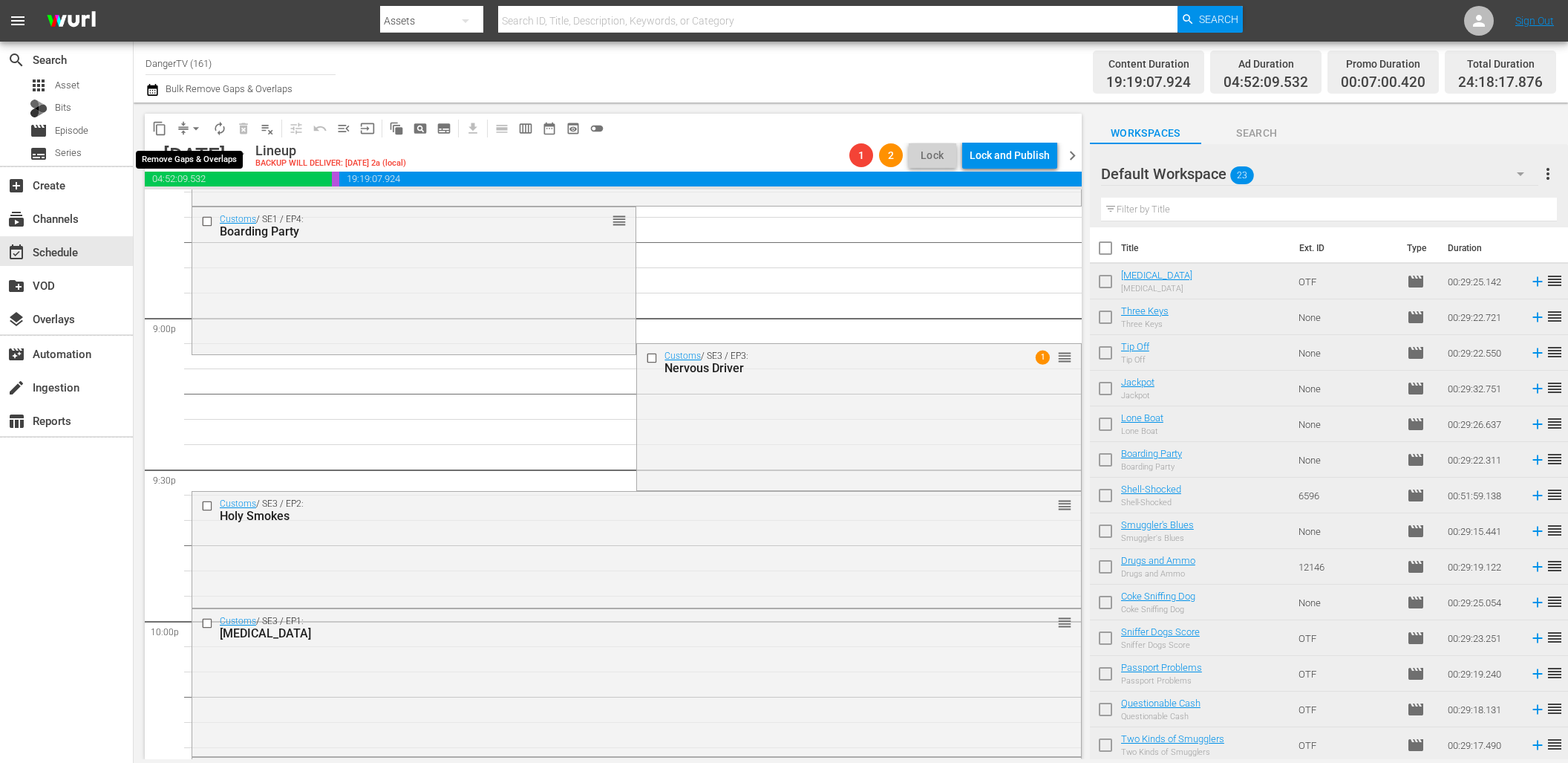
click at [197, 127] on span "arrow_drop_down" at bounding box center [195, 128] width 15 height 15
click at [204, 212] on li "Align to End of Previous Day" at bounding box center [196, 207] width 156 height 25
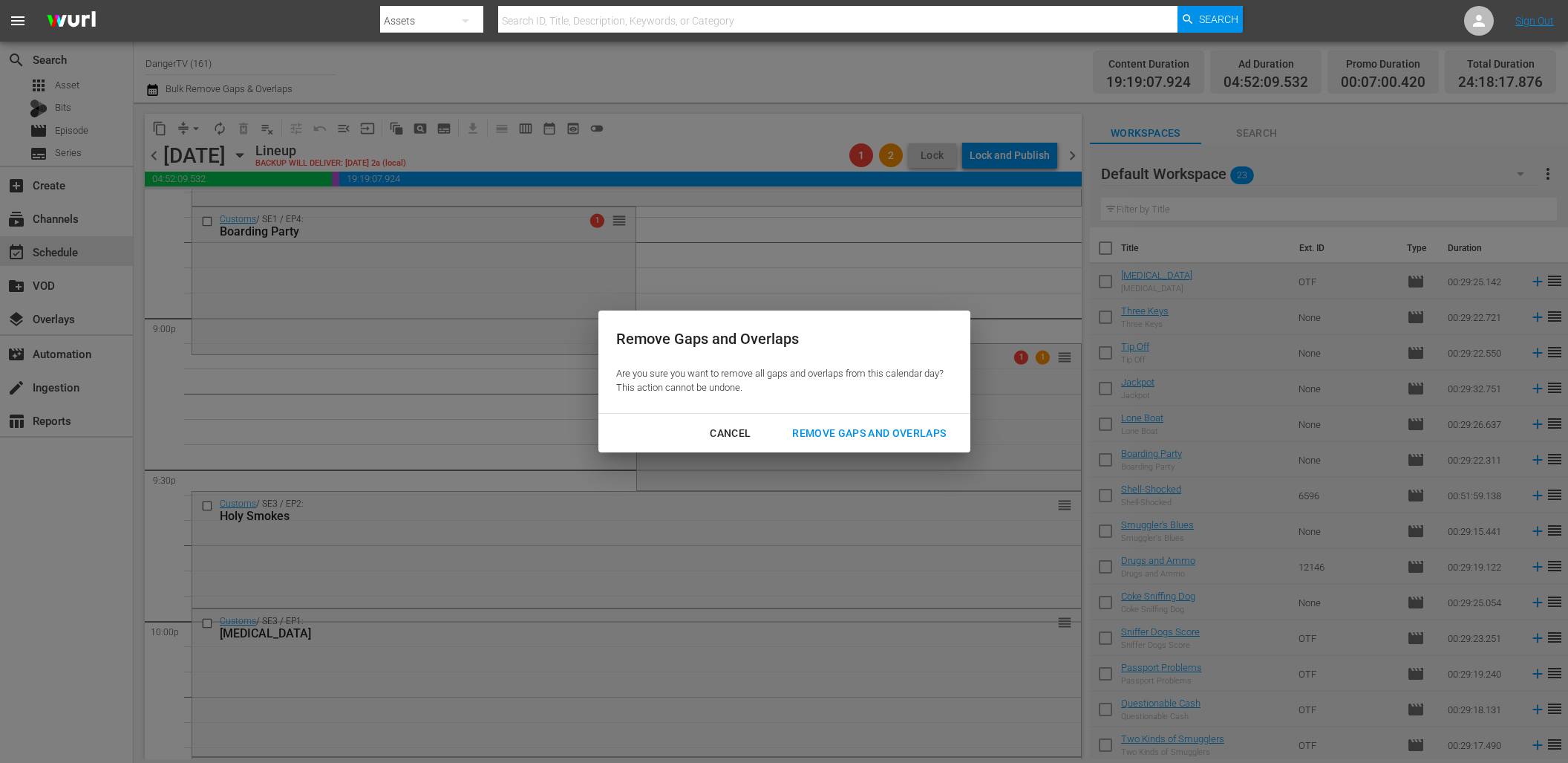
click at [874, 438] on div "Remove Gaps and Overlaps" at bounding box center [869, 433] width 178 height 19
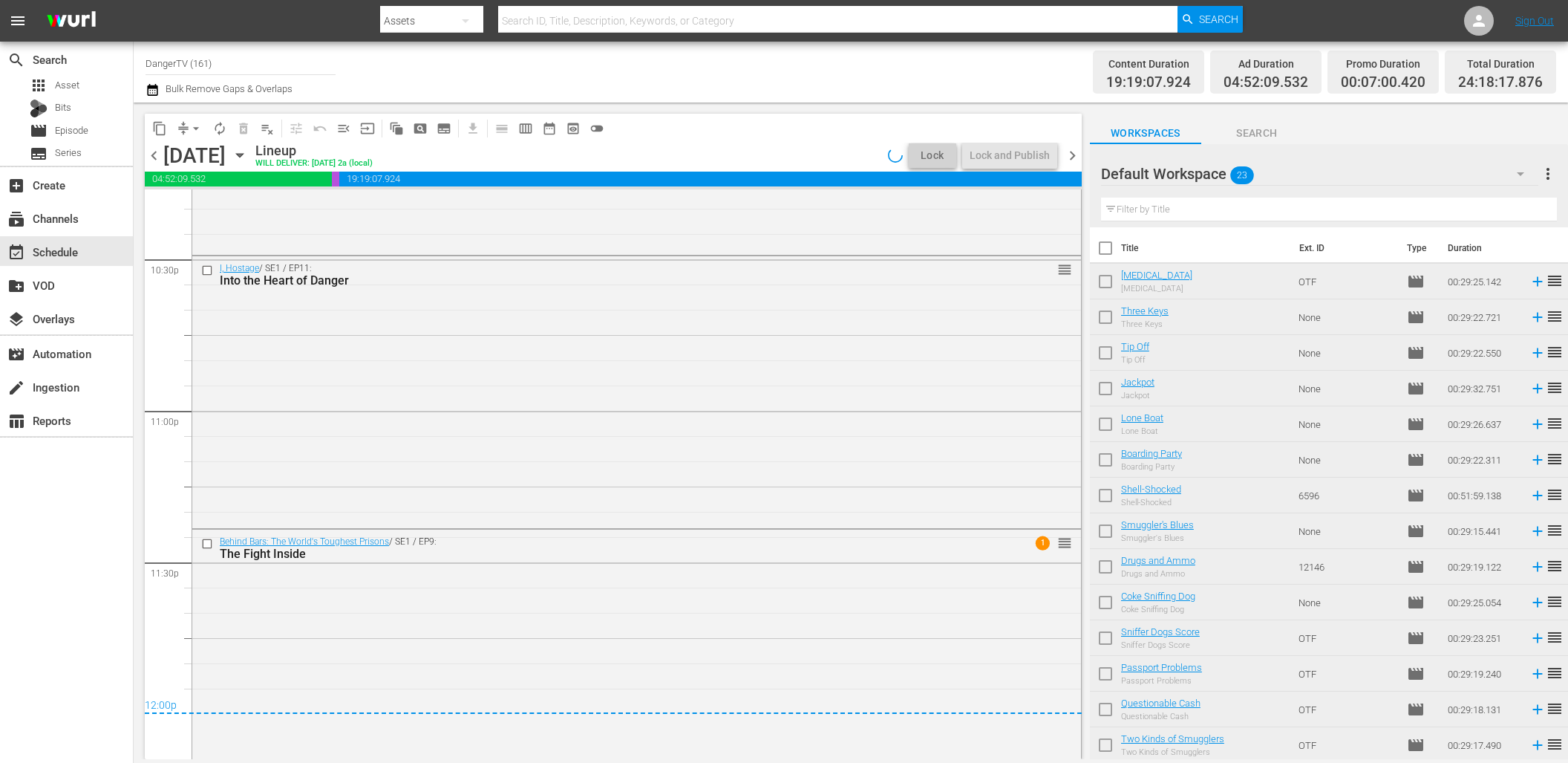
scroll to position [6824, 0]
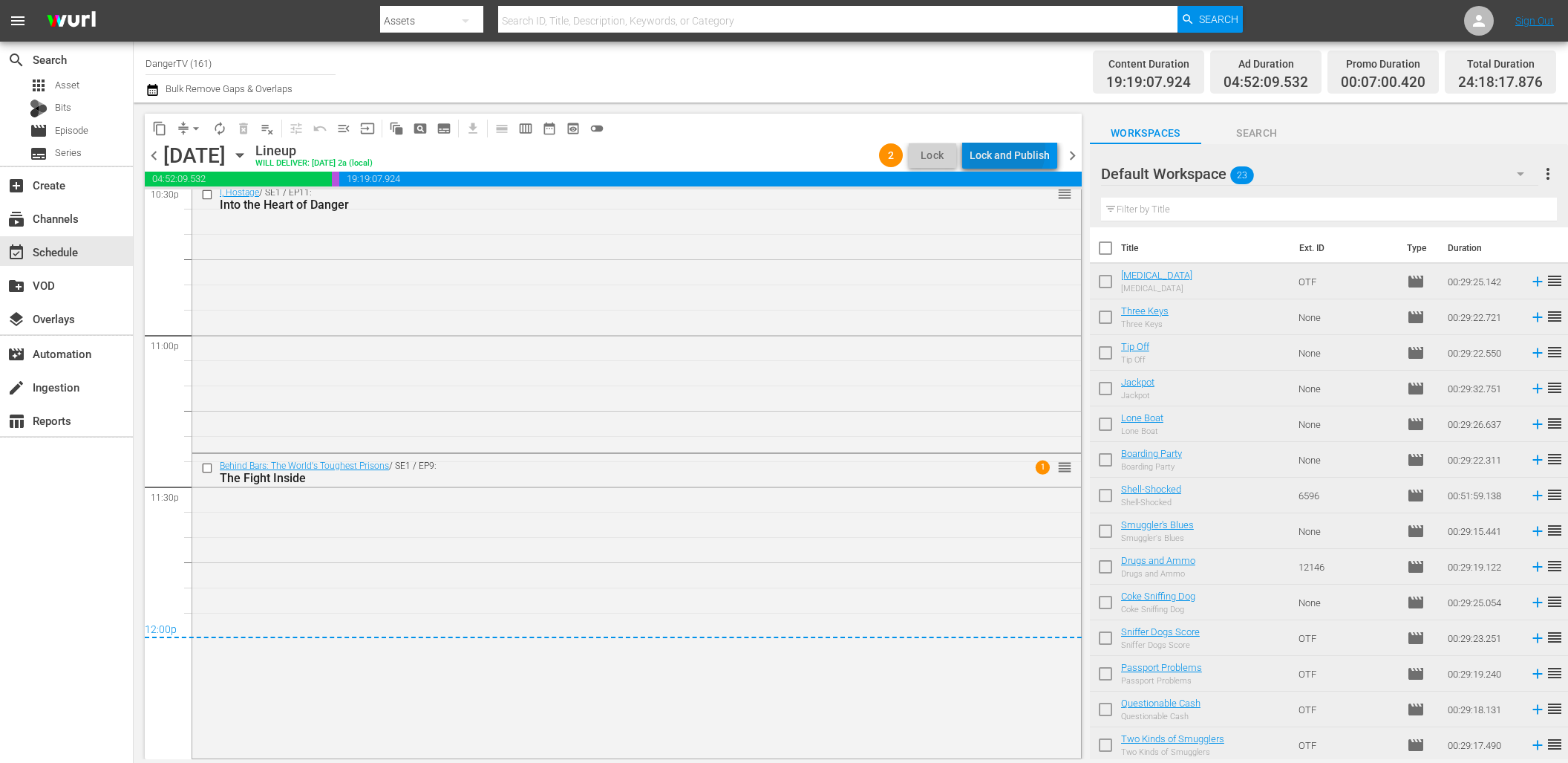
click at [1001, 150] on div "Lock and Publish" at bounding box center [1010, 154] width 81 height 27
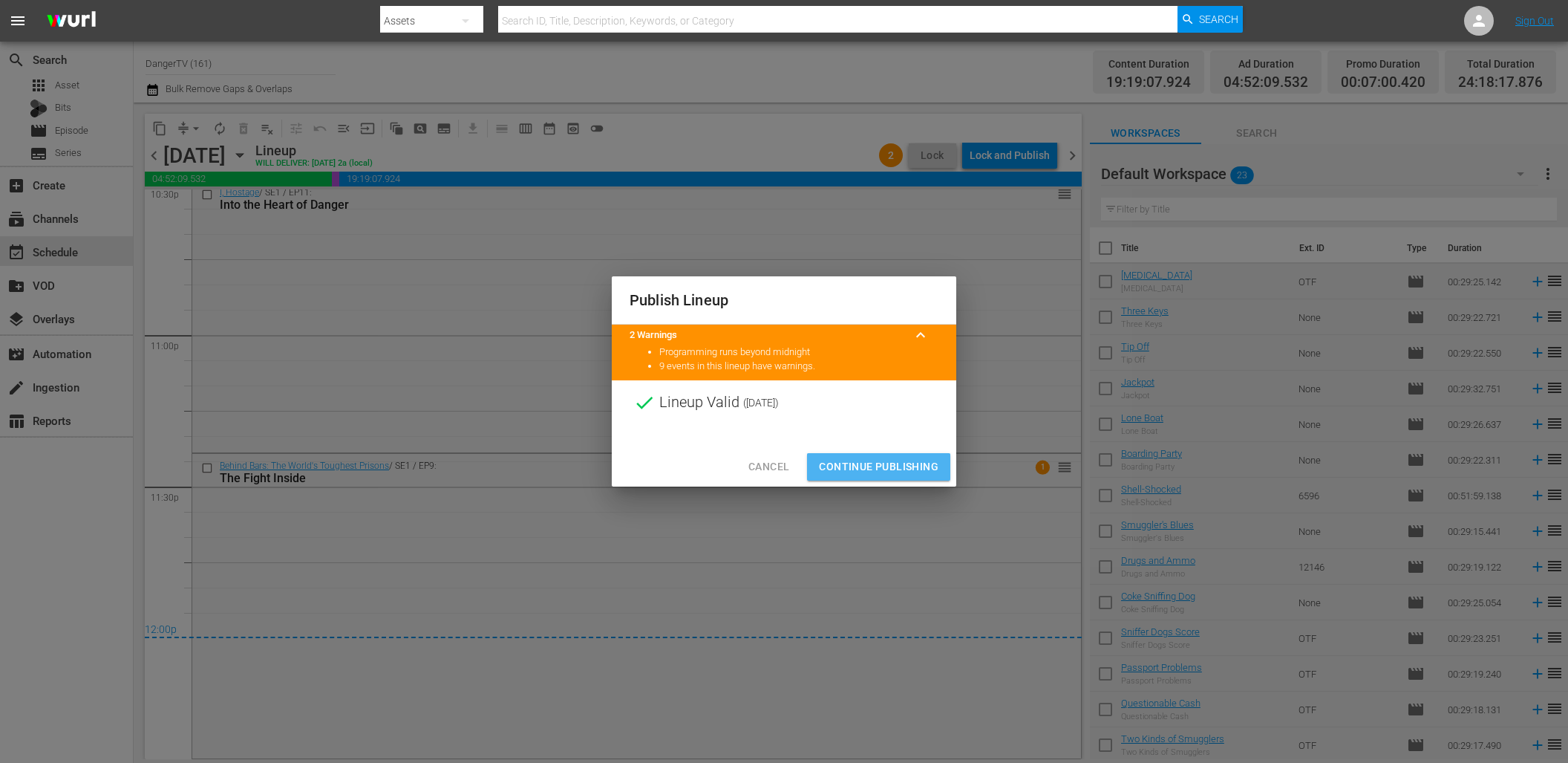
click at [886, 464] on span "Continue Publishing" at bounding box center [879, 466] width 120 height 19
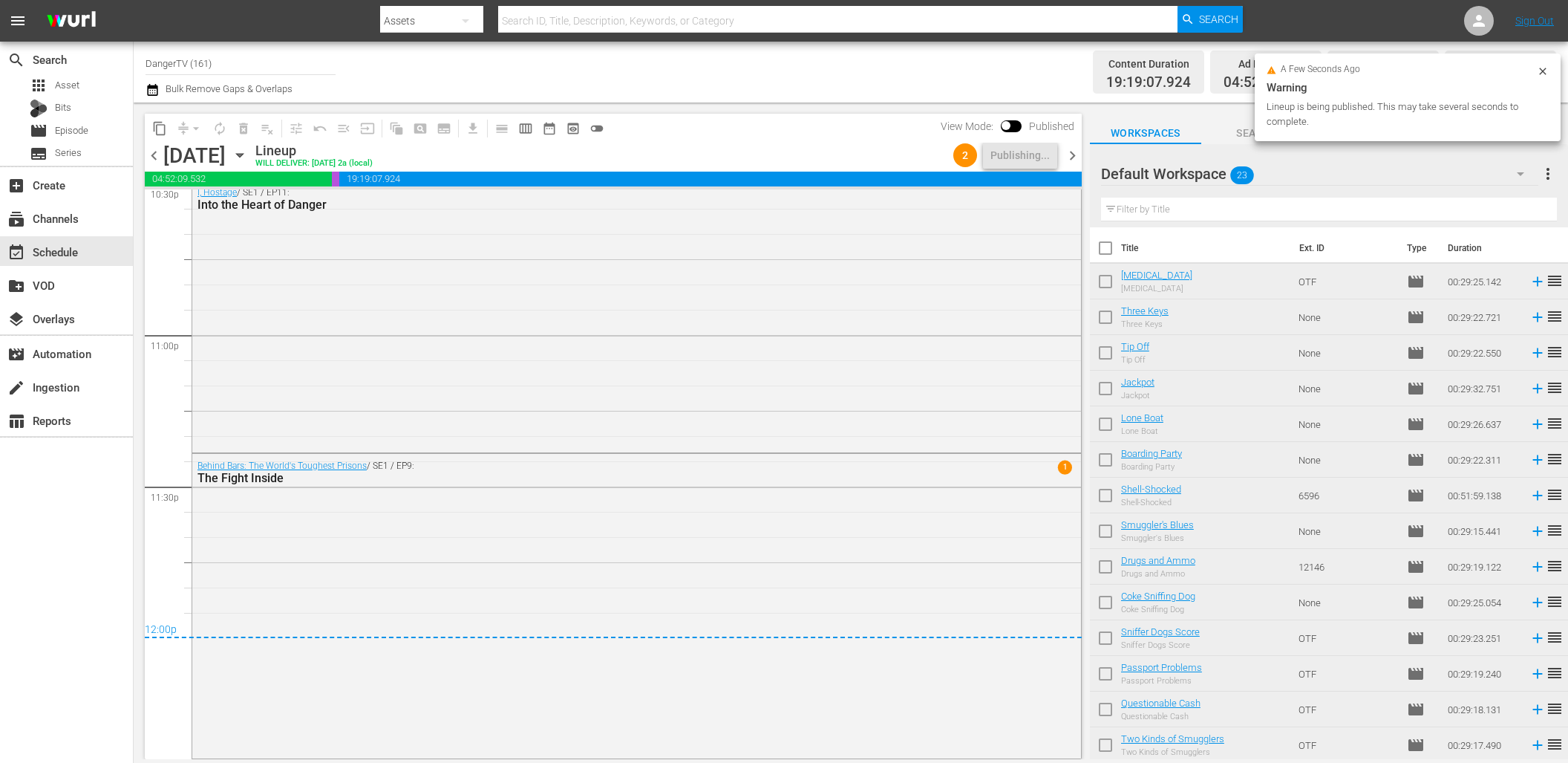
click at [1108, 246] on input "checkbox" at bounding box center [1106, 251] width 31 height 31
checkbox input "true"
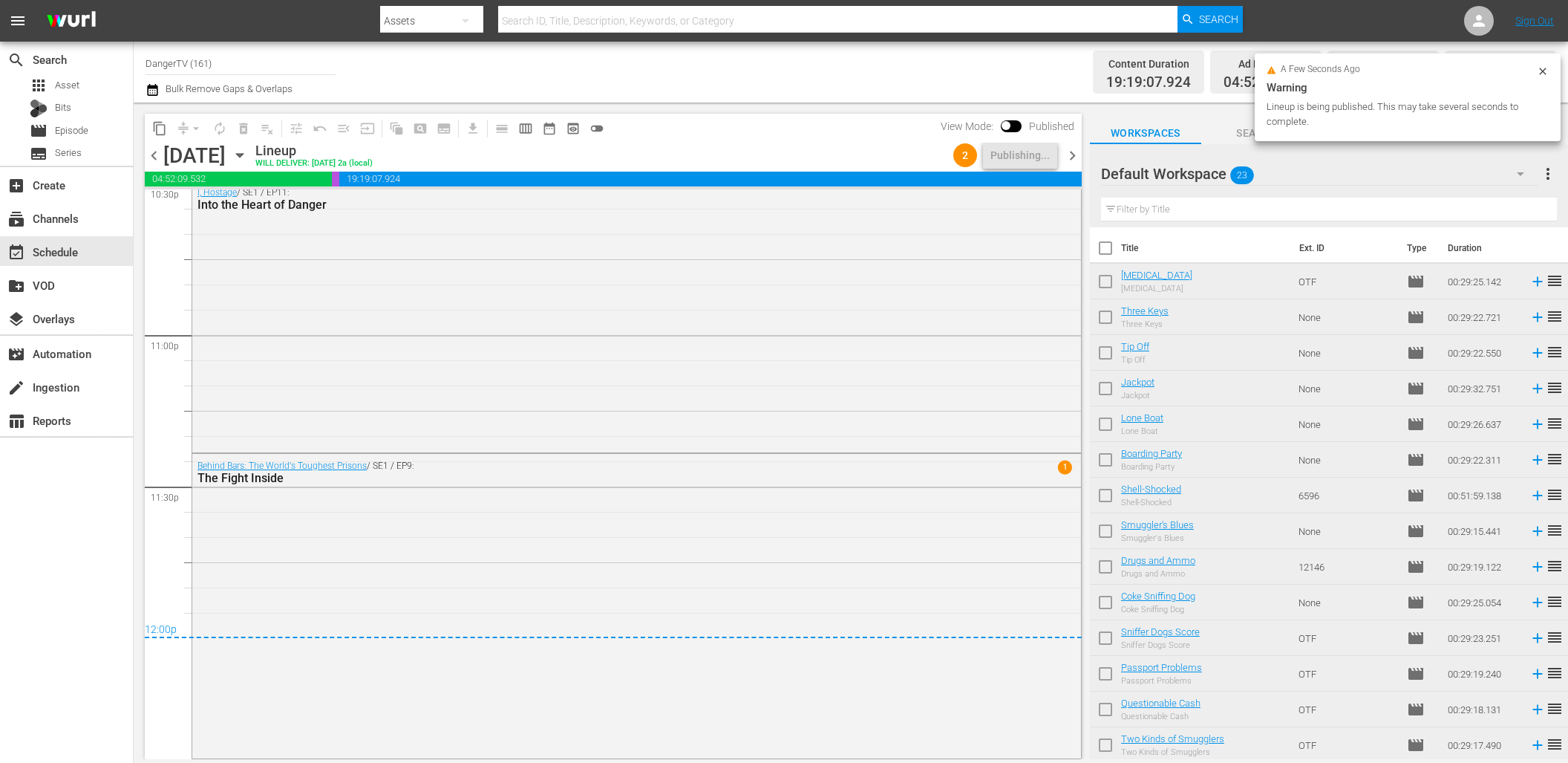
checkbox input "true"
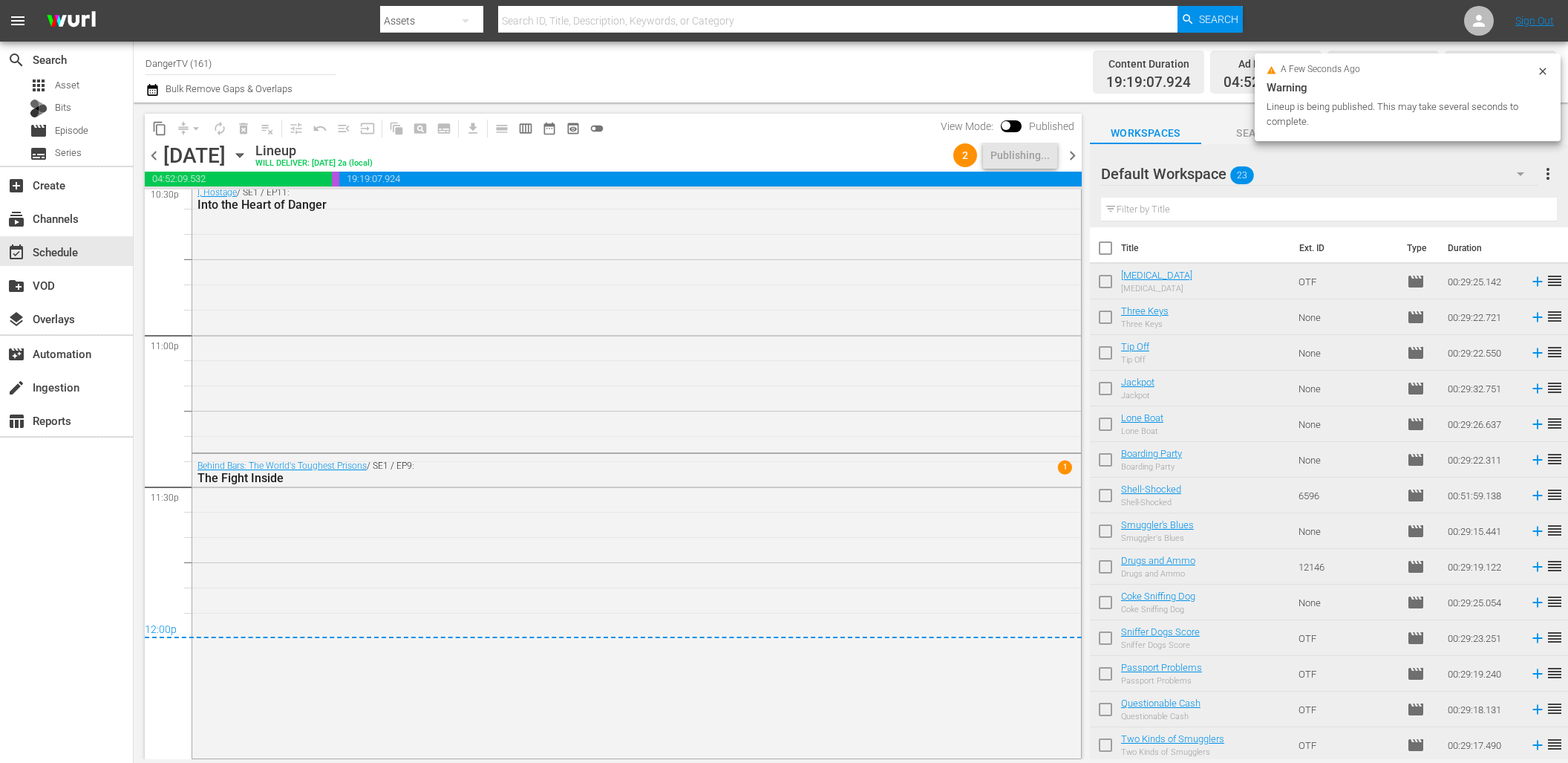
checkbox input "true"
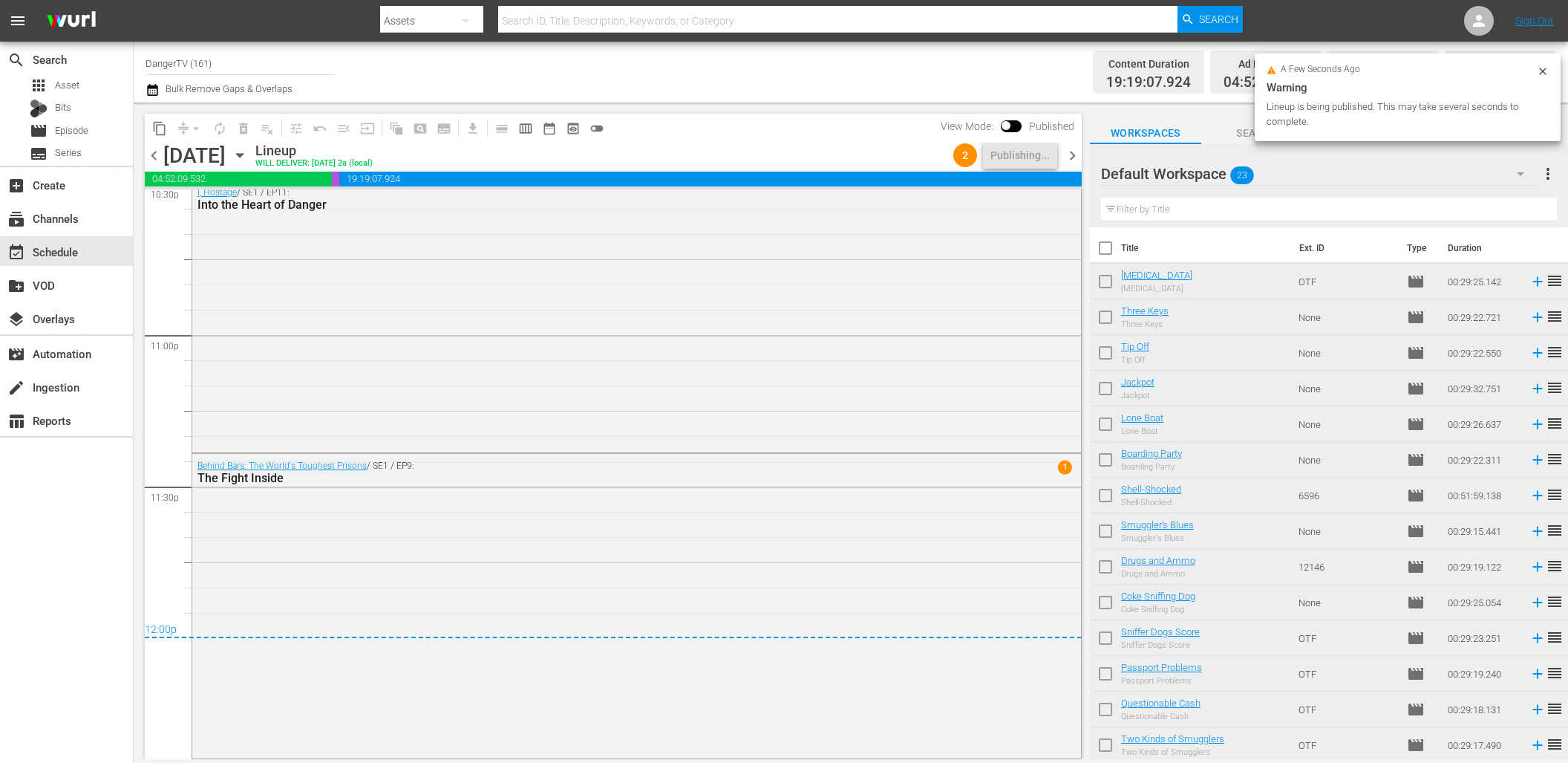
checkbox input "true"
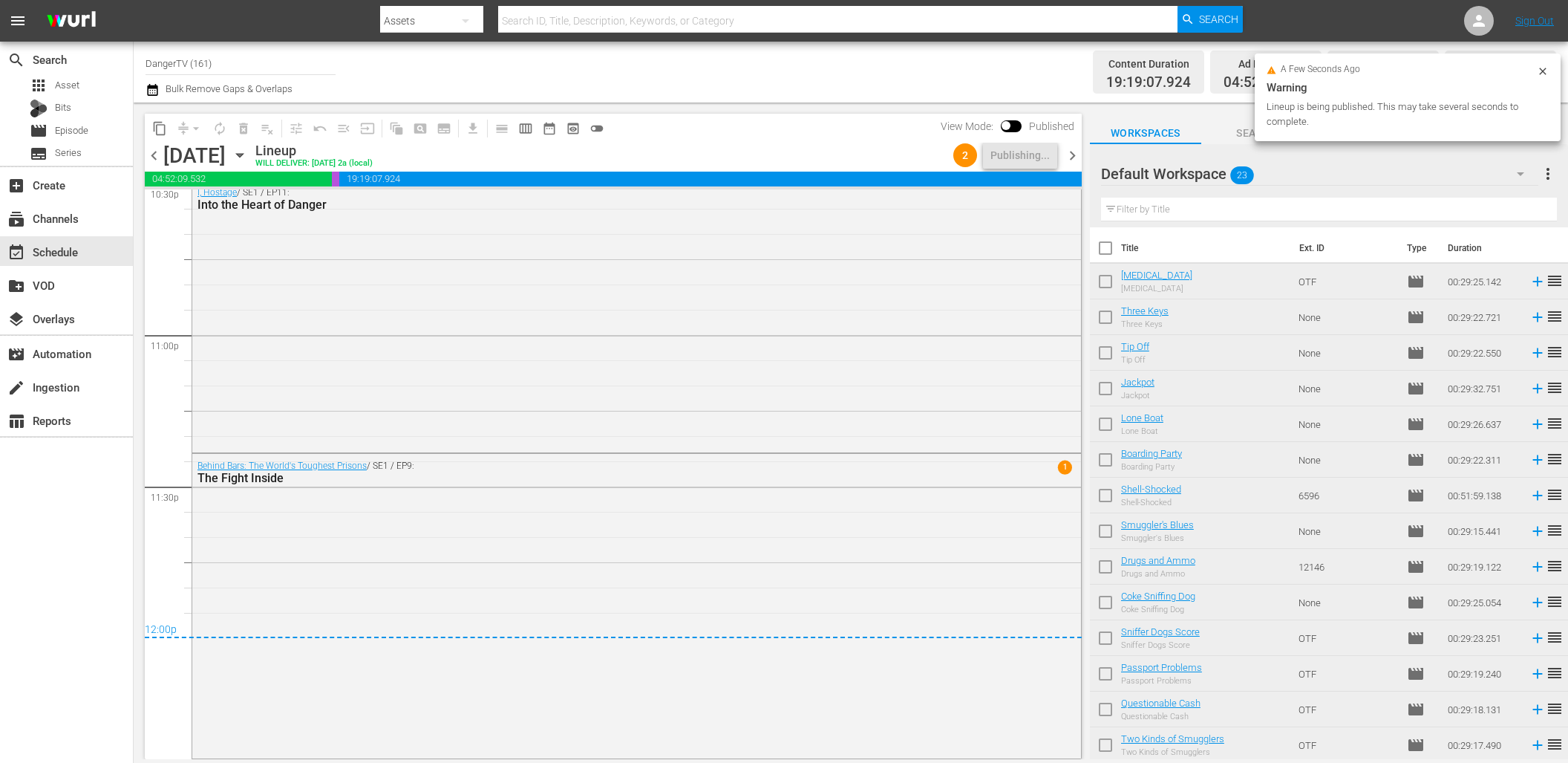
checkbox input "true"
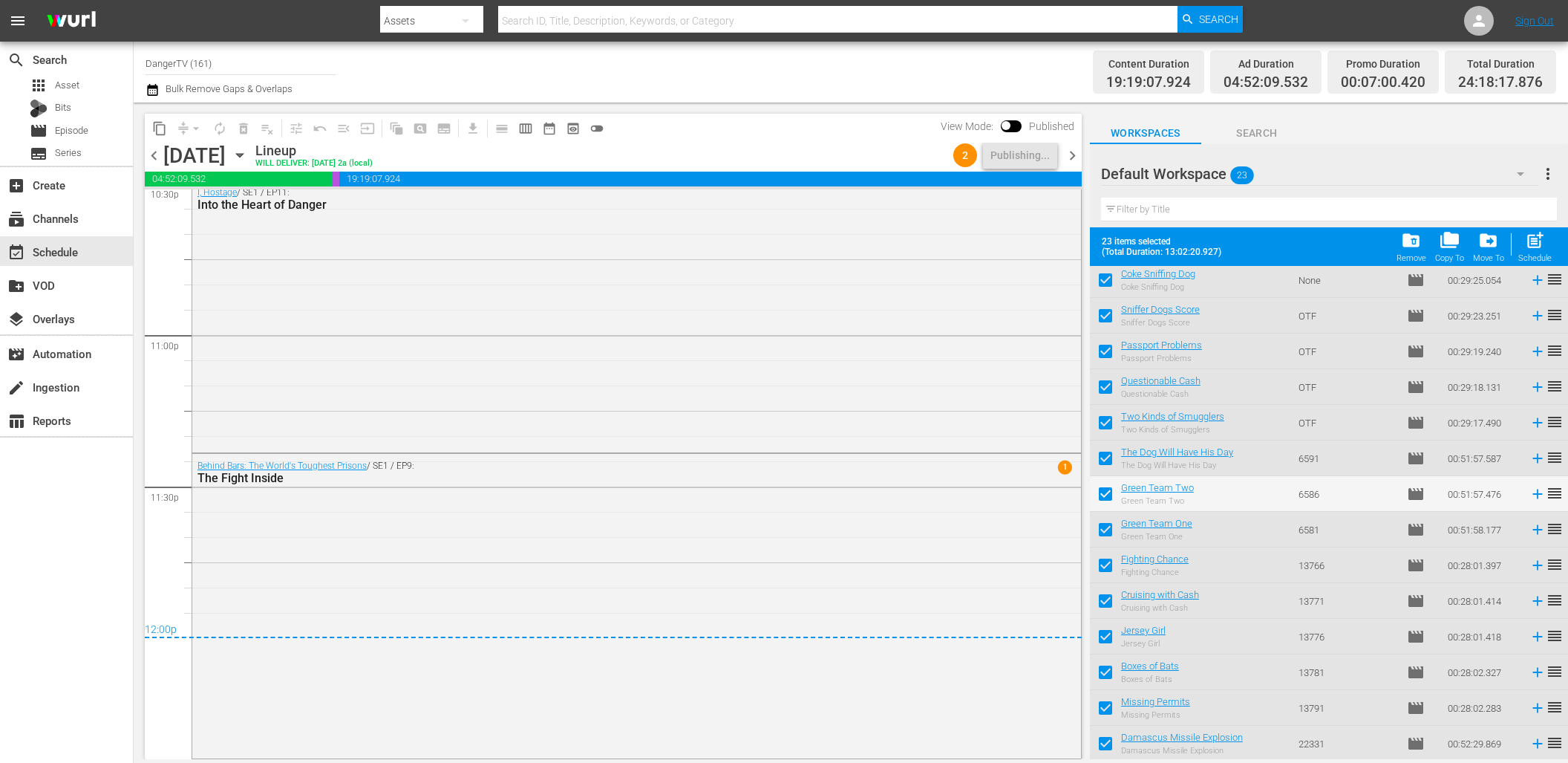
scroll to position [0, 0]
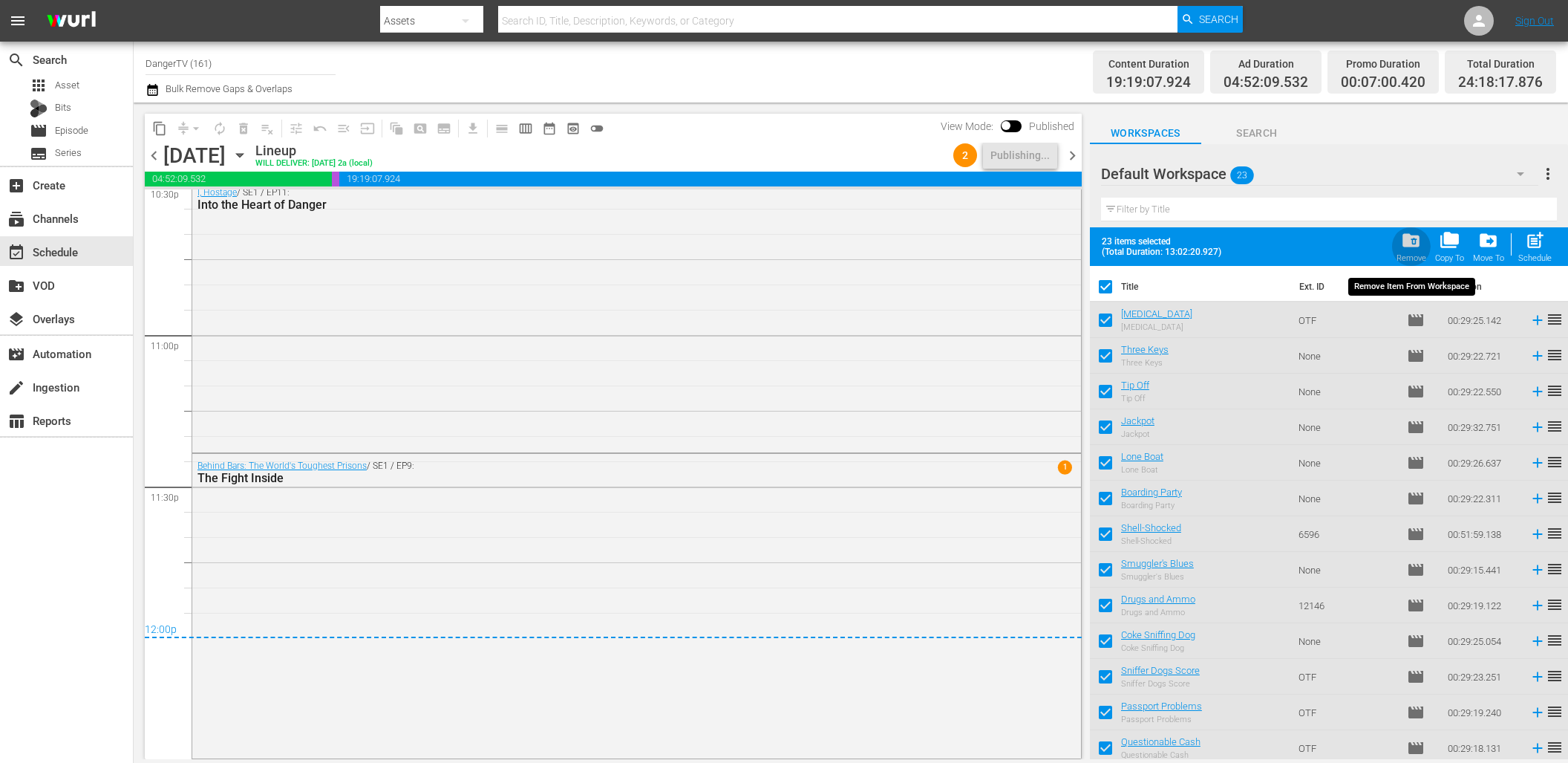
click at [1408, 241] on span "folder_delete" at bounding box center [1411, 240] width 20 height 20
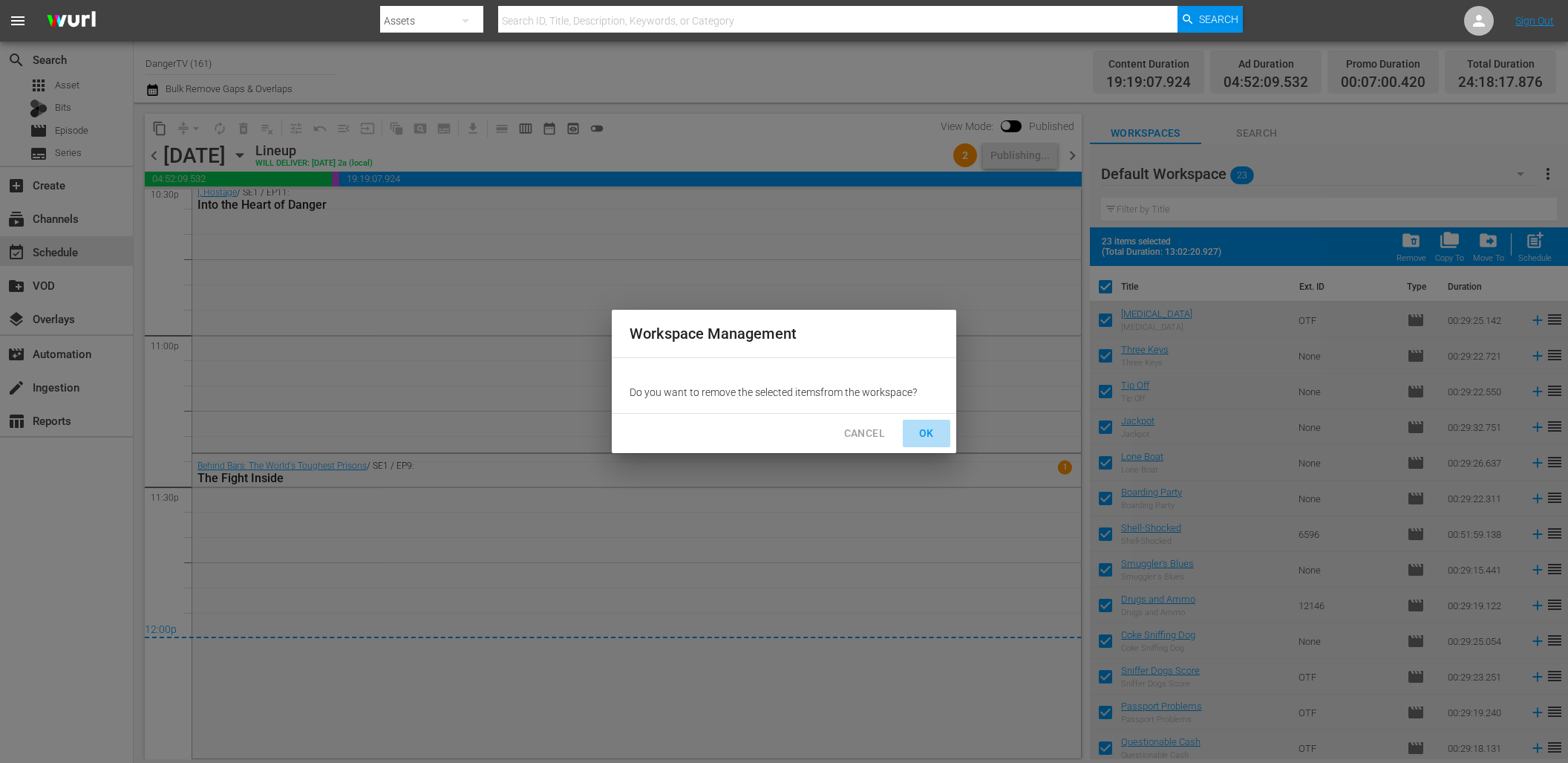
click at [924, 432] on span "OK" at bounding box center [927, 433] width 24 height 19
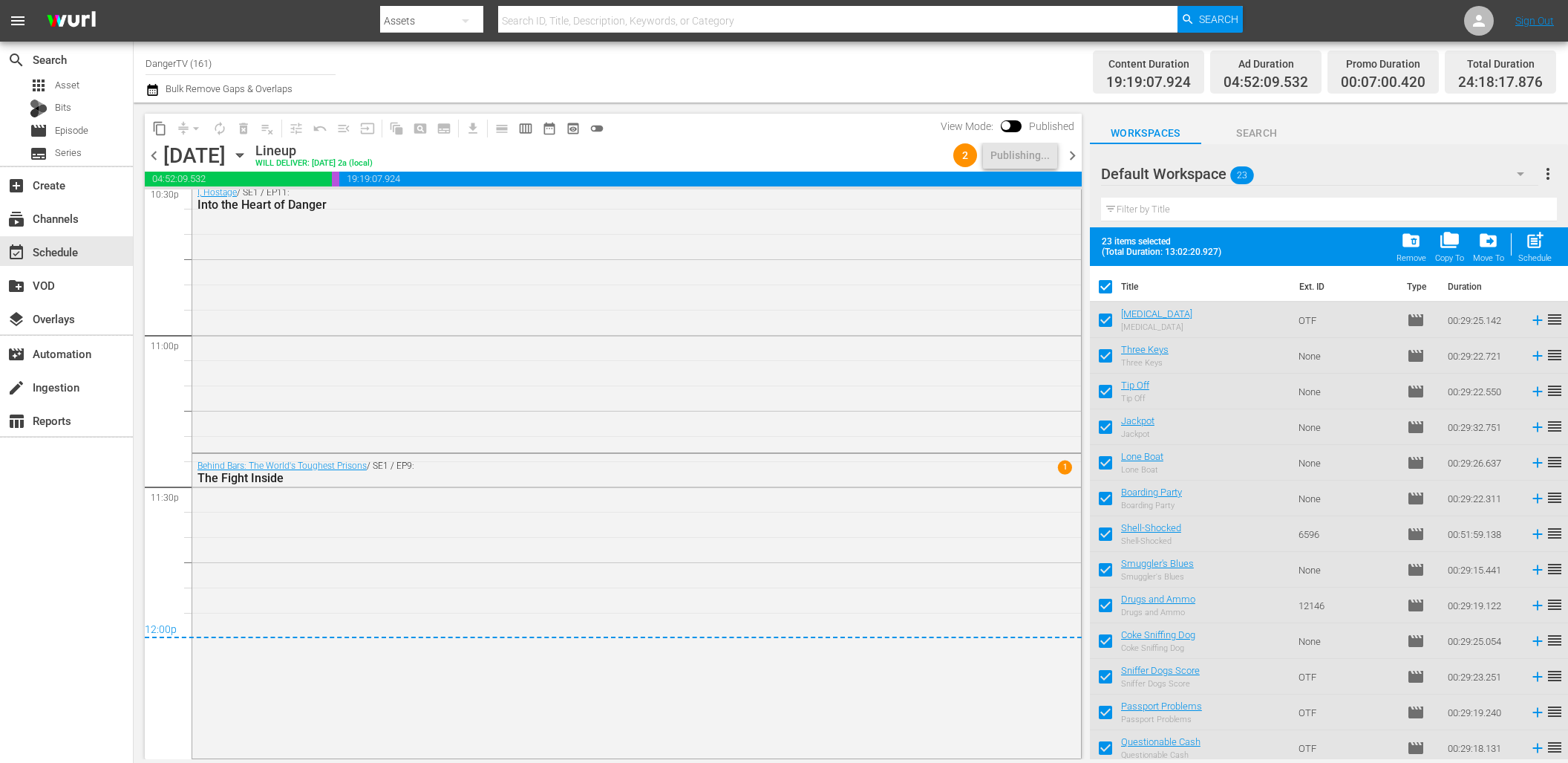
checkbox input "false"
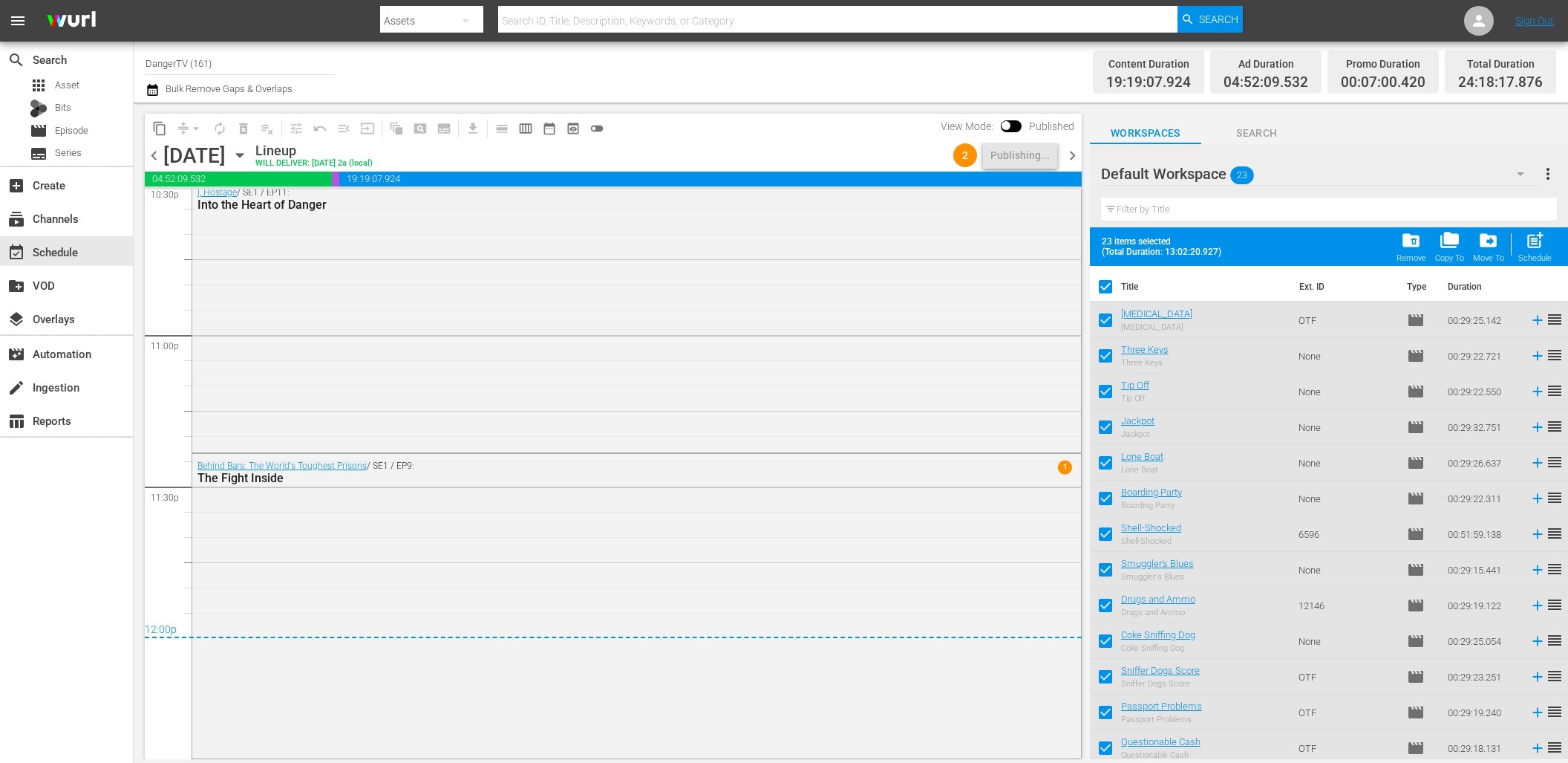
checkbox input "false"
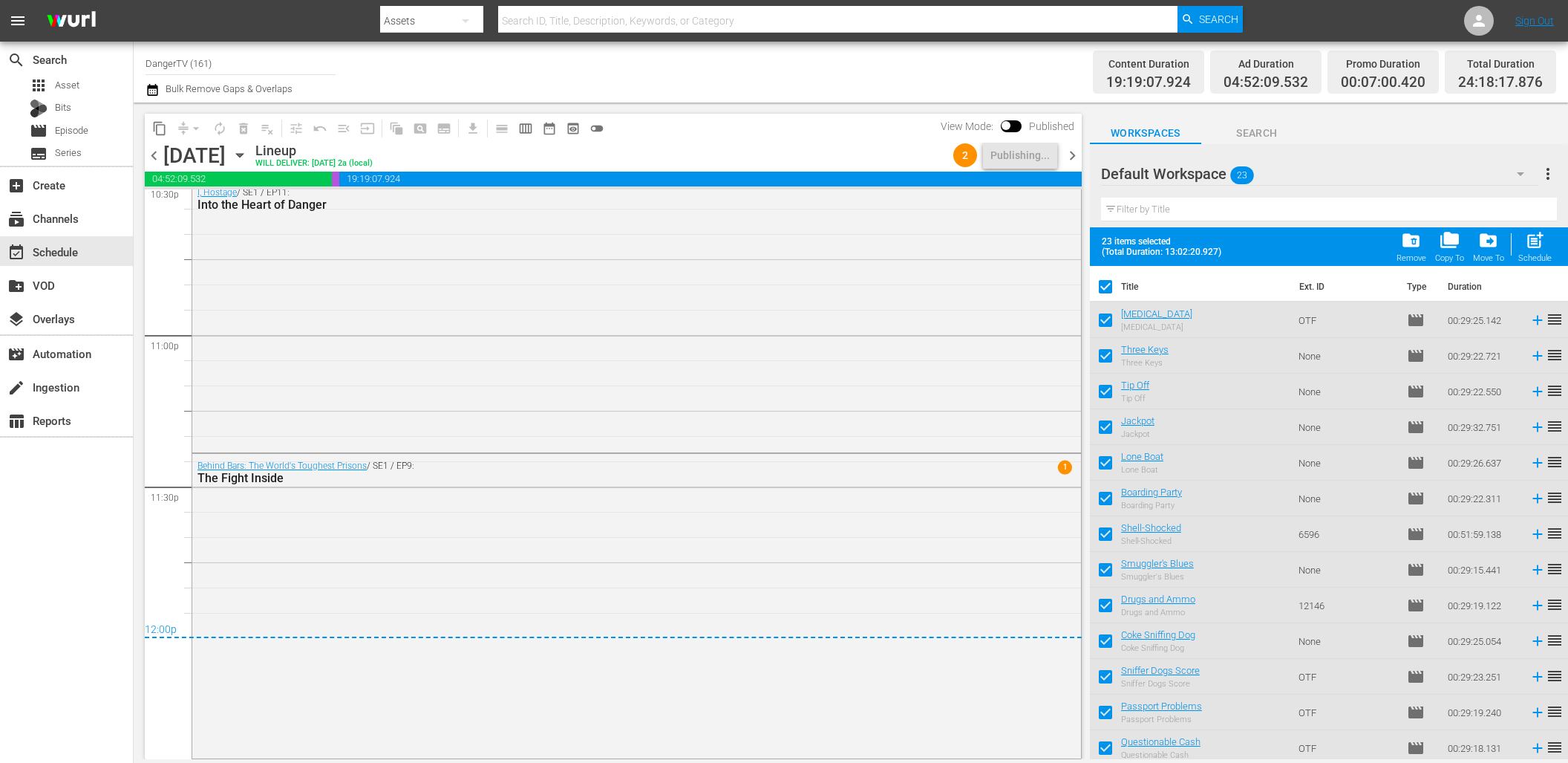
checkbox input "false"
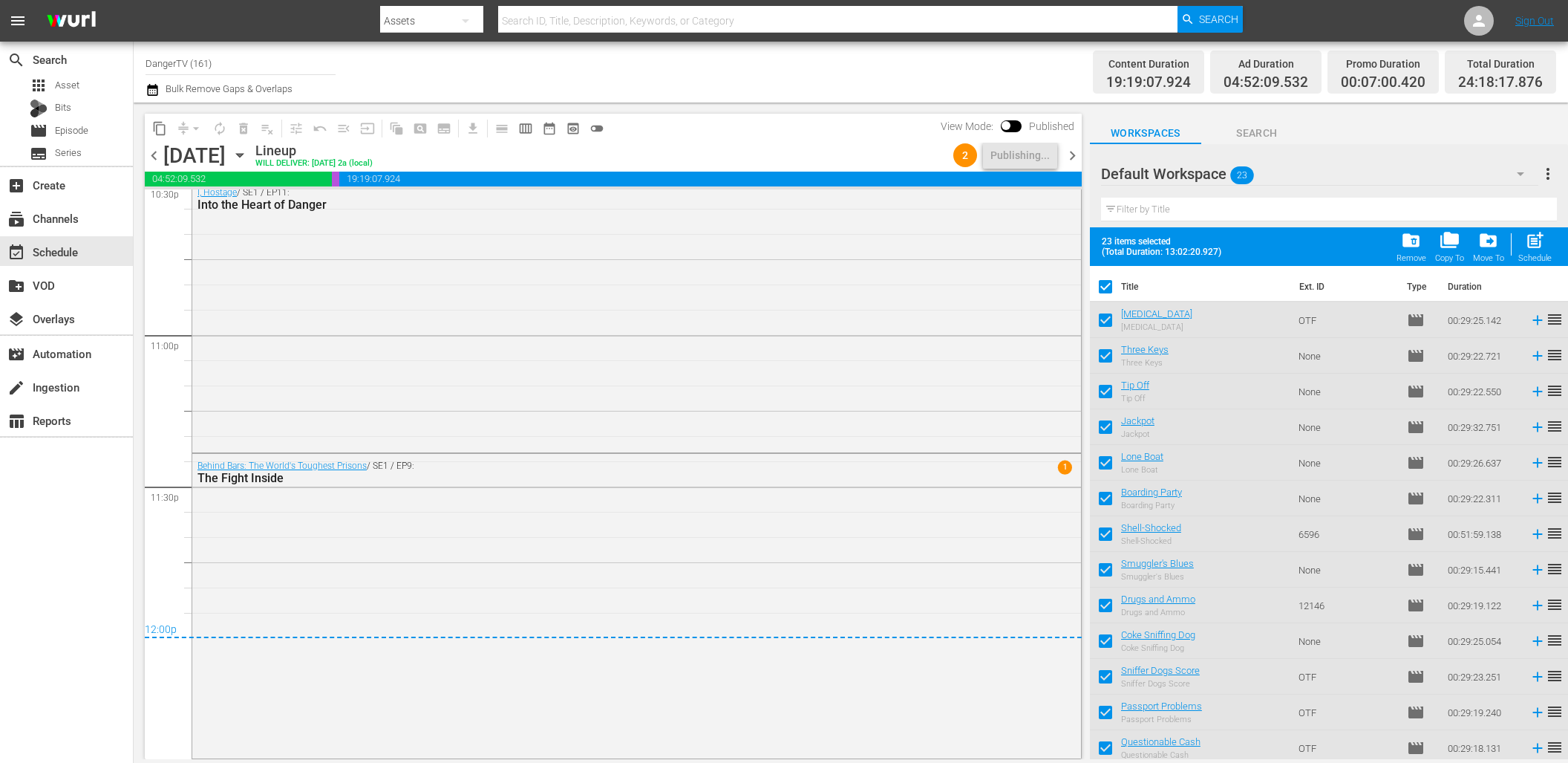
checkbox input "false"
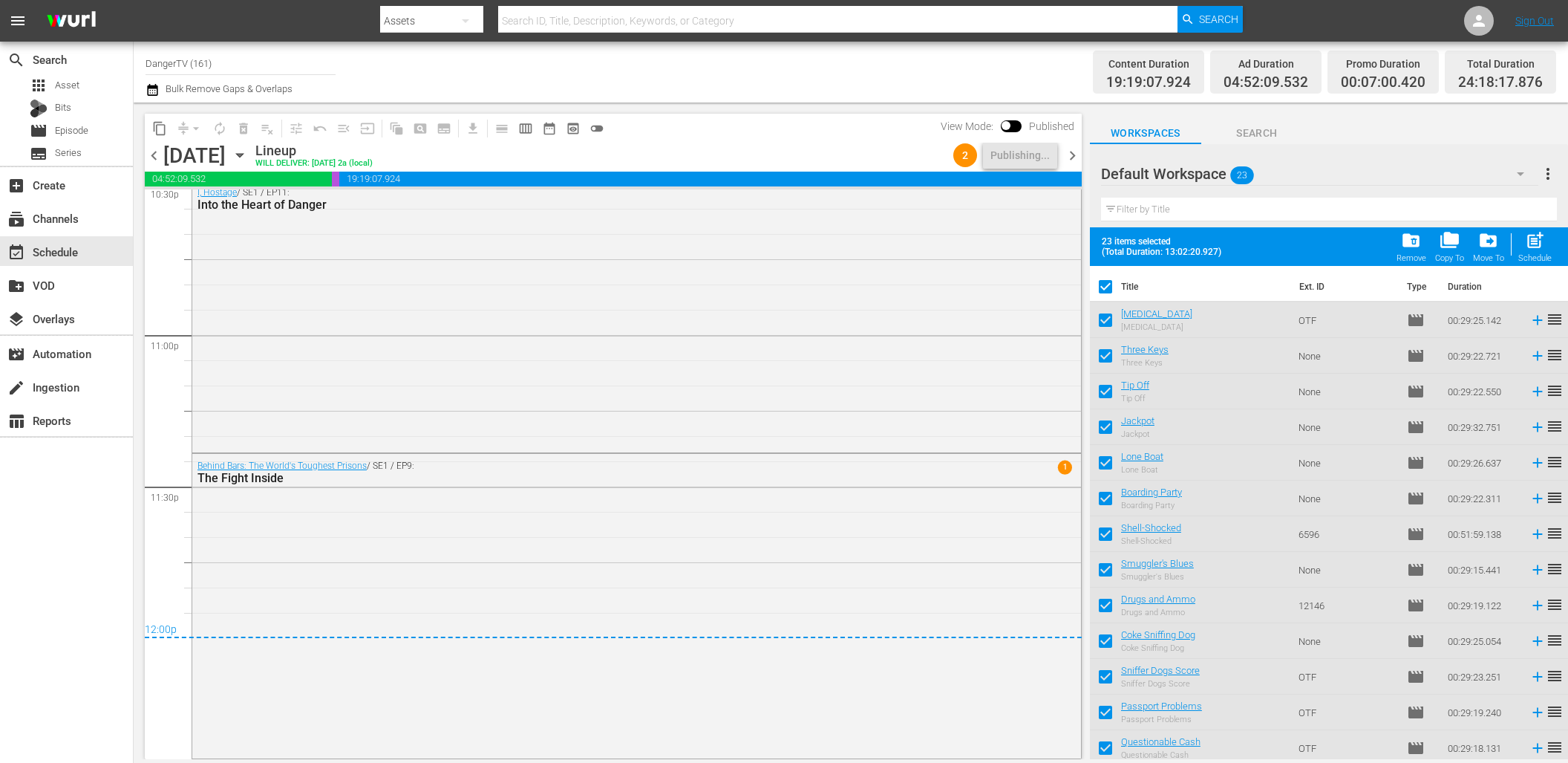
checkbox input "false"
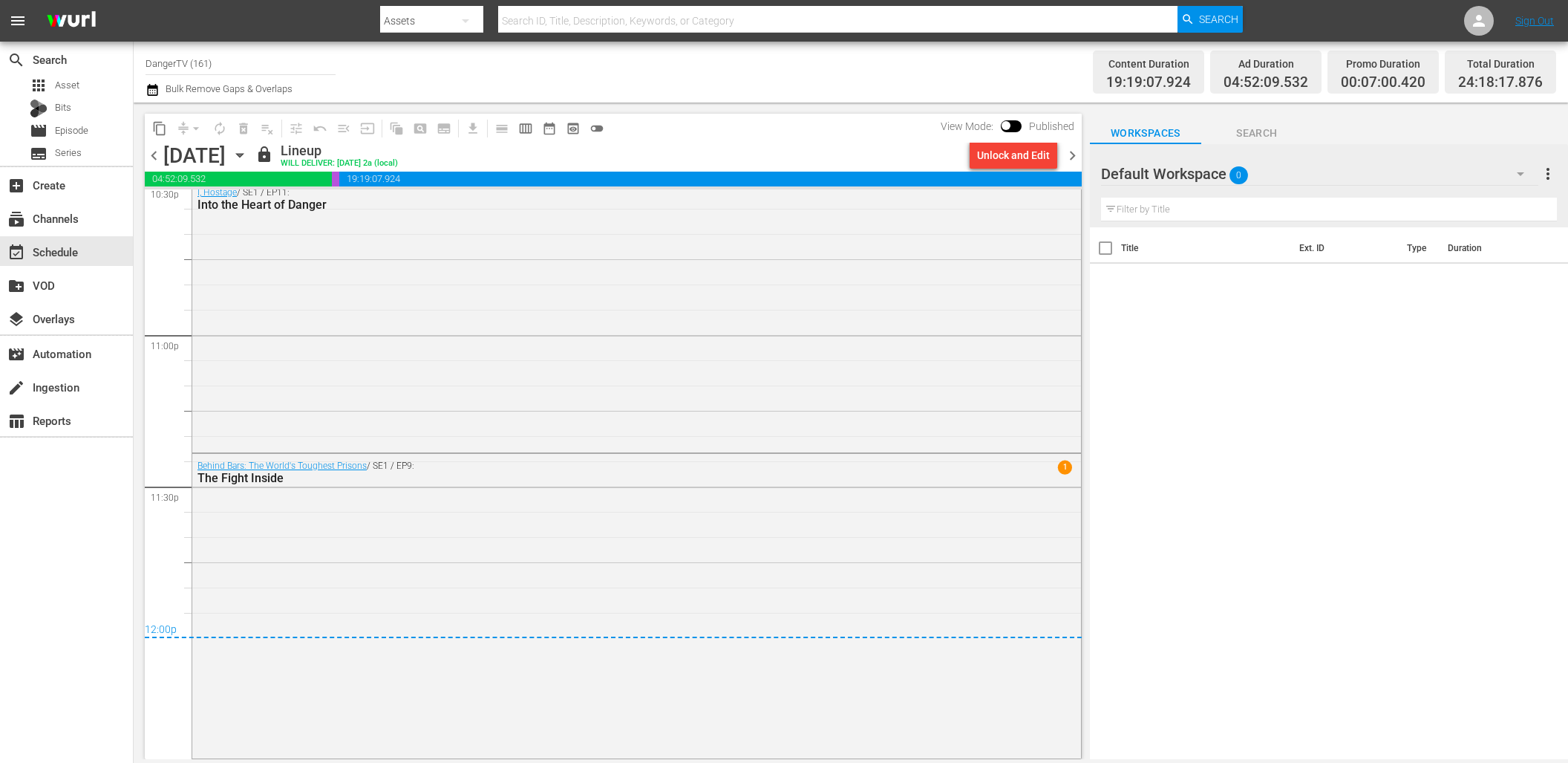
click at [1073, 157] on span "chevron_right" at bounding box center [1072, 155] width 19 height 19
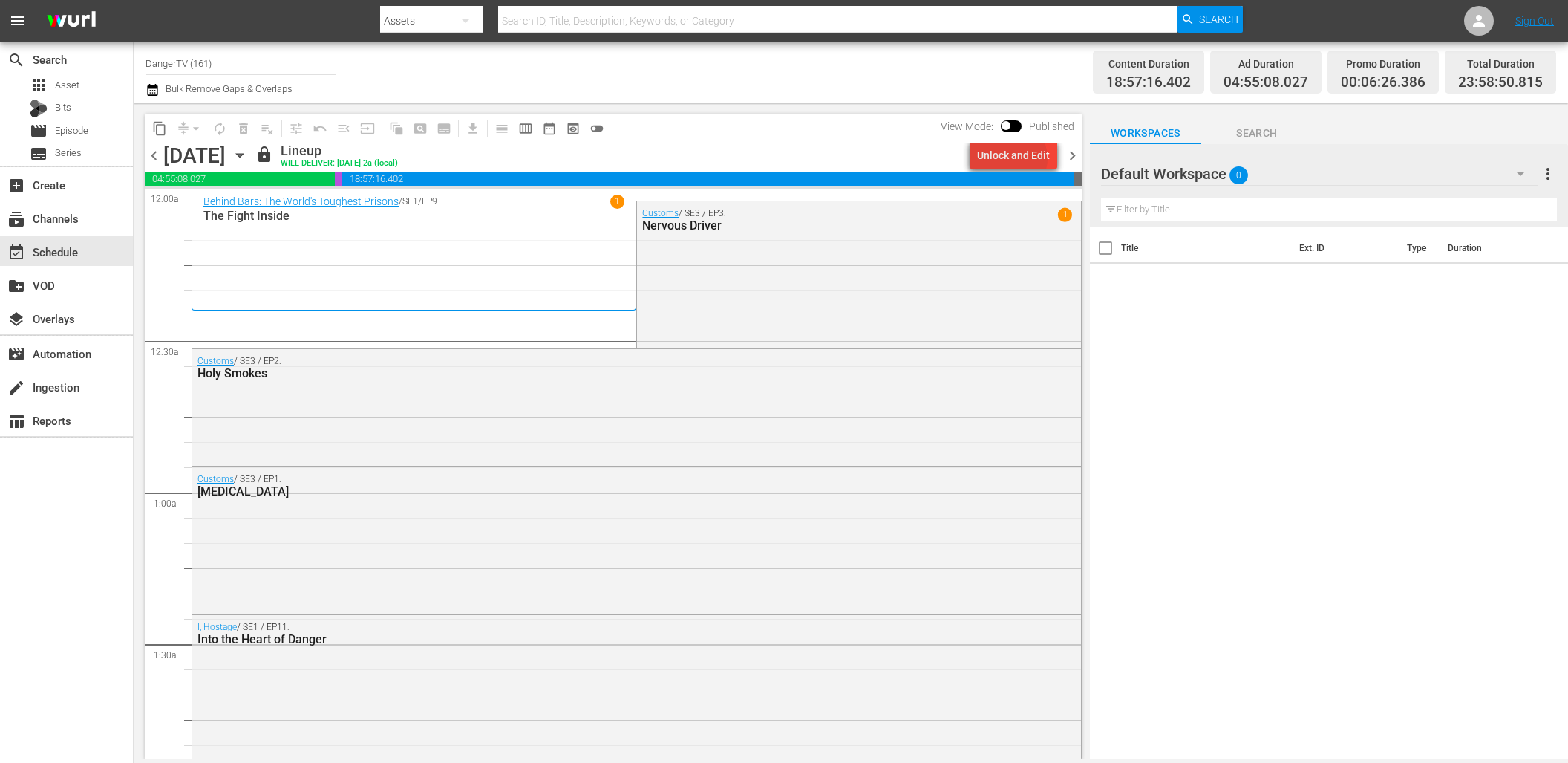
click at [1015, 158] on div "Unlock and Edit" at bounding box center [1013, 154] width 73 height 27
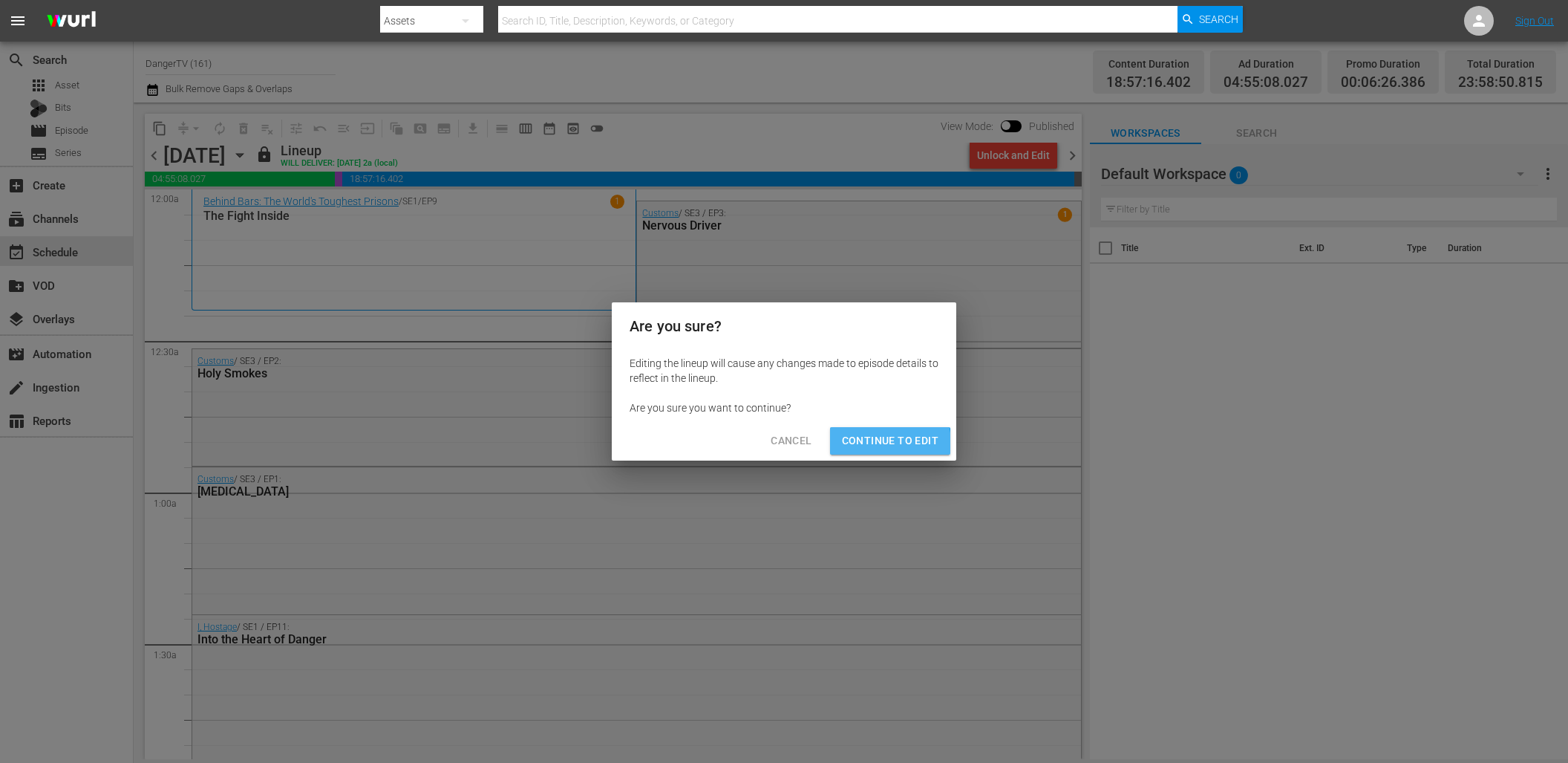
click at [880, 443] on span "Continue to Edit" at bounding box center [891, 440] width 96 height 19
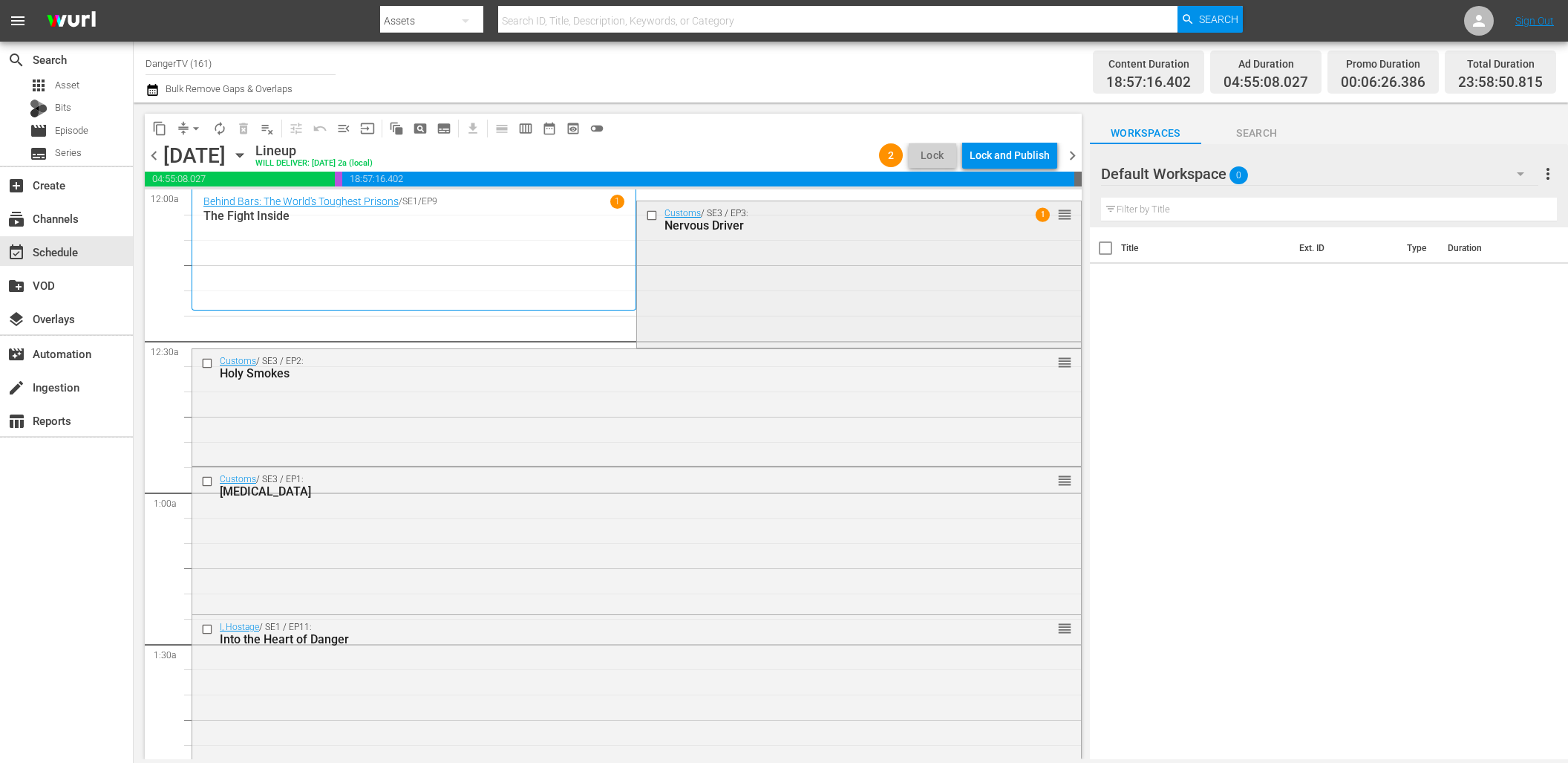
click at [648, 217] on input "checkbox" at bounding box center [654, 215] width 16 height 13
click at [244, 126] on span "delete_forever_outlined" at bounding box center [243, 128] width 15 height 15
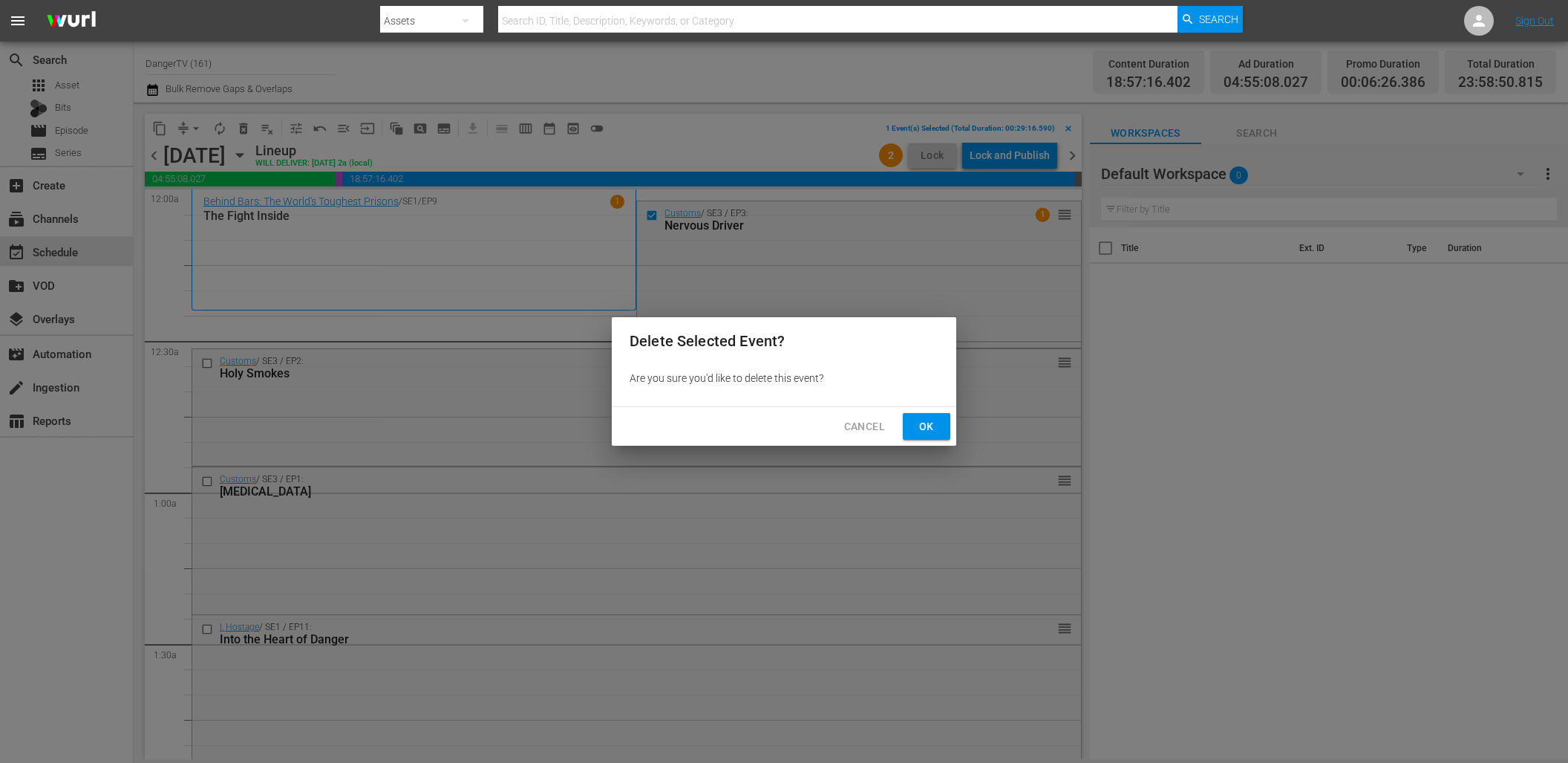
click at [932, 429] on span "Ok" at bounding box center [927, 426] width 24 height 19
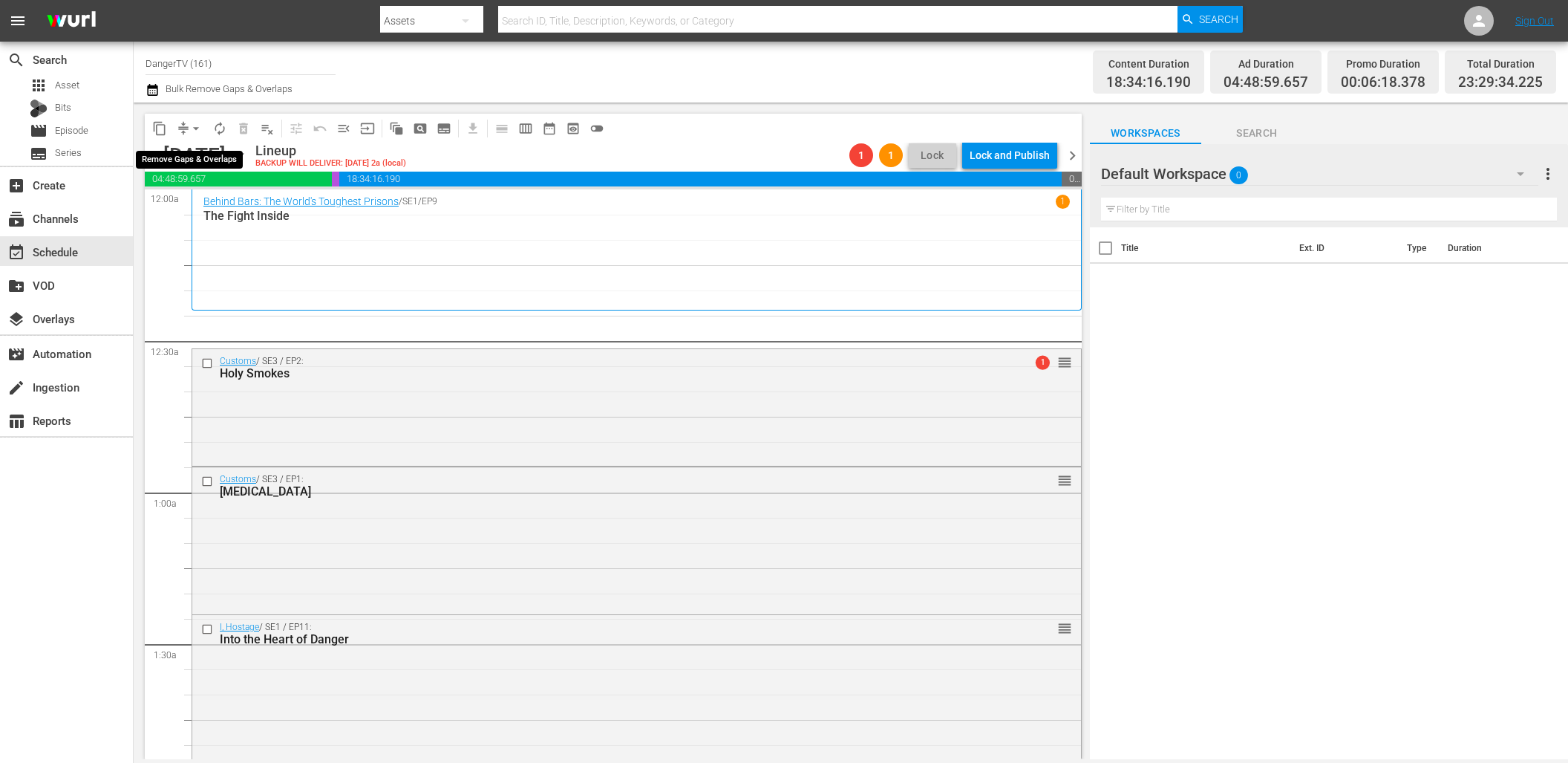
click at [196, 130] on span "arrow_drop_down" at bounding box center [195, 128] width 15 height 15
click at [239, 202] on li "Align to End of Previous Day" at bounding box center [196, 207] width 156 height 25
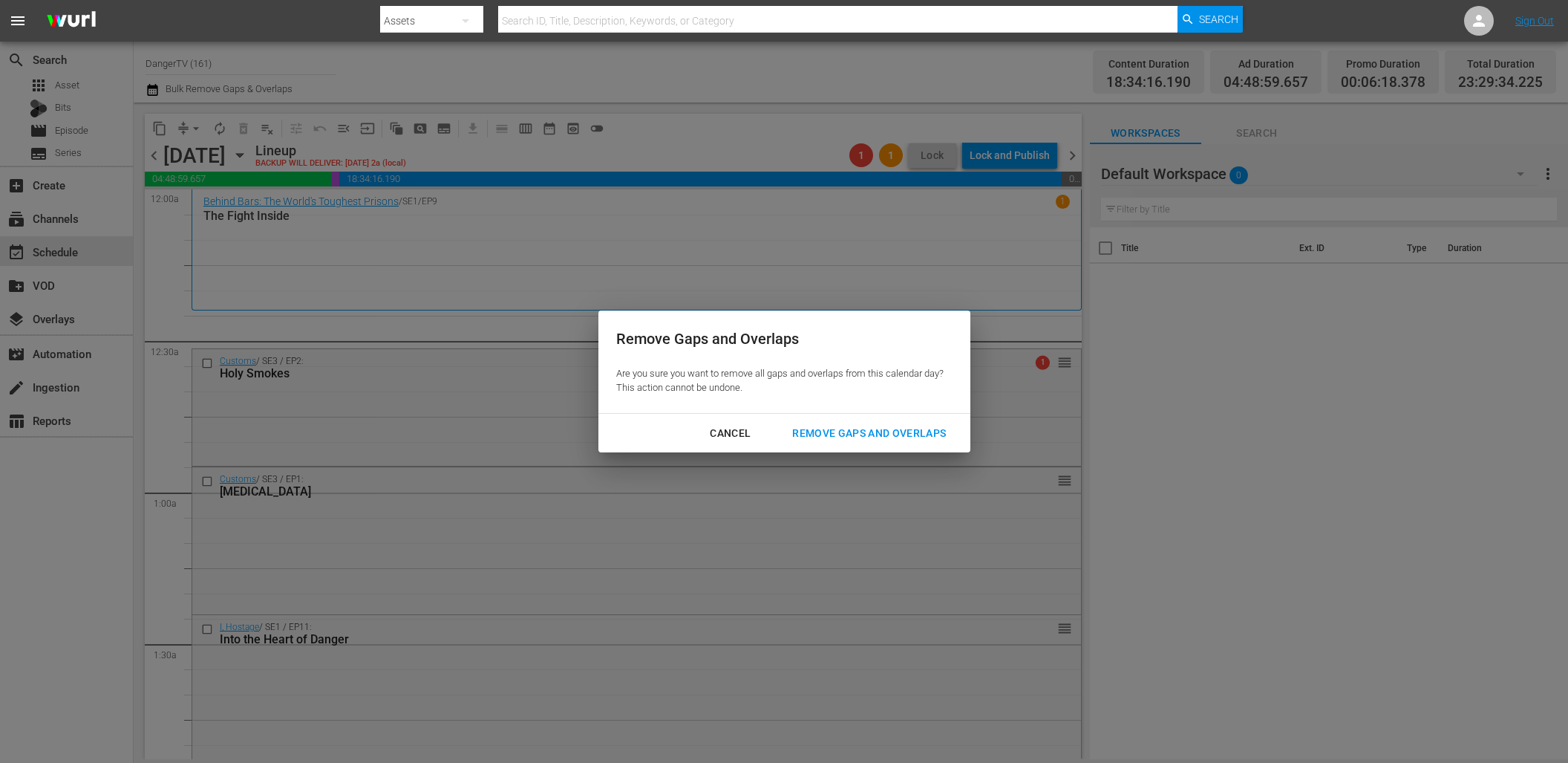
click at [915, 434] on div "Remove Gaps and Overlaps" at bounding box center [869, 433] width 178 height 19
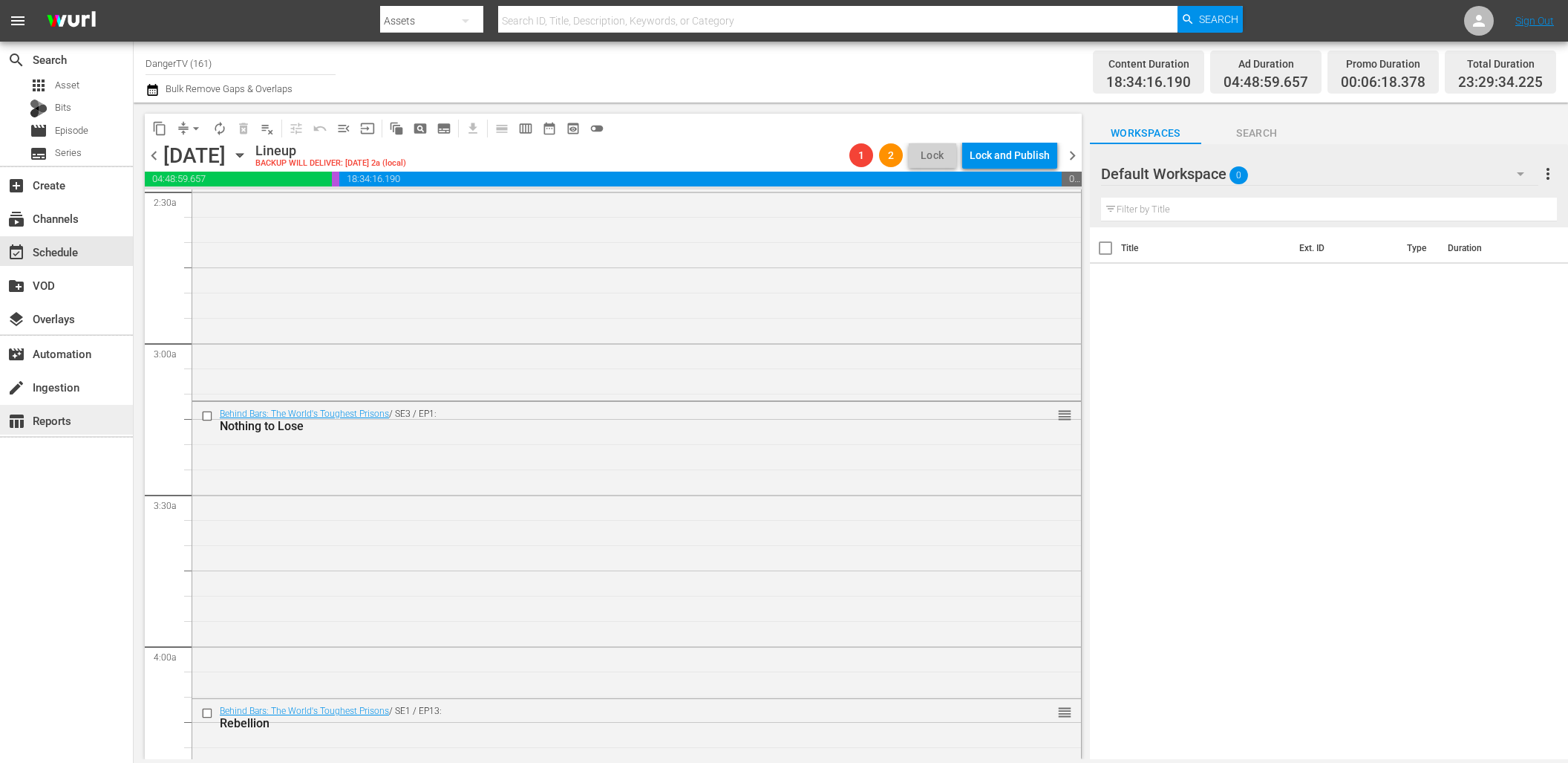
scroll to position [756, 0]
click at [206, 412] on input "checkbox" at bounding box center [209, 415] width 16 height 13
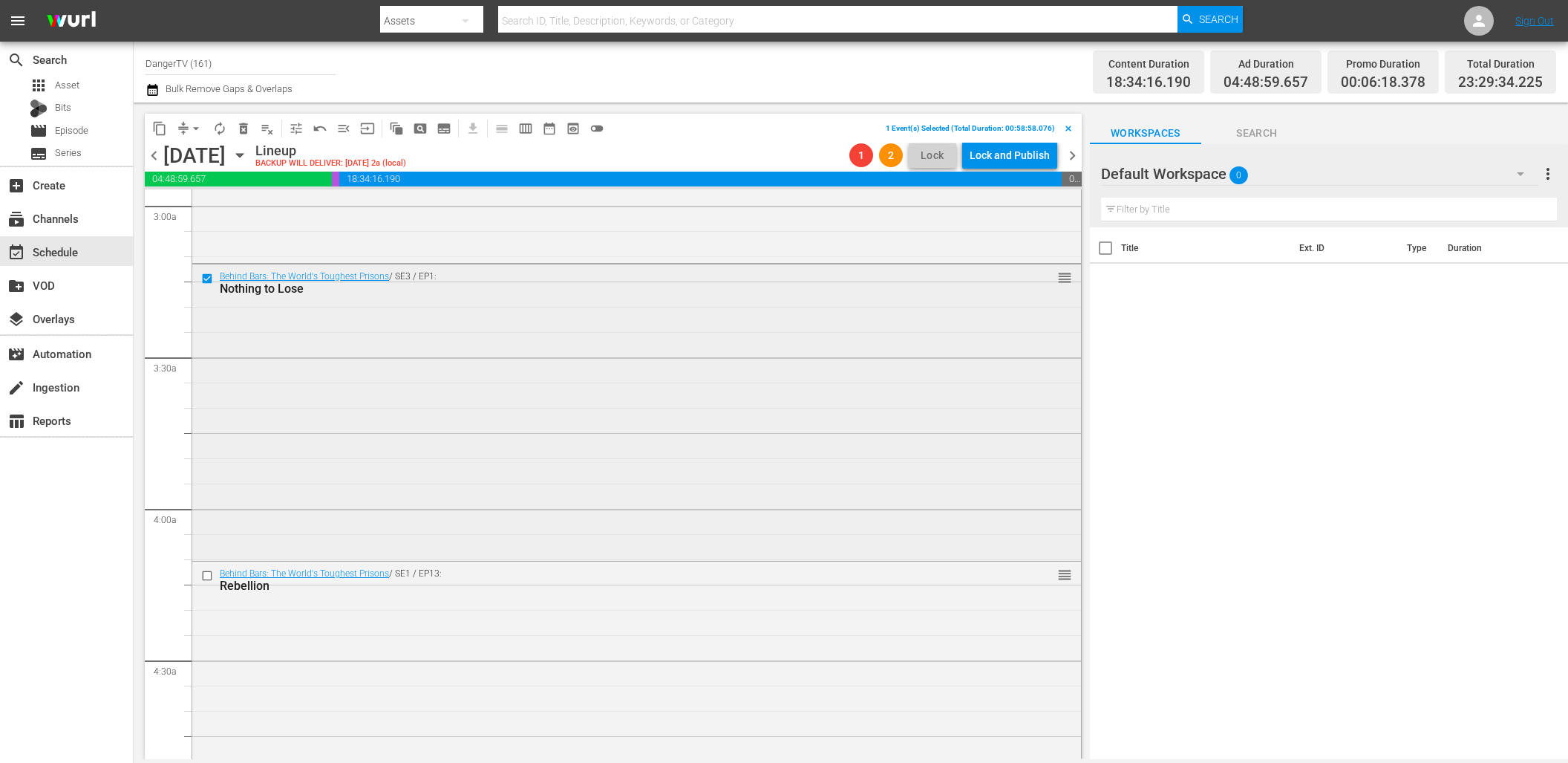
scroll to position [947, 0]
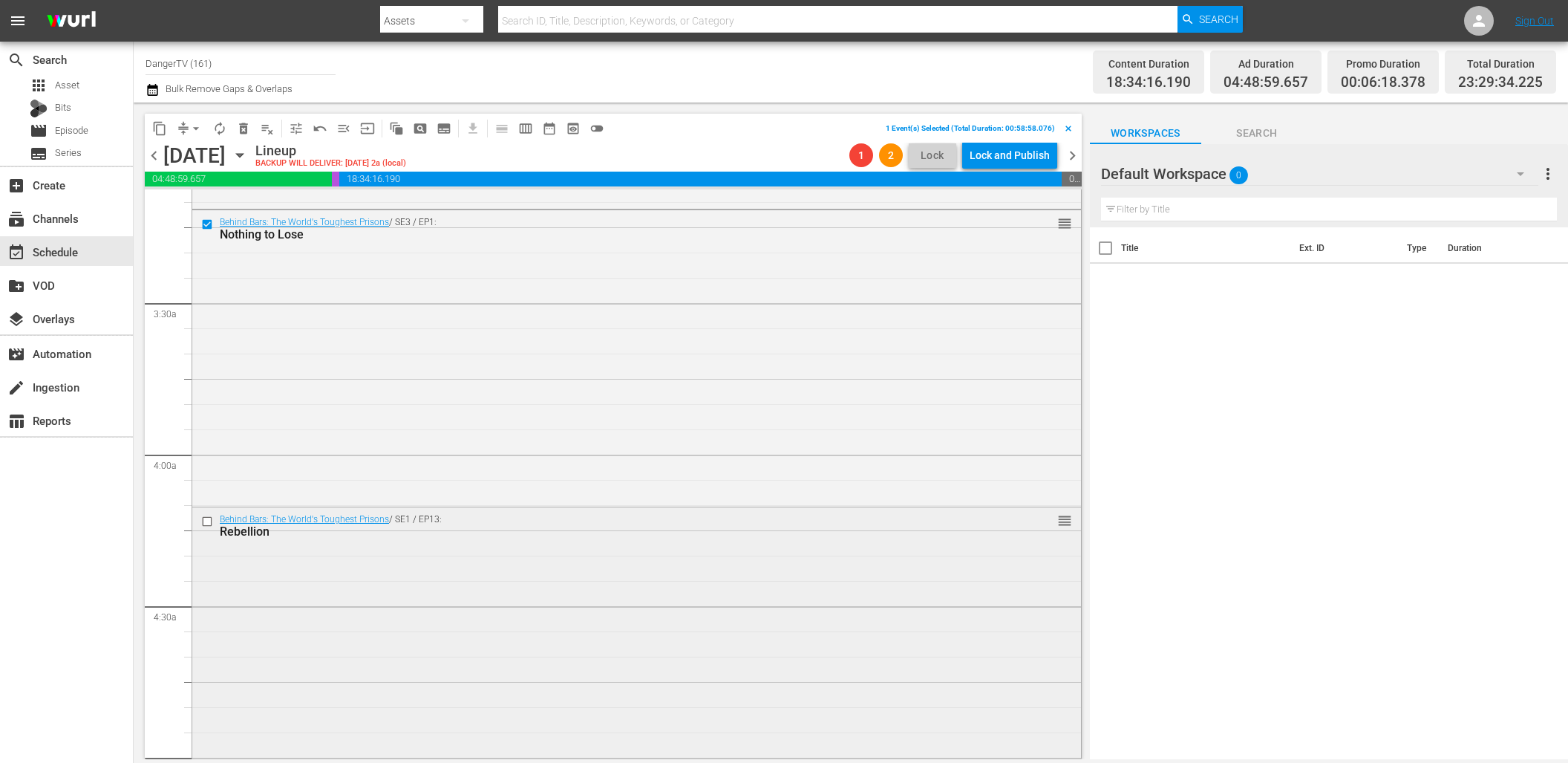
click at [209, 521] on input "checkbox" at bounding box center [209, 521] width 16 height 13
click at [244, 134] on span "delete_forever_outlined" at bounding box center [243, 128] width 15 height 15
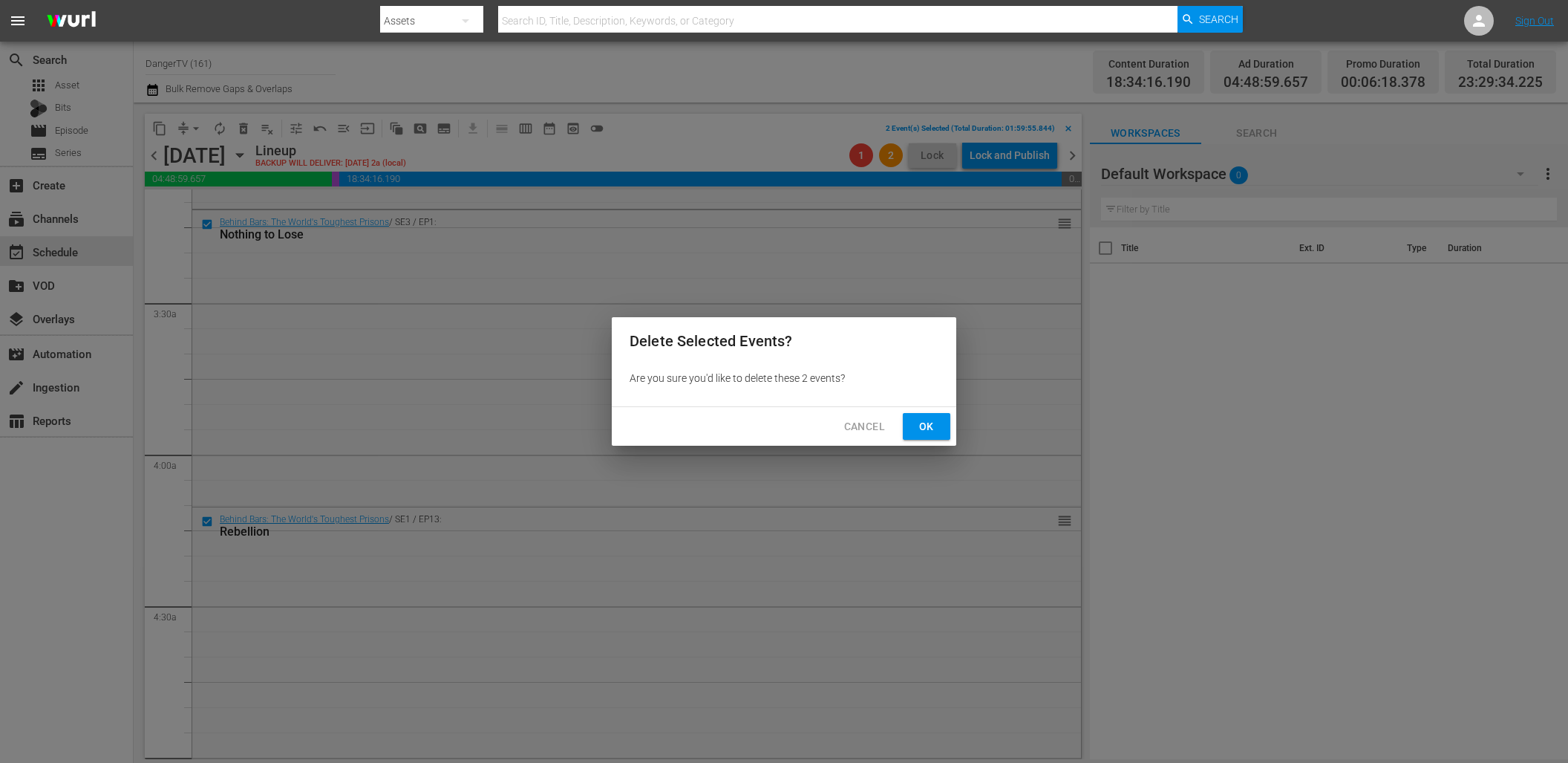
click at [934, 422] on span "Ok" at bounding box center [927, 426] width 24 height 19
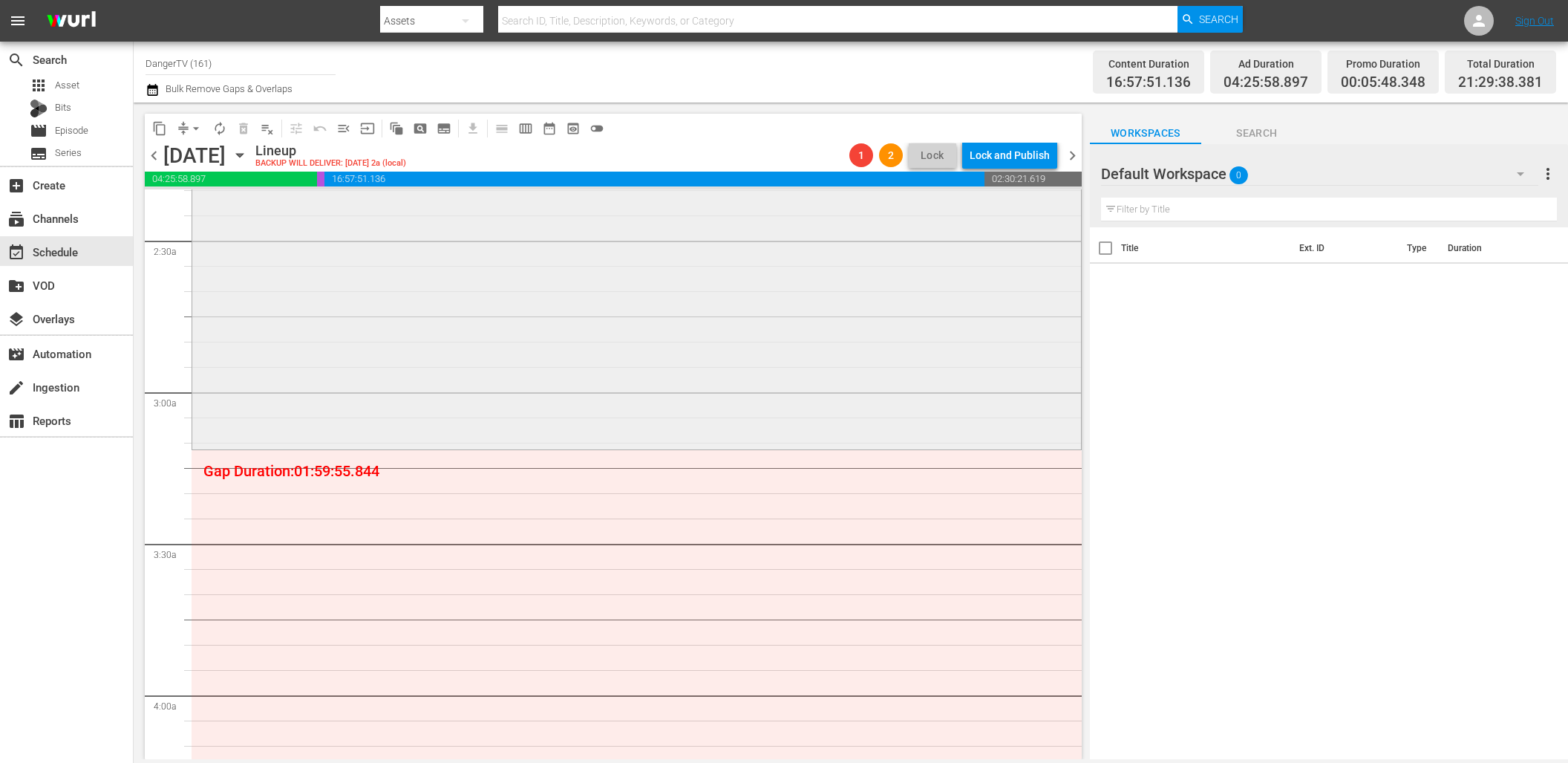
scroll to position [746, 0]
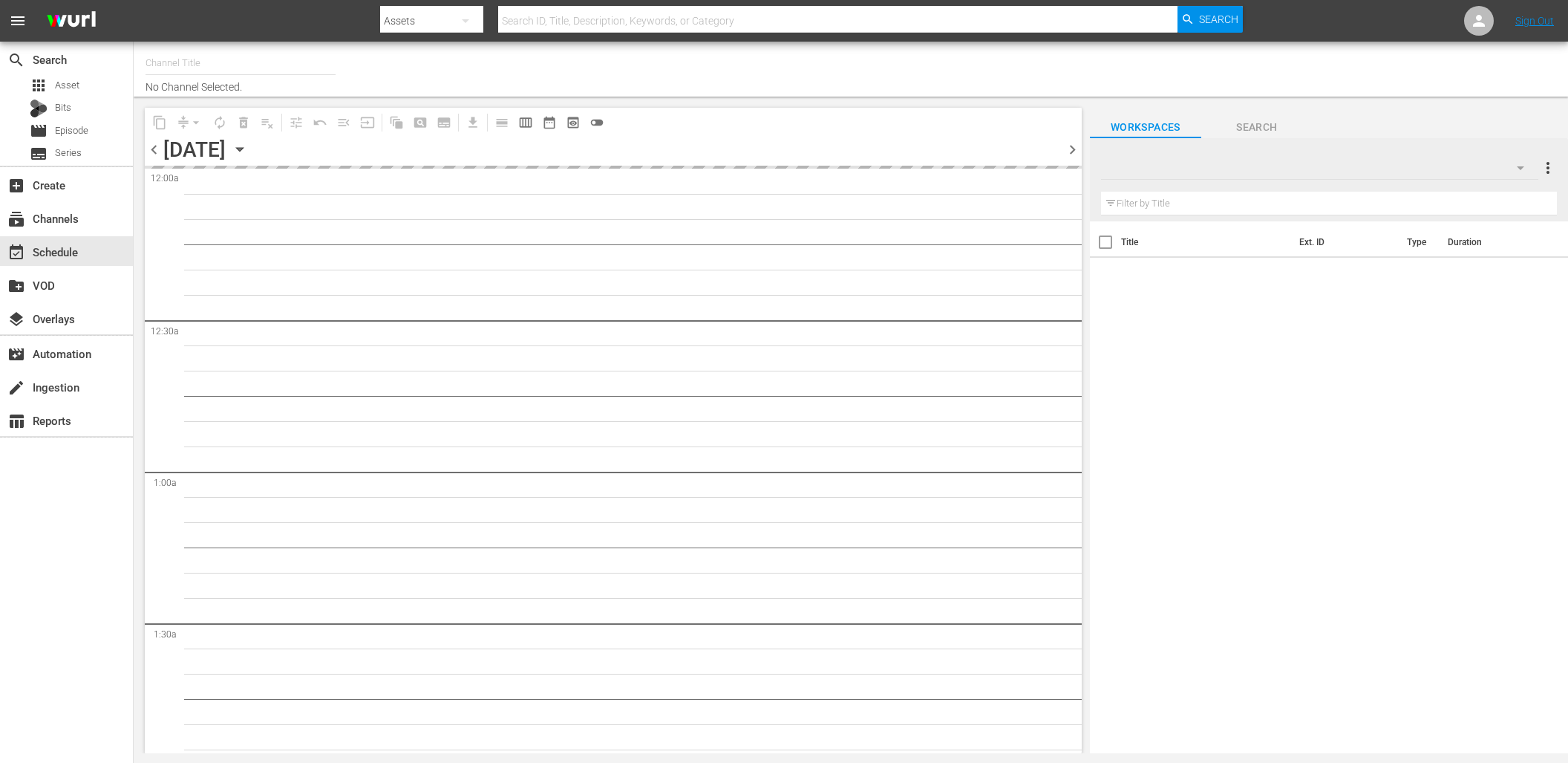
scroll to position [7, 0]
type input "DangerTV (161)"
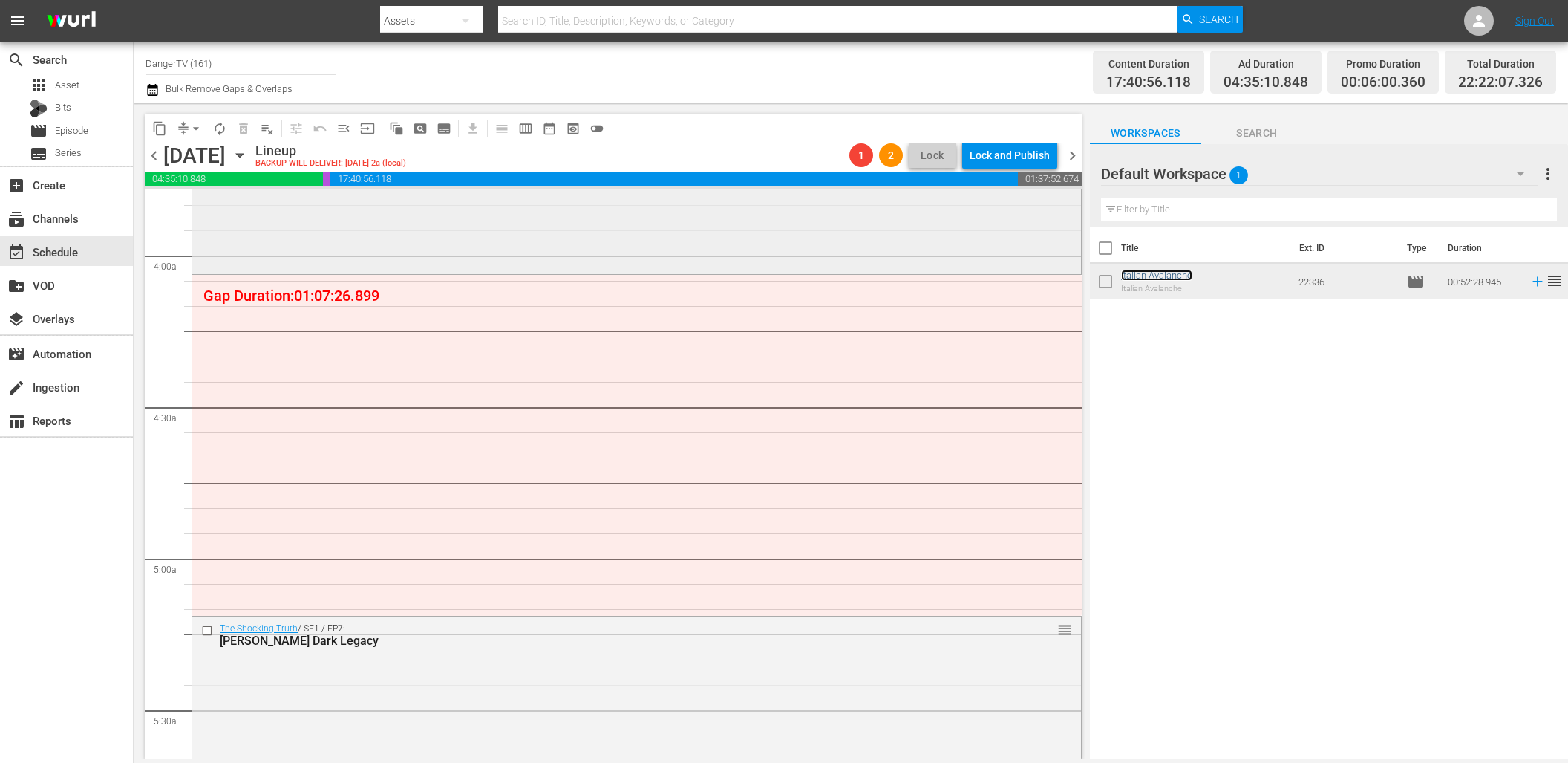
scroll to position [1148, 0]
drag, startPoint x: 1181, startPoint y: 276, endPoint x: 357, endPoint y: 1, distance: 868.7
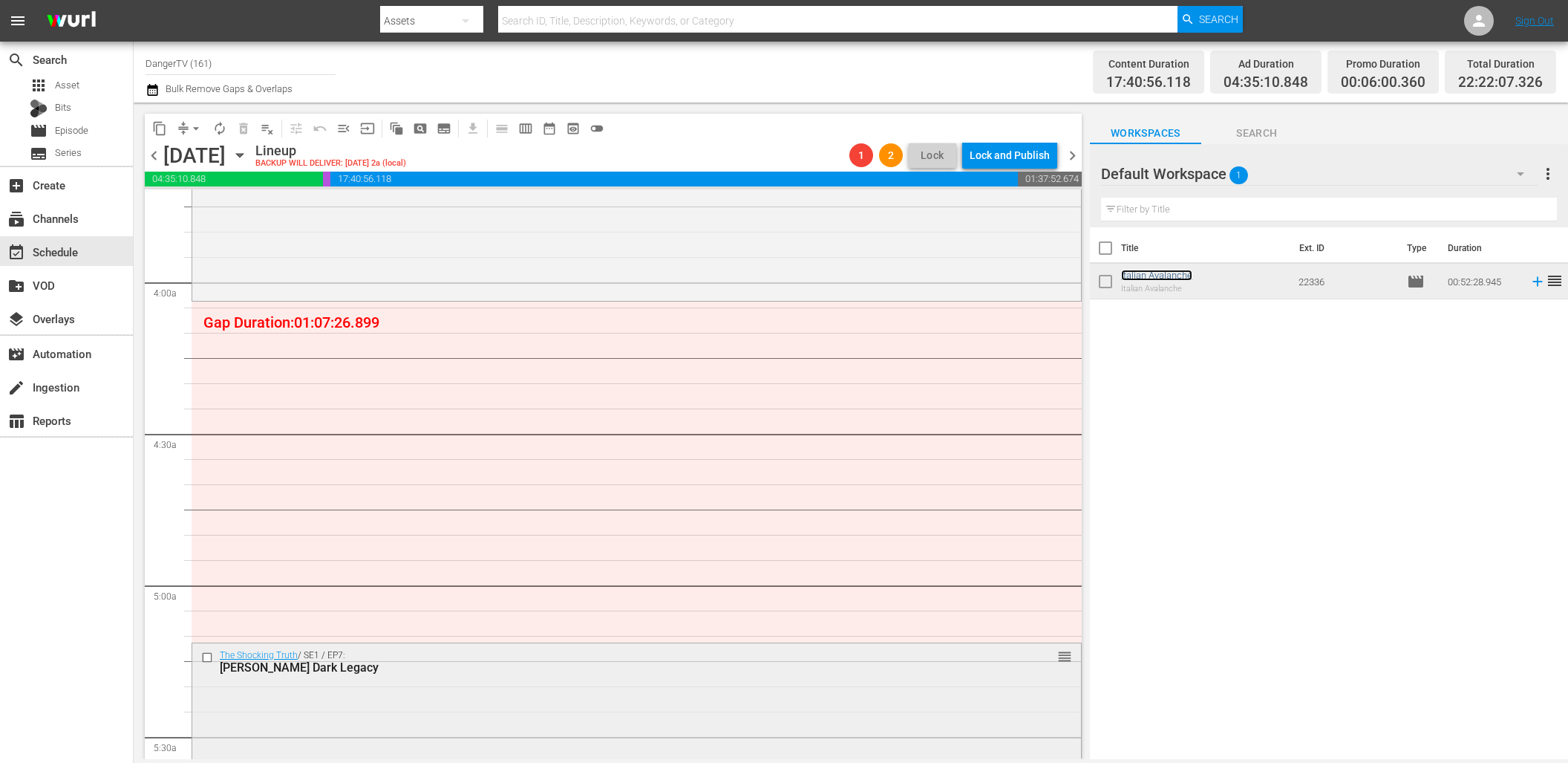
scroll to position [1117, 0]
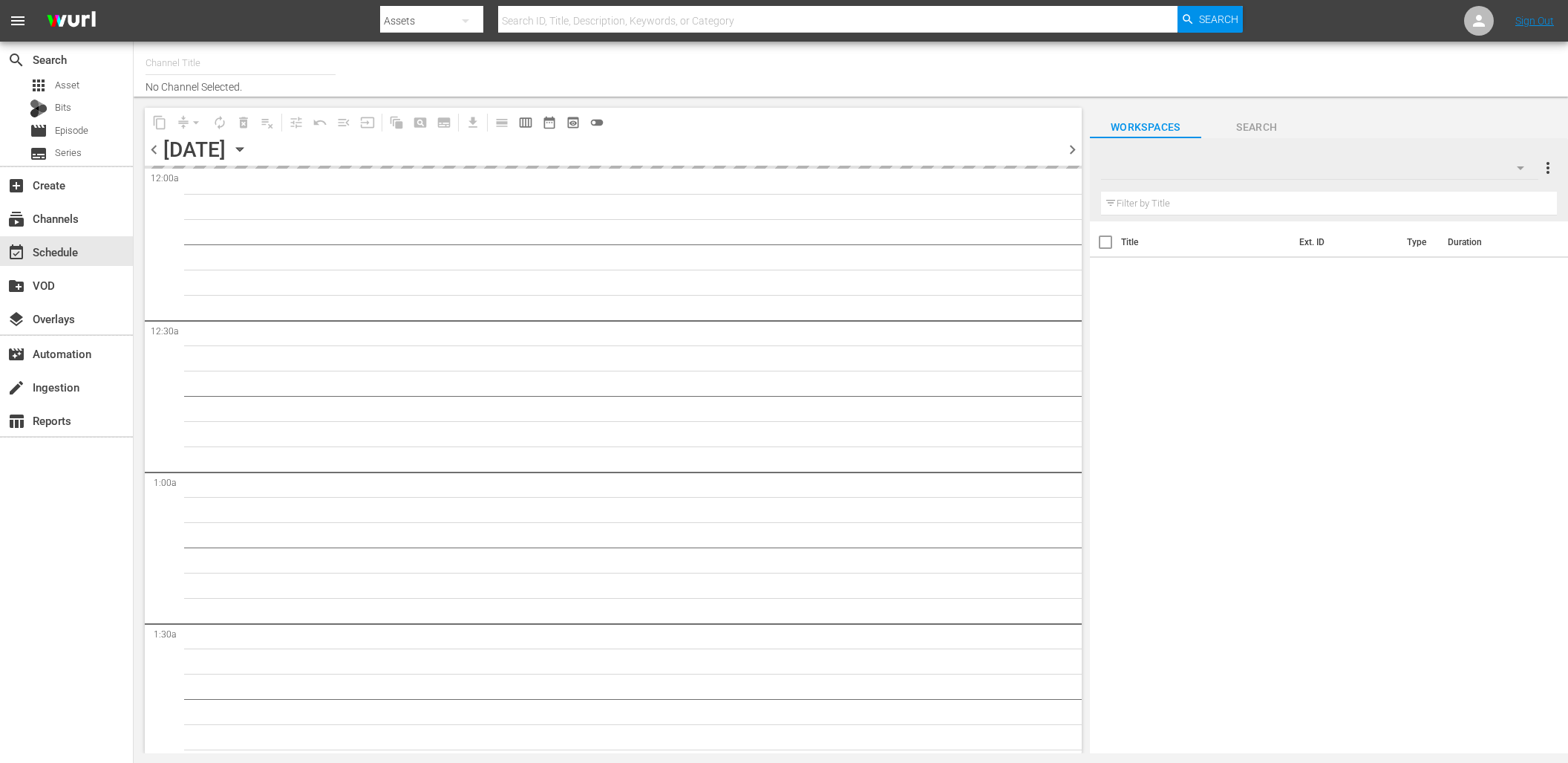
type input "DangerTV (161)"
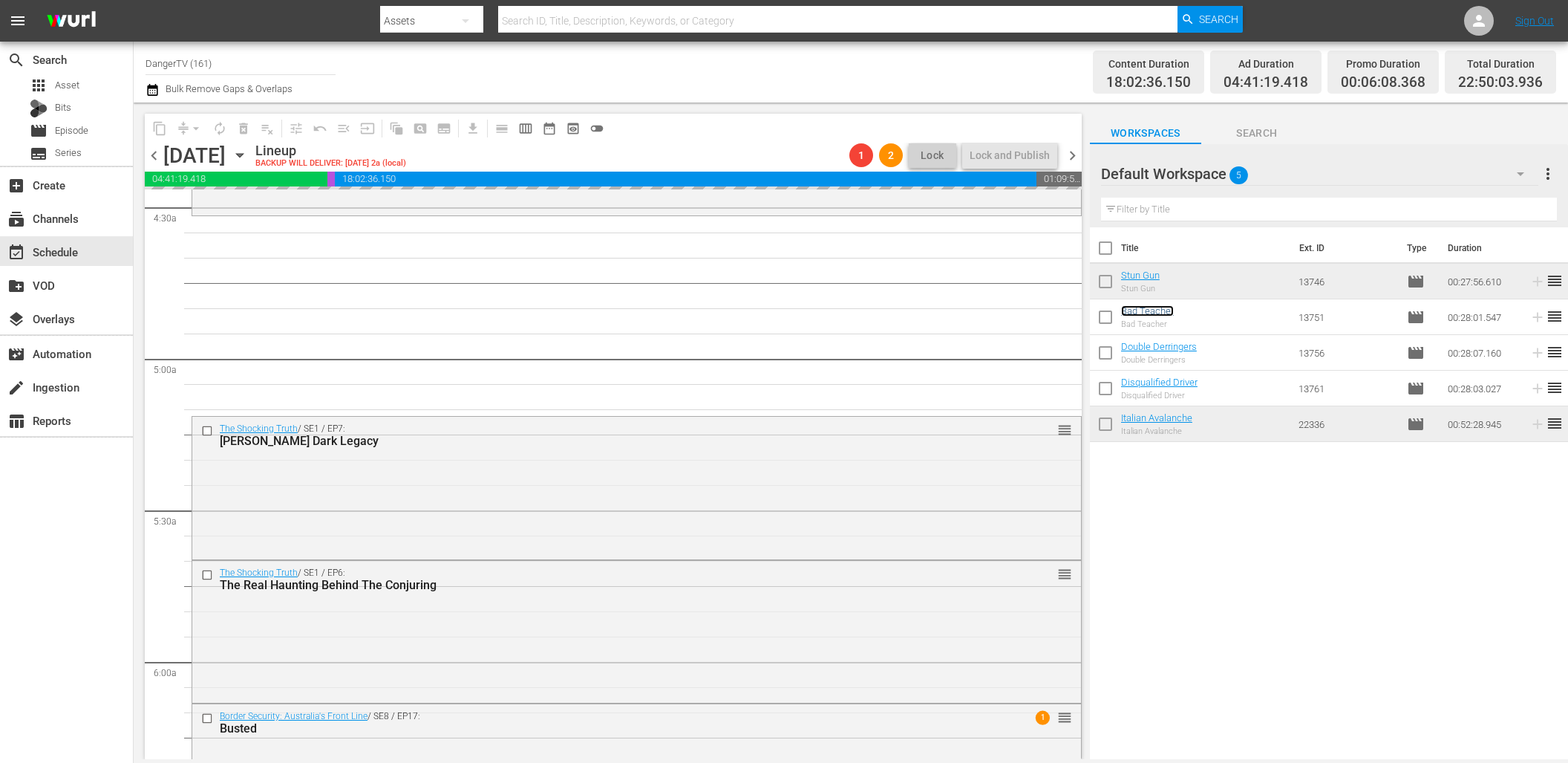
scroll to position [1350, 0]
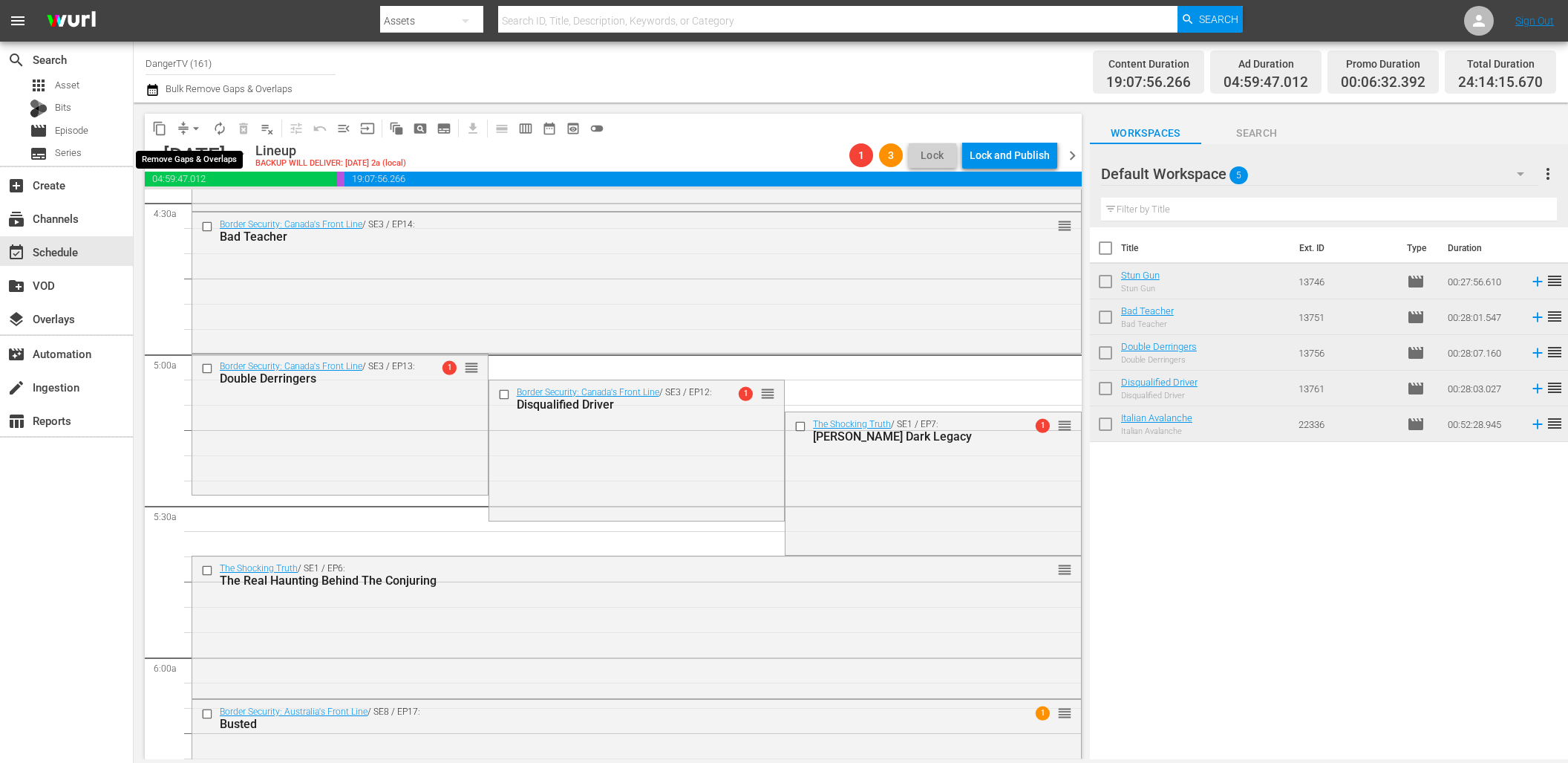
click at [196, 128] on span "arrow_drop_down" at bounding box center [195, 128] width 15 height 15
click at [233, 210] on li "Align to End of Previous Day" at bounding box center [196, 207] width 156 height 25
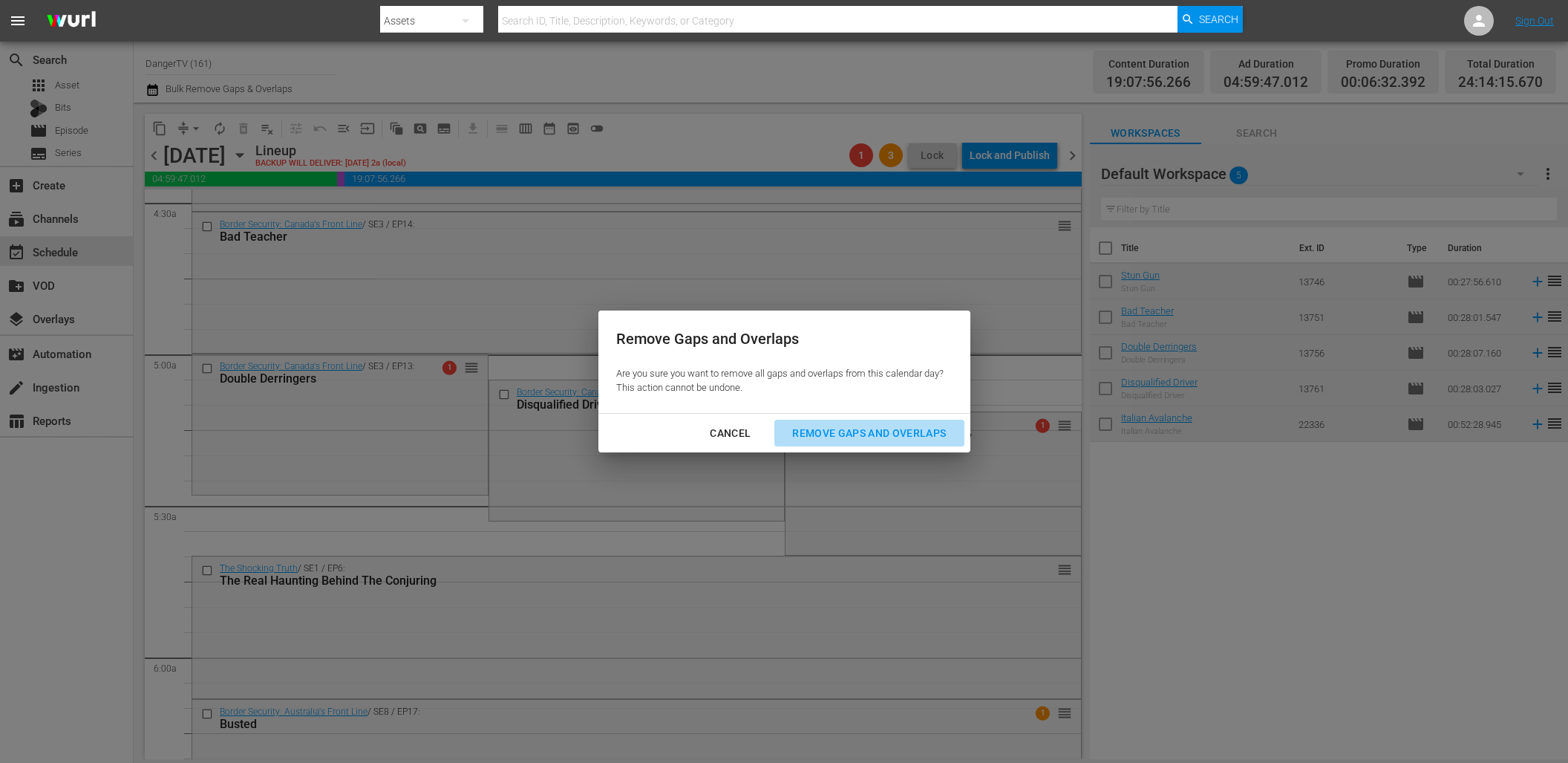
click at [835, 428] on div "Remove Gaps and Overlaps" at bounding box center [869, 433] width 178 height 19
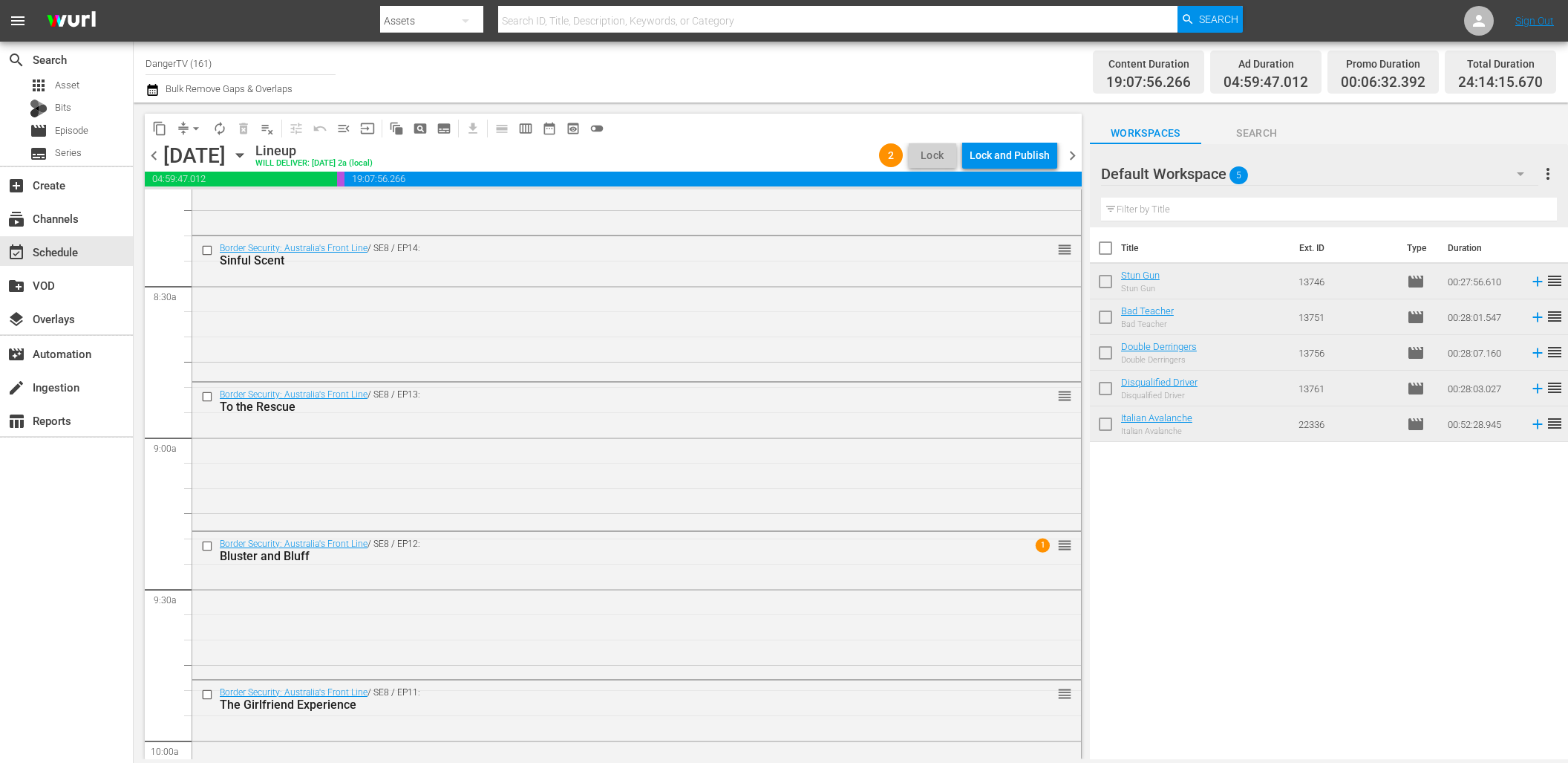
scroll to position [2480, 0]
click at [210, 543] on input "checkbox" at bounding box center [209, 544] width 16 height 13
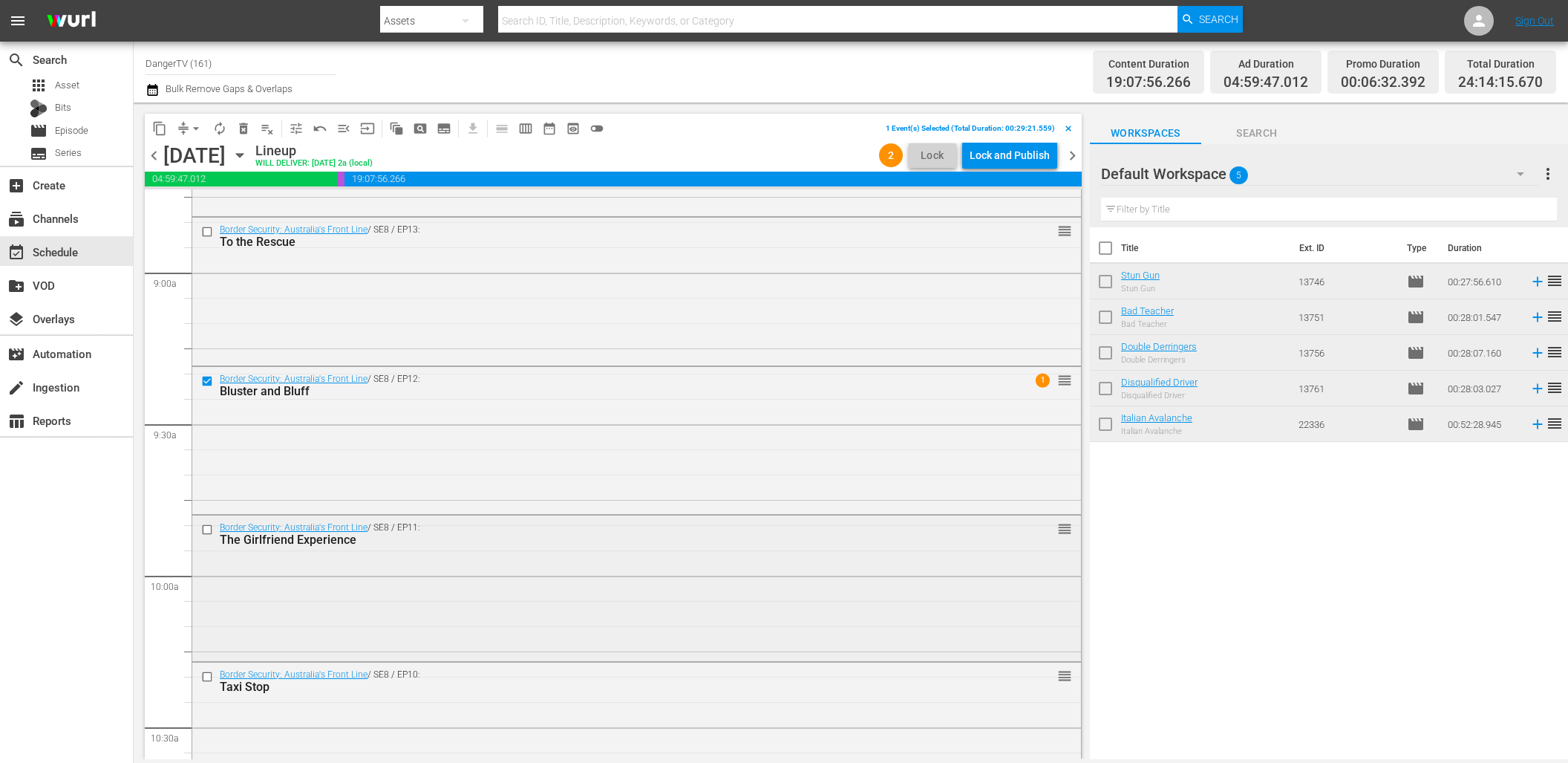
scroll to position [2647, 0]
click at [210, 525] on input "checkbox" at bounding box center [209, 525] width 16 height 13
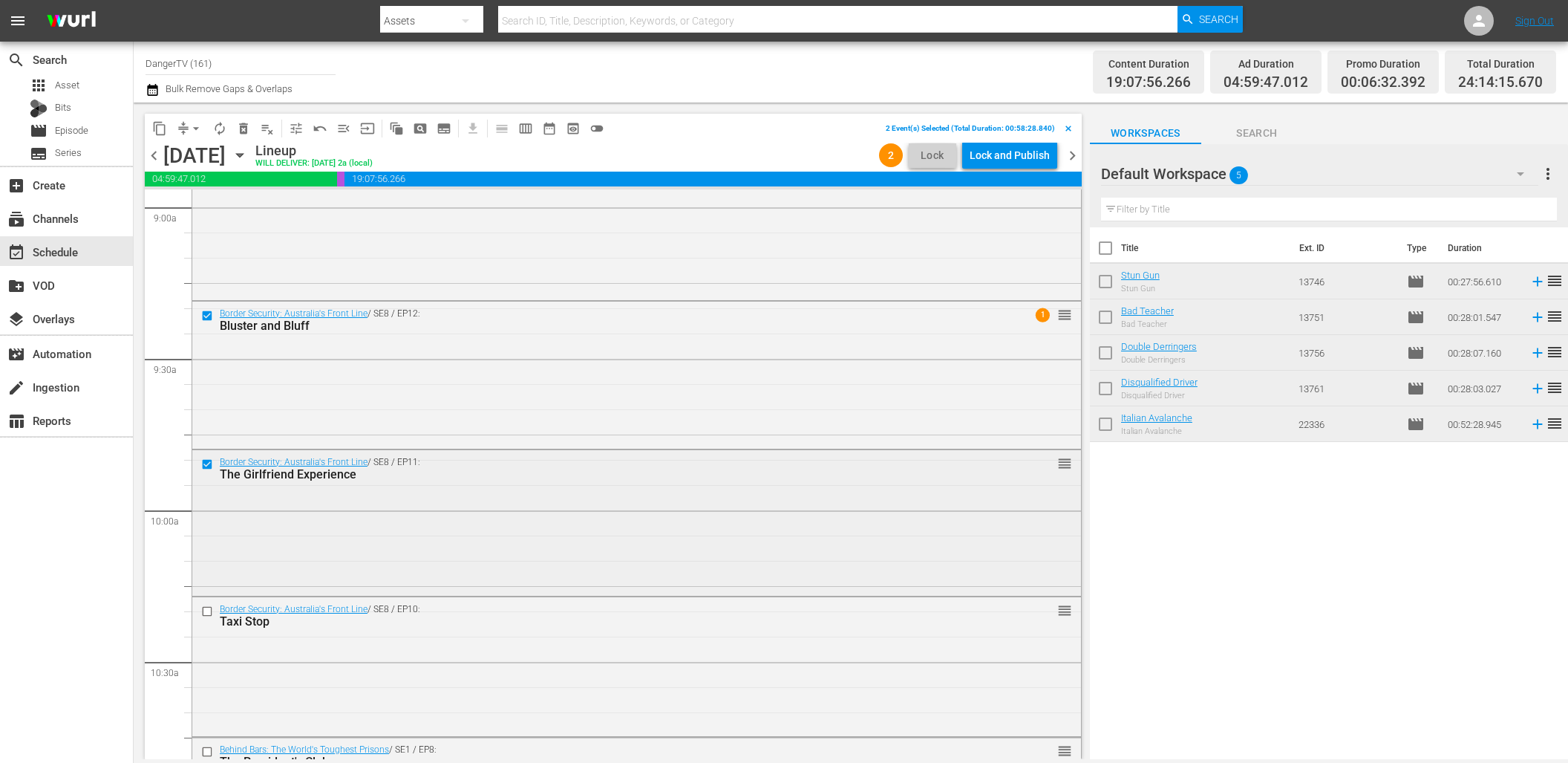
scroll to position [2754, 0]
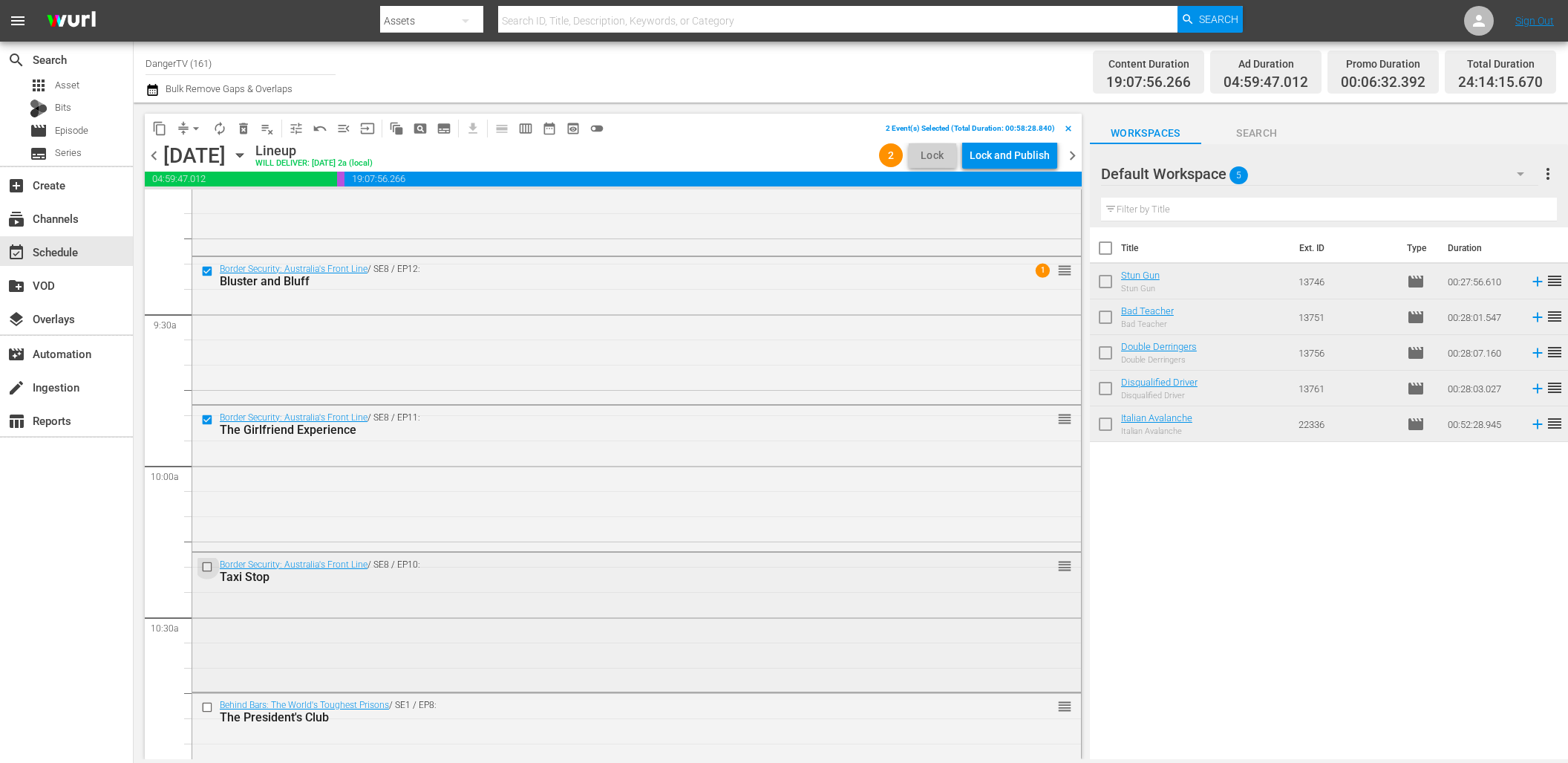
click at [209, 567] on input "checkbox" at bounding box center [209, 566] width 16 height 13
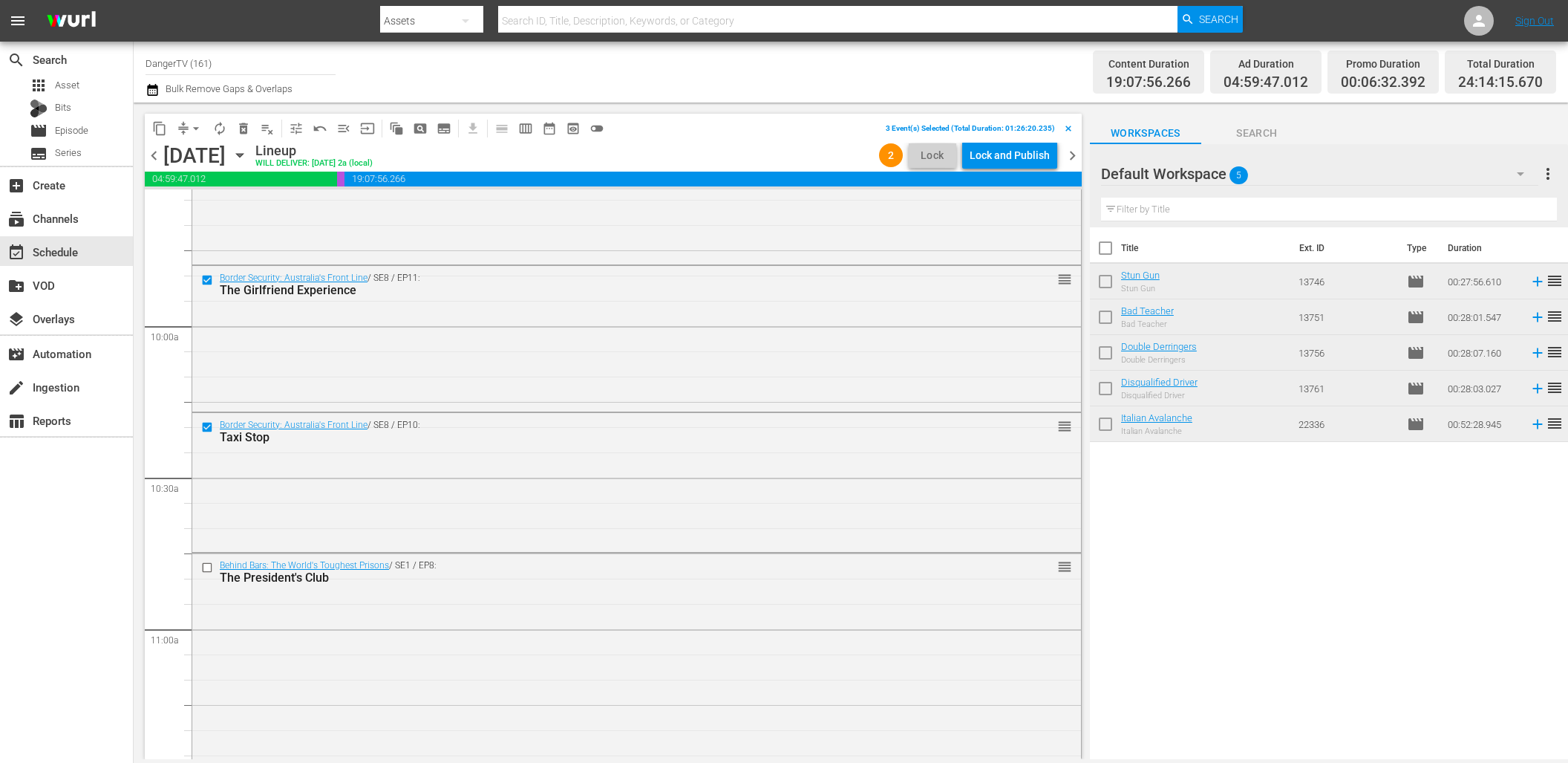
scroll to position [2896, 0]
click at [208, 565] on input "checkbox" at bounding box center [209, 565] width 16 height 13
click at [245, 127] on span "delete_forever_outlined" at bounding box center [243, 128] width 15 height 15
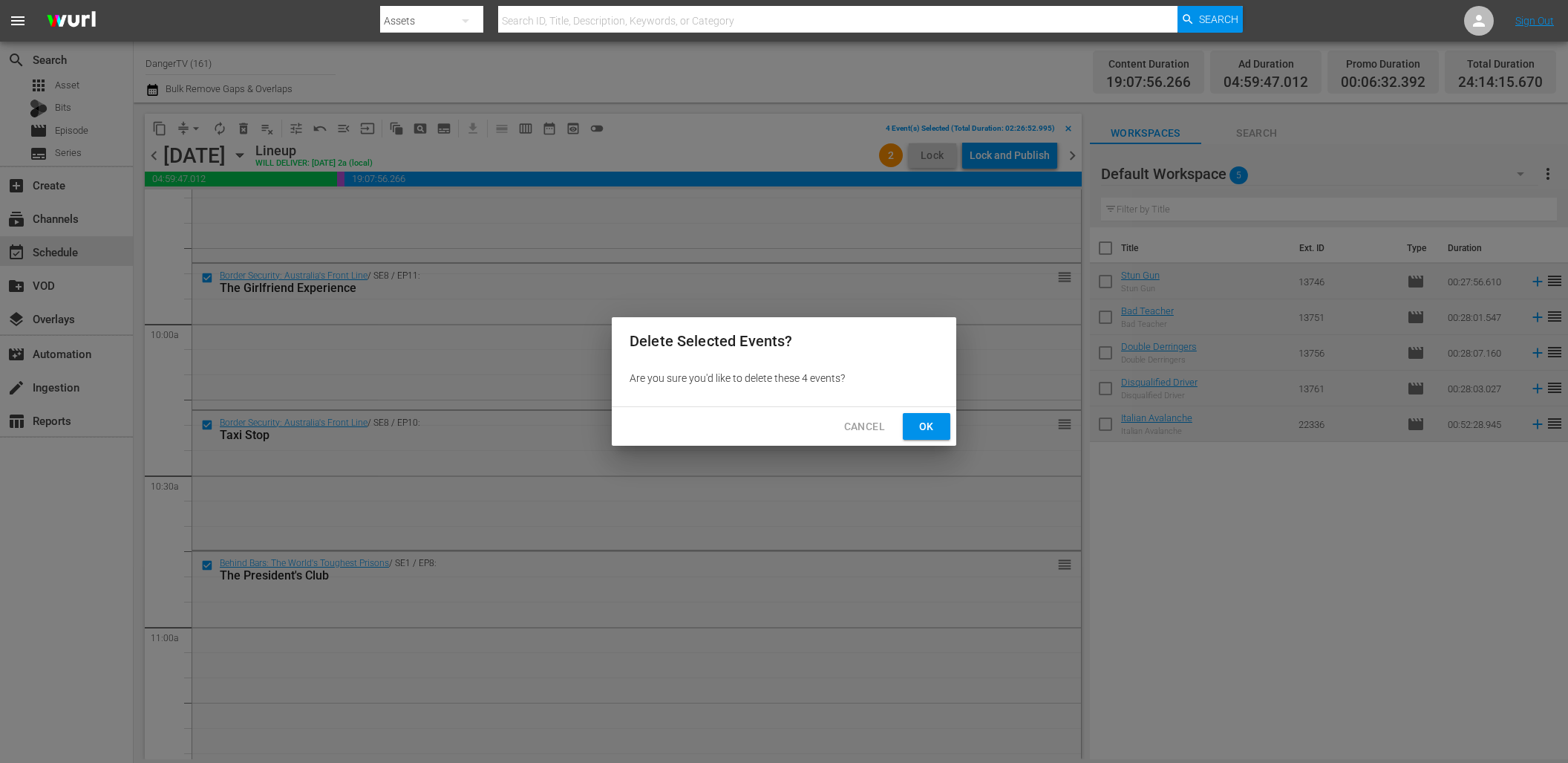
click at [938, 432] on span "Ok" at bounding box center [927, 426] width 24 height 19
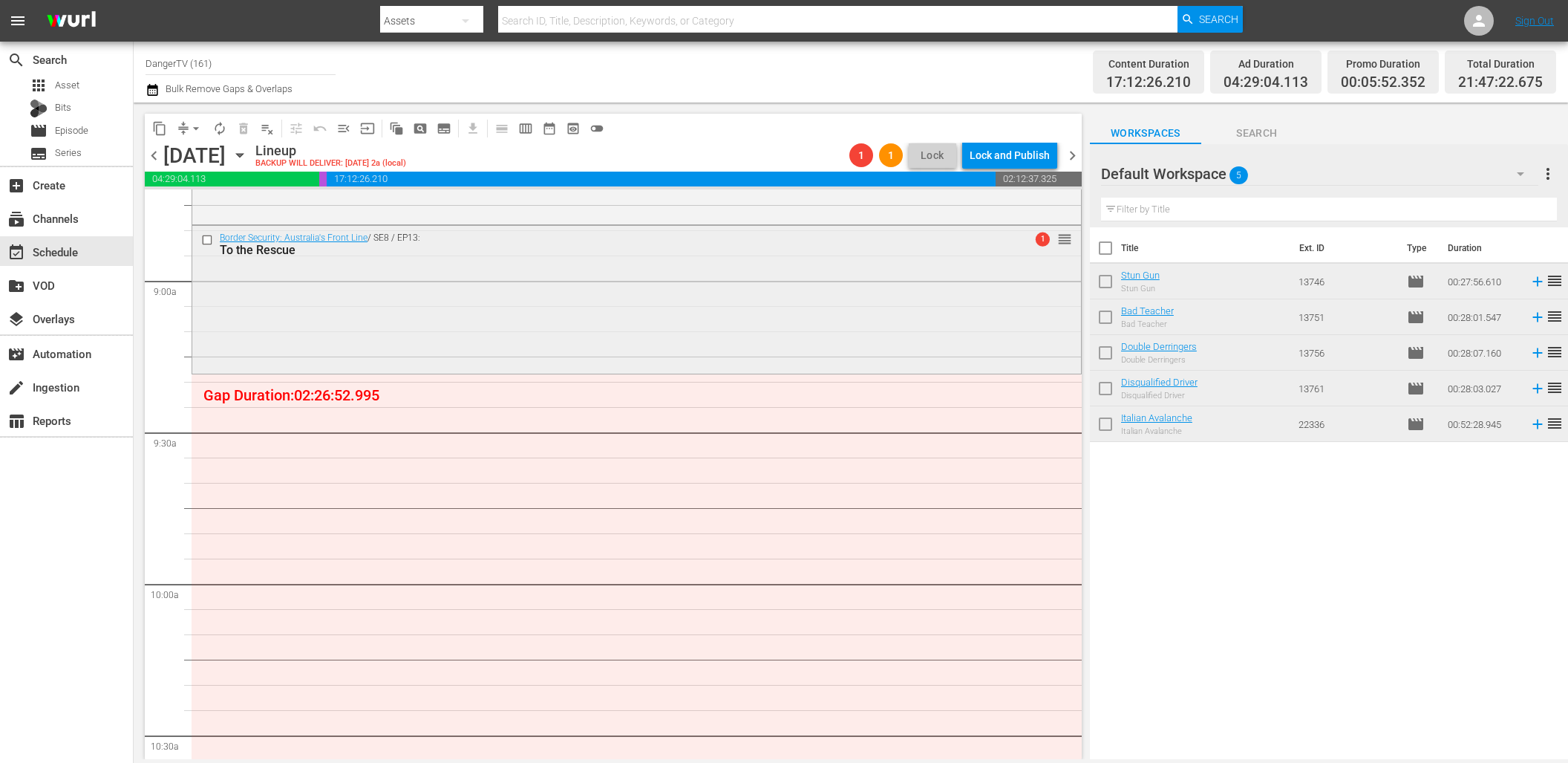
scroll to position [2656, 0]
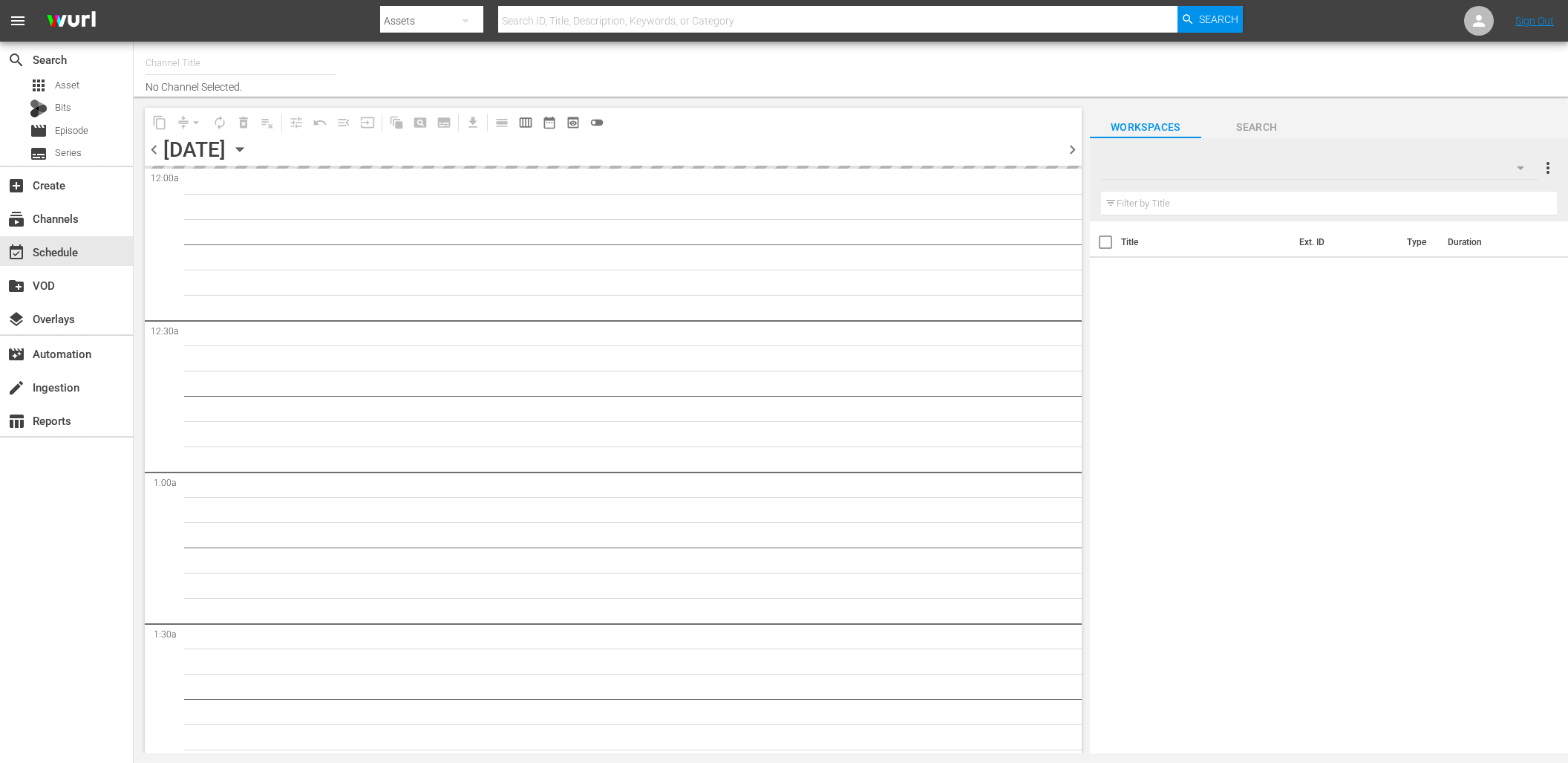
type input "DangerTV (161)"
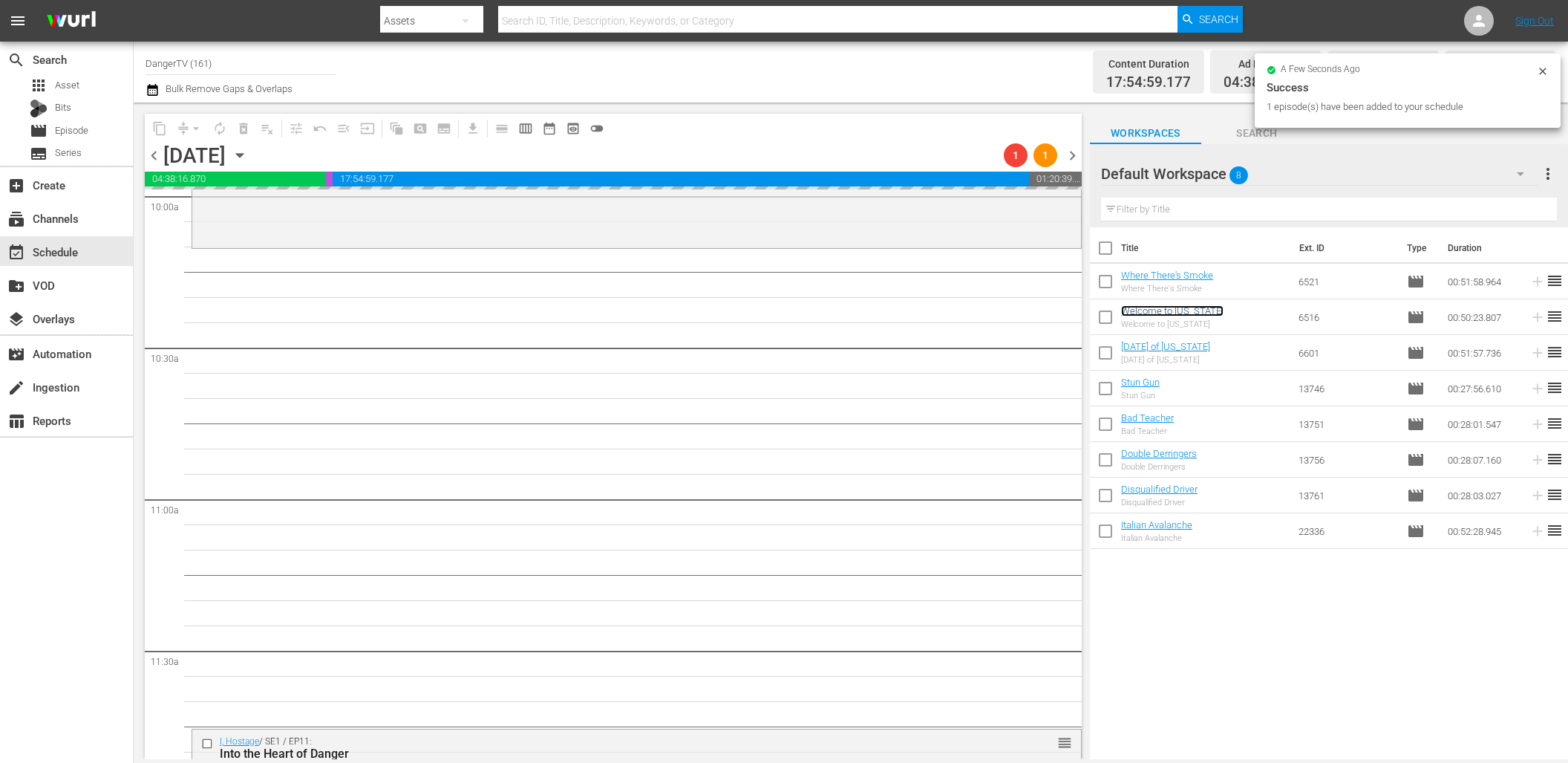
scroll to position [3033, 0]
drag, startPoint x: 1157, startPoint y: 311, endPoint x: 297, endPoint y: 42, distance: 901.1
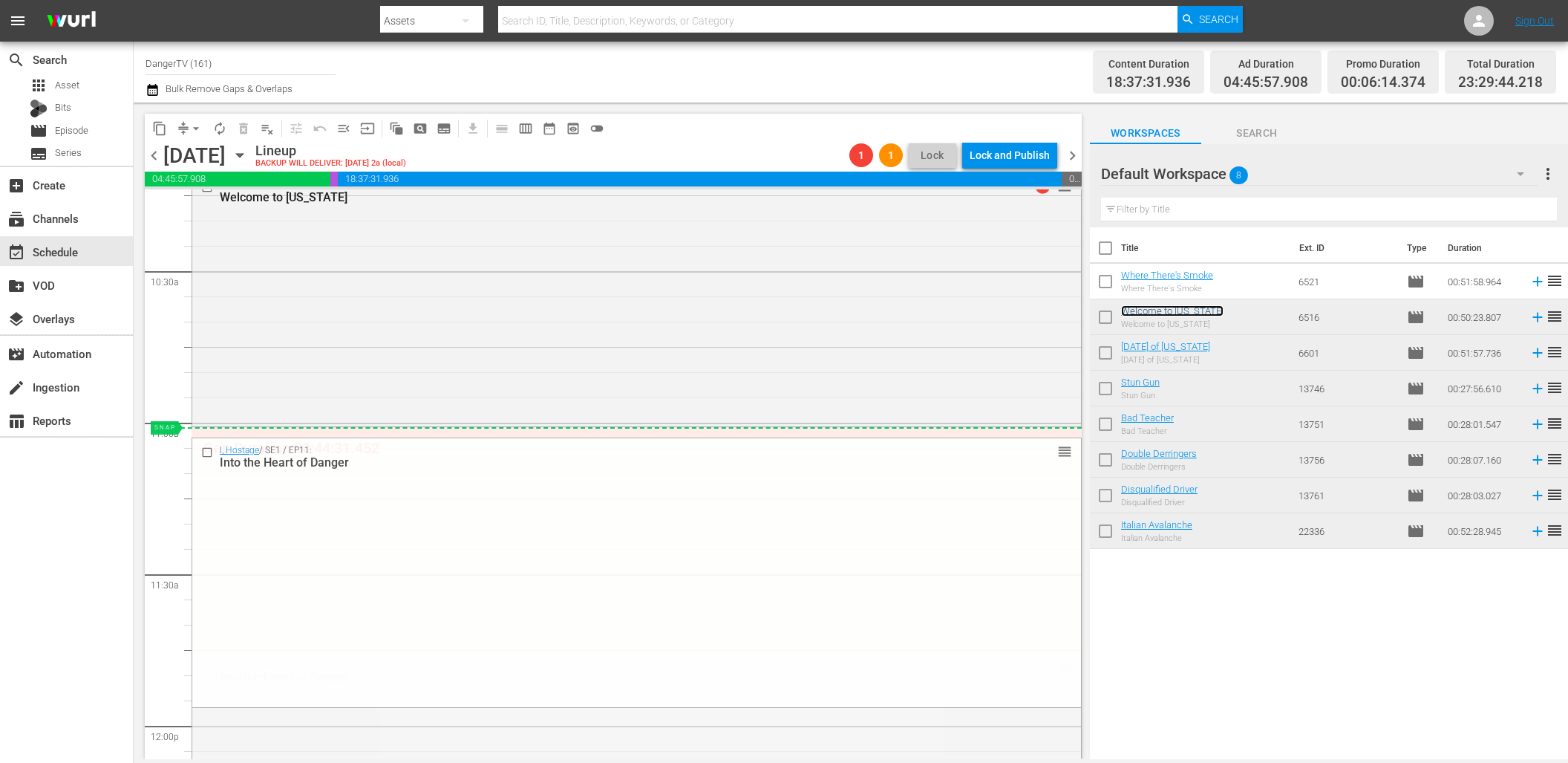
scroll to position [3104, 0]
drag, startPoint x: 1054, startPoint y: 665, endPoint x: 1045, endPoint y: 430, distance: 235.2
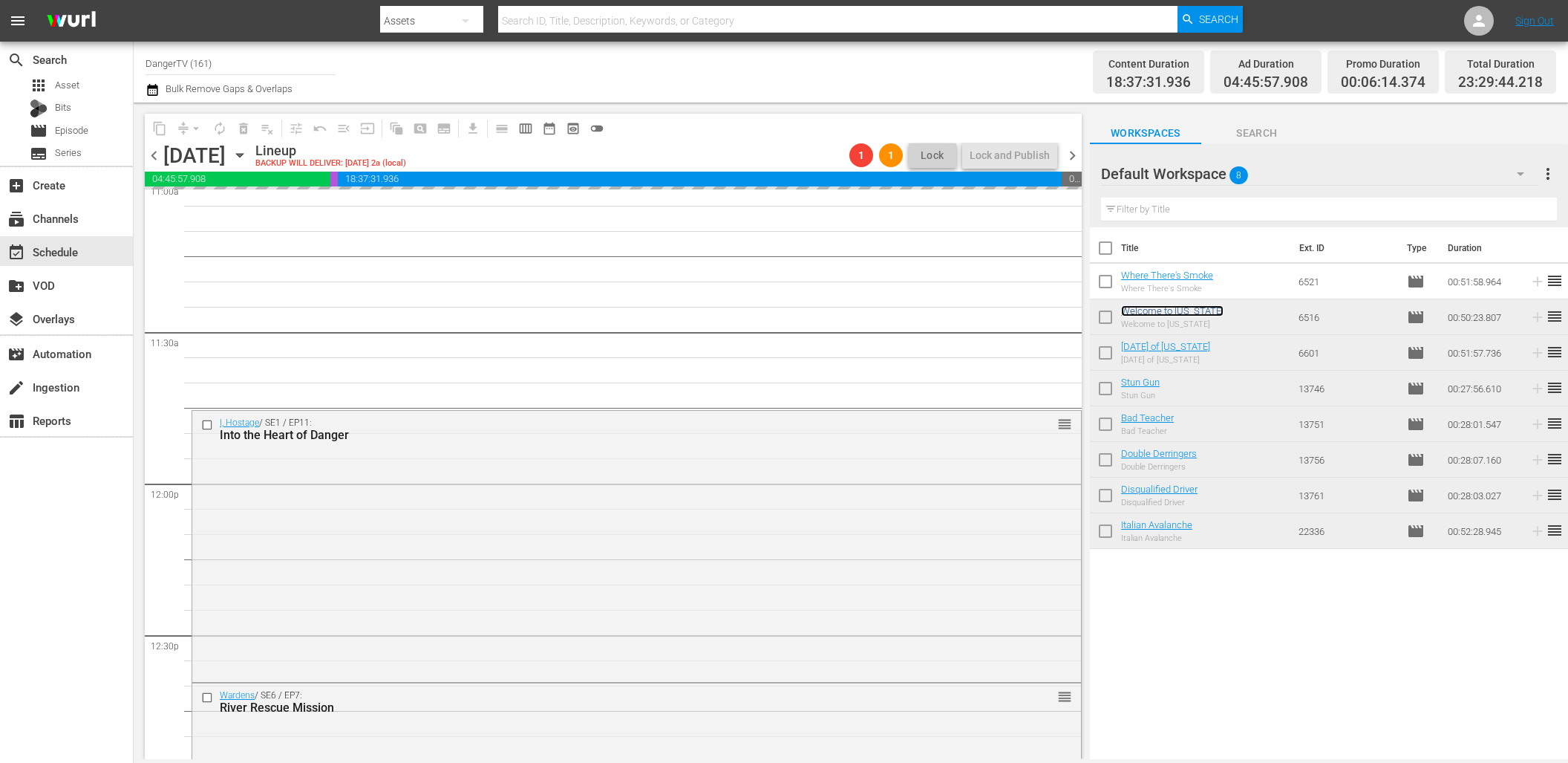
scroll to position [3352, 0]
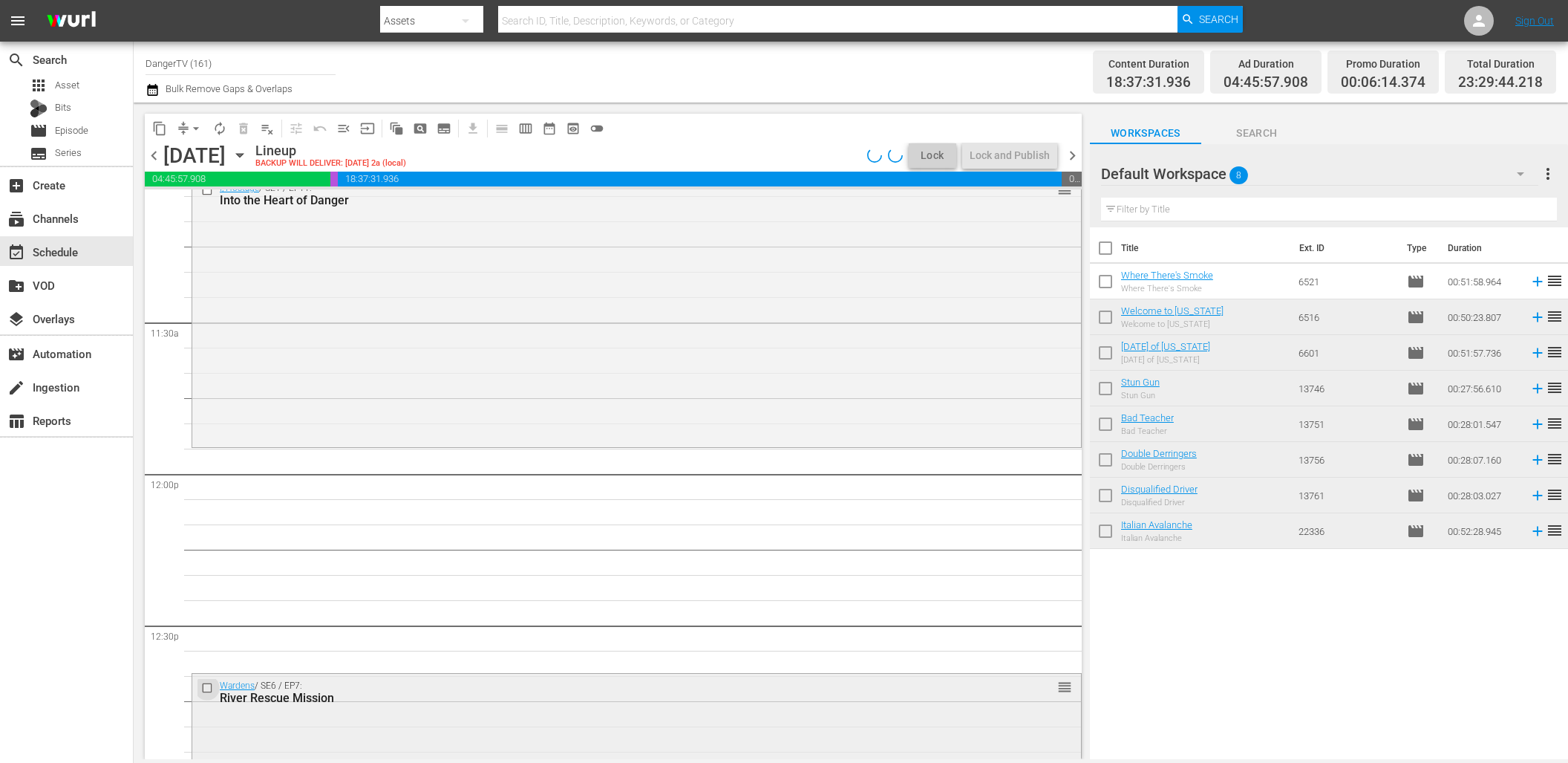
click at [207, 686] on input "checkbox" at bounding box center [209, 687] width 16 height 13
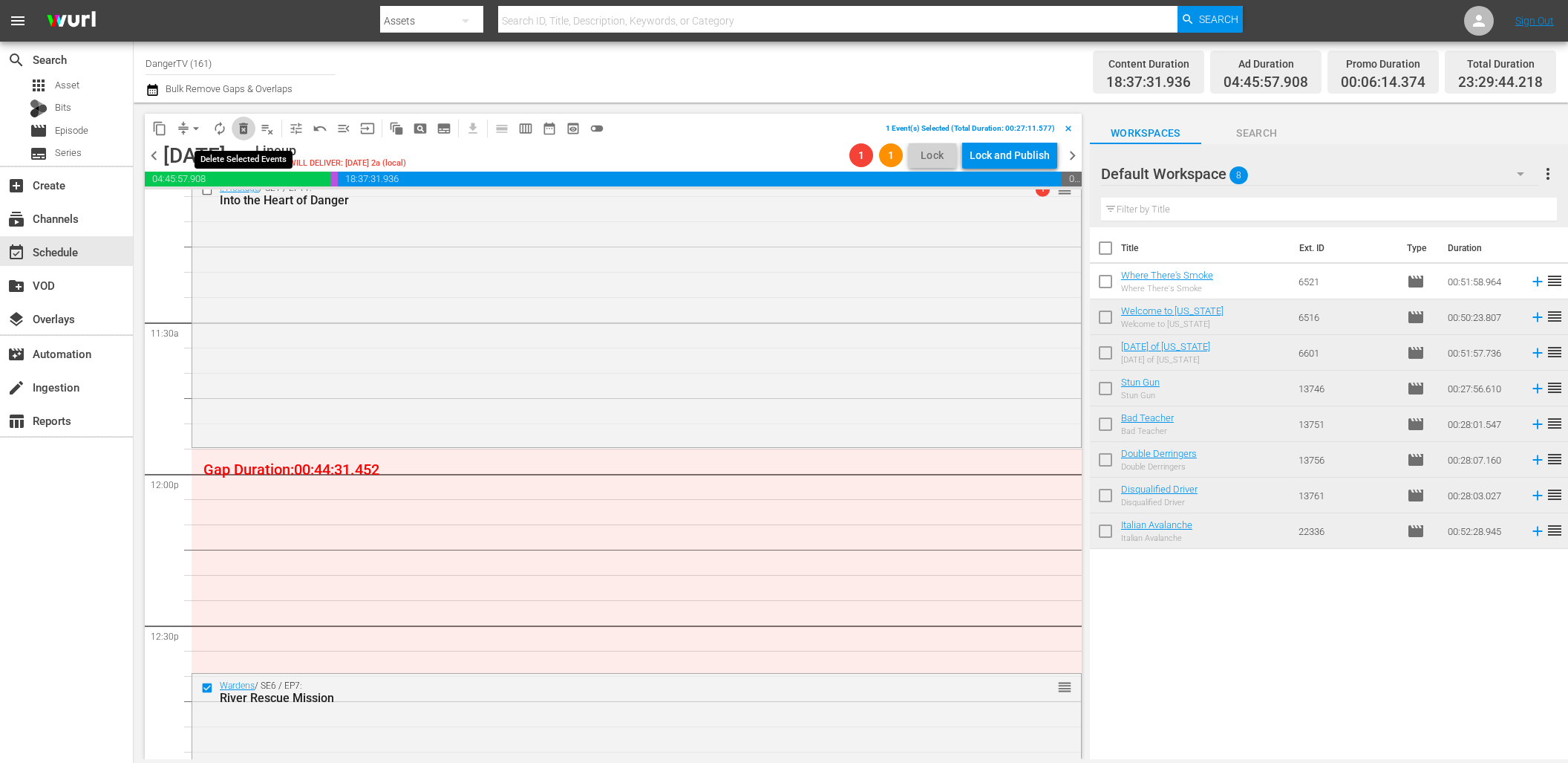
click at [244, 128] on span "delete_forever_outlined" at bounding box center [243, 128] width 15 height 15
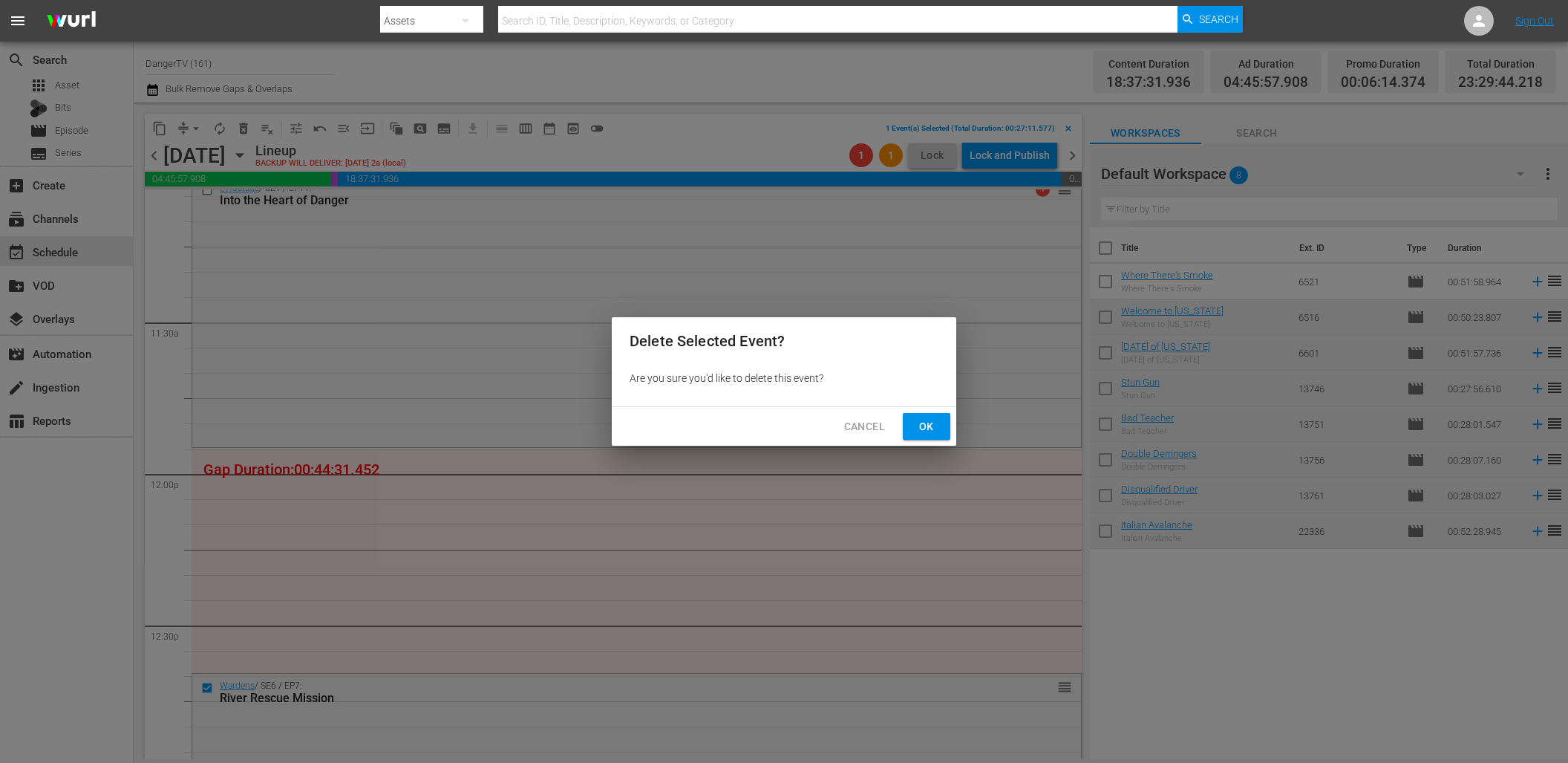
click at [926, 425] on span "Ok" at bounding box center [927, 426] width 24 height 19
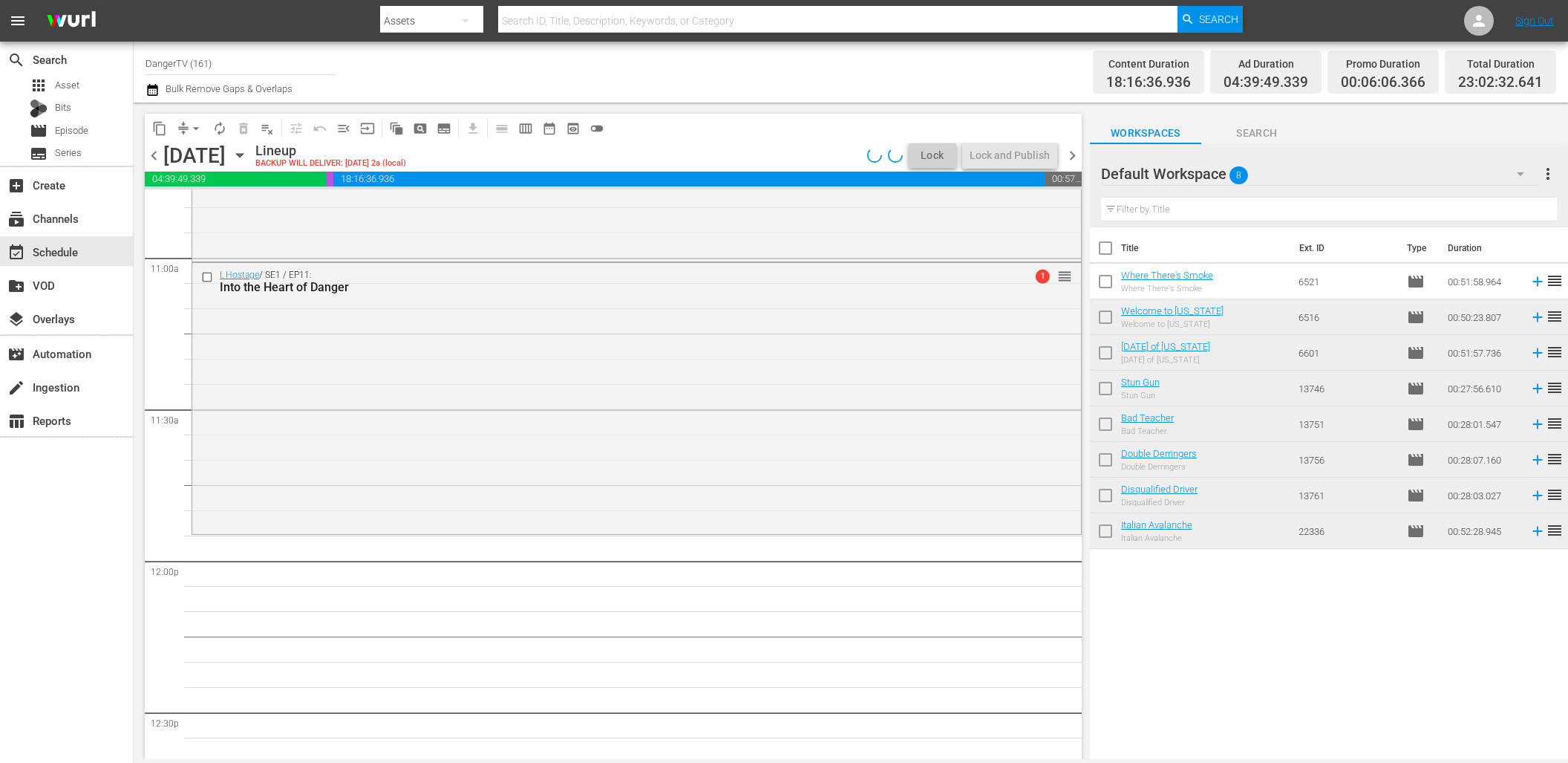
scroll to position [3275, 0]
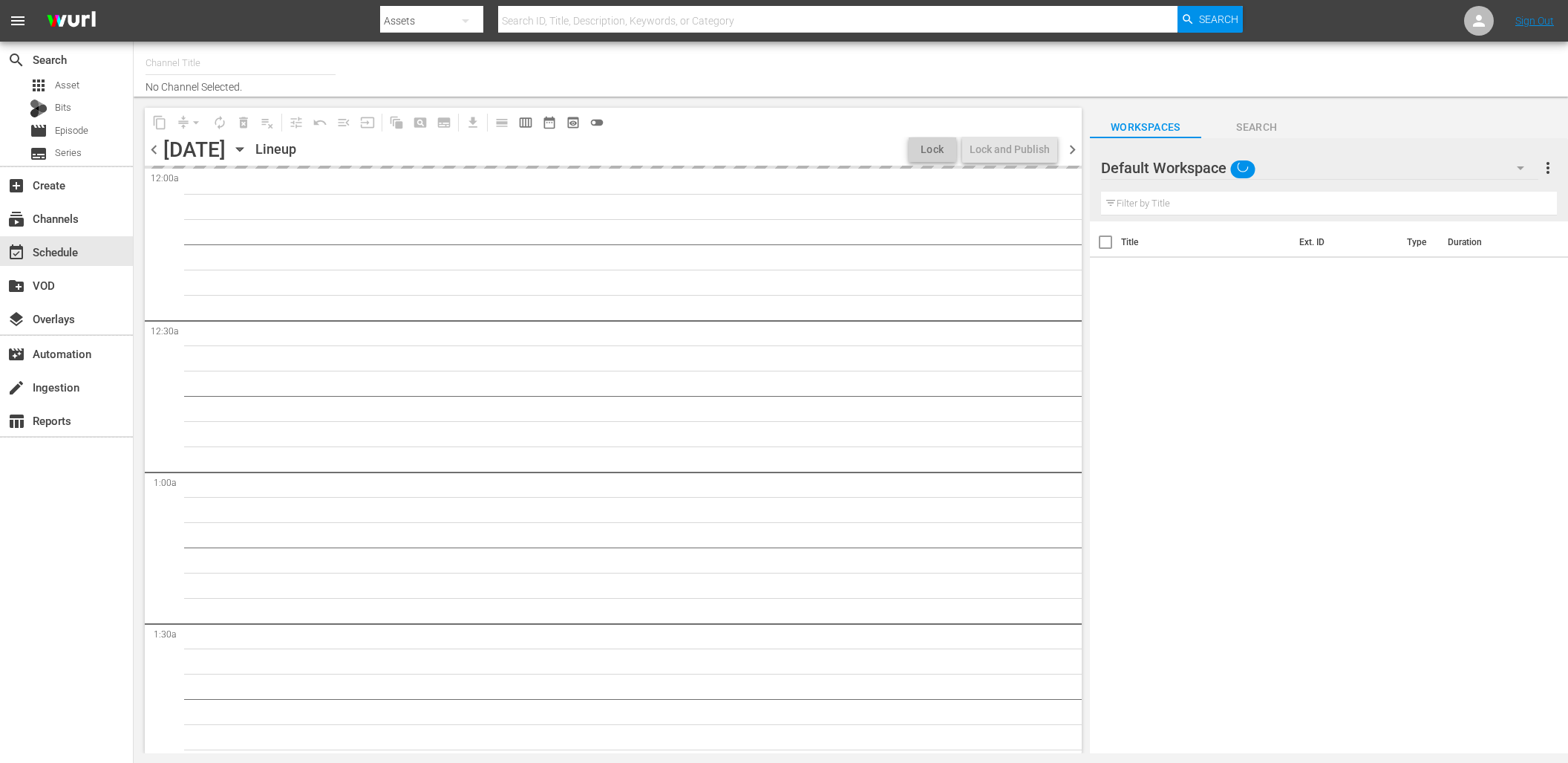
type input "DangerTV (161)"
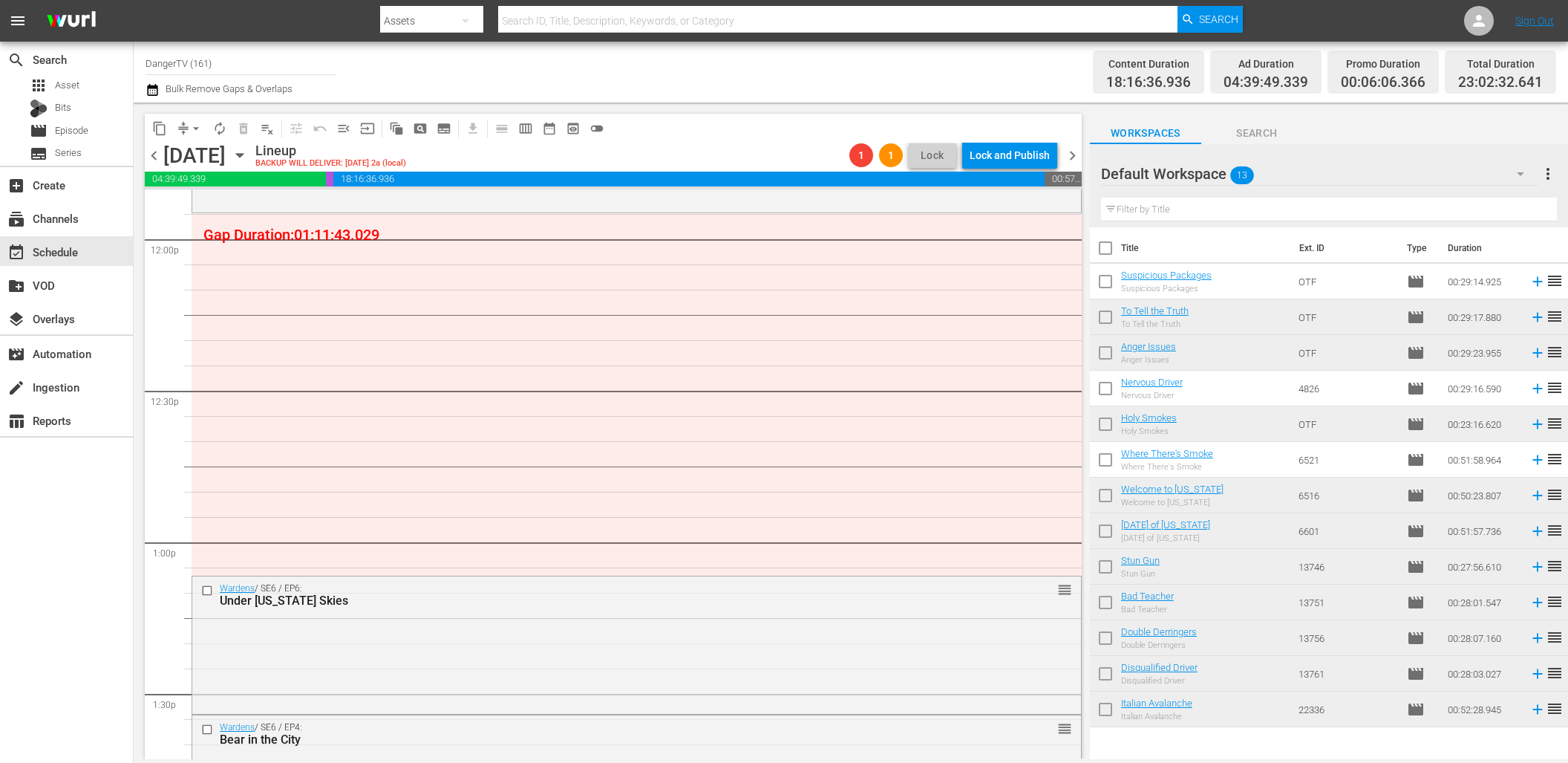
scroll to position [3583, 0]
click at [207, 592] on input "checkbox" at bounding box center [209, 593] width 16 height 13
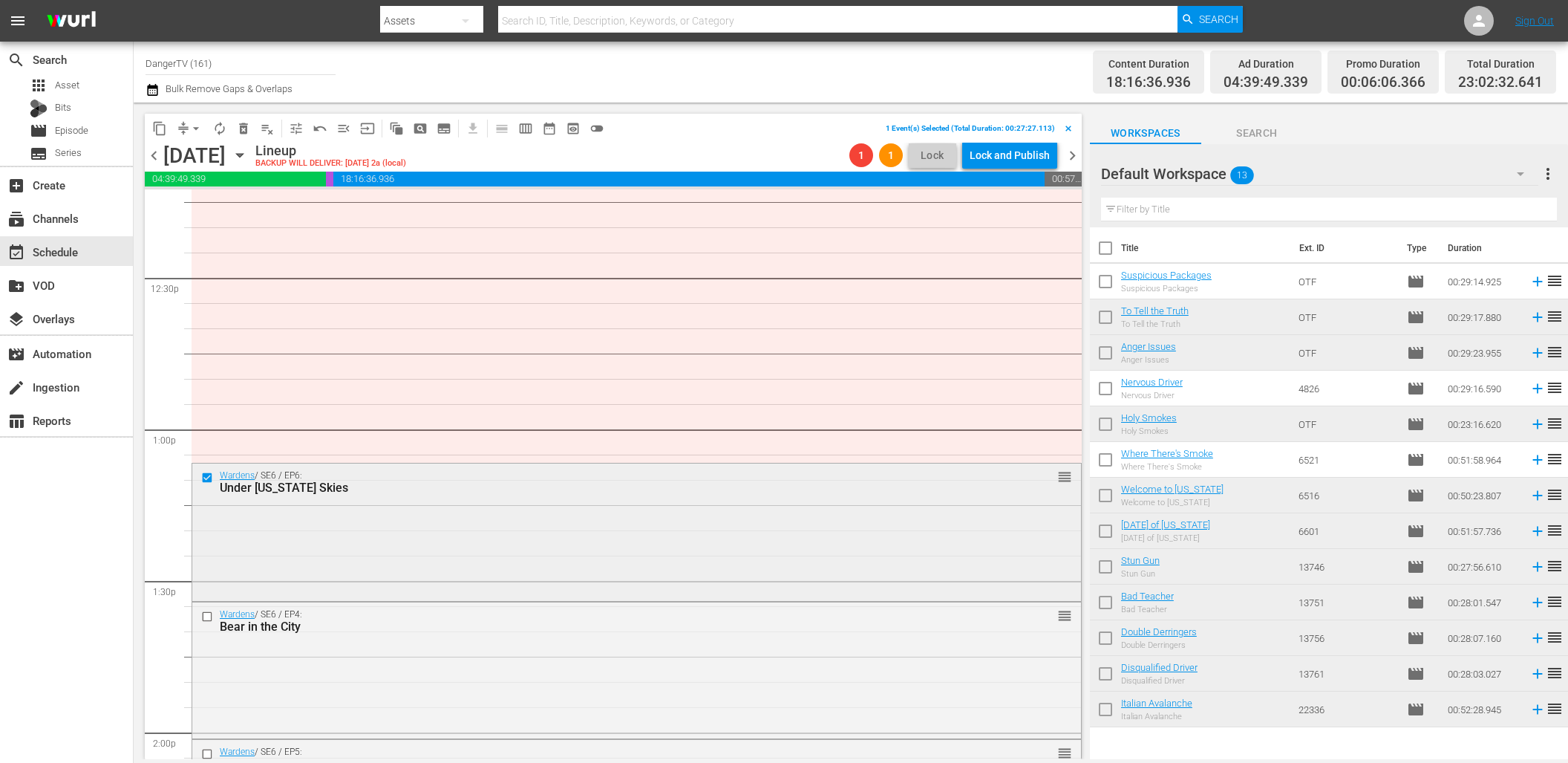
scroll to position [3744, 0]
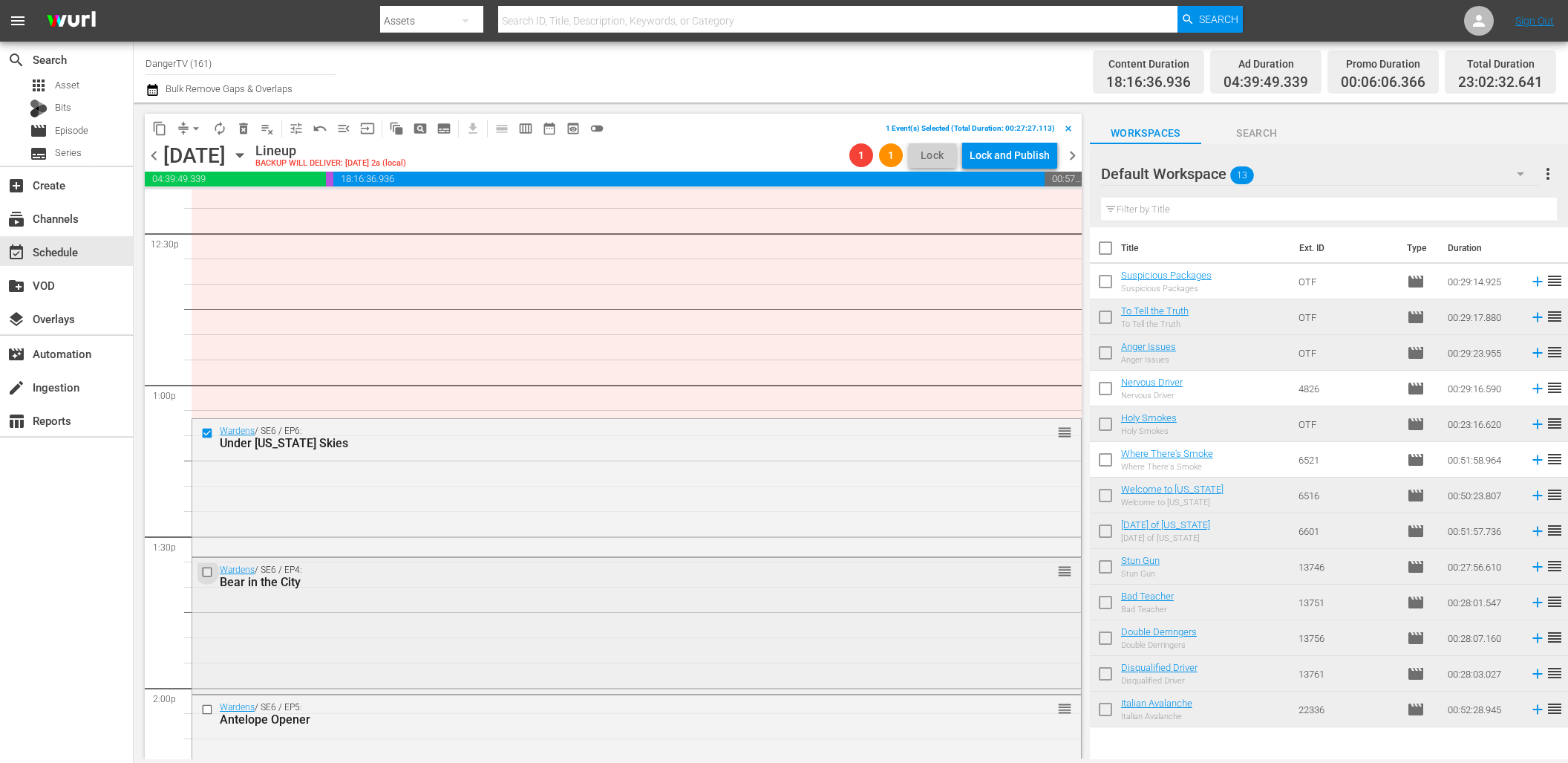
click at [207, 569] on input "checkbox" at bounding box center [209, 572] width 16 height 13
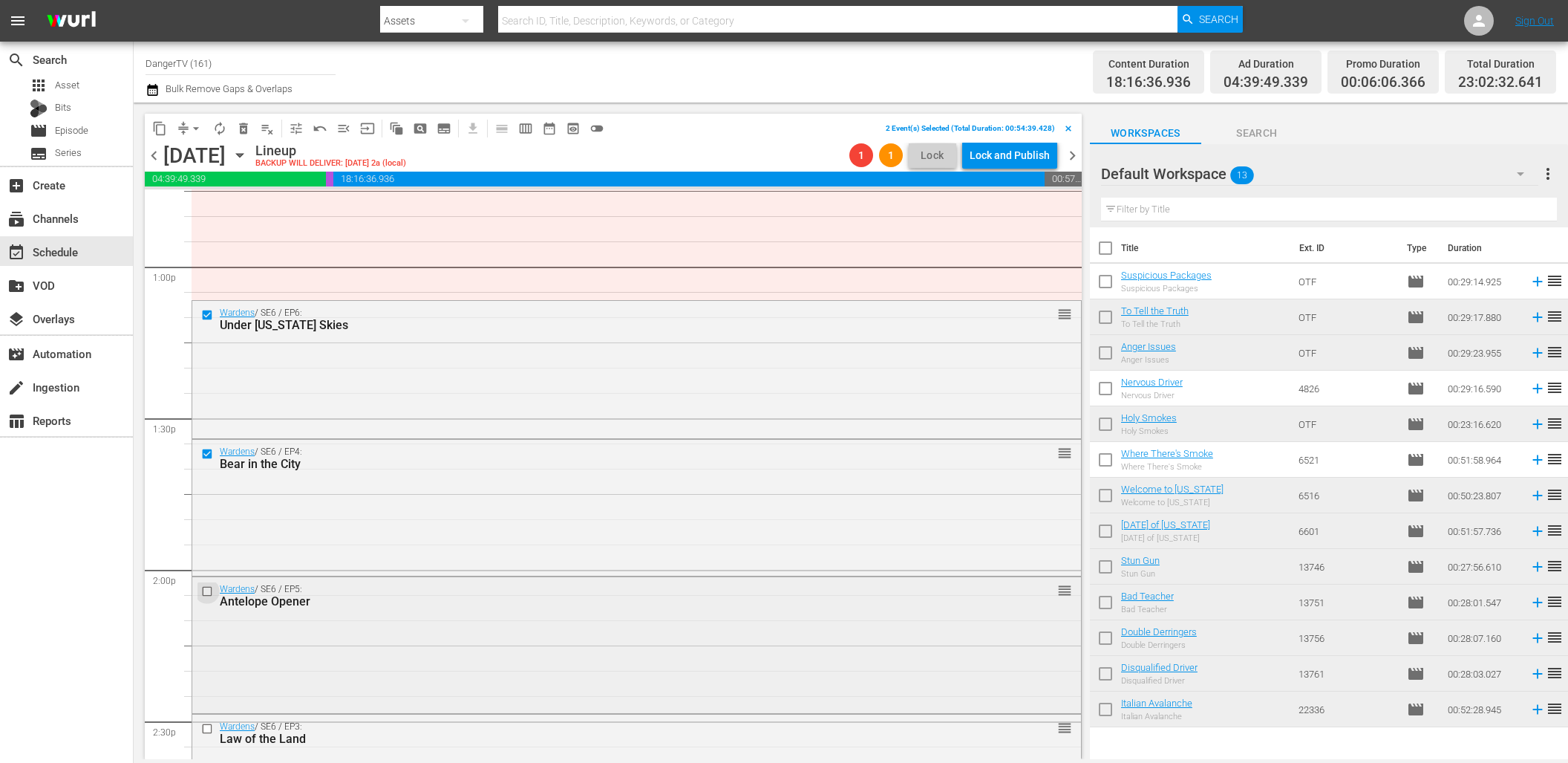
click at [206, 588] on input "checkbox" at bounding box center [209, 591] width 16 height 13
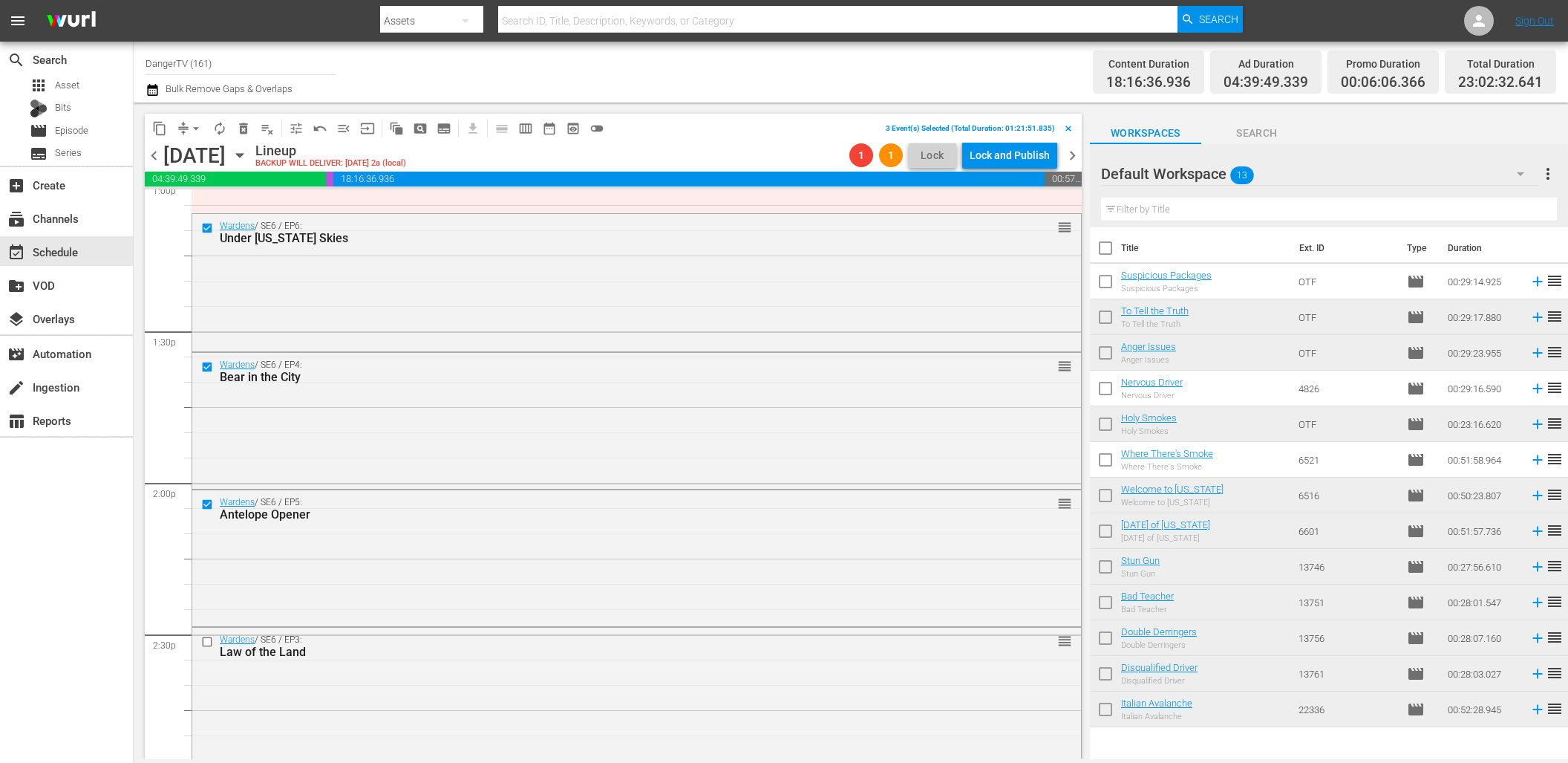
scroll to position [3998, 0]
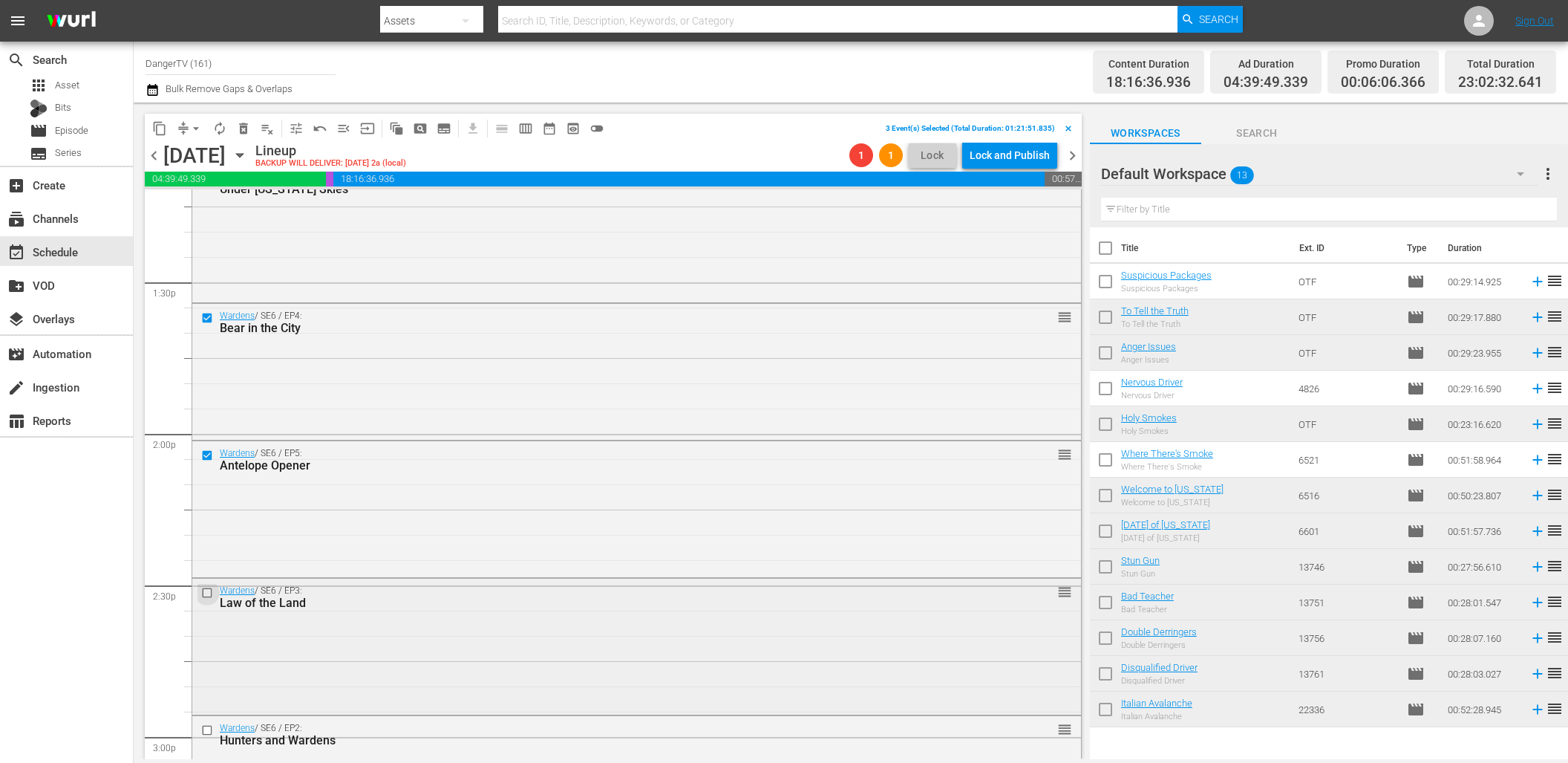
click at [206, 593] on input "checkbox" at bounding box center [209, 593] width 16 height 13
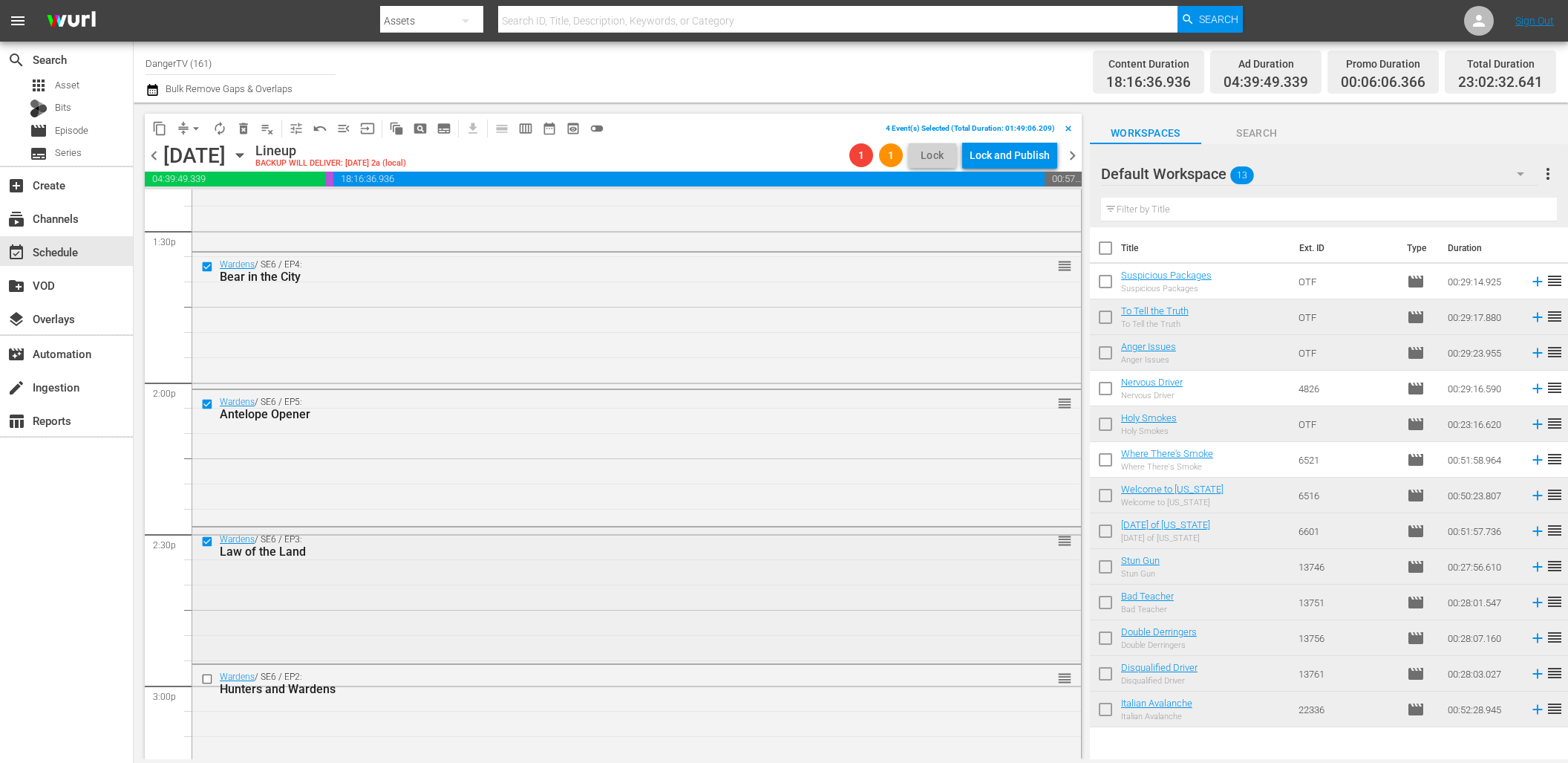
scroll to position [4118, 0]
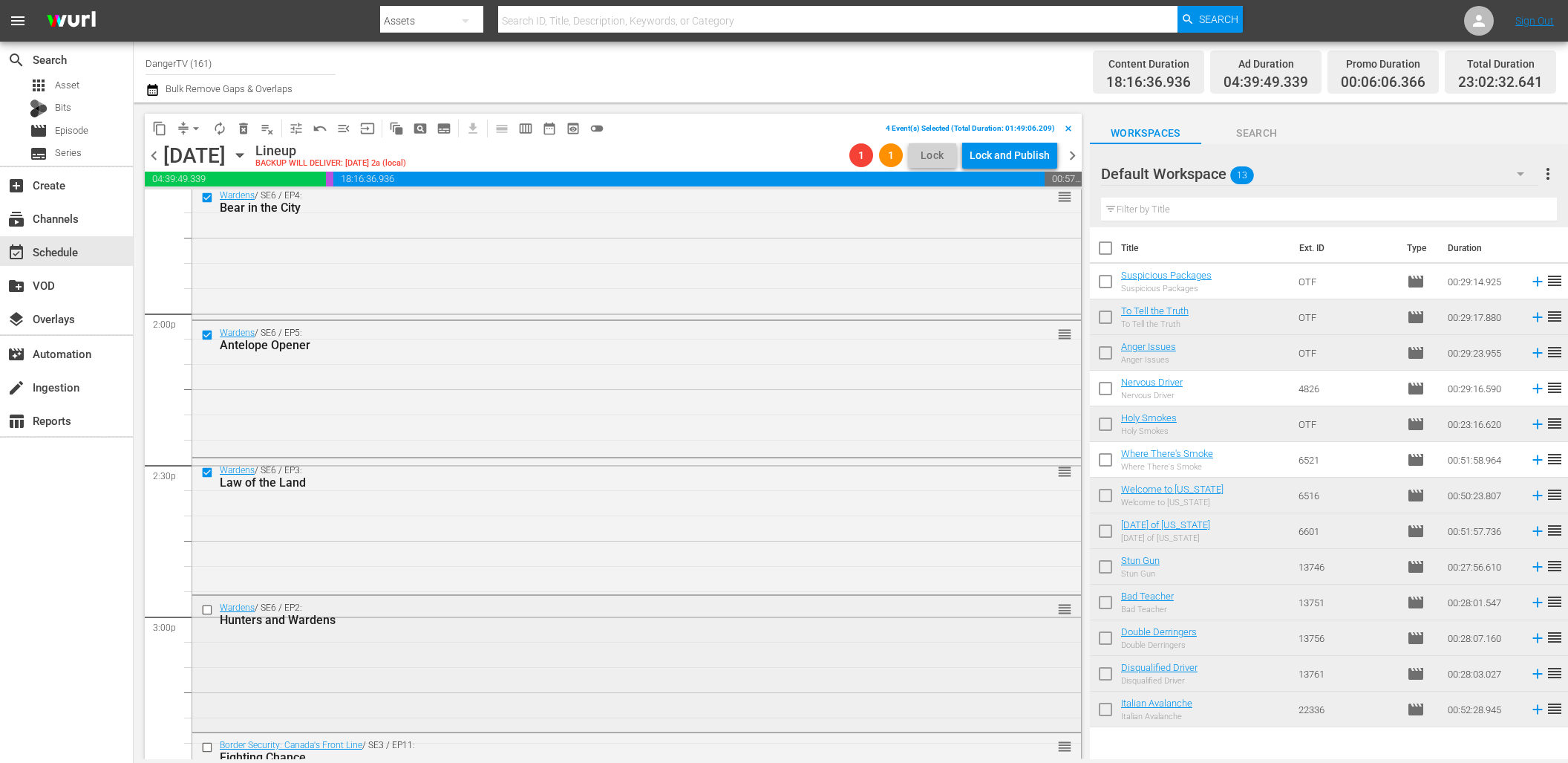
click at [206, 607] on input "checkbox" at bounding box center [209, 610] width 16 height 13
click at [245, 126] on span "delete_forever_outlined" at bounding box center [243, 128] width 15 height 15
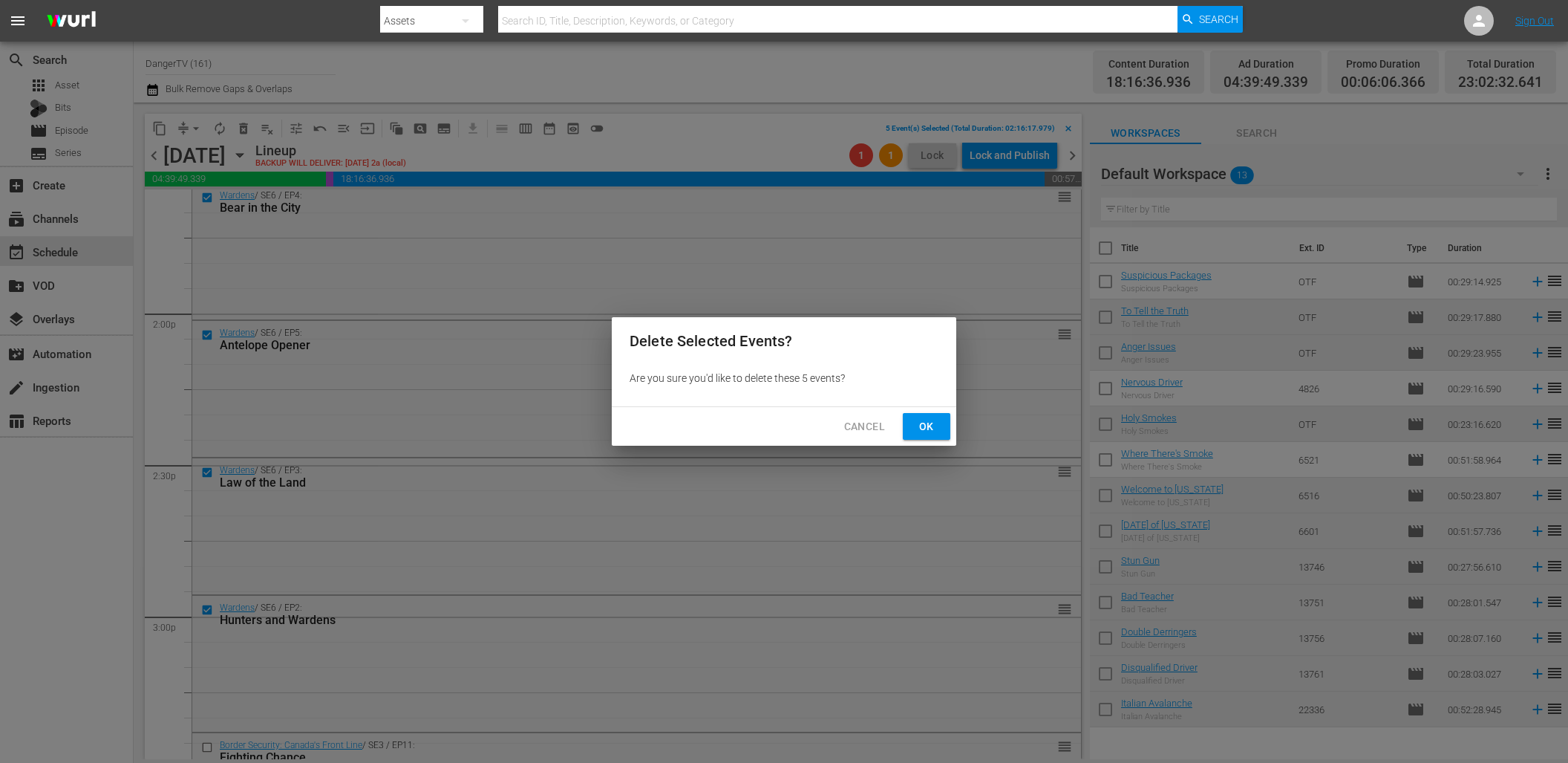
drag, startPoint x: 936, startPoint y: 421, endPoint x: 928, endPoint y: 421, distance: 8.0
click at [934, 421] on span "Ok" at bounding box center [927, 426] width 24 height 19
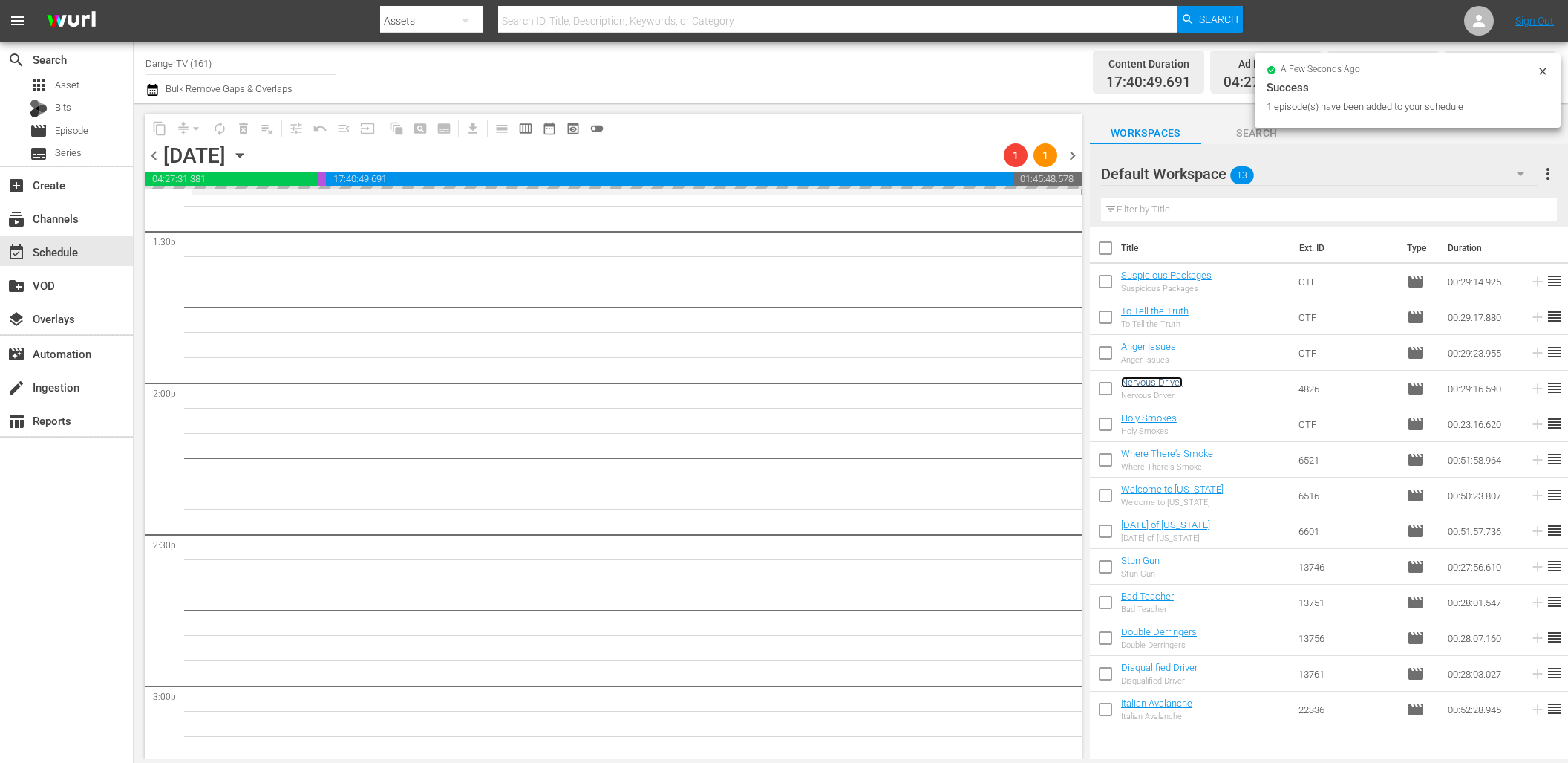
scroll to position [4051, 0]
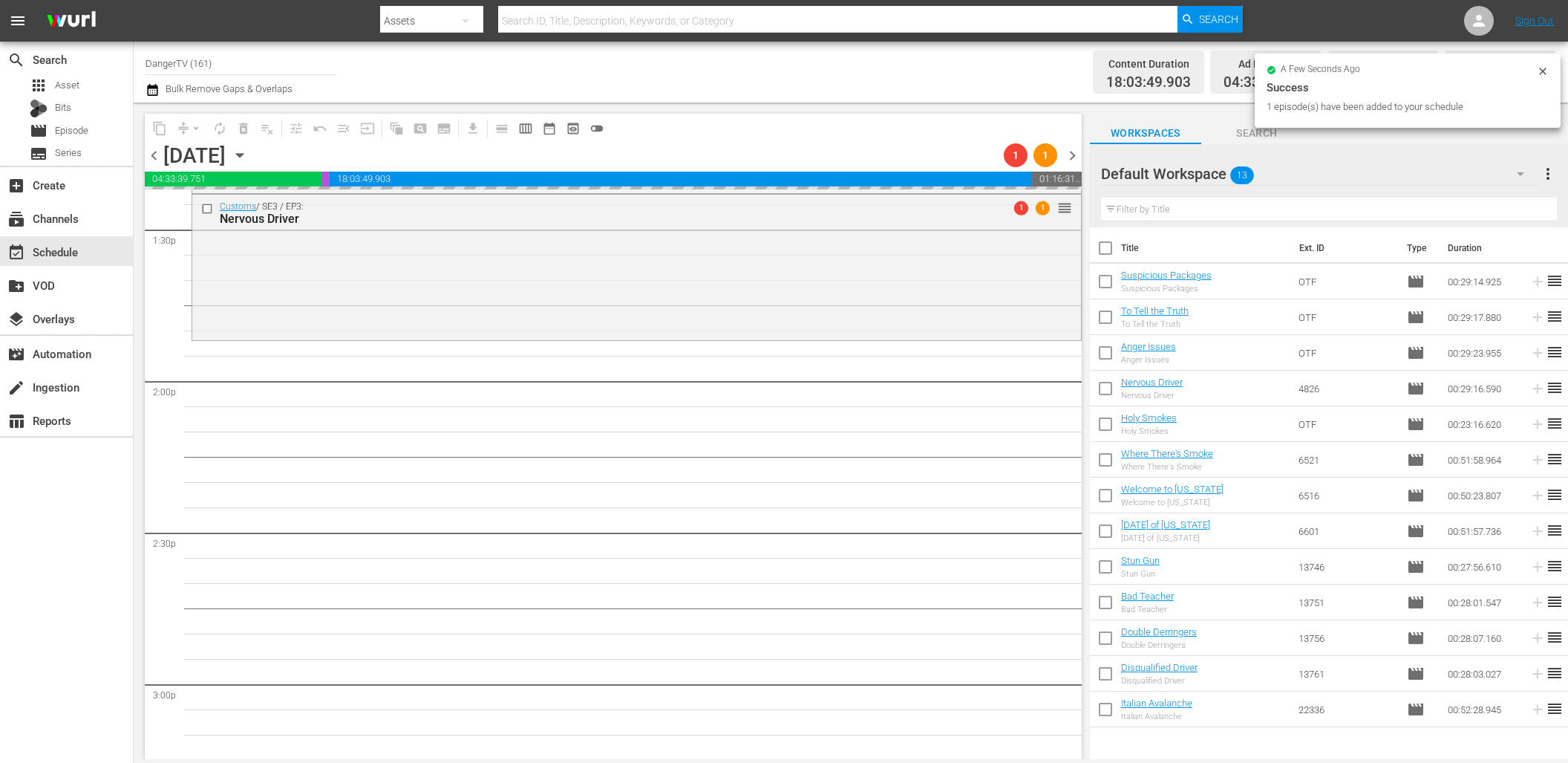
drag, startPoint x: 1161, startPoint y: 418, endPoint x: 163, endPoint y: 46, distance: 1065.1
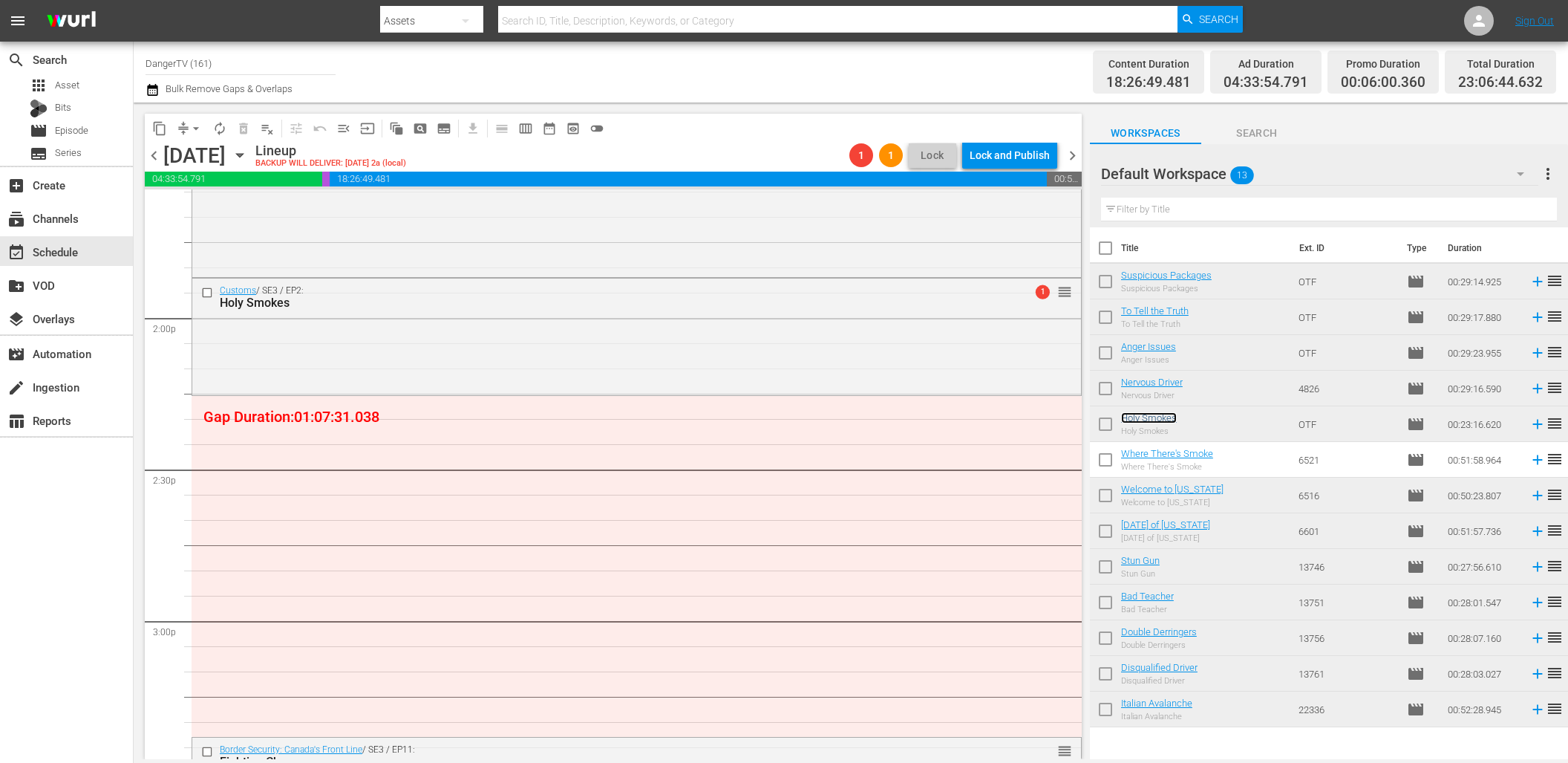
scroll to position [4198, 0]
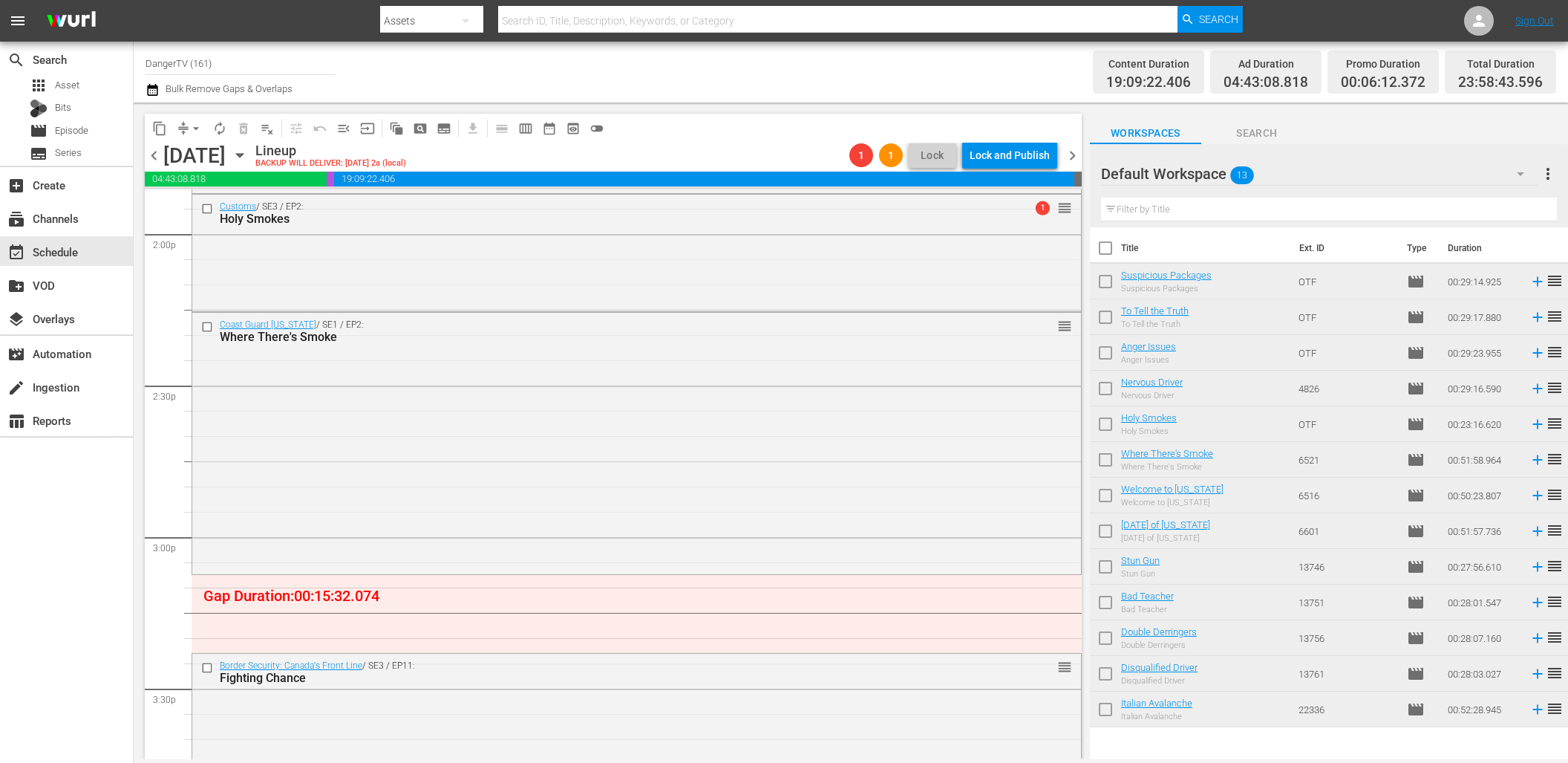
drag, startPoint x: 1150, startPoint y: 453, endPoint x: 887, endPoint y: 4, distance: 520.4
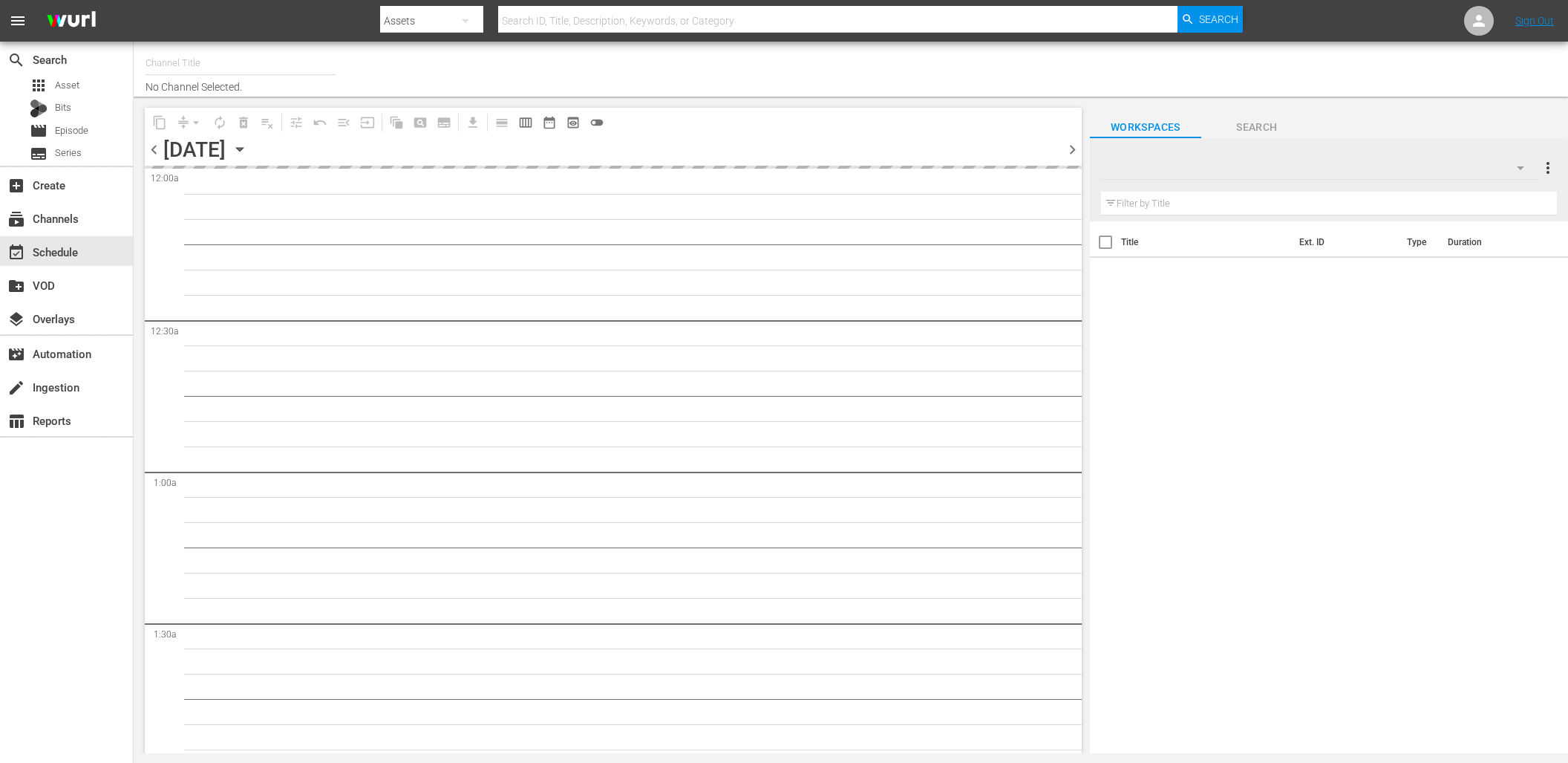
type input "DangerTV (161)"
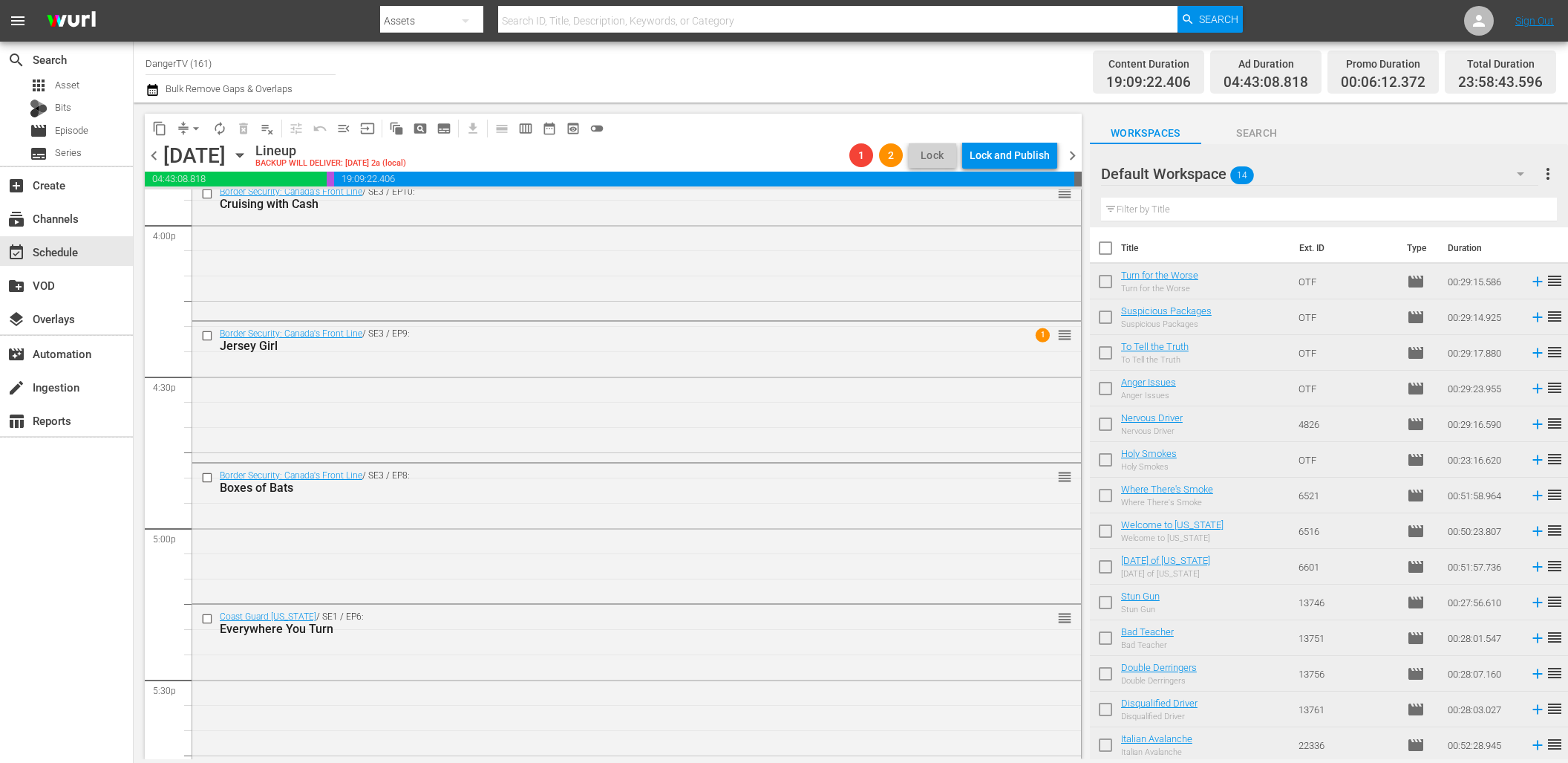
scroll to position [4819, 0]
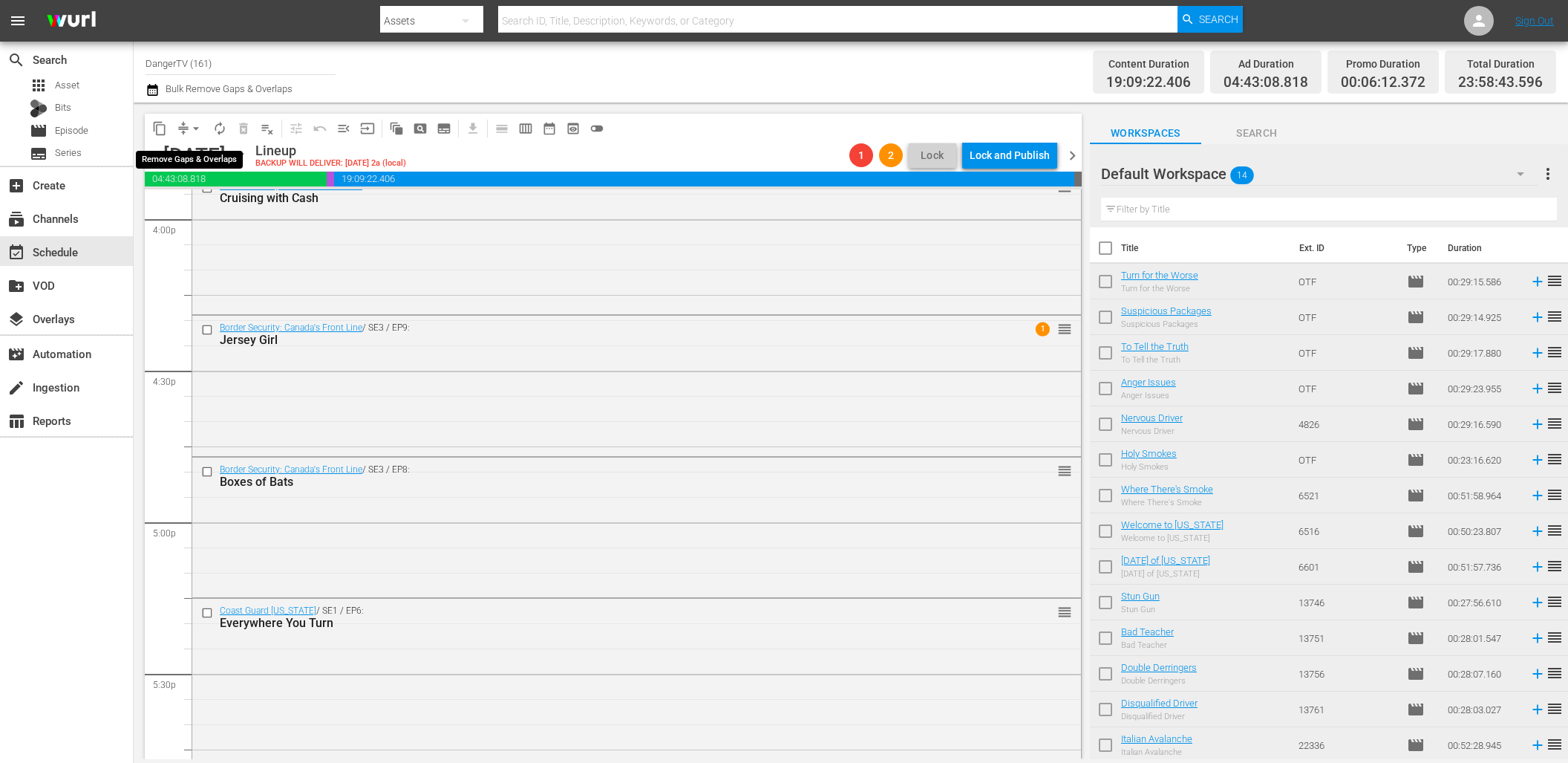
click at [195, 130] on span "arrow_drop_down" at bounding box center [195, 128] width 15 height 15
click at [224, 212] on li "Align to End of Previous Day" at bounding box center [196, 207] width 156 height 25
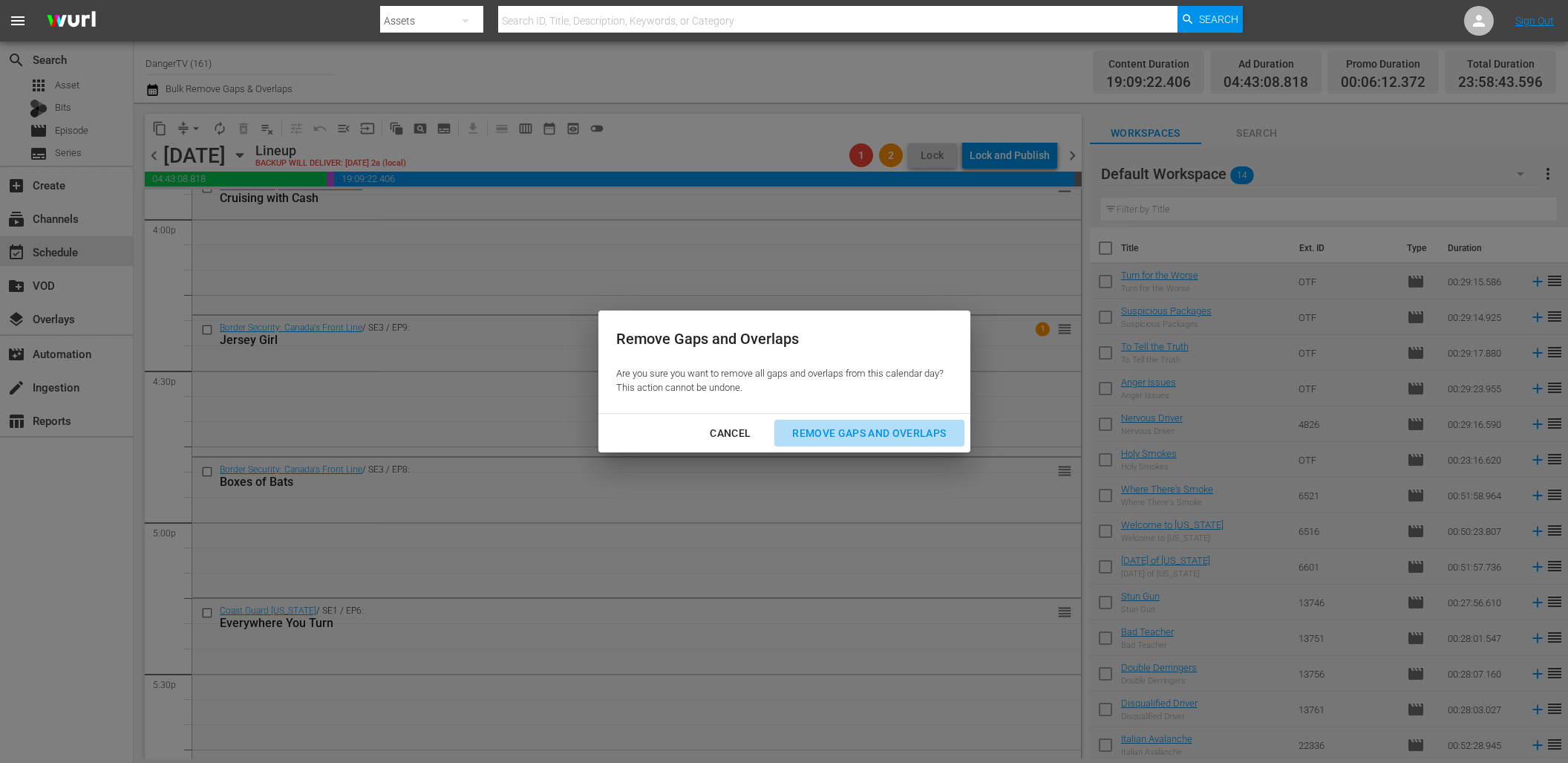
click at [857, 436] on div "Remove Gaps and Overlaps" at bounding box center [869, 433] width 178 height 19
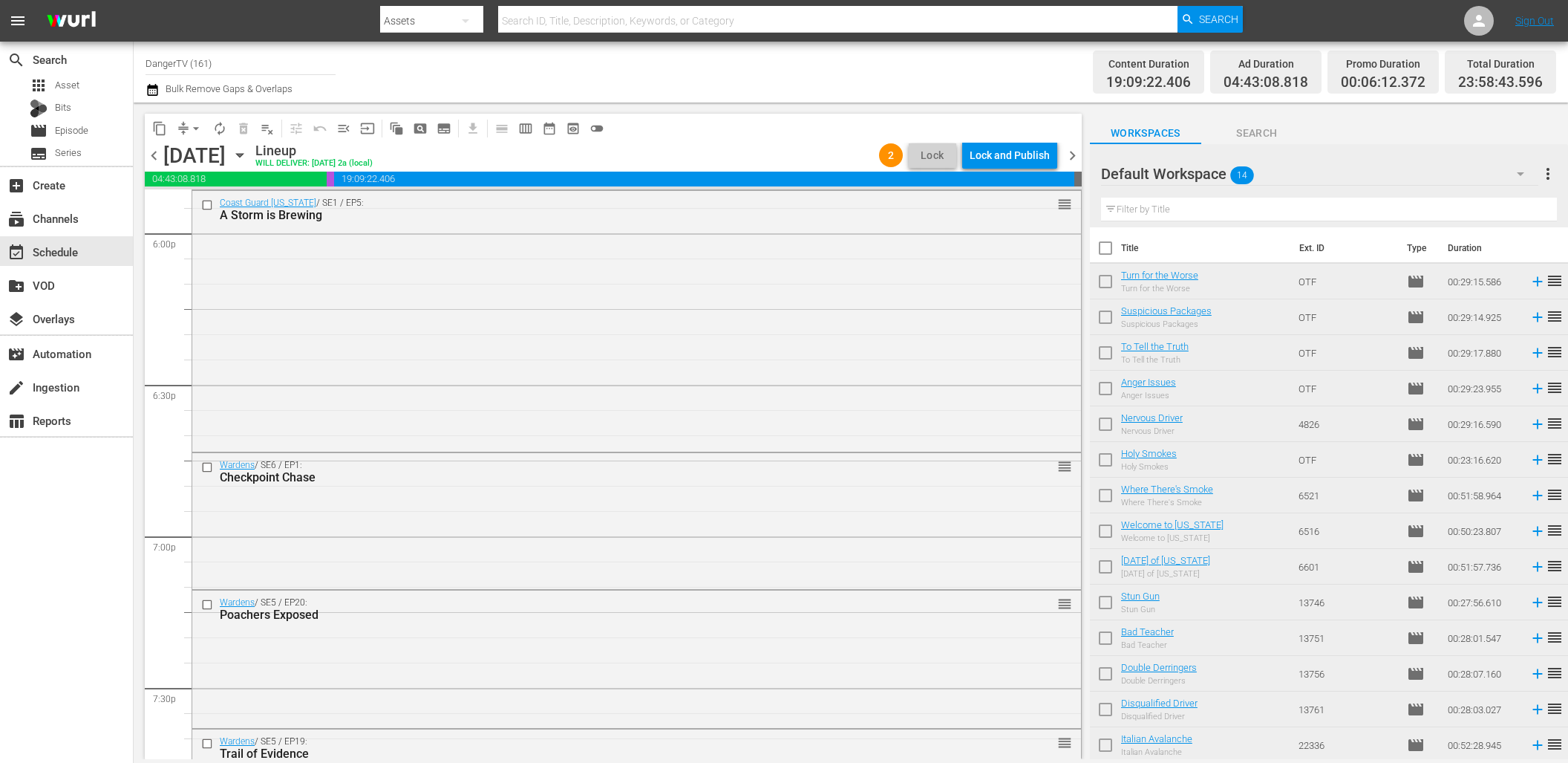
scroll to position [5471, 0]
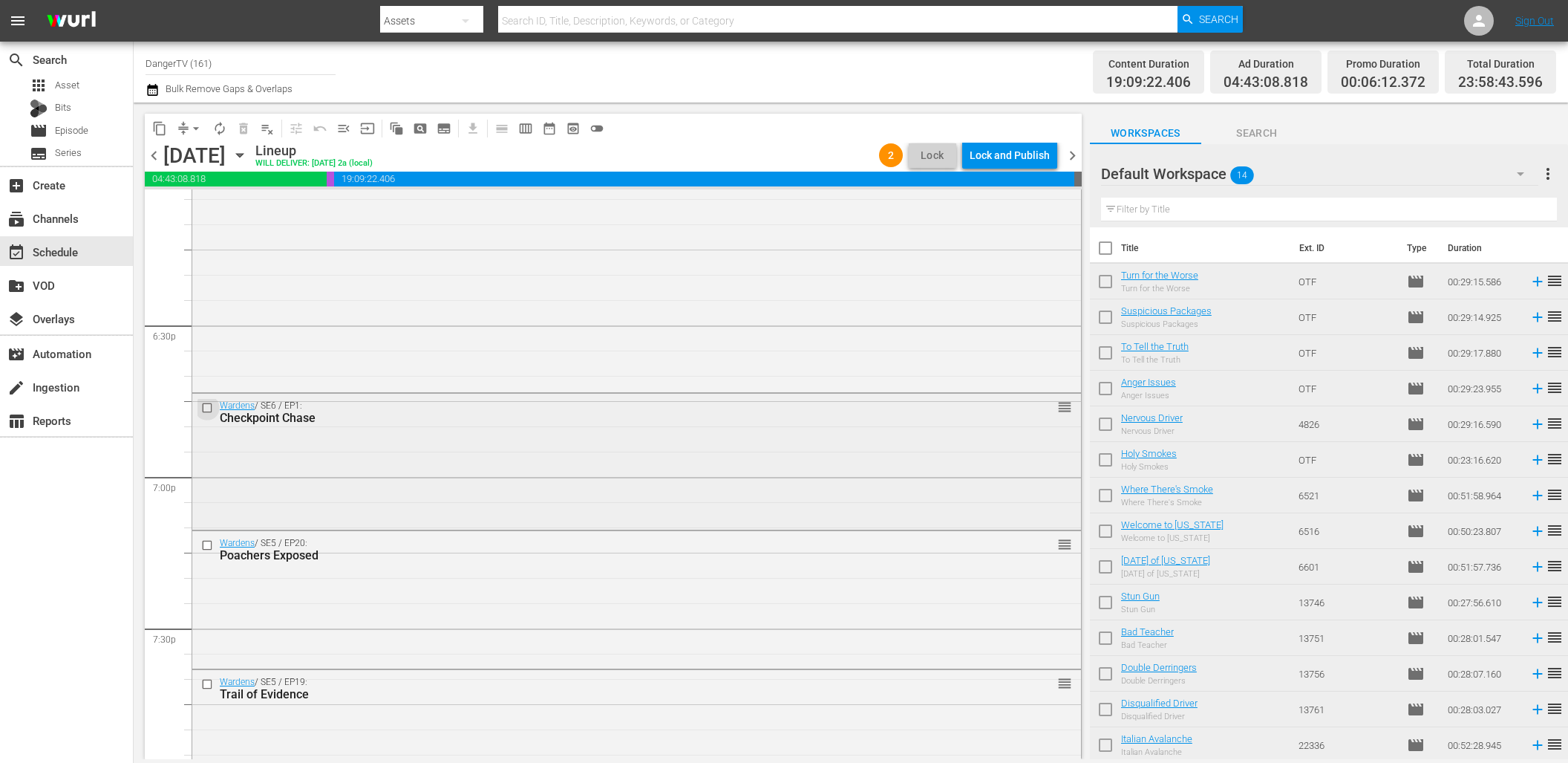
click at [207, 404] on input "checkbox" at bounding box center [209, 408] width 16 height 13
click at [207, 542] on input "checkbox" at bounding box center [209, 545] width 16 height 13
click at [207, 684] on input "checkbox" at bounding box center [209, 684] width 16 height 13
click at [244, 129] on span "delete_forever_outlined" at bounding box center [243, 128] width 15 height 15
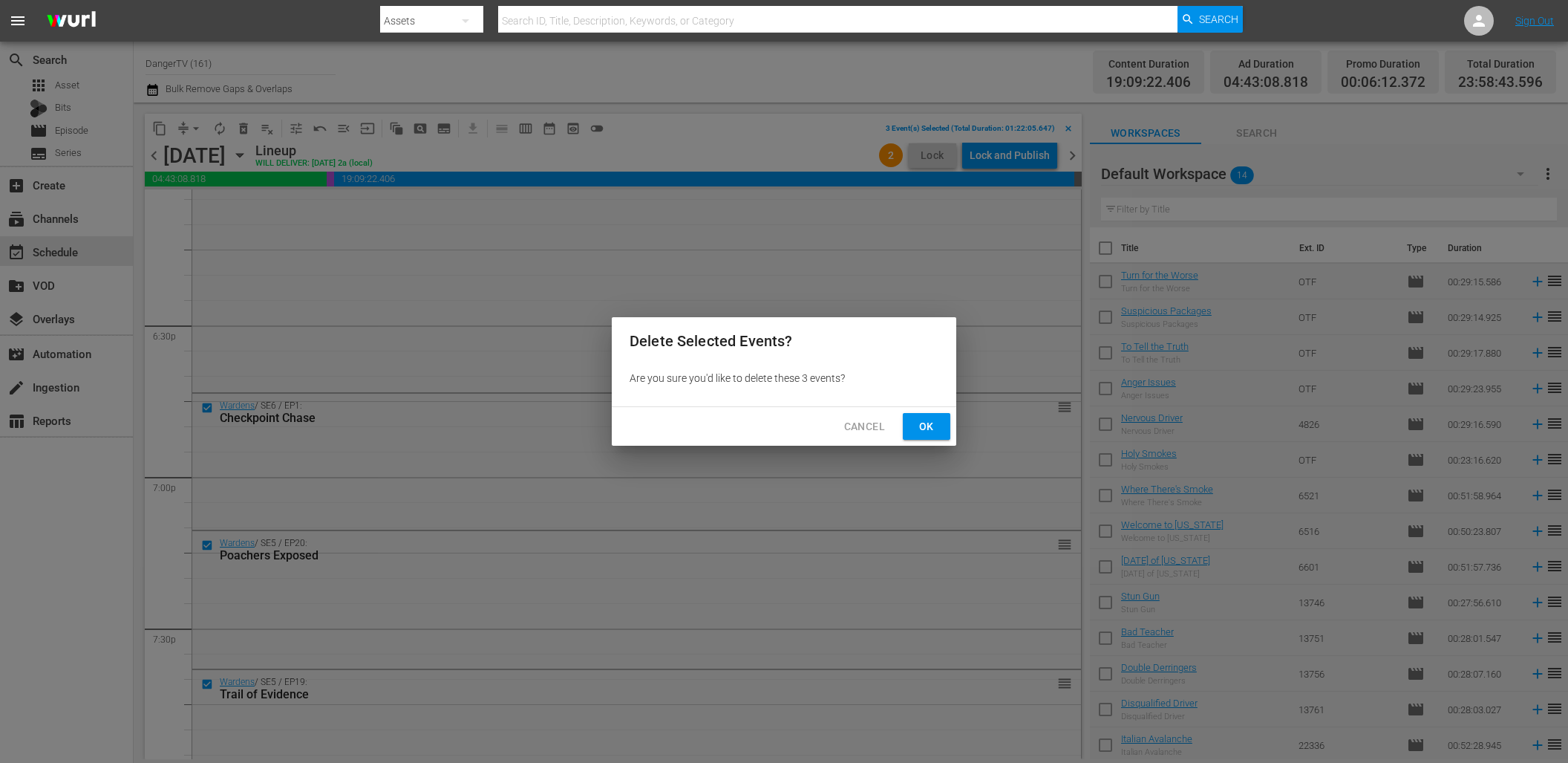
click at [936, 419] on span "Ok" at bounding box center [927, 426] width 24 height 19
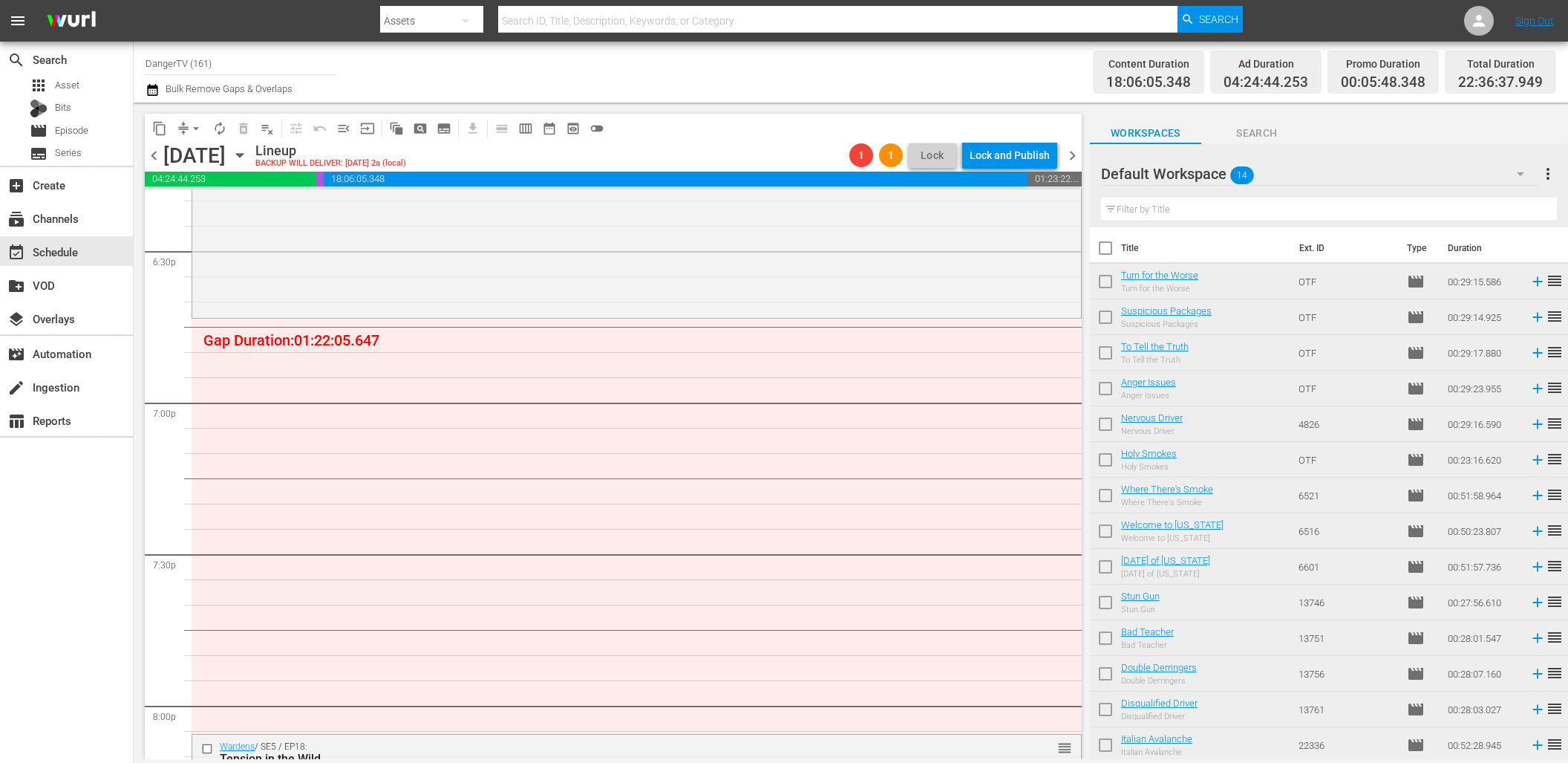
scroll to position [5546, 0]
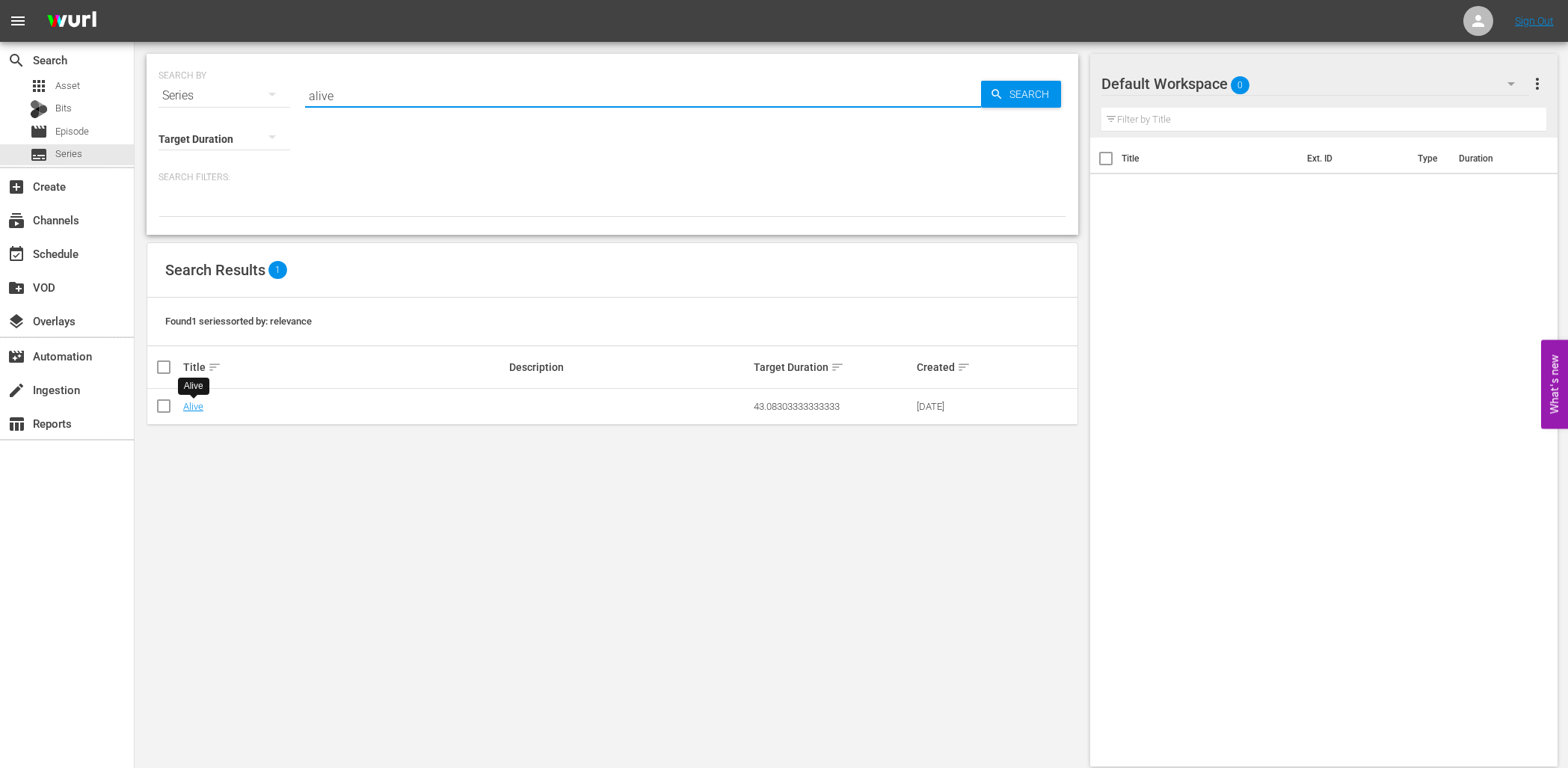
drag, startPoint x: 350, startPoint y: 100, endPoint x: 276, endPoint y: 96, distance: 74.1
click at [276, 96] on div "SEARCH BY Search By Series Search ID, Title, Description, Keywords, or Category…" at bounding box center [612, 87] width 908 height 53
type input "coast"
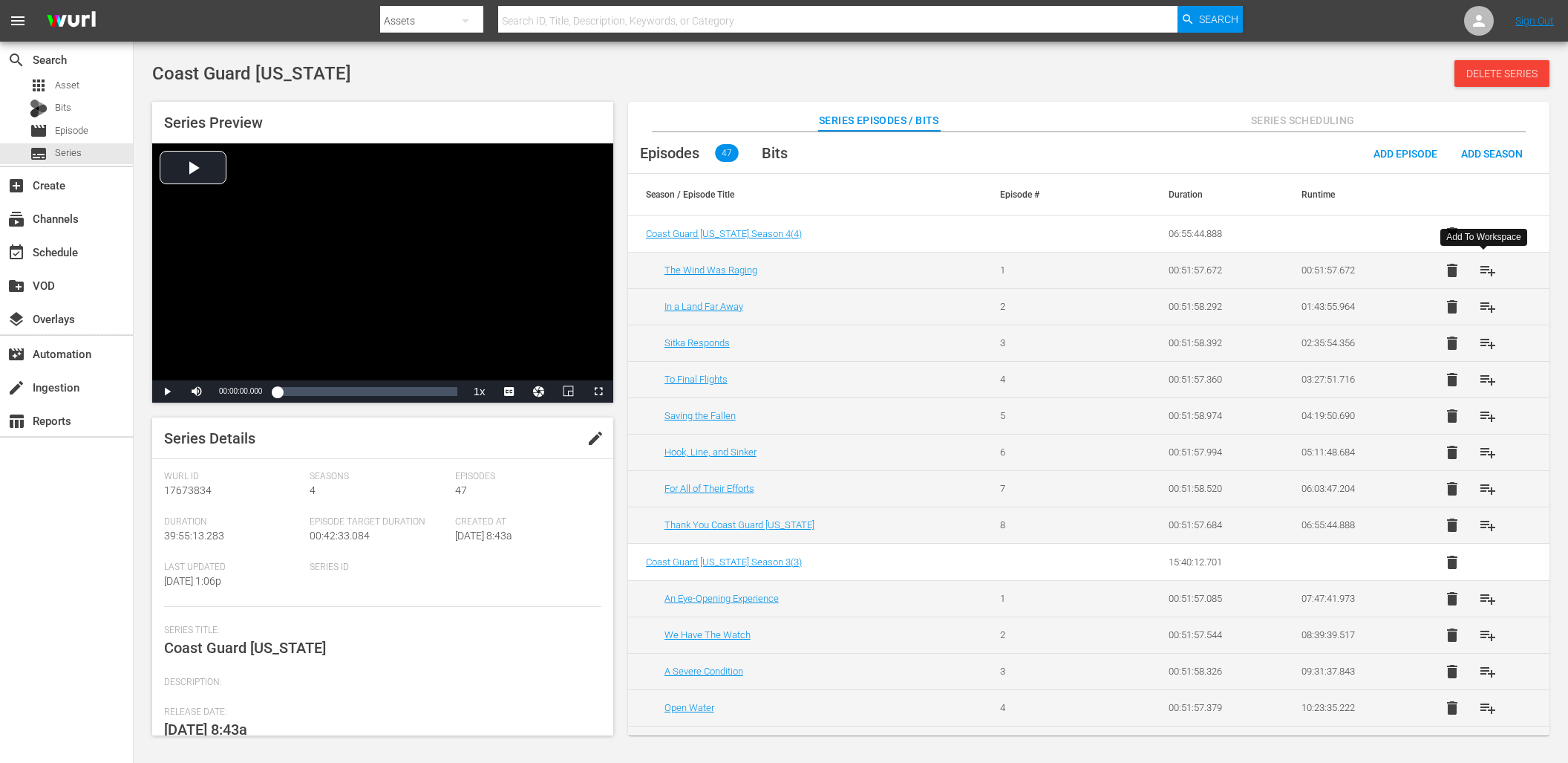
click at [1488, 270] on span "playlist_add" at bounding box center [1488, 270] width 18 height 18
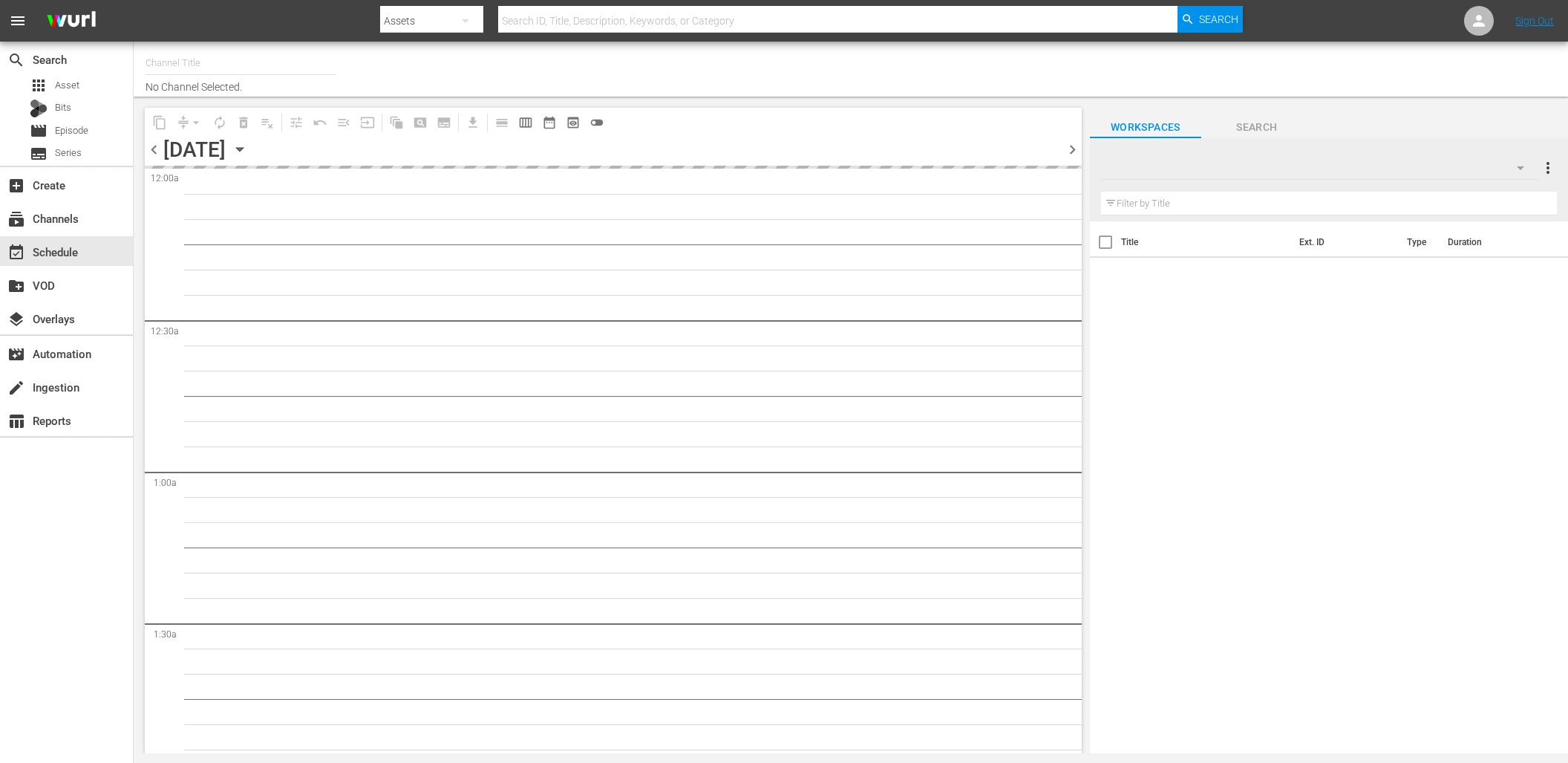
type input "DangerTV (161)"
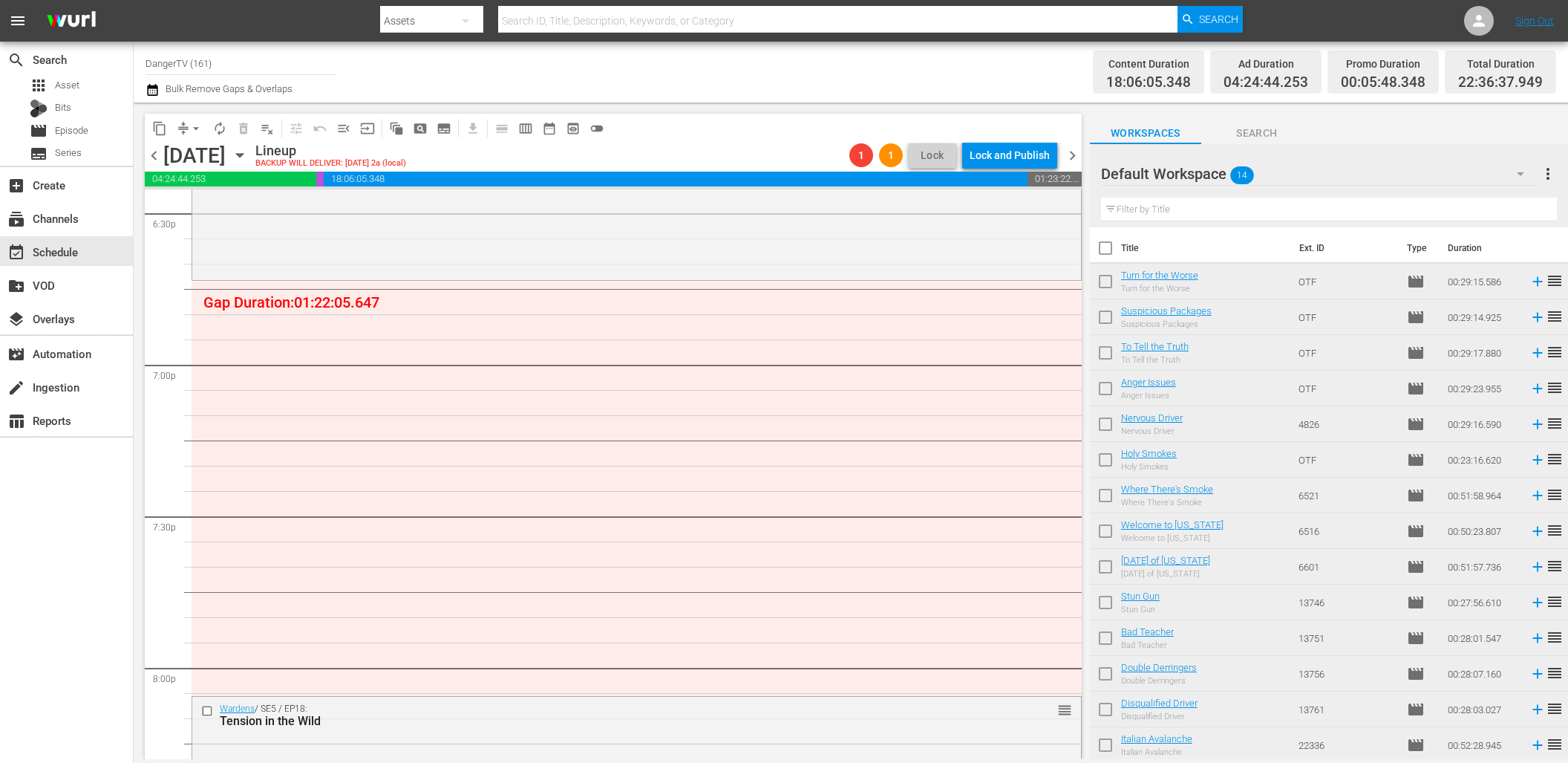
scroll to position [5590, 0]
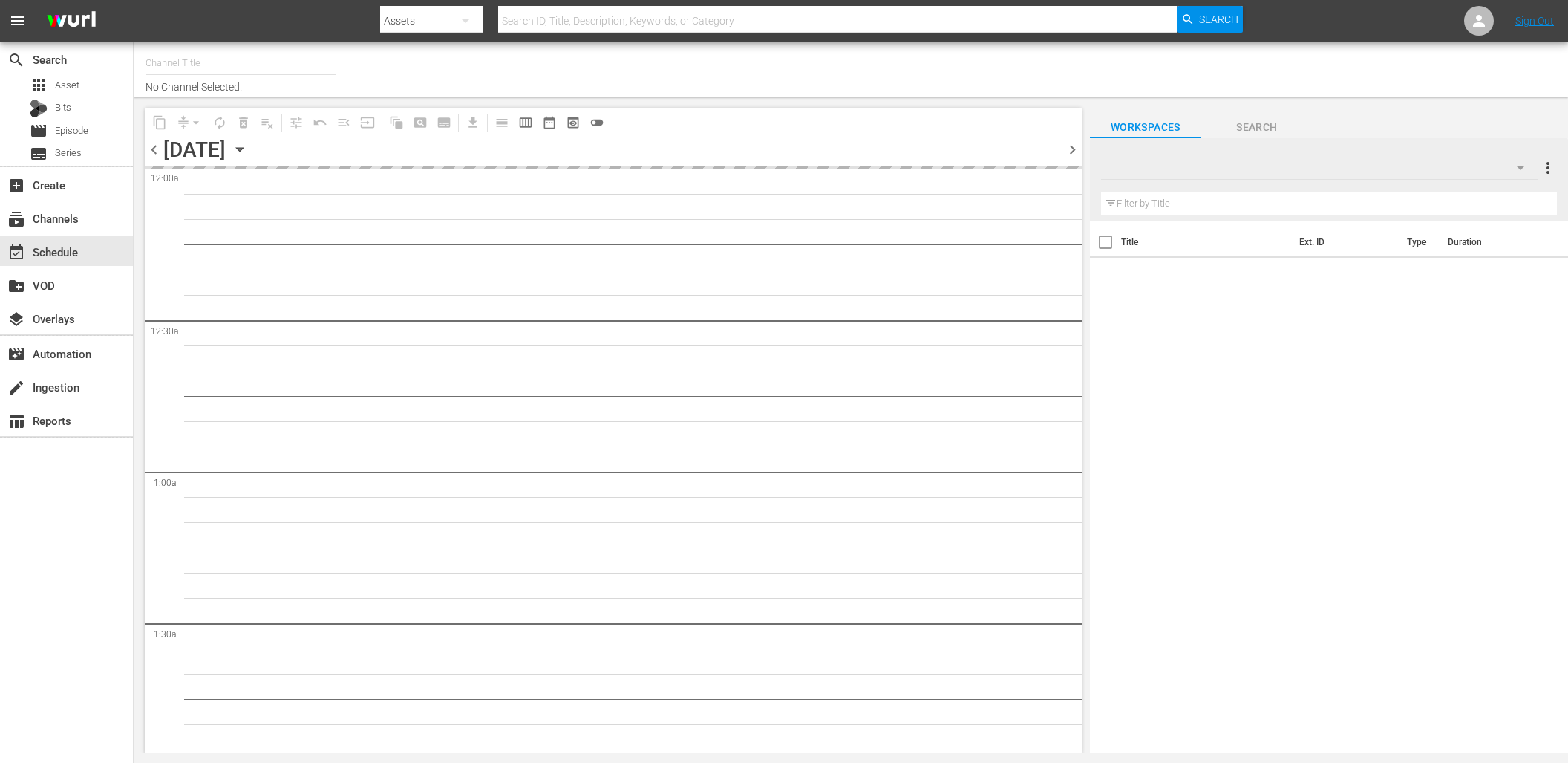
type input "DangerTV (161)"
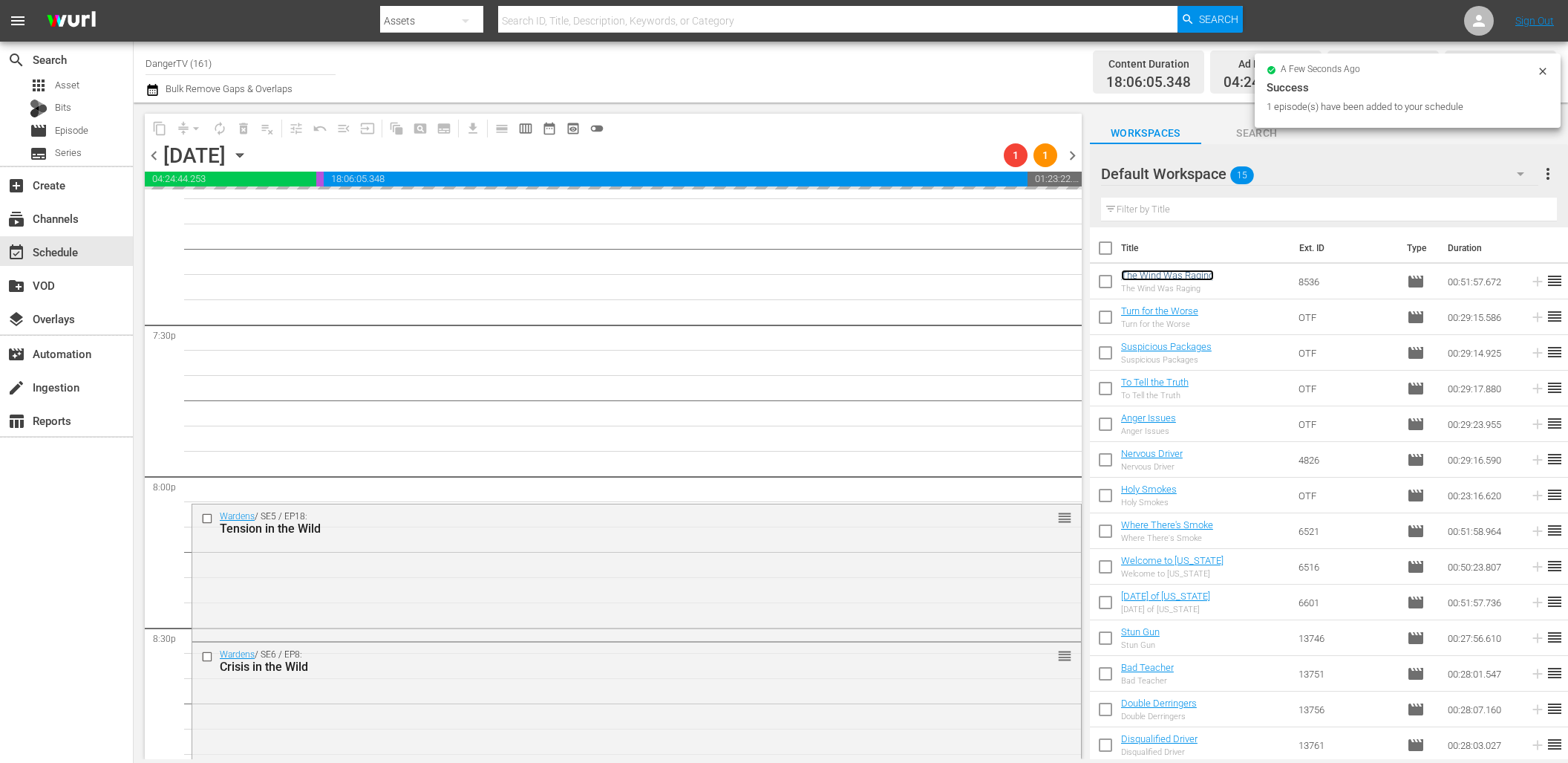
scroll to position [5823, 0]
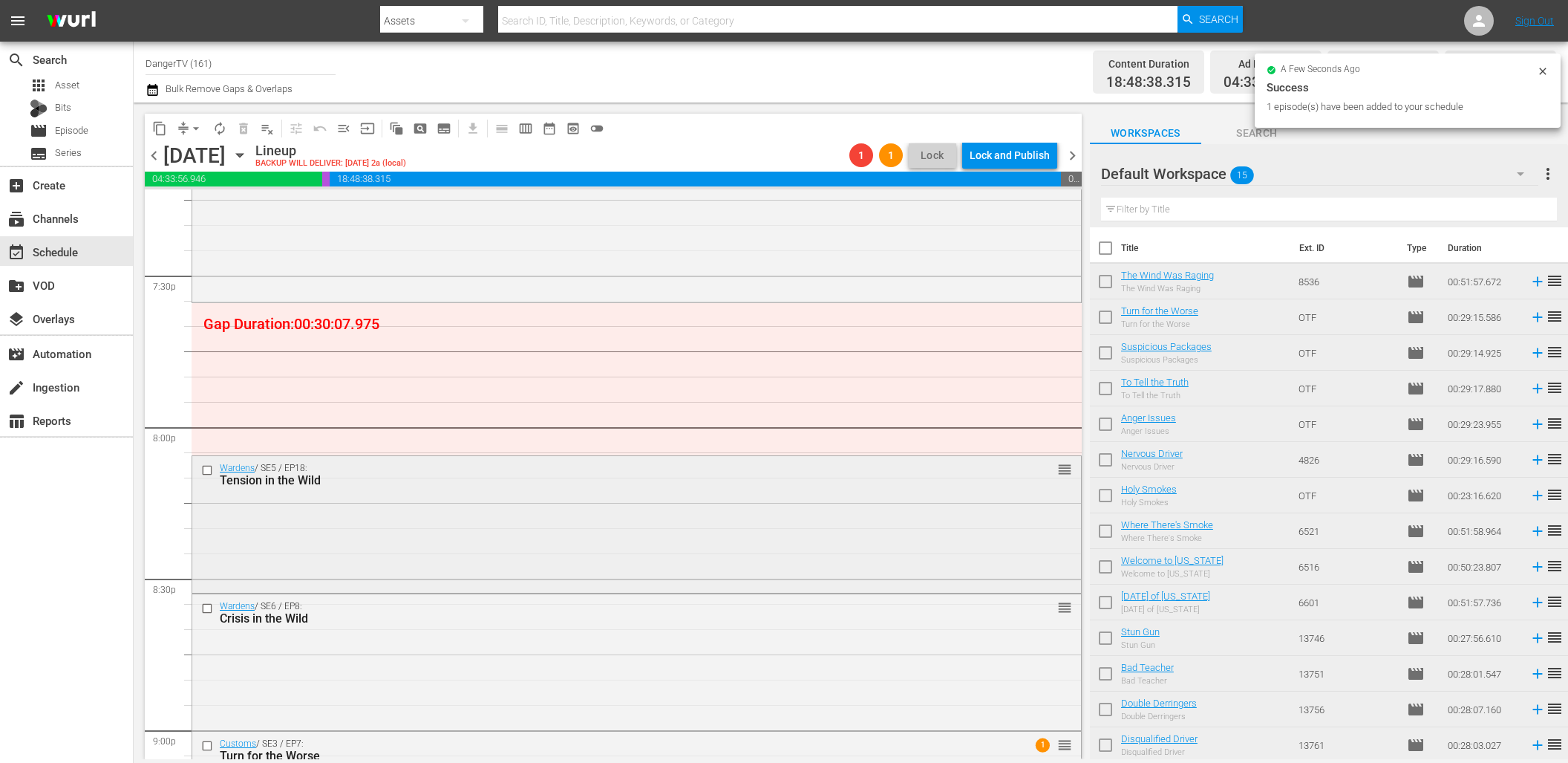
click at [203, 467] on input "checkbox" at bounding box center [209, 469] width 16 height 13
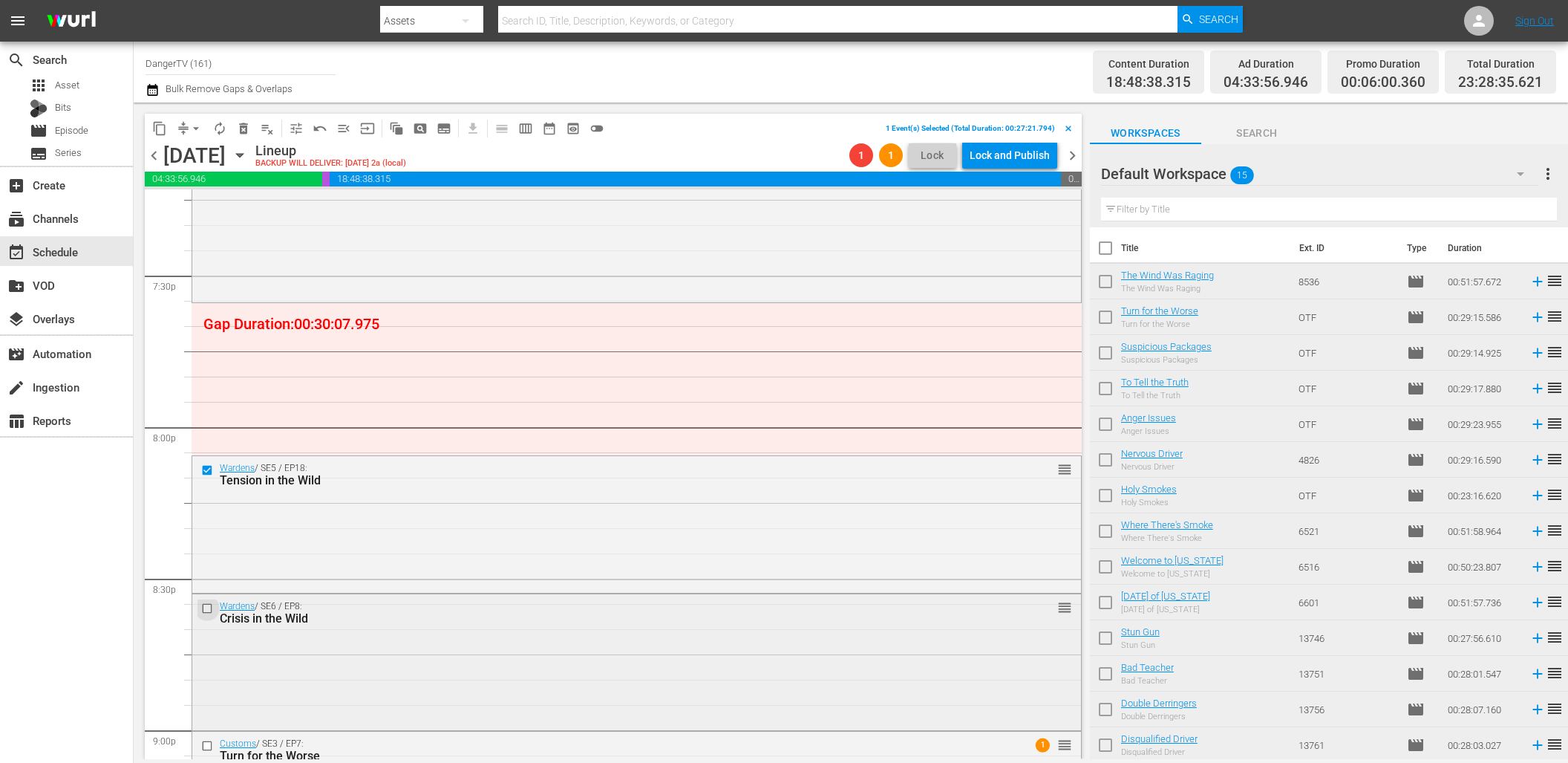
click at [208, 608] on input "checkbox" at bounding box center [209, 608] width 16 height 13
click at [243, 124] on span "delete_forever_outlined" at bounding box center [243, 128] width 15 height 15
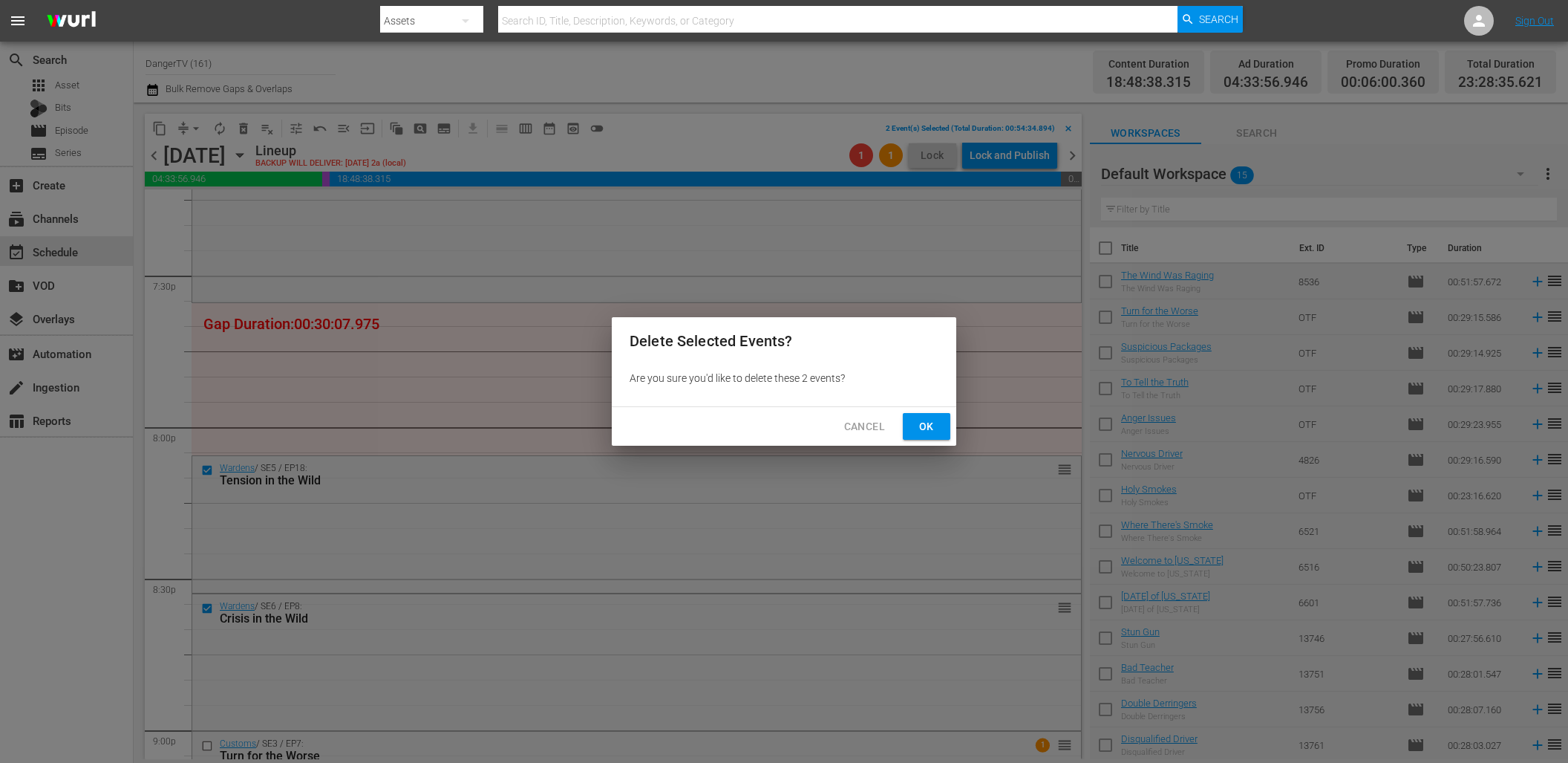
click at [932, 424] on span "Ok" at bounding box center [927, 426] width 24 height 19
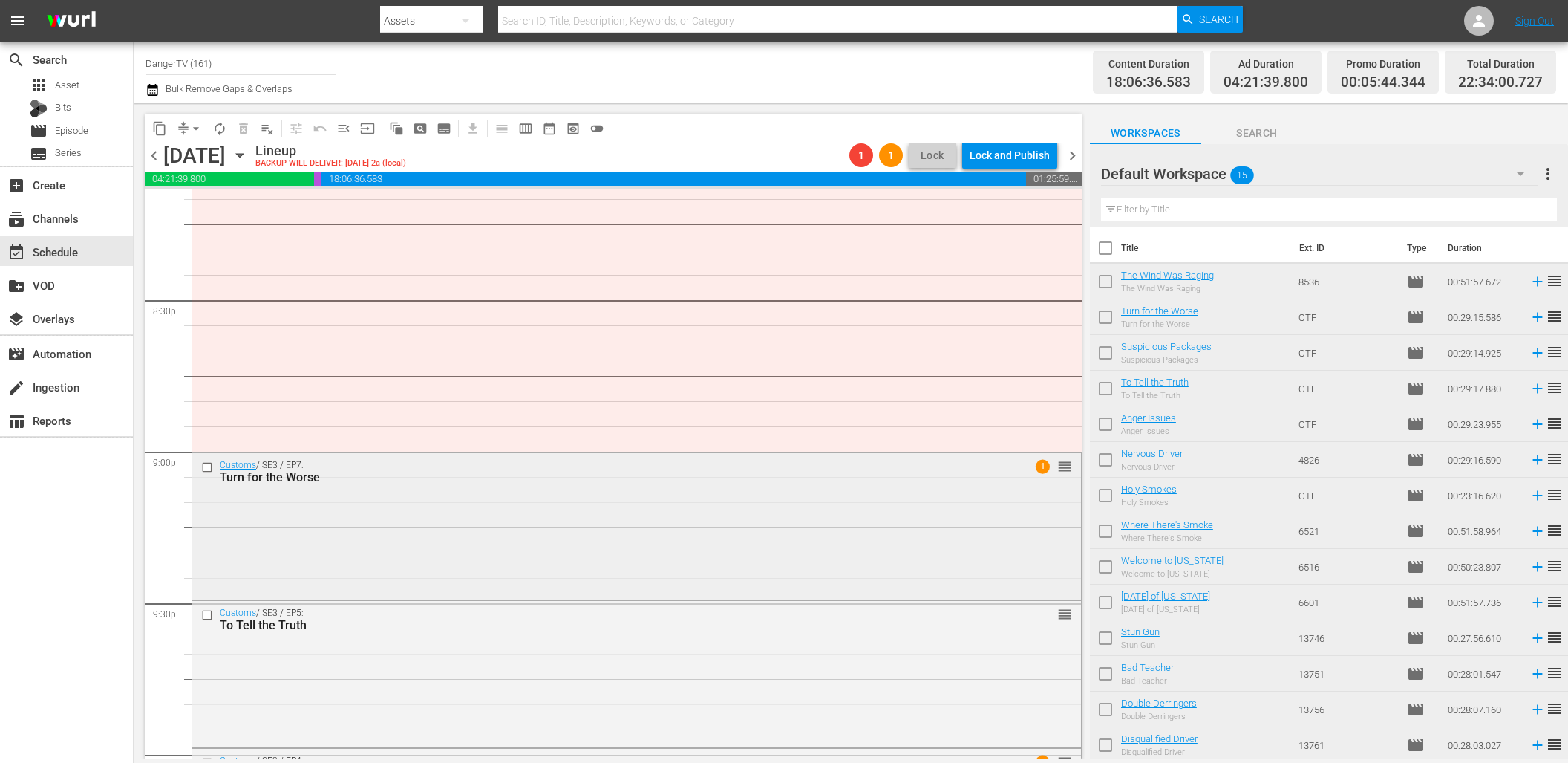
scroll to position [6086, 0]
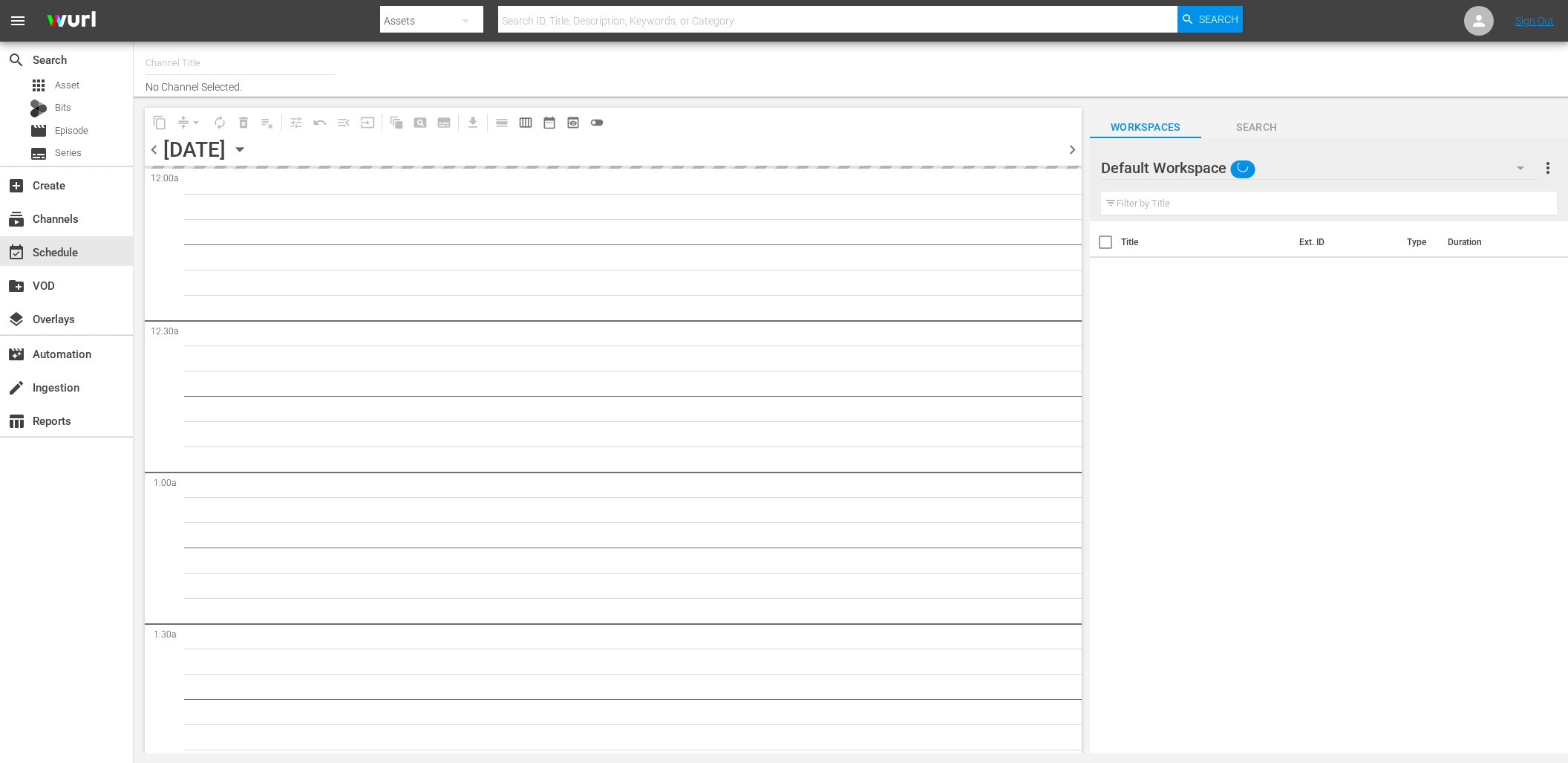
type input "DangerTV (161)"
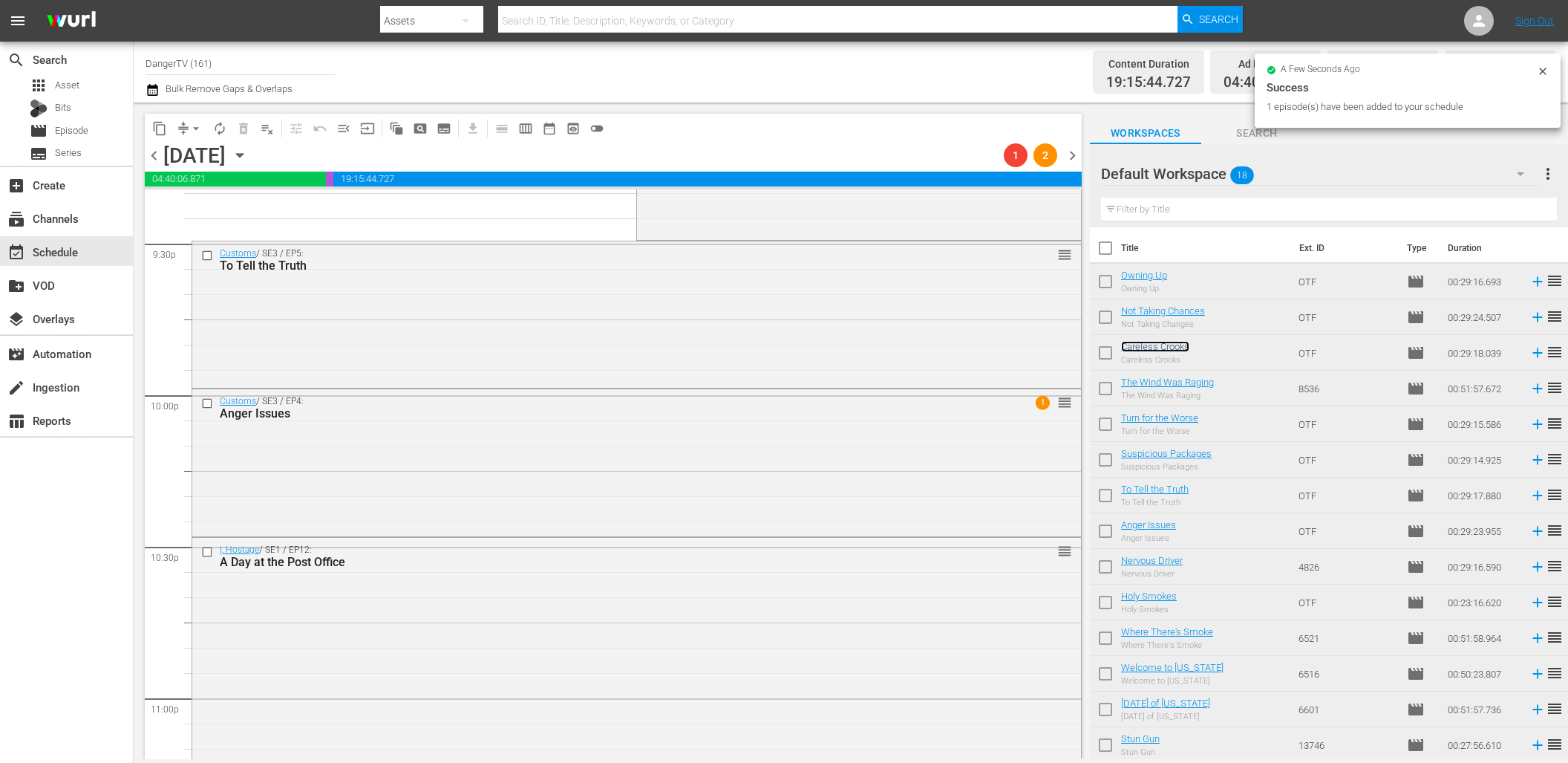
scroll to position [6436, 0]
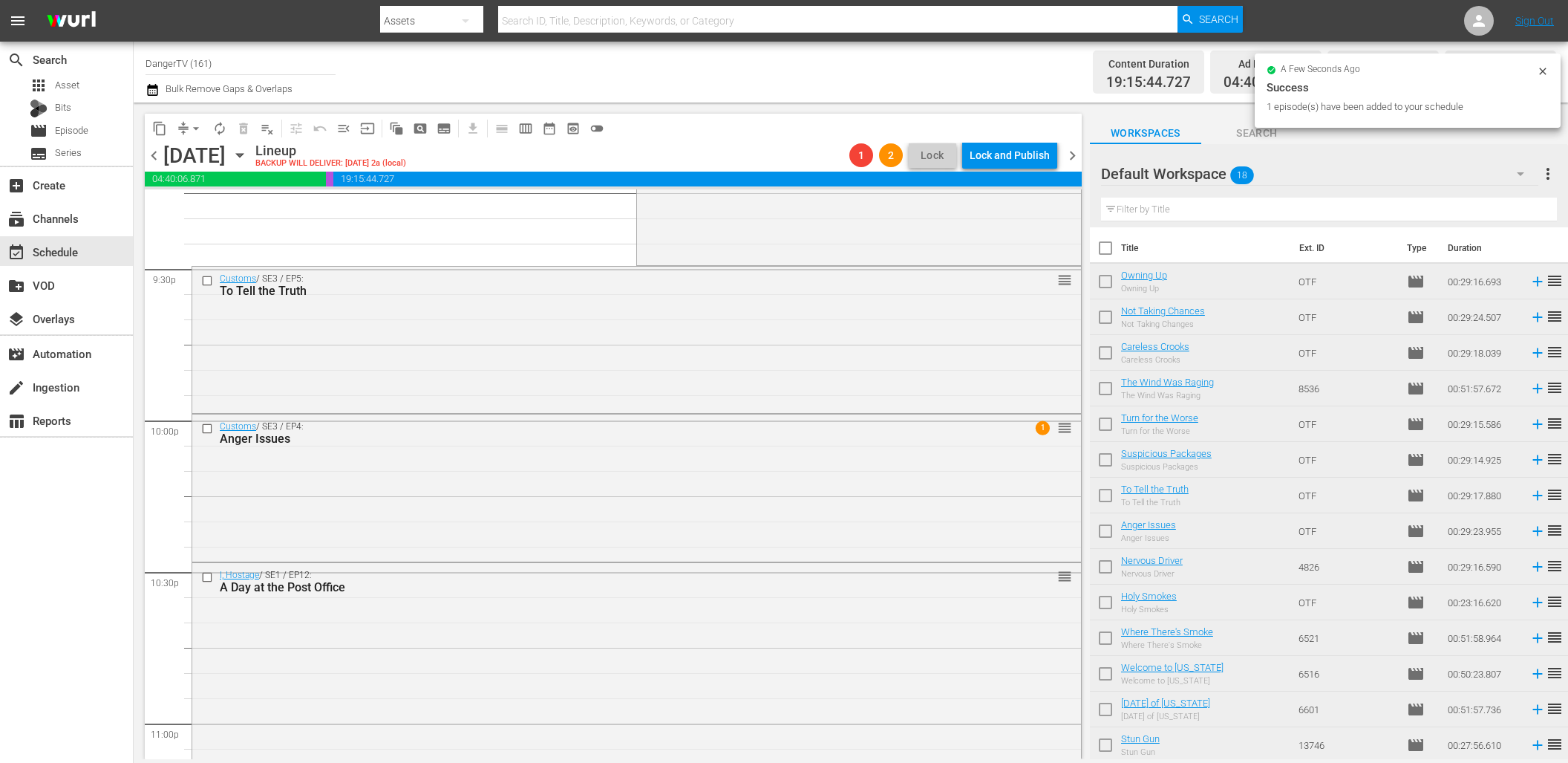
drag, startPoint x: 1150, startPoint y: 348, endPoint x: 344, endPoint y: 19, distance: 870.6
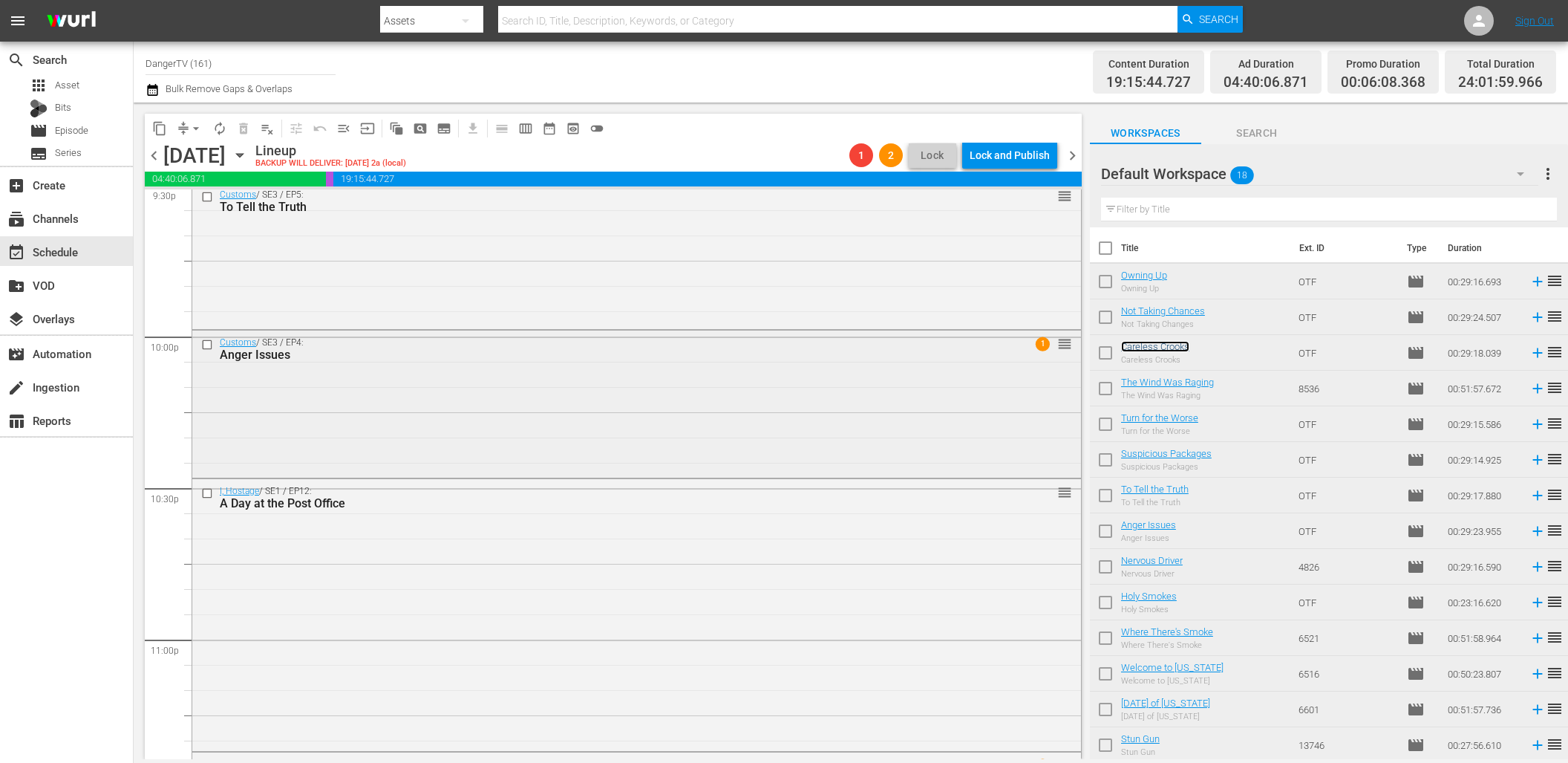
scroll to position [6515, 0]
click at [206, 350] on input "checkbox" at bounding box center [209, 349] width 16 height 13
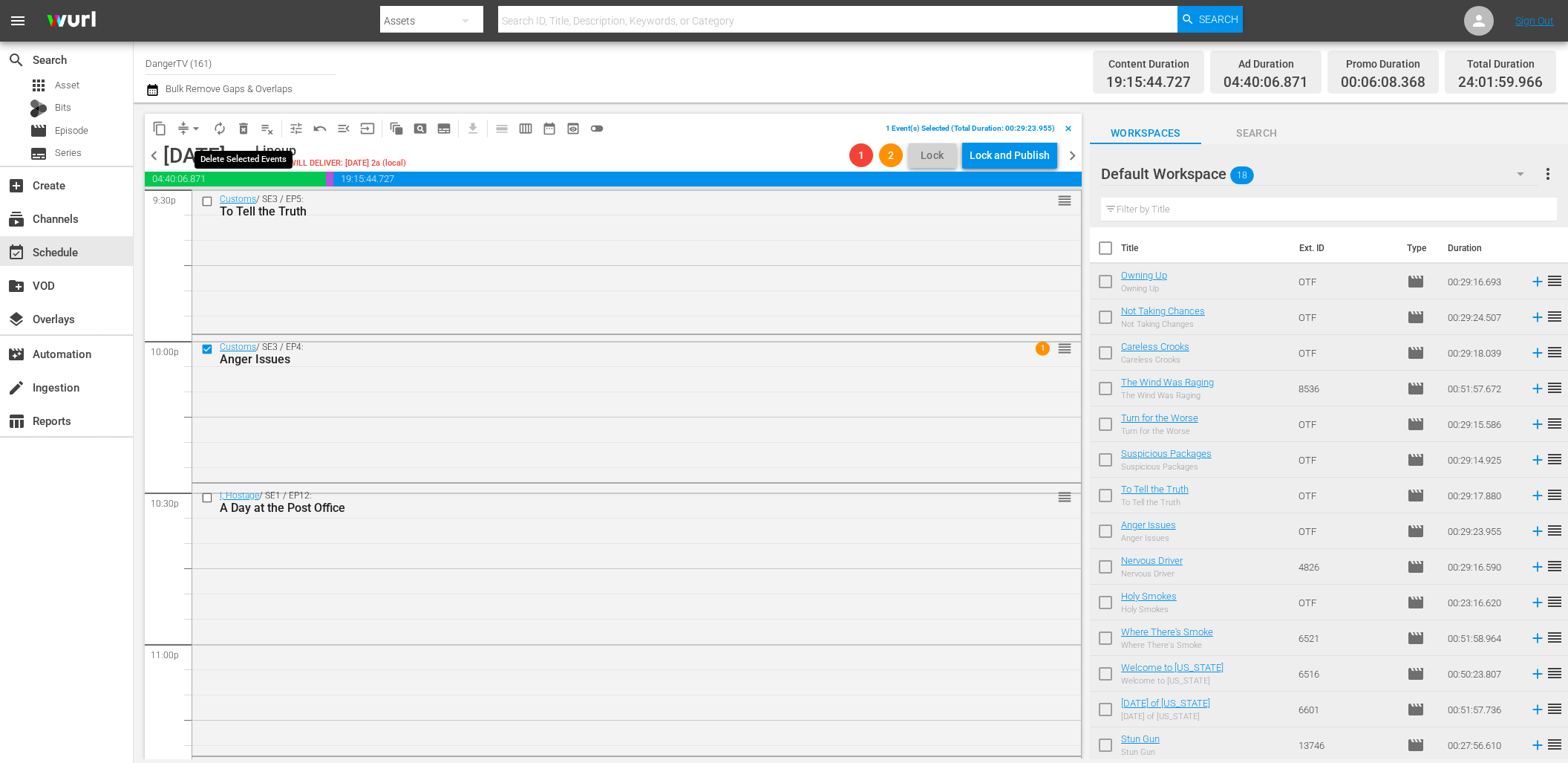
click at [243, 134] on span "delete_forever_outlined" at bounding box center [243, 128] width 15 height 15
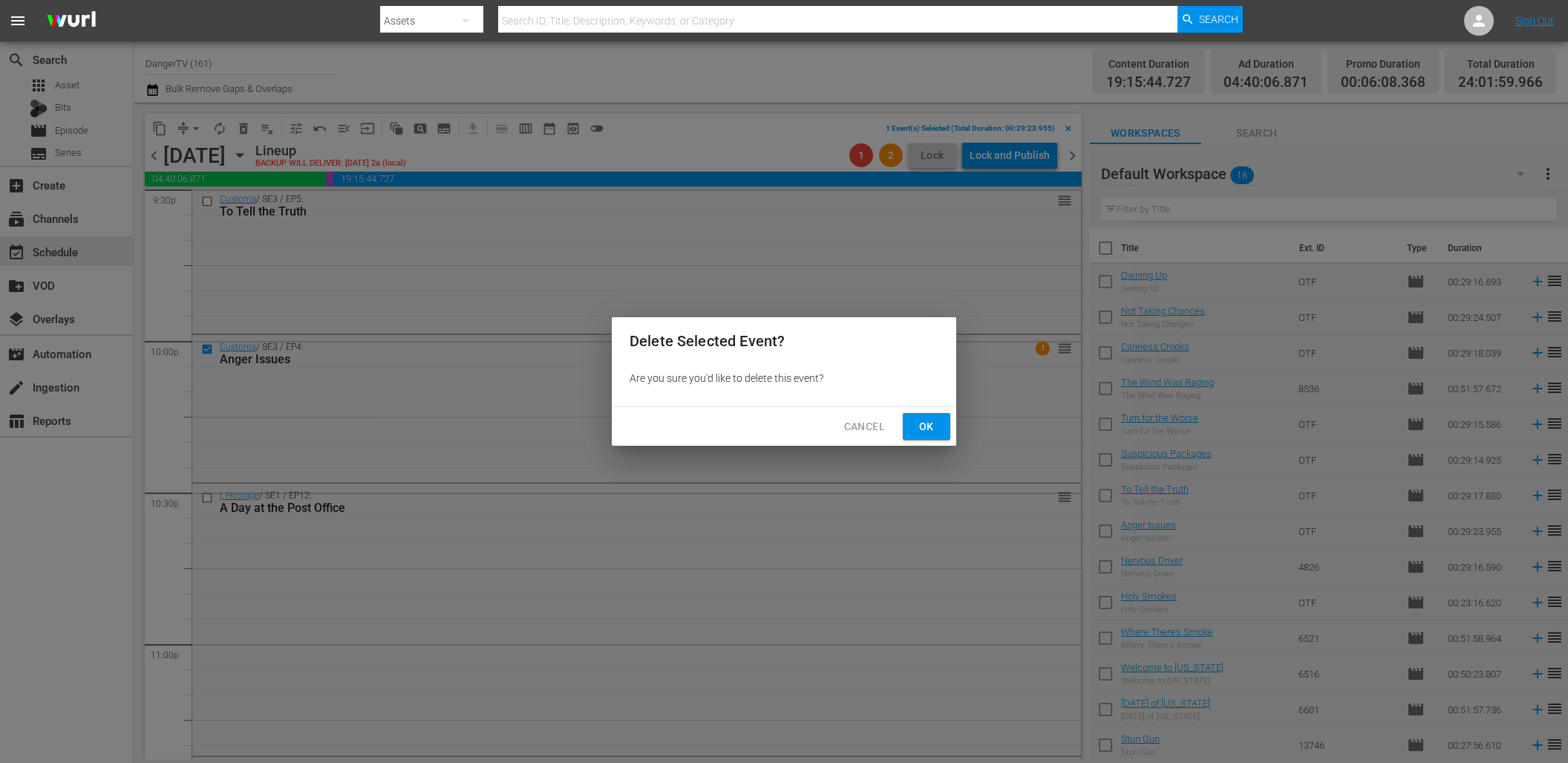
click at [919, 424] on span "Ok" at bounding box center [927, 426] width 24 height 19
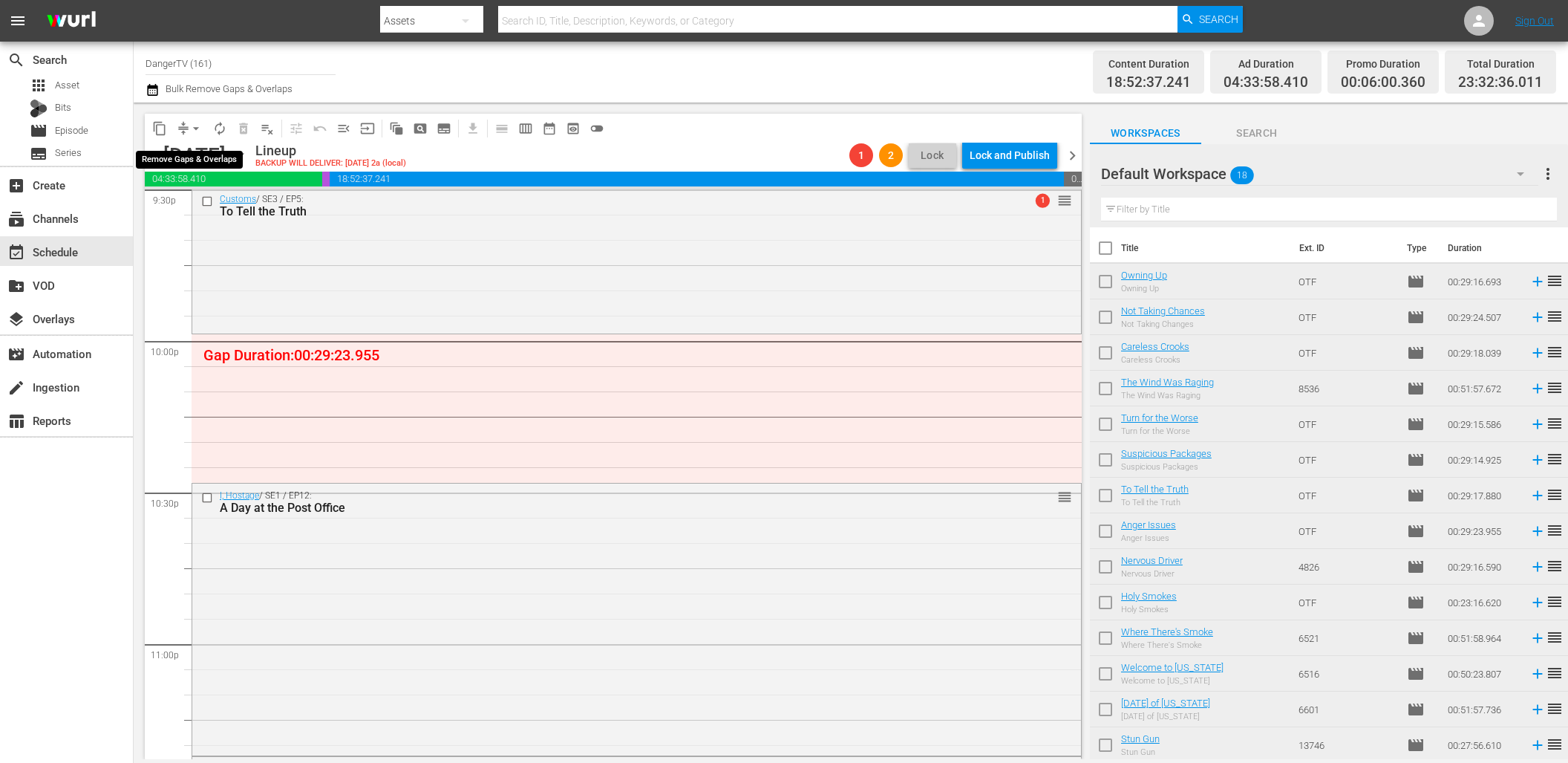
click at [196, 128] on span "arrow_drop_down" at bounding box center [195, 128] width 15 height 15
click at [214, 202] on li "Align to End of Previous Day" at bounding box center [196, 207] width 156 height 25
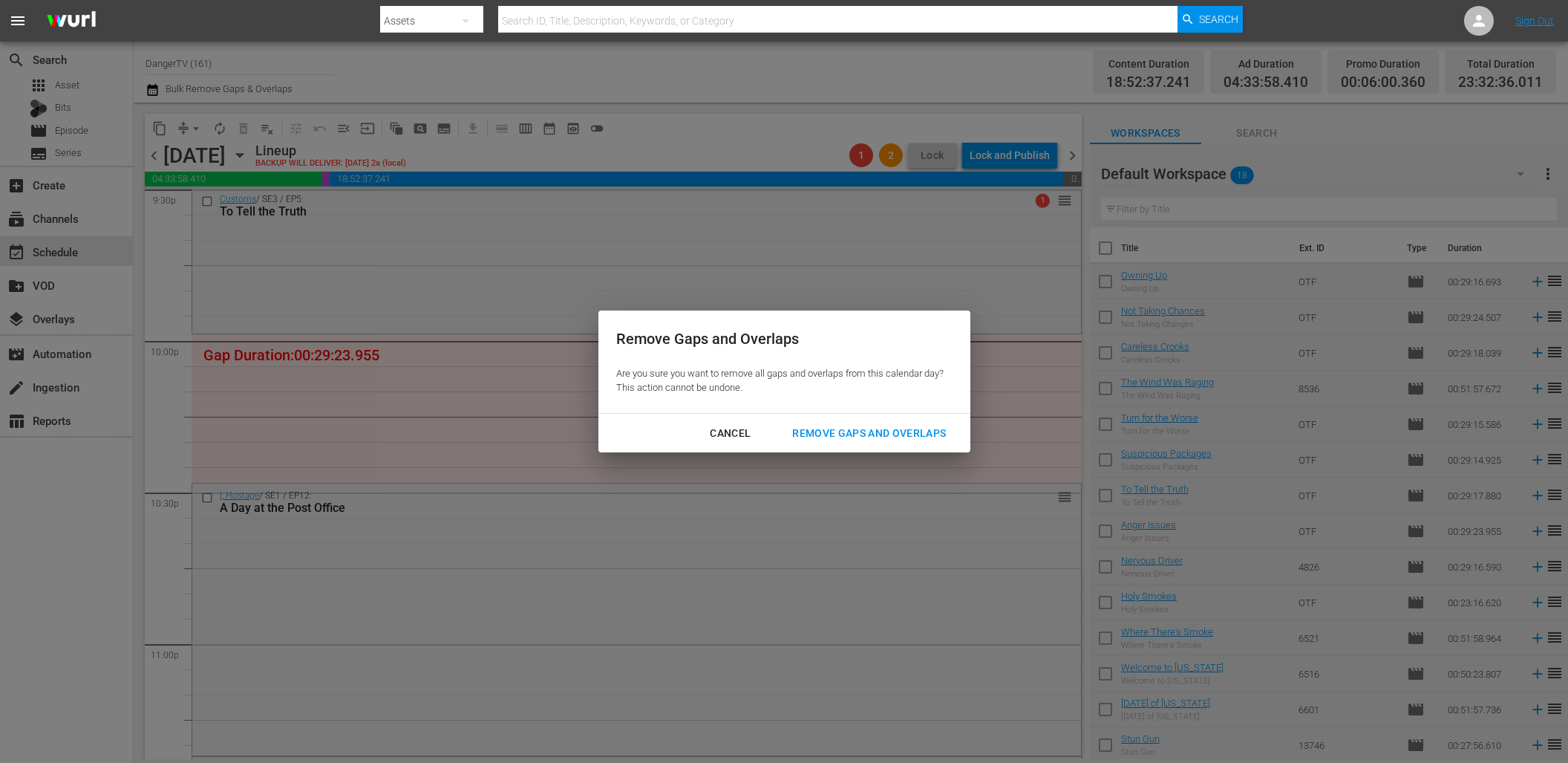
click at [938, 434] on div "Remove Gaps and Overlaps" at bounding box center [869, 433] width 178 height 19
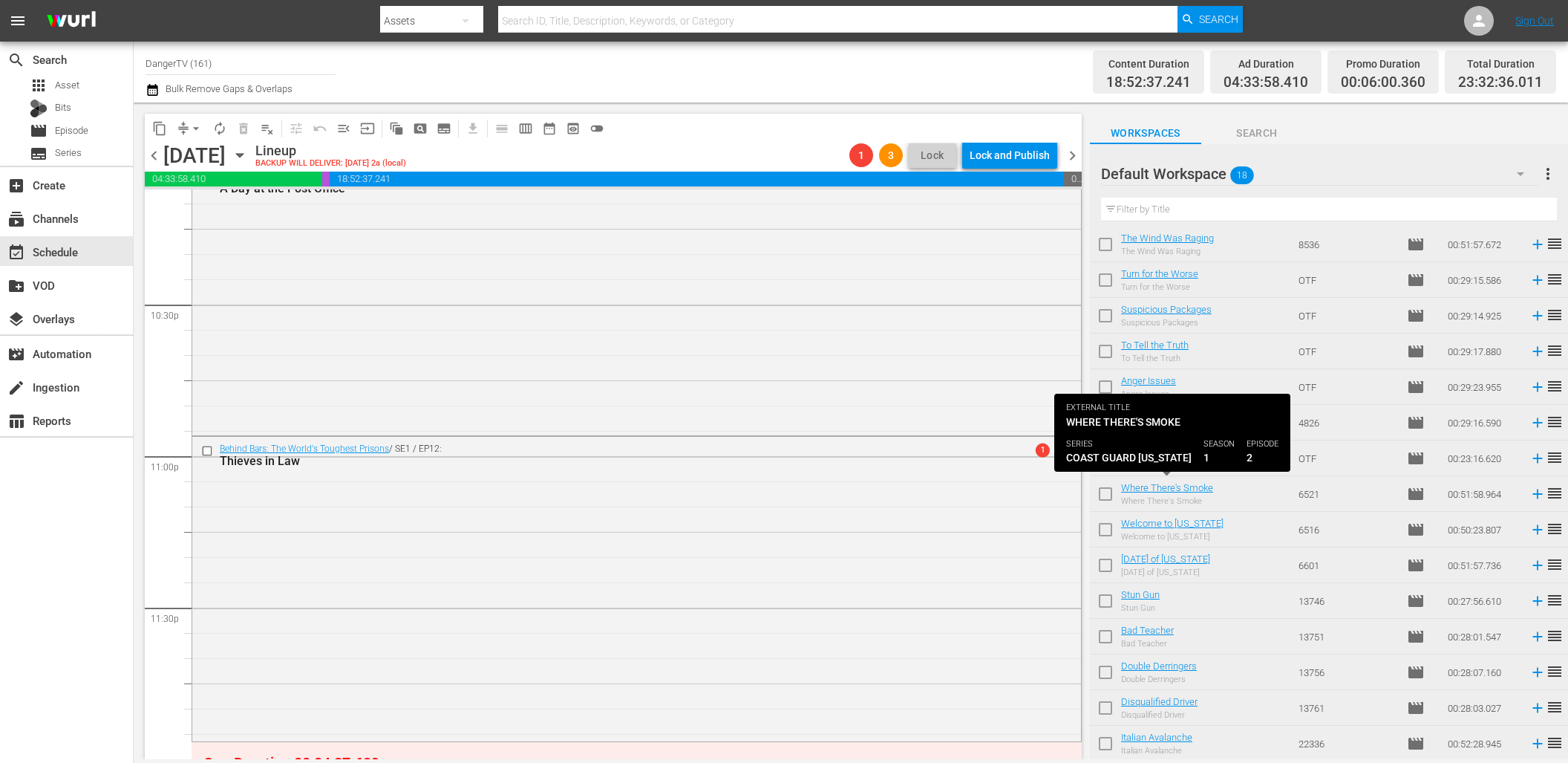
scroll to position [0, 0]
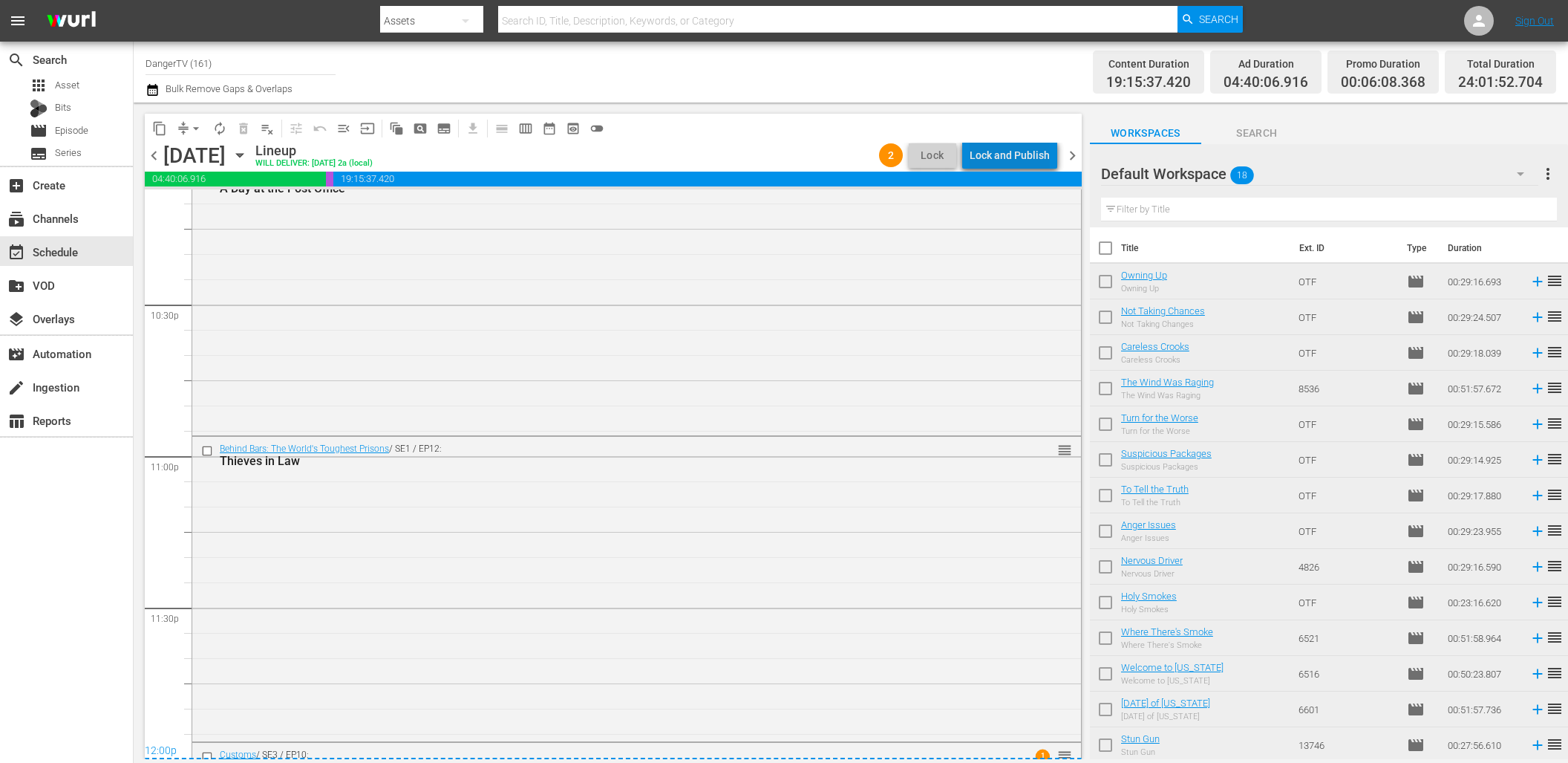
click at [1024, 158] on div "Lock and Publish" at bounding box center [1010, 154] width 81 height 27
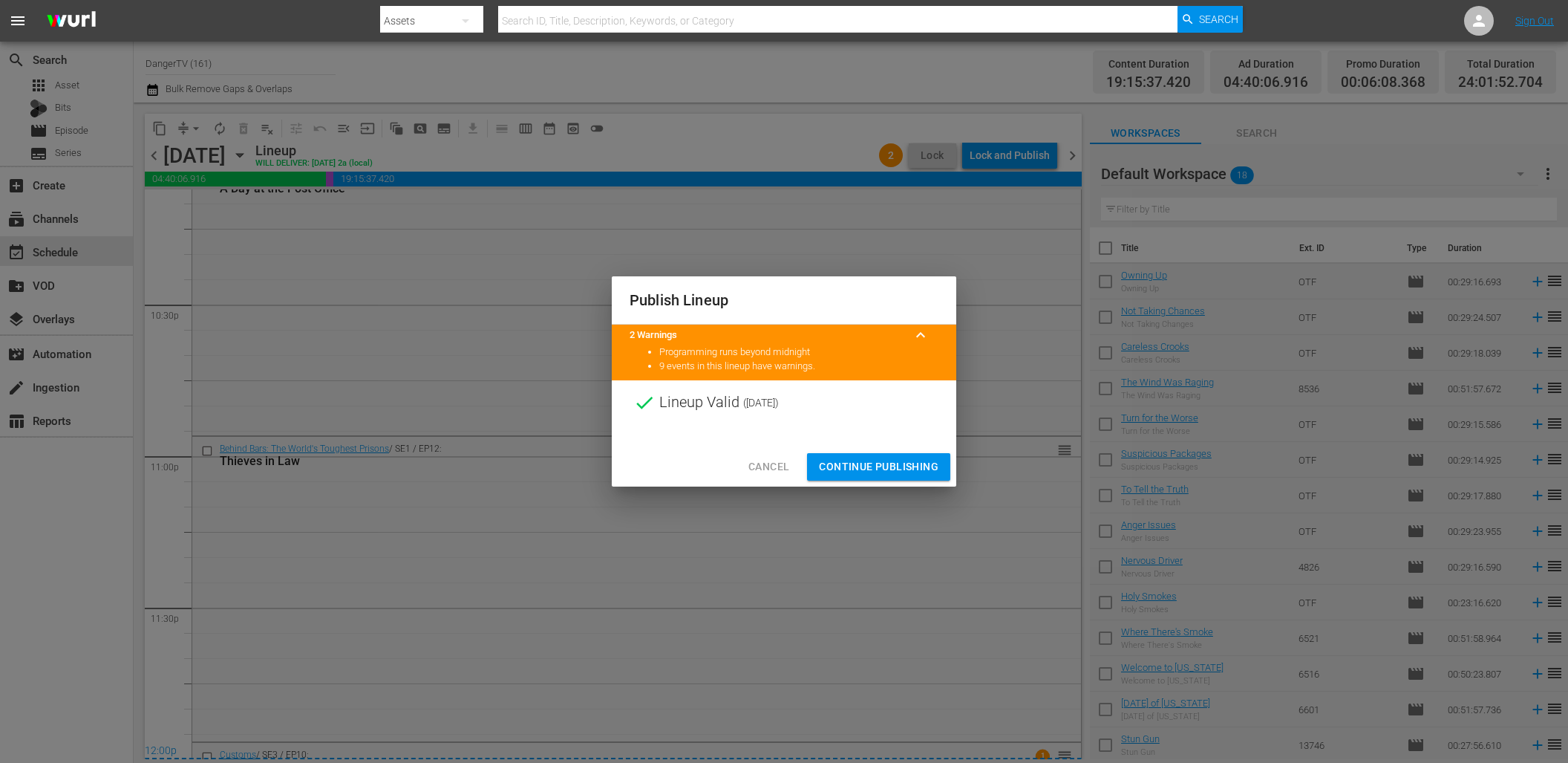
click at [931, 475] on span "Continue Publishing" at bounding box center [879, 466] width 120 height 19
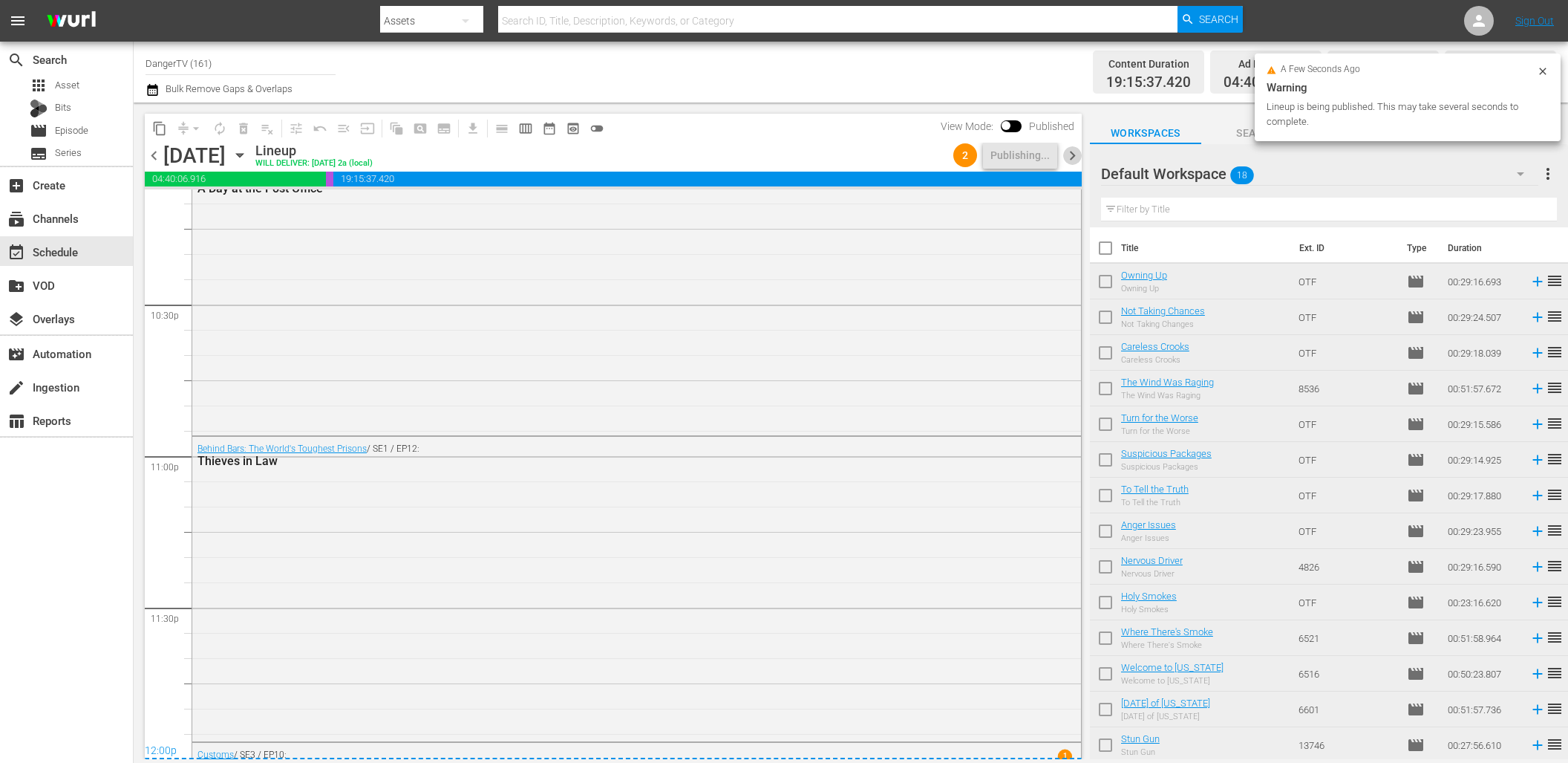
click at [1076, 154] on span "chevron_right" at bounding box center [1072, 155] width 19 height 19
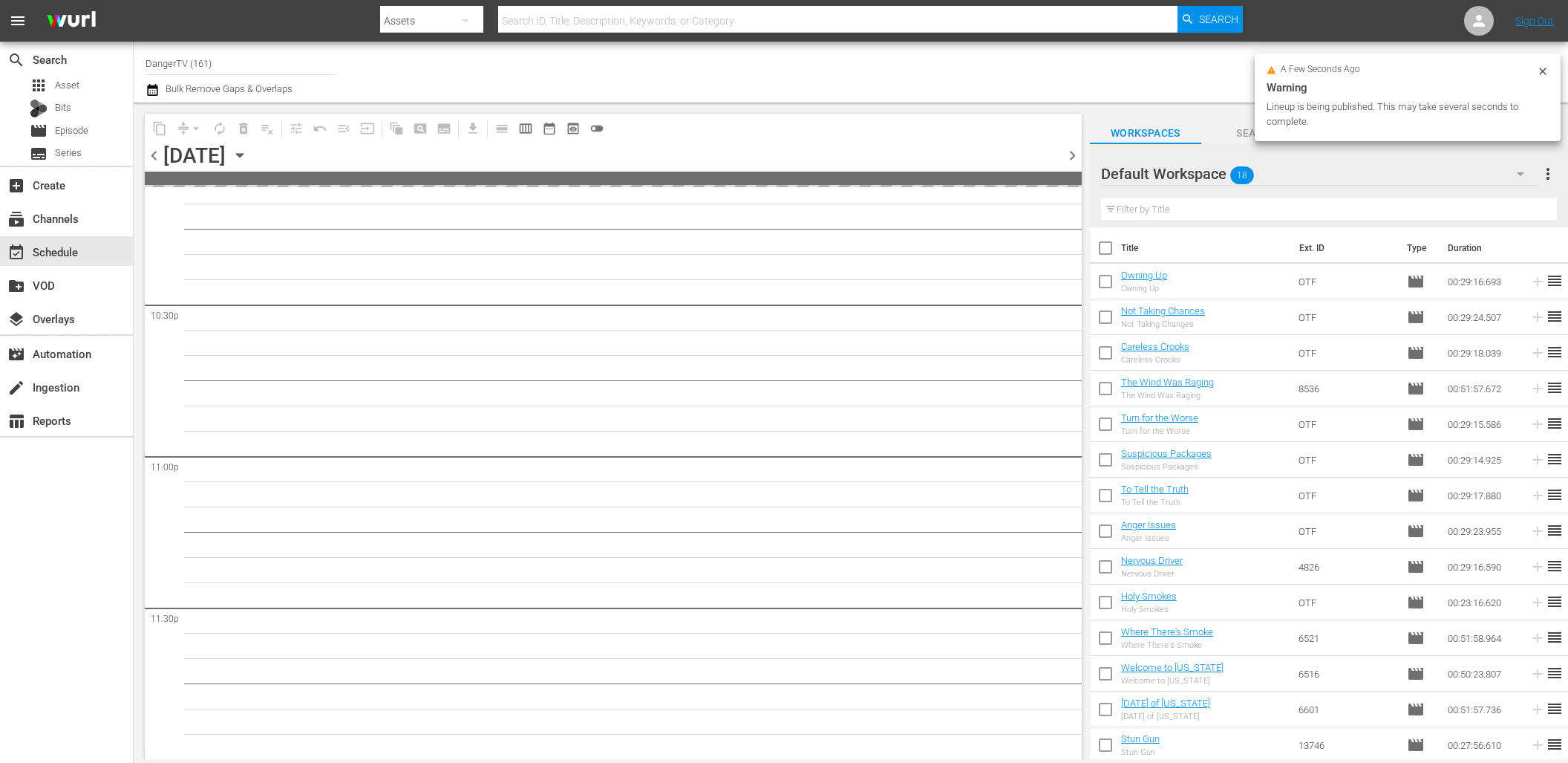
scroll to position [6701, 0]
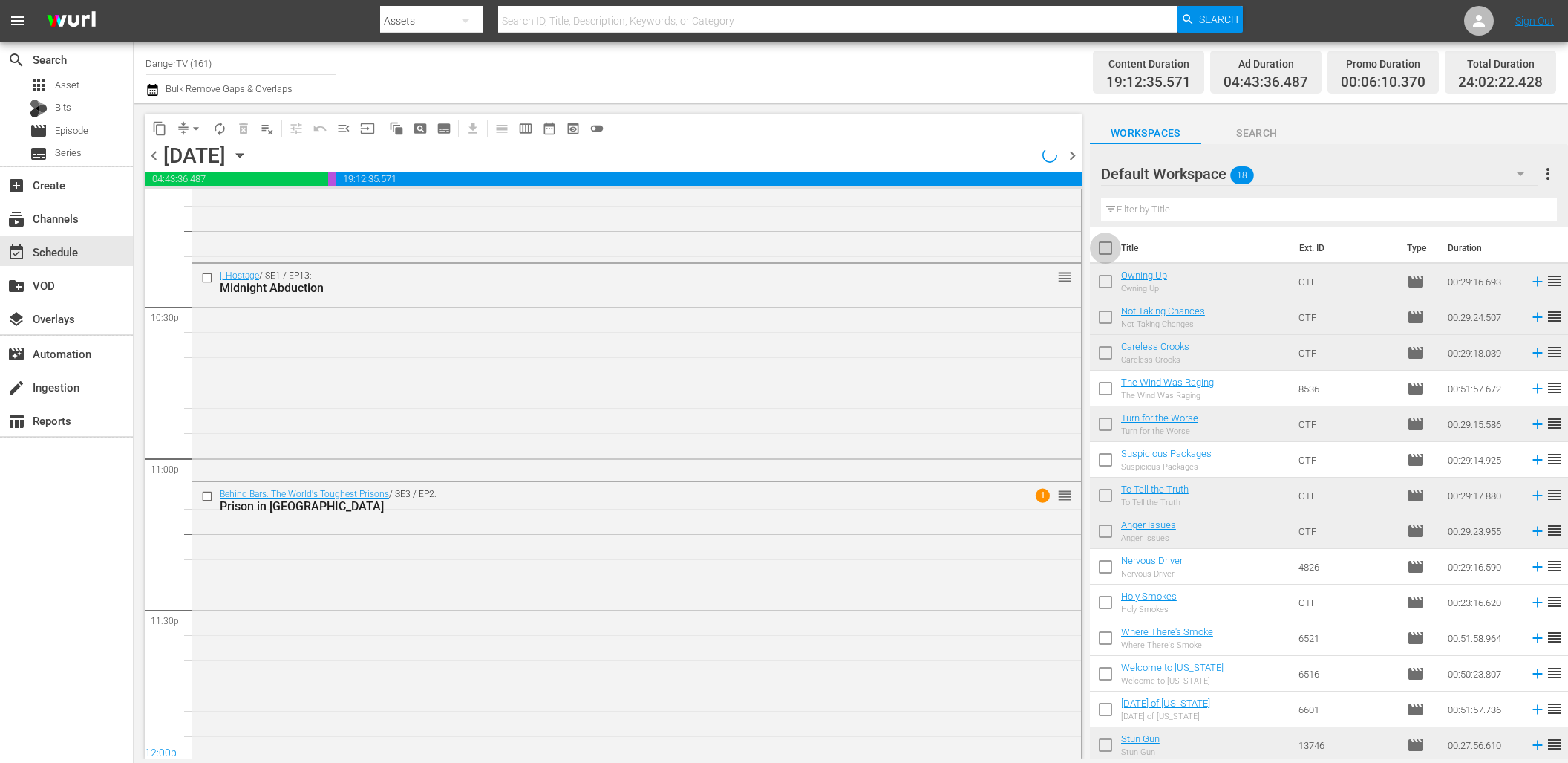
click at [1108, 250] on input "checkbox" at bounding box center [1106, 251] width 31 height 31
checkbox input "true"
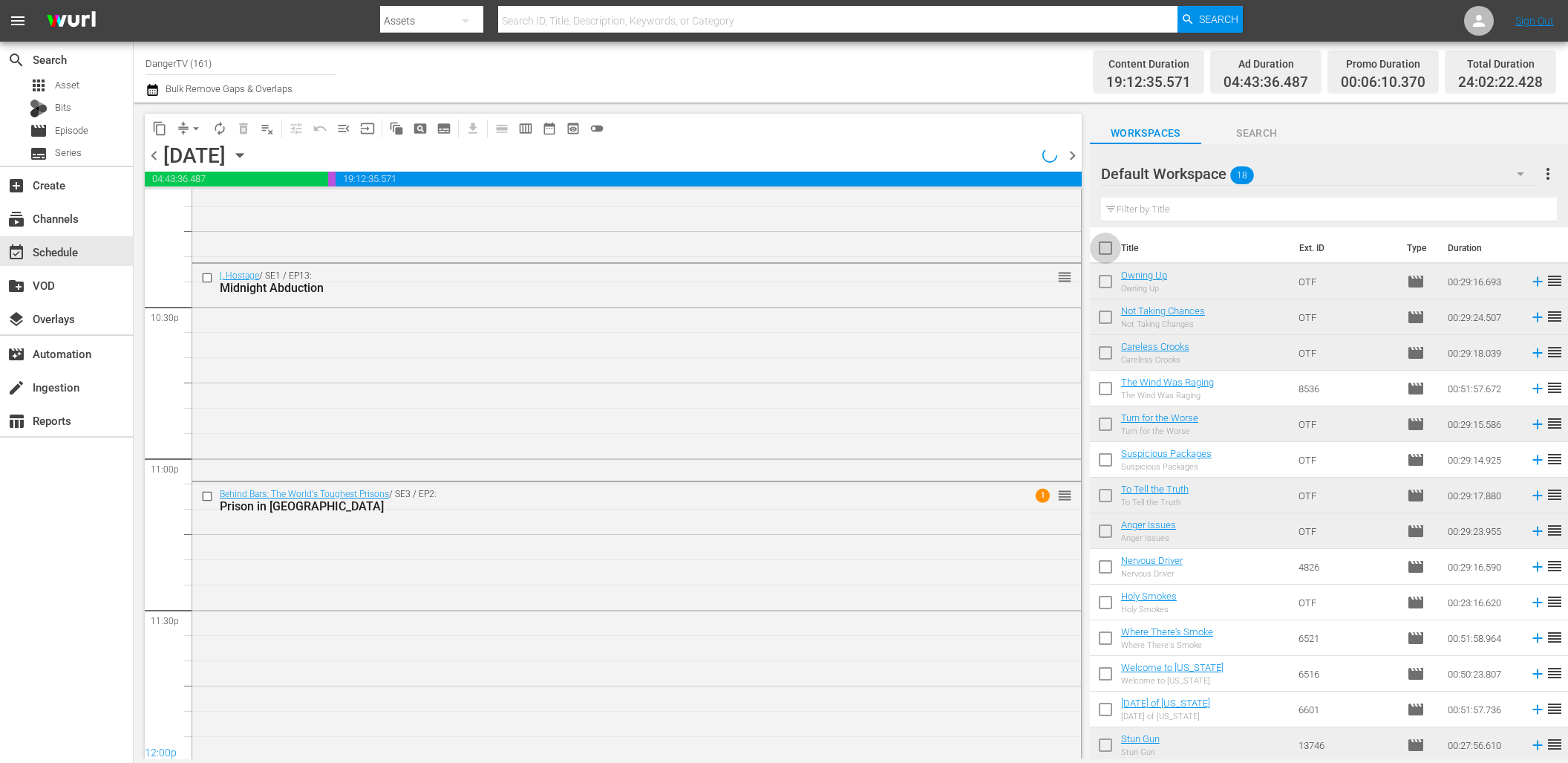
checkbox input "true"
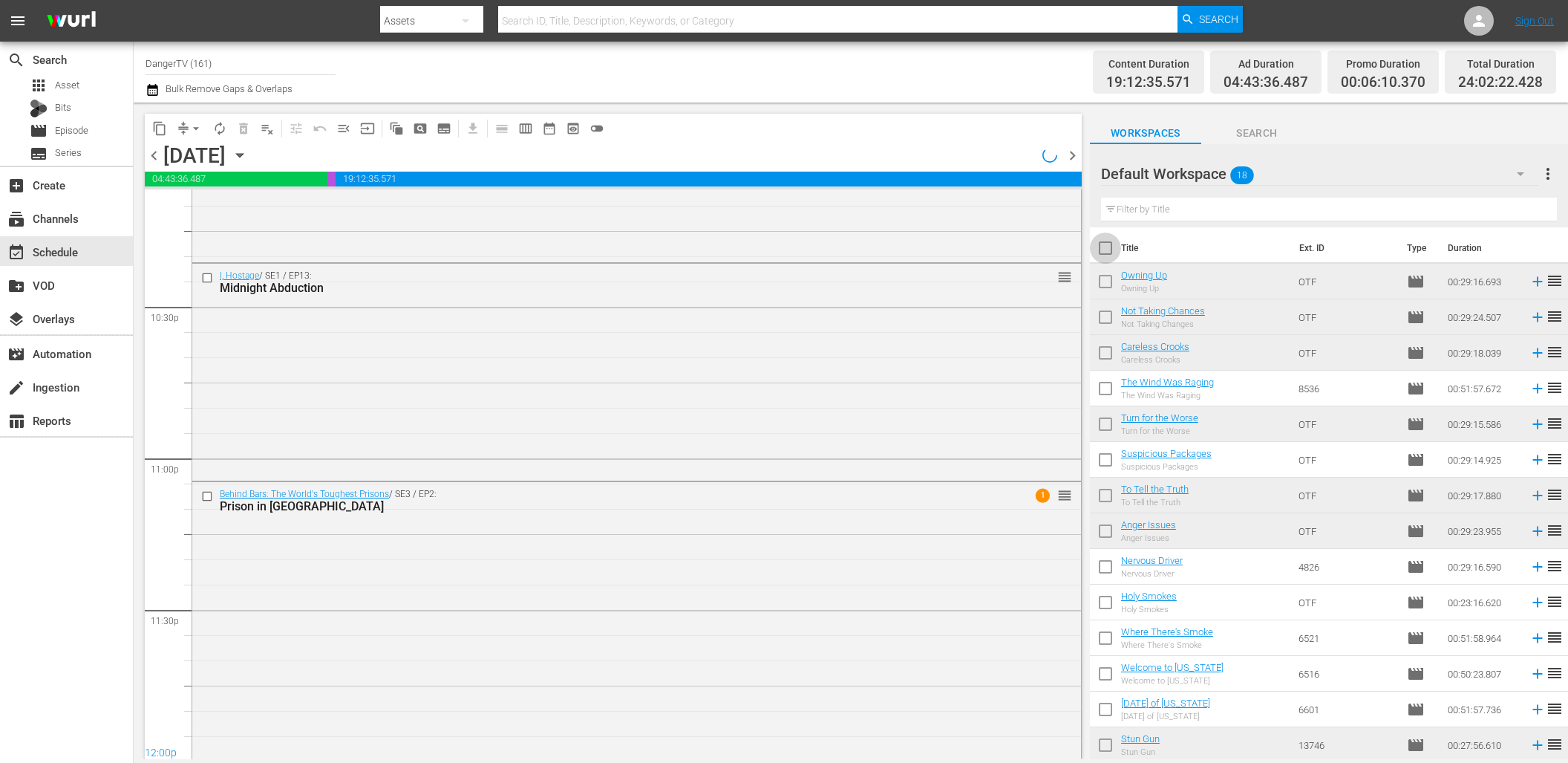
checkbox input "true"
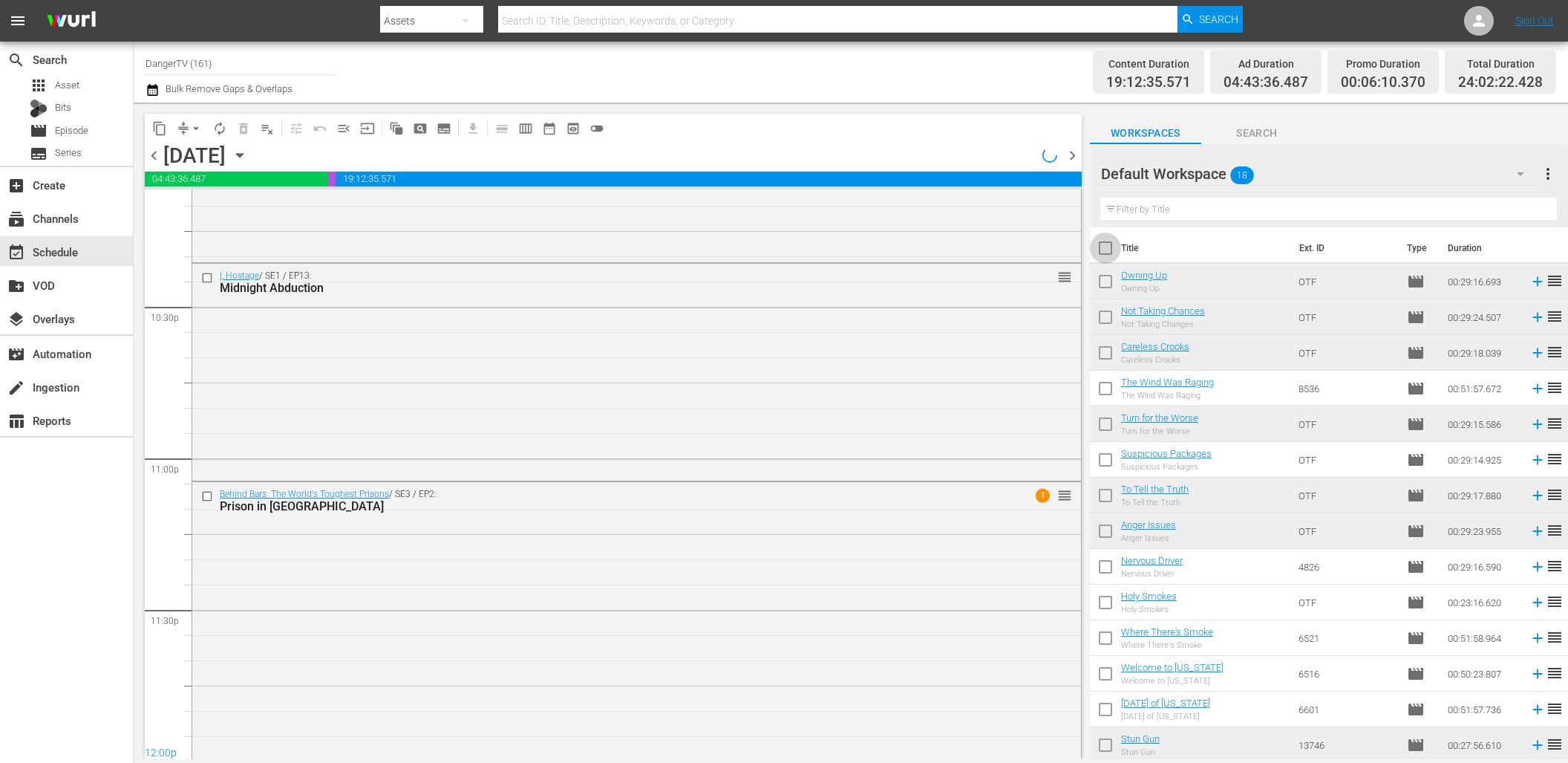
checkbox input "true"
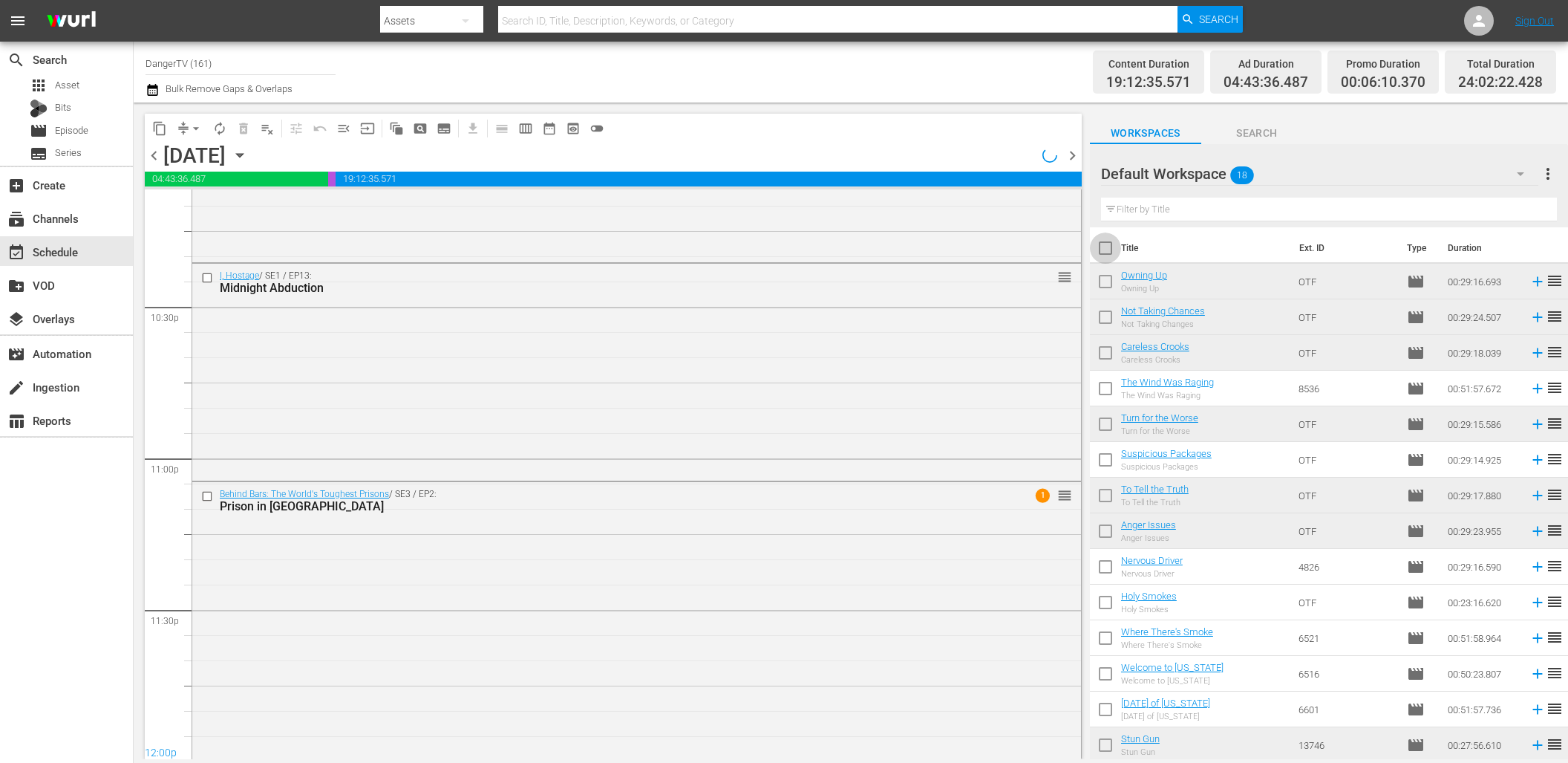
scroll to position [6069, 0]
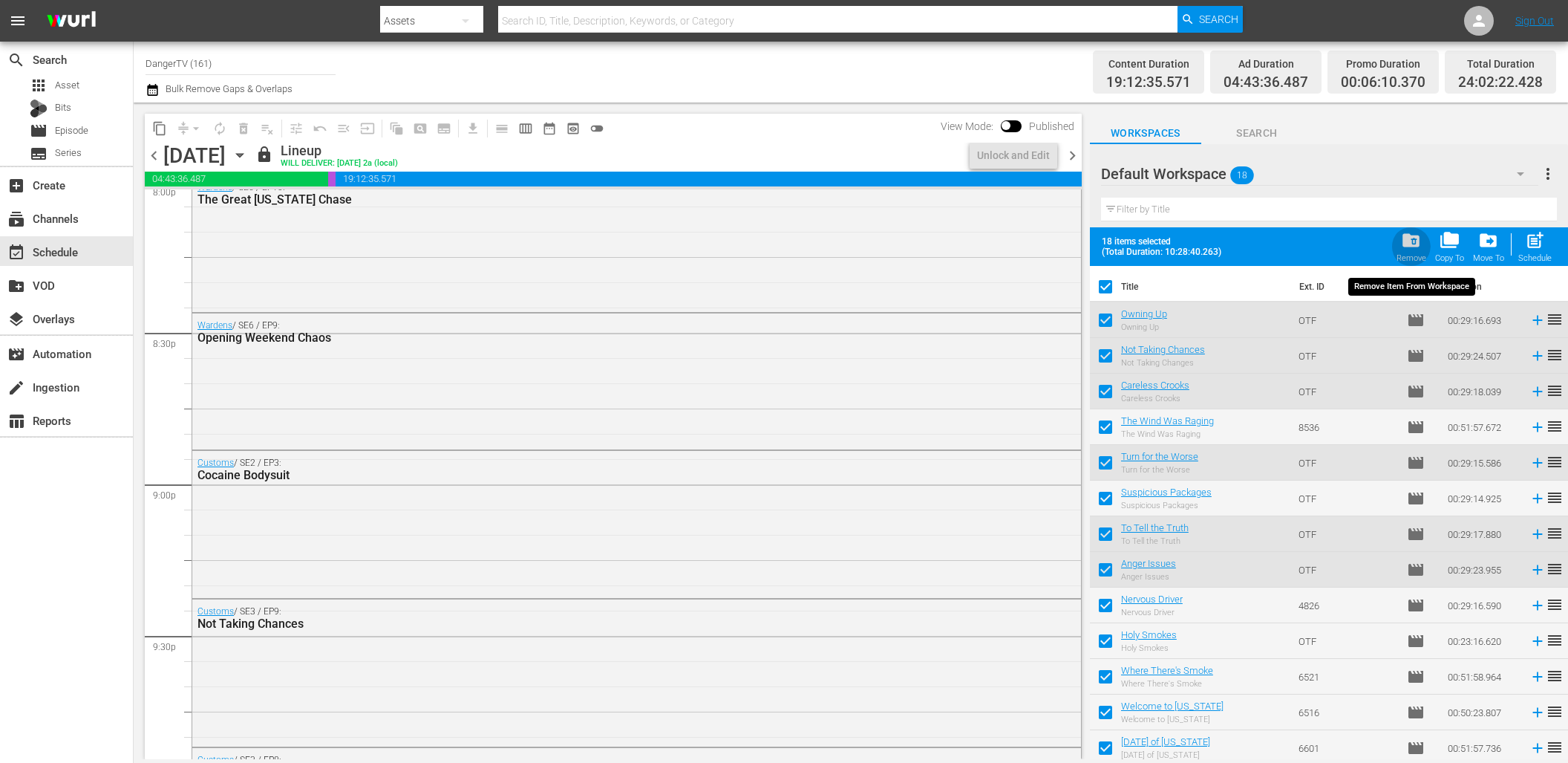
click at [1416, 243] on span "folder_delete" at bounding box center [1411, 240] width 20 height 20
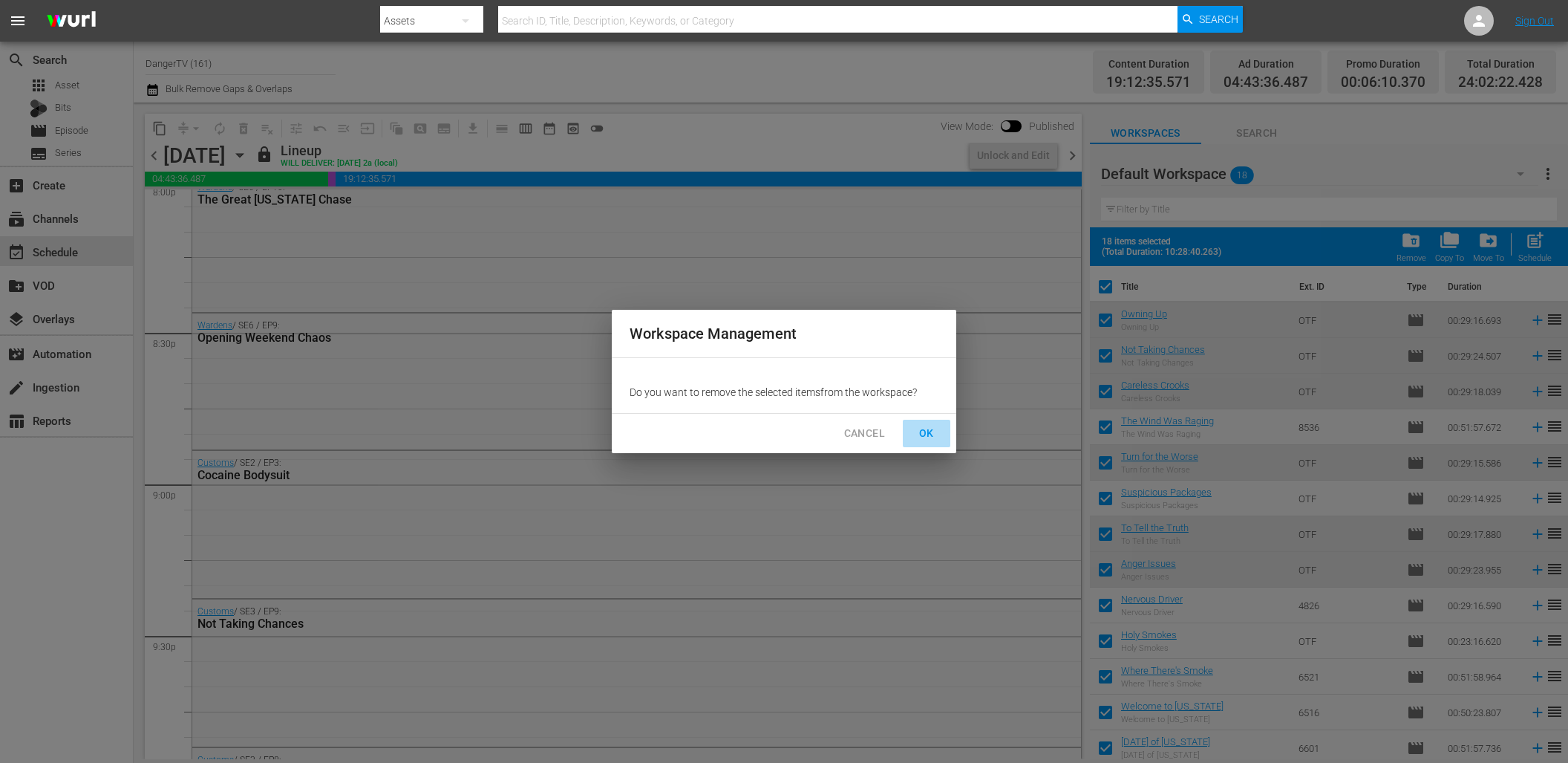
drag, startPoint x: 925, startPoint y: 430, endPoint x: 753, endPoint y: 502, distance: 186.5
click at [922, 431] on span "OK" at bounding box center [927, 433] width 24 height 19
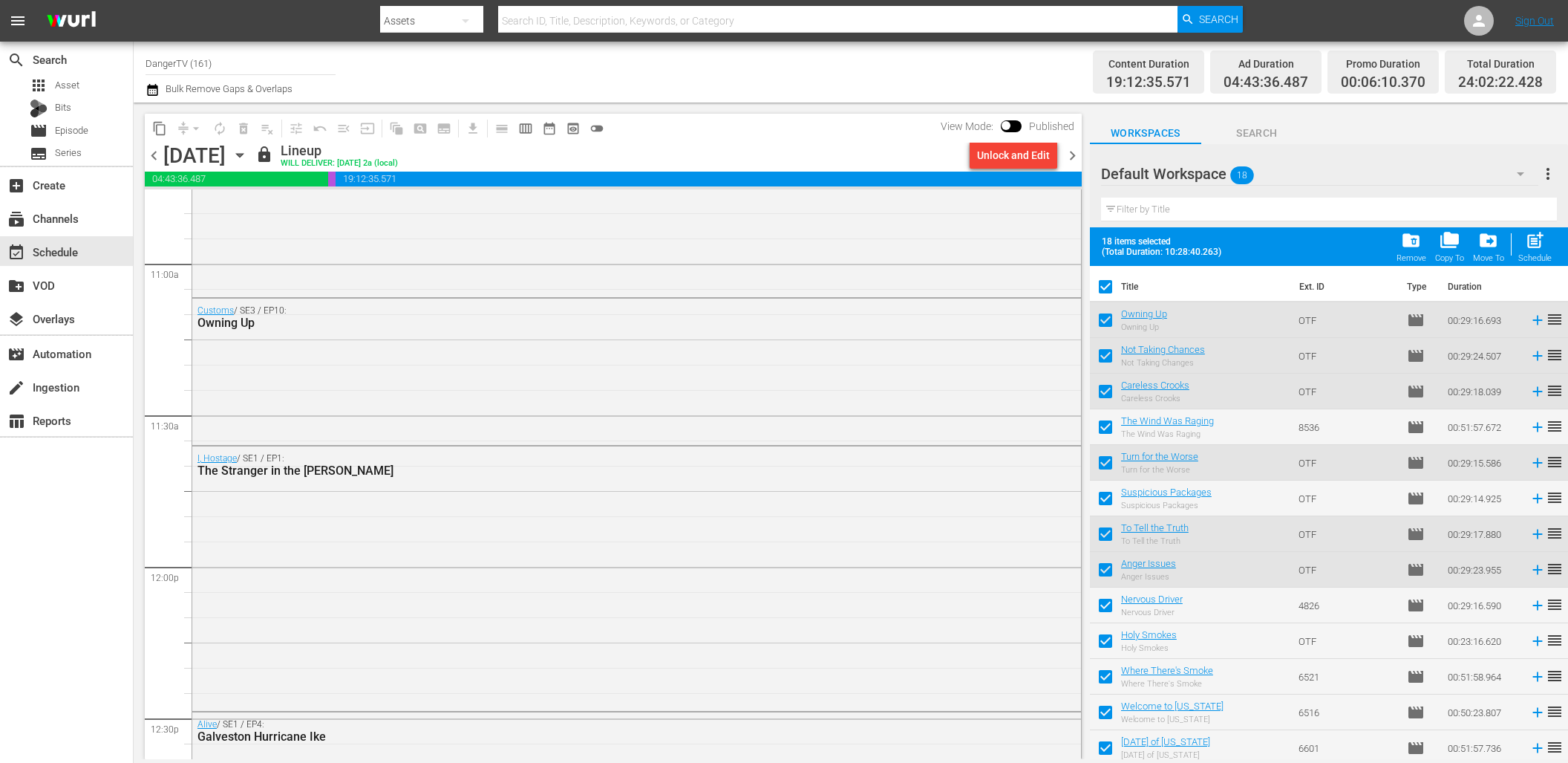
checkbox input "false"
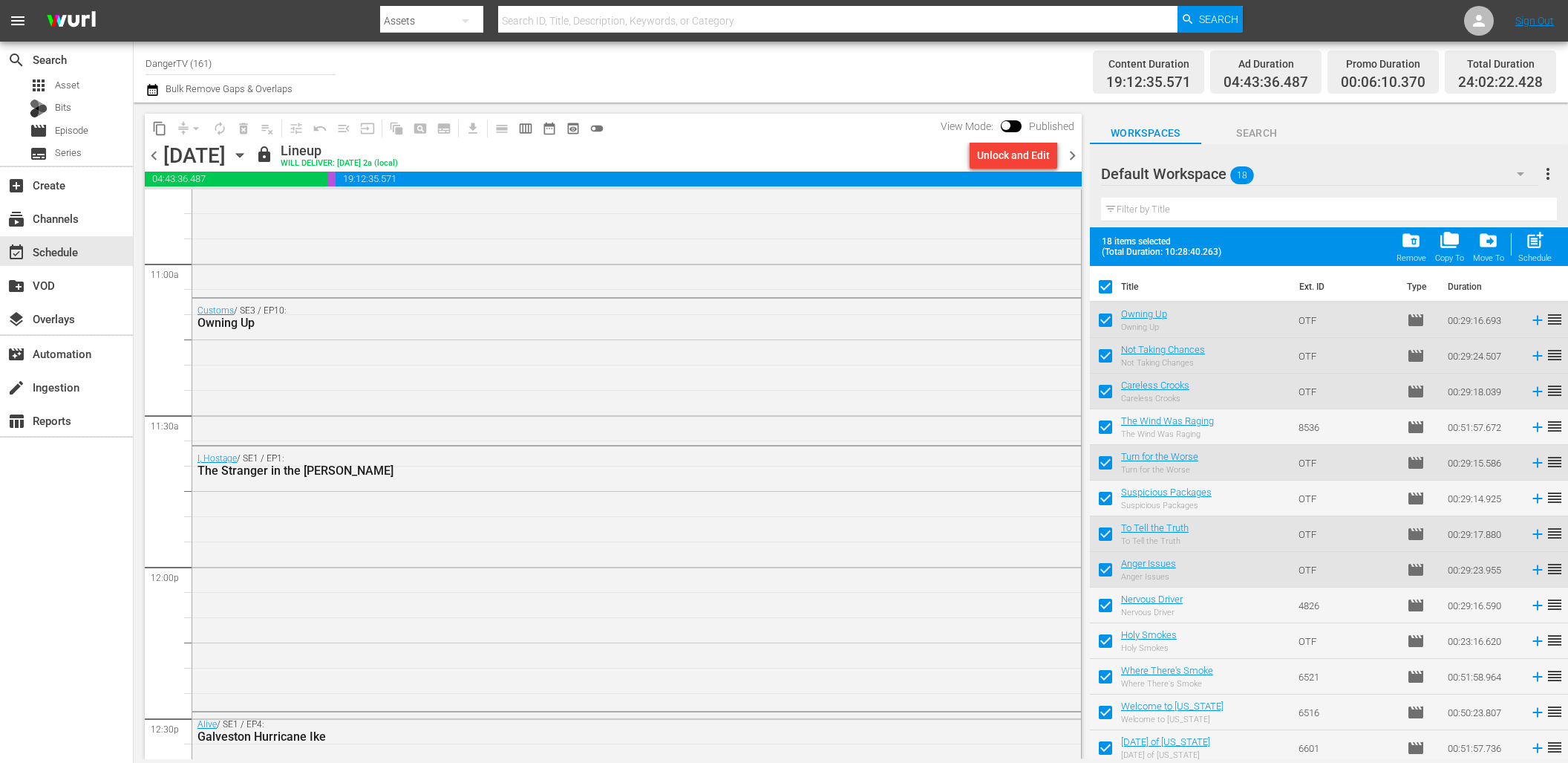
checkbox input "false"
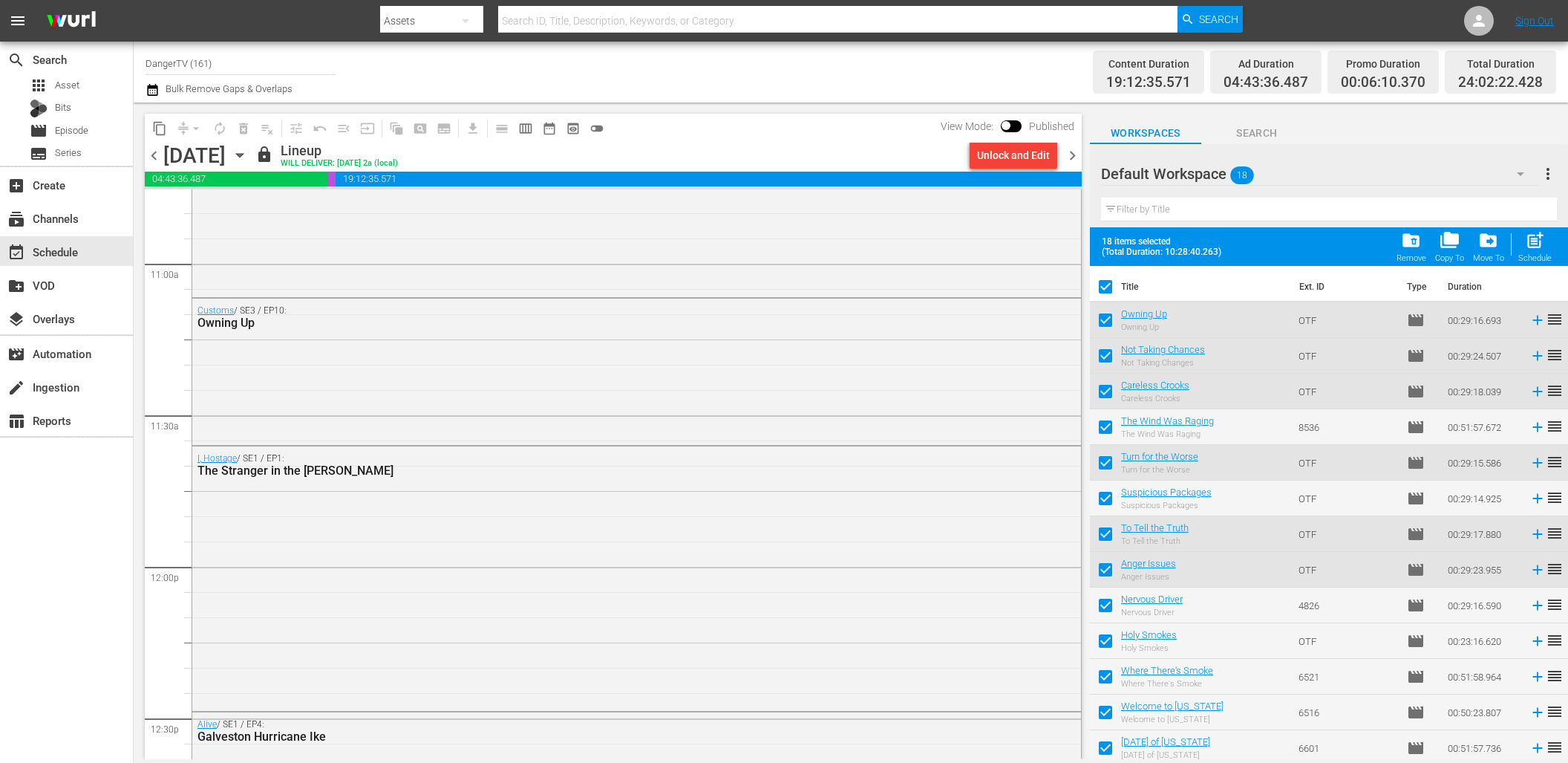
checkbox input "false"
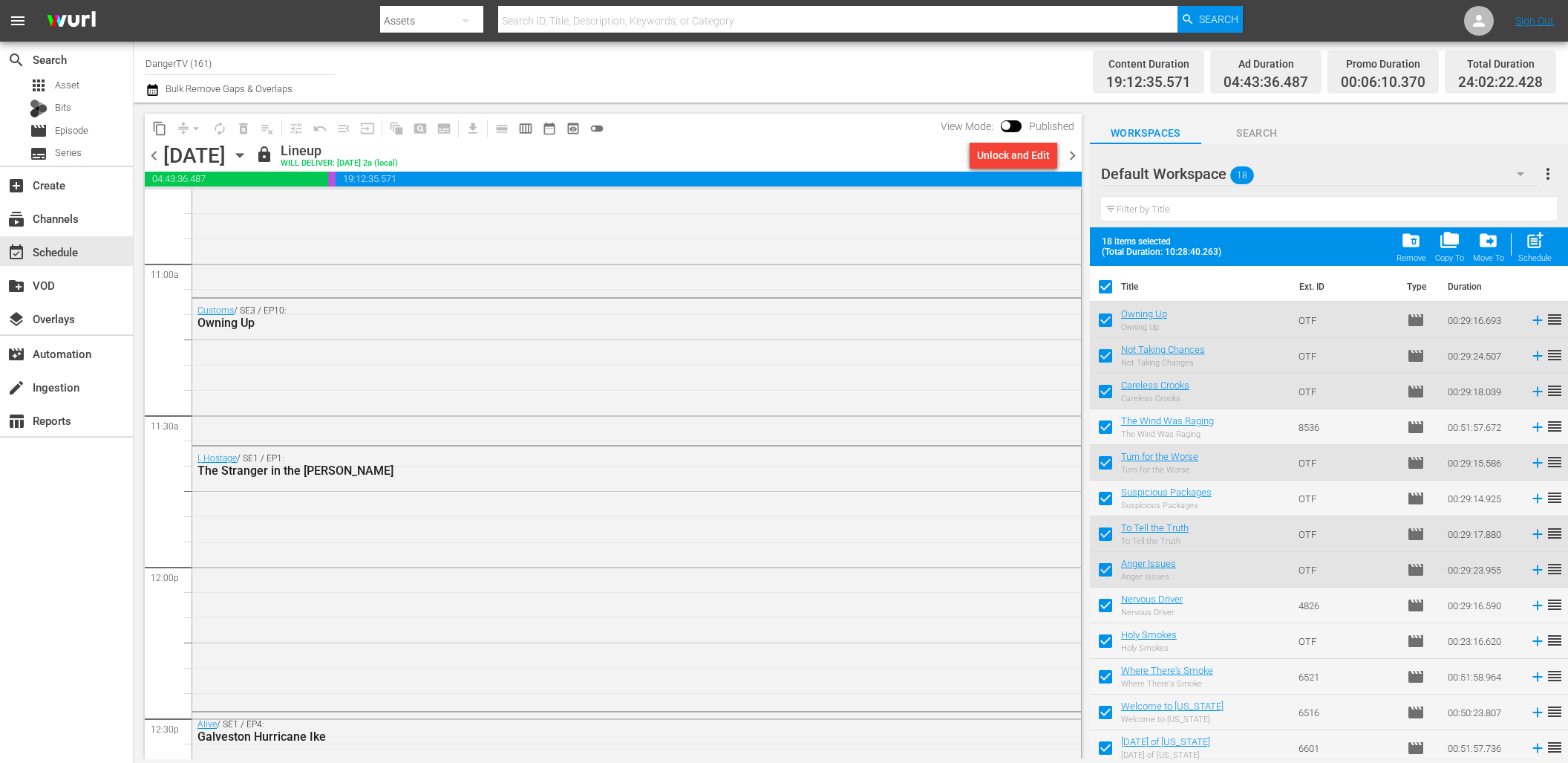
checkbox input "false"
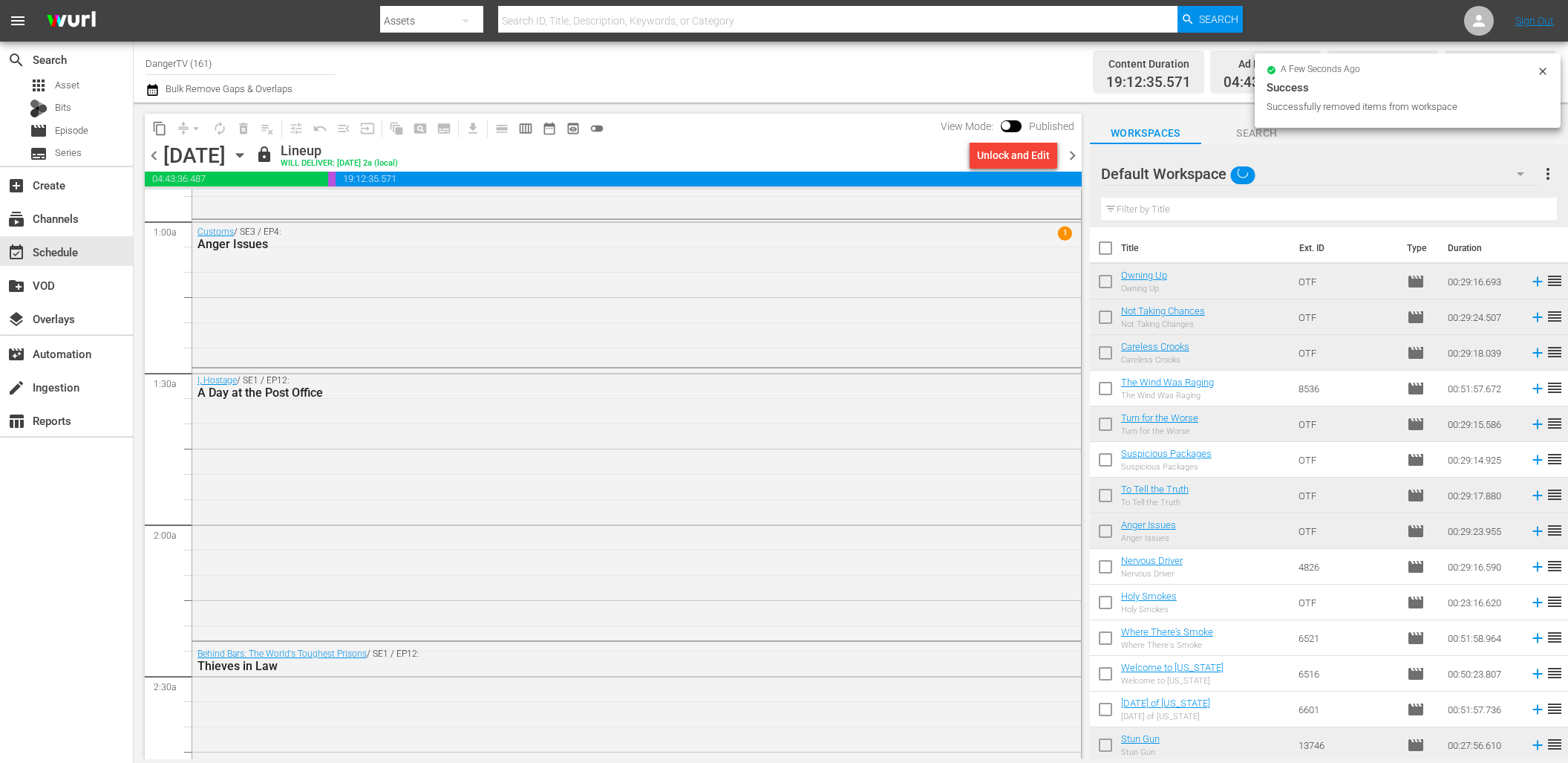
scroll to position [0, 0]
